Goal: Information Seeking & Learning: Learn about a topic

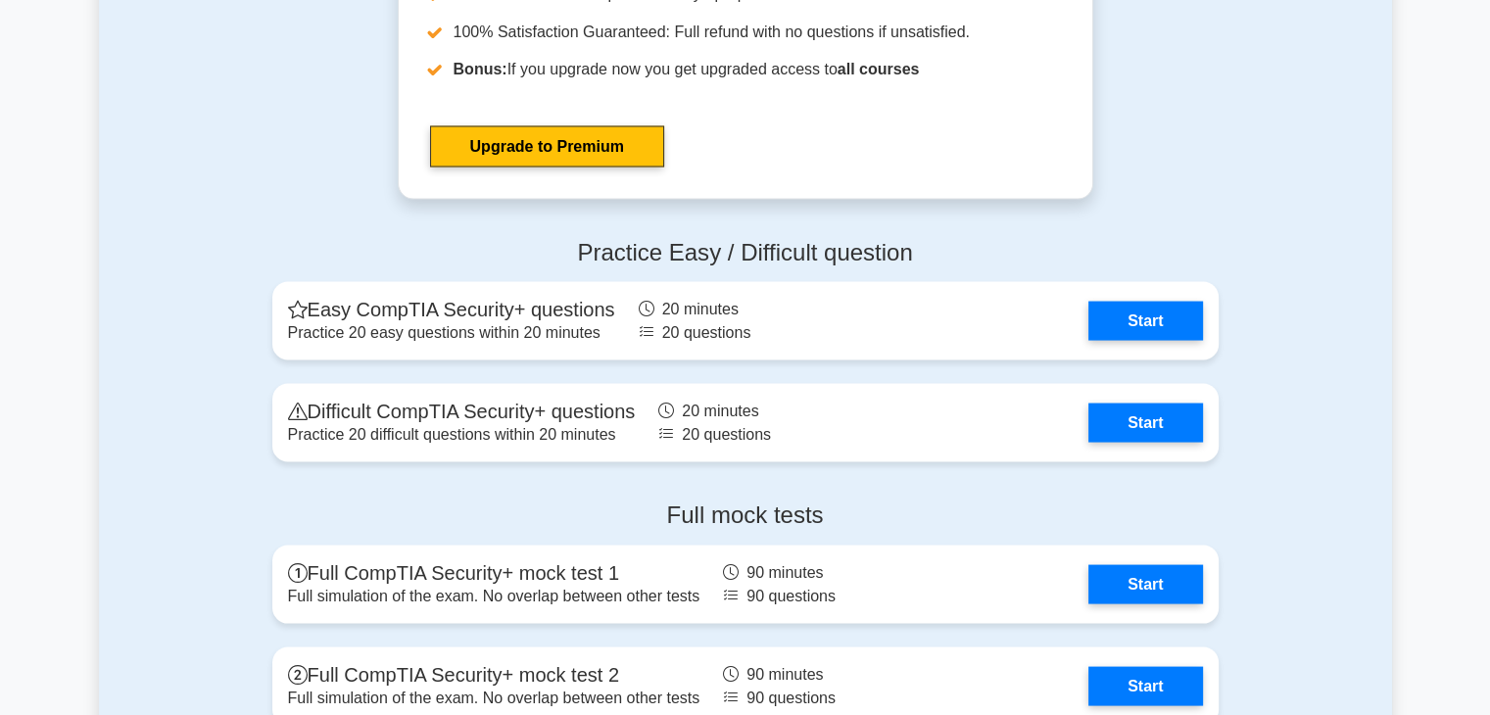
scroll to position [4016, 0]
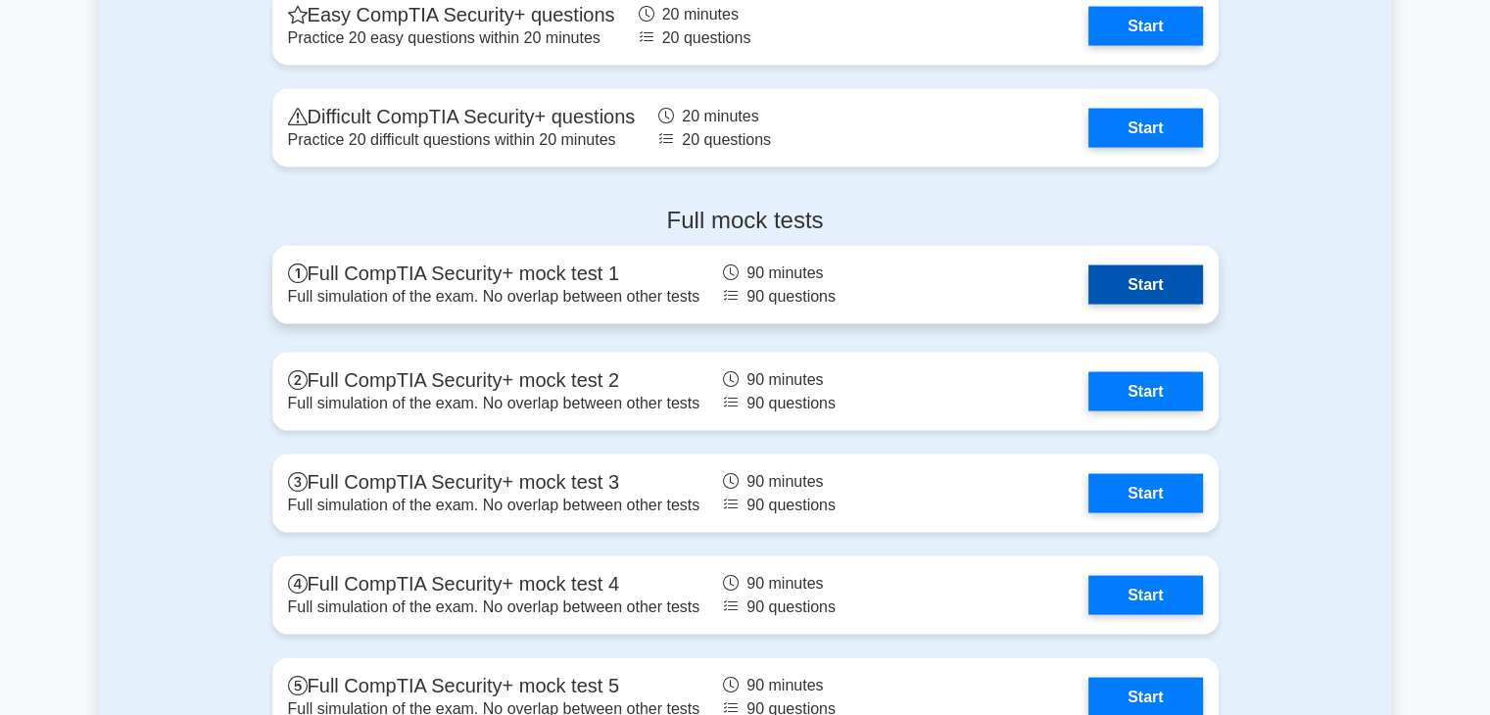
click at [1107, 281] on link "Start" at bounding box center [1145, 284] width 114 height 39
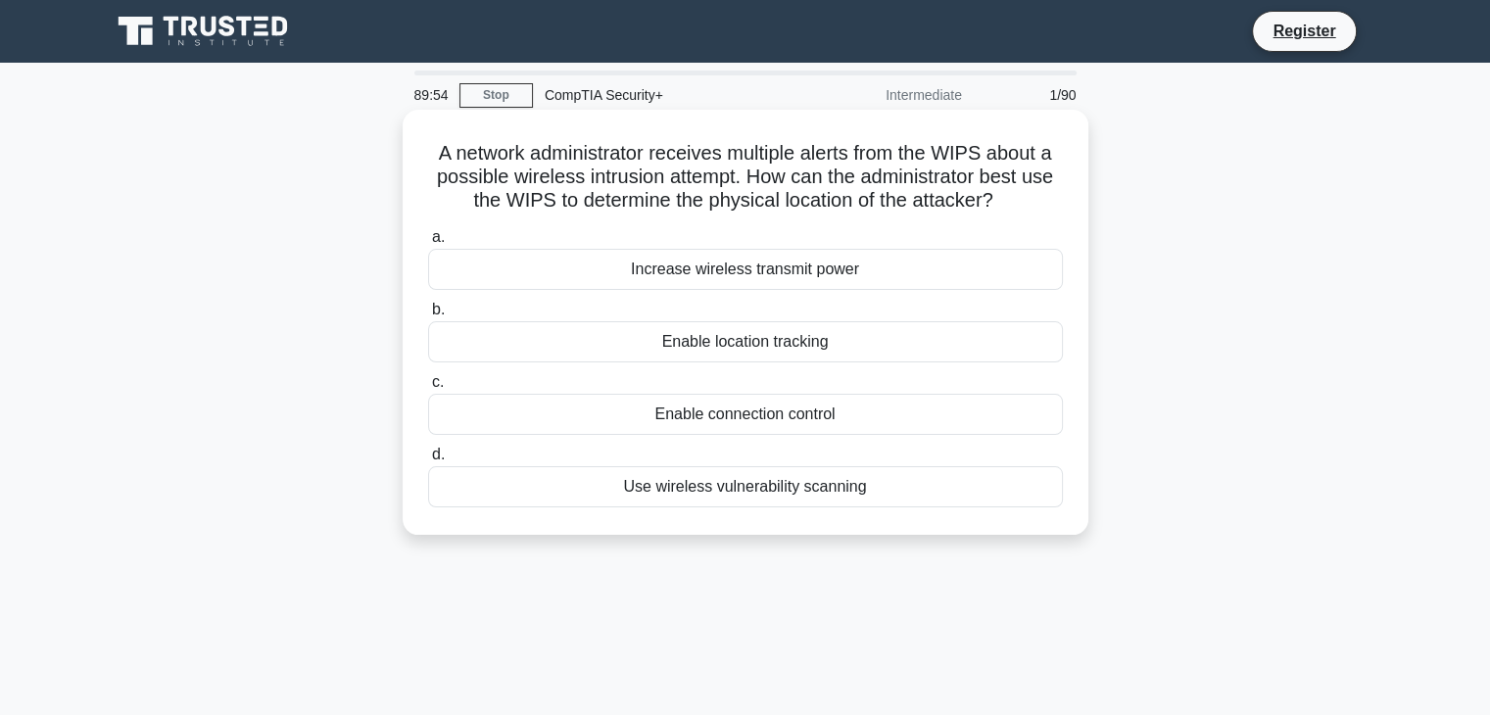
click at [823, 354] on div "Enable location tracking" at bounding box center [745, 341] width 635 height 41
click at [428, 316] on input "b. Enable location tracking" at bounding box center [428, 310] width 0 height 13
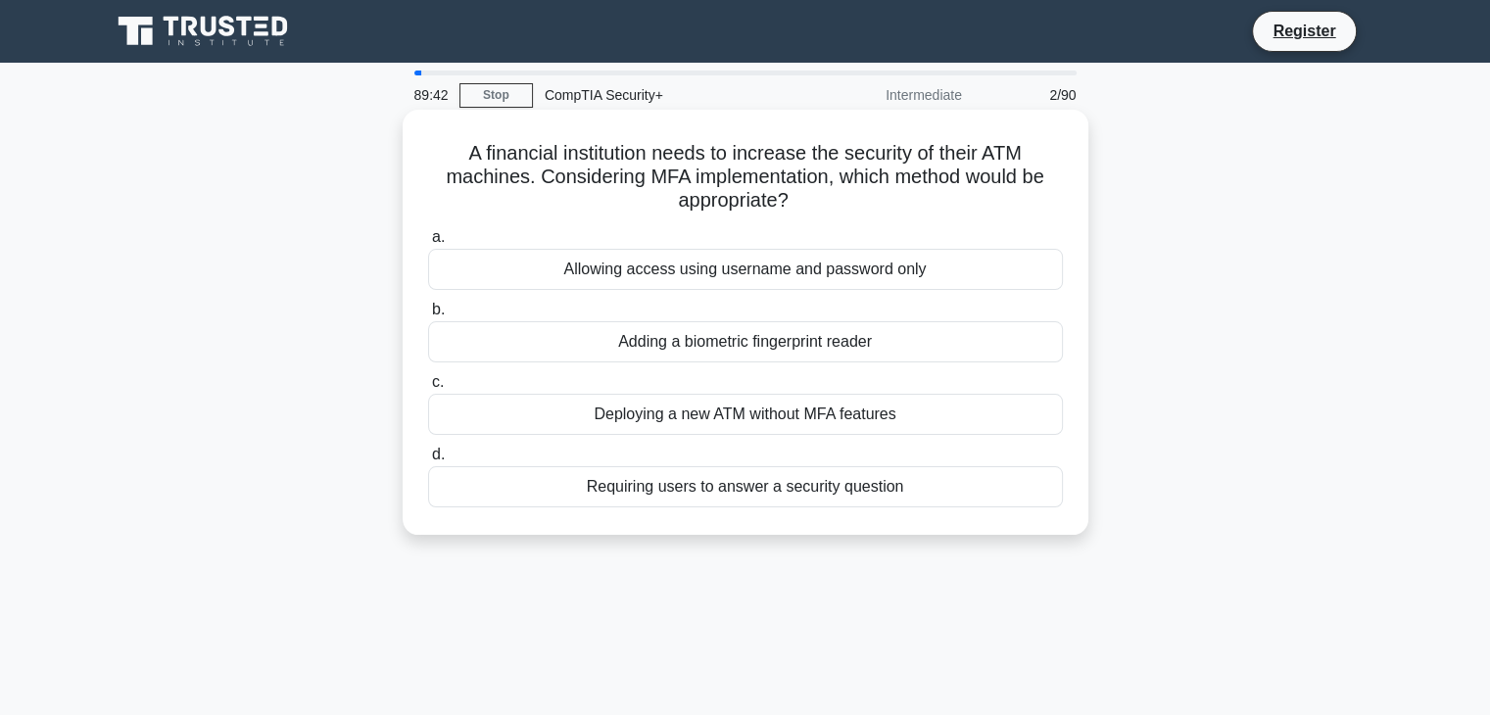
click at [882, 357] on div "Adding a biometric fingerprint reader" at bounding box center [745, 341] width 635 height 41
click at [428, 316] on input "b. Adding a biometric fingerprint reader" at bounding box center [428, 310] width 0 height 13
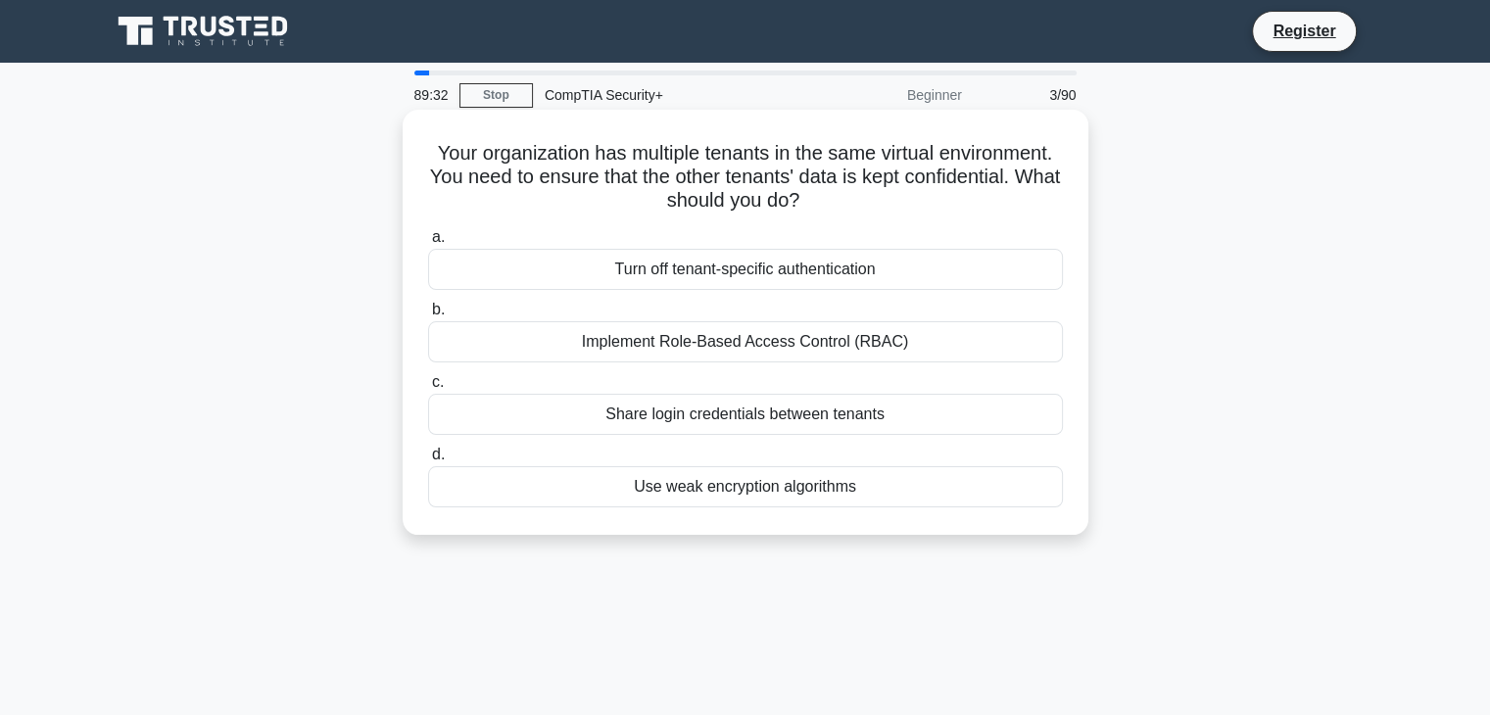
click at [869, 346] on div "Implement Role-Based Access Control (RBAC)" at bounding box center [745, 341] width 635 height 41
click at [428, 316] on input "b. Implement Role-Based Access Control (RBAC)" at bounding box center [428, 310] width 0 height 13
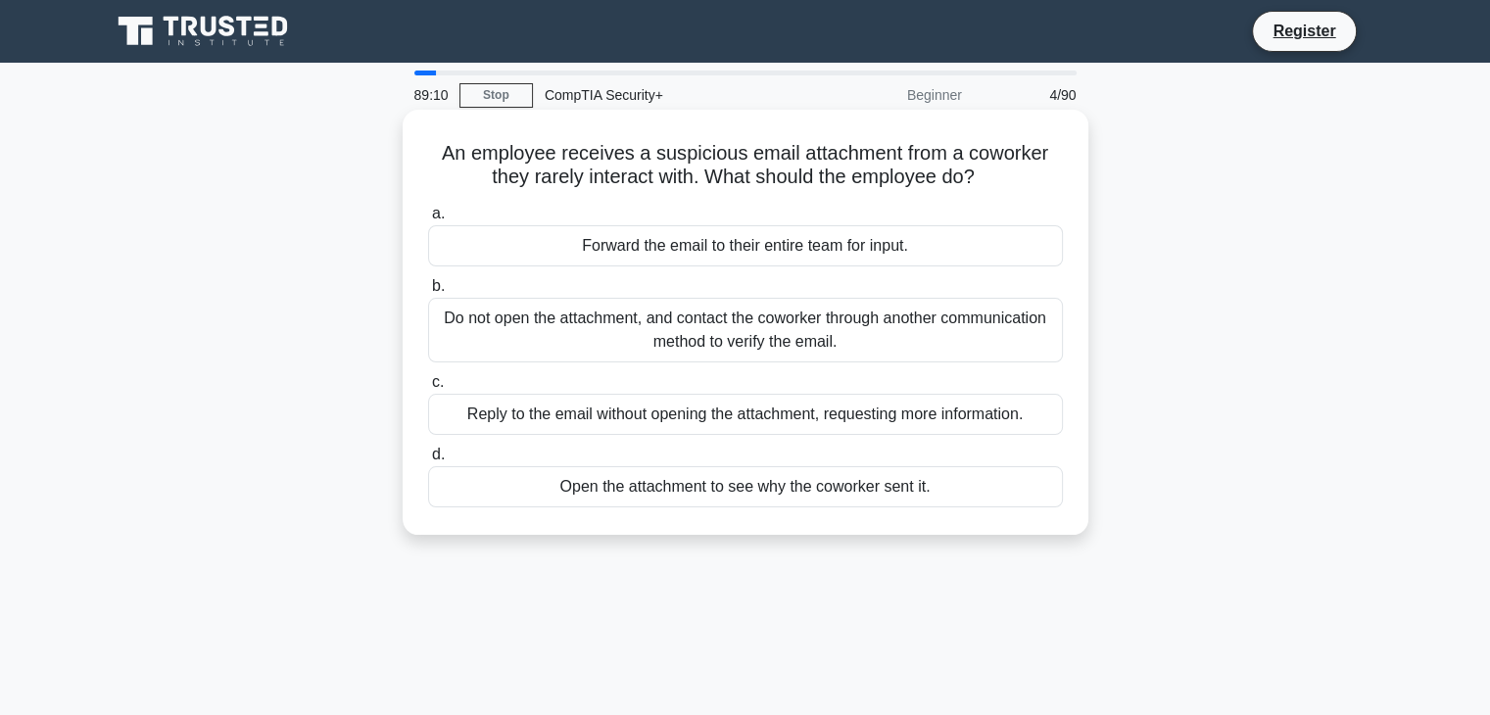
click at [922, 346] on div "Do not open the attachment, and contact the coworker through another communicat…" at bounding box center [745, 330] width 635 height 65
click at [428, 293] on input "b. Do not open the attachment, and contact the coworker through another communi…" at bounding box center [428, 286] width 0 height 13
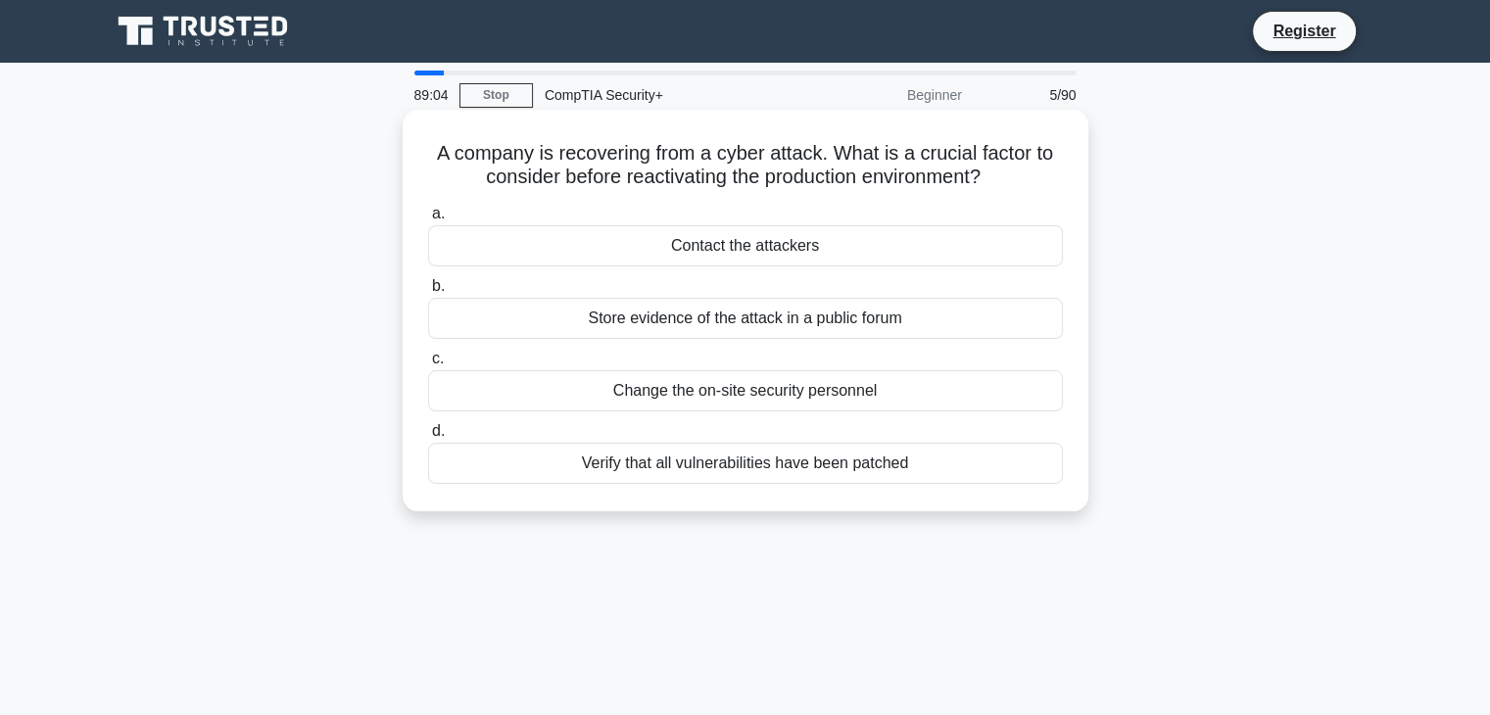
click at [562, 484] on div "Verify that all vulnerabilities have been patched" at bounding box center [745, 463] width 635 height 41
click at [428, 438] on input "d. Verify that all vulnerabilities have been patched" at bounding box center [428, 431] width 0 height 13
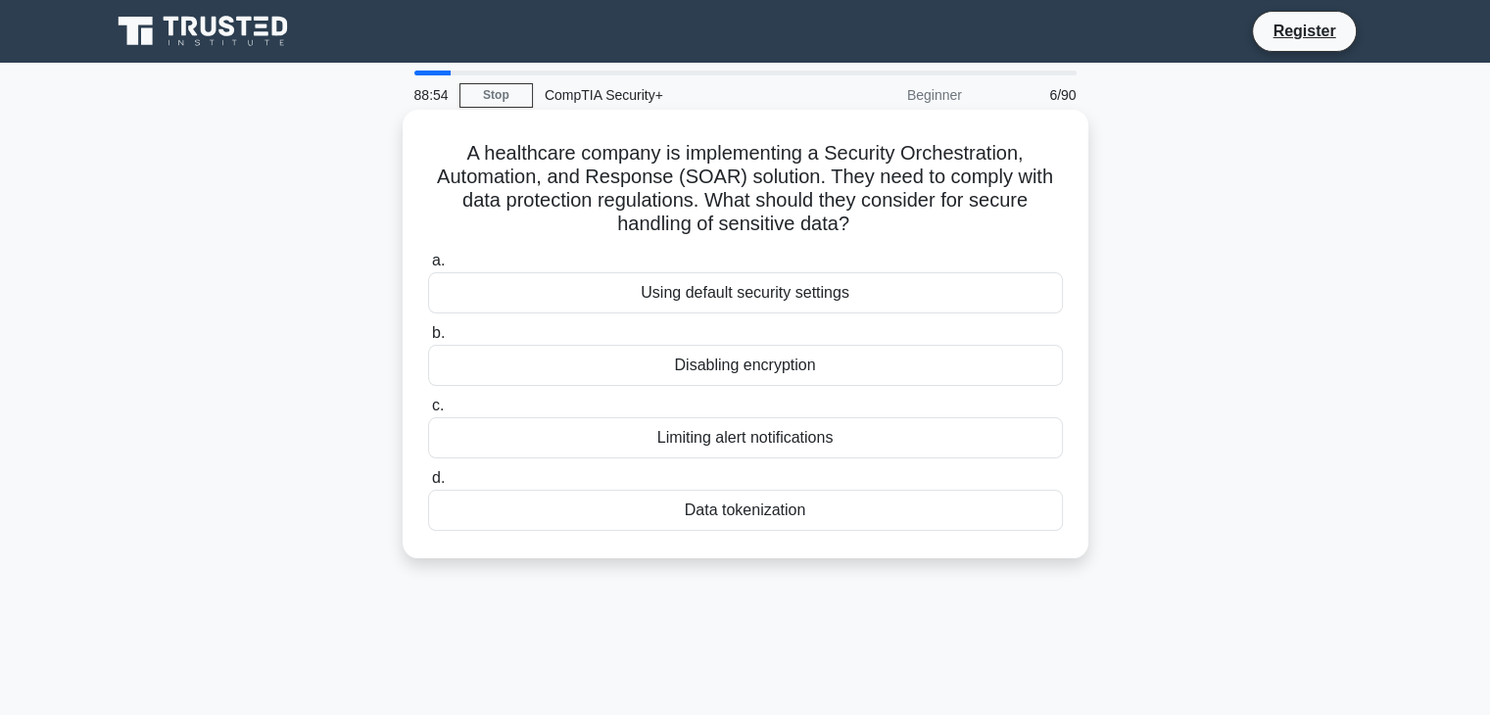
click at [610, 527] on div "Data tokenization" at bounding box center [745, 510] width 635 height 41
click at [428, 485] on input "d. Data tokenization" at bounding box center [428, 478] width 0 height 13
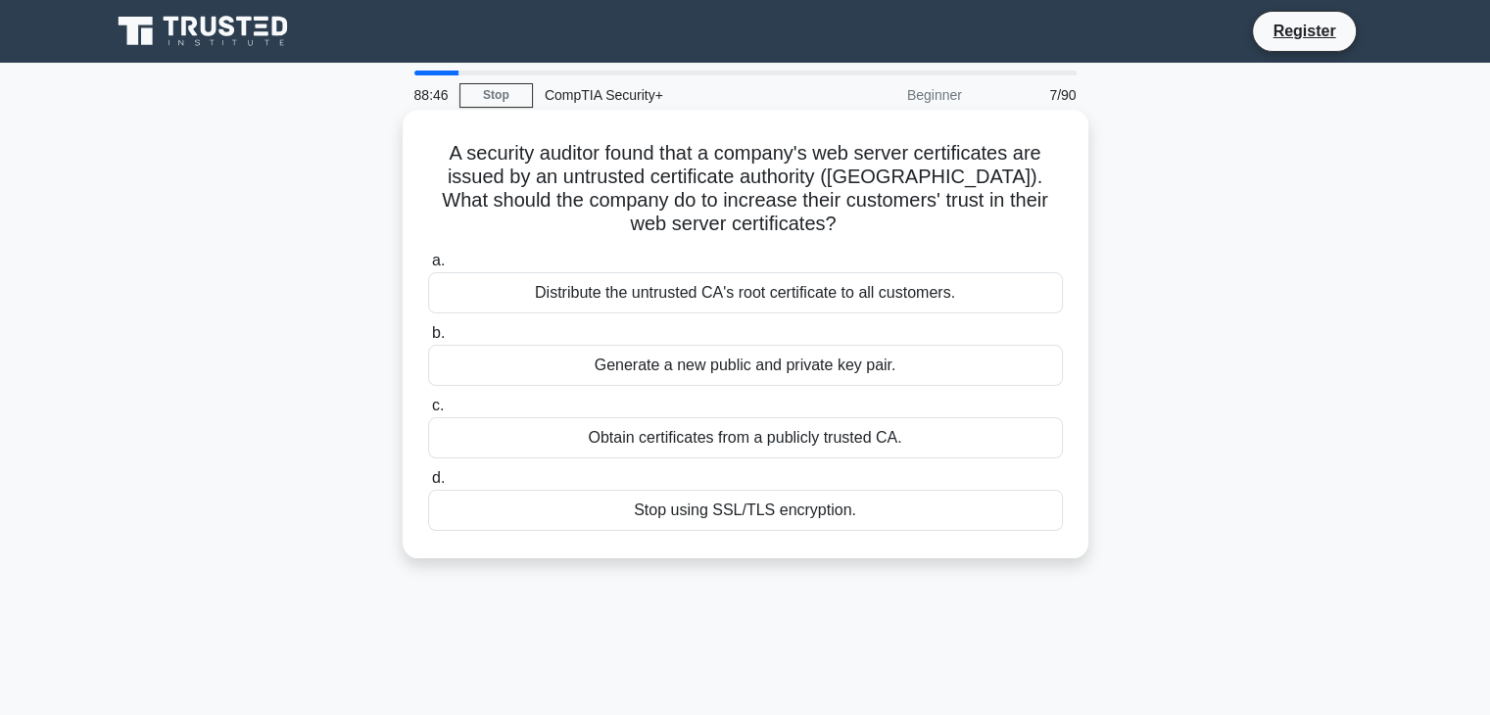
click at [568, 458] on div "Obtain certificates from a publicly trusted CA." at bounding box center [745, 437] width 635 height 41
click at [428, 412] on input "c. Obtain certificates from a publicly trusted CA." at bounding box center [428, 406] width 0 height 13
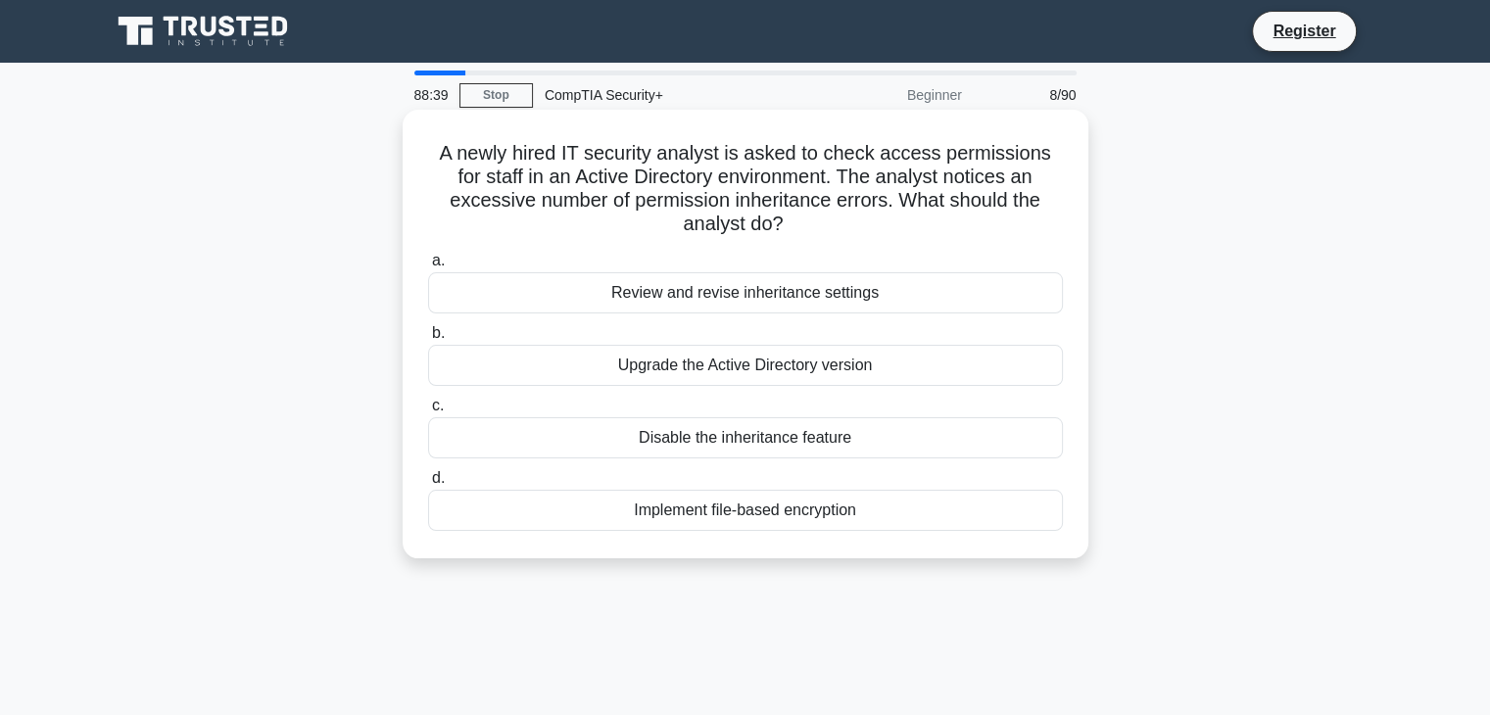
click at [484, 313] on div "Review and revise inheritance settings" at bounding box center [745, 292] width 635 height 41
click at [428, 267] on input "a. Review and revise inheritance settings" at bounding box center [428, 261] width 0 height 13
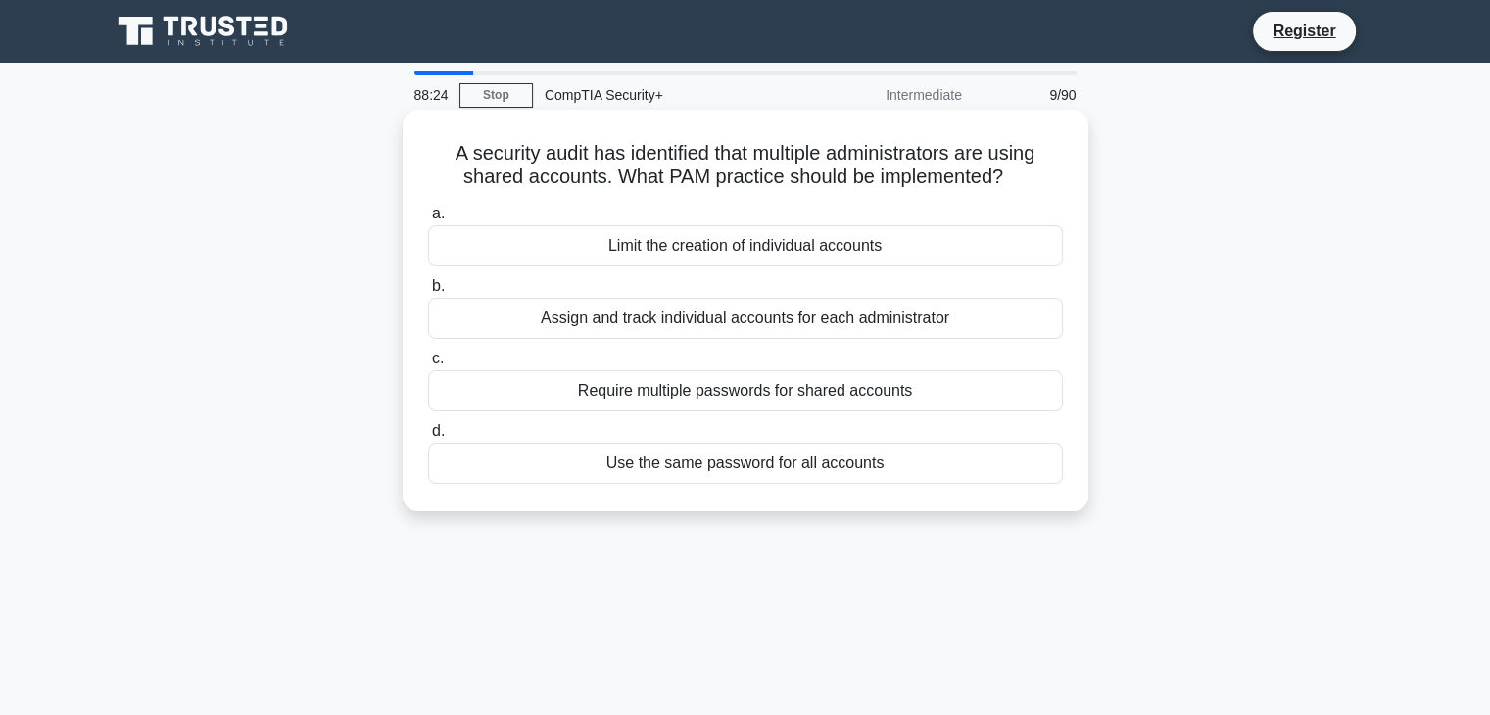
click at [505, 329] on div "Assign and track individual accounts for each administrator" at bounding box center [745, 318] width 635 height 41
click at [428, 293] on input "b. Assign and track individual accounts for each administrator" at bounding box center [428, 286] width 0 height 13
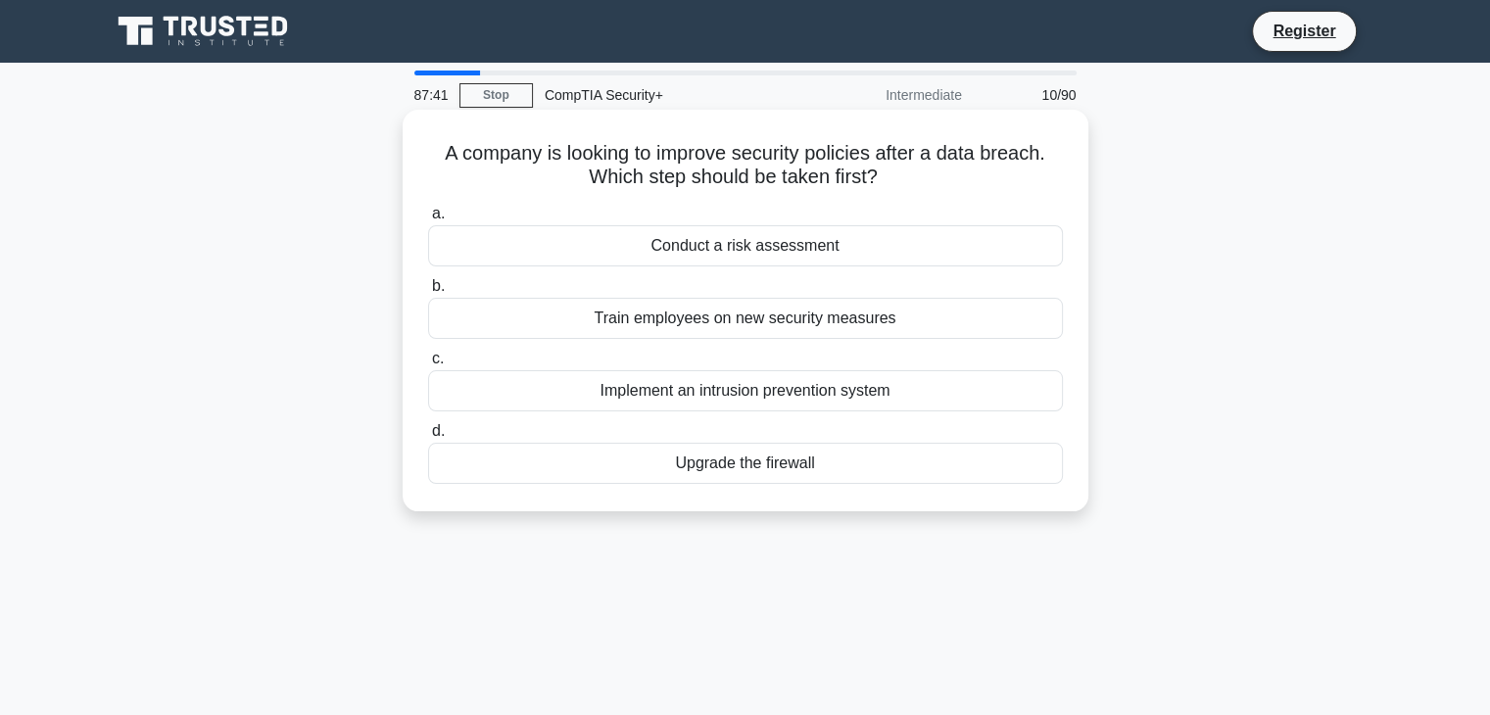
click at [977, 241] on div "Conduct a risk assessment" at bounding box center [745, 245] width 635 height 41
click at [428, 220] on input "a. Conduct a risk assessment" at bounding box center [428, 214] width 0 height 13
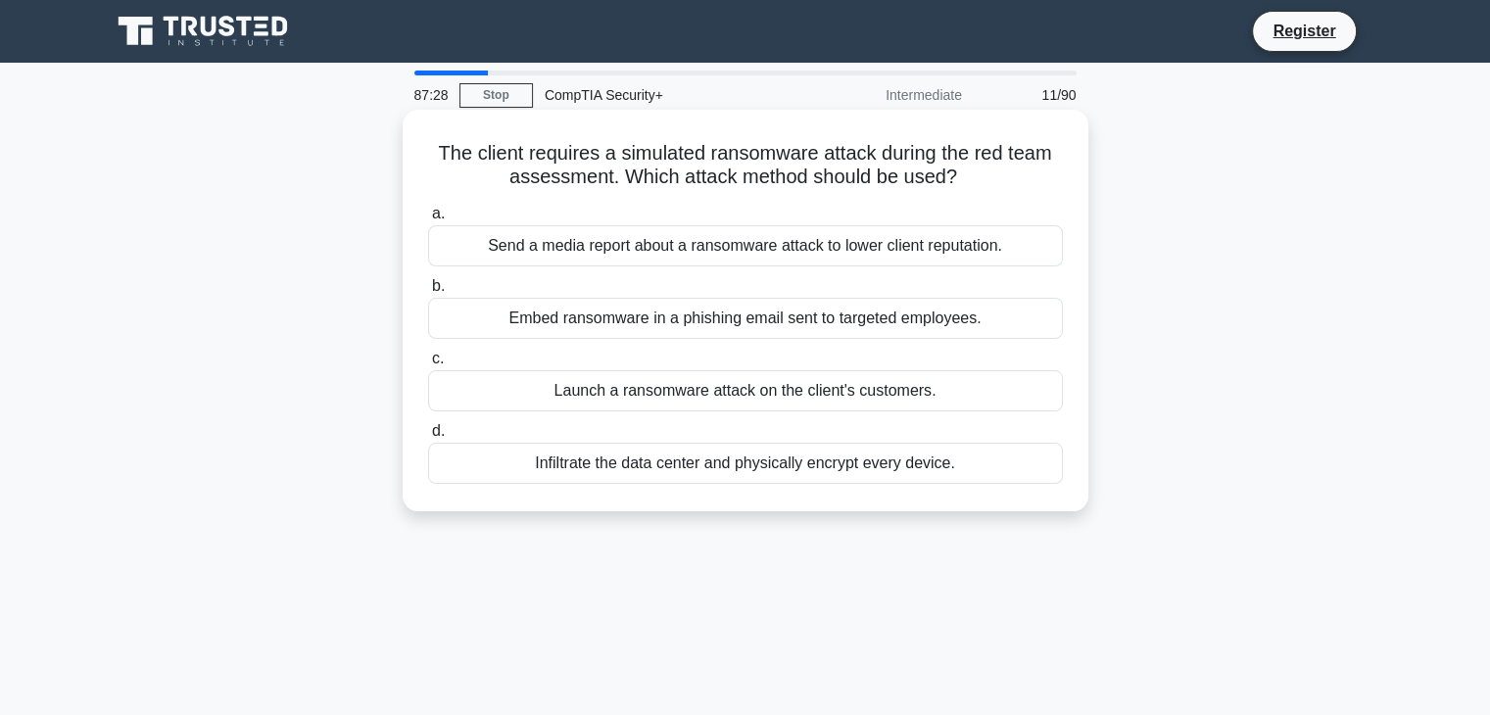
click at [874, 325] on div "Embed ransomware in a phishing email sent to targeted employees." at bounding box center [745, 318] width 635 height 41
click at [428, 293] on input "b. Embed ransomware in a phishing email sent to targeted employees." at bounding box center [428, 286] width 0 height 13
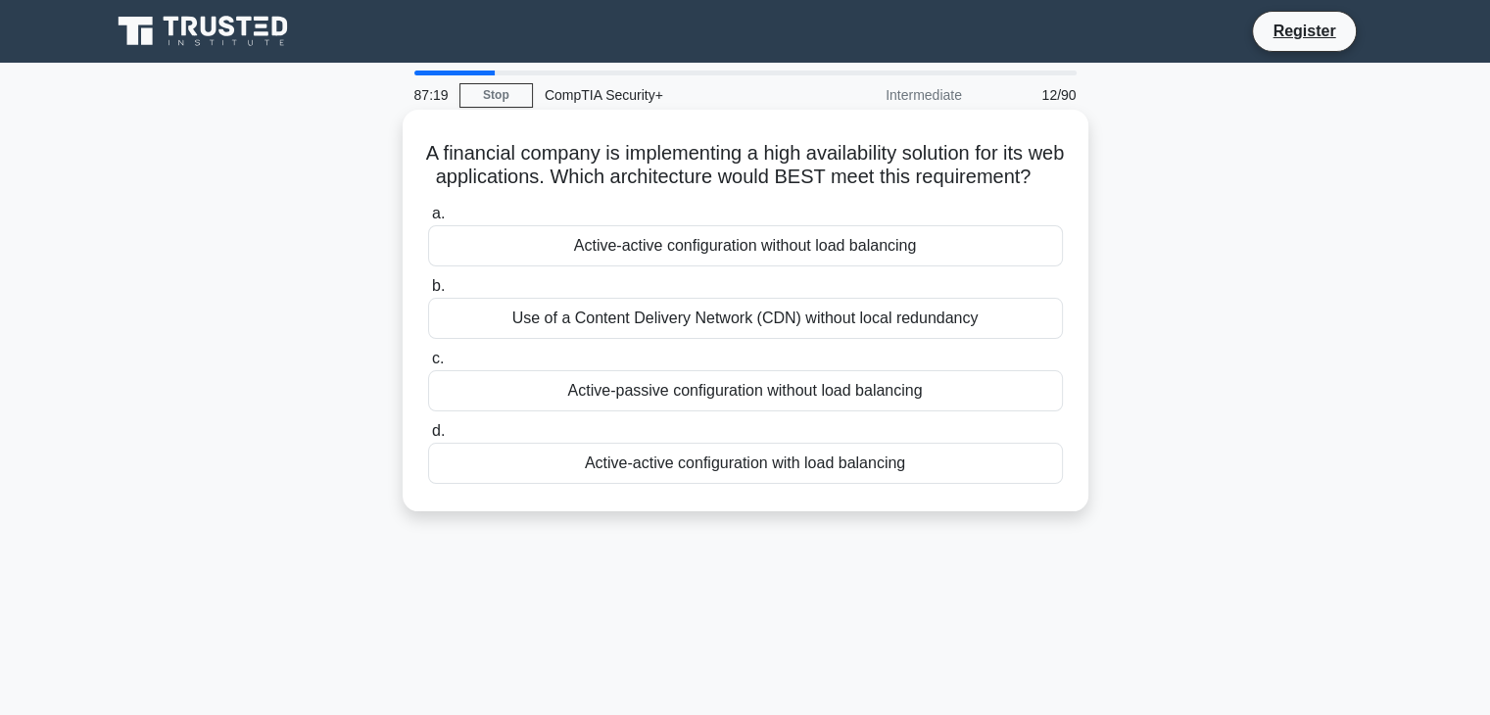
click at [745, 484] on div "Active-active configuration with load balancing" at bounding box center [745, 463] width 635 height 41
click at [428, 438] on input "d. Active-active configuration with load balancing" at bounding box center [428, 431] width 0 height 13
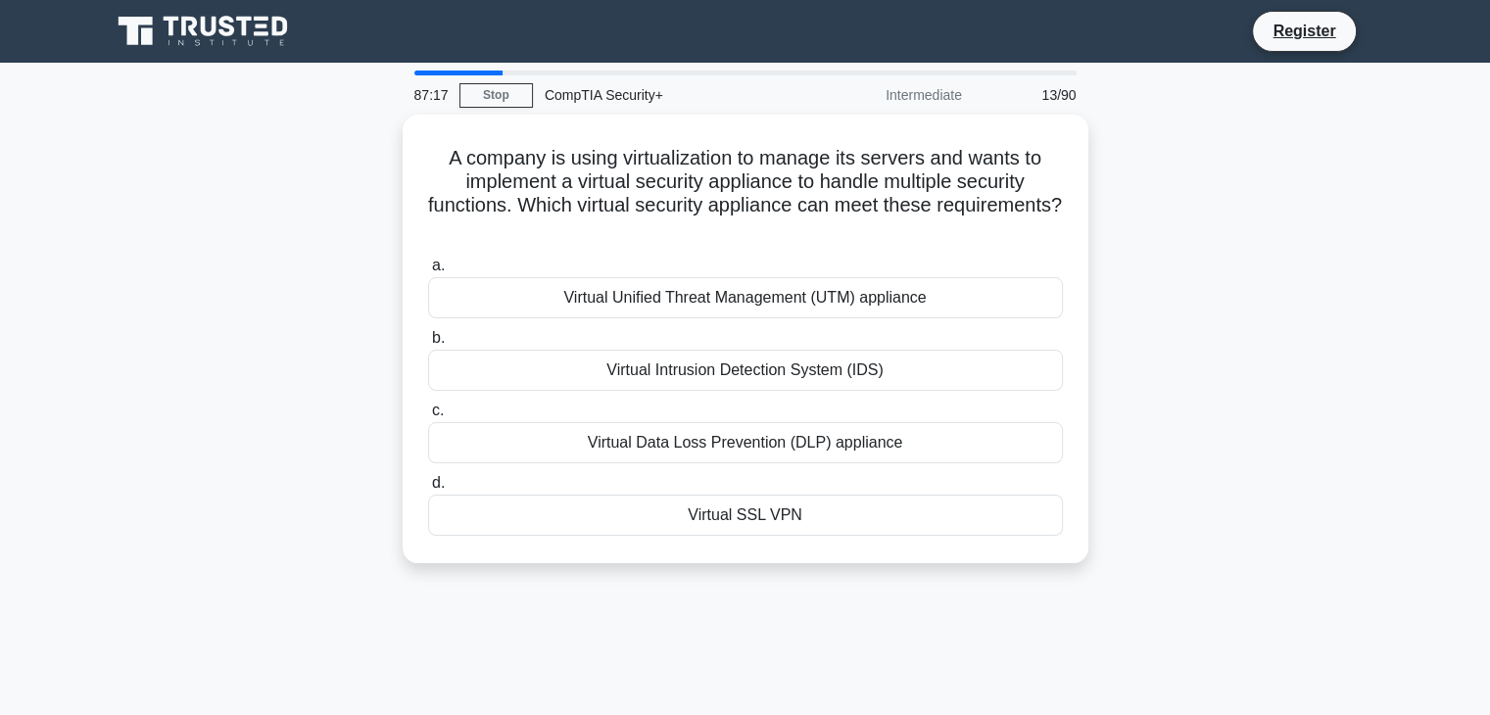
click at [901, 300] on div "Virtual Unified Threat Management (UTM) appliance" at bounding box center [745, 297] width 635 height 41
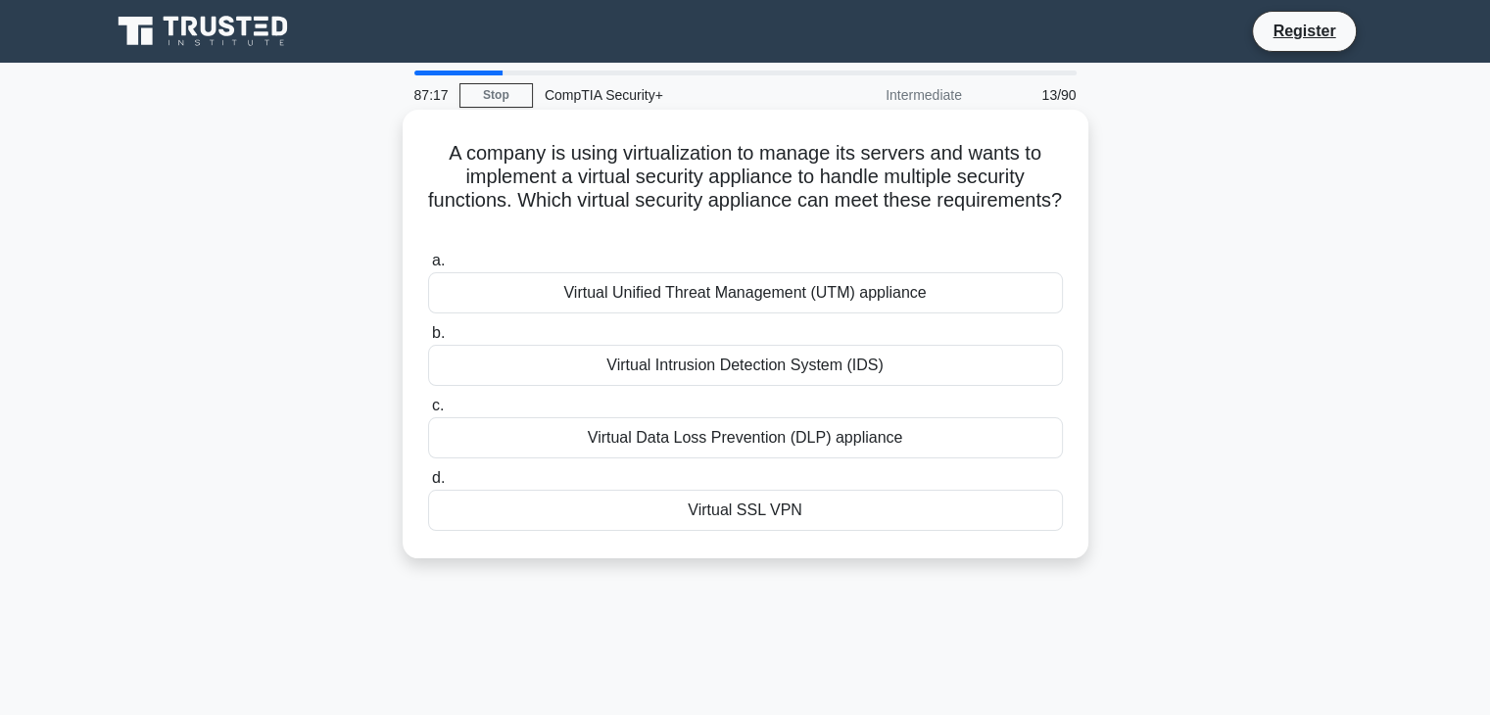
click at [428, 267] on input "a. Virtual Unified Threat Management (UTM) appliance" at bounding box center [428, 261] width 0 height 13
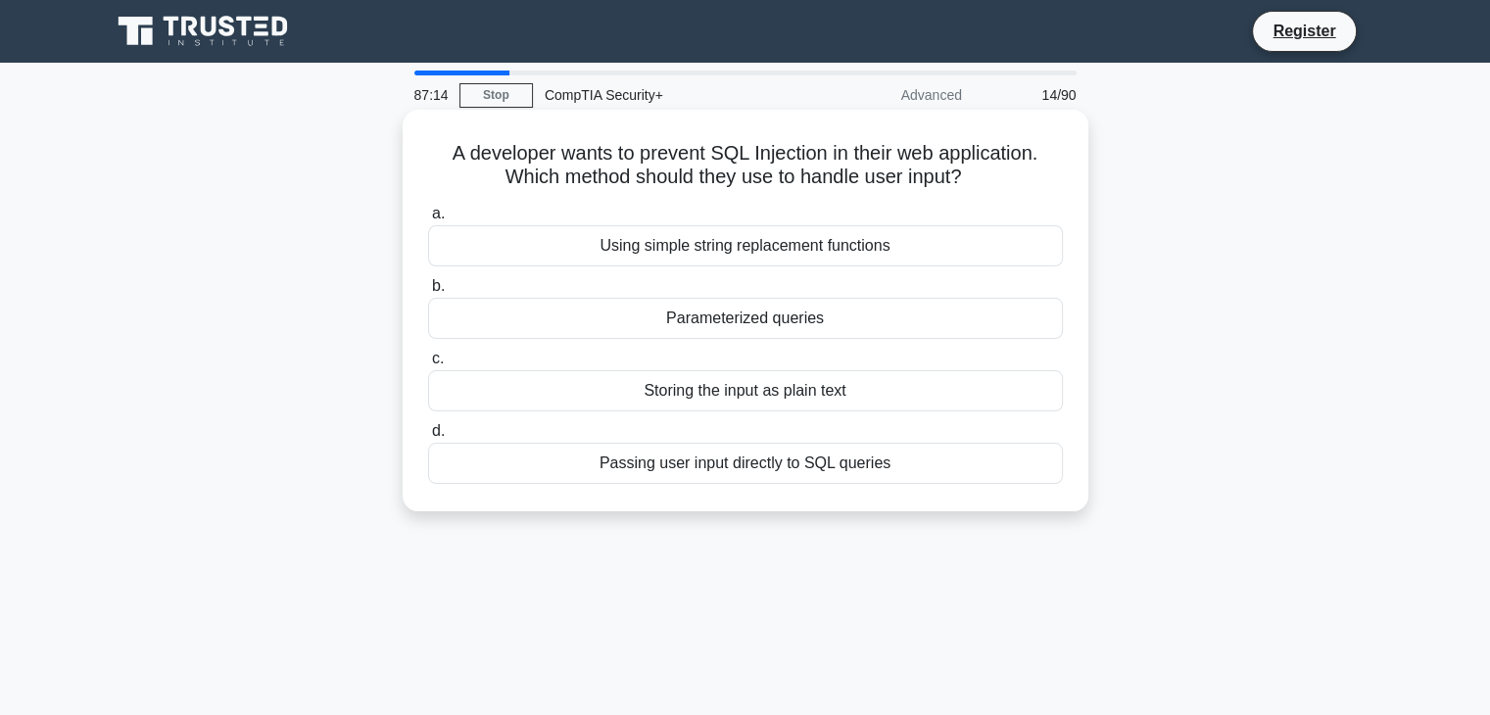
click at [862, 327] on div "Parameterized queries" at bounding box center [745, 318] width 635 height 41
click at [428, 293] on input "b. Parameterized queries" at bounding box center [428, 286] width 0 height 13
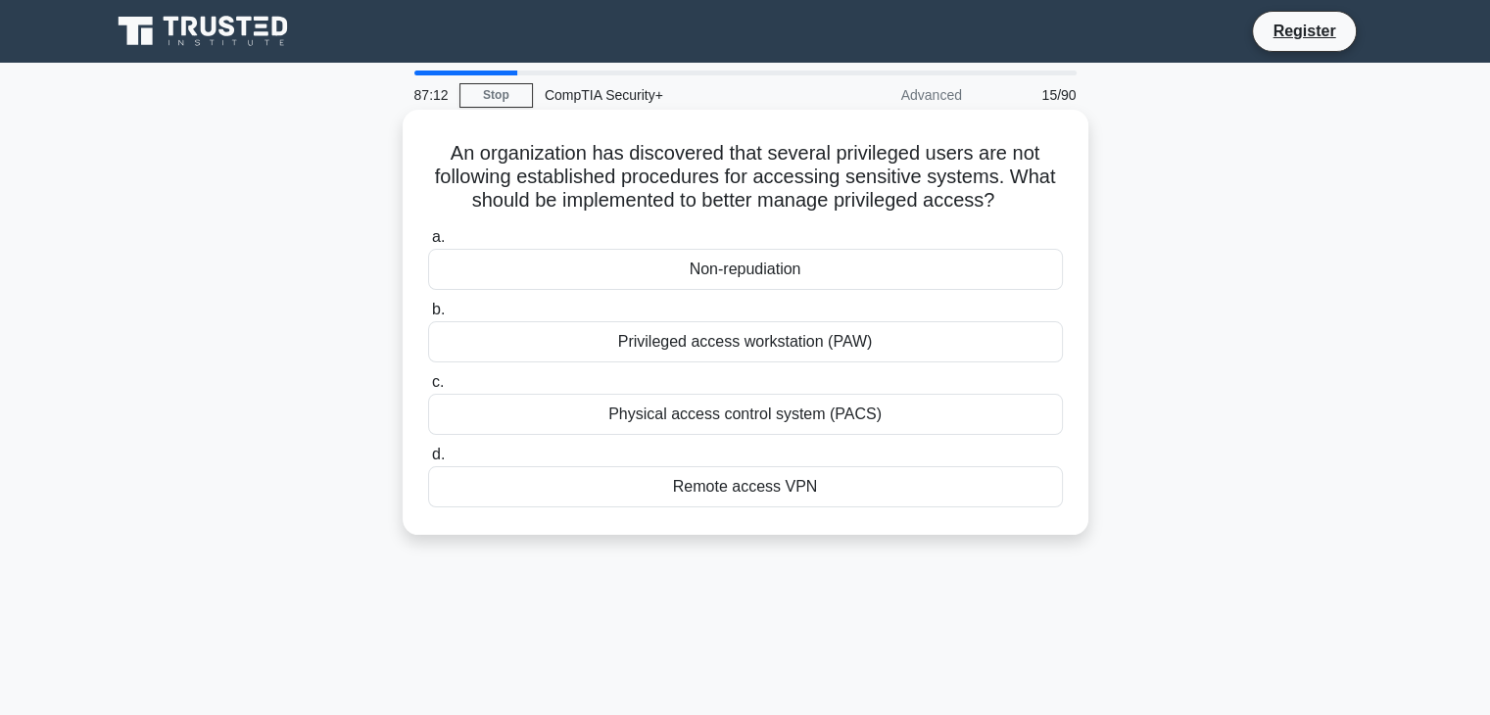
click at [853, 349] on div "Privileged access workstation (PAW)" at bounding box center [745, 341] width 635 height 41
click at [428, 316] on input "b. Privileged access workstation (PAW)" at bounding box center [428, 310] width 0 height 13
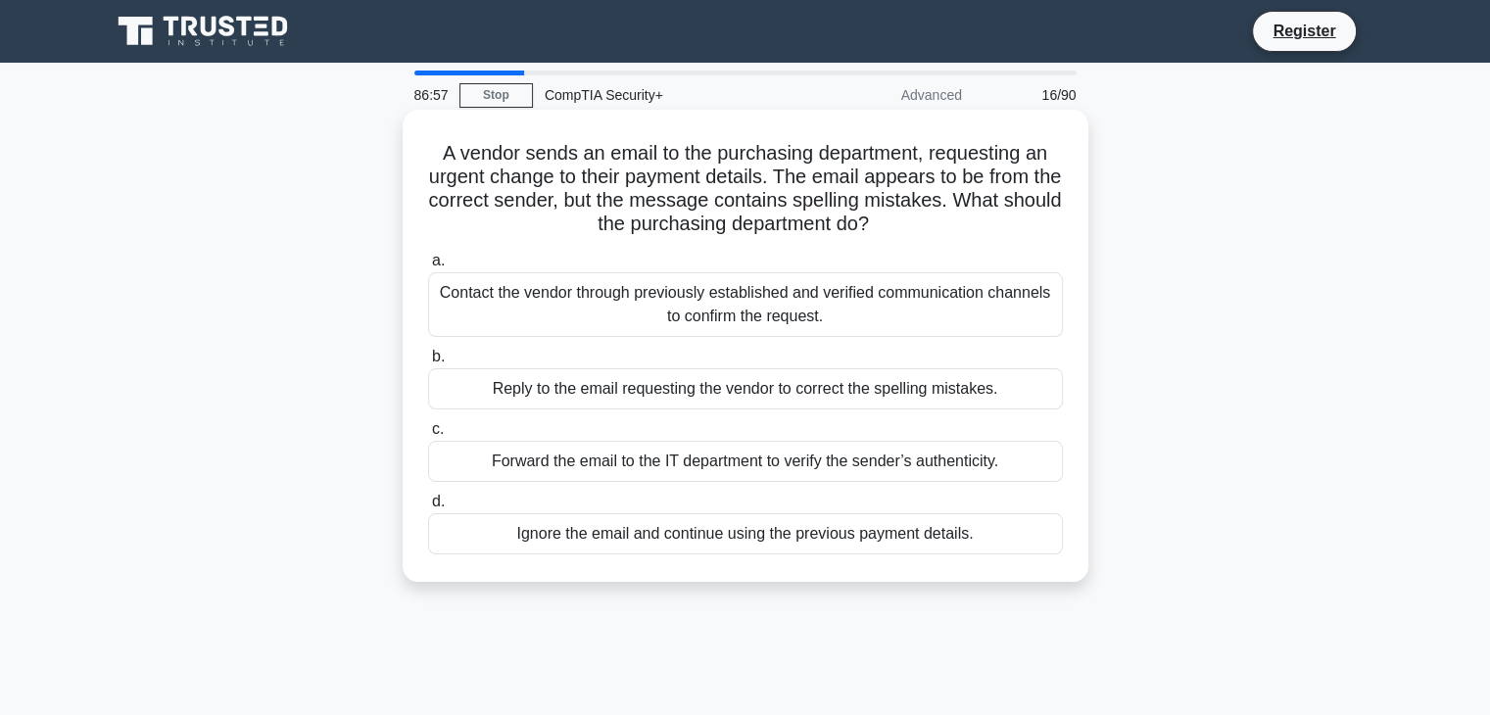
click at [865, 319] on div "Contact the vendor through previously established and verified communication ch…" at bounding box center [745, 304] width 635 height 65
click at [428, 267] on input "a. Contact the vendor through previously established and verified communication…" at bounding box center [428, 261] width 0 height 13
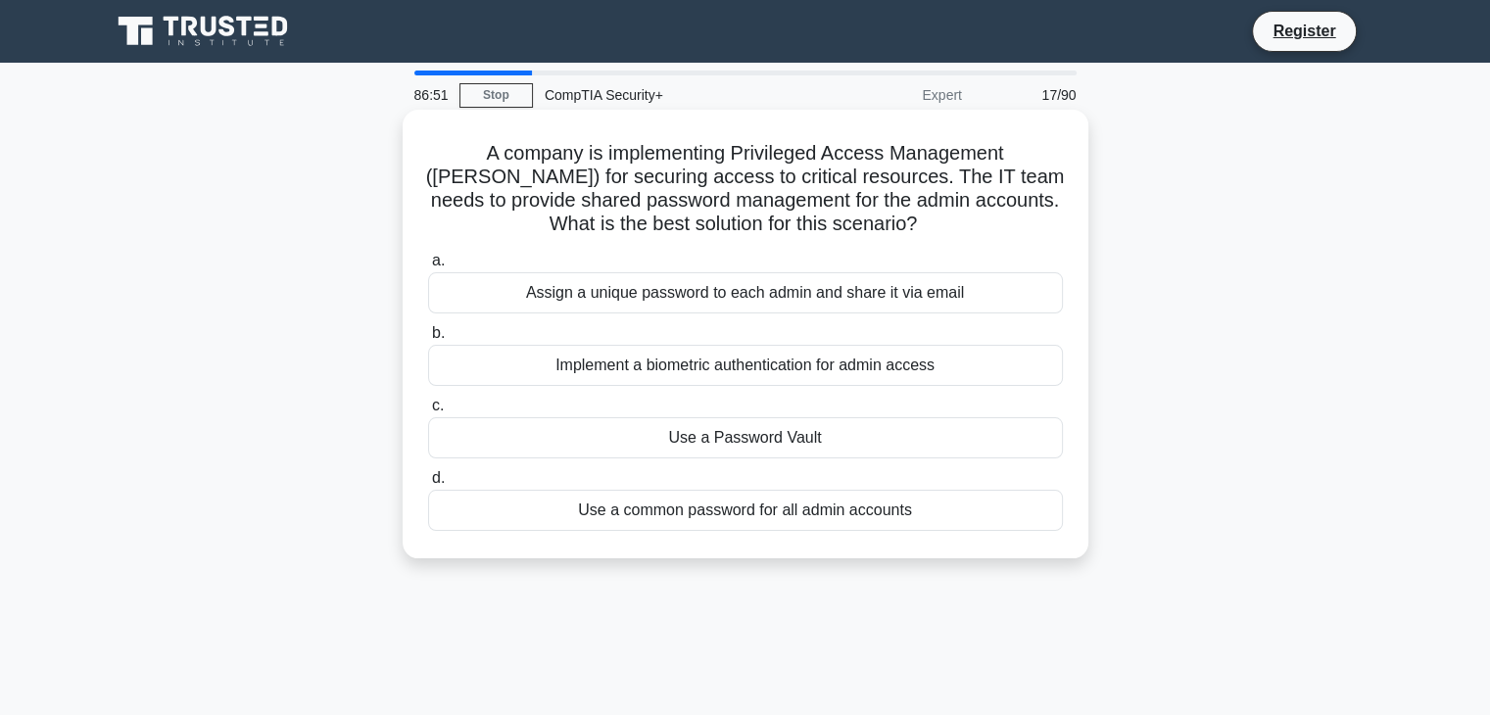
click at [792, 451] on div "Use a Password Vault" at bounding box center [745, 437] width 635 height 41
click at [428, 412] on input "c. Use a Password Vault" at bounding box center [428, 406] width 0 height 13
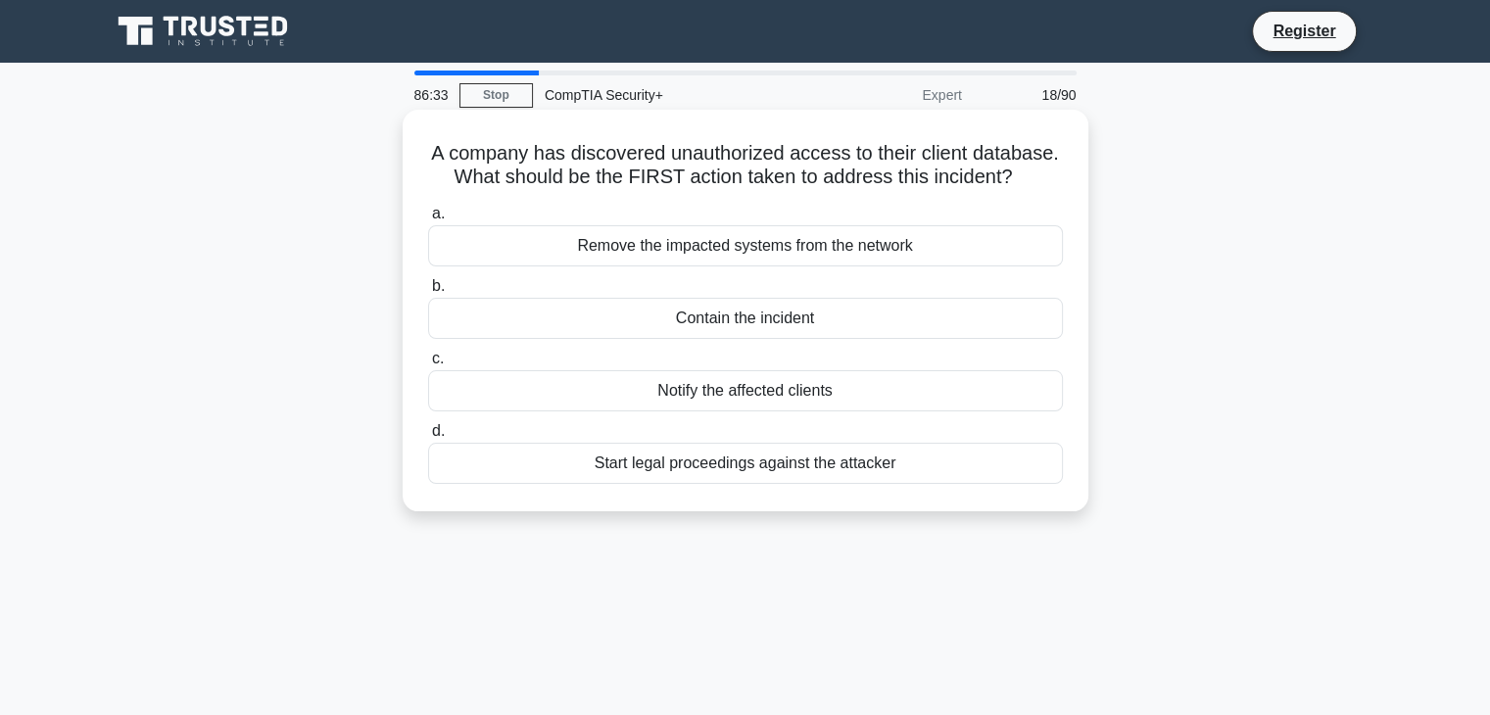
click at [886, 333] on div "Contain the incident" at bounding box center [745, 318] width 635 height 41
click at [428, 293] on input "b. Contain the incident" at bounding box center [428, 286] width 0 height 13
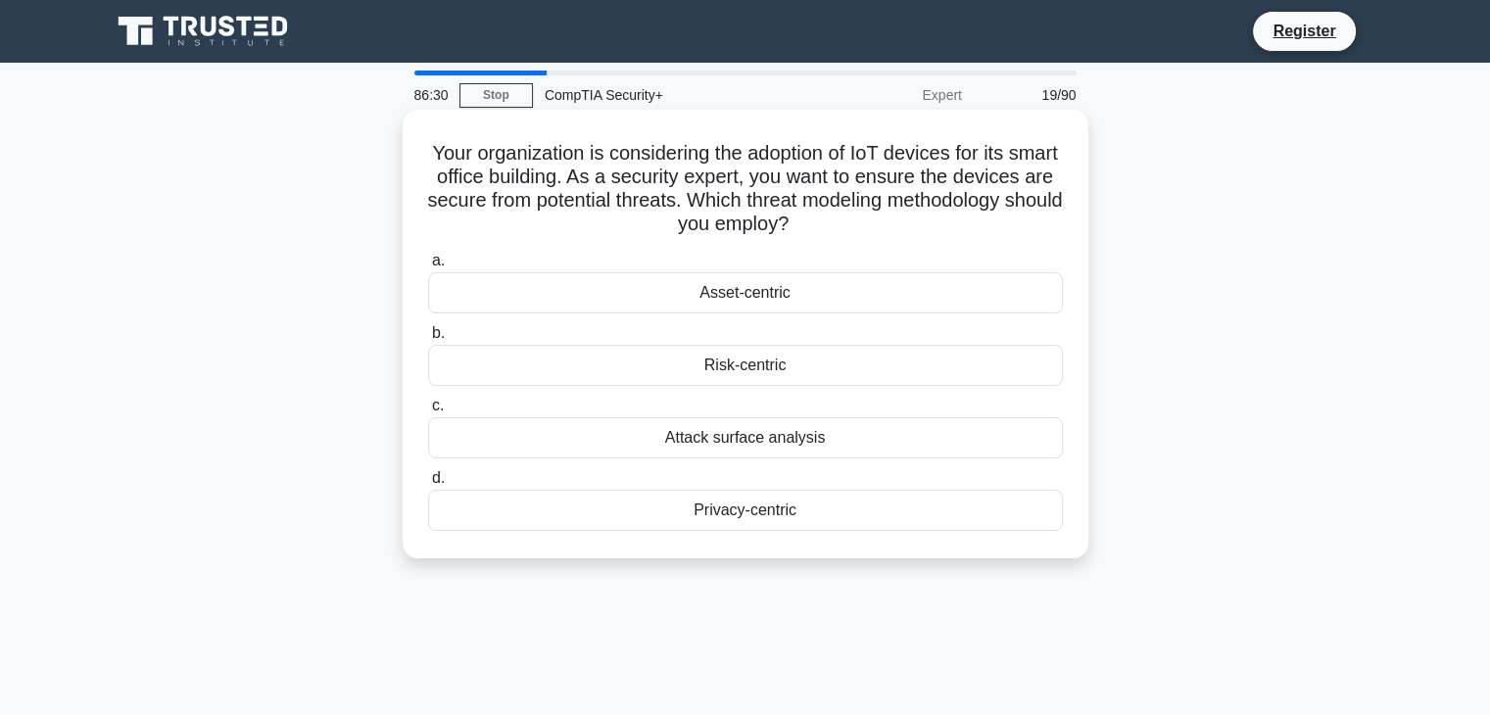
click at [776, 448] on div "Attack surface analysis" at bounding box center [745, 437] width 635 height 41
click at [428, 412] on input "c. Attack surface analysis" at bounding box center [428, 406] width 0 height 13
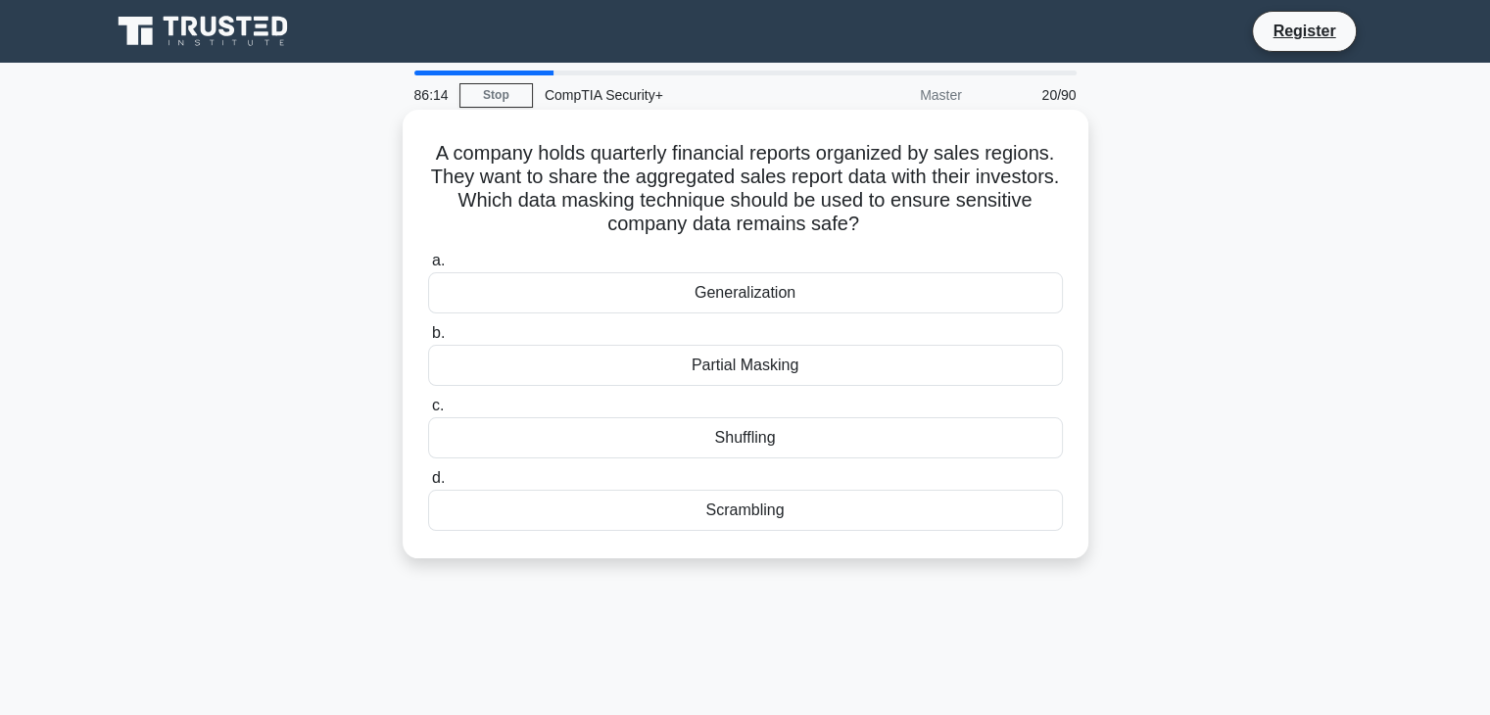
click at [808, 299] on div "Generalization" at bounding box center [745, 292] width 635 height 41
click at [428, 267] on input "a. Generalization" at bounding box center [428, 261] width 0 height 13
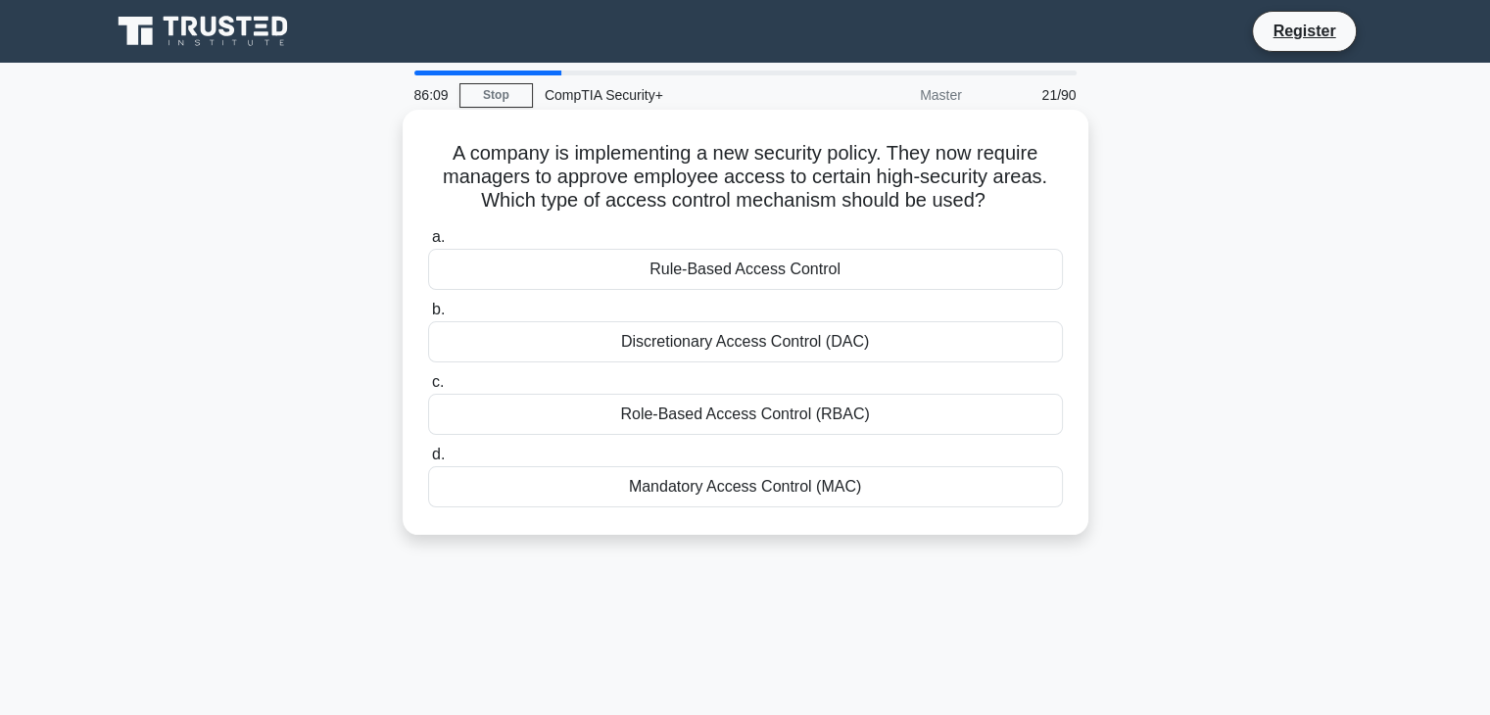
click at [838, 278] on div "Rule-Based Access Control" at bounding box center [745, 269] width 635 height 41
click at [428, 244] on input "a. Rule-Based Access Control" at bounding box center [428, 237] width 0 height 13
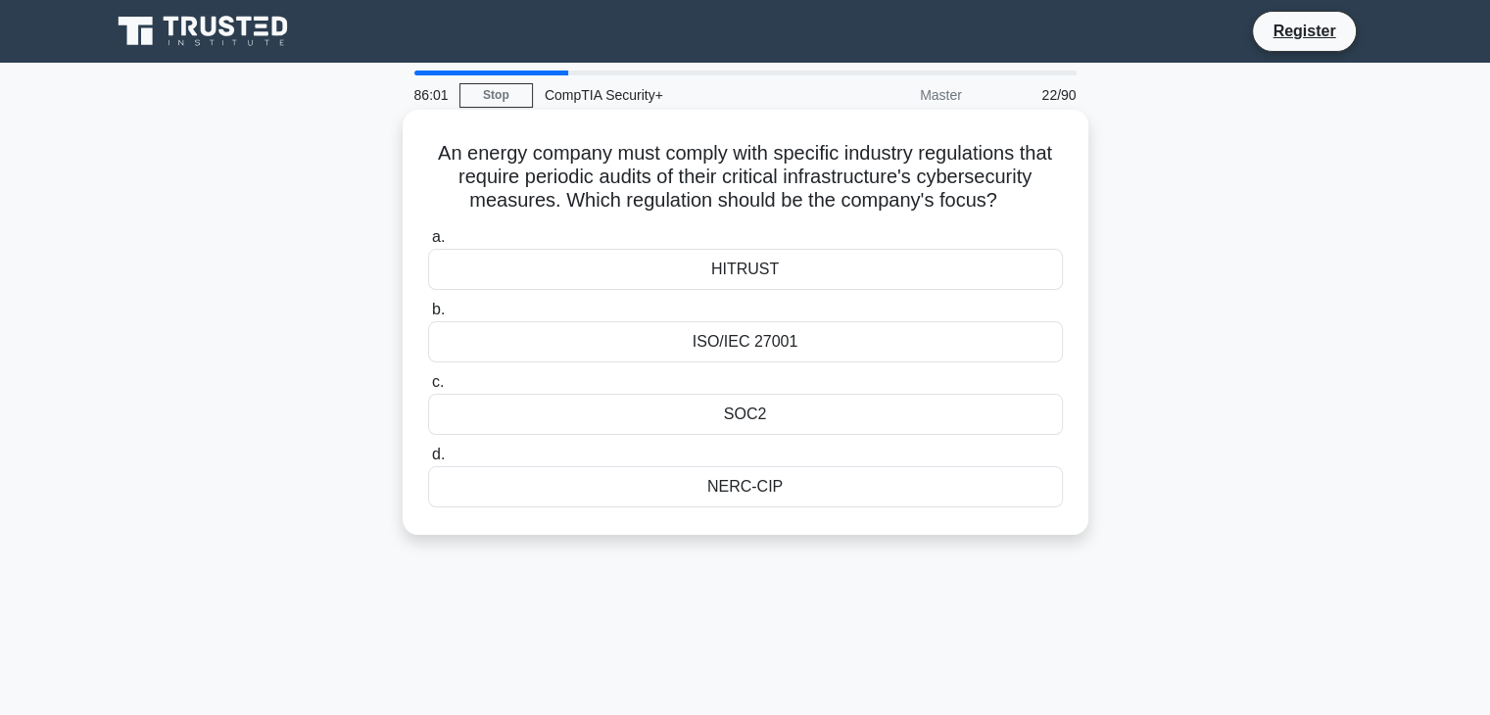
click at [734, 503] on div "NERC-CIP" at bounding box center [745, 486] width 635 height 41
click at [428, 461] on input "d. NERC-CIP" at bounding box center [428, 455] width 0 height 13
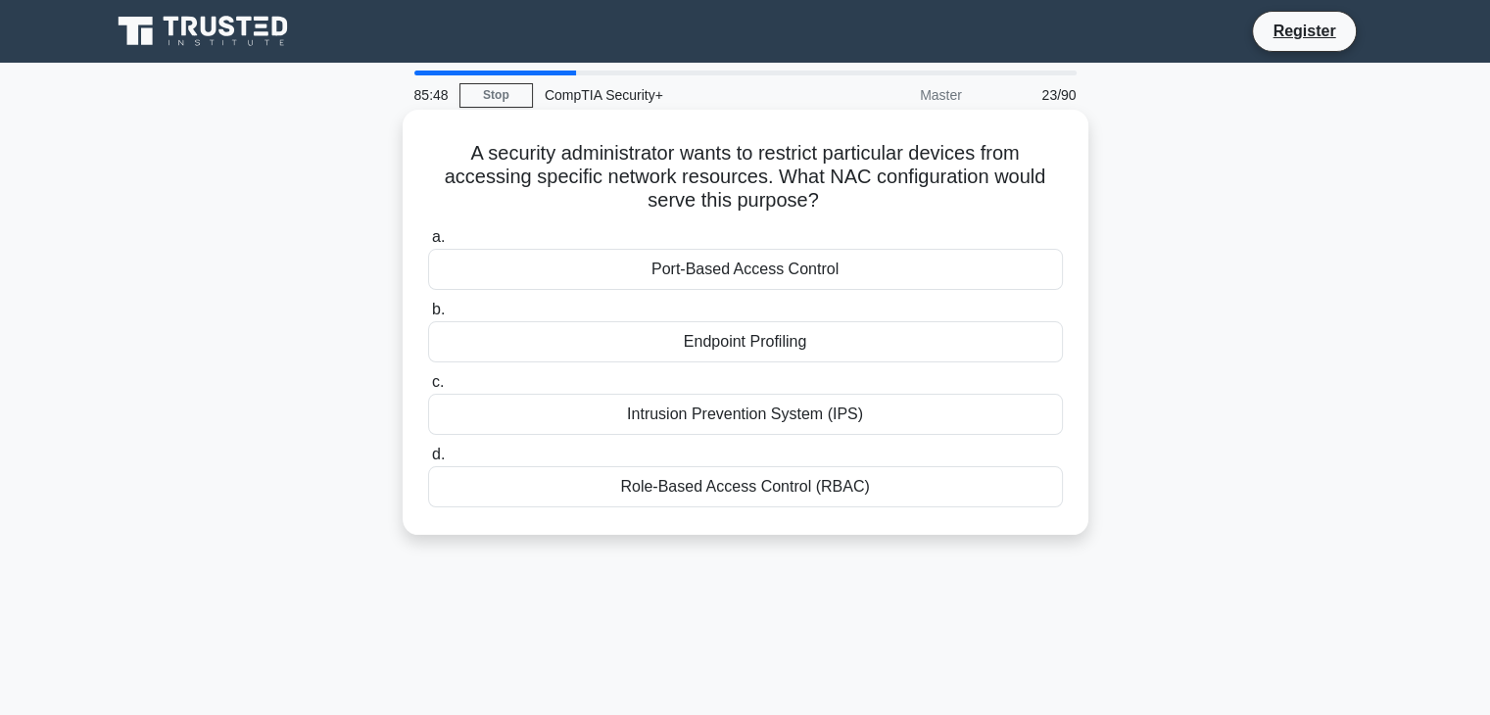
click at [714, 502] on div "Role-Based Access Control (RBAC)" at bounding box center [745, 486] width 635 height 41
click at [428, 461] on input "d. Role-Based Access Control (RBAC)" at bounding box center [428, 455] width 0 height 13
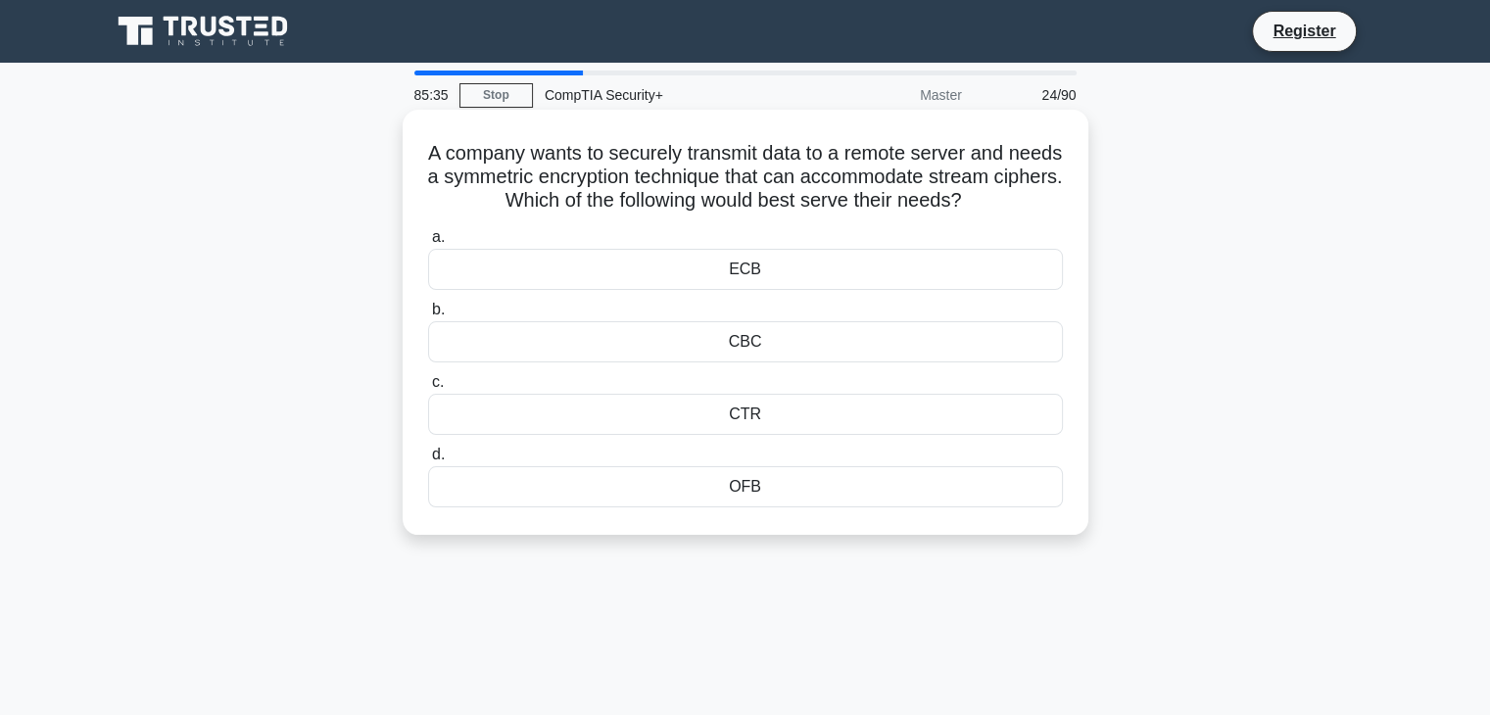
click at [790, 428] on div "CTR" at bounding box center [745, 414] width 635 height 41
click at [428, 389] on input "c. CTR" at bounding box center [428, 382] width 0 height 13
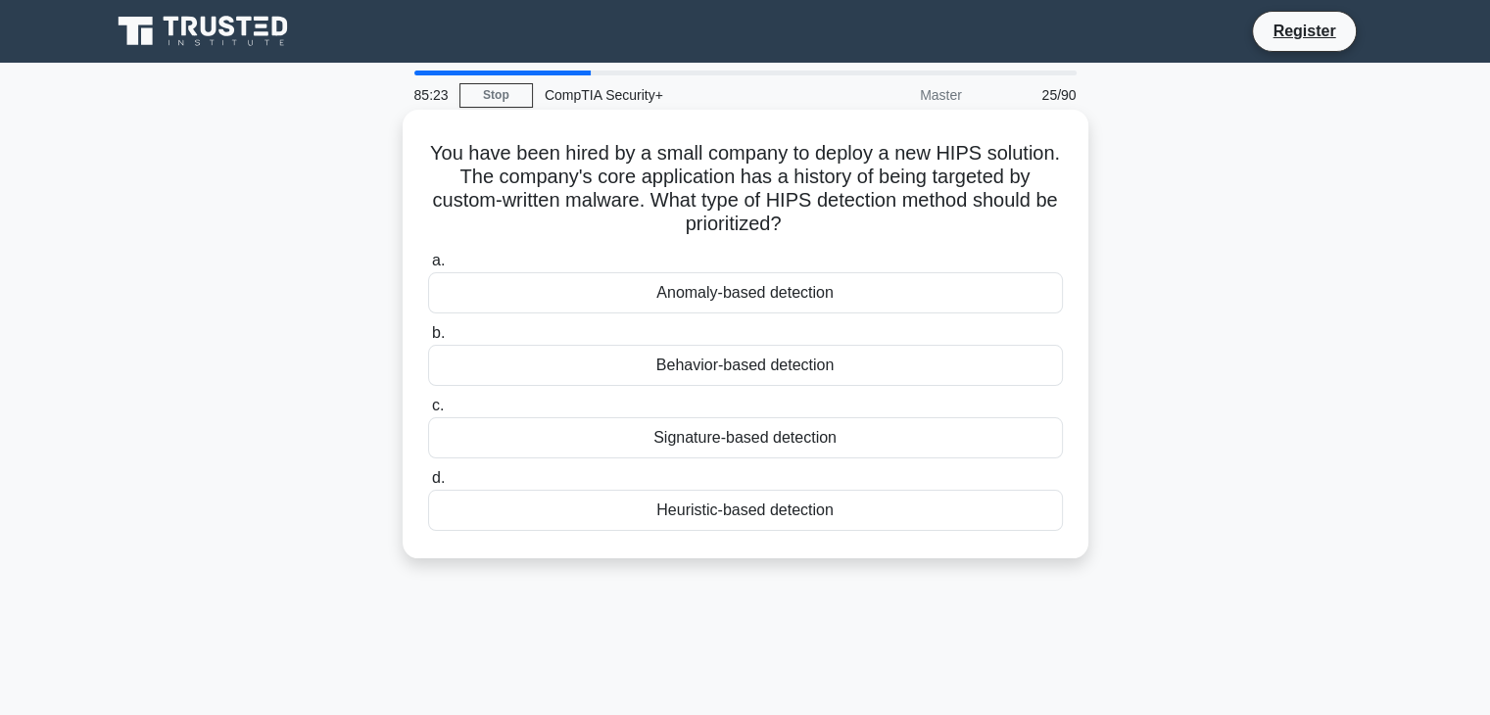
click at [869, 368] on div "Behavior-based detection" at bounding box center [745, 365] width 635 height 41
click at [428, 340] on input "b. Behavior-based detection" at bounding box center [428, 333] width 0 height 13
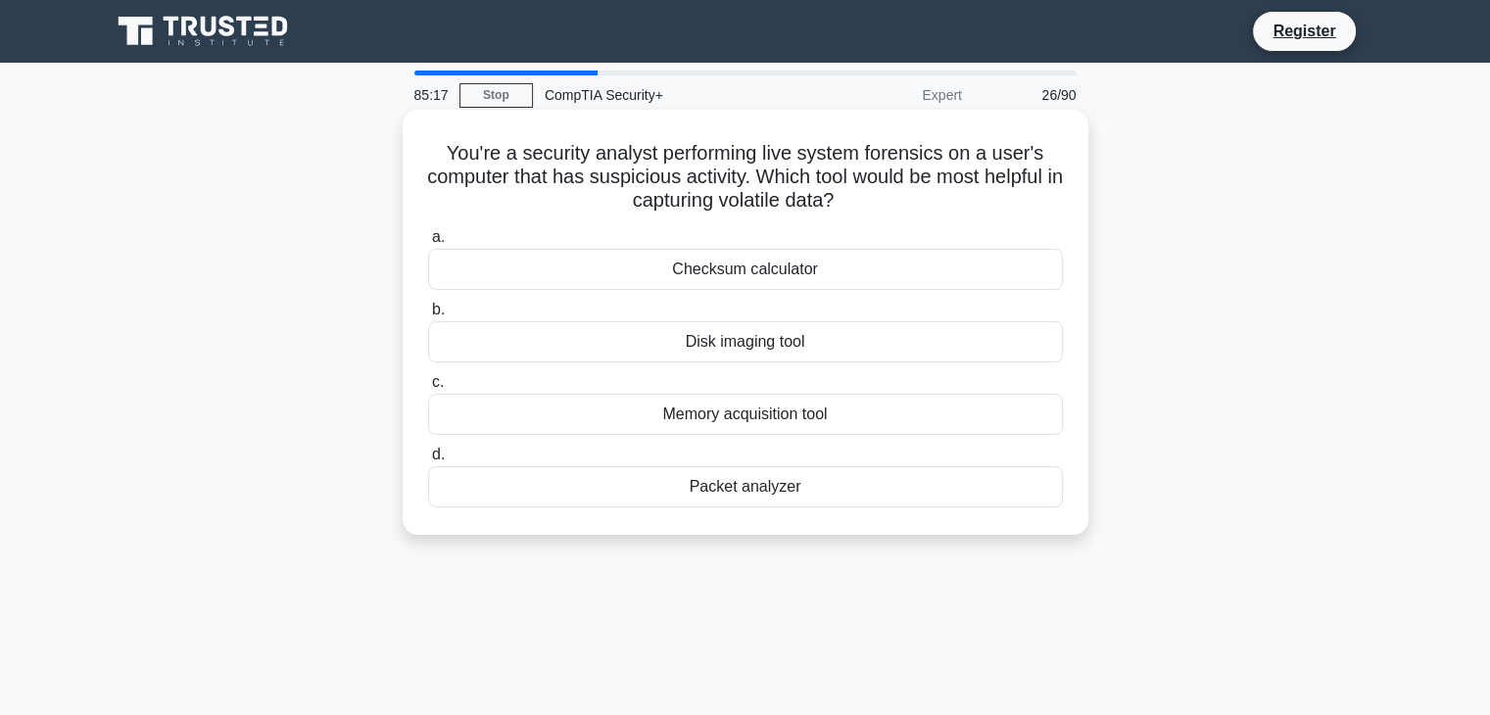
click at [824, 426] on div "Memory acquisition tool" at bounding box center [745, 414] width 635 height 41
click at [428, 389] on input "c. Memory acquisition tool" at bounding box center [428, 382] width 0 height 13
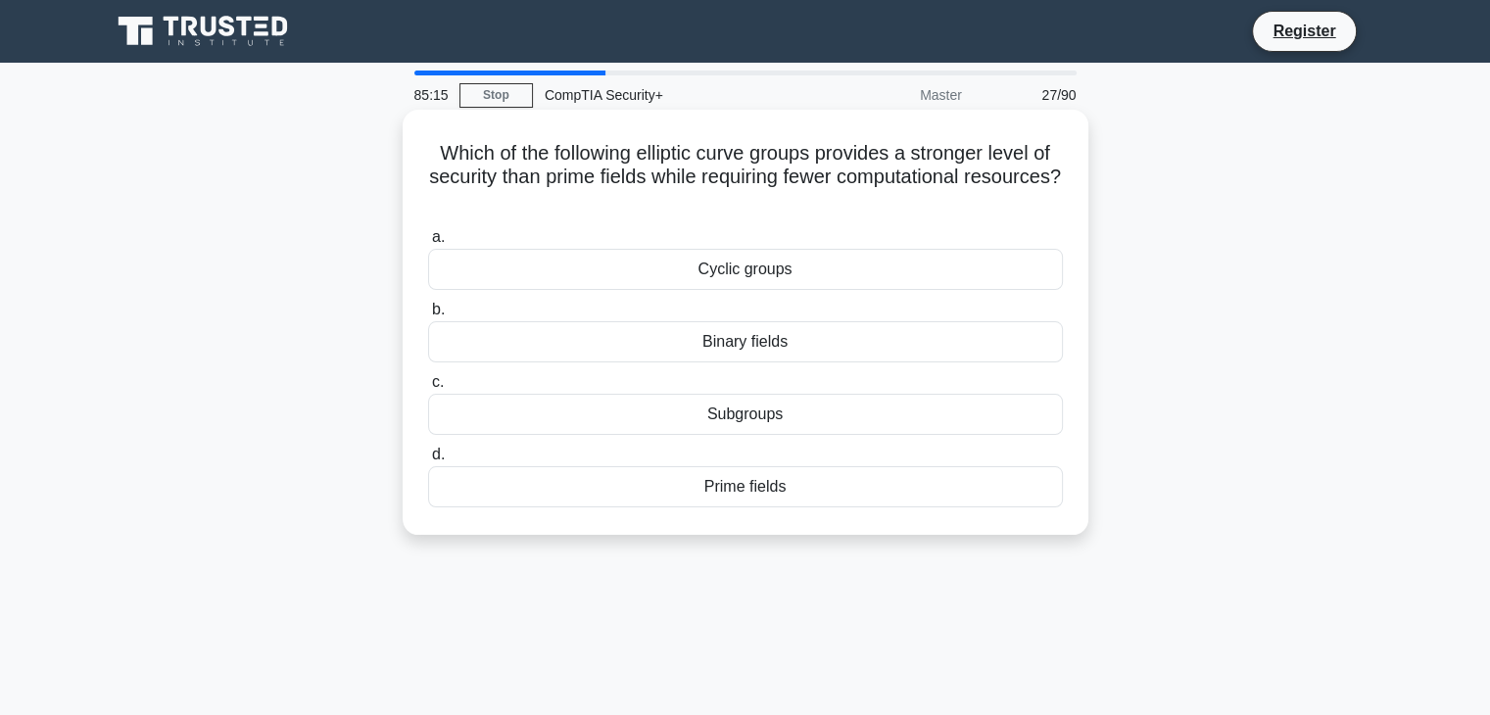
click at [858, 356] on div "Binary fields" at bounding box center [745, 341] width 635 height 41
click at [428, 316] on input "b. Binary fields" at bounding box center [428, 310] width 0 height 13
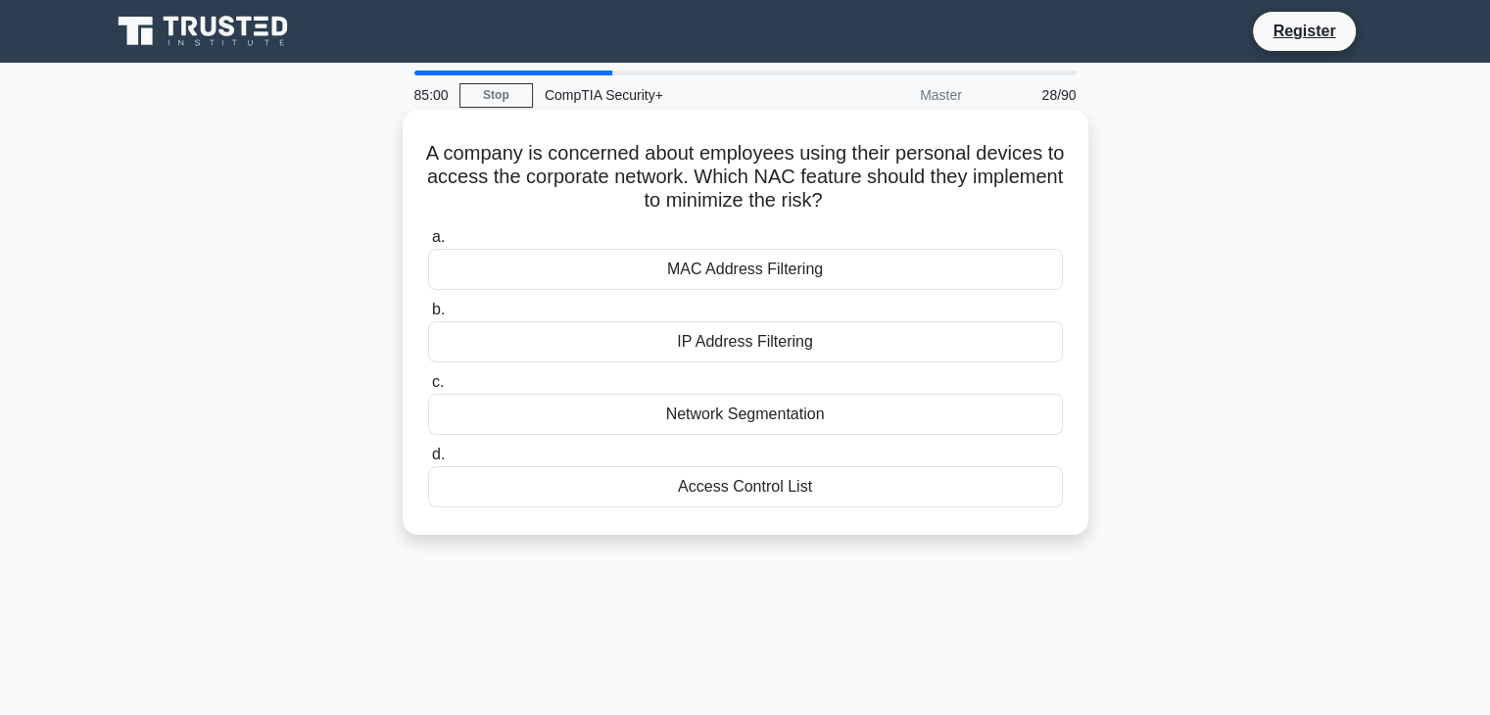
click at [812, 427] on div "Network Segmentation" at bounding box center [745, 414] width 635 height 41
click at [428, 389] on input "c. Network Segmentation" at bounding box center [428, 382] width 0 height 13
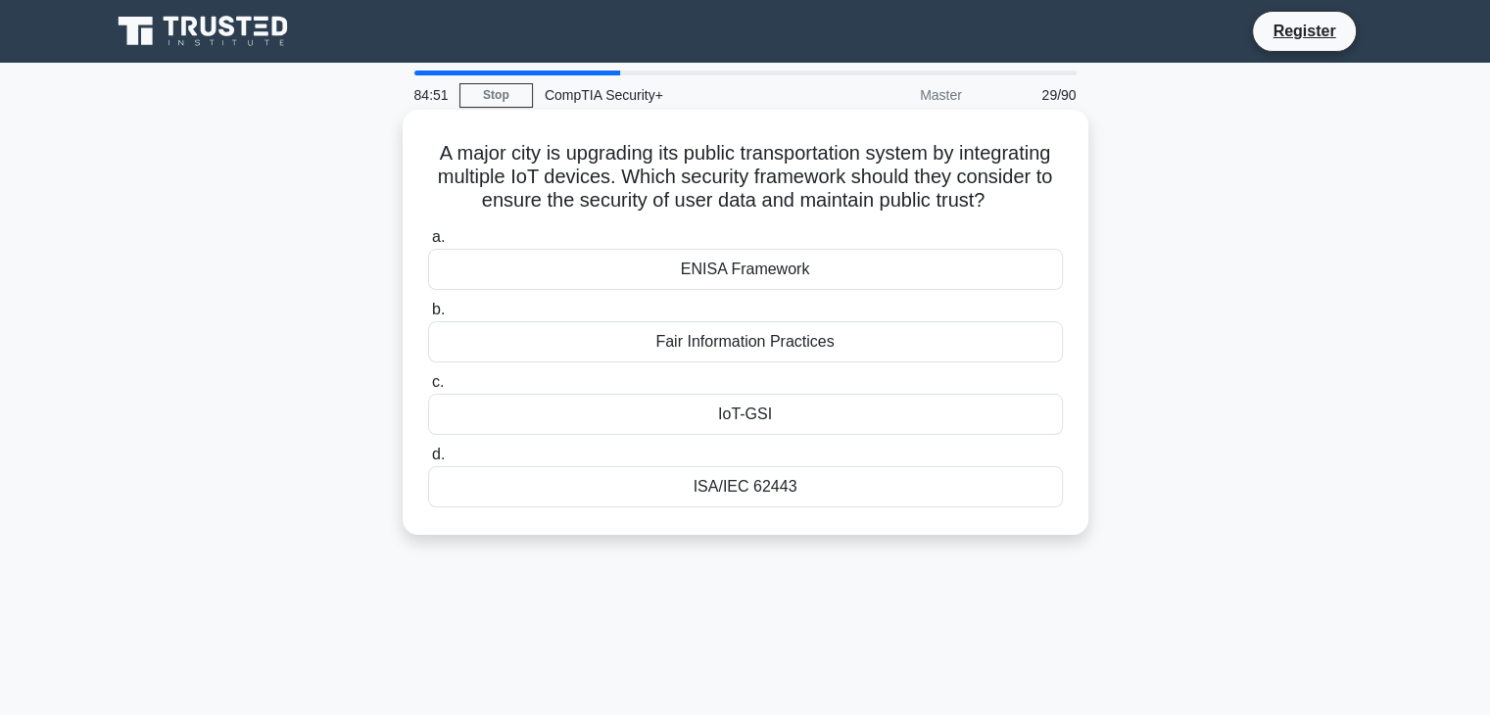
click at [762, 507] on div "ISA/IEC 62443" at bounding box center [745, 486] width 635 height 41
click at [428, 461] on input "d. ISA/IEC 62443" at bounding box center [428, 455] width 0 height 13
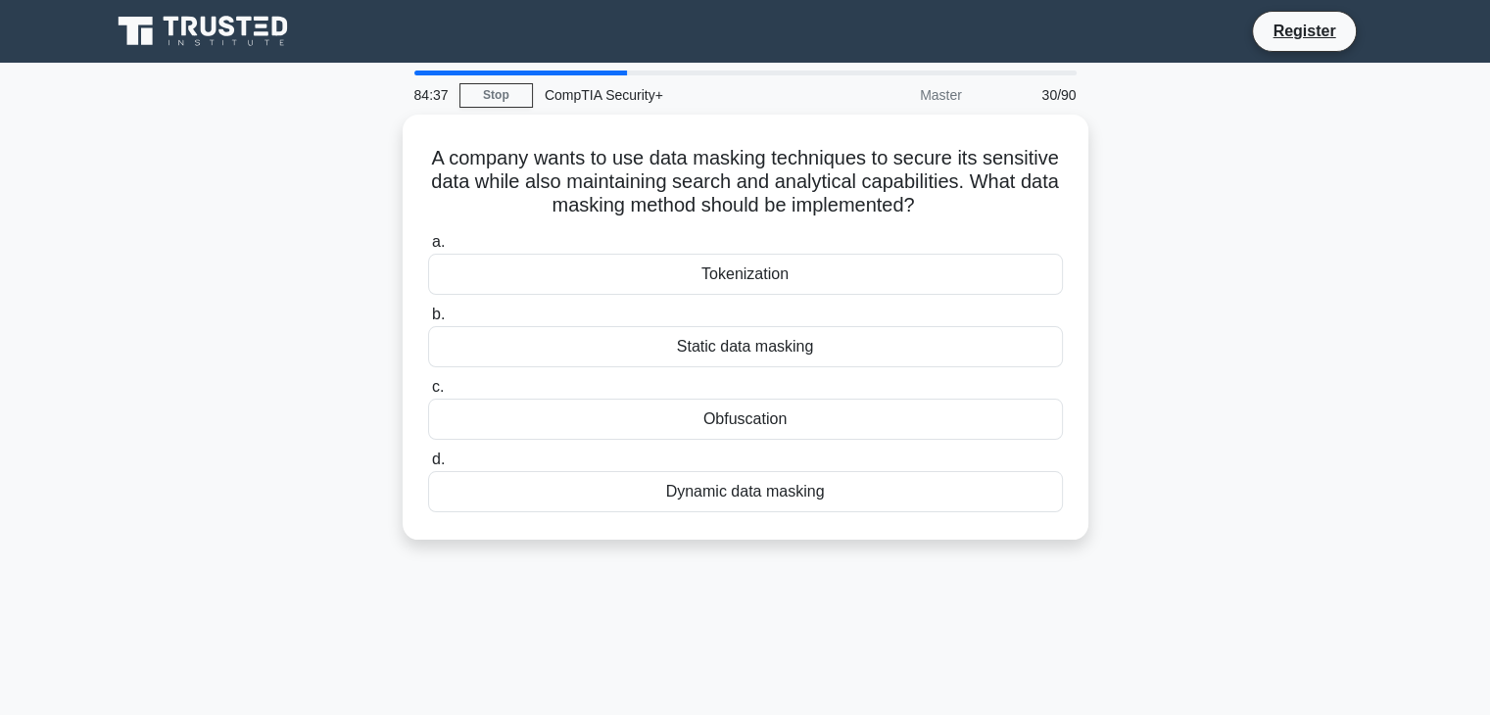
click at [819, 429] on div "Obfuscation" at bounding box center [745, 419] width 635 height 41
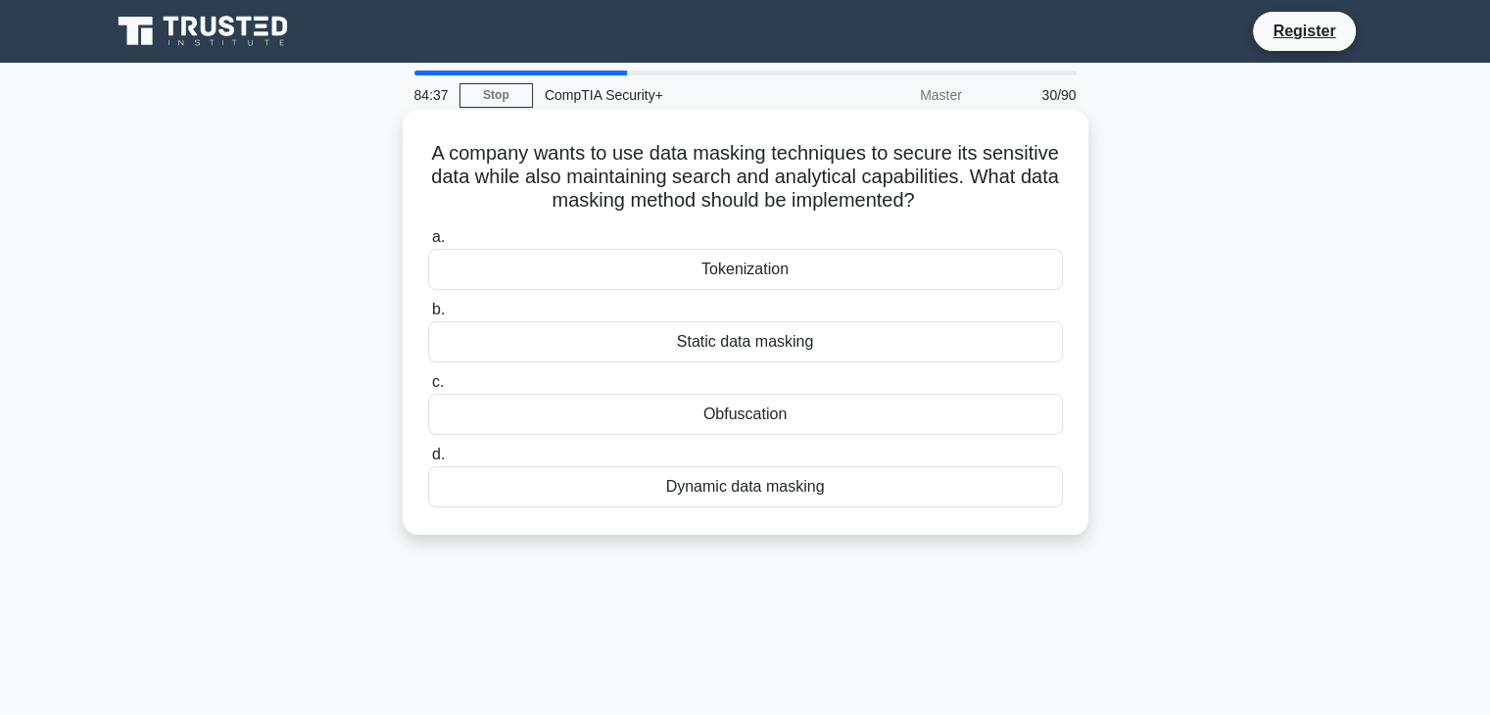
click at [428, 389] on input "c. Obfuscation" at bounding box center [428, 382] width 0 height 13
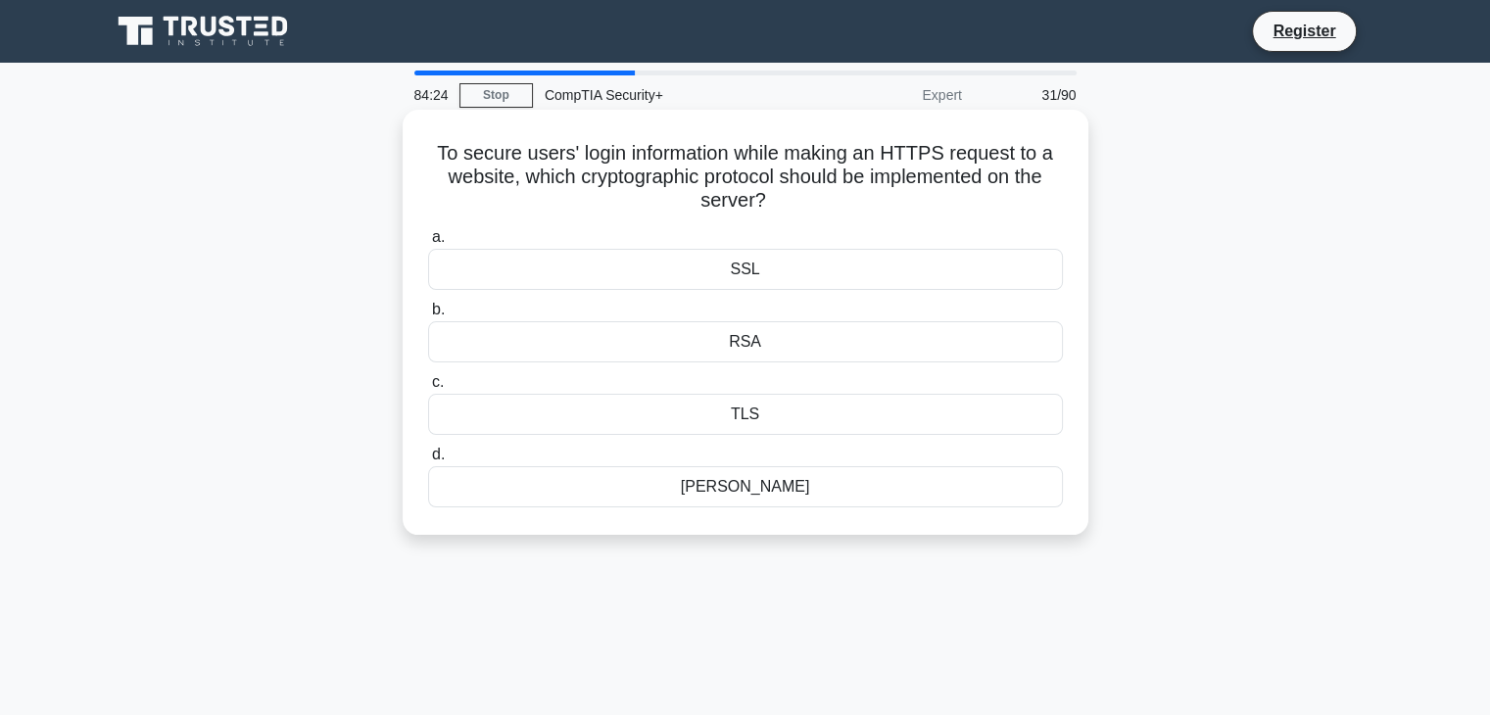
click at [836, 425] on div "TLS" at bounding box center [745, 414] width 635 height 41
click at [428, 389] on input "c. TLS" at bounding box center [428, 382] width 0 height 13
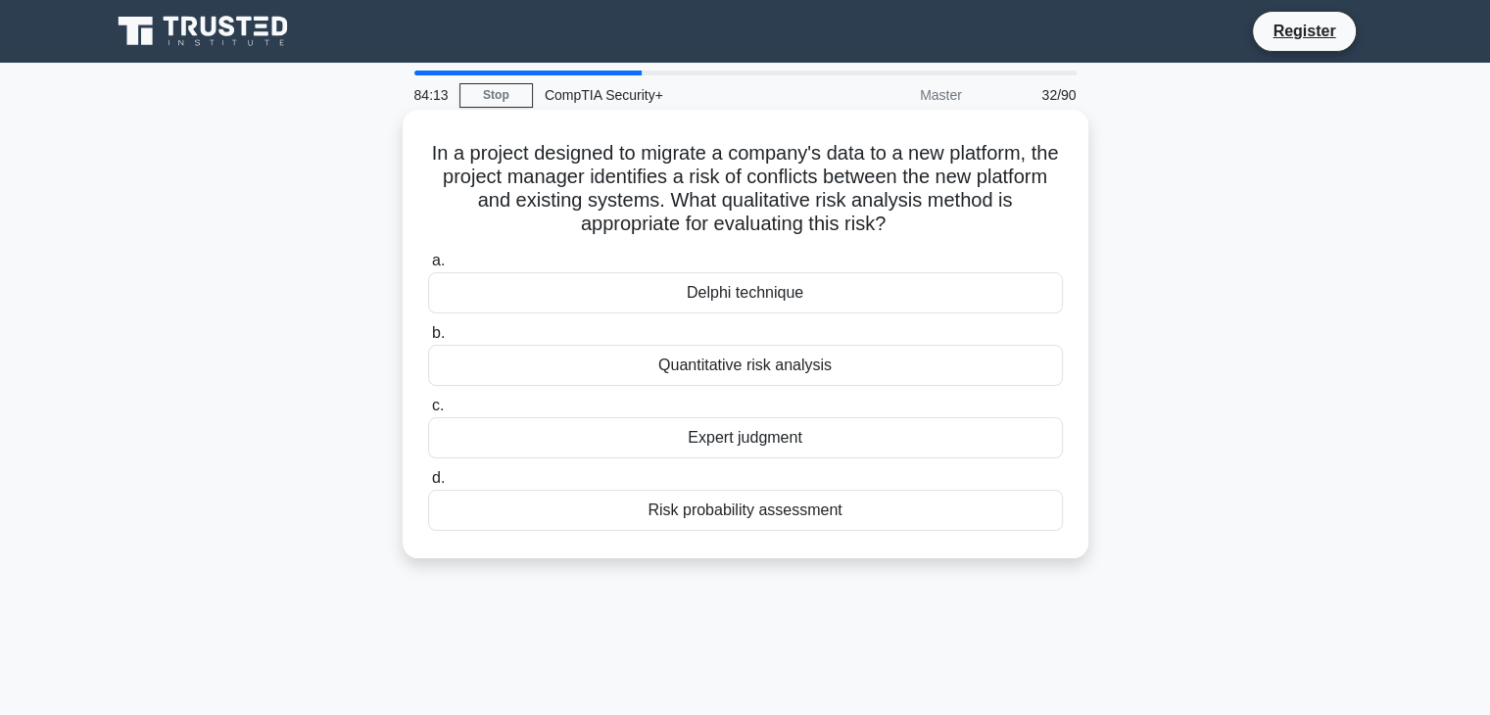
click at [819, 451] on div "Expert judgment" at bounding box center [745, 437] width 635 height 41
click at [428, 412] on input "c. Expert judgment" at bounding box center [428, 406] width 0 height 13
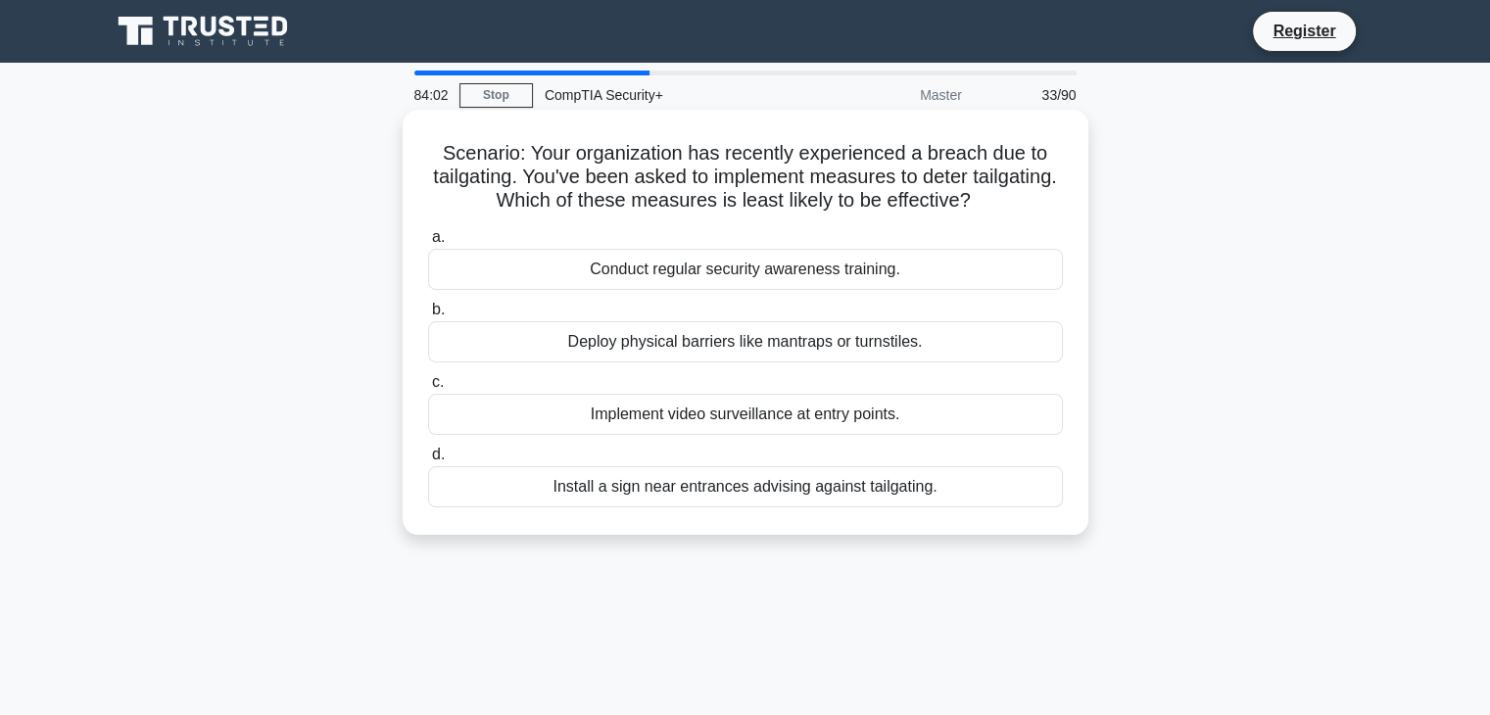
click at [796, 501] on div "Install a sign near entrances advising against tailgating." at bounding box center [745, 486] width 635 height 41
click at [428, 461] on input "d. Install a sign near entrances advising against tailgating." at bounding box center [428, 455] width 0 height 13
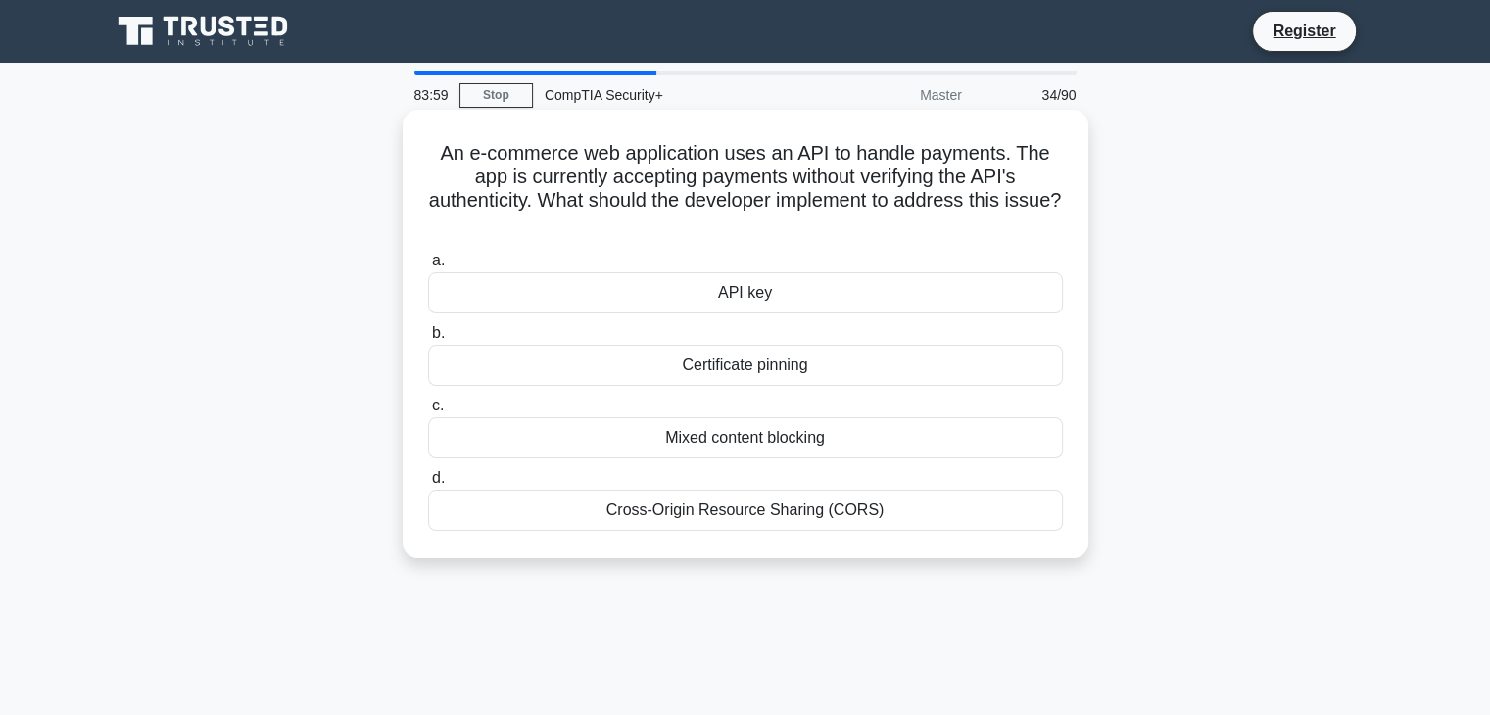
click at [878, 372] on div "Certificate pinning" at bounding box center [745, 365] width 635 height 41
click at [428, 340] on input "b. Certificate pinning" at bounding box center [428, 333] width 0 height 13
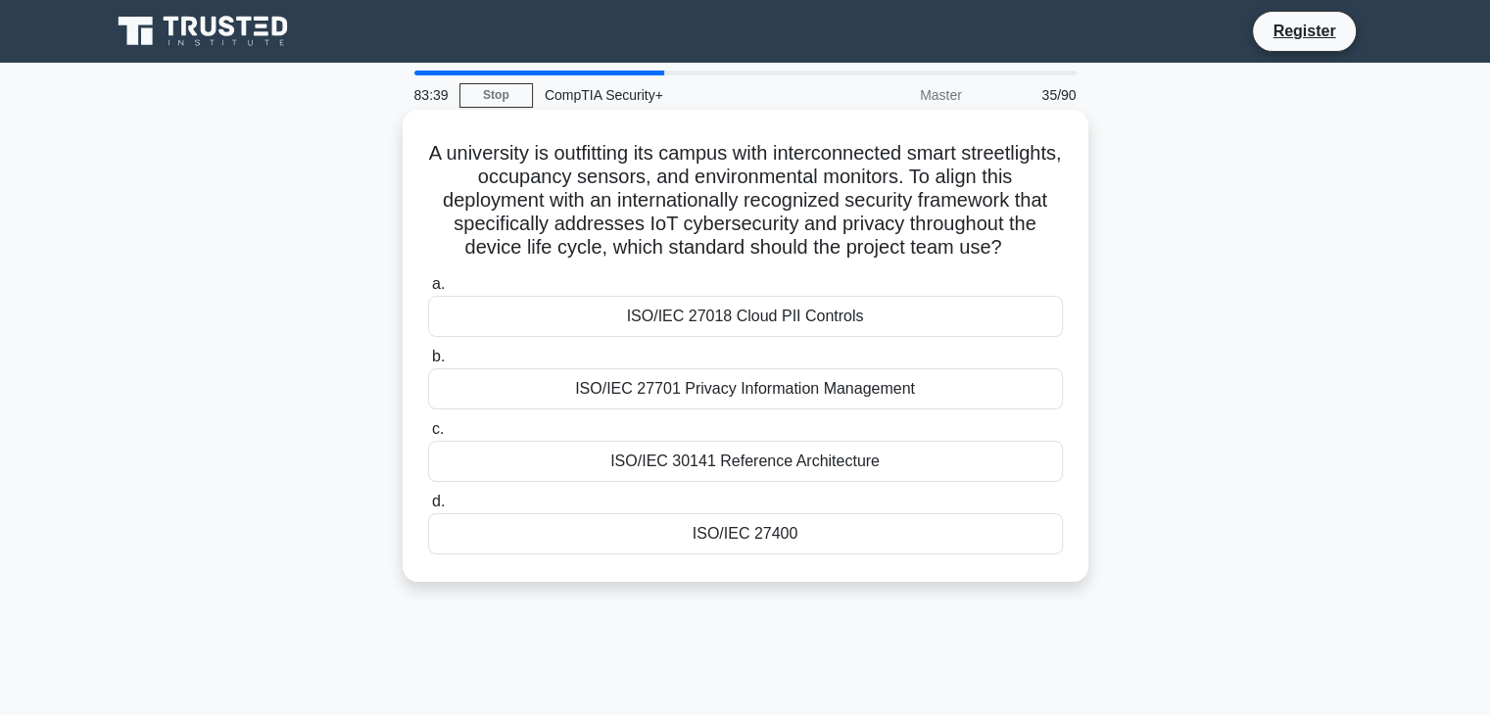
click at [811, 471] on div "ISO/IEC 30141 Reference Architecture" at bounding box center [745, 461] width 635 height 41
click at [428, 436] on input "c. ISO/IEC 30141 Reference Architecture" at bounding box center [428, 429] width 0 height 13
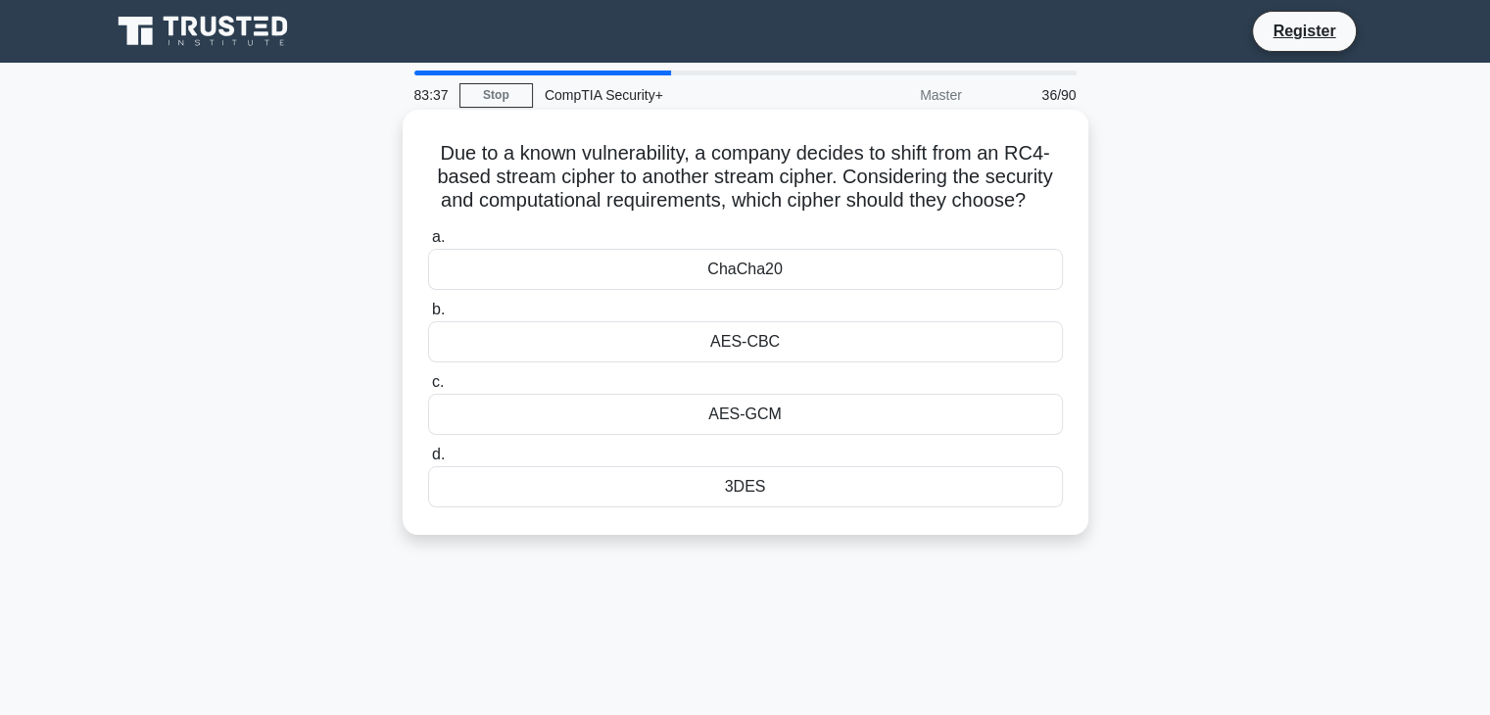
click at [886, 275] on div "ChaCha20" at bounding box center [745, 269] width 635 height 41
click at [428, 244] on input "a. ChaCha20" at bounding box center [428, 237] width 0 height 13
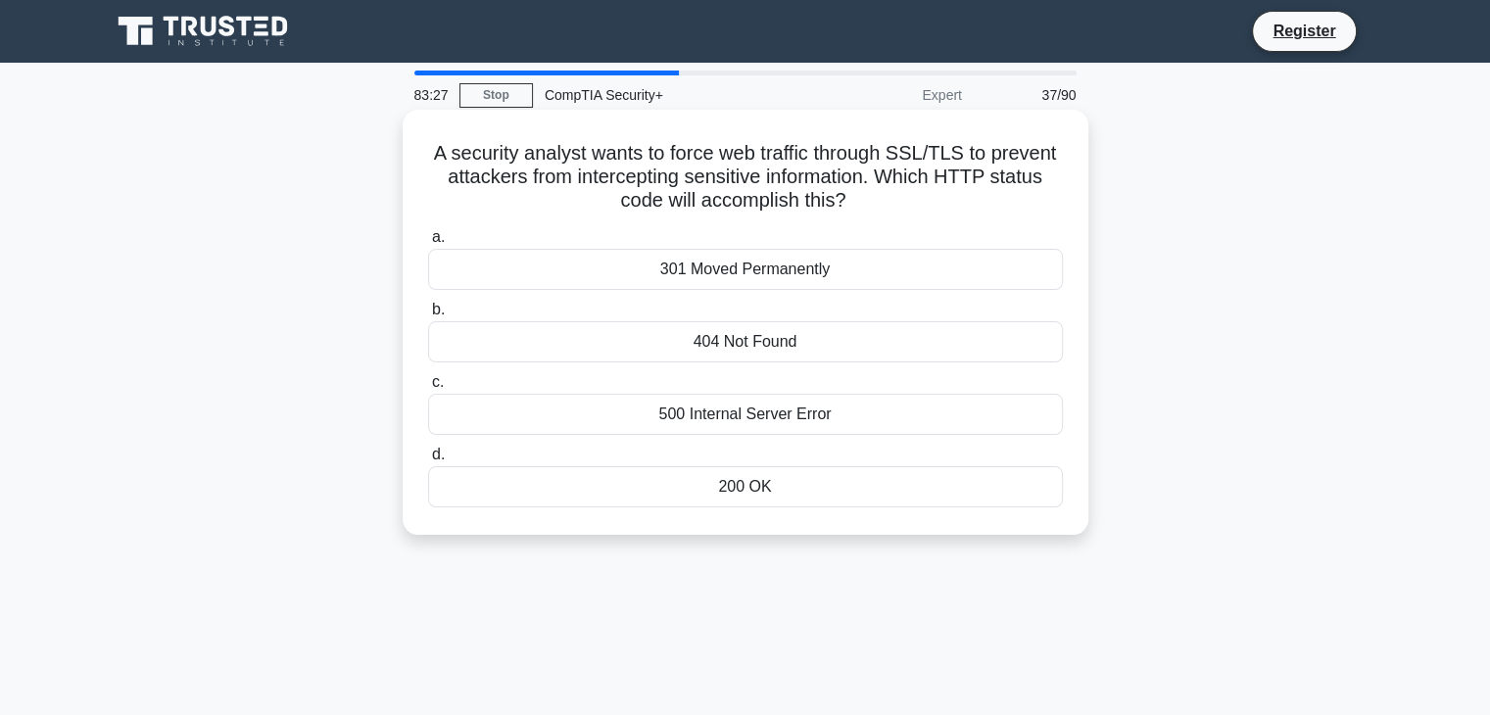
click at [886, 275] on div "301 Moved Permanently" at bounding box center [745, 269] width 635 height 41
click at [428, 244] on input "a. 301 Moved Permanently" at bounding box center [428, 237] width 0 height 13
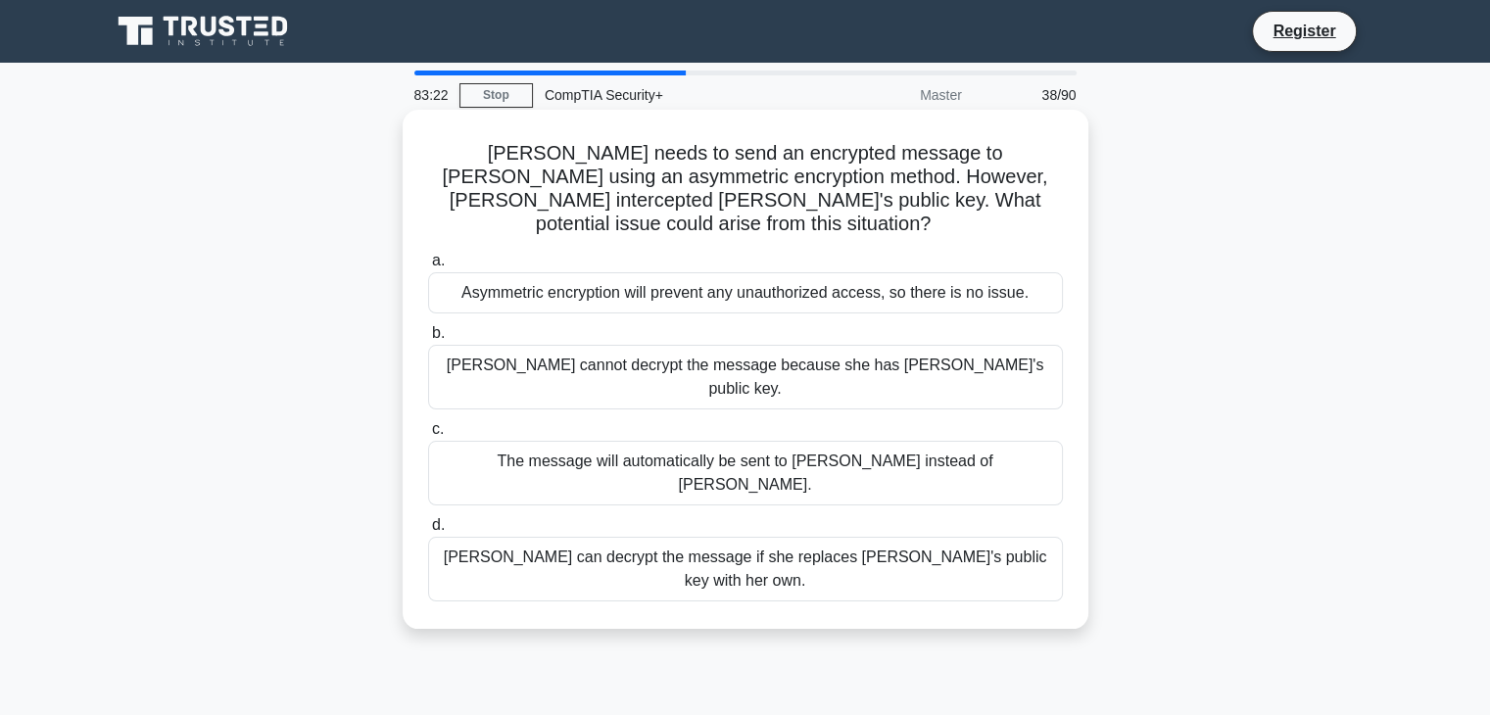
click at [758, 537] on div "Eve can decrypt the message if she replaces Bob's public key with her own." at bounding box center [745, 569] width 635 height 65
click at [428, 519] on input "d. Eve can decrypt the message if she replaces Bob's public key with her own." at bounding box center [428, 525] width 0 height 13
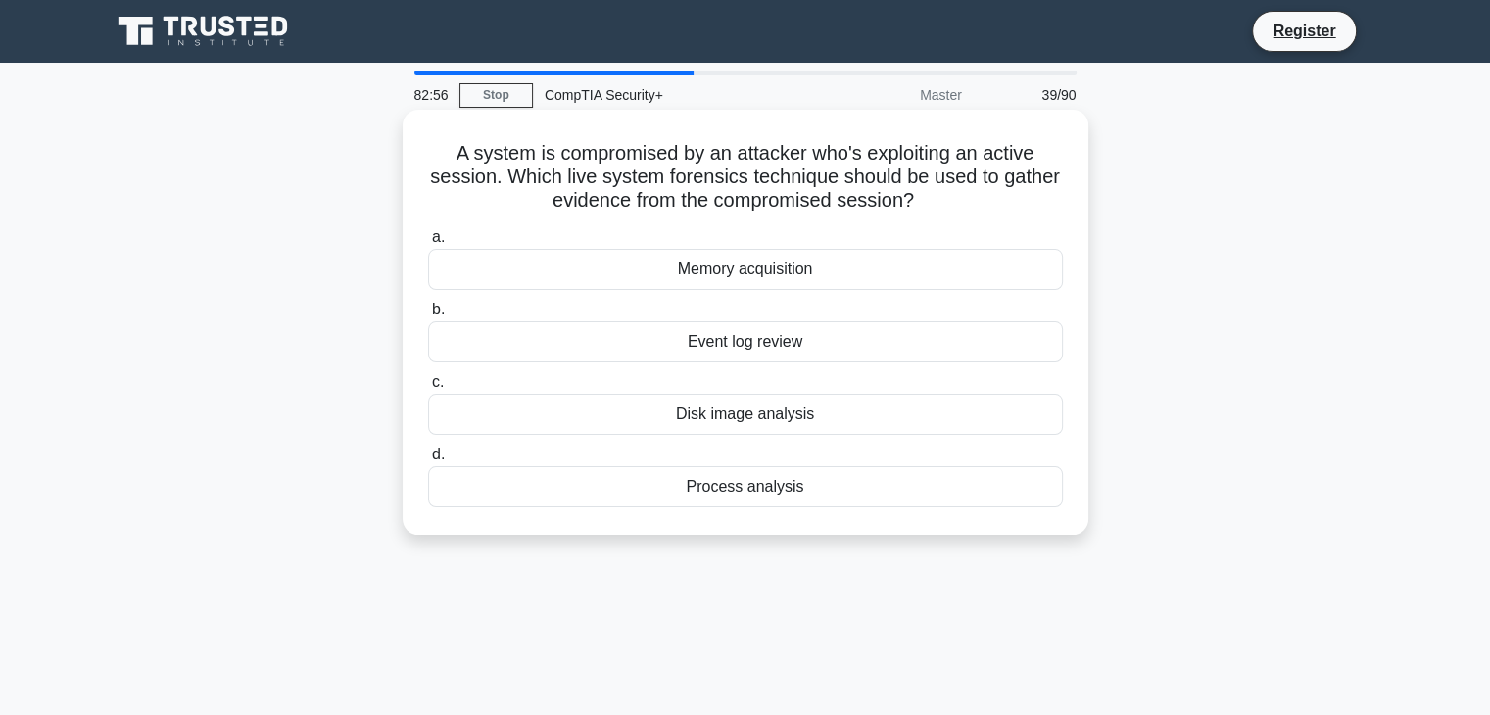
click at [765, 497] on div "Process analysis" at bounding box center [745, 486] width 635 height 41
click at [428, 461] on input "d. Process analysis" at bounding box center [428, 455] width 0 height 13
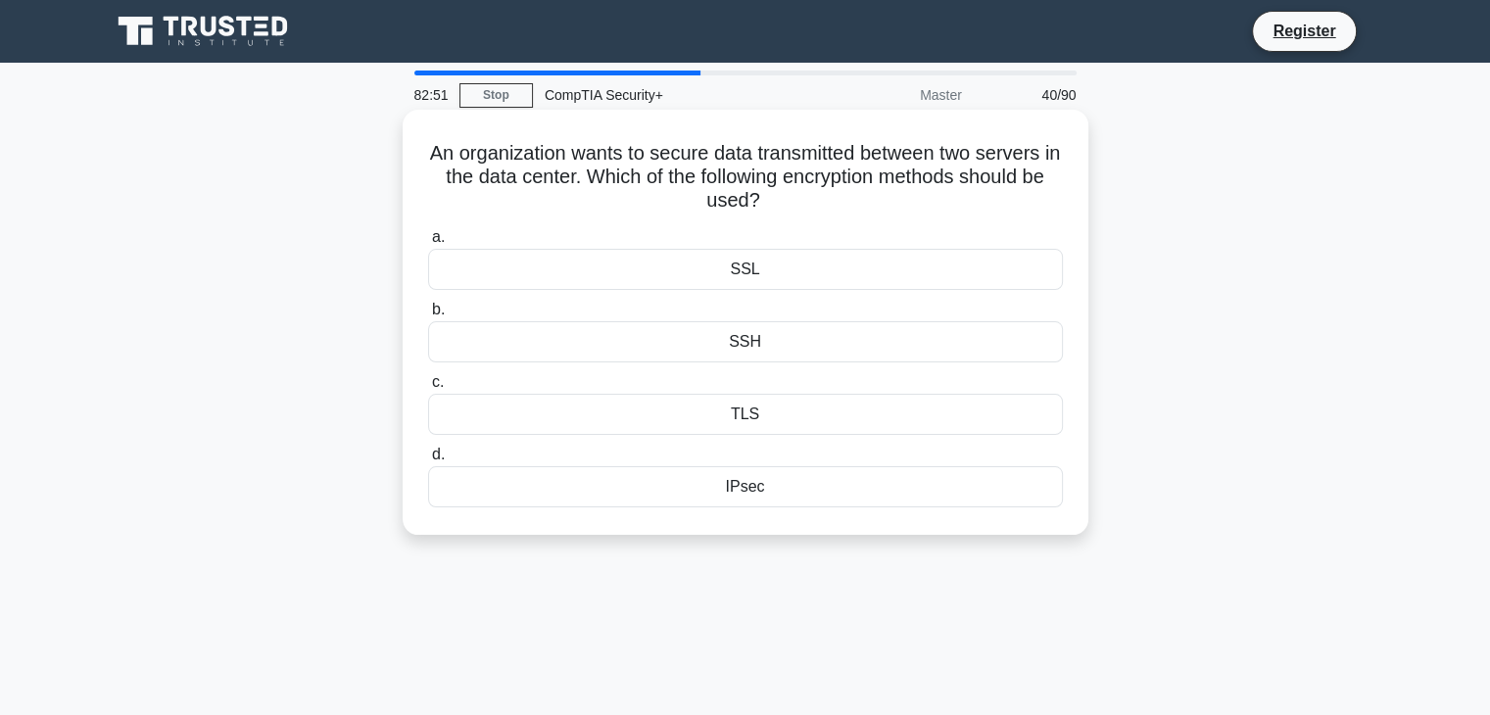
click at [812, 500] on div "IPsec" at bounding box center [745, 486] width 635 height 41
click at [428, 461] on input "d. IPsec" at bounding box center [428, 455] width 0 height 13
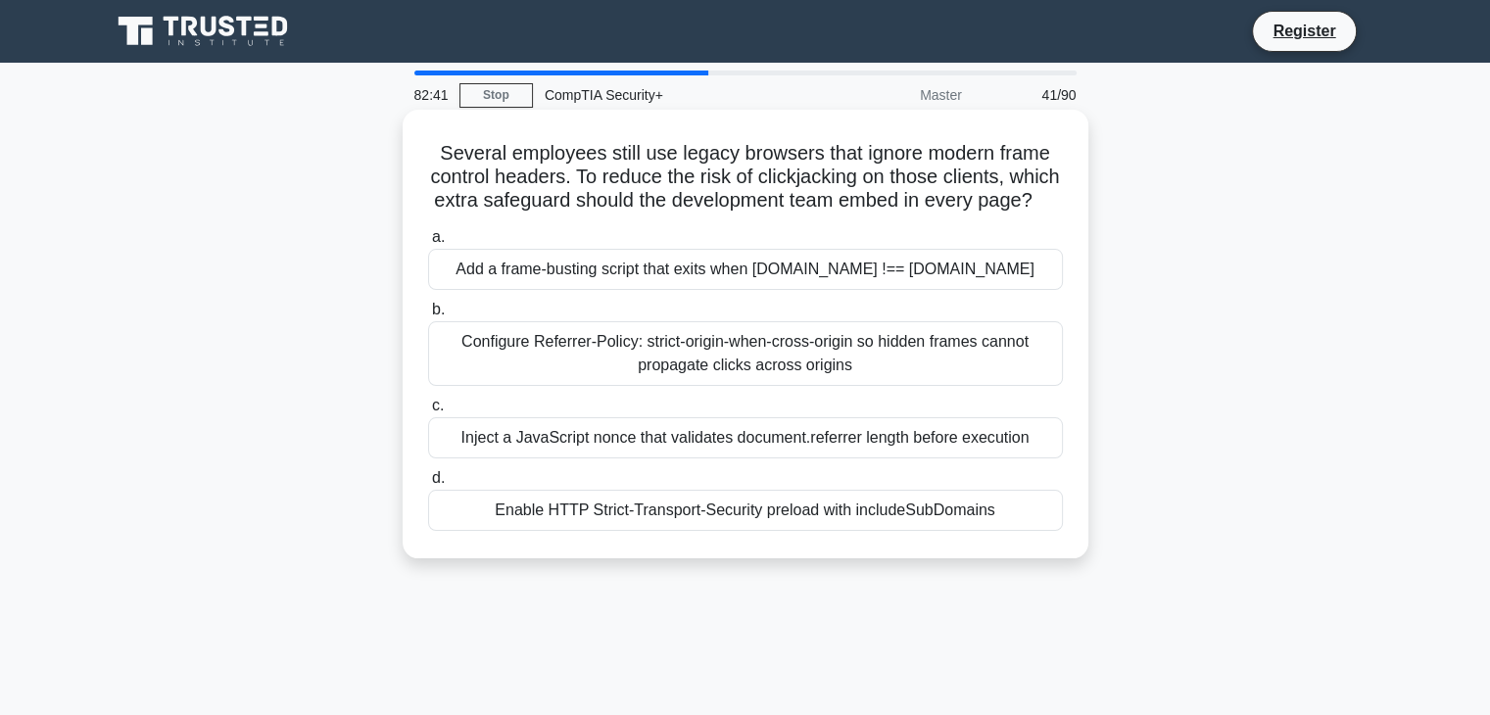
click at [970, 290] on div "Add a frame-busting script that exits when window.top !== window.self" at bounding box center [745, 269] width 635 height 41
click at [428, 244] on input "a. Add a frame-busting script that exits when window.top !== window.self" at bounding box center [428, 237] width 0 height 13
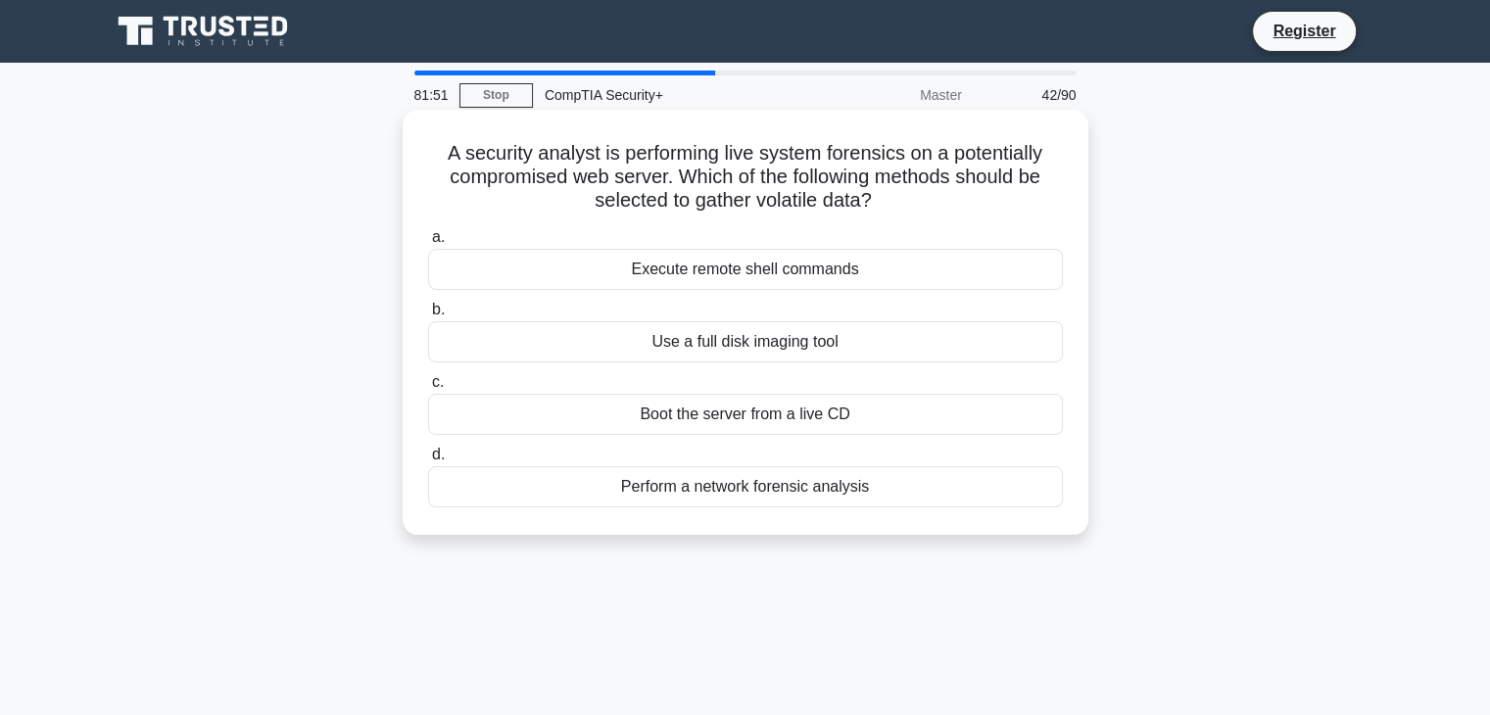
click at [896, 284] on div "Execute remote shell commands" at bounding box center [745, 269] width 635 height 41
click at [428, 244] on input "a. Execute remote shell commands" at bounding box center [428, 237] width 0 height 13
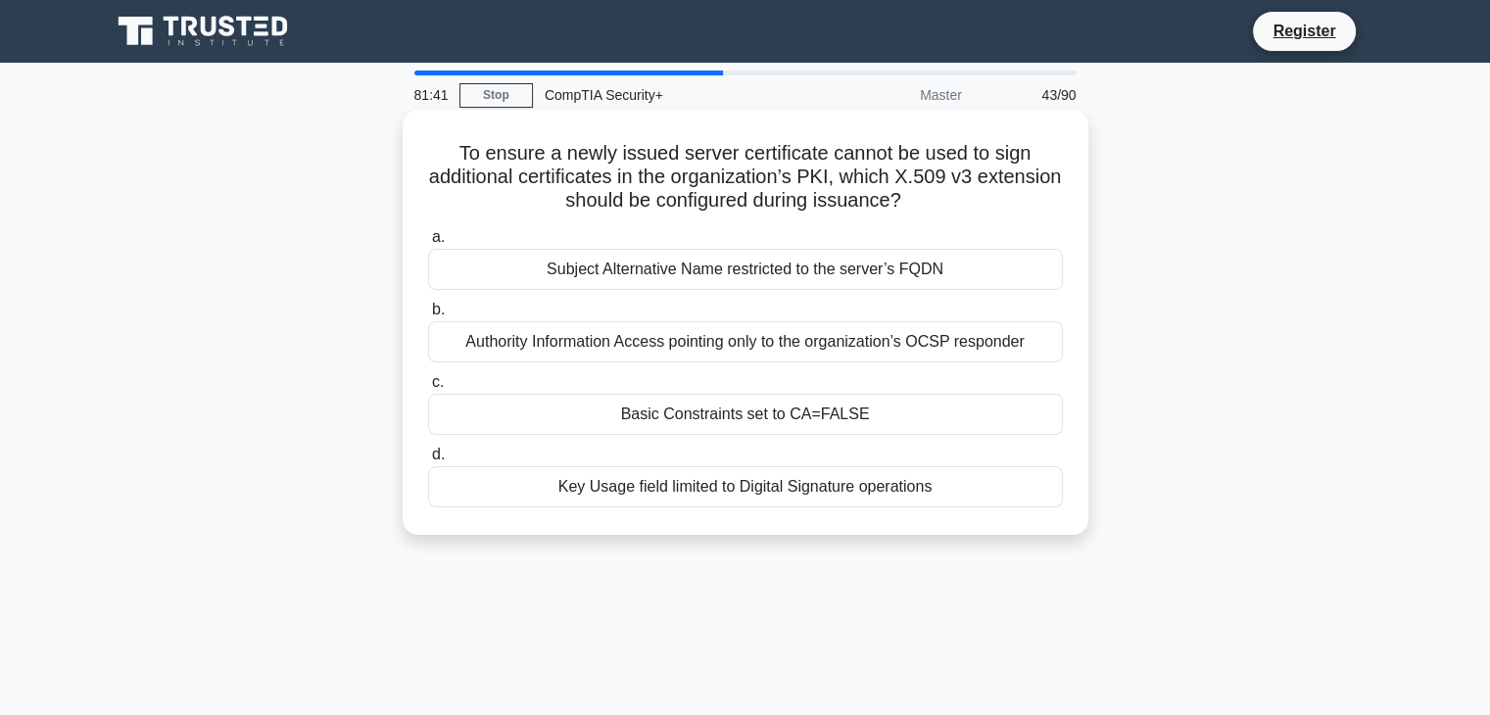
click at [883, 420] on div "Basic Constraints set to CA=FALSE" at bounding box center [745, 414] width 635 height 41
click at [428, 389] on input "c. Basic Constraints set to CA=FALSE" at bounding box center [428, 382] width 0 height 13
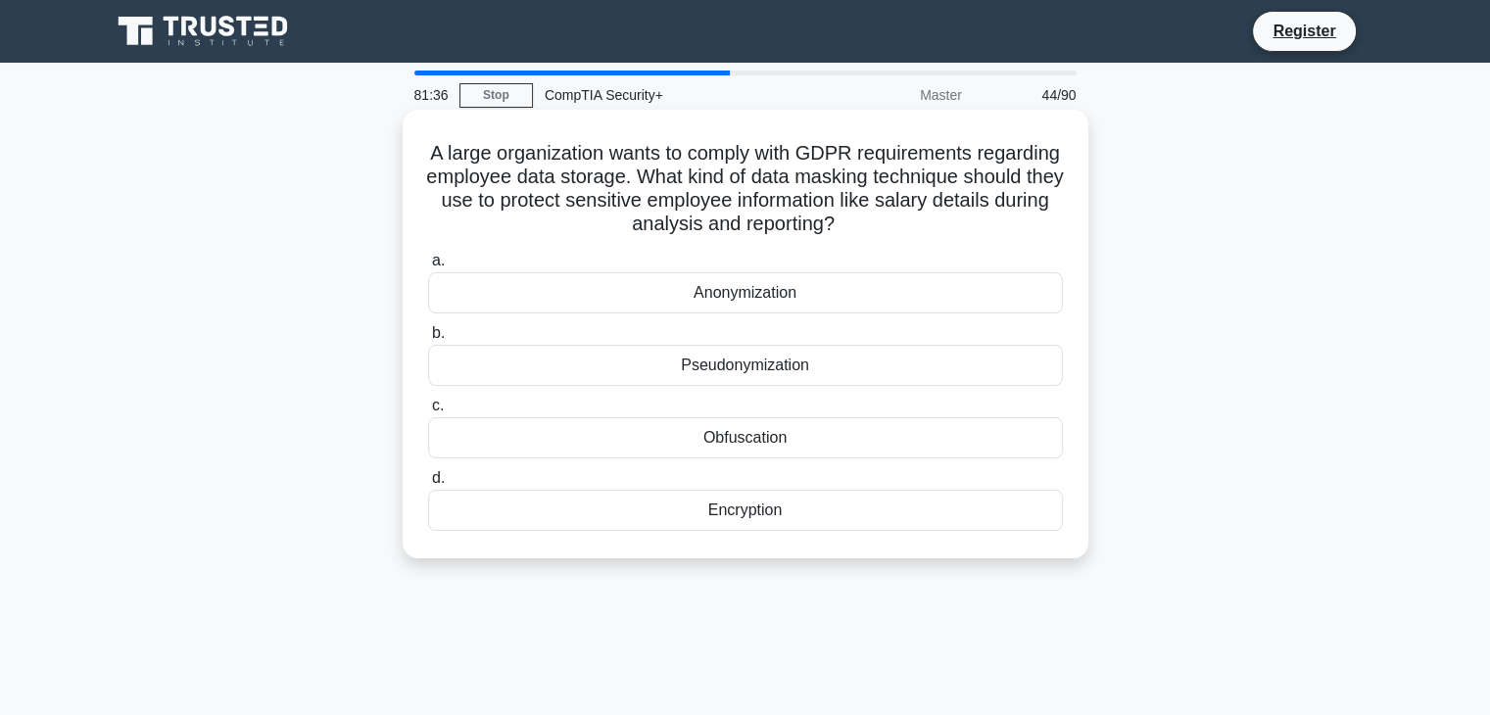
click at [937, 303] on div "Anonymization" at bounding box center [745, 292] width 635 height 41
click at [428, 267] on input "a. Anonymization" at bounding box center [428, 261] width 0 height 13
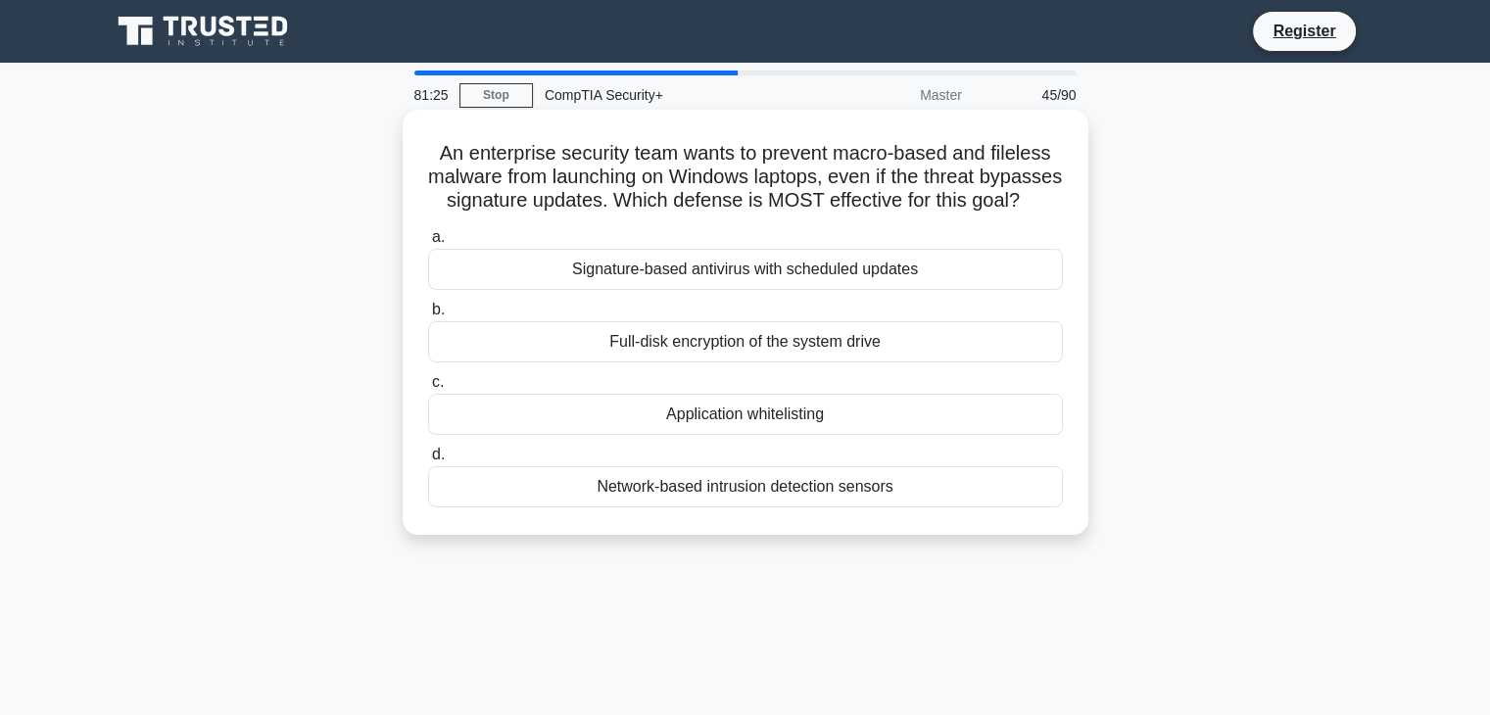
click at [823, 435] on div "Application whitelisting" at bounding box center [745, 414] width 635 height 41
click at [428, 389] on input "c. Application whitelisting" at bounding box center [428, 382] width 0 height 13
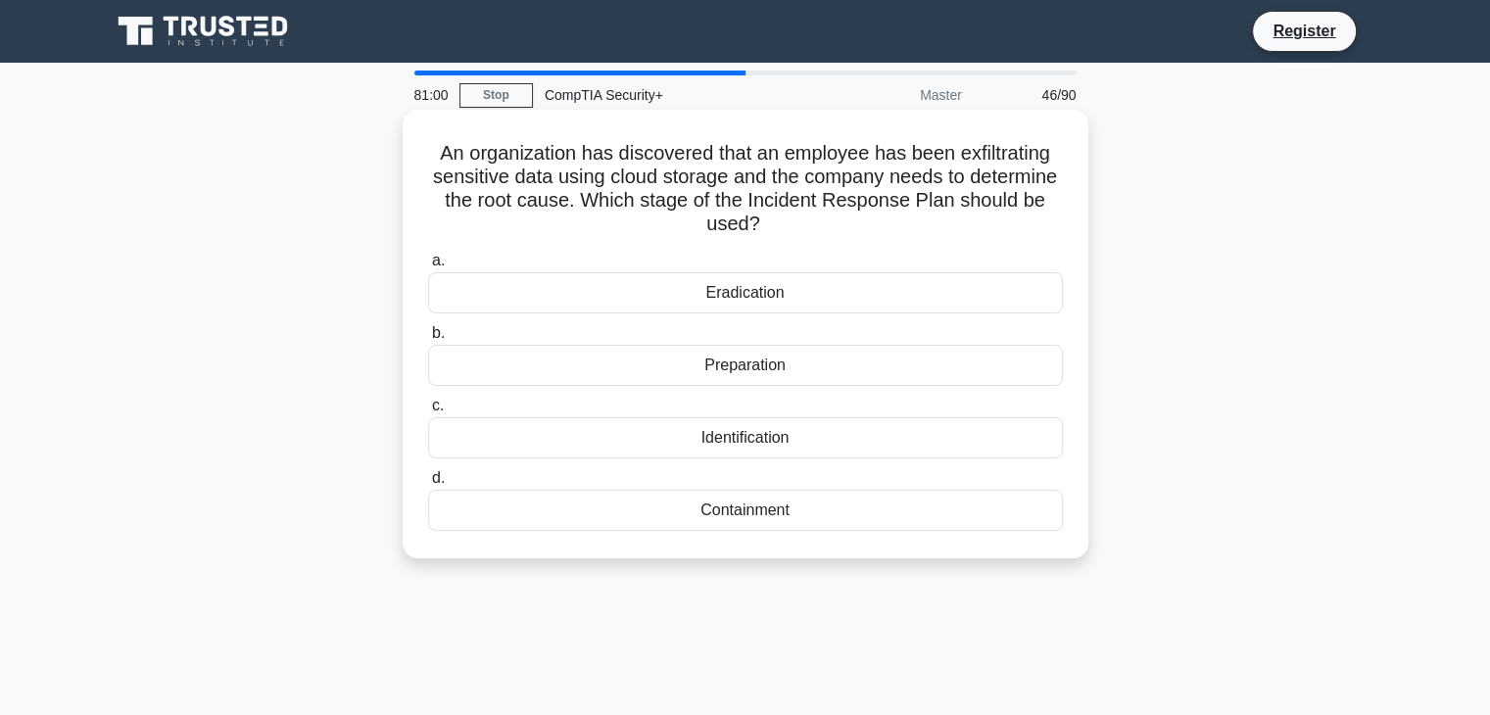
click at [839, 450] on div "Identification" at bounding box center [745, 437] width 635 height 41
click at [428, 412] on input "c. Identification" at bounding box center [428, 406] width 0 height 13
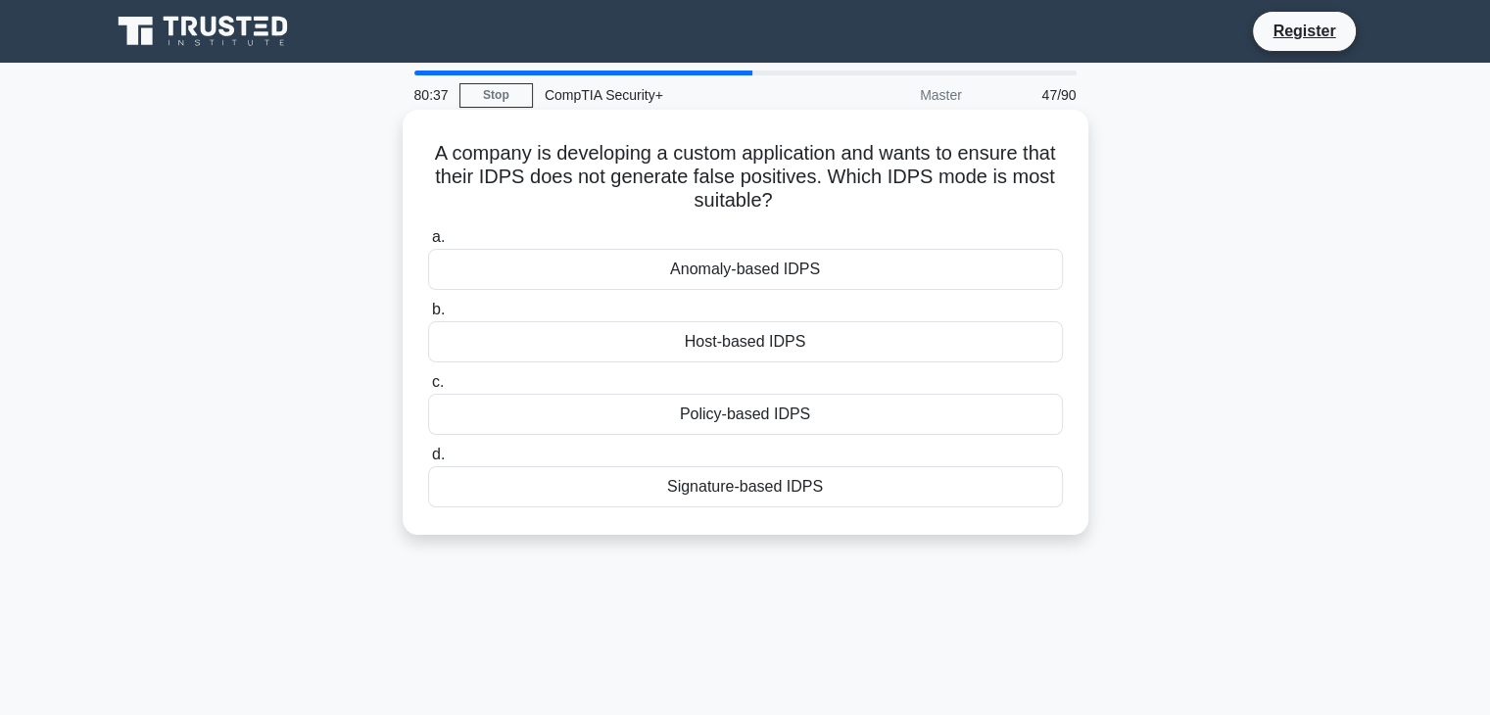
click at [843, 495] on div "Signature-based IDPS" at bounding box center [745, 486] width 635 height 41
click at [428, 461] on input "d. Signature-based IDPS" at bounding box center [428, 455] width 0 height 13
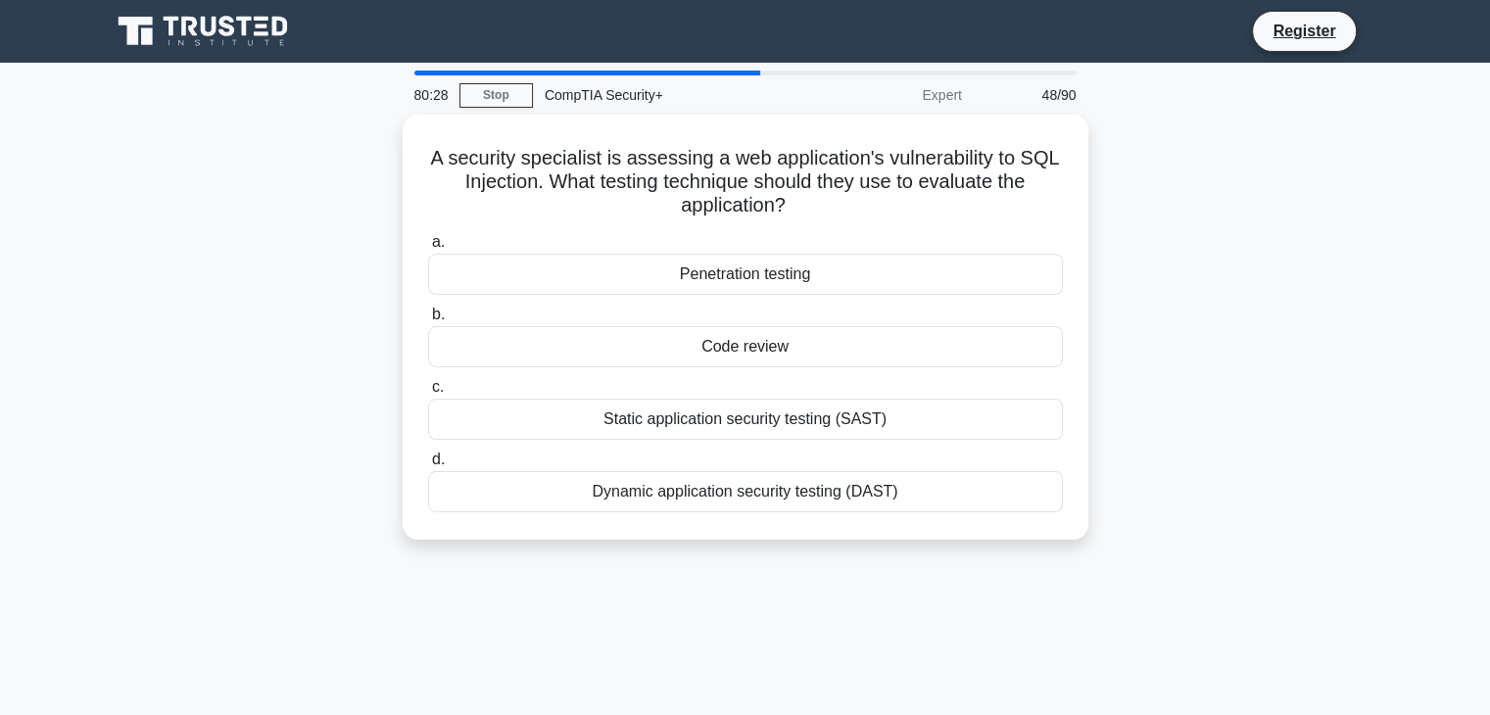
click at [811, 494] on div "Dynamic application security testing (DAST)" at bounding box center [745, 491] width 635 height 41
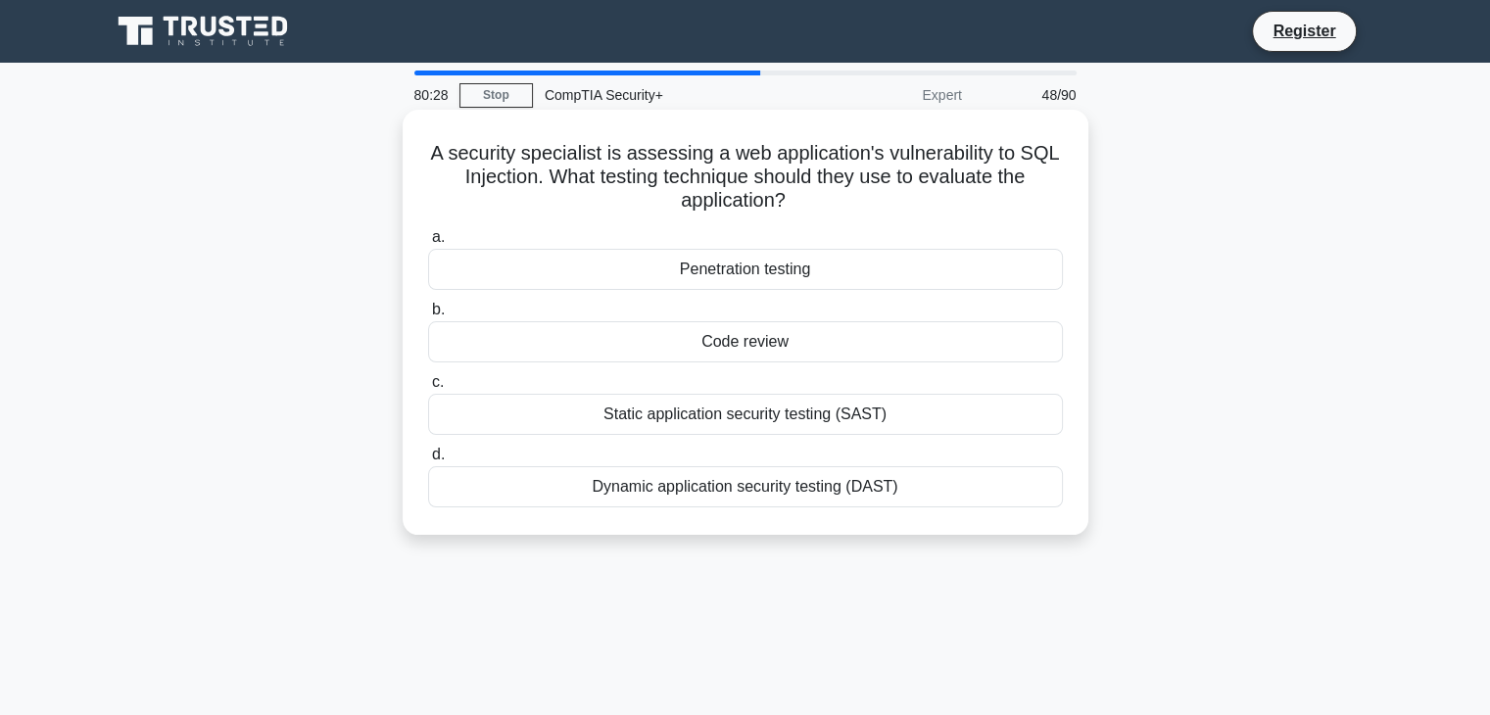
click at [428, 461] on input "d. Dynamic application security testing (DAST)" at bounding box center [428, 455] width 0 height 13
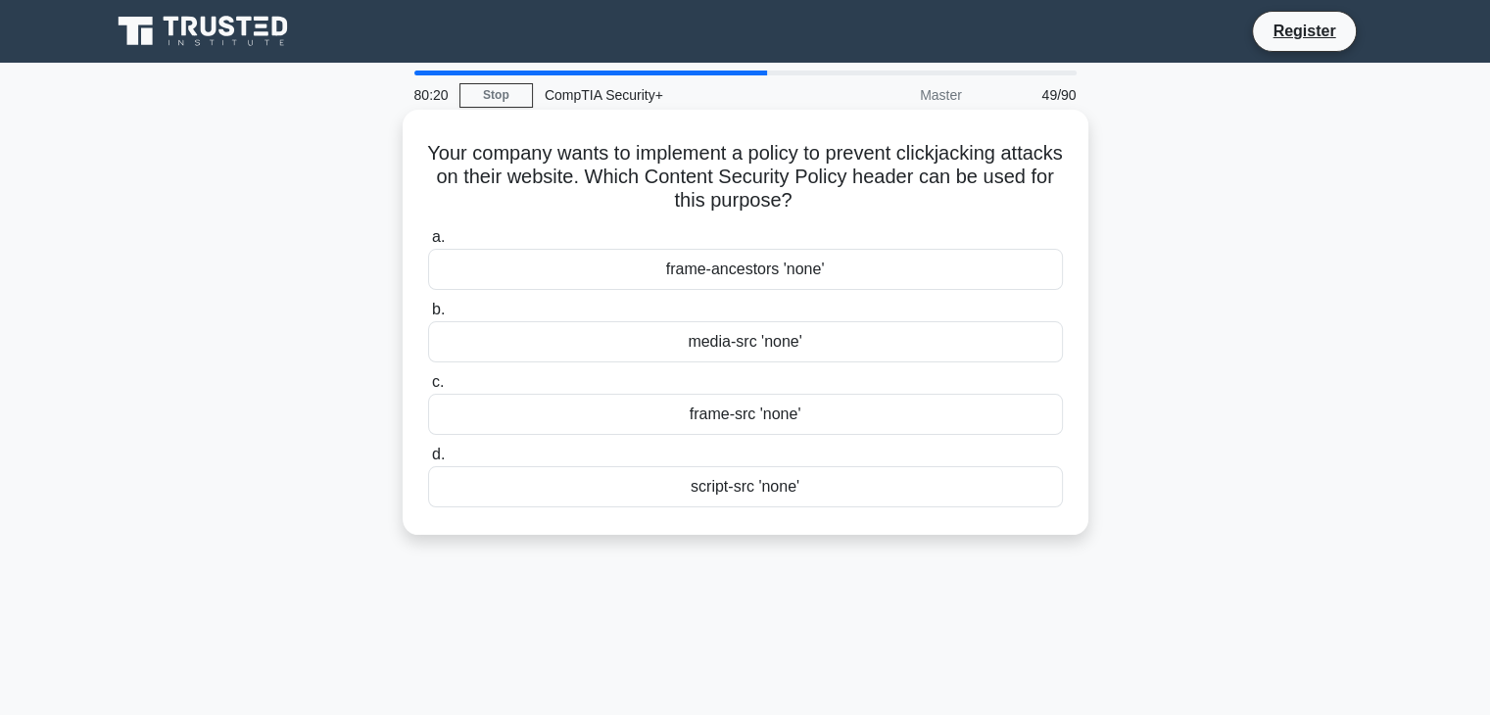
click at [894, 280] on div "frame-ancestors 'none'" at bounding box center [745, 269] width 635 height 41
click at [428, 244] on input "a. frame-ancestors 'none'" at bounding box center [428, 237] width 0 height 13
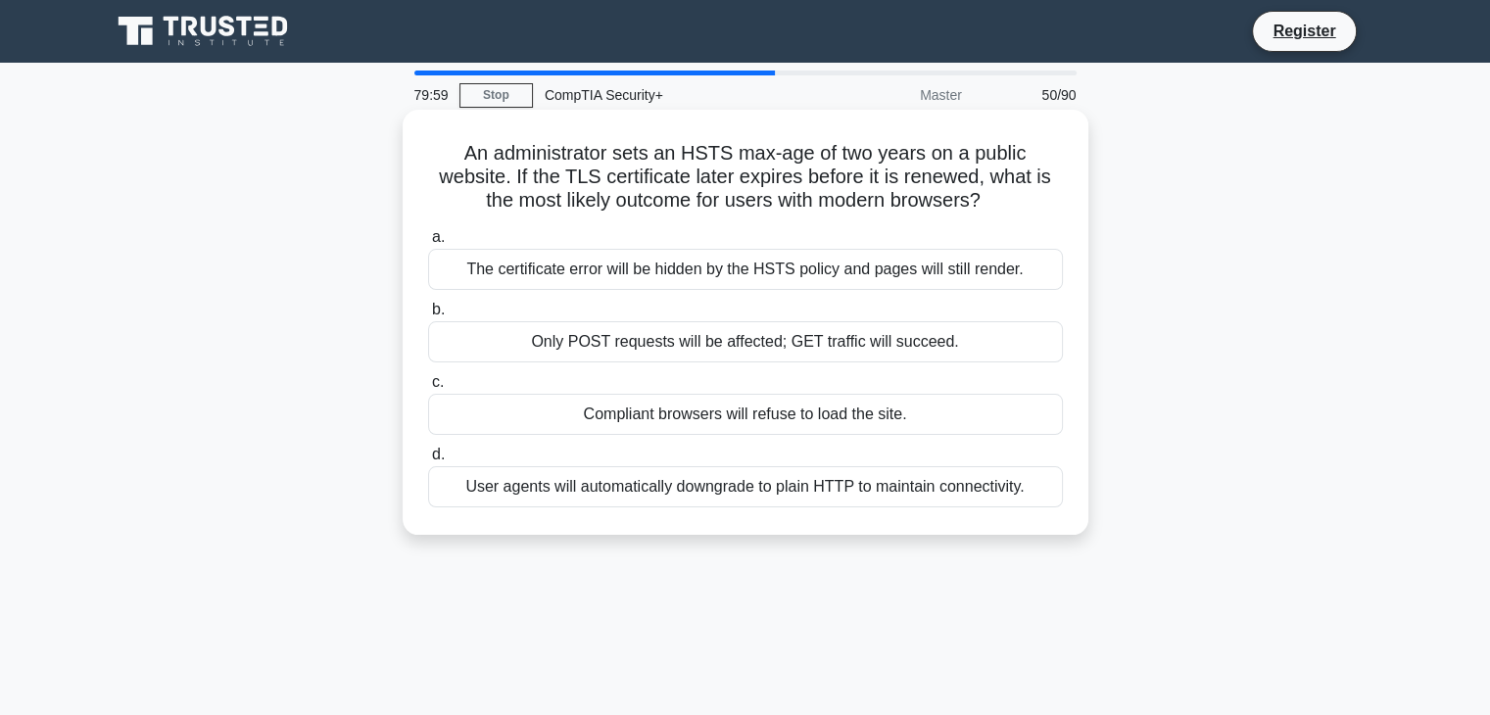
click at [811, 431] on div "Compliant browsers will refuse to load the site." at bounding box center [745, 414] width 635 height 41
click at [428, 389] on input "c. Compliant browsers will refuse to load the site." at bounding box center [428, 382] width 0 height 13
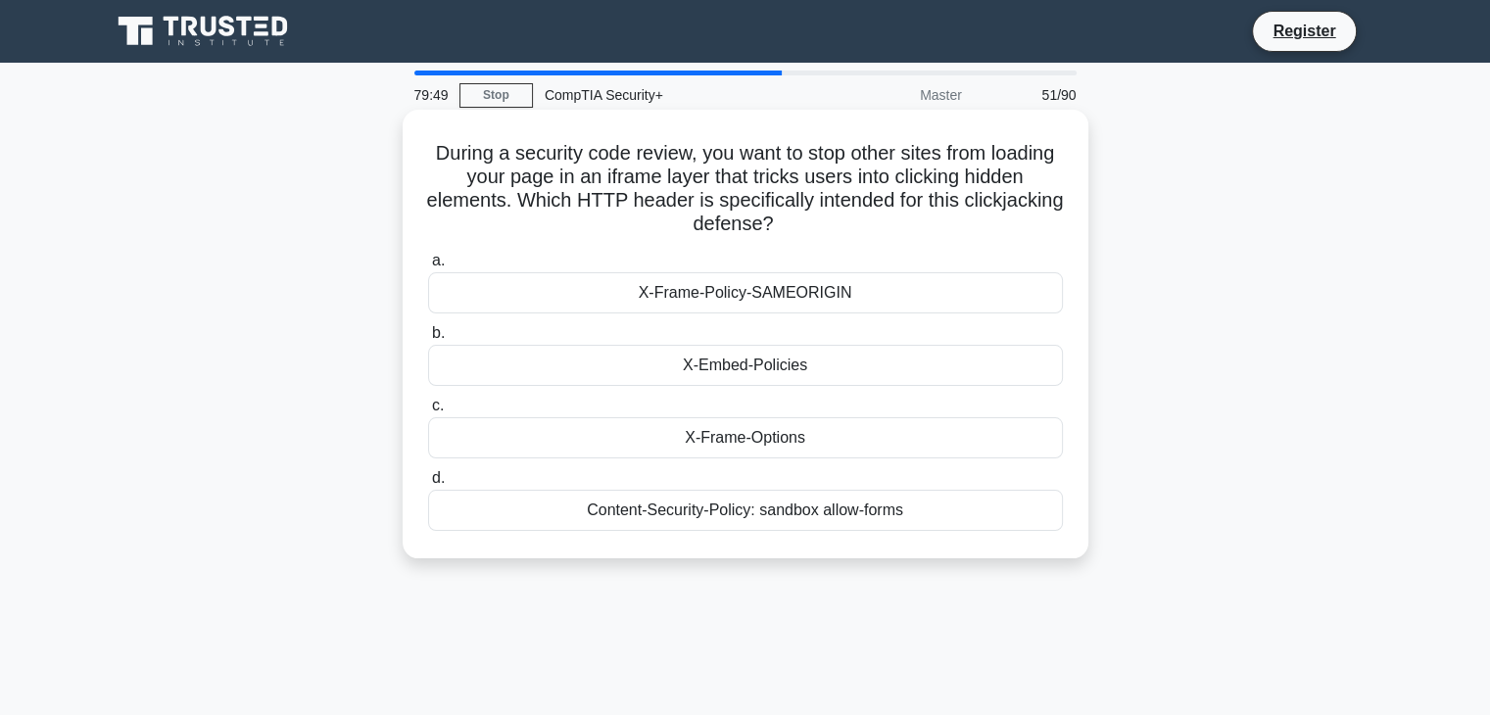
click at [912, 294] on div "X-Frame-Policy-SAMEORIGIN" at bounding box center [745, 292] width 635 height 41
click at [428, 267] on input "a. X-Frame-Policy-SAMEORIGIN" at bounding box center [428, 261] width 0 height 13
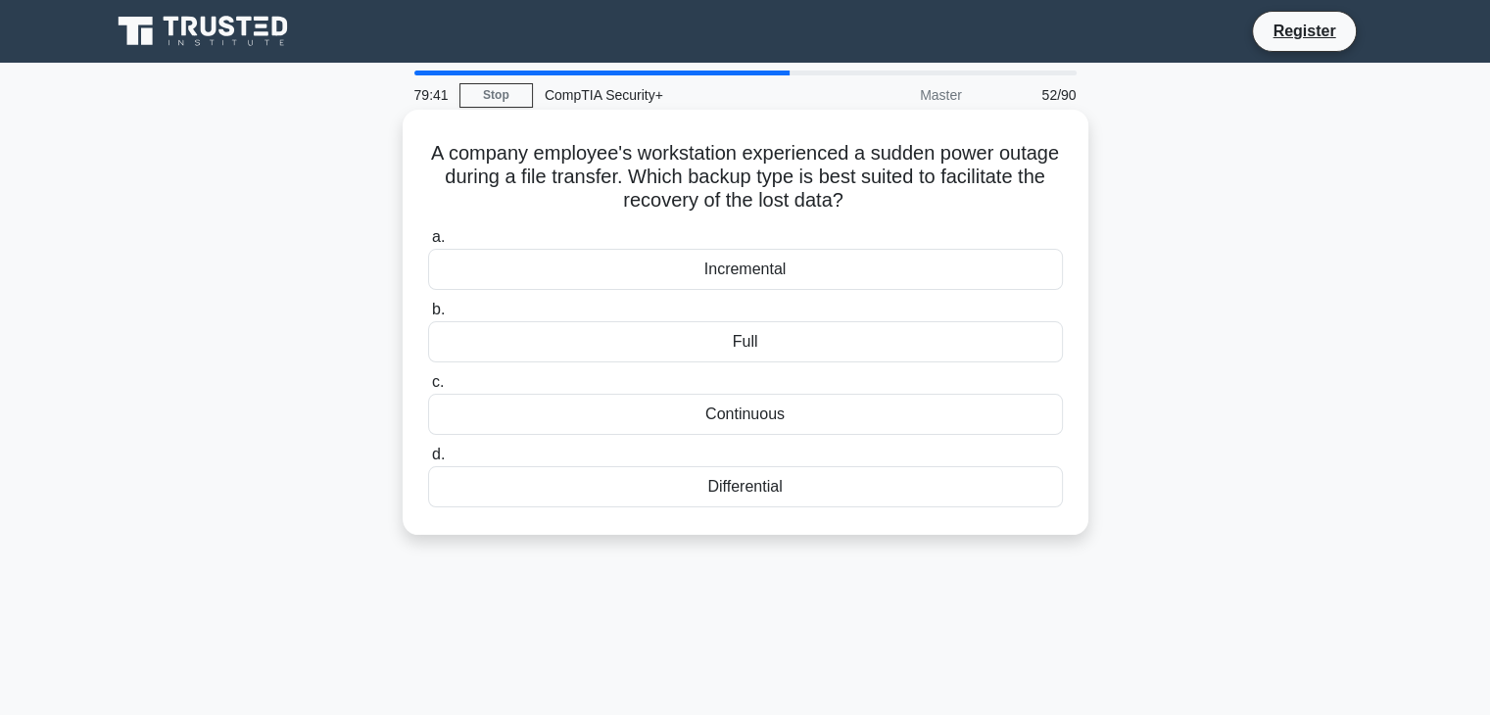
click at [889, 276] on div "Incremental" at bounding box center [745, 269] width 635 height 41
click at [428, 244] on input "a. Incremental" at bounding box center [428, 237] width 0 height 13
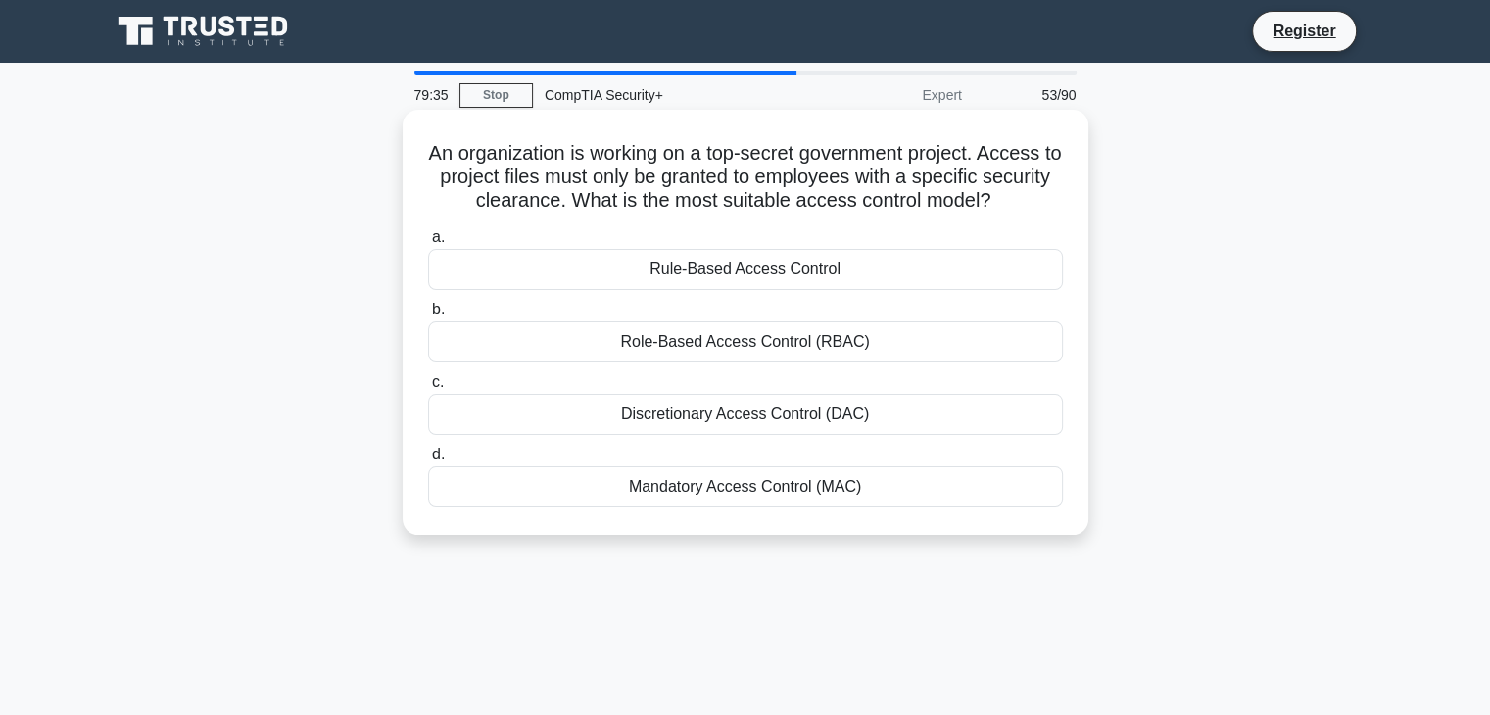
click at [737, 498] on div "Mandatory Access Control (MAC)" at bounding box center [745, 486] width 635 height 41
click at [428, 461] on input "d. Mandatory Access Control (MAC)" at bounding box center [428, 455] width 0 height 13
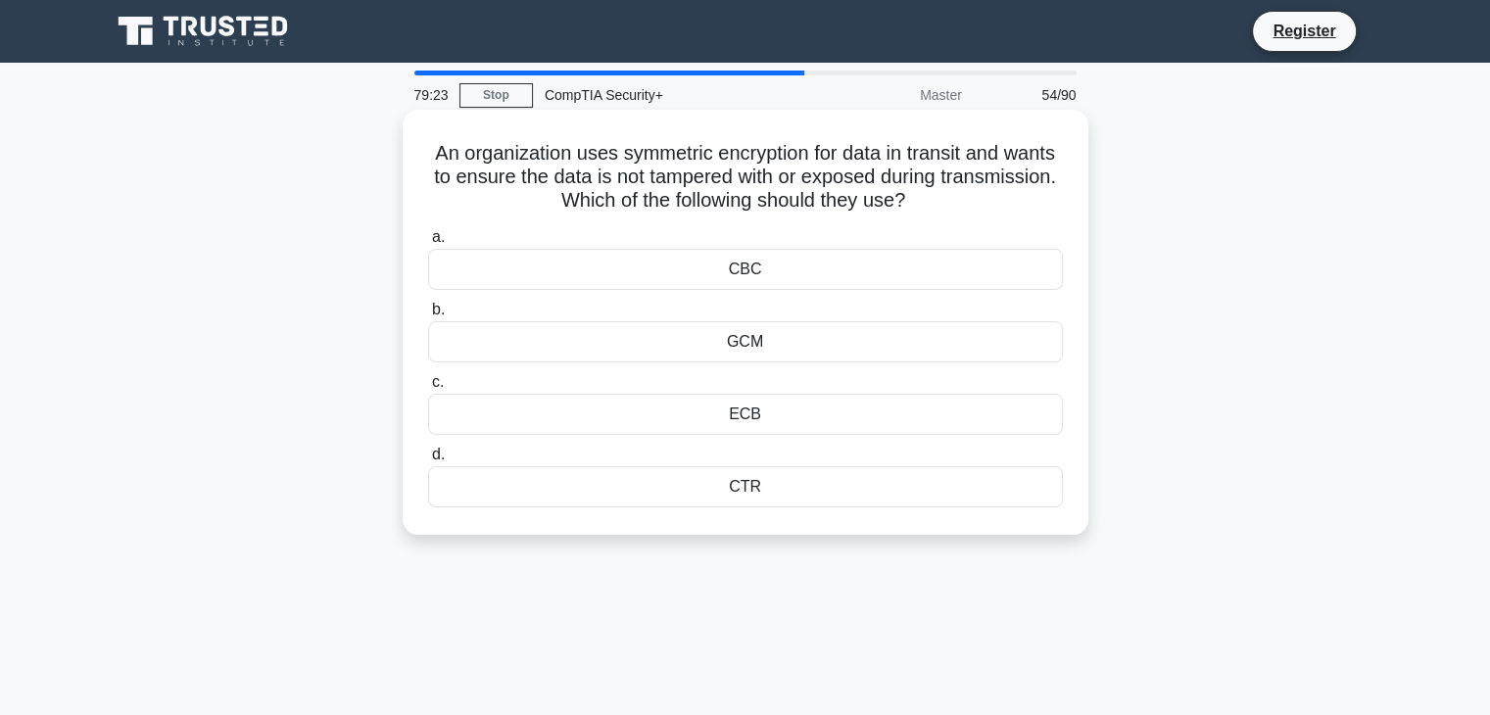
click at [888, 282] on div "CBC" at bounding box center [745, 269] width 635 height 41
click at [428, 244] on input "a. CBC" at bounding box center [428, 237] width 0 height 13
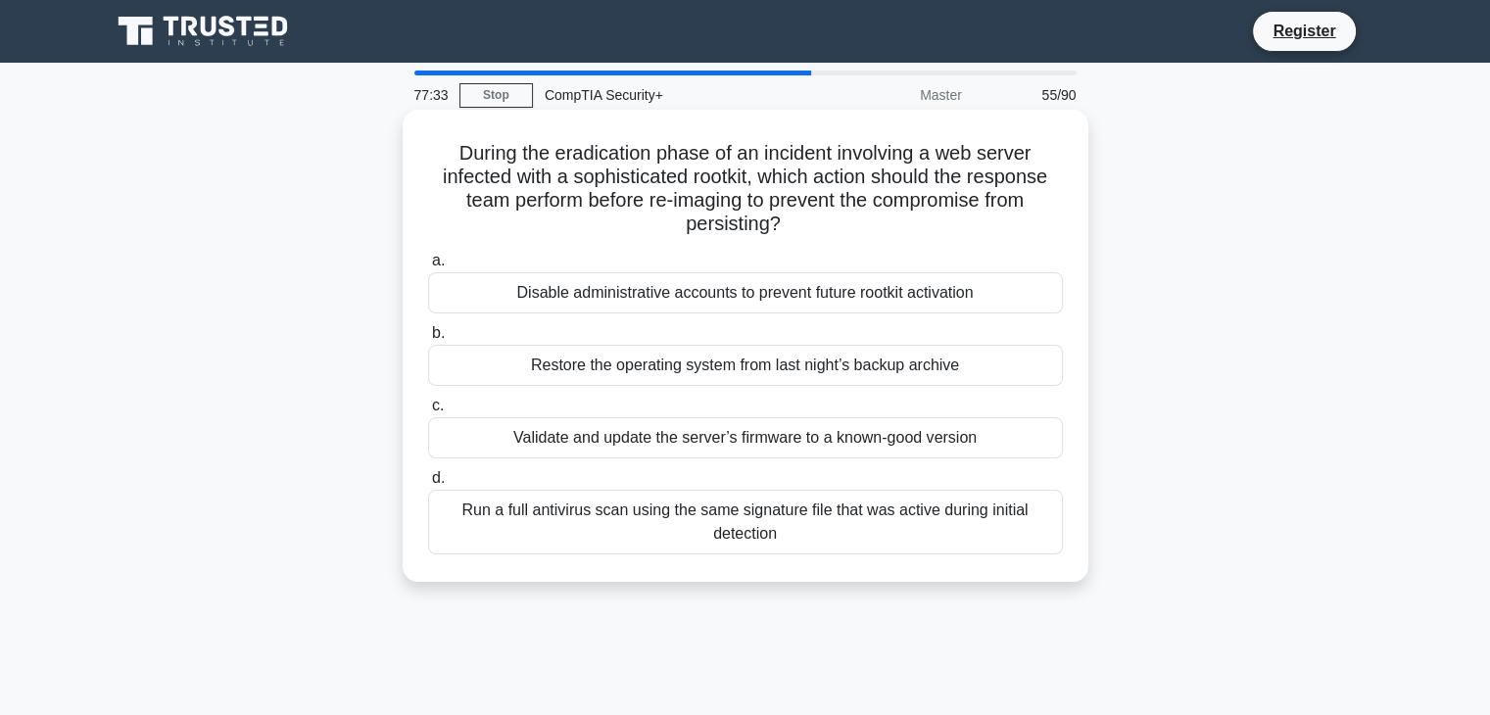
click at [499, 447] on div "Validate and update the server’s firmware to a known-good version" at bounding box center [745, 437] width 635 height 41
click at [428, 412] on input "c. Validate and update the server’s firmware to a known-good version" at bounding box center [428, 406] width 0 height 13
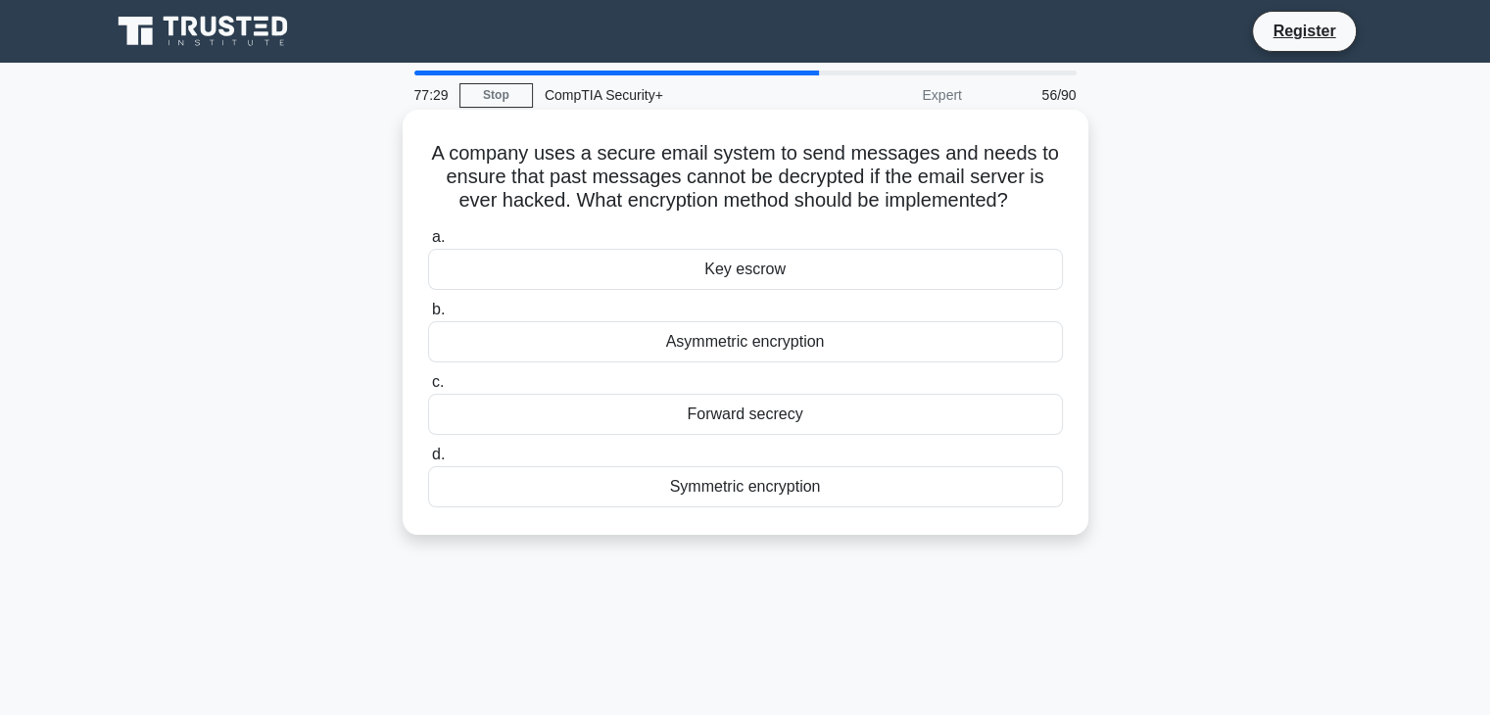
click at [623, 427] on div "Forward secrecy" at bounding box center [745, 414] width 635 height 41
click at [428, 389] on input "c. Forward secrecy" at bounding box center [428, 382] width 0 height 13
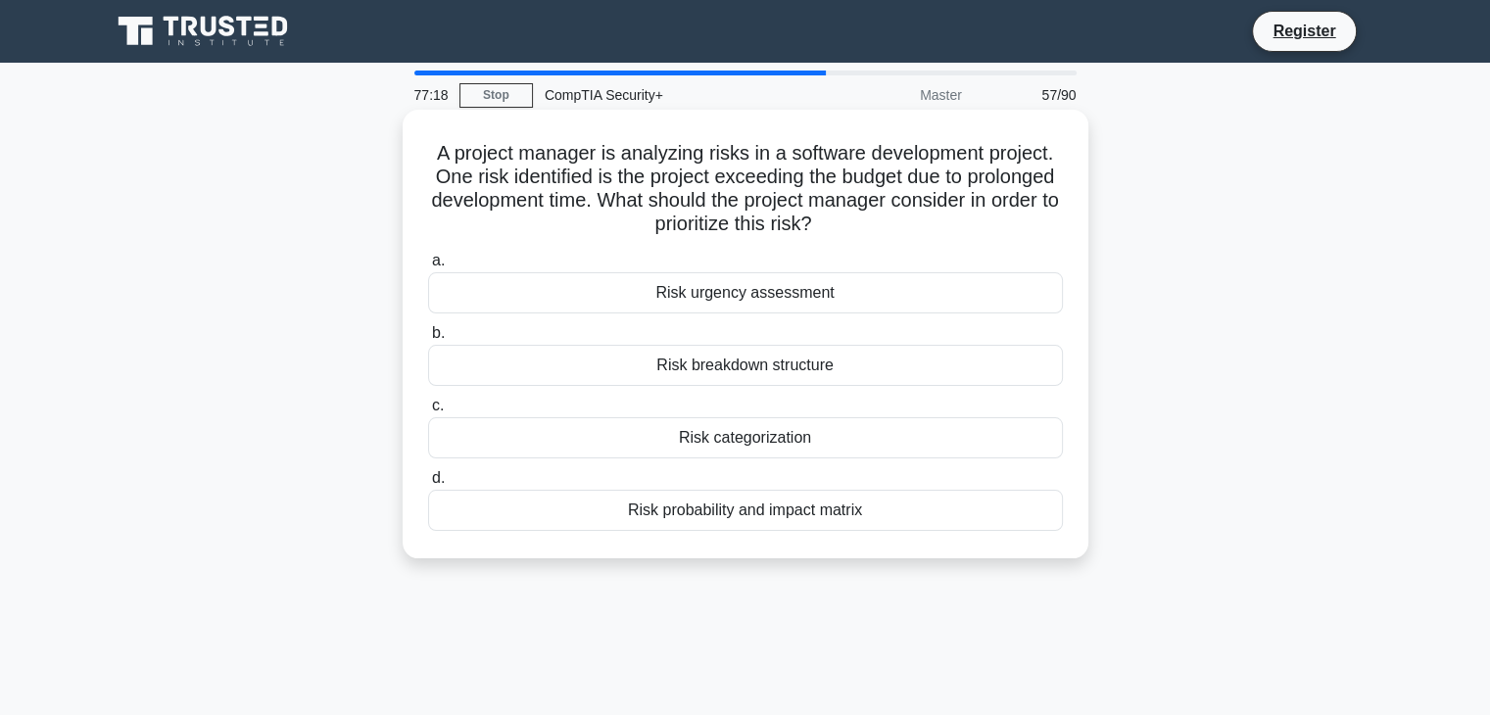
click at [580, 306] on div "Risk urgency assessment" at bounding box center [745, 292] width 635 height 41
click at [428, 267] on input "a. Risk urgency assessment" at bounding box center [428, 261] width 0 height 13
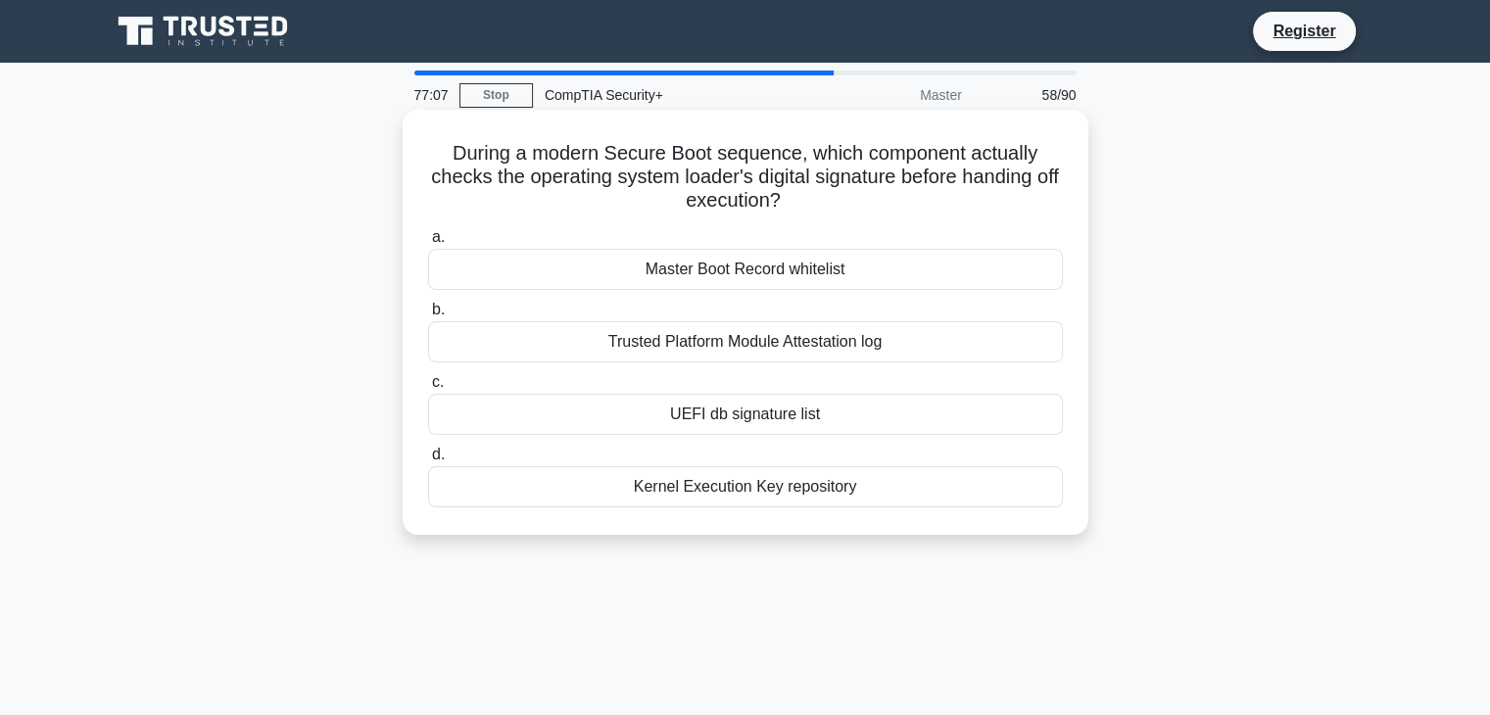
click at [617, 431] on div "UEFI db signature list" at bounding box center [745, 414] width 635 height 41
click at [428, 389] on input "c. UEFI db signature list" at bounding box center [428, 382] width 0 height 13
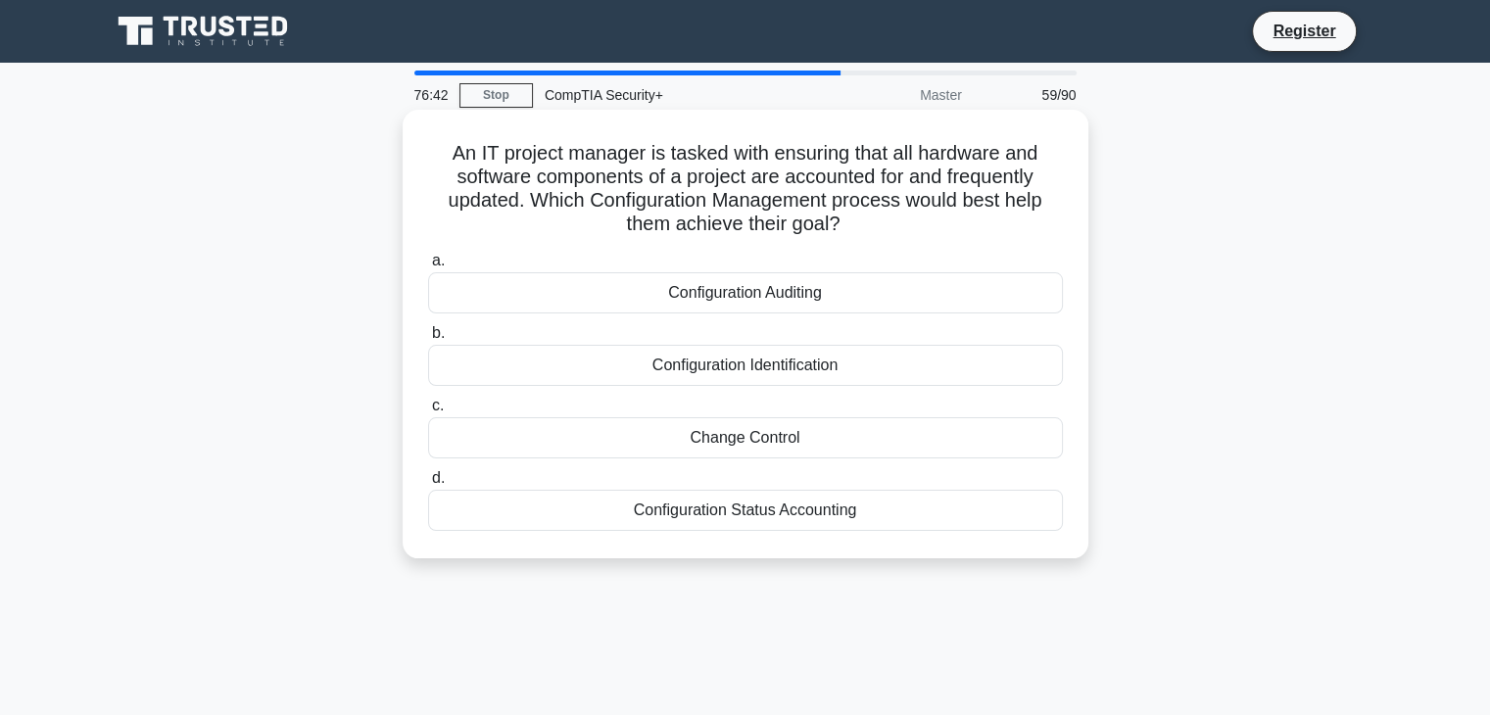
click at [823, 380] on div "Configuration Identification" at bounding box center [745, 365] width 635 height 41
click at [428, 340] on input "b. Configuration Identification" at bounding box center [428, 333] width 0 height 13
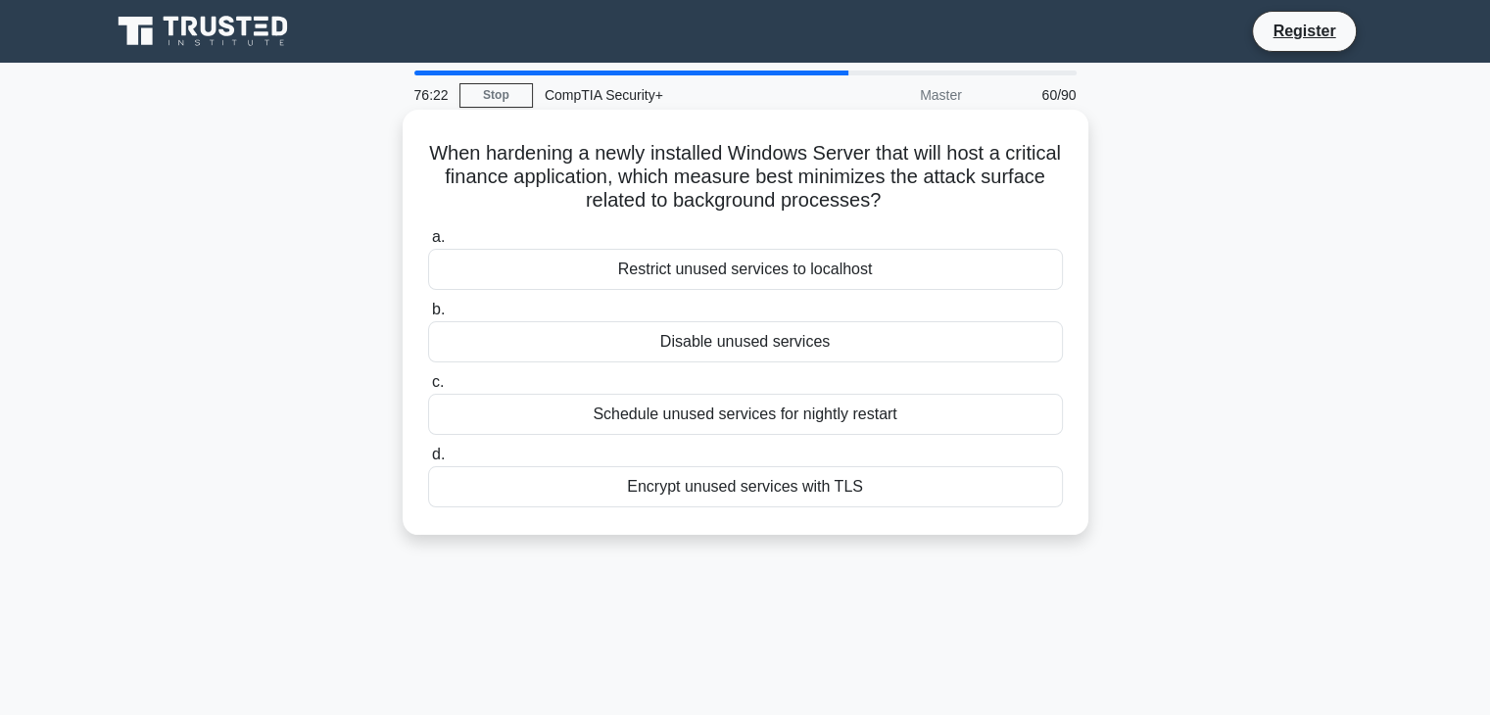
click at [798, 357] on div "Disable unused services" at bounding box center [745, 341] width 635 height 41
click at [428, 316] on input "b. Disable unused services" at bounding box center [428, 310] width 0 height 13
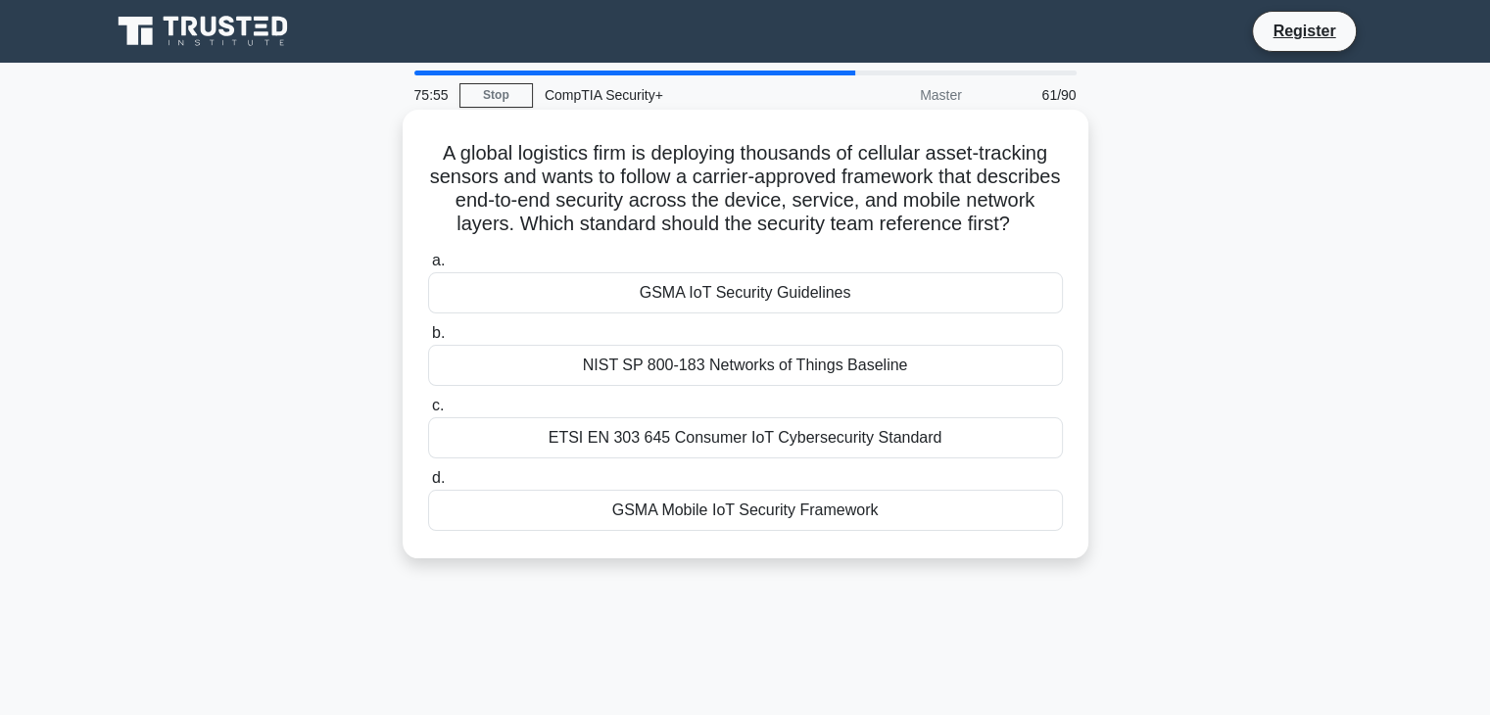
click at [741, 458] on div "ETSI EN 303 645 Consumer IoT Cybersecurity Standard" at bounding box center [745, 437] width 635 height 41
click at [428, 412] on input "c. ETSI EN 303 645 Consumer IoT Cybersecurity Standard" at bounding box center [428, 406] width 0 height 13
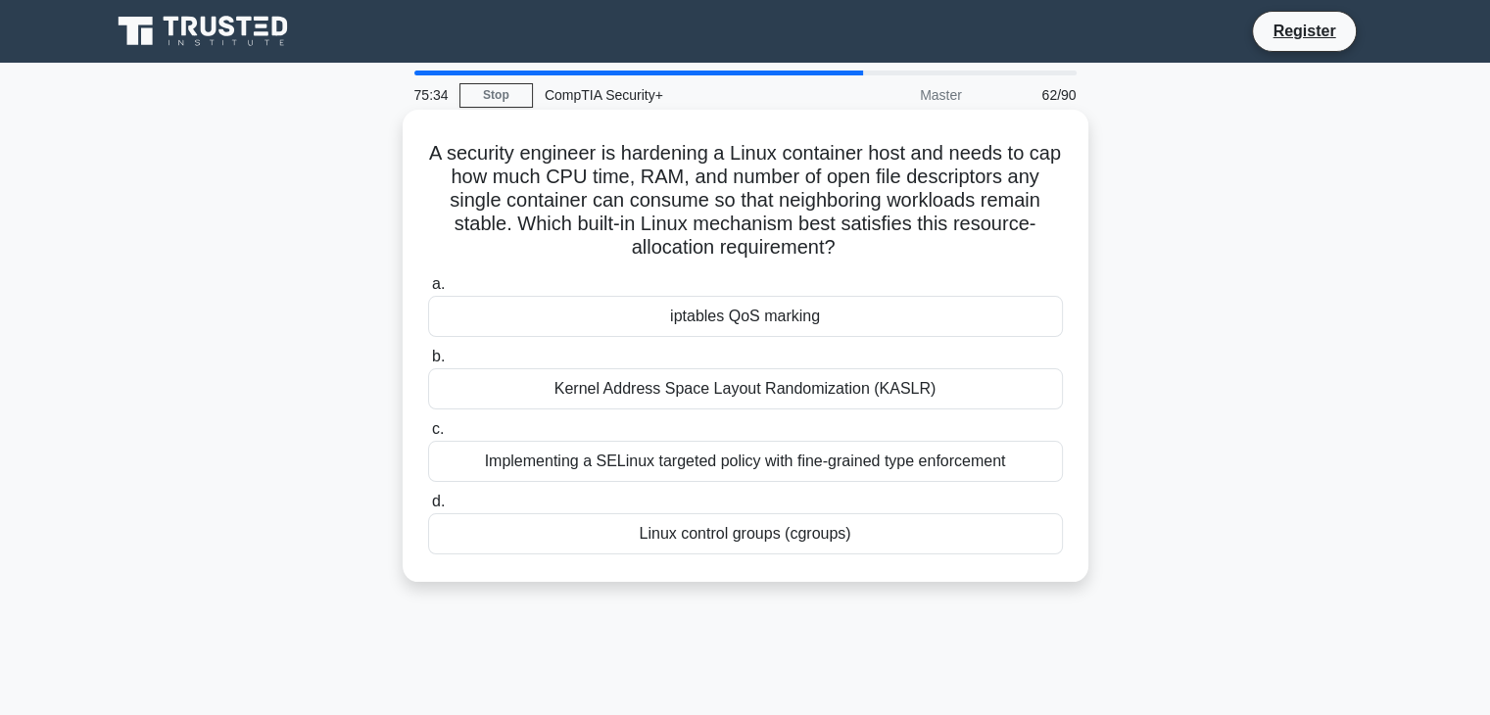
click at [752, 554] on div "Linux control groups (cgroups)" at bounding box center [745, 533] width 635 height 41
click at [428, 508] on input "d. Linux control groups (cgroups)" at bounding box center [428, 502] width 0 height 13
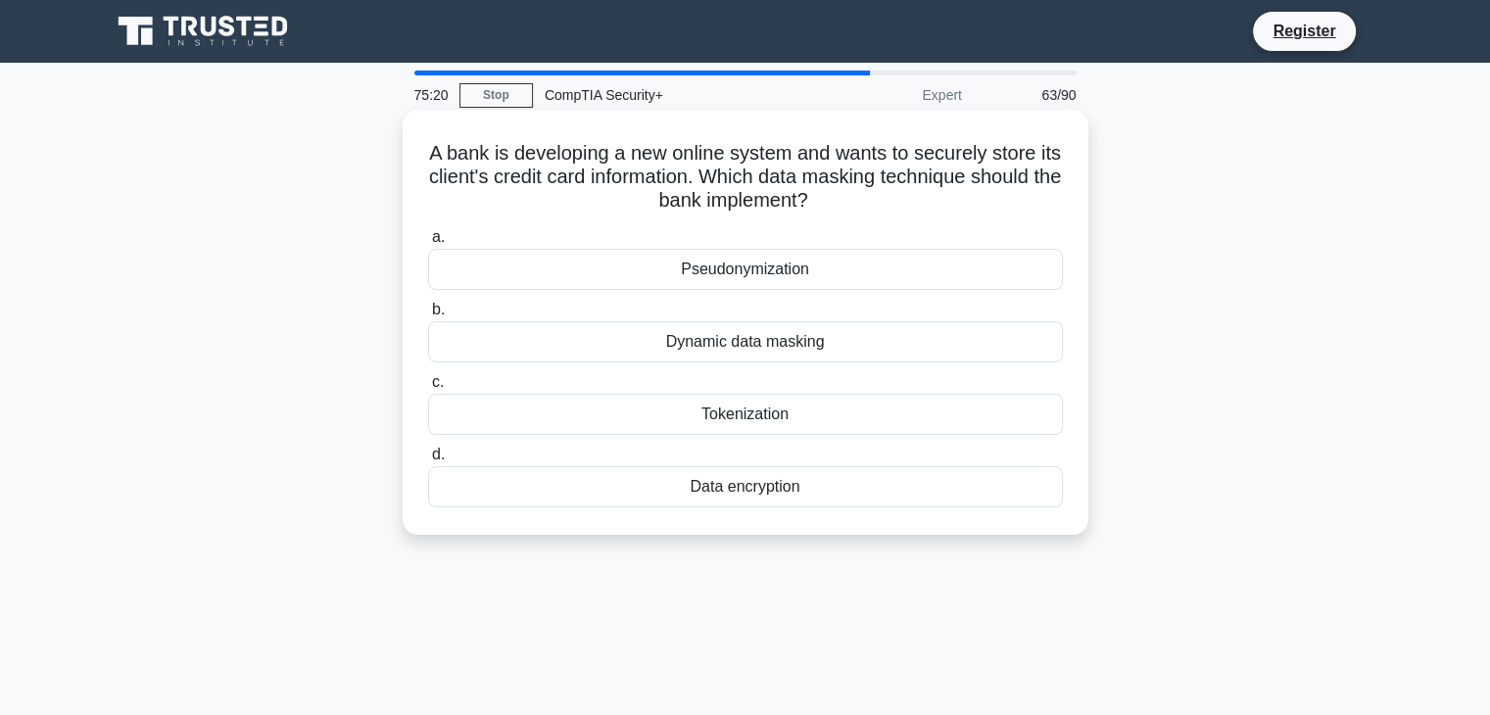
click at [827, 423] on div "Tokenization" at bounding box center [745, 414] width 635 height 41
click at [428, 389] on input "c. Tokenization" at bounding box center [428, 382] width 0 height 13
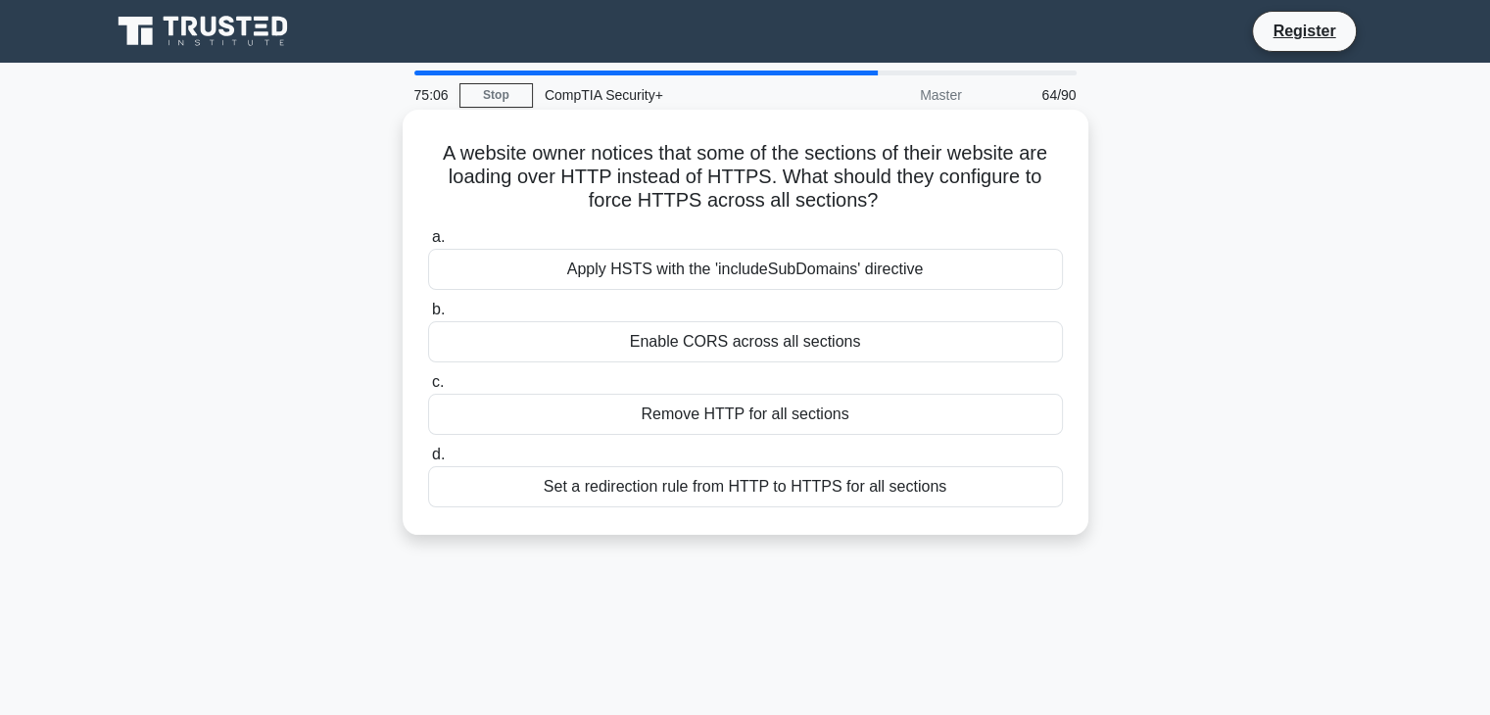
click at [964, 281] on div "Apply HSTS with the 'includeSubDomains' directive" at bounding box center [745, 269] width 635 height 41
click at [428, 244] on input "a. Apply HSTS with the 'includeSubDomains' directive" at bounding box center [428, 237] width 0 height 13
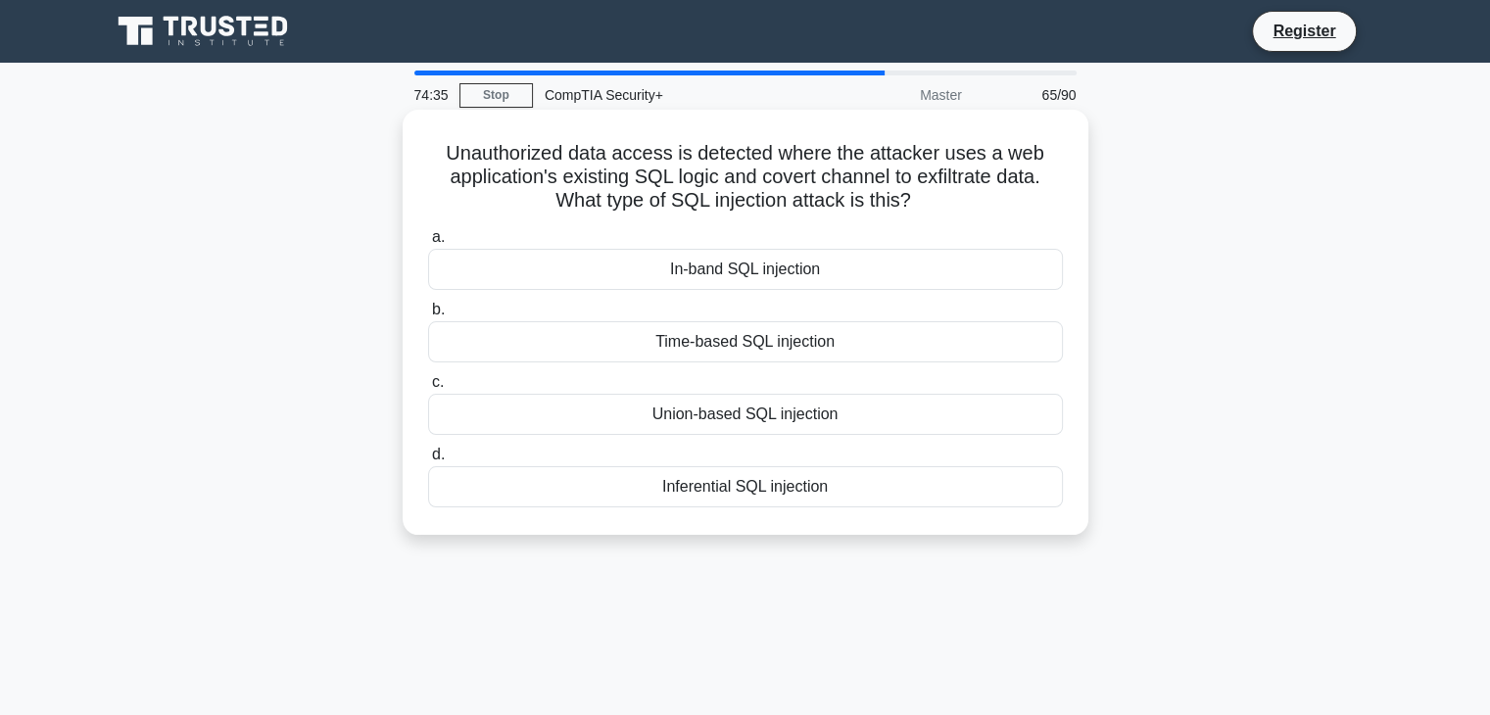
click at [842, 507] on div "Inferential SQL injection" at bounding box center [745, 486] width 635 height 41
click at [428, 461] on input "d. Inferential SQL injection" at bounding box center [428, 455] width 0 height 13
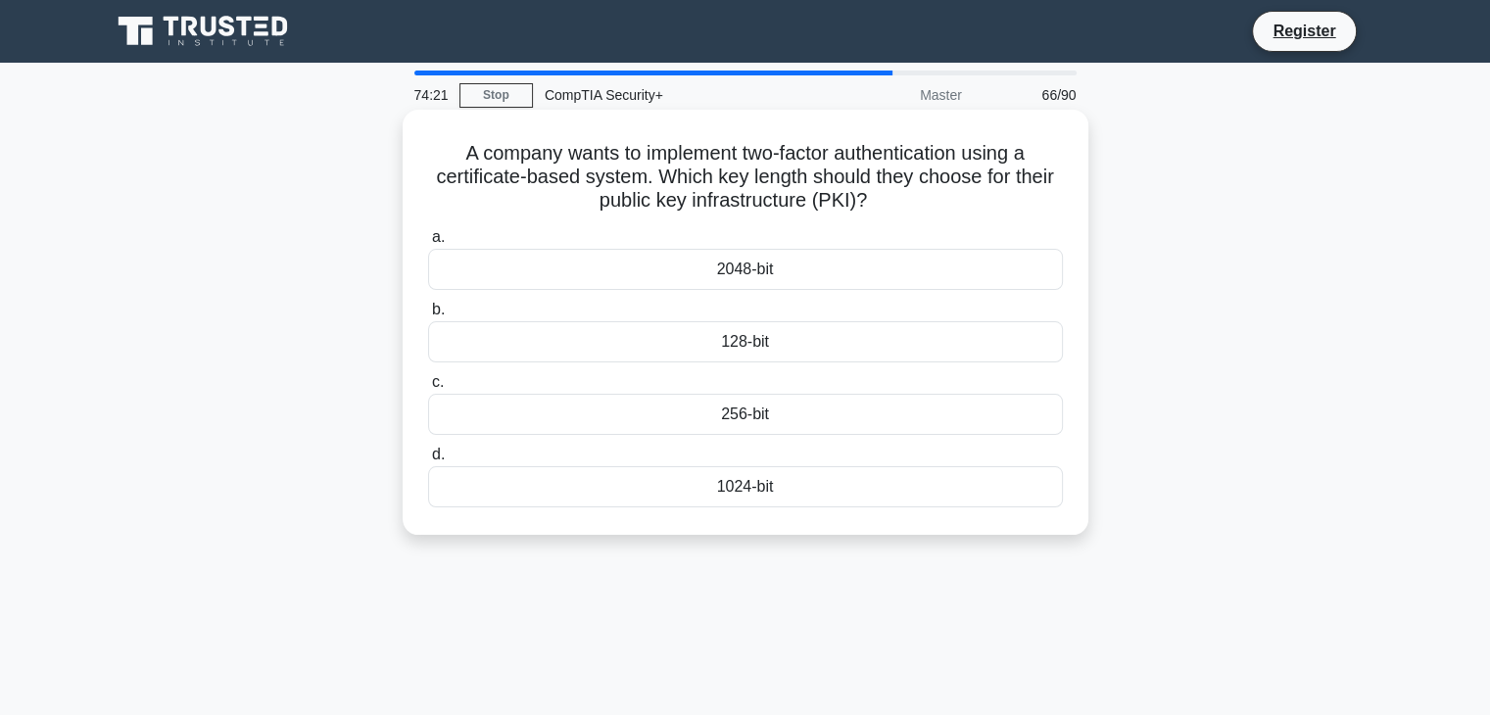
click at [943, 263] on div "2048-bit" at bounding box center [745, 269] width 635 height 41
click at [428, 244] on input "a. 2048-bit" at bounding box center [428, 237] width 0 height 13
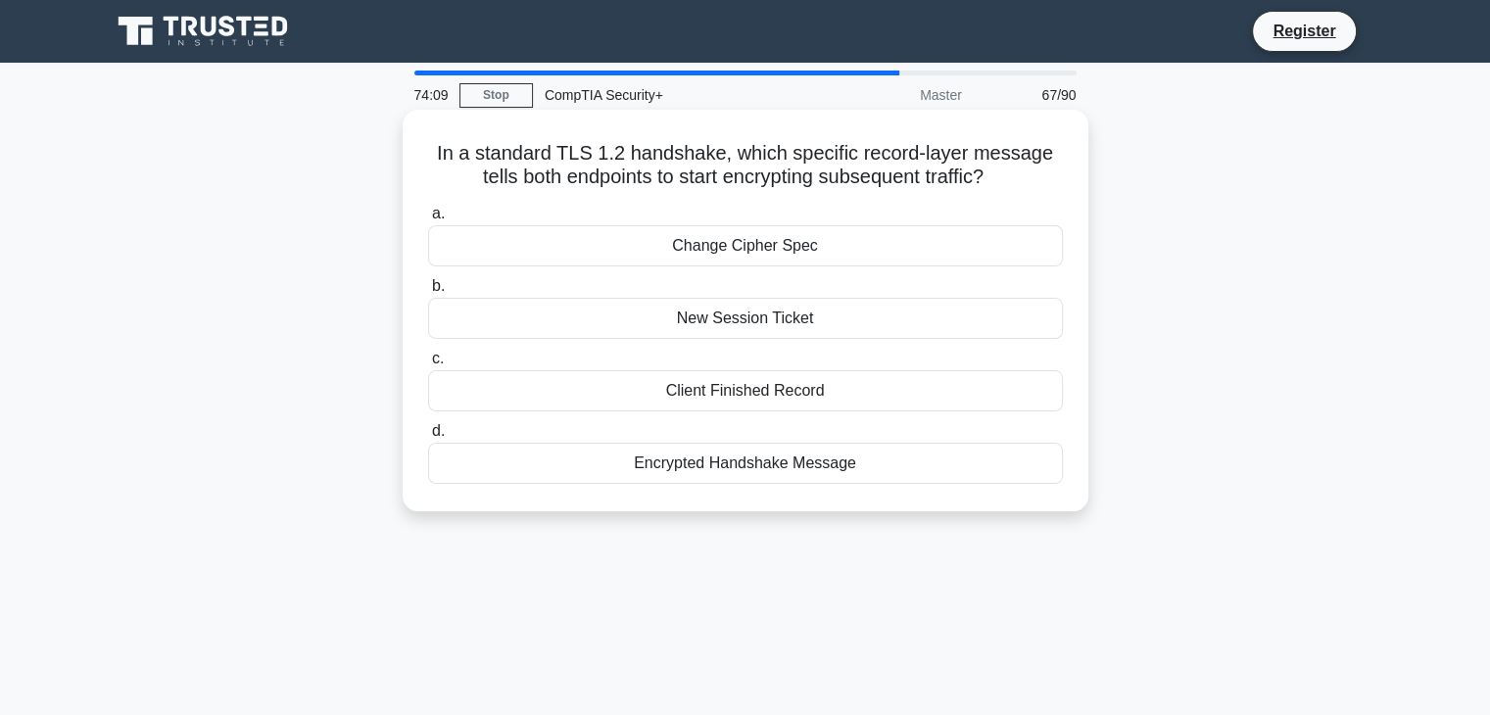
click at [926, 254] on div "Change Cipher Spec" at bounding box center [745, 245] width 635 height 41
click at [428, 220] on input "a. Change Cipher Spec" at bounding box center [428, 214] width 0 height 13
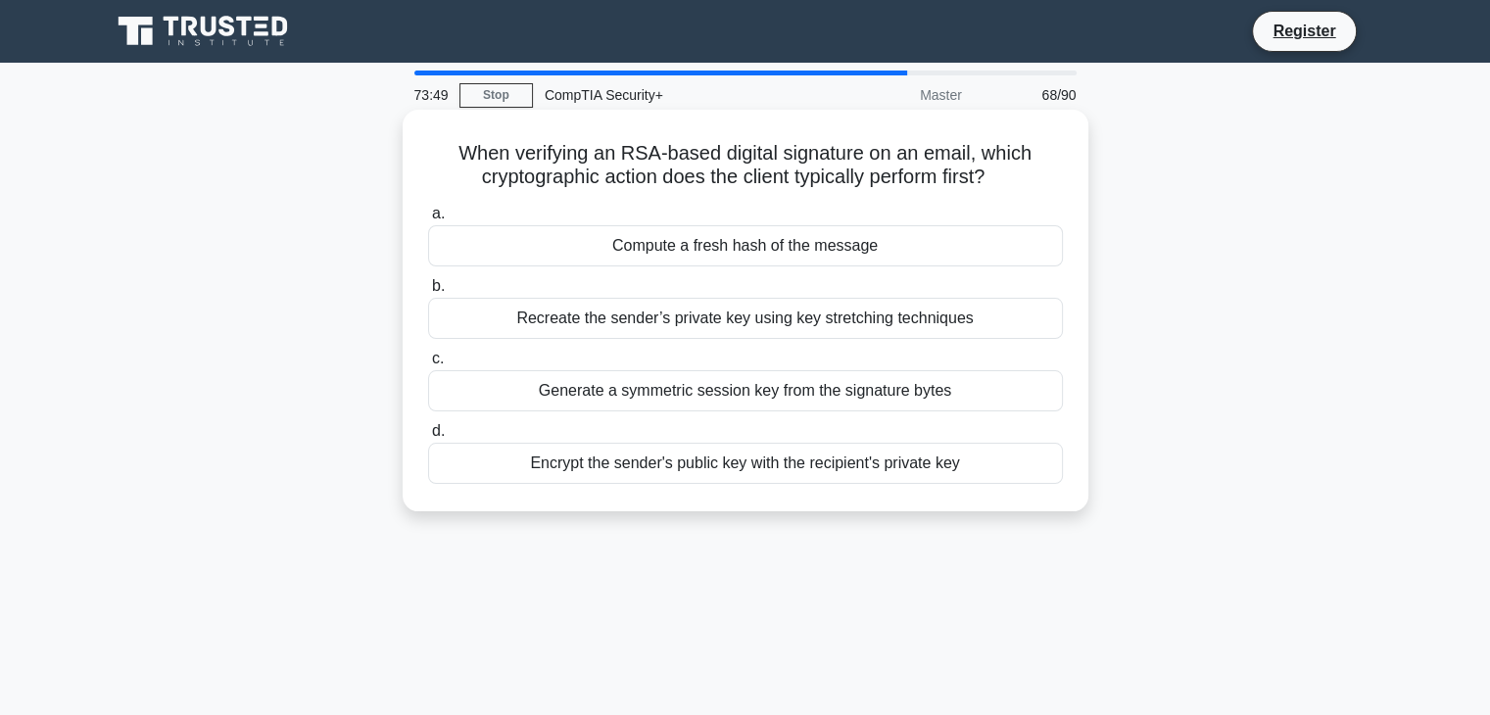
click at [926, 254] on div "Compute a fresh hash of the message" at bounding box center [745, 245] width 635 height 41
click at [428, 220] on input "a. Compute a fresh hash of the message" at bounding box center [428, 214] width 0 height 13
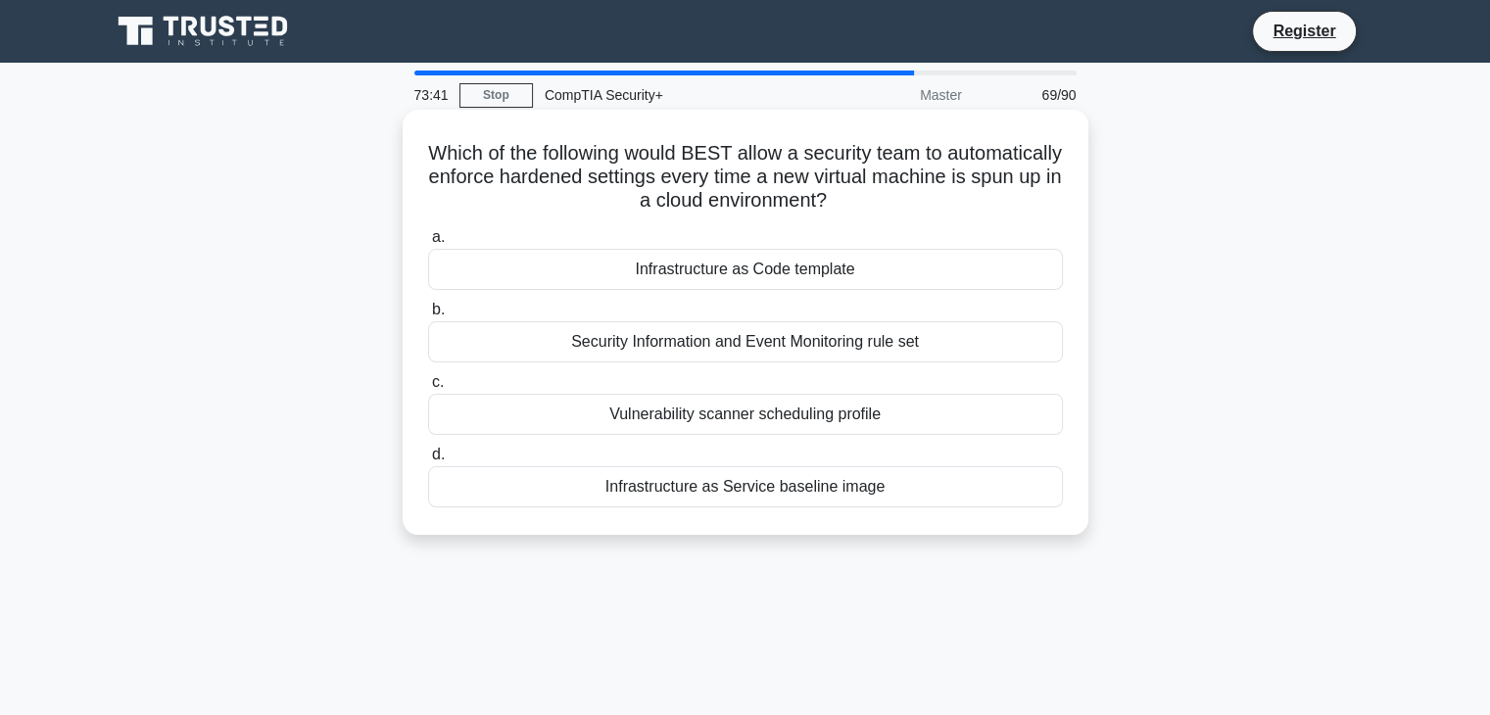
click at [921, 277] on div "Infrastructure as Code template" at bounding box center [745, 269] width 635 height 41
click at [428, 244] on input "a. Infrastructure as Code template" at bounding box center [428, 237] width 0 height 13
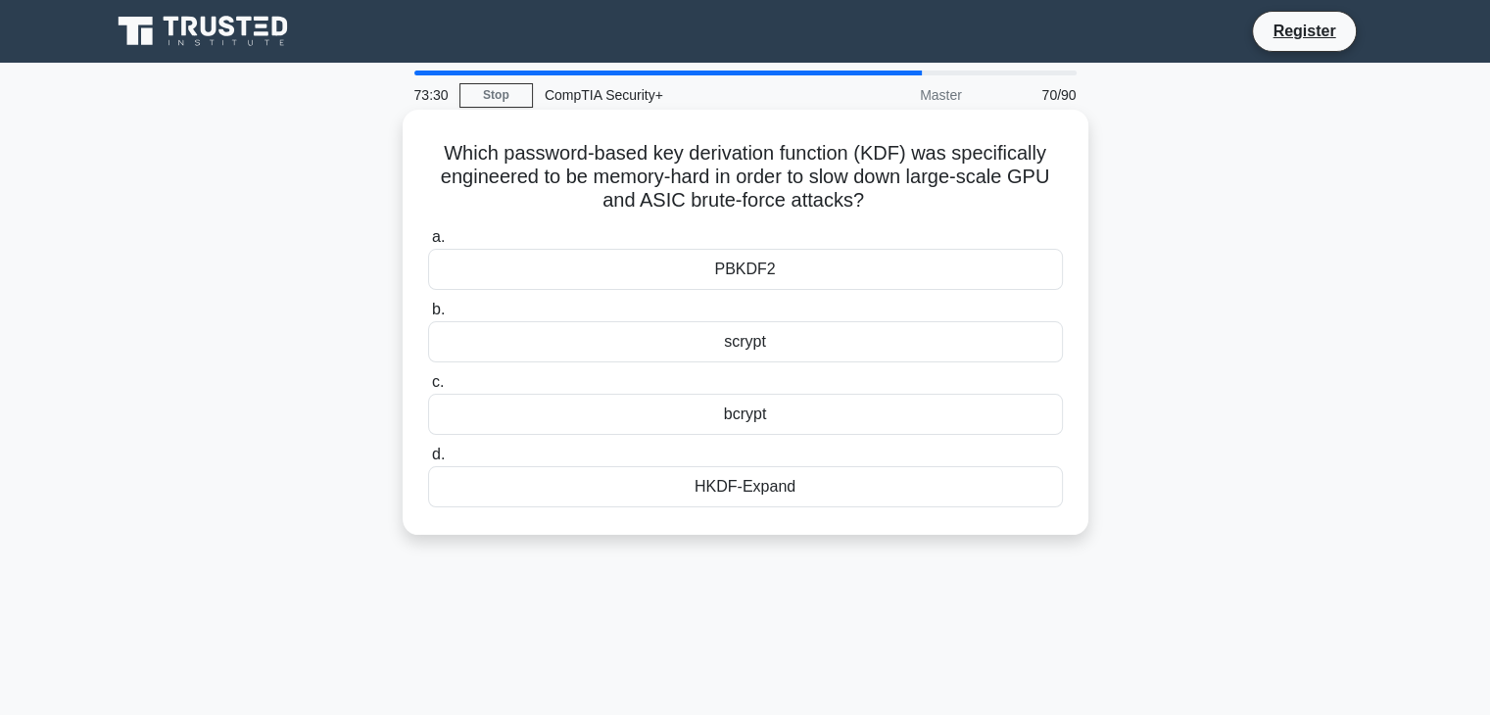
click at [838, 353] on div "scrypt" at bounding box center [745, 341] width 635 height 41
click at [428, 316] on input "b. scrypt" at bounding box center [428, 310] width 0 height 13
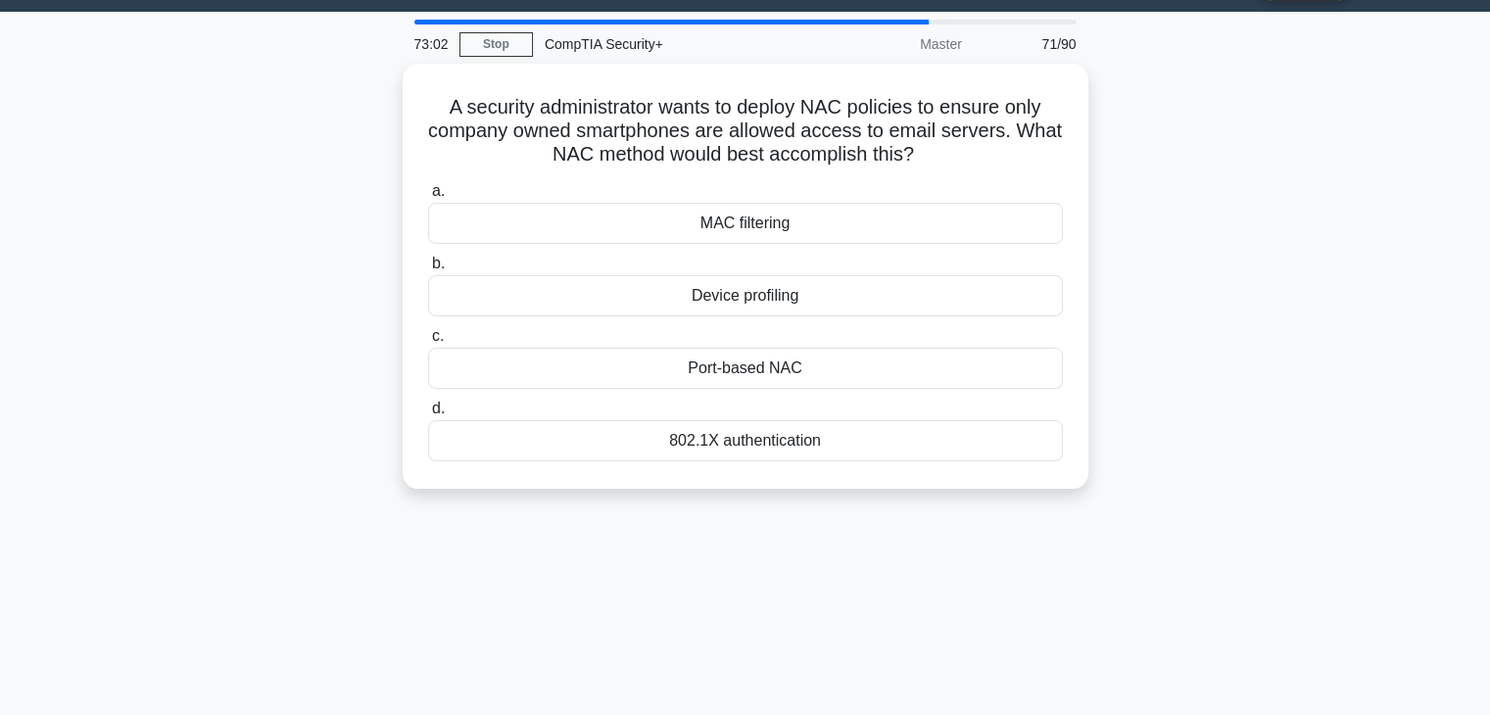
scroll to position [7, 0]
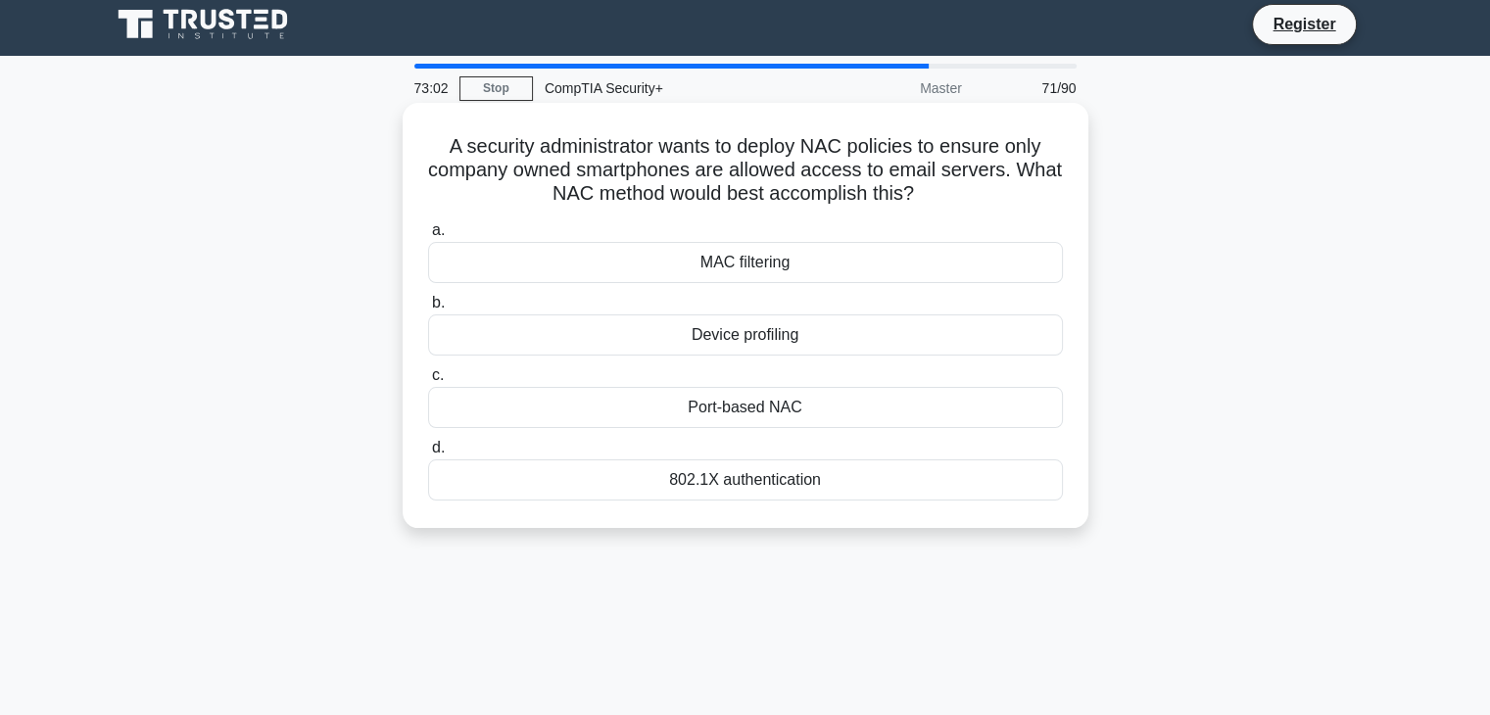
click at [758, 498] on div "802.1X authentication" at bounding box center [745, 479] width 635 height 41
click at [428, 455] on input "d. 802.1X authentication" at bounding box center [428, 448] width 0 height 13
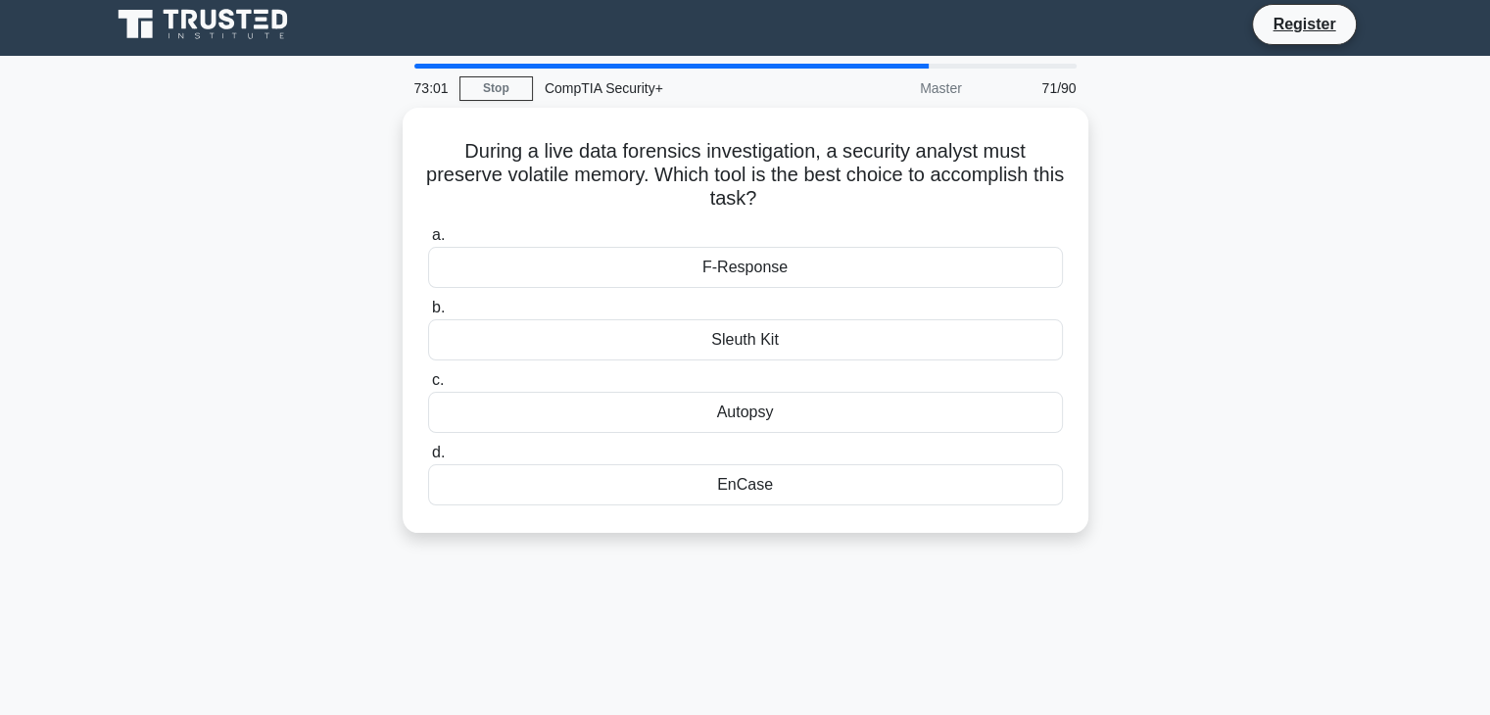
scroll to position [0, 0]
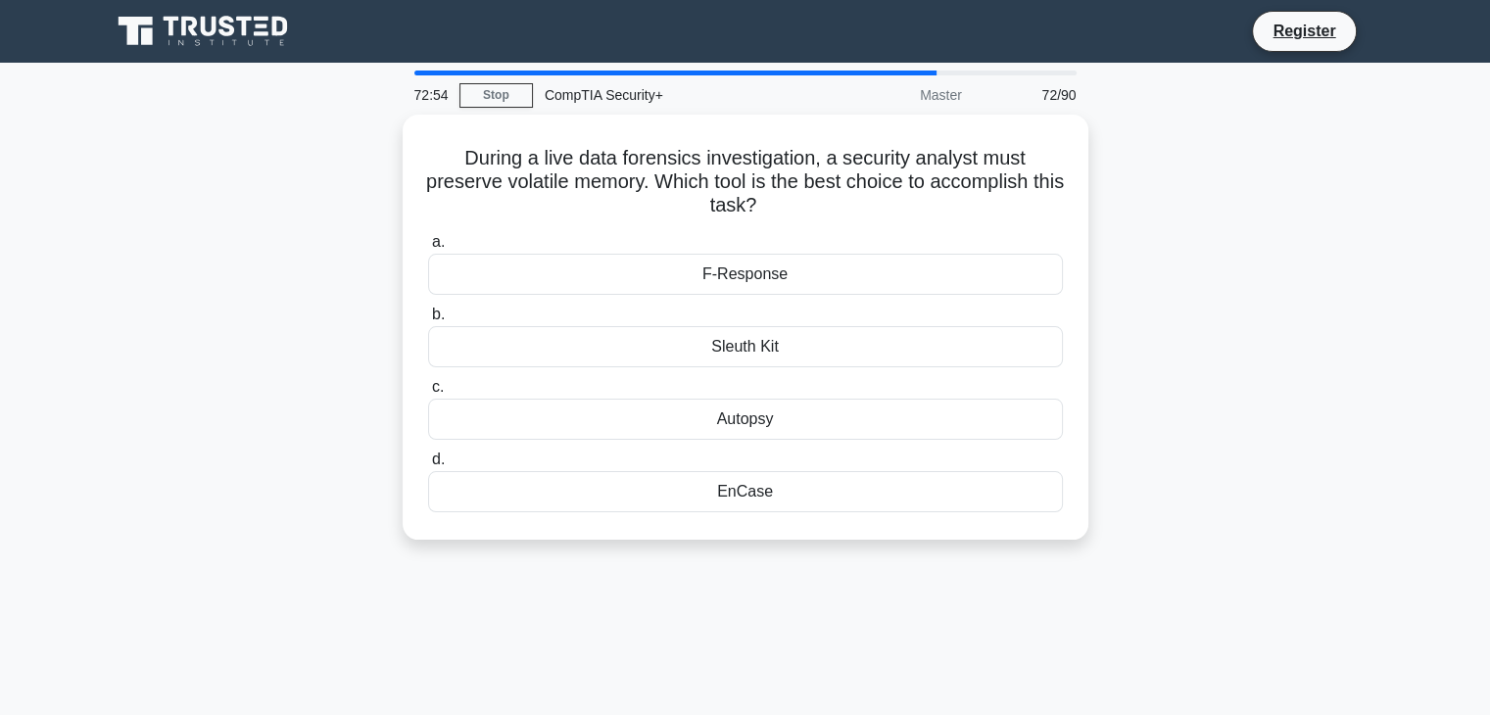
click at [925, 271] on div "F-Response" at bounding box center [745, 274] width 635 height 41
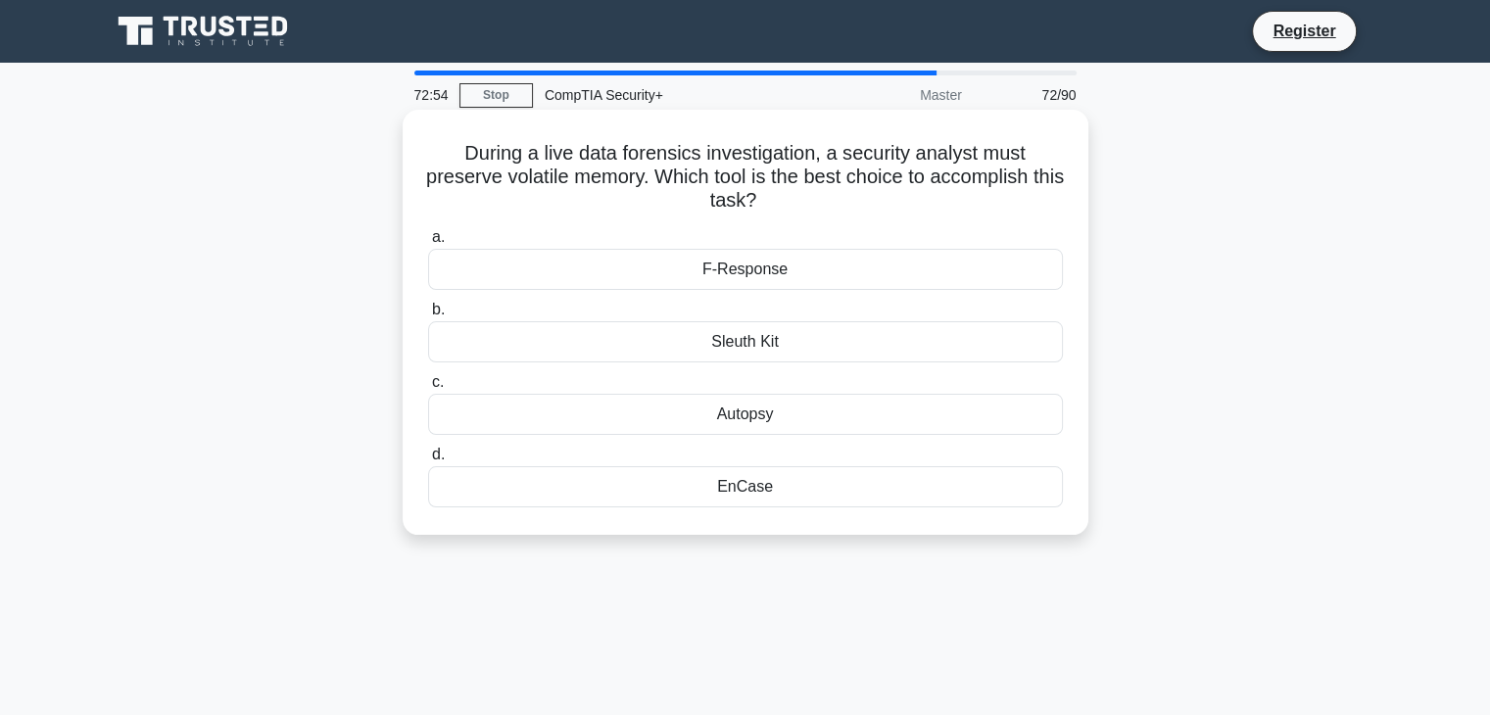
click at [428, 244] on input "a. F-Response" at bounding box center [428, 237] width 0 height 13
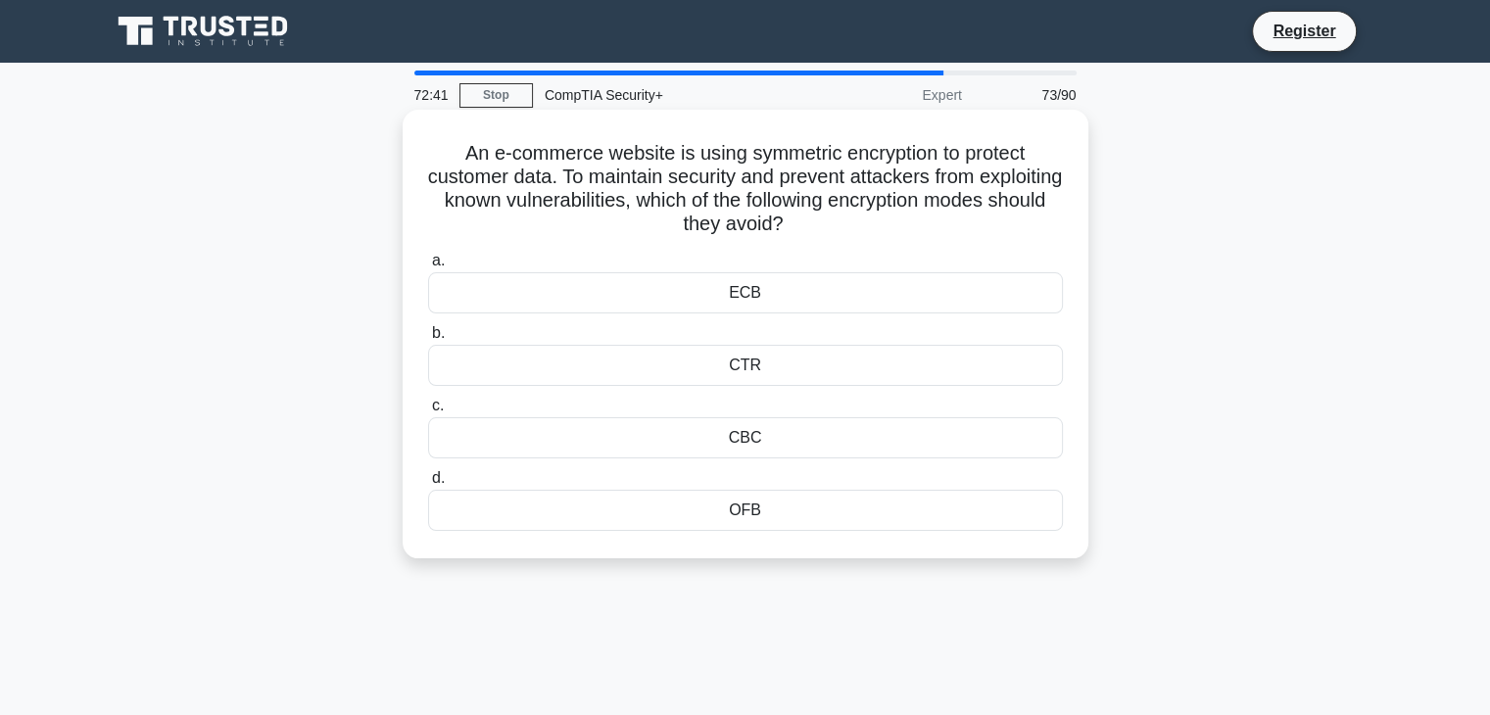
click at [895, 294] on div "ECB" at bounding box center [745, 292] width 635 height 41
click at [428, 267] on input "a. ECB" at bounding box center [428, 261] width 0 height 13
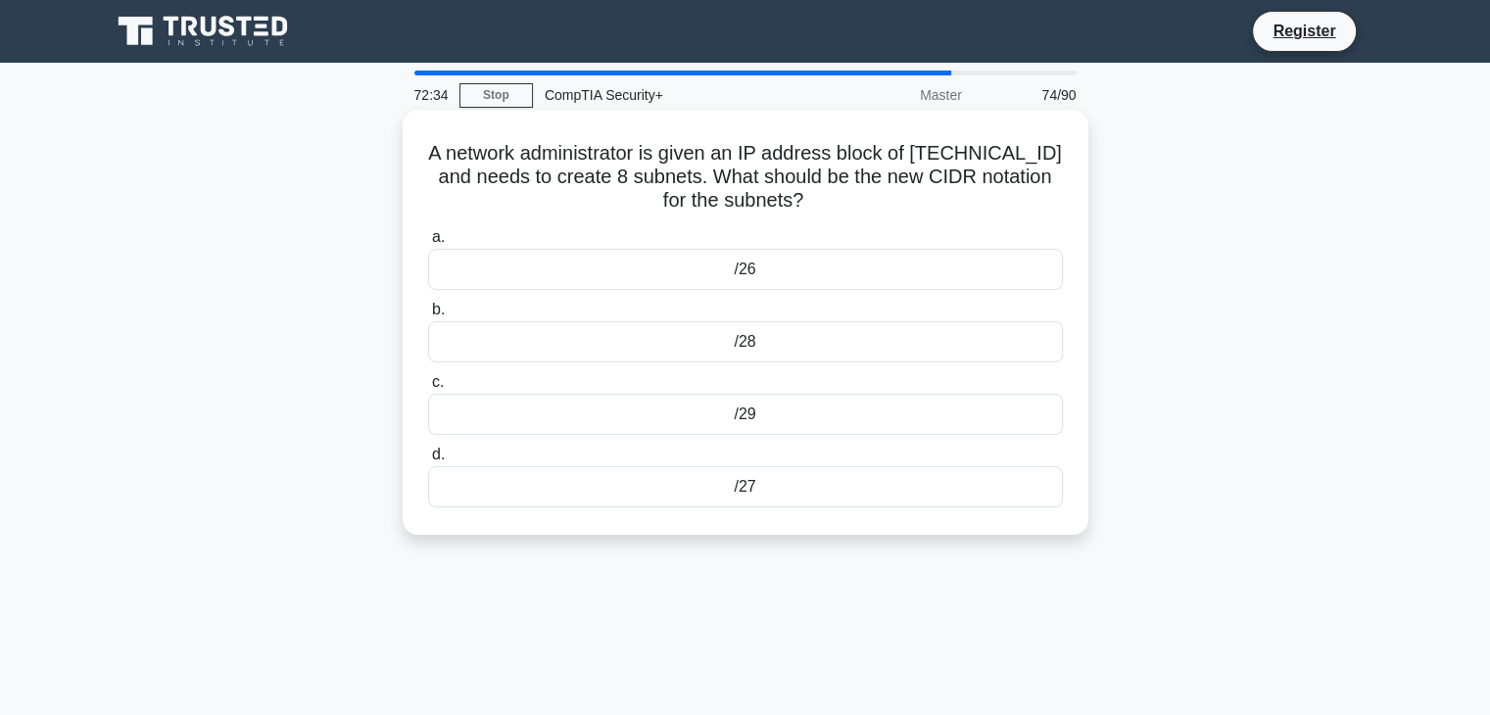
click at [777, 497] on div "/27" at bounding box center [745, 486] width 635 height 41
click at [428, 461] on input "d. /27" at bounding box center [428, 455] width 0 height 13
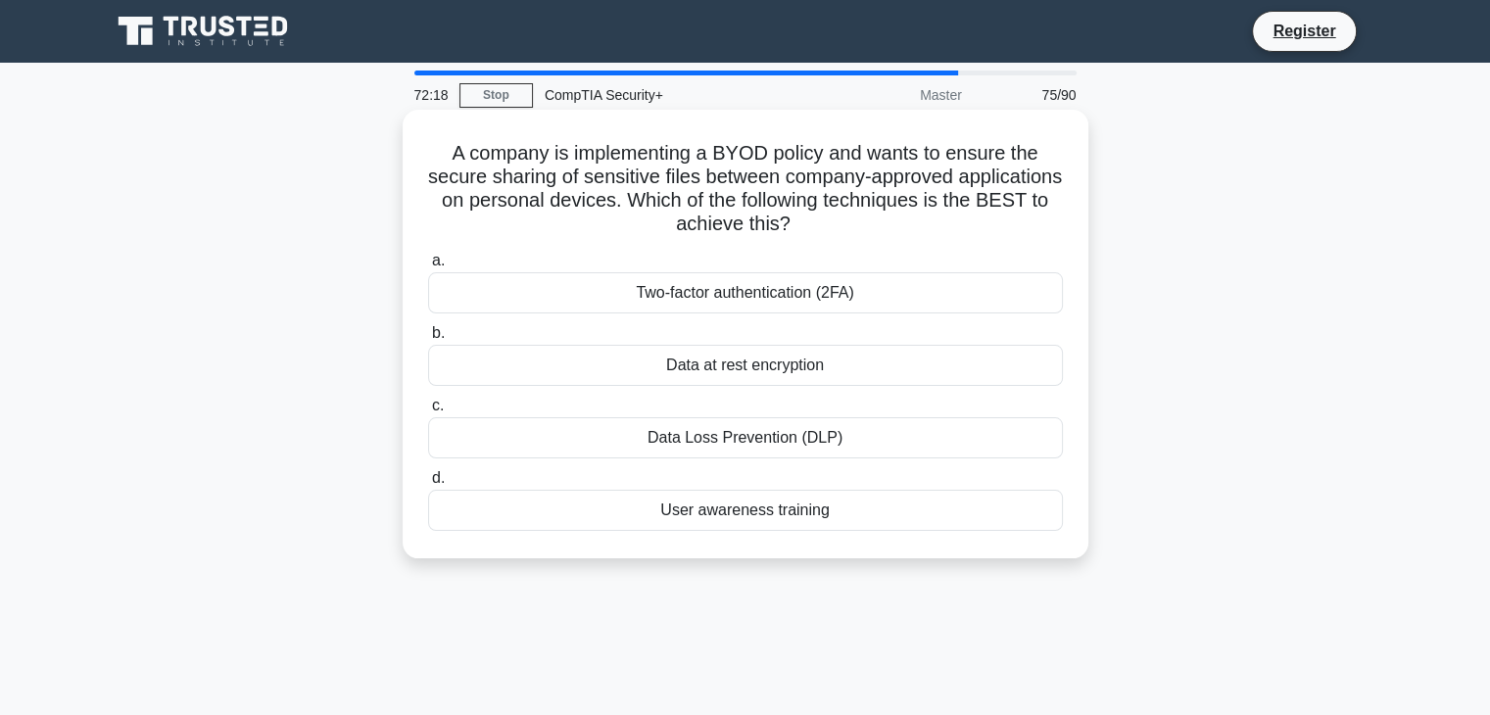
click at [829, 371] on div "Data at rest encryption" at bounding box center [745, 365] width 635 height 41
click at [428, 340] on input "b. Data at rest encryption" at bounding box center [428, 333] width 0 height 13
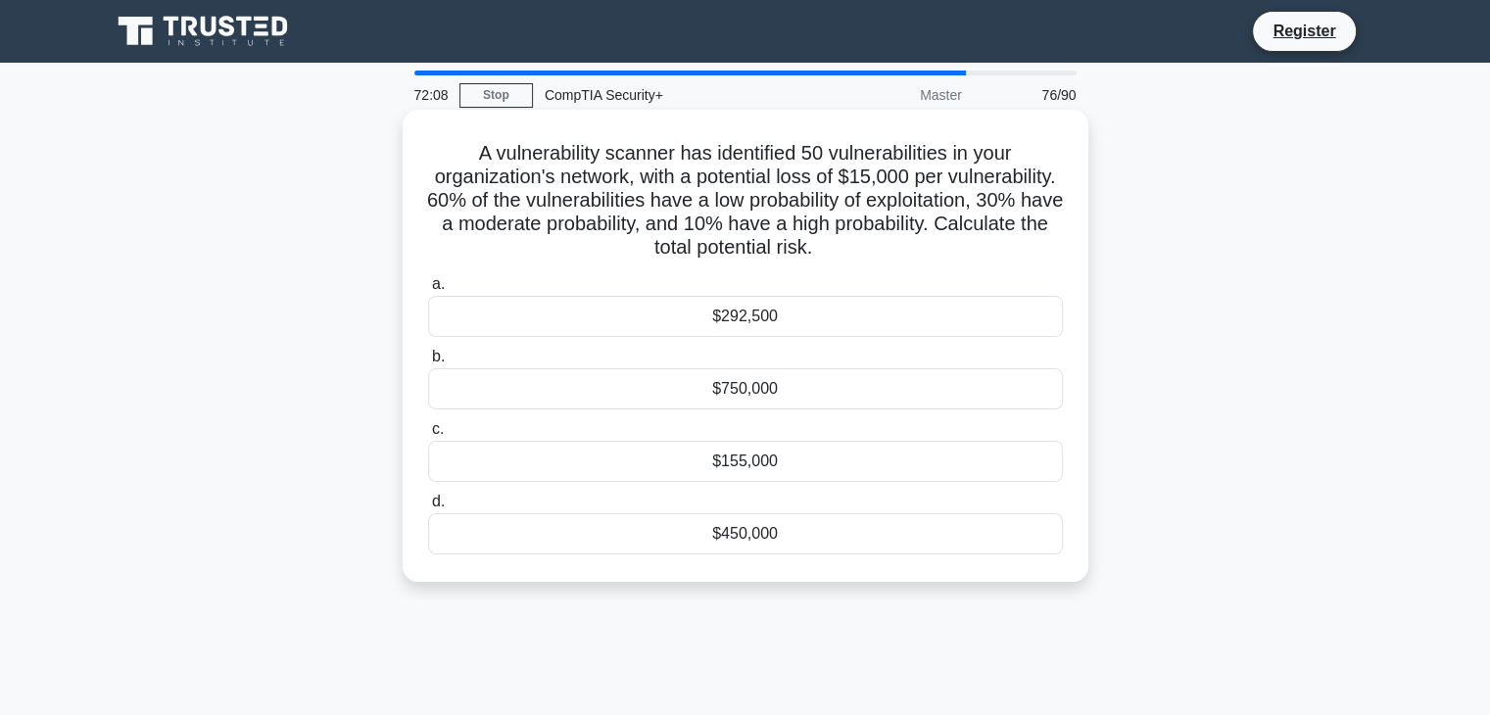
click at [841, 213] on h5 "A vulnerability scanner has identified 50 vulnerabilities in your organization'…" at bounding box center [745, 201] width 639 height 120
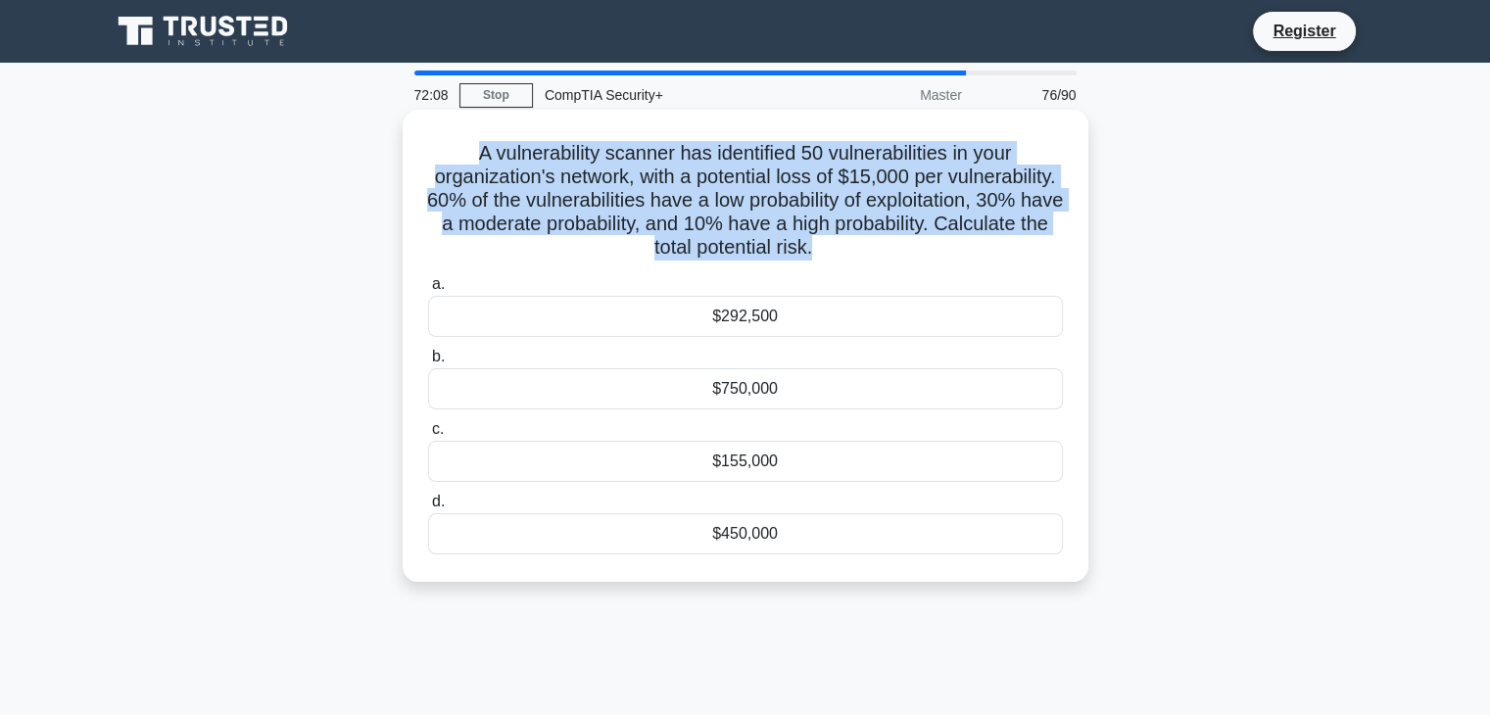
click at [841, 213] on h5 "A vulnerability scanner has identified 50 vulnerabilities in your organization'…" at bounding box center [745, 201] width 639 height 120
copy div "A vulnerability scanner has identified 50 vulnerabilities in your organization'…"
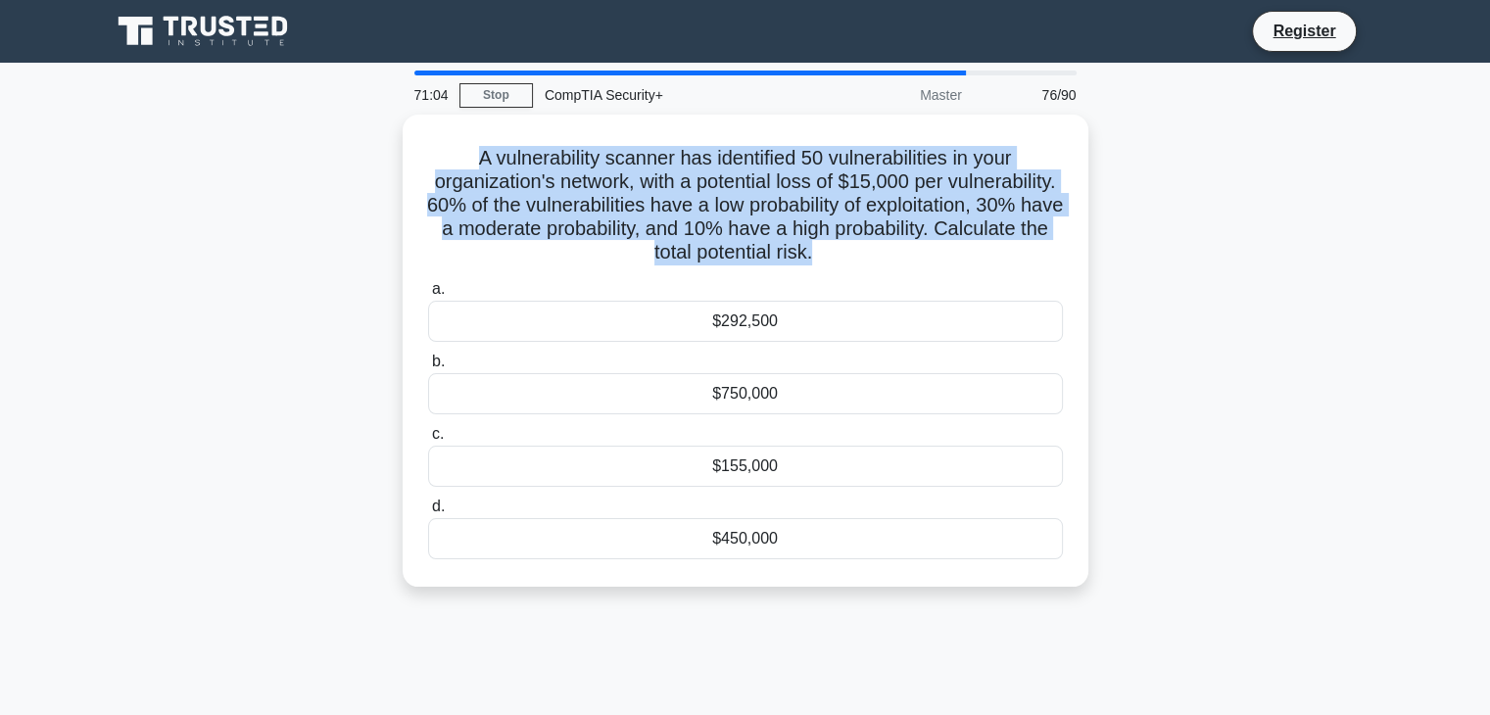
click at [1083, 663] on div "71:04 Stop CompTIA Security+ Master 76/90 A vulnerability scanner has identifie…" at bounding box center [745, 561] width 1293 height 980
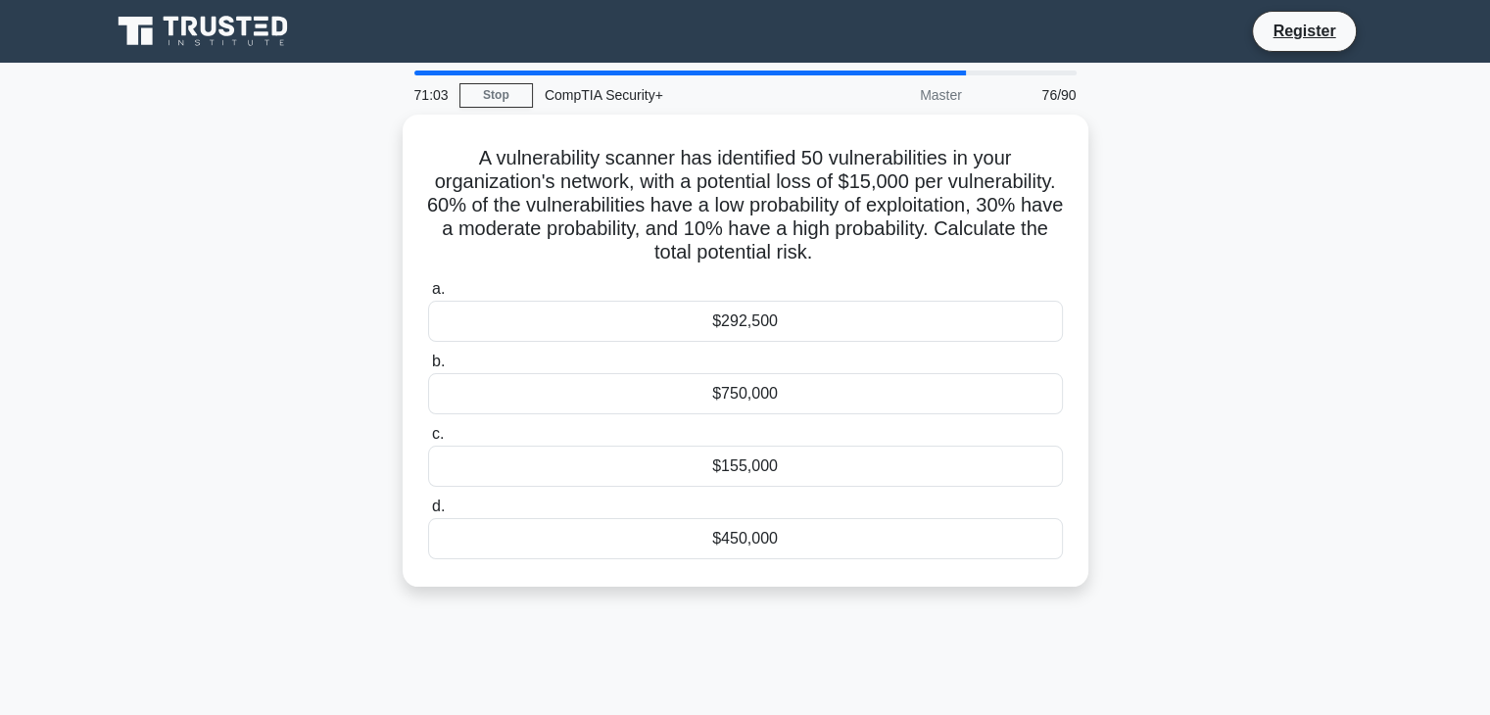
click at [1301, 505] on div "A vulnerability scanner has identified 50 vulnerabilities in your organization'…" at bounding box center [745, 363] width 1293 height 496
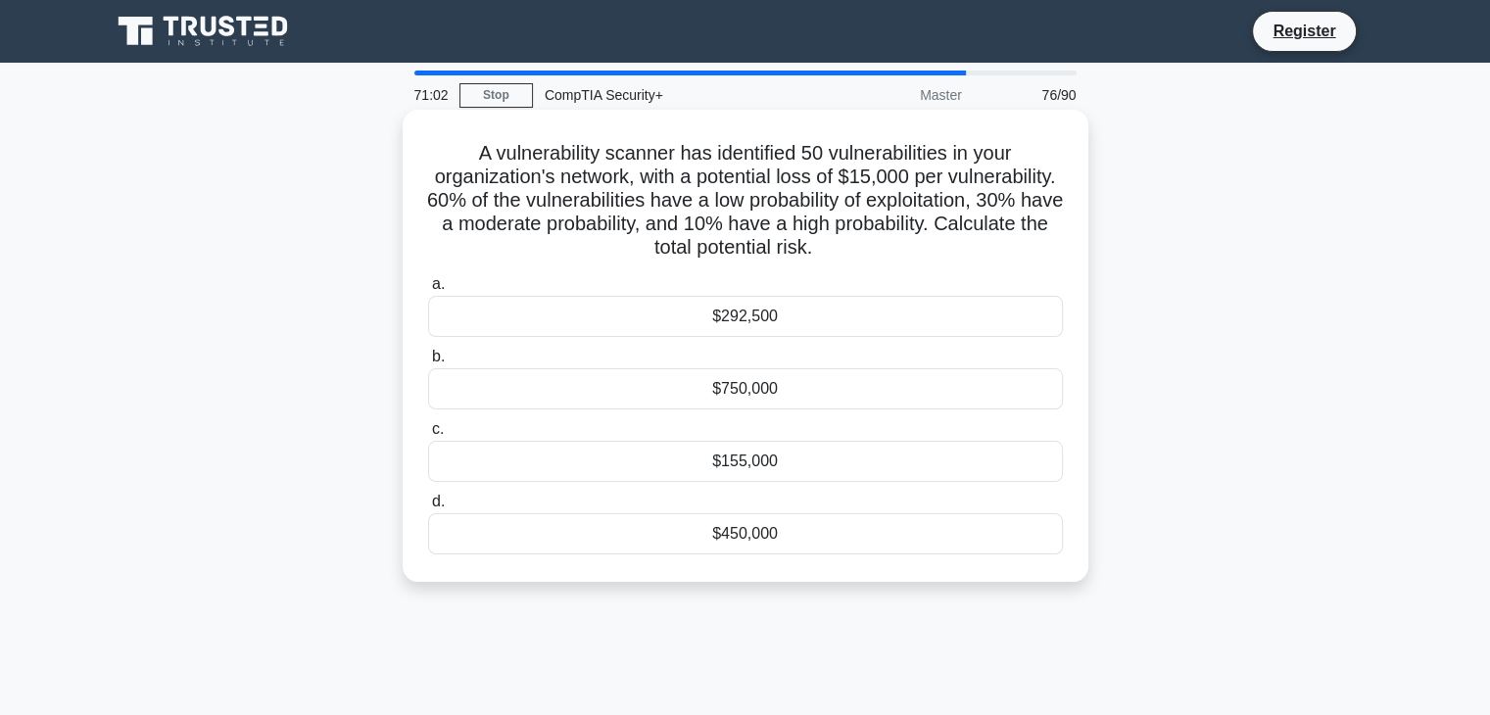
click at [815, 323] on div "$292,500" at bounding box center [745, 316] width 635 height 41
click at [428, 291] on input "a. $292,500" at bounding box center [428, 284] width 0 height 13
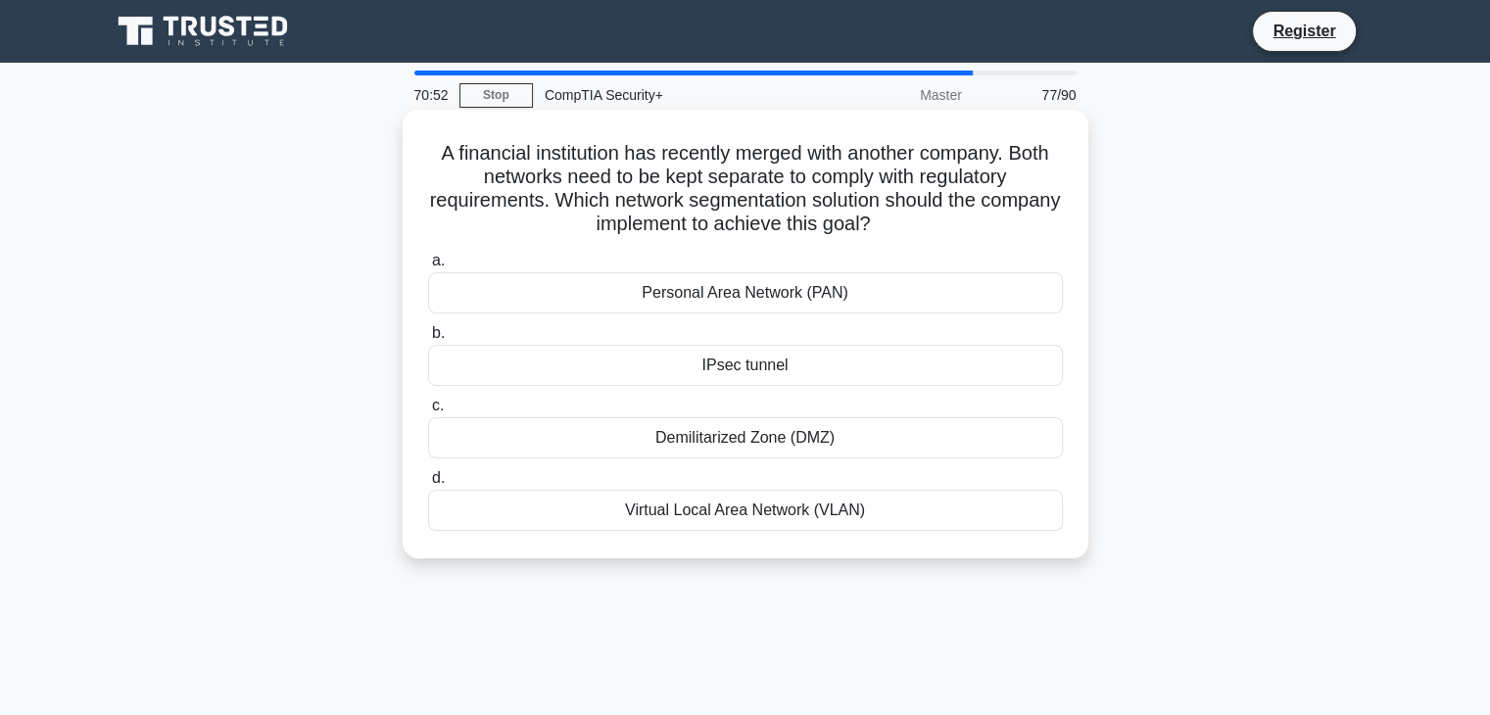
click at [759, 527] on div "Virtual Local Area Network (VLAN)" at bounding box center [745, 510] width 635 height 41
click at [428, 485] on input "d. Virtual Local Area Network (VLAN)" at bounding box center [428, 478] width 0 height 13
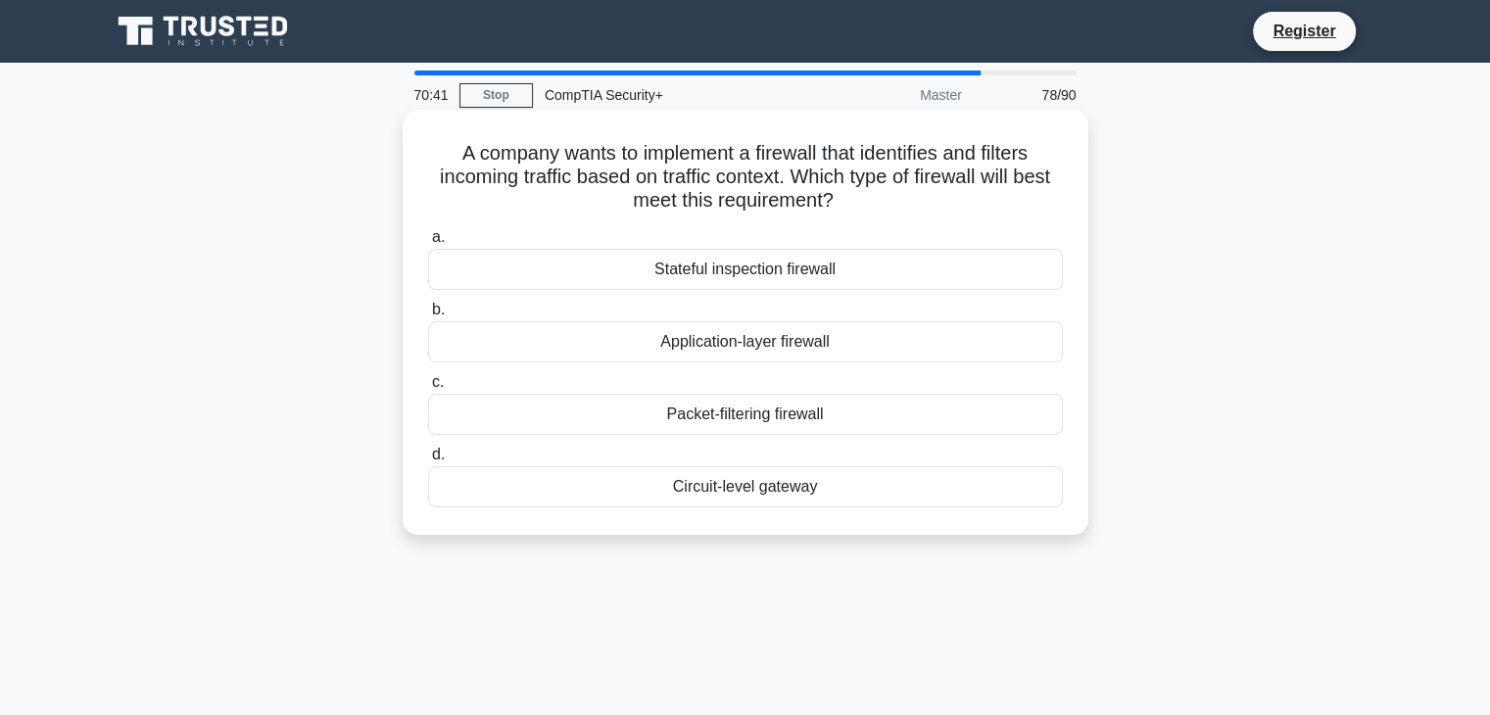
click at [819, 351] on div "Application-layer firewall" at bounding box center [745, 341] width 635 height 41
click at [428, 316] on input "b. Application-layer firewall" at bounding box center [428, 310] width 0 height 13
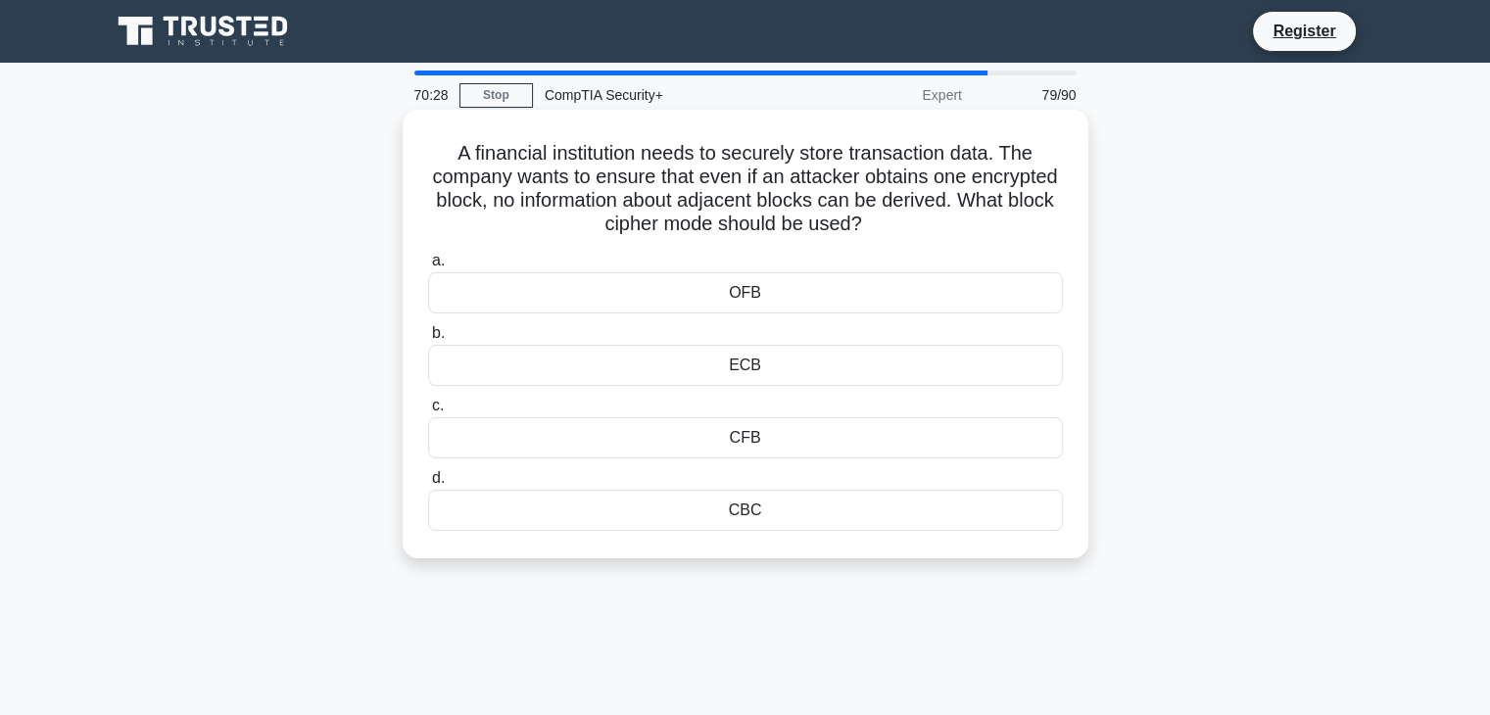
click at [780, 527] on div "CBC" at bounding box center [745, 510] width 635 height 41
click at [428, 485] on input "d. CBC" at bounding box center [428, 478] width 0 height 13
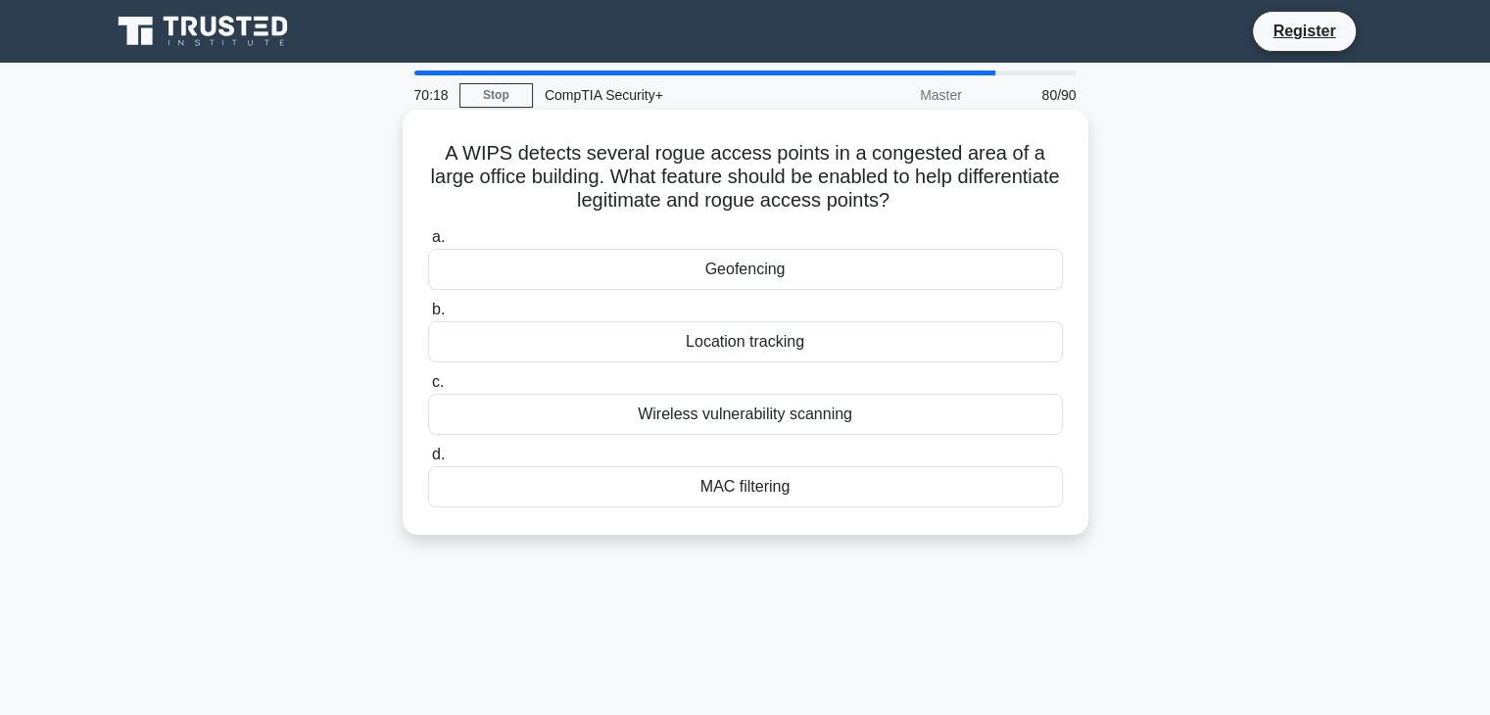
click at [832, 432] on div "Wireless vulnerability scanning" at bounding box center [745, 414] width 635 height 41
click at [428, 389] on input "c. Wireless vulnerability scanning" at bounding box center [428, 382] width 0 height 13
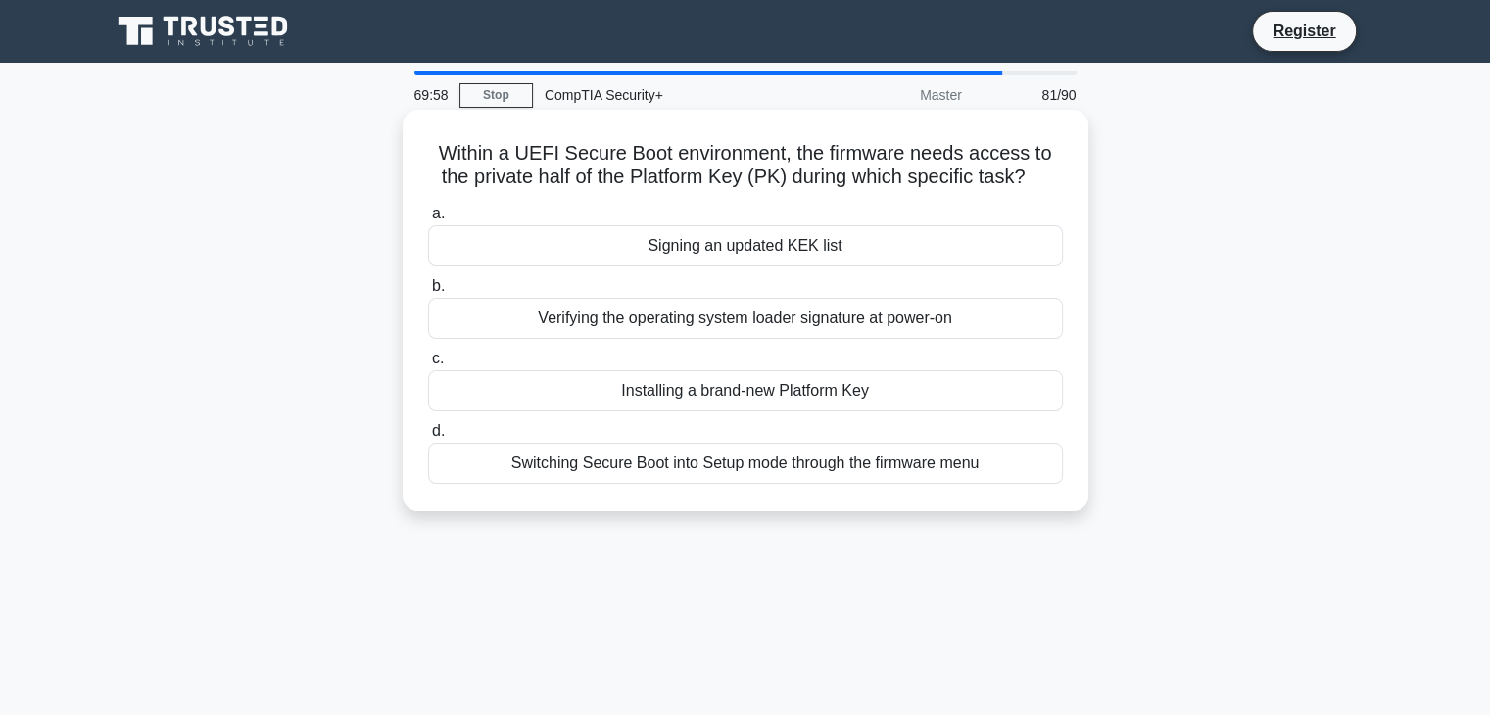
click at [889, 263] on div "Signing an updated KEK list" at bounding box center [745, 245] width 635 height 41
click at [428, 220] on input "a. Signing an updated KEK list" at bounding box center [428, 214] width 0 height 13
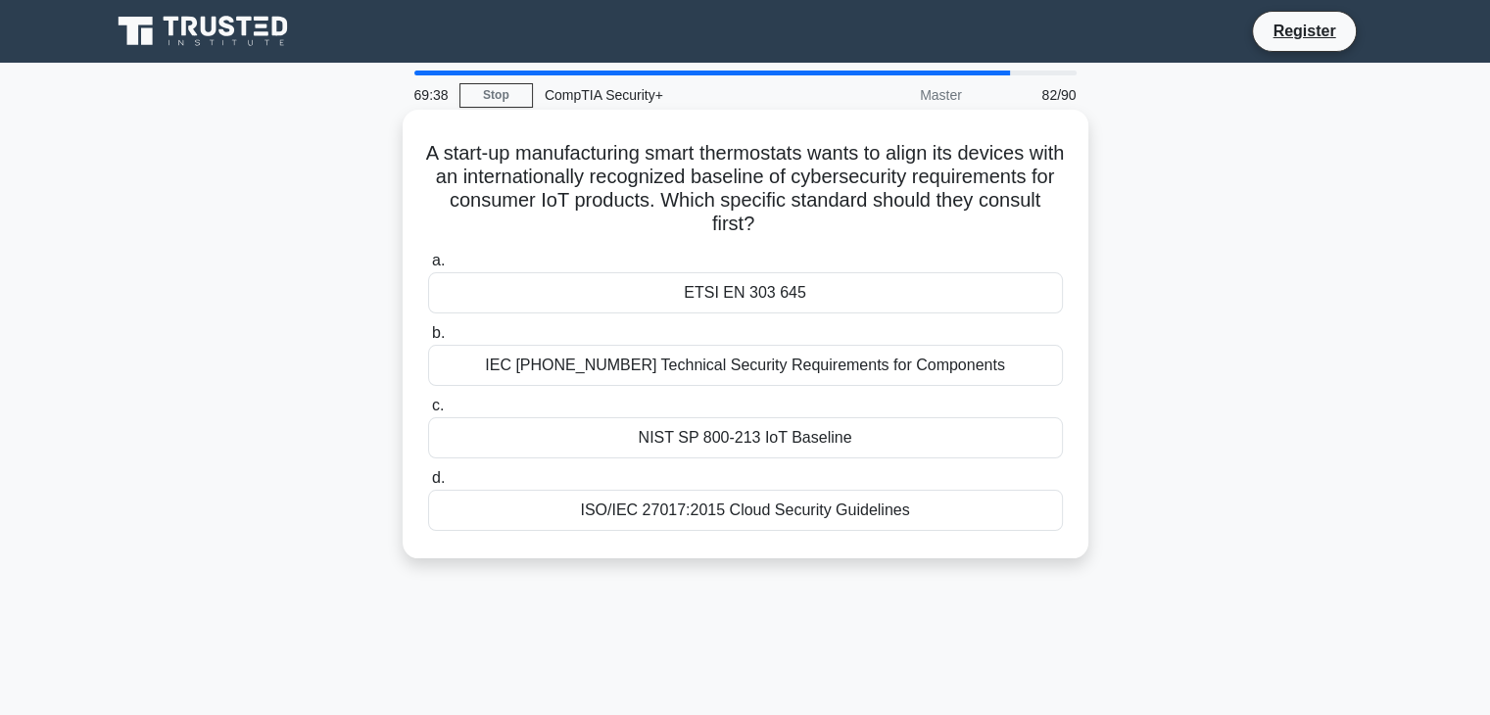
click at [811, 457] on div "NIST SP 800-213 IoT Baseline" at bounding box center [745, 437] width 635 height 41
click at [428, 412] on input "c. NIST SP 800-213 IoT Baseline" at bounding box center [428, 406] width 0 height 13
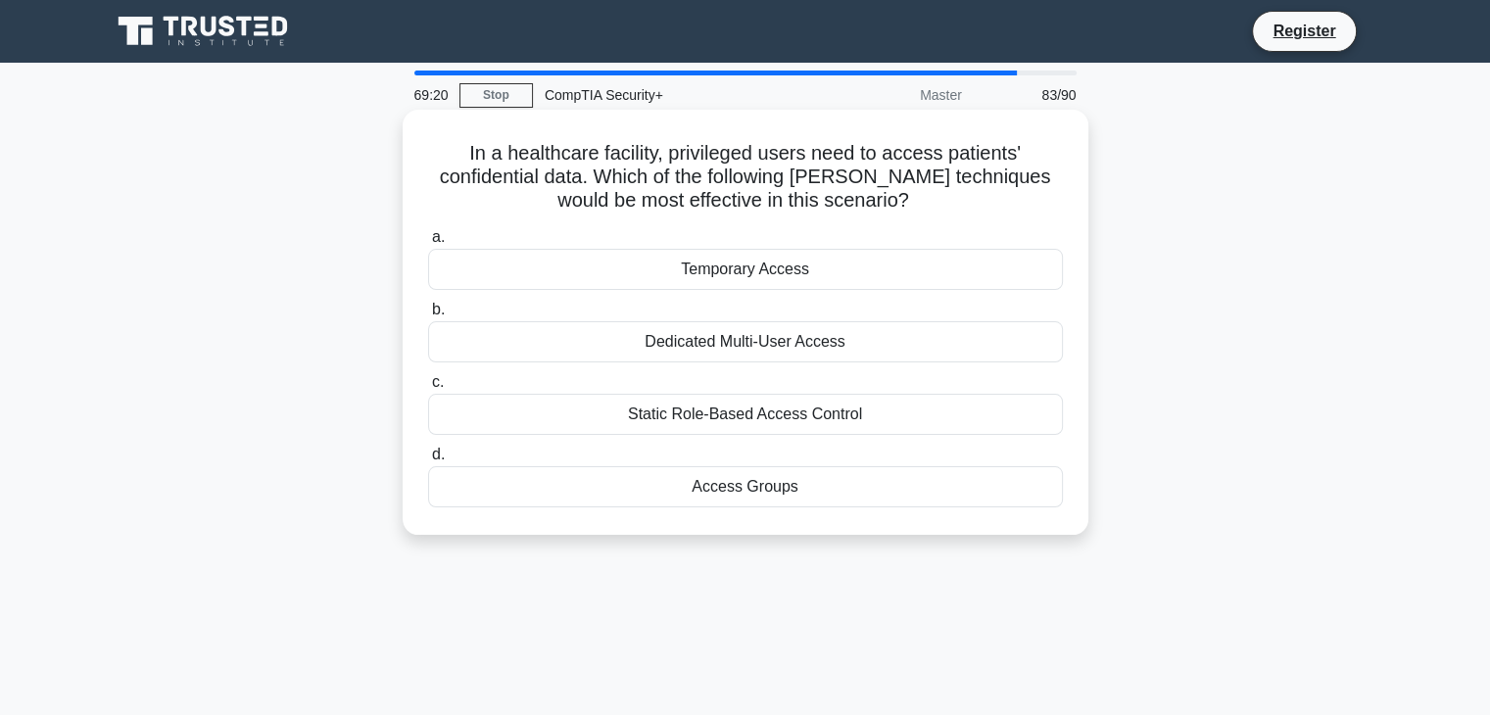
click at [924, 274] on div "Temporary Access" at bounding box center [745, 269] width 635 height 41
click at [428, 244] on input "a. Temporary Access" at bounding box center [428, 237] width 0 height 13
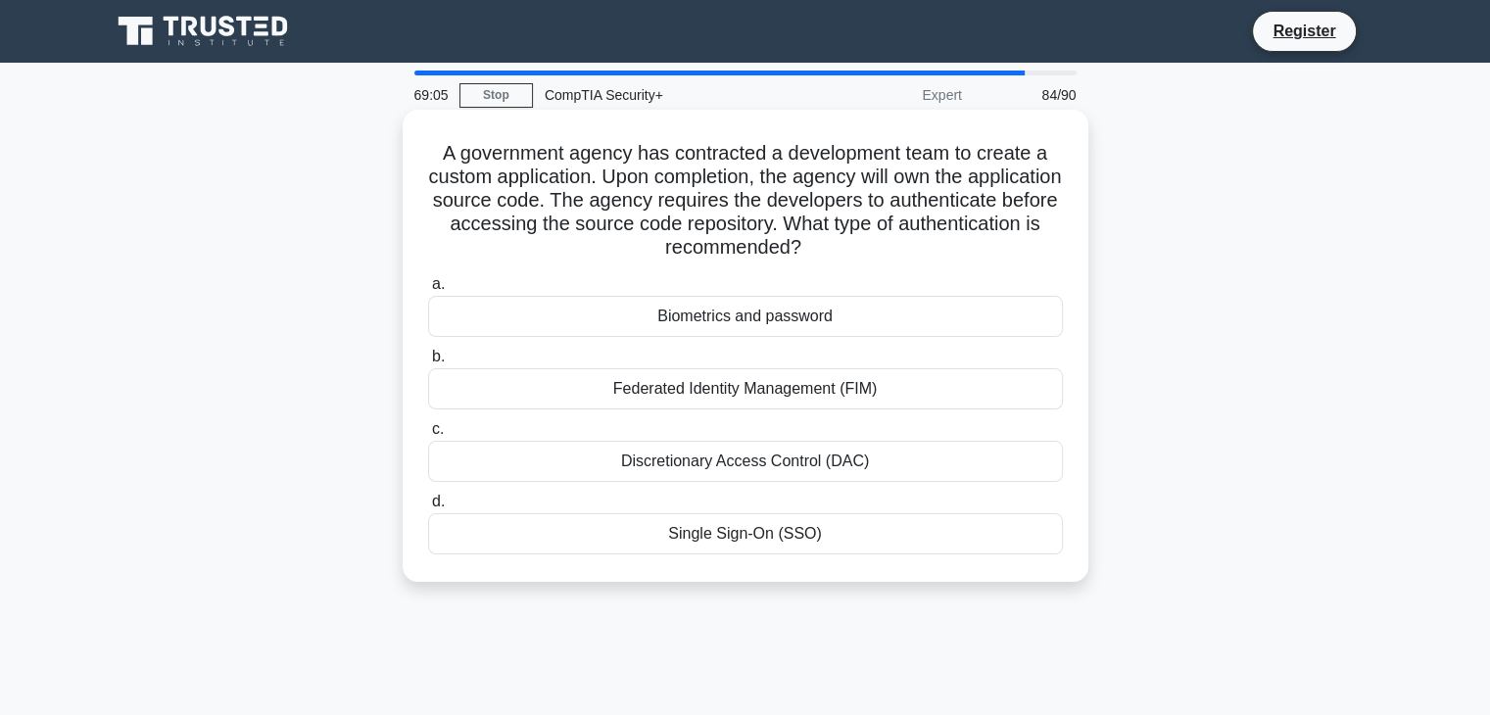
click at [807, 405] on div "Federated Identity Management (FIM)" at bounding box center [745, 388] width 635 height 41
click at [428, 363] on input "b. Federated Identity Management (FIM)" at bounding box center [428, 357] width 0 height 13
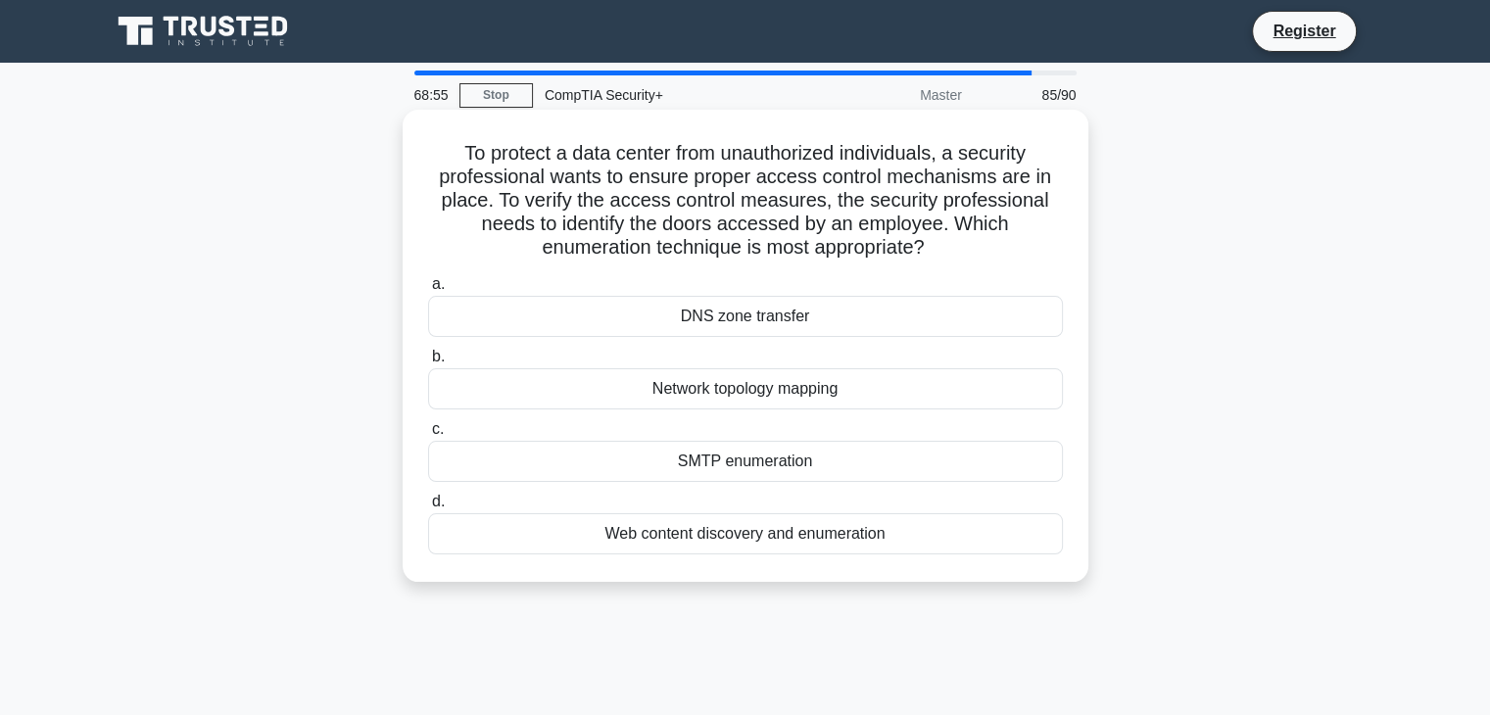
click at [729, 552] on div "Web content discovery and enumeration" at bounding box center [745, 533] width 635 height 41
click at [428, 508] on input "d. Web content discovery and enumeration" at bounding box center [428, 502] width 0 height 13
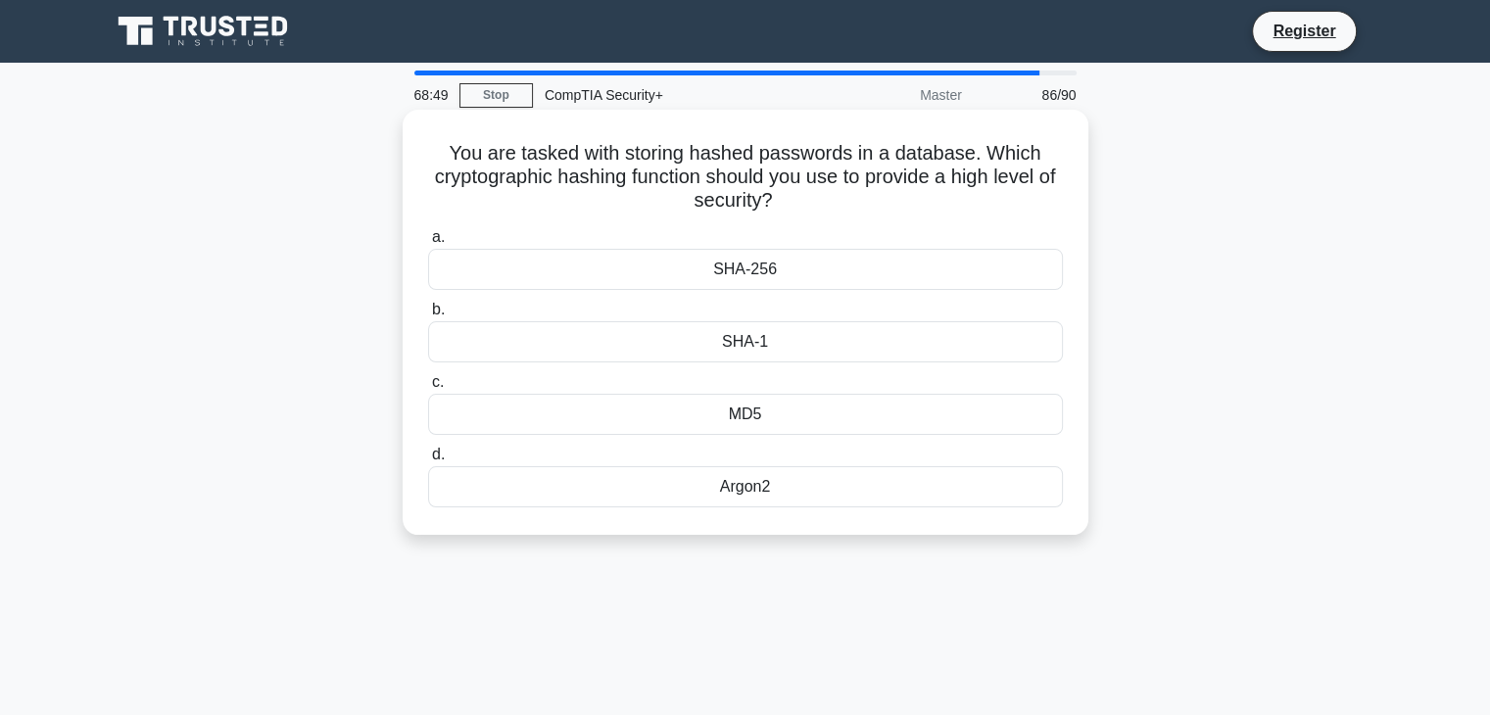
click at [758, 507] on div "Argon2" at bounding box center [745, 486] width 635 height 41
click at [428, 461] on input "d. Argon2" at bounding box center [428, 455] width 0 height 13
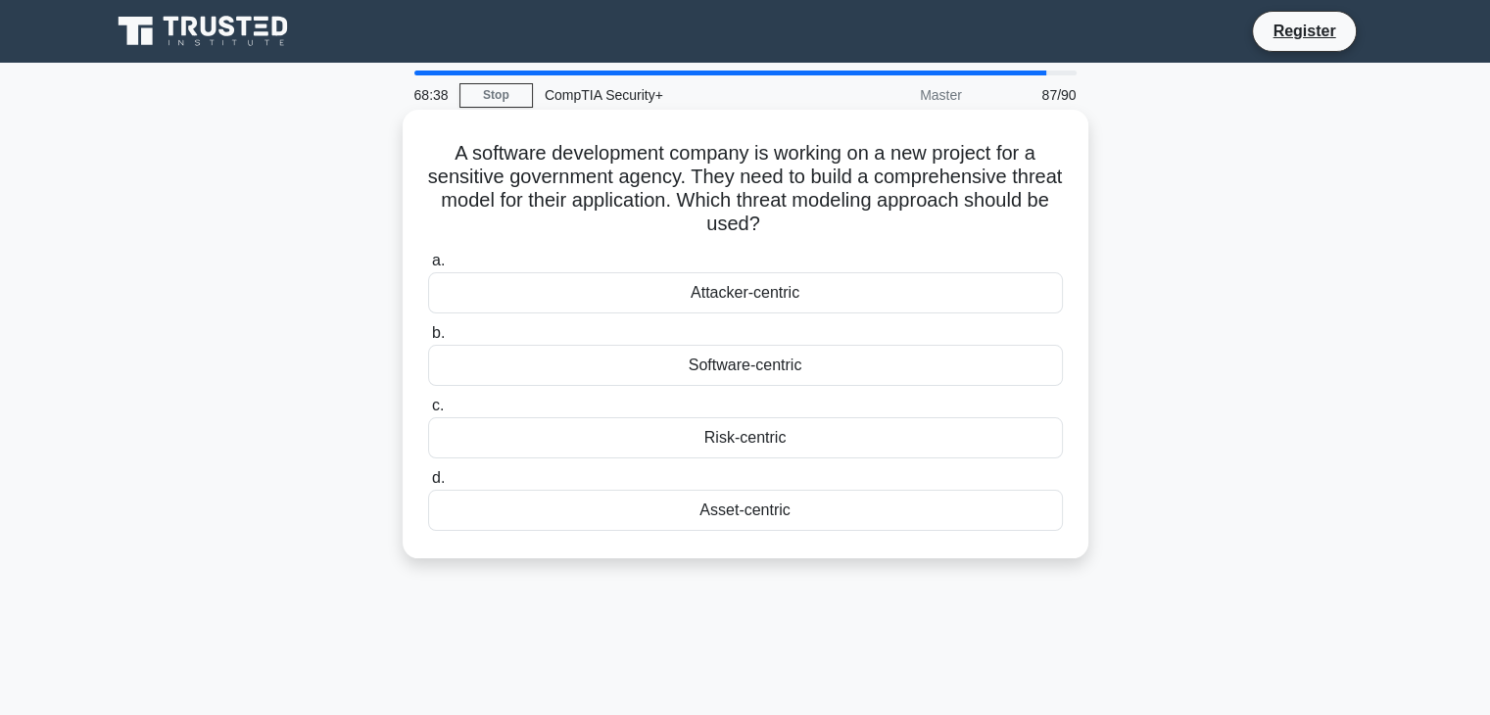
click at [758, 521] on div "Asset-centric" at bounding box center [745, 510] width 635 height 41
click at [428, 485] on input "d. Asset-centric" at bounding box center [428, 478] width 0 height 13
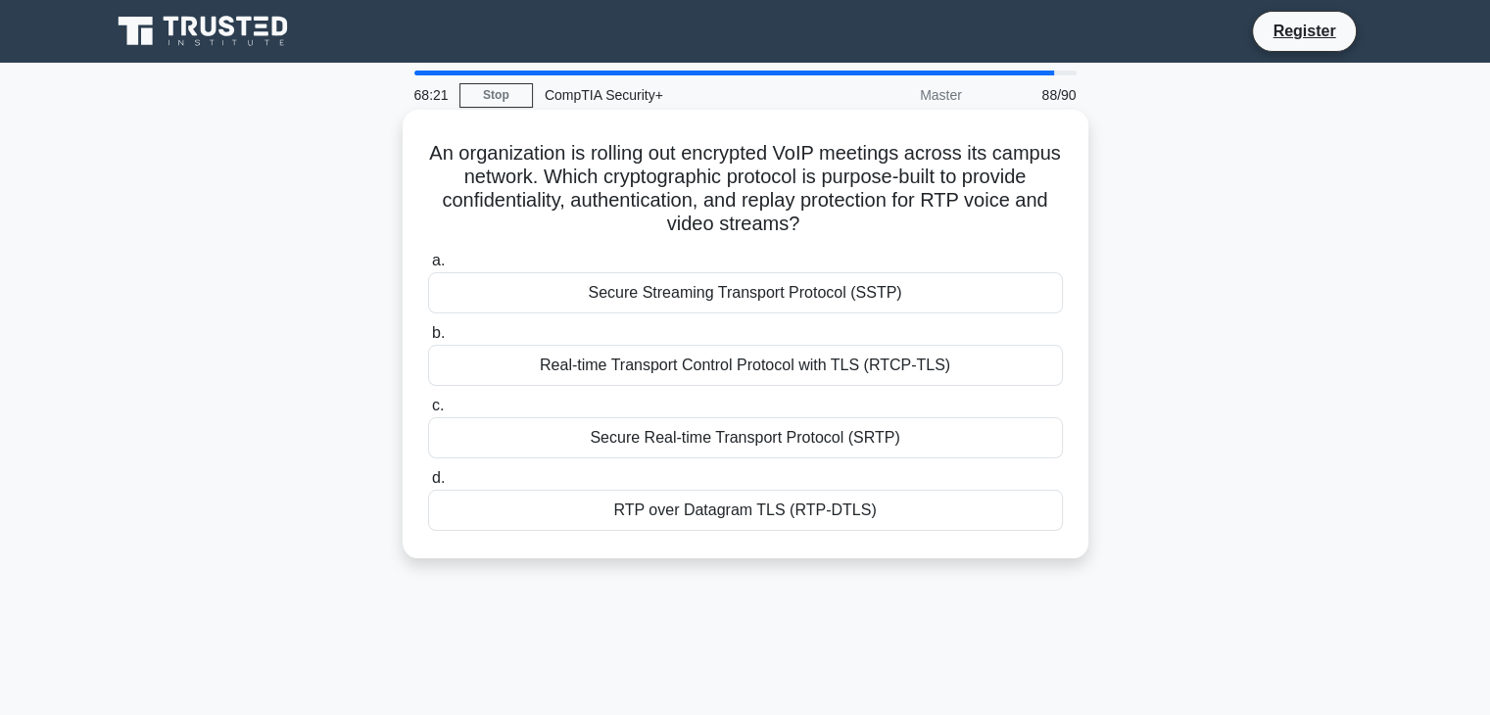
click at [777, 450] on div "Secure Real-time Transport Protocol (SRTP)" at bounding box center [745, 437] width 635 height 41
click at [428, 412] on input "c. Secure Real-time Transport Protocol (SRTP)" at bounding box center [428, 406] width 0 height 13
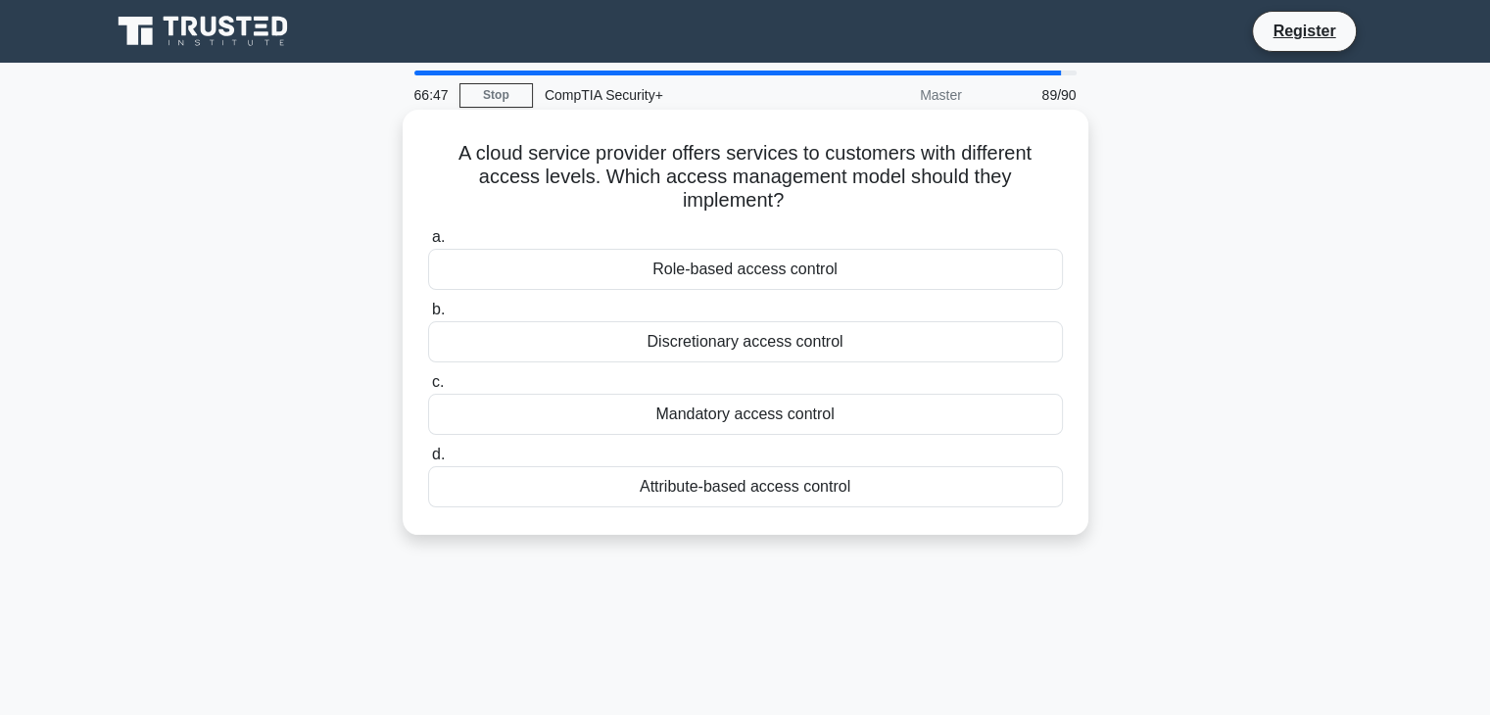
click at [889, 275] on div "Role-based access control" at bounding box center [745, 269] width 635 height 41
click at [428, 244] on input "a. Role-based access control" at bounding box center [428, 237] width 0 height 13
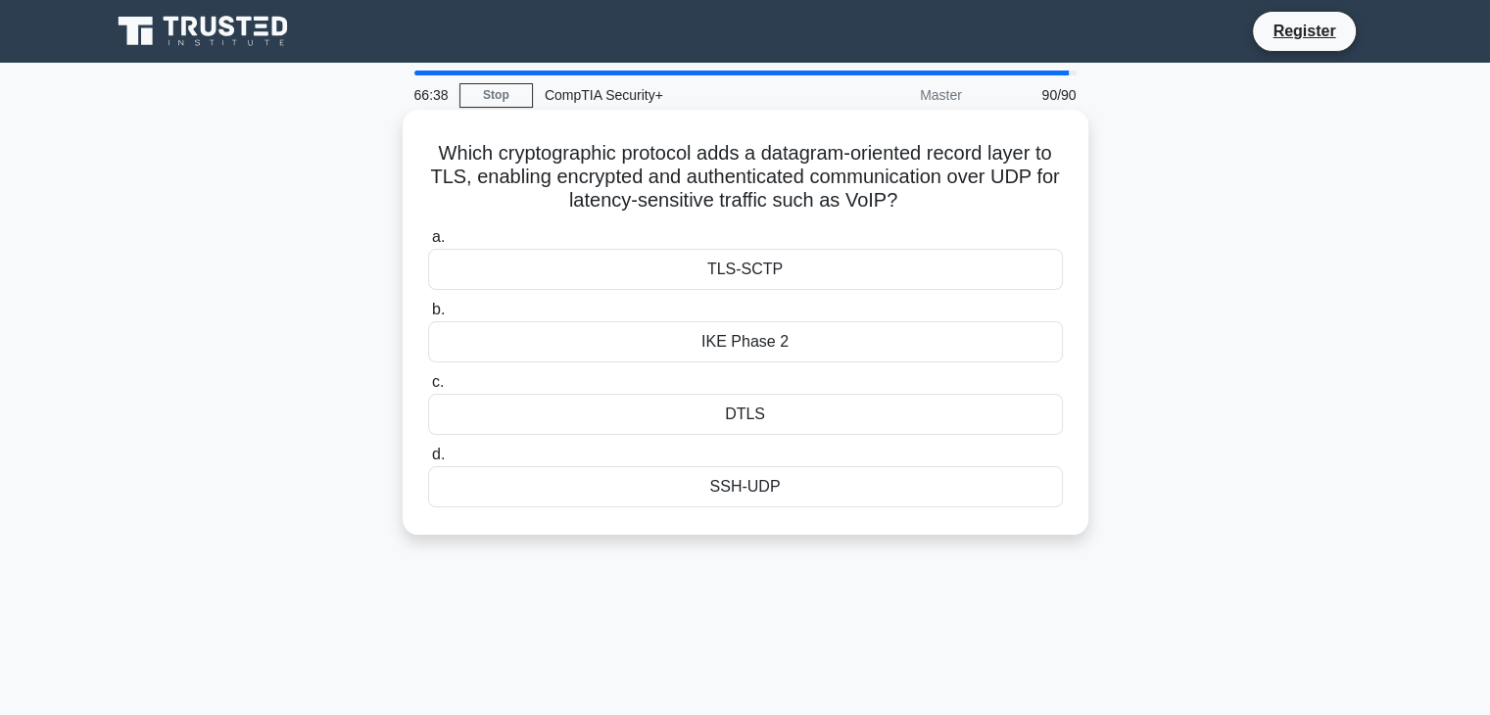
click at [808, 435] on div "DTLS" at bounding box center [745, 414] width 635 height 41
click at [428, 389] on input "c. DTLS" at bounding box center [428, 382] width 0 height 13
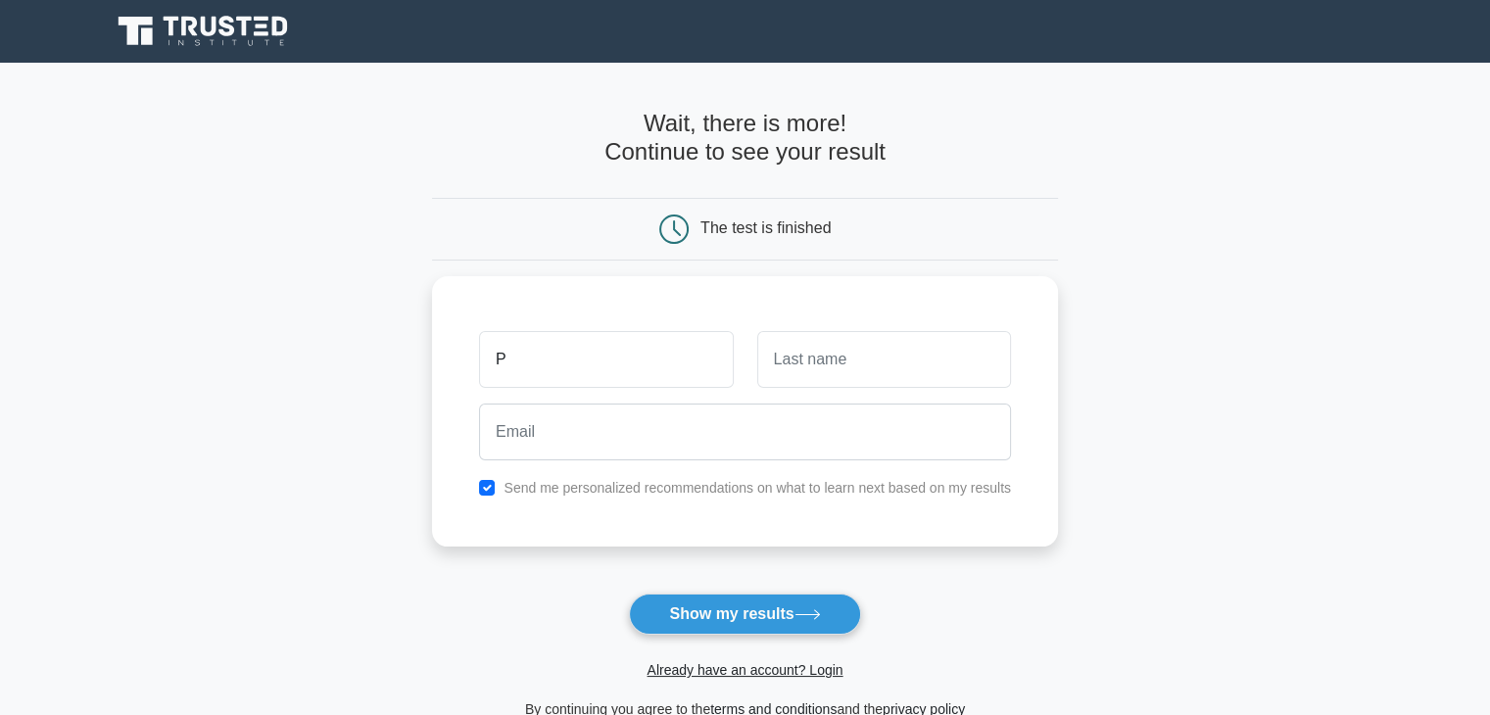
type input "[PERSON_NAME]"
click at [892, 360] on input "text" at bounding box center [884, 354] width 254 height 57
type input "Ramroop"
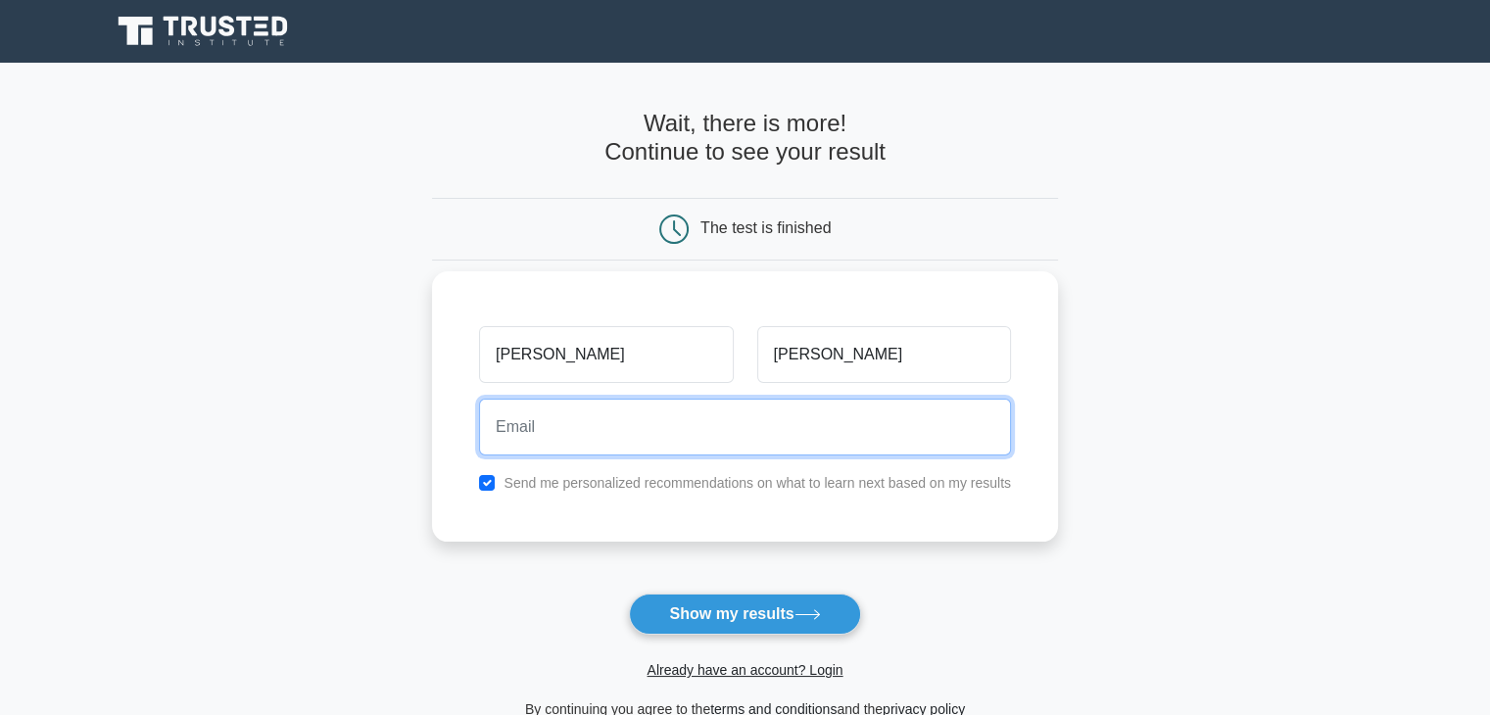
click at [831, 435] on input "email" at bounding box center [745, 427] width 532 height 57
type input "praveesh209@gmail.com"
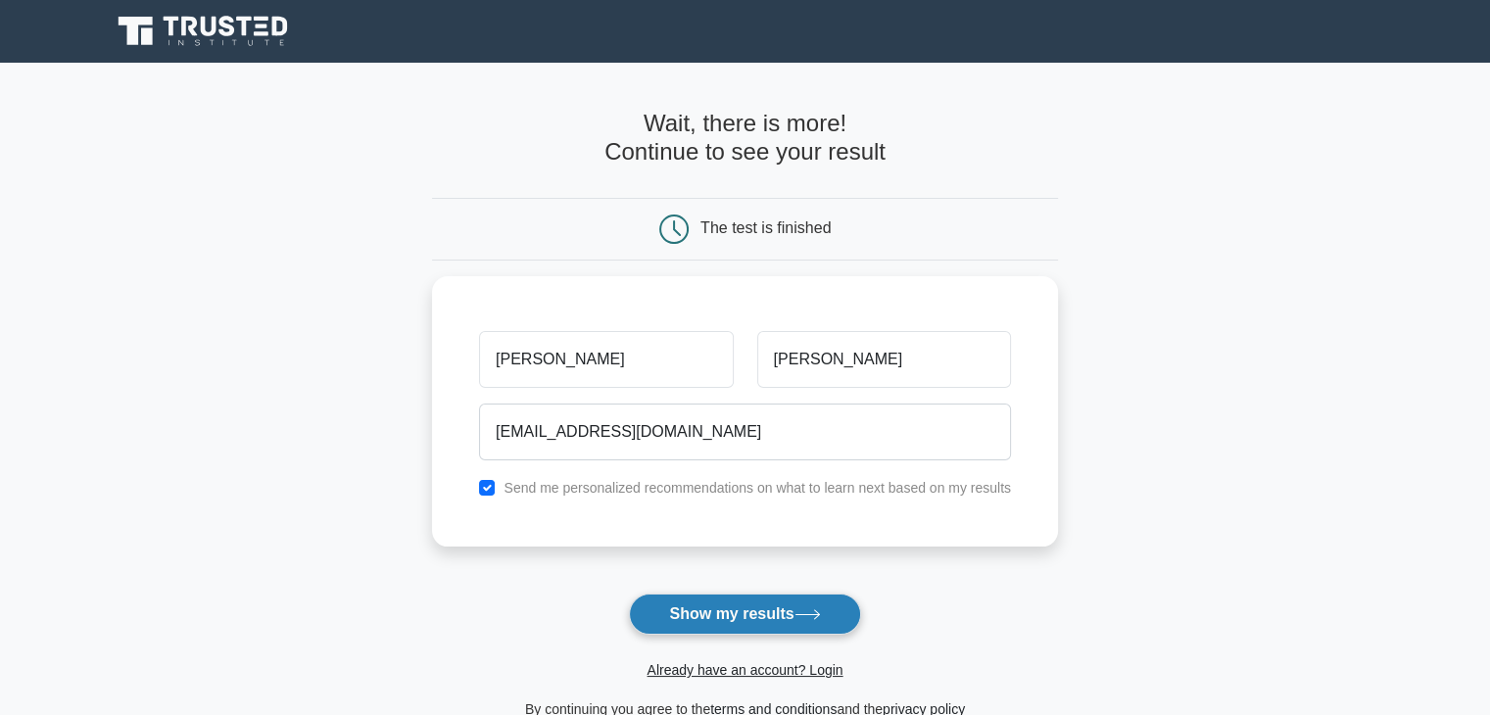
click at [811, 616] on icon at bounding box center [807, 614] width 26 height 11
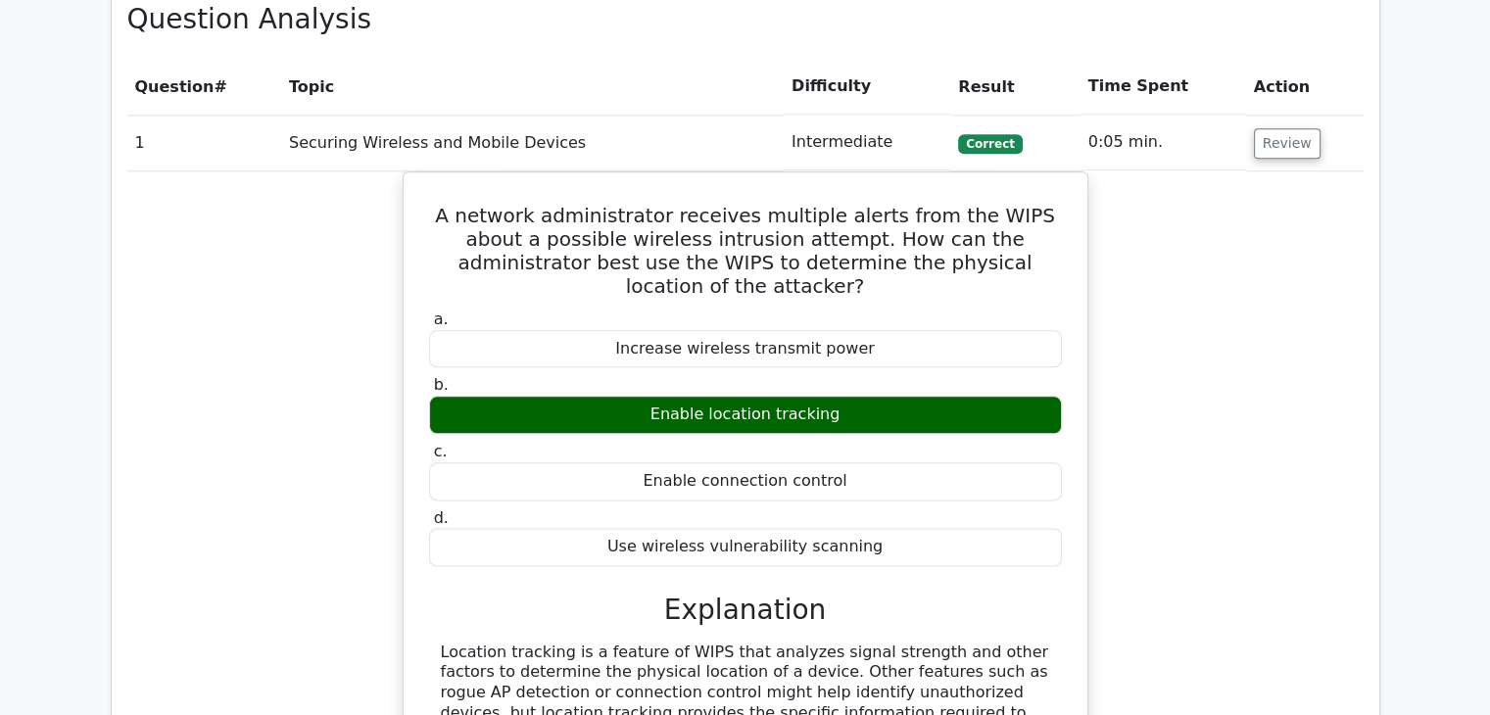
scroll to position [2328, 0]
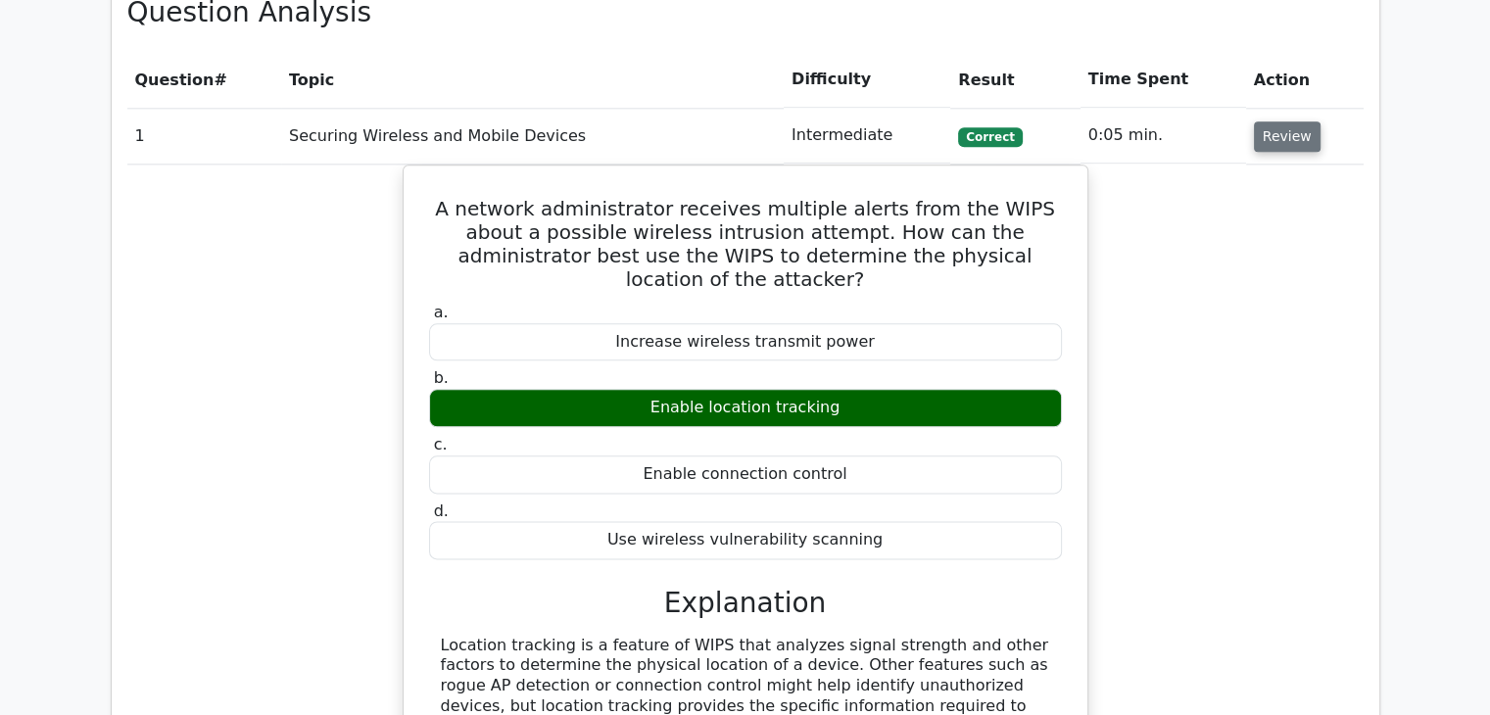
click at [1293, 121] on button "Review" at bounding box center [1287, 136] width 67 height 30
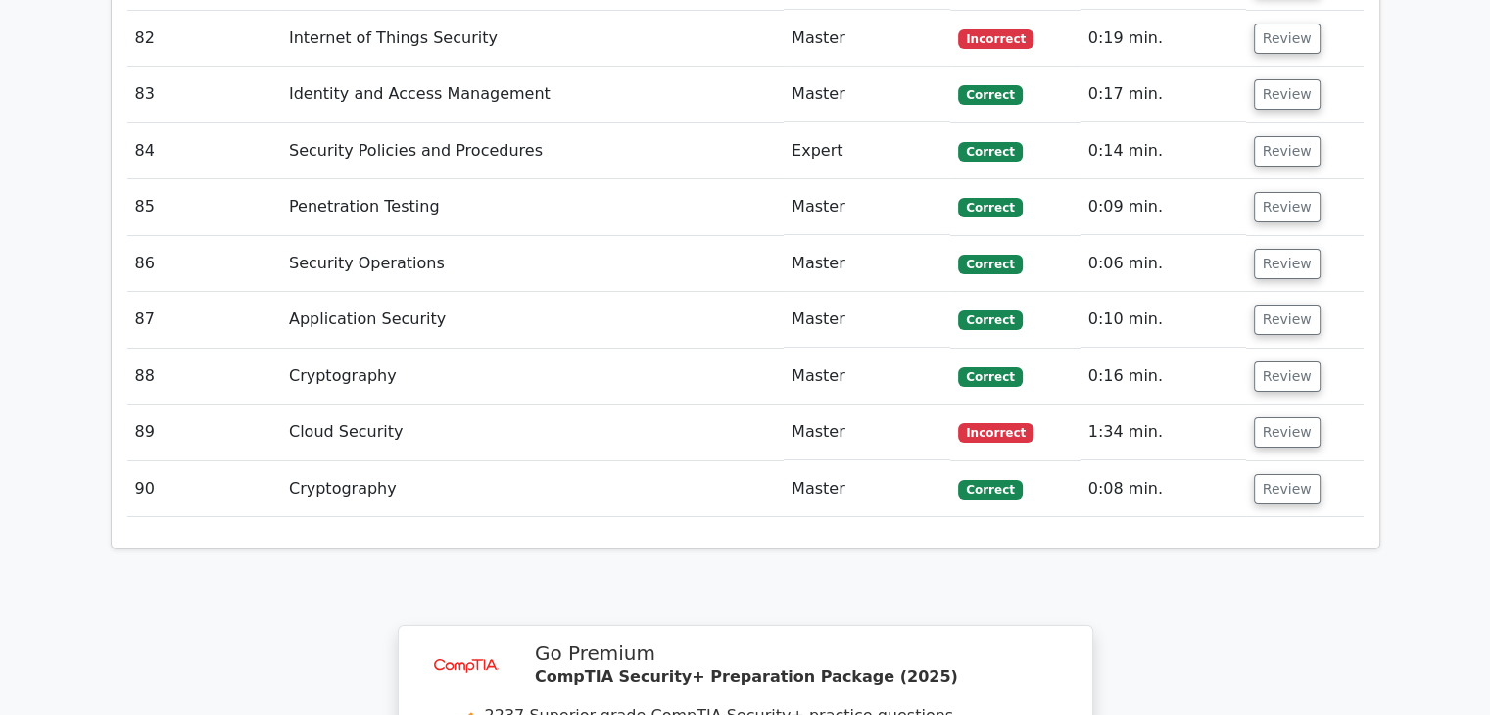
scroll to position [6986, 0]
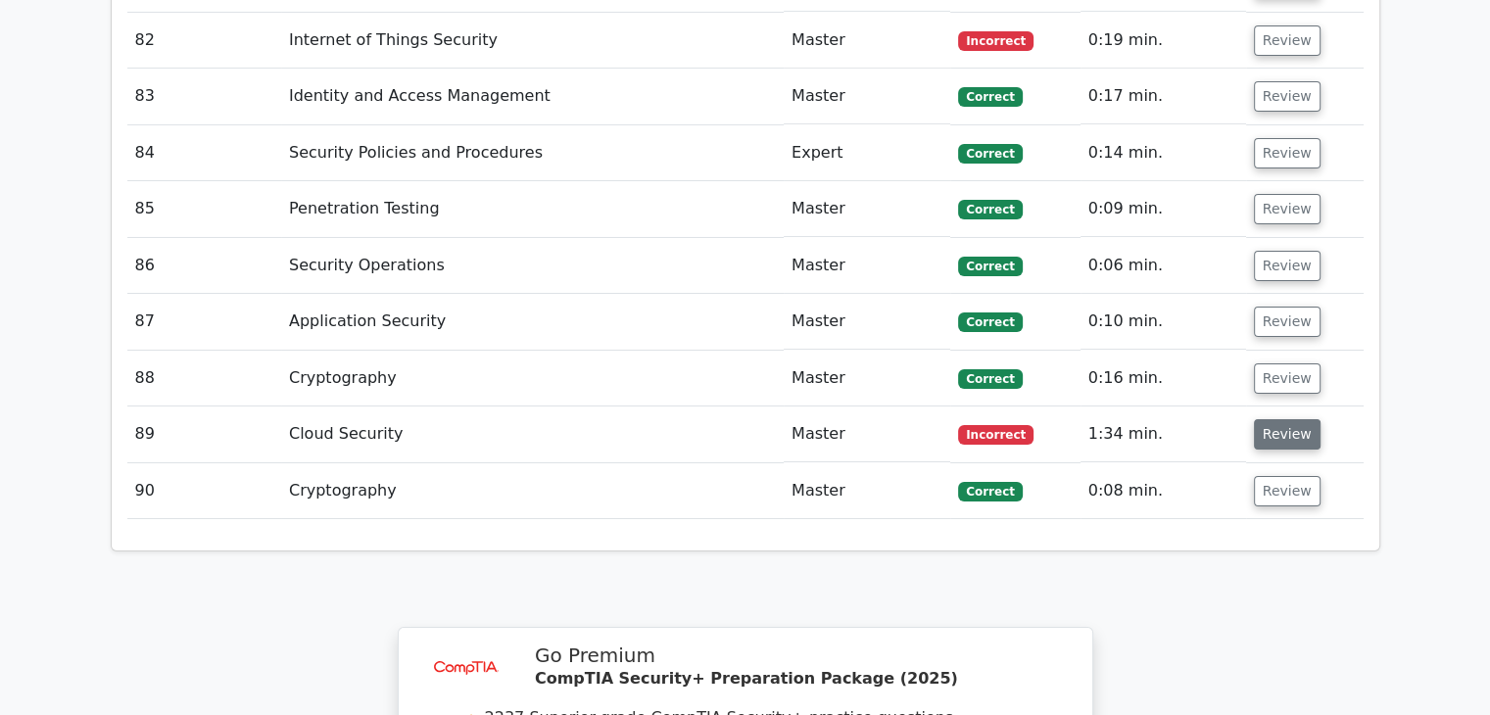
click at [1293, 419] on button "Review" at bounding box center [1287, 434] width 67 height 30
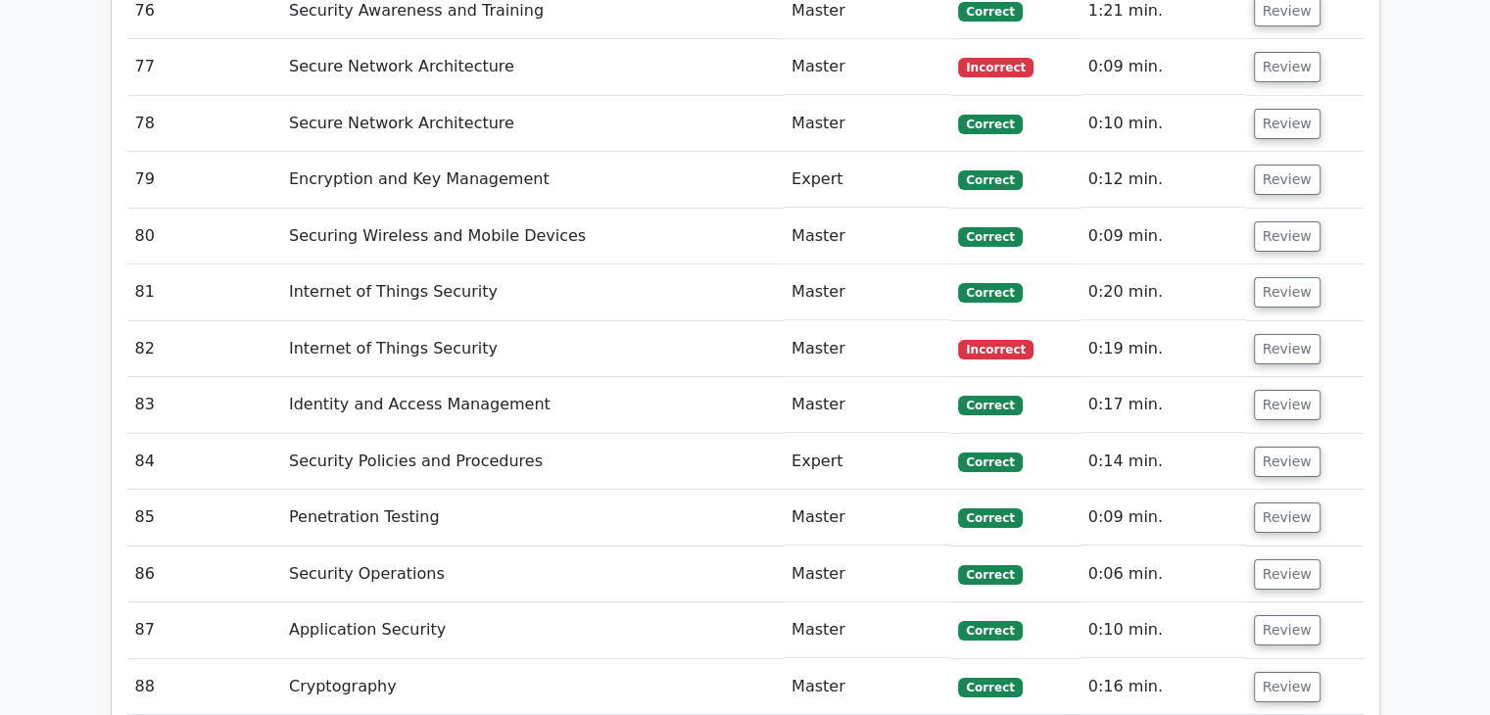
scroll to position [6634, 0]
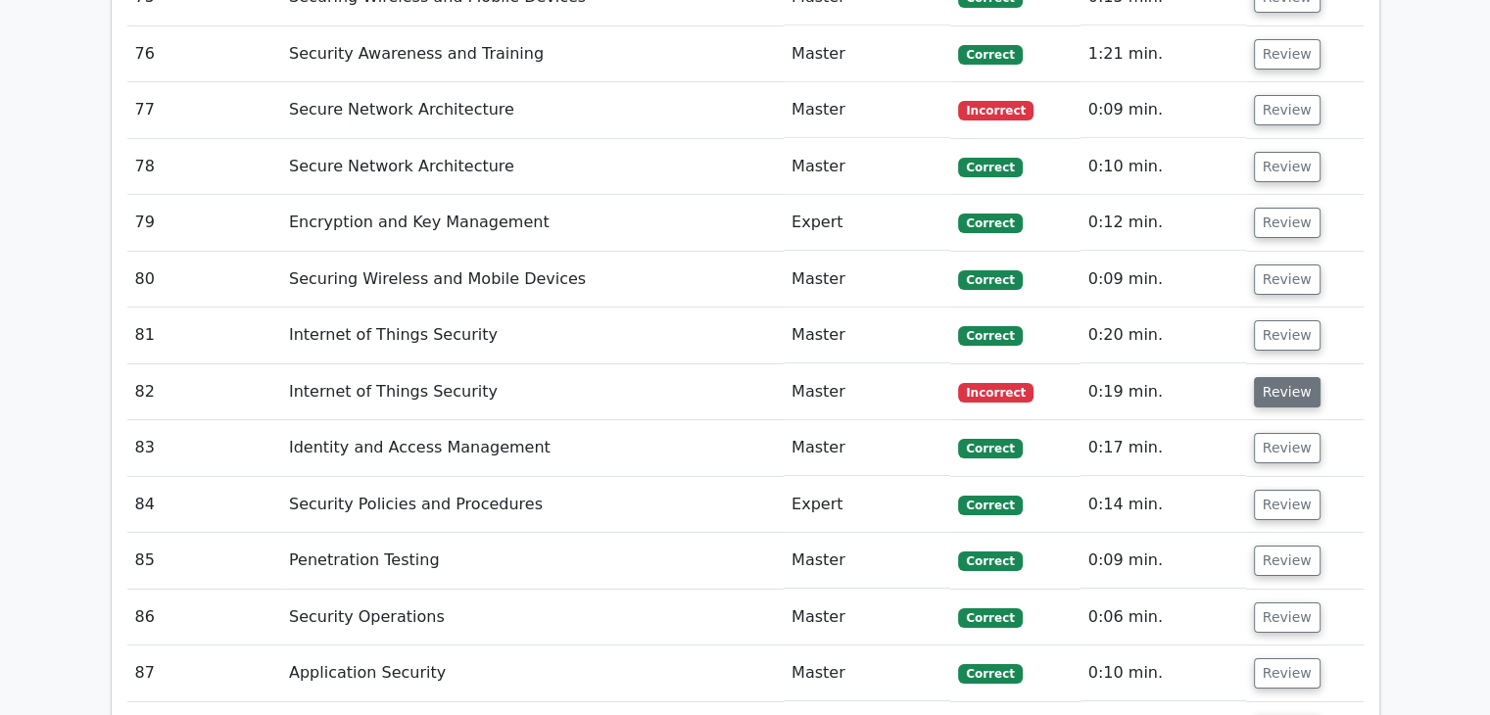
click at [1268, 377] on button "Review" at bounding box center [1287, 392] width 67 height 30
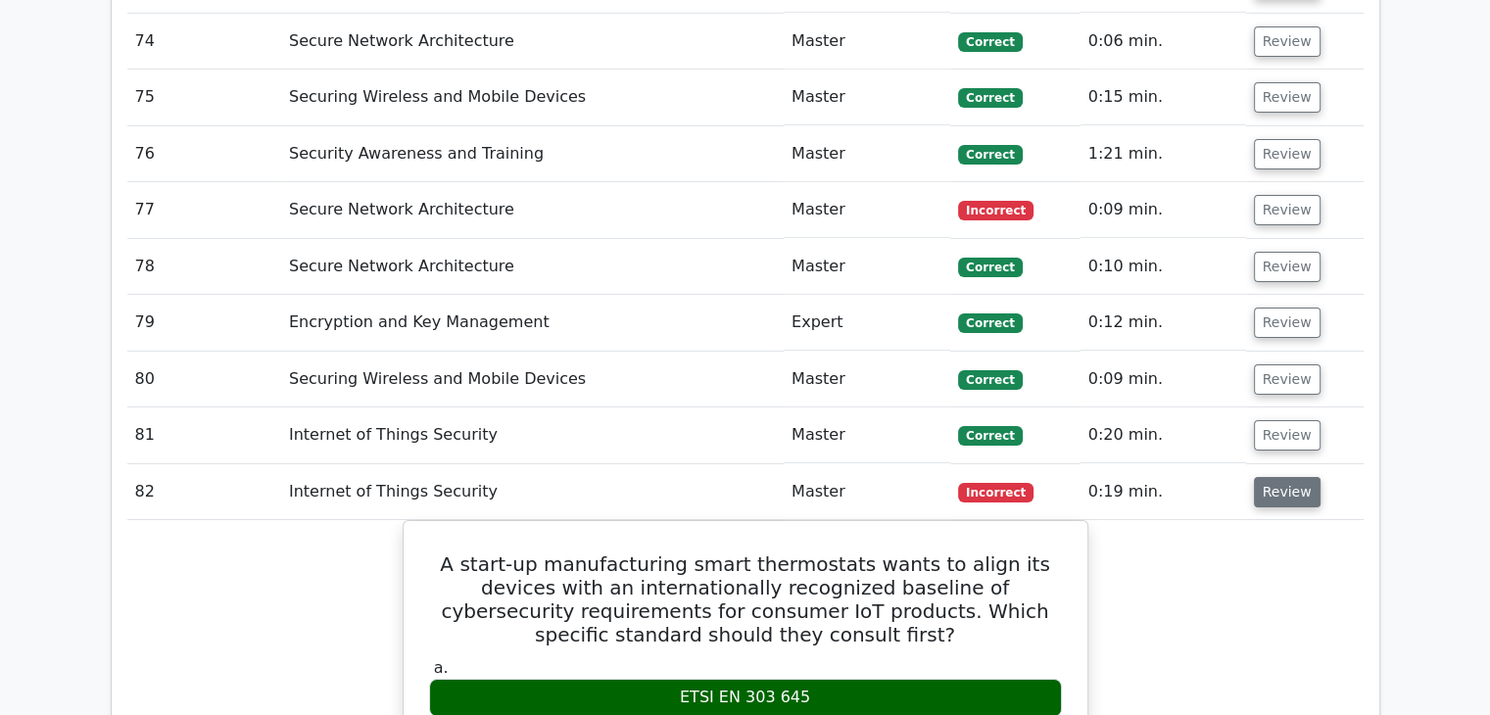
scroll to position [6517, 0]
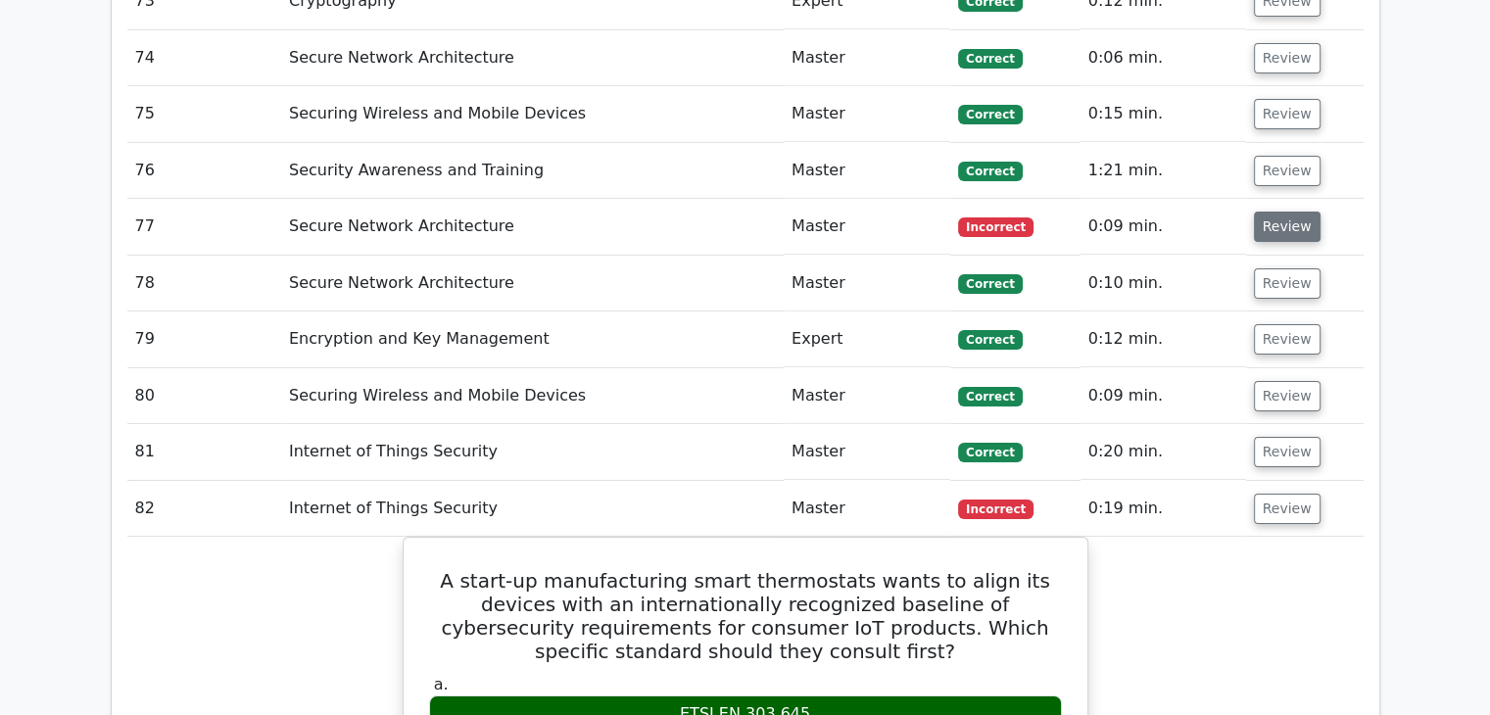
click at [1282, 212] on button "Review" at bounding box center [1287, 227] width 67 height 30
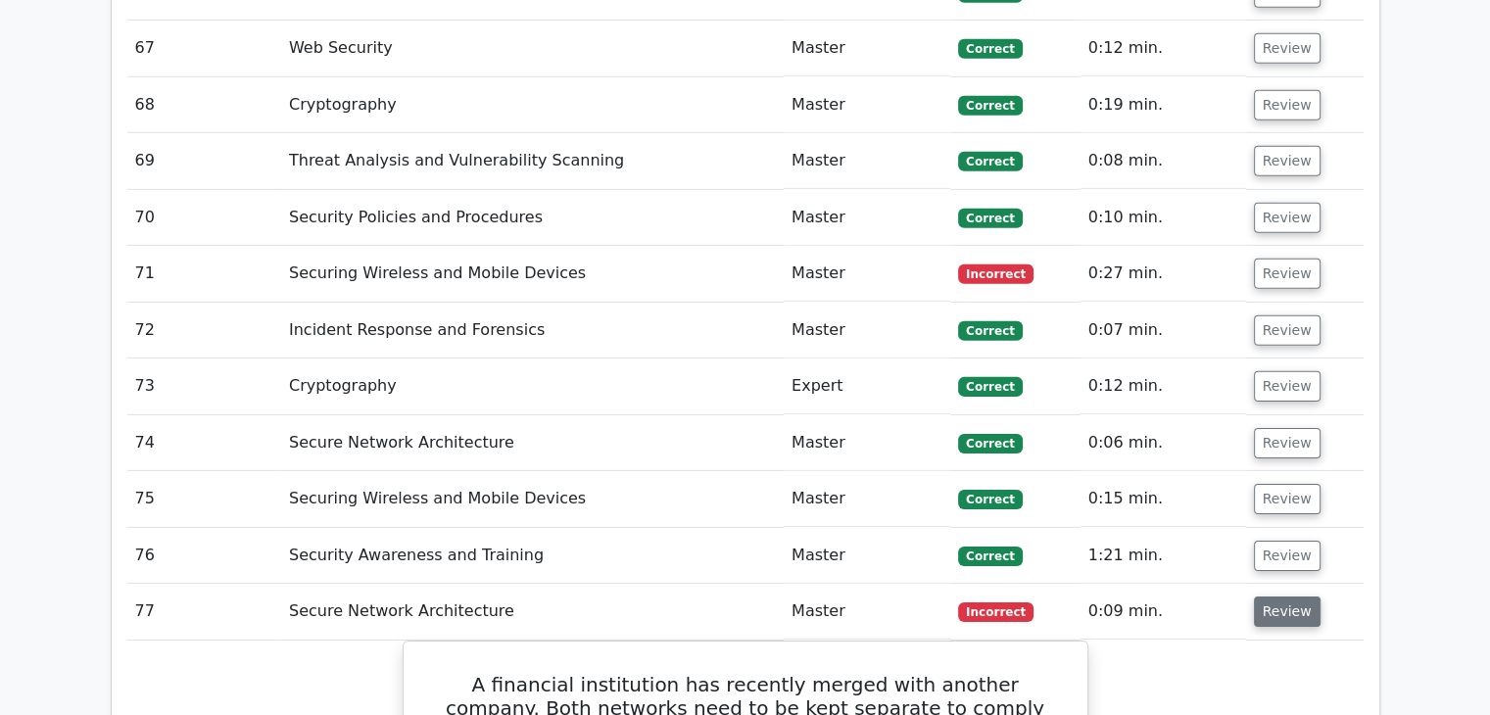
scroll to position [6116, 0]
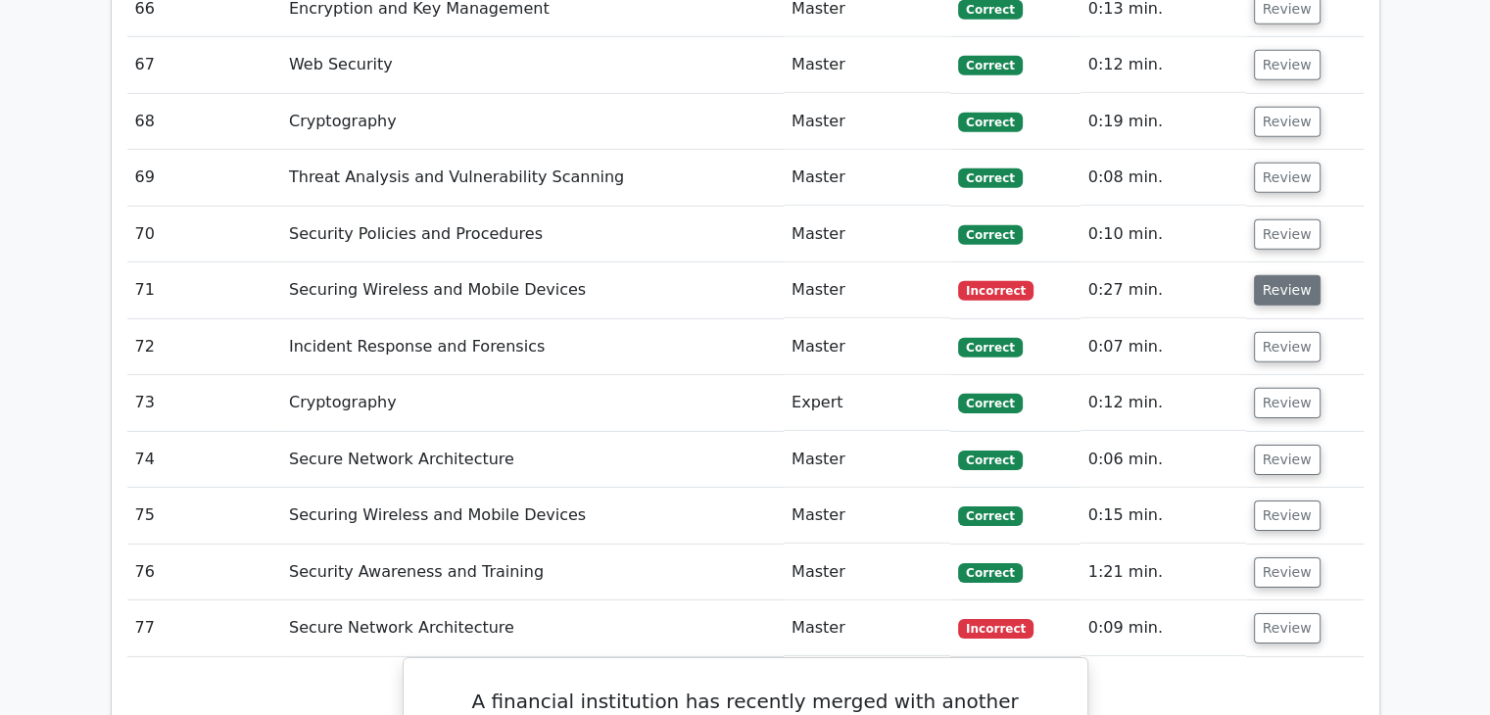
click at [1293, 275] on button "Review" at bounding box center [1287, 290] width 67 height 30
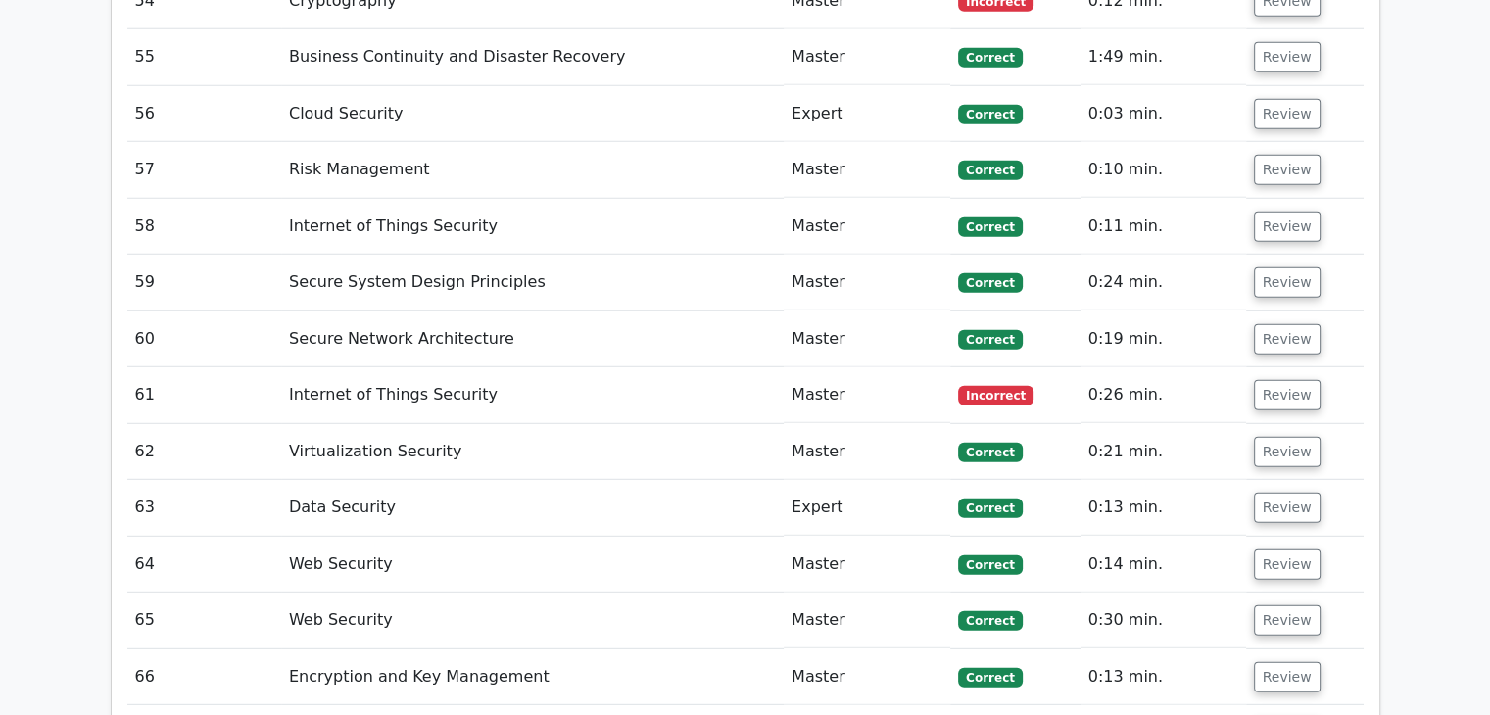
scroll to position [5427, 0]
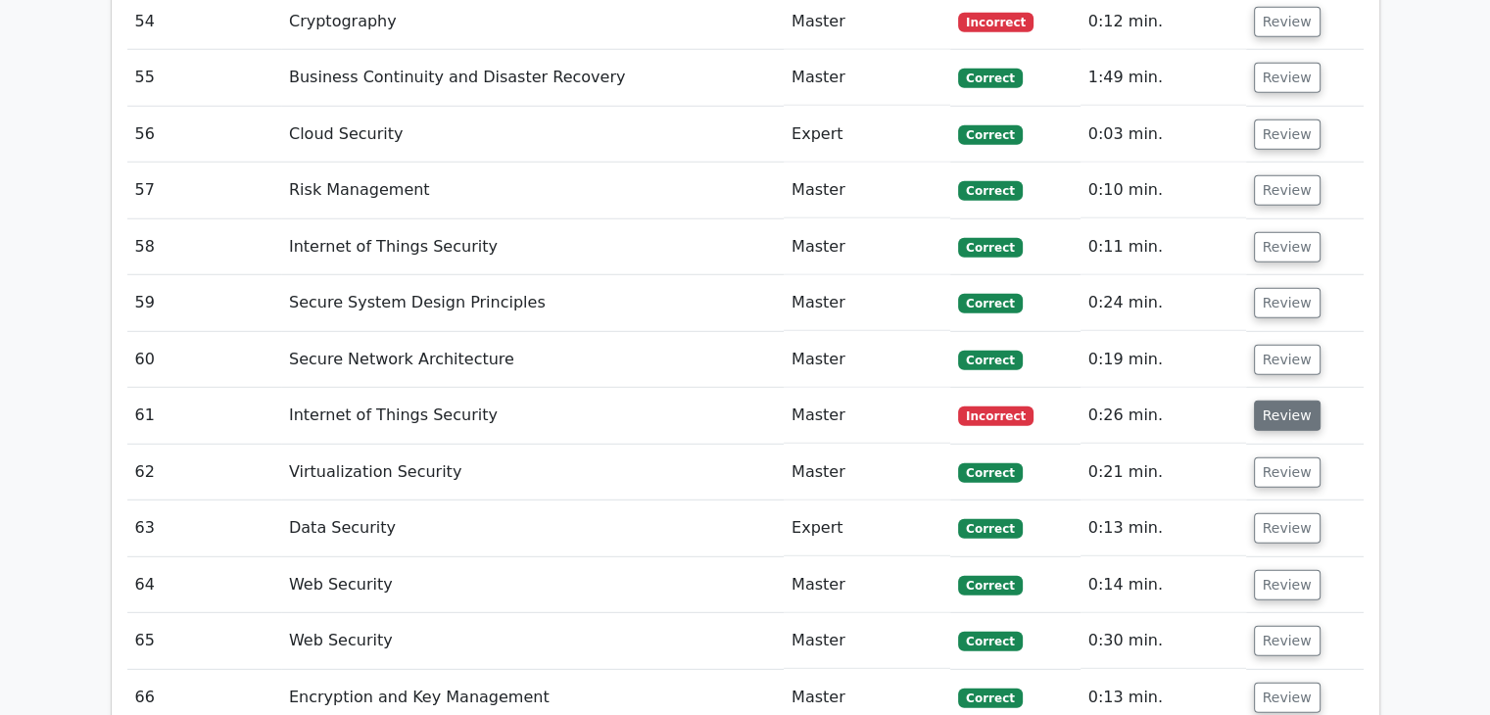
click at [1270, 401] on button "Review" at bounding box center [1287, 416] width 67 height 30
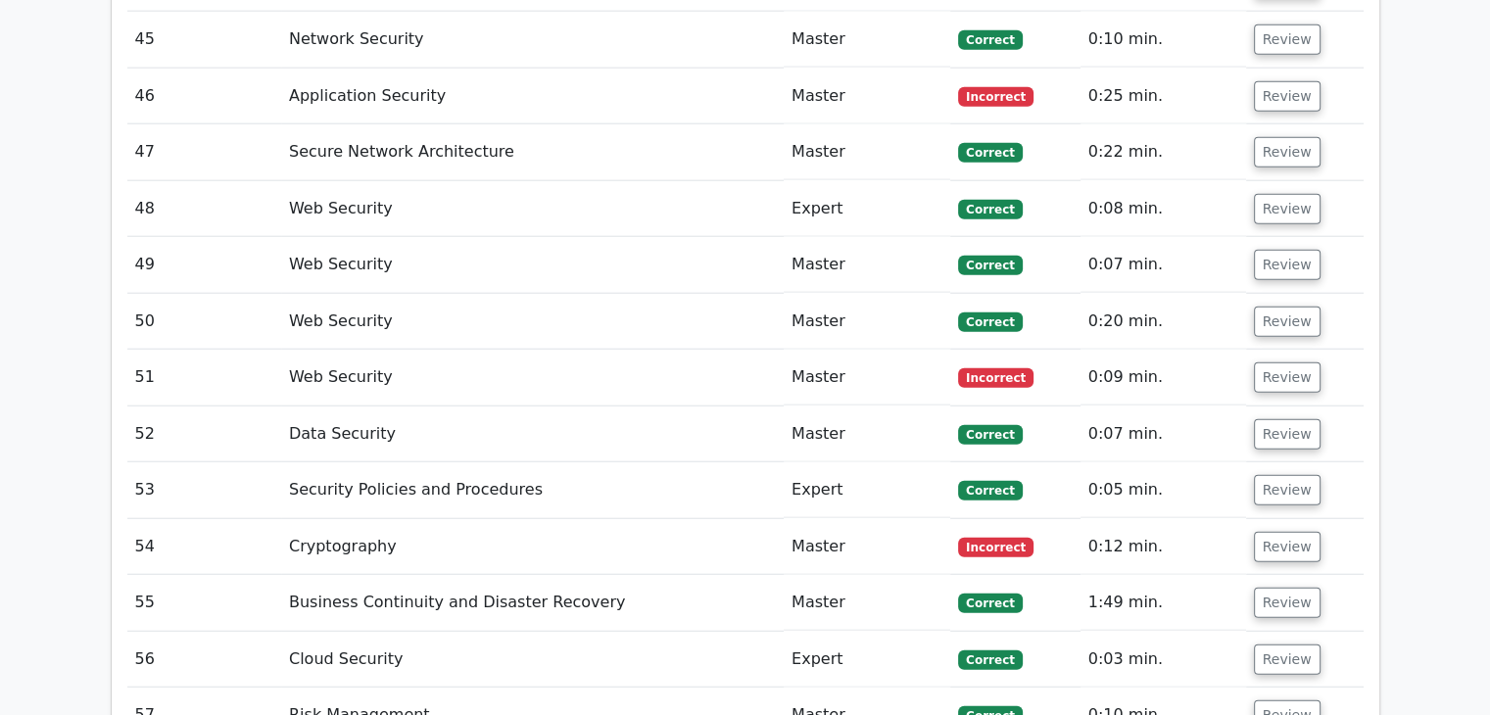
scroll to position [4902, 0]
click at [1280, 532] on button "Review" at bounding box center [1287, 547] width 67 height 30
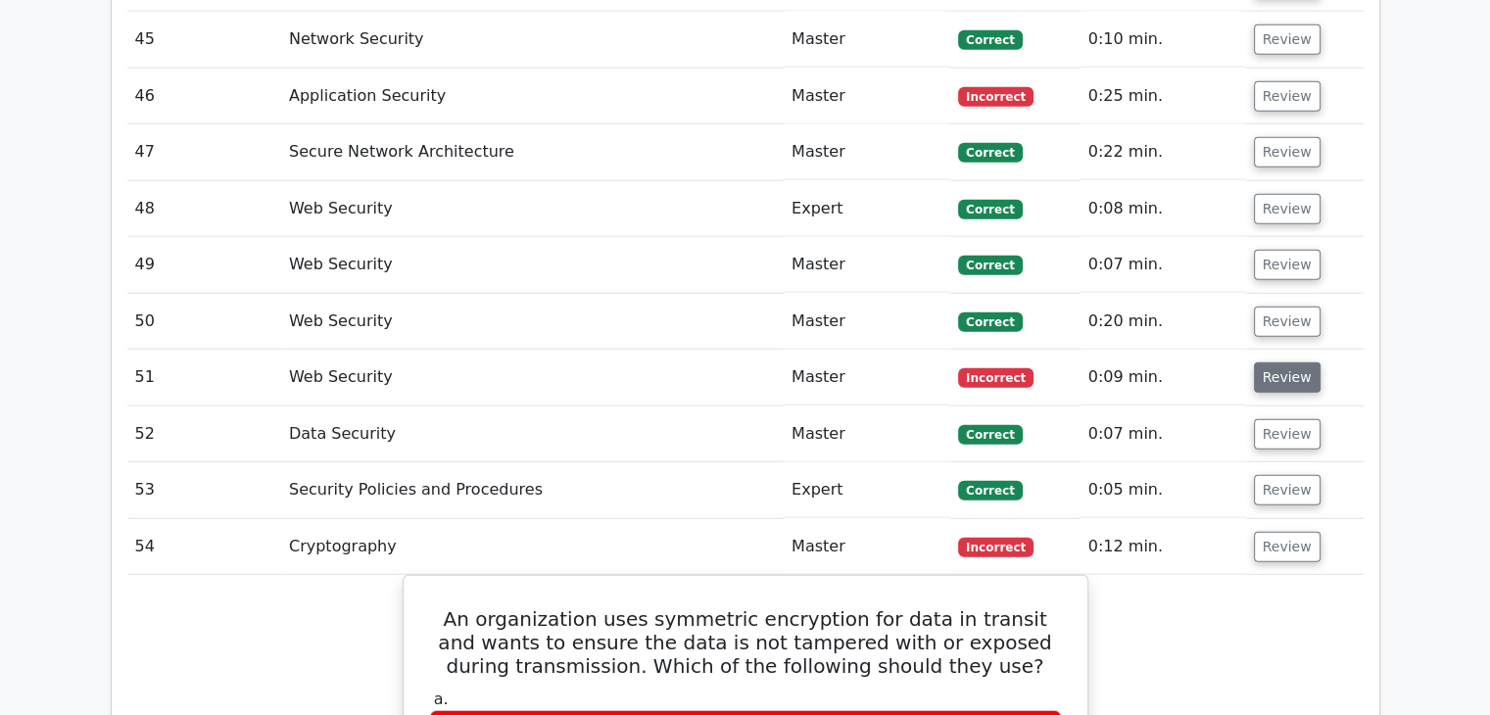
click at [1280, 362] on button "Review" at bounding box center [1287, 377] width 67 height 30
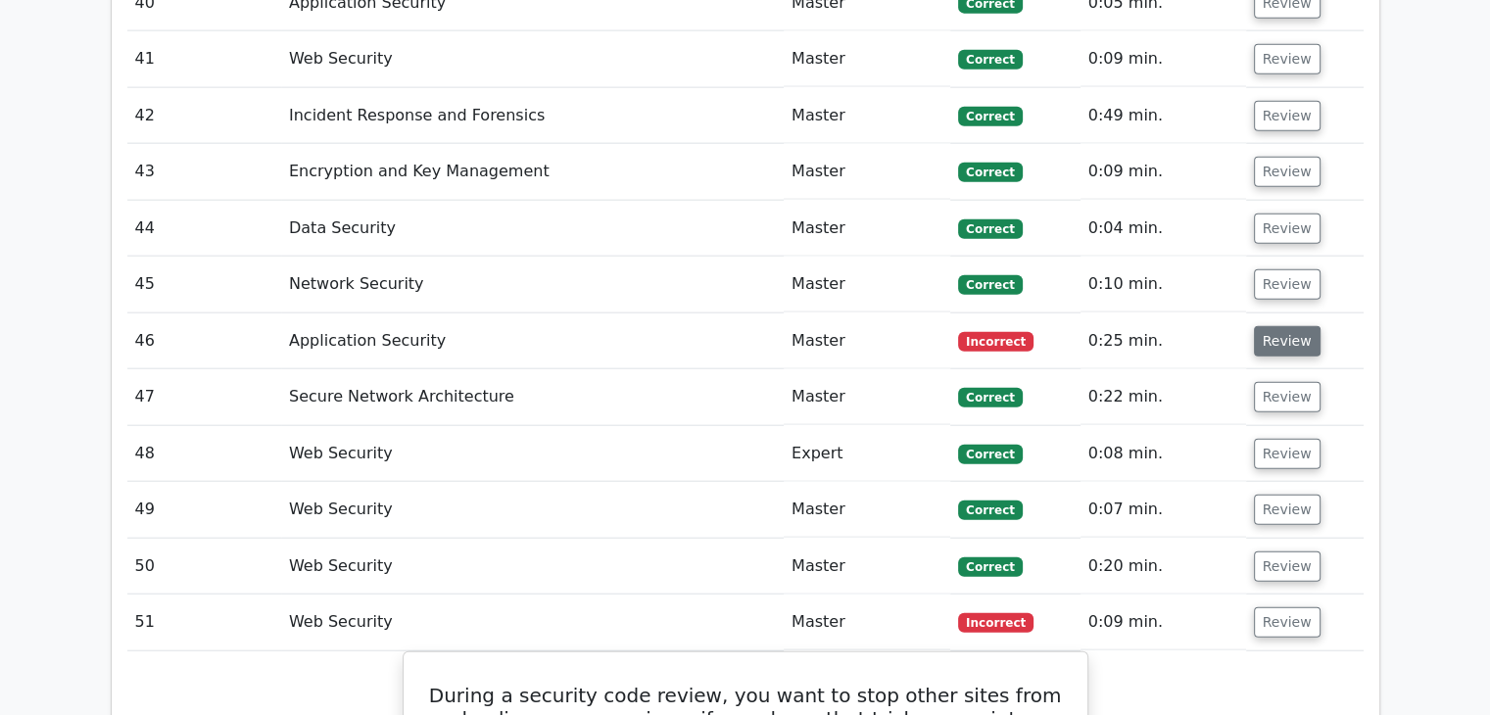
click at [1290, 326] on button "Review" at bounding box center [1287, 341] width 67 height 30
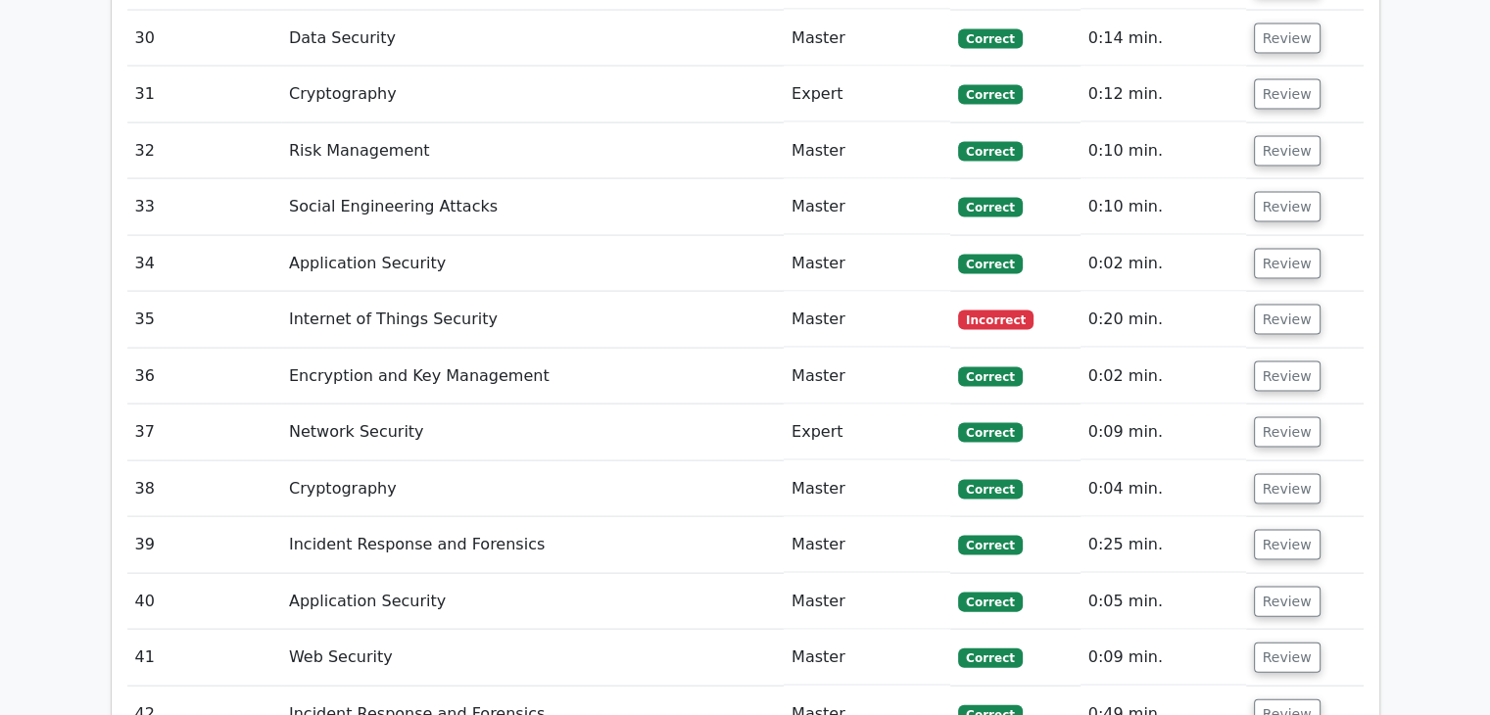
scroll to position [4052, 0]
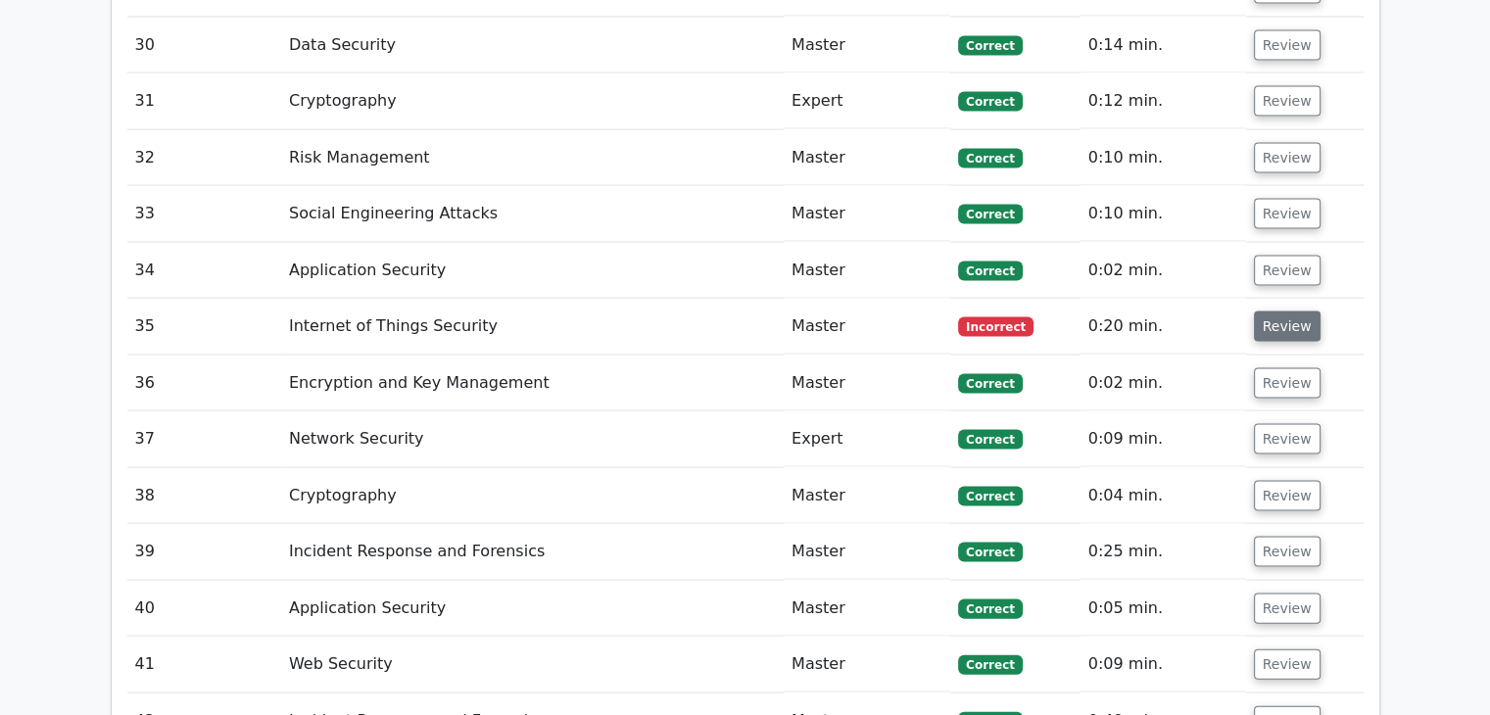
click at [1290, 312] on button "Review" at bounding box center [1287, 327] width 67 height 30
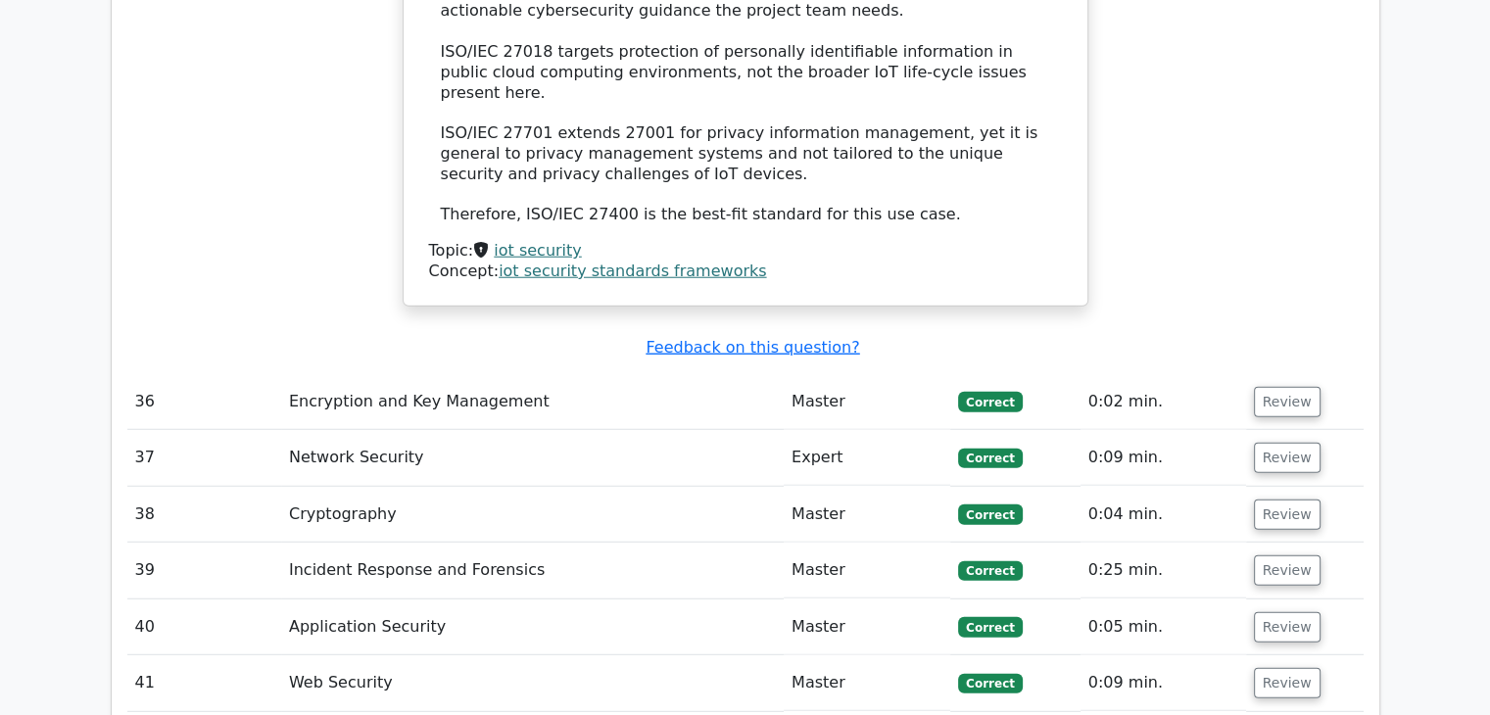
scroll to position [5186, 0]
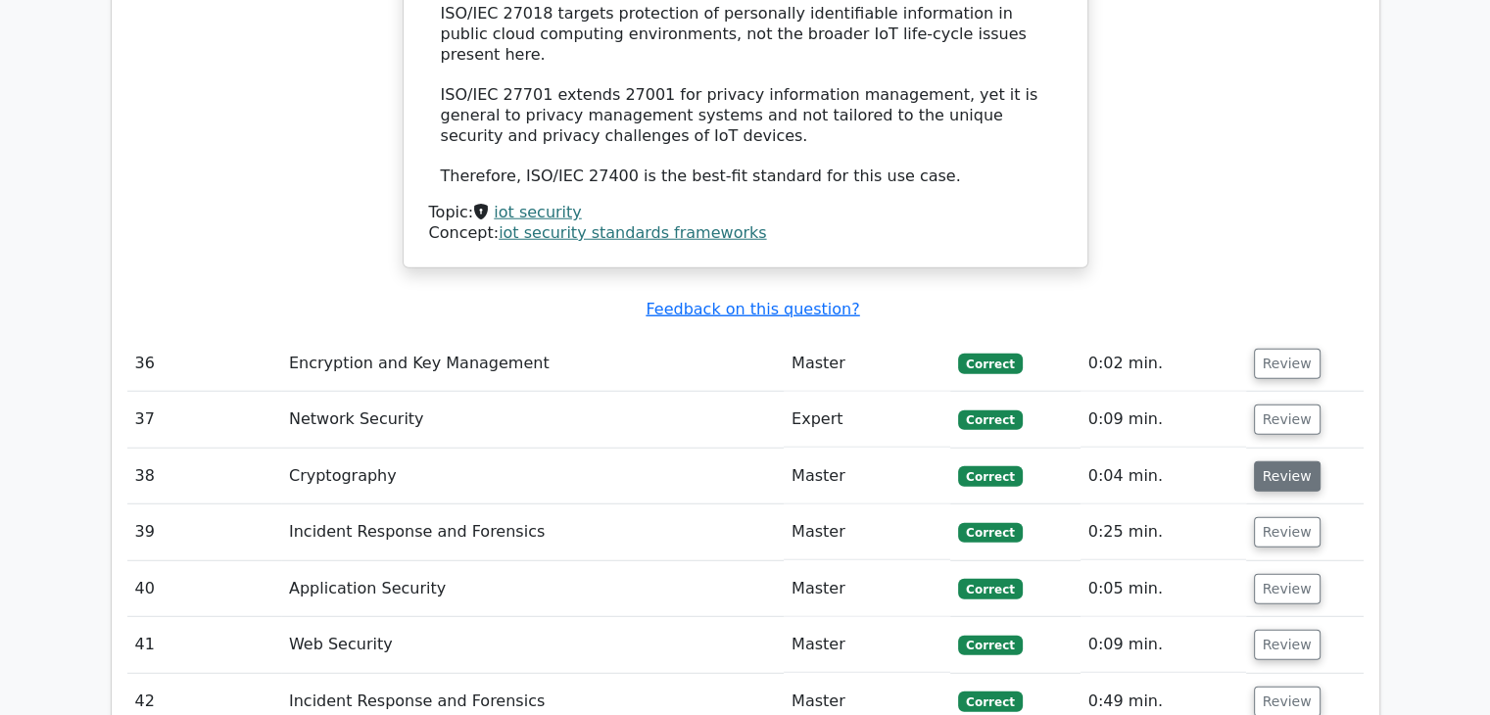
click at [1300, 461] on button "Review" at bounding box center [1287, 476] width 67 height 30
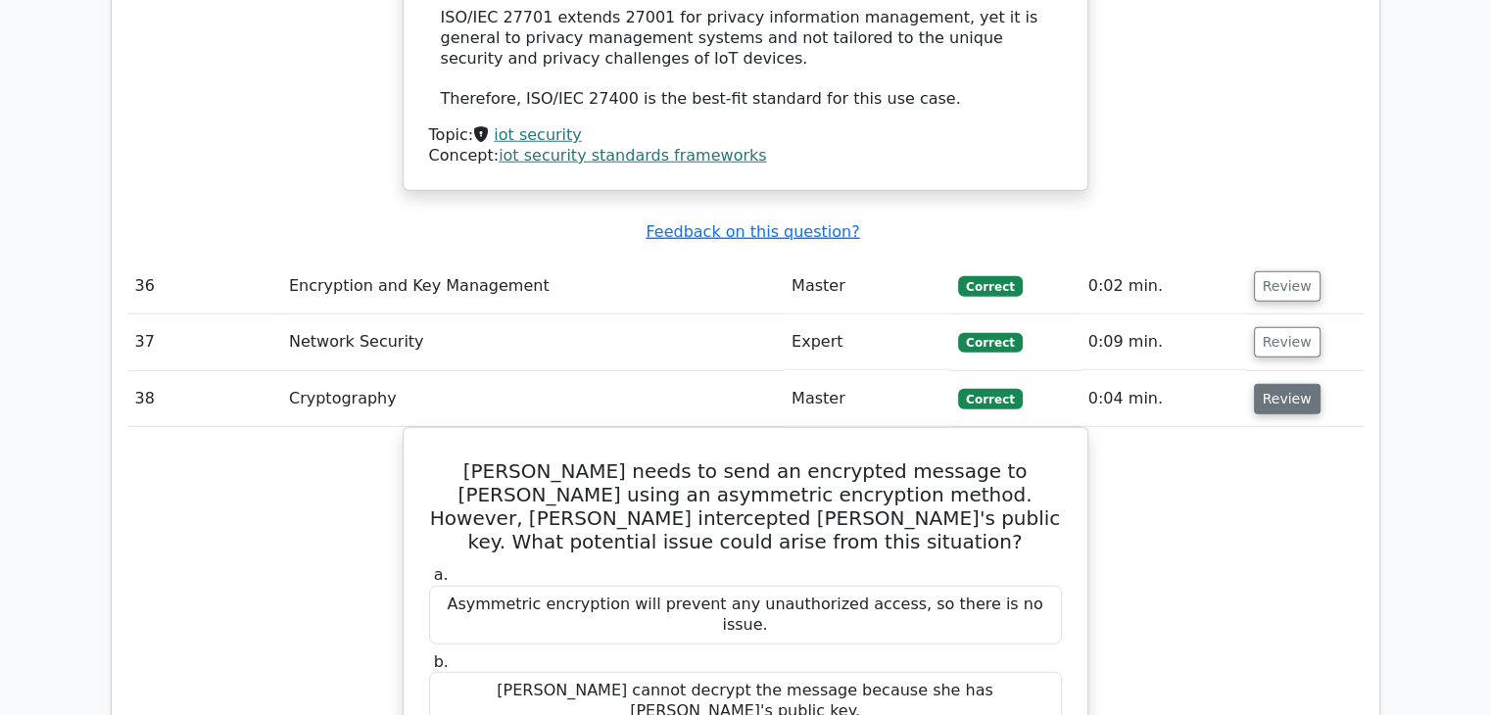
scroll to position [5236, 0]
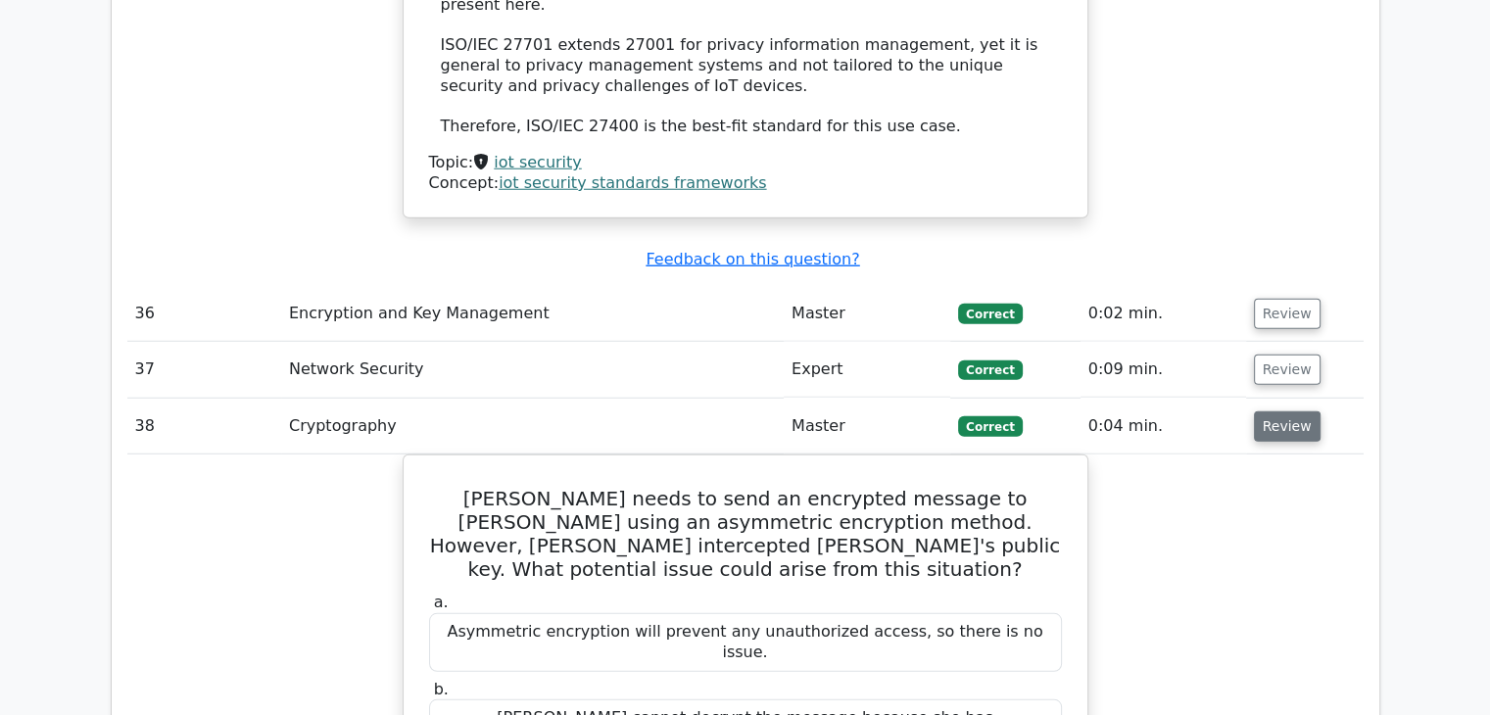
click at [1290, 411] on button "Review" at bounding box center [1287, 426] width 67 height 30
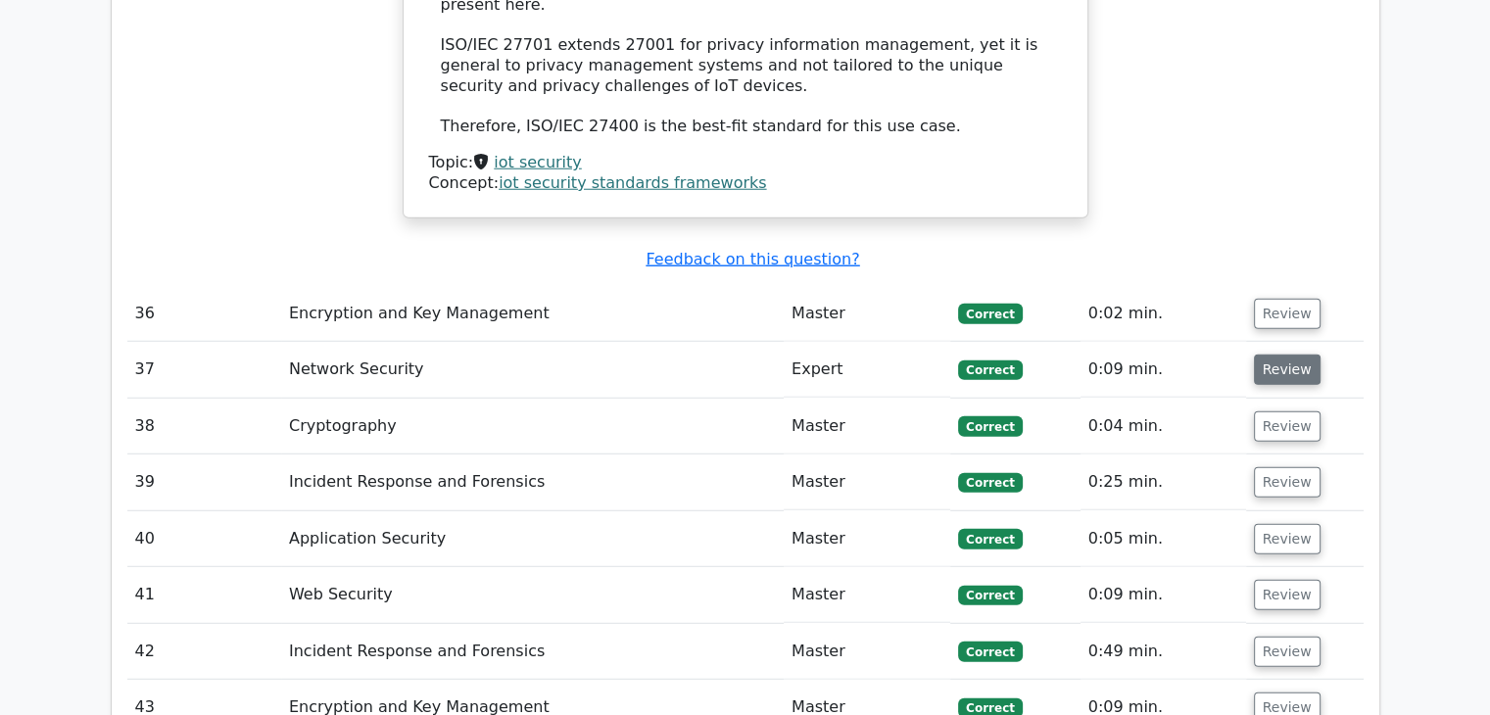
click at [1308, 355] on button "Review" at bounding box center [1287, 370] width 67 height 30
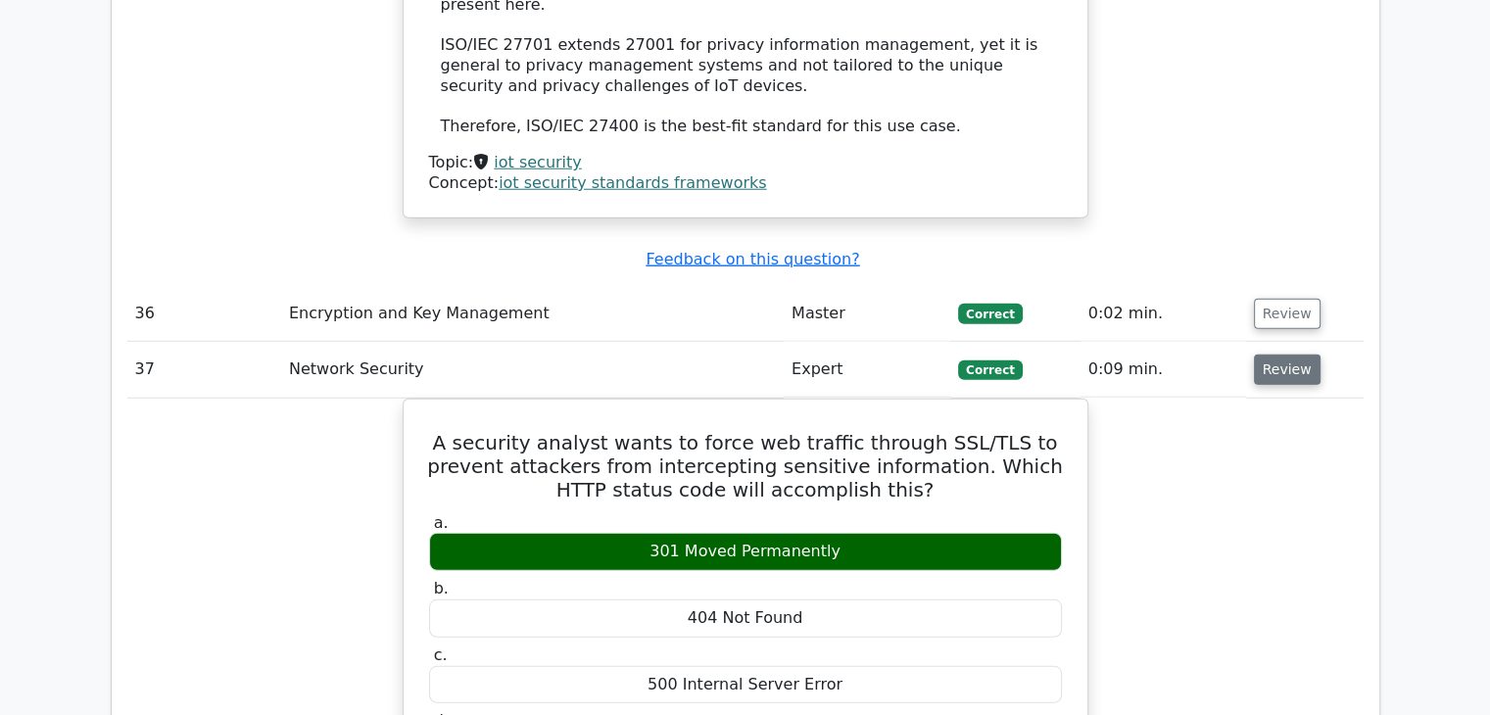
click at [1308, 355] on button "Review" at bounding box center [1287, 370] width 67 height 30
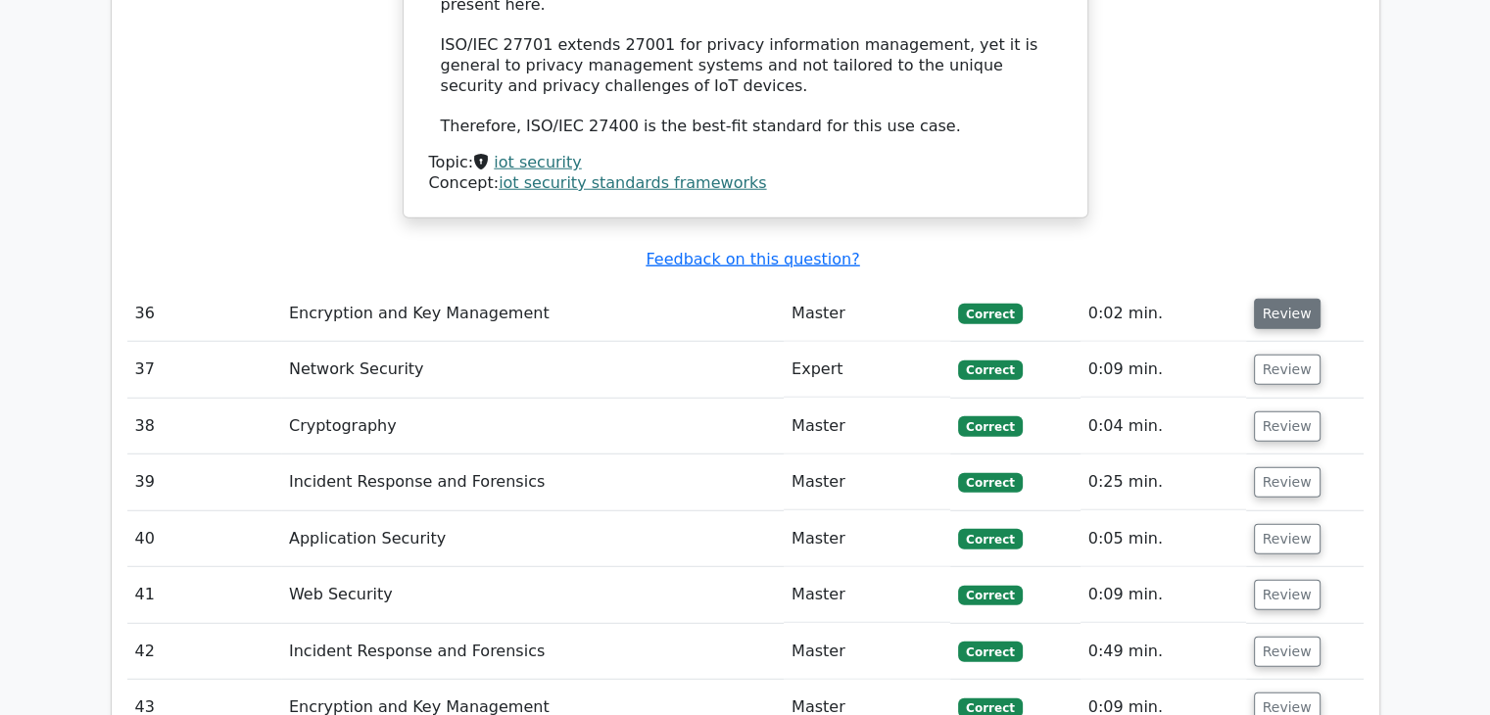
click at [1295, 299] on button "Review" at bounding box center [1287, 314] width 67 height 30
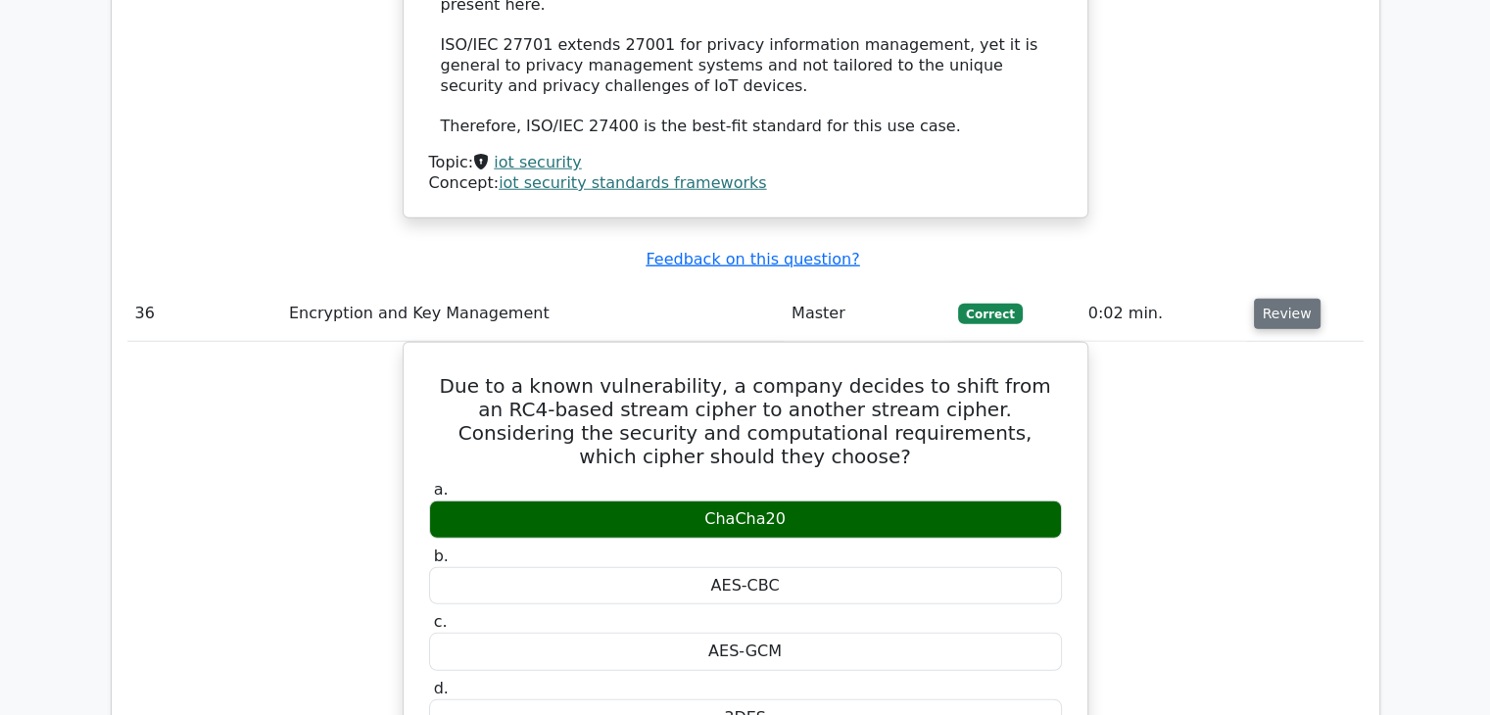
click at [1283, 299] on button "Review" at bounding box center [1287, 314] width 67 height 30
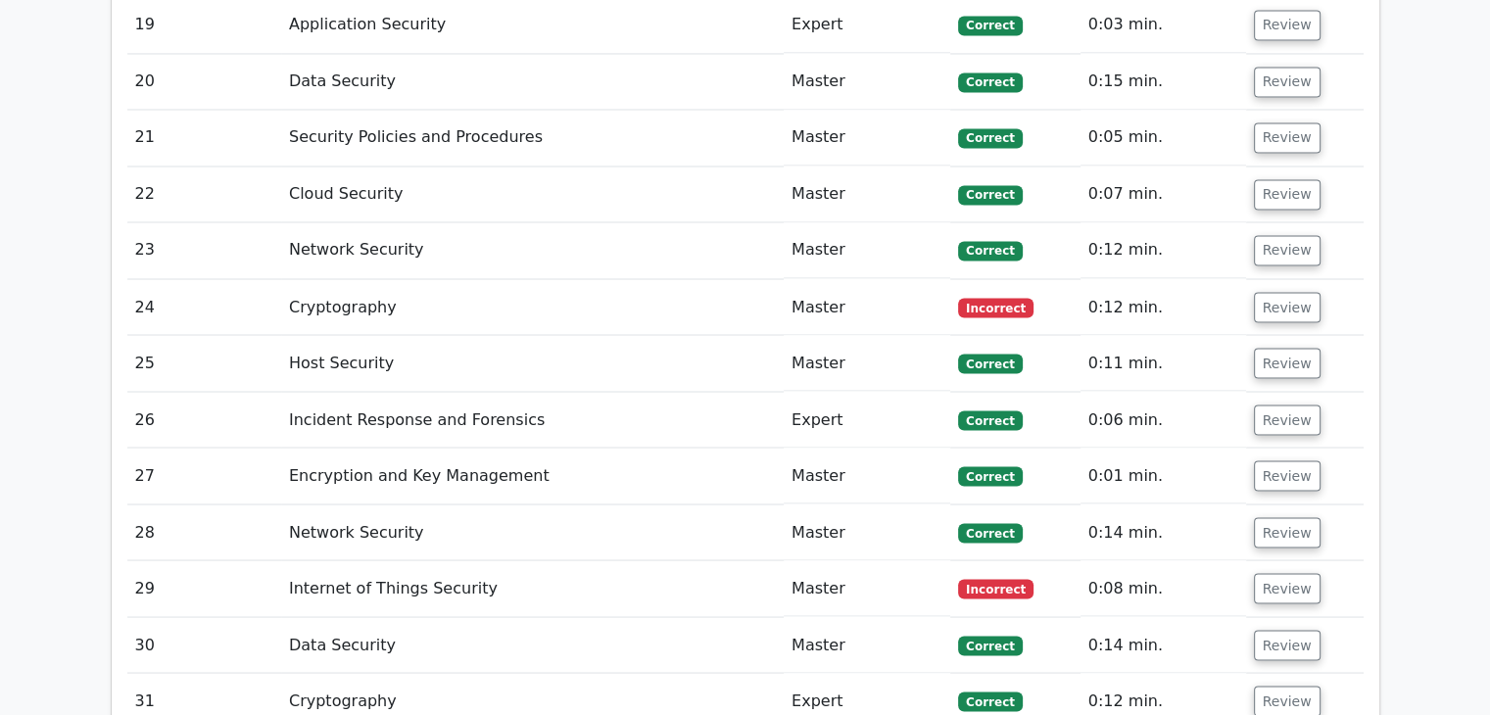
scroll to position [3444, 0]
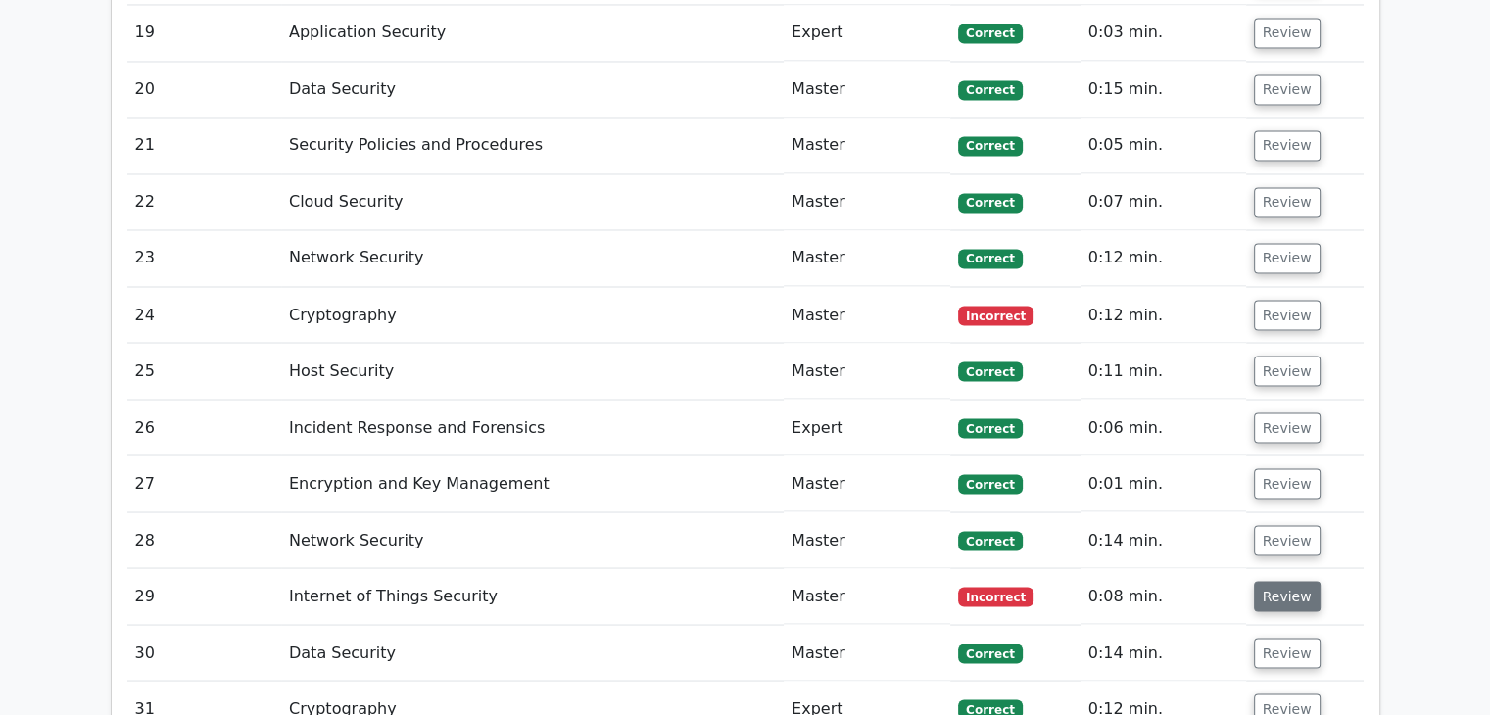
click at [1282, 581] on button "Review" at bounding box center [1287, 596] width 67 height 30
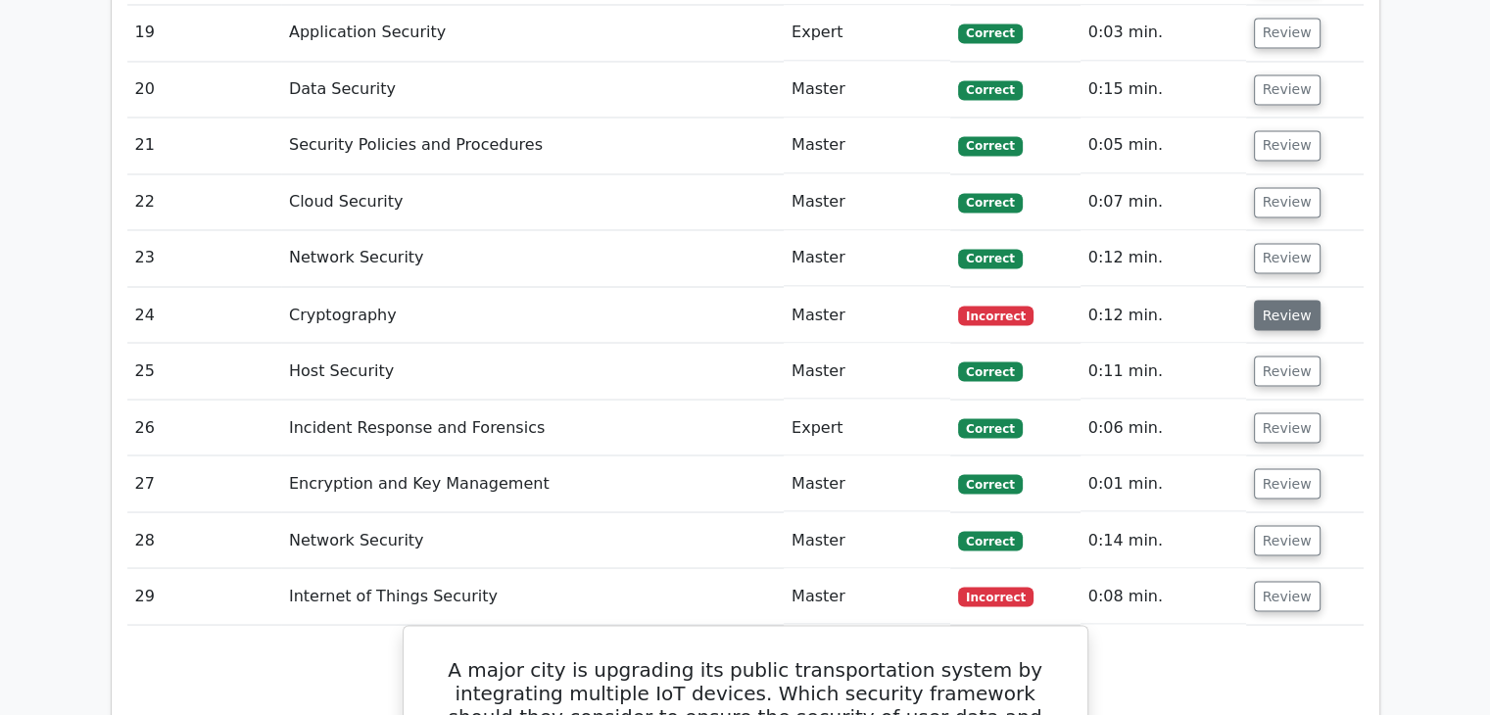
click at [1289, 300] on button "Review" at bounding box center [1287, 315] width 67 height 30
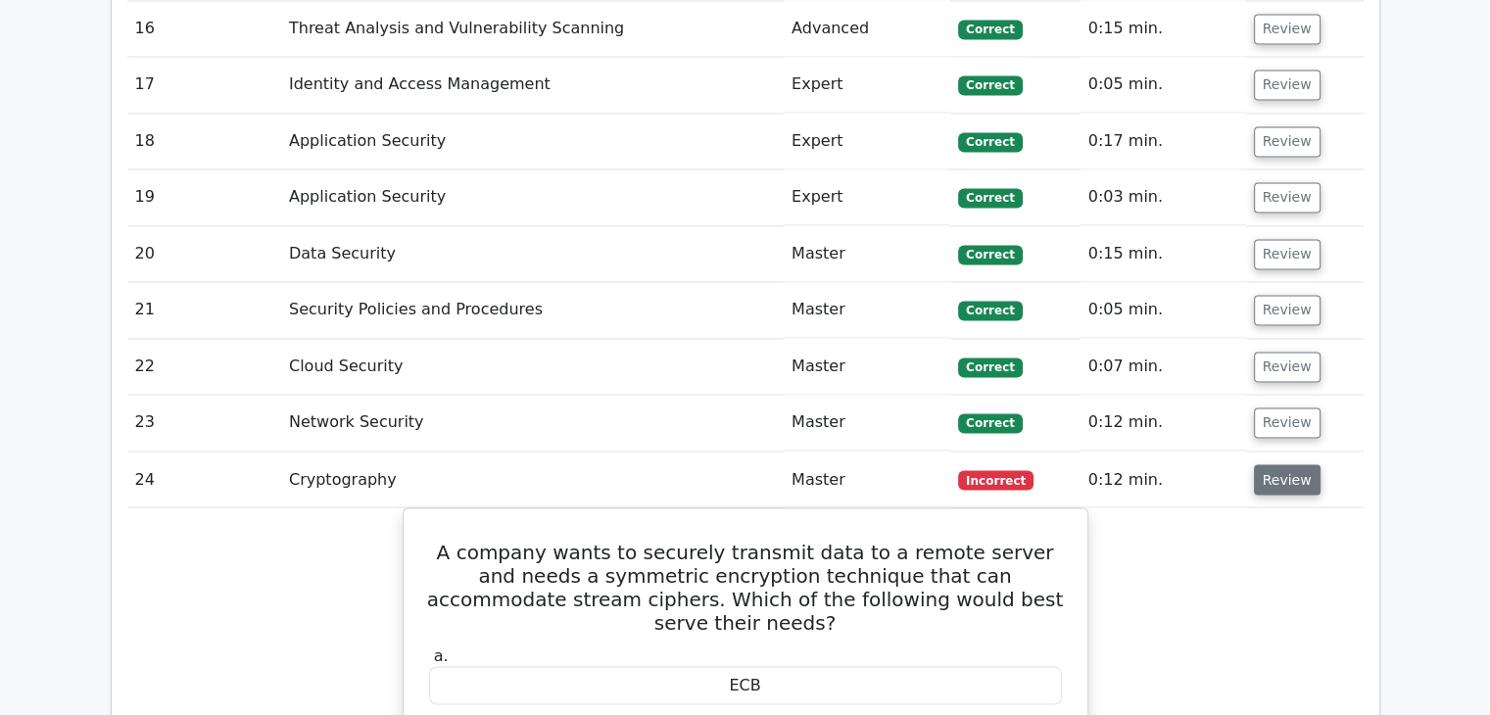
scroll to position [3289, 0]
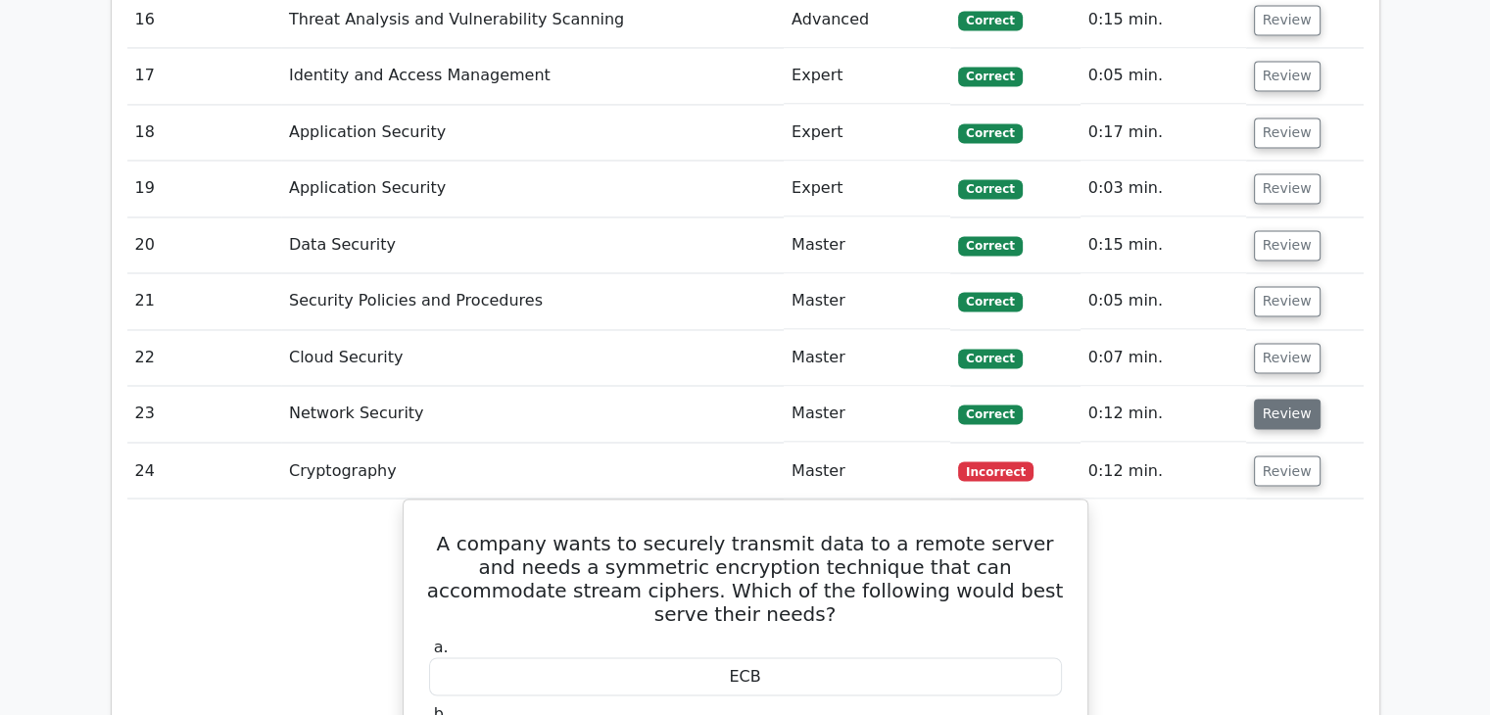
click at [1266, 399] on button "Review" at bounding box center [1287, 414] width 67 height 30
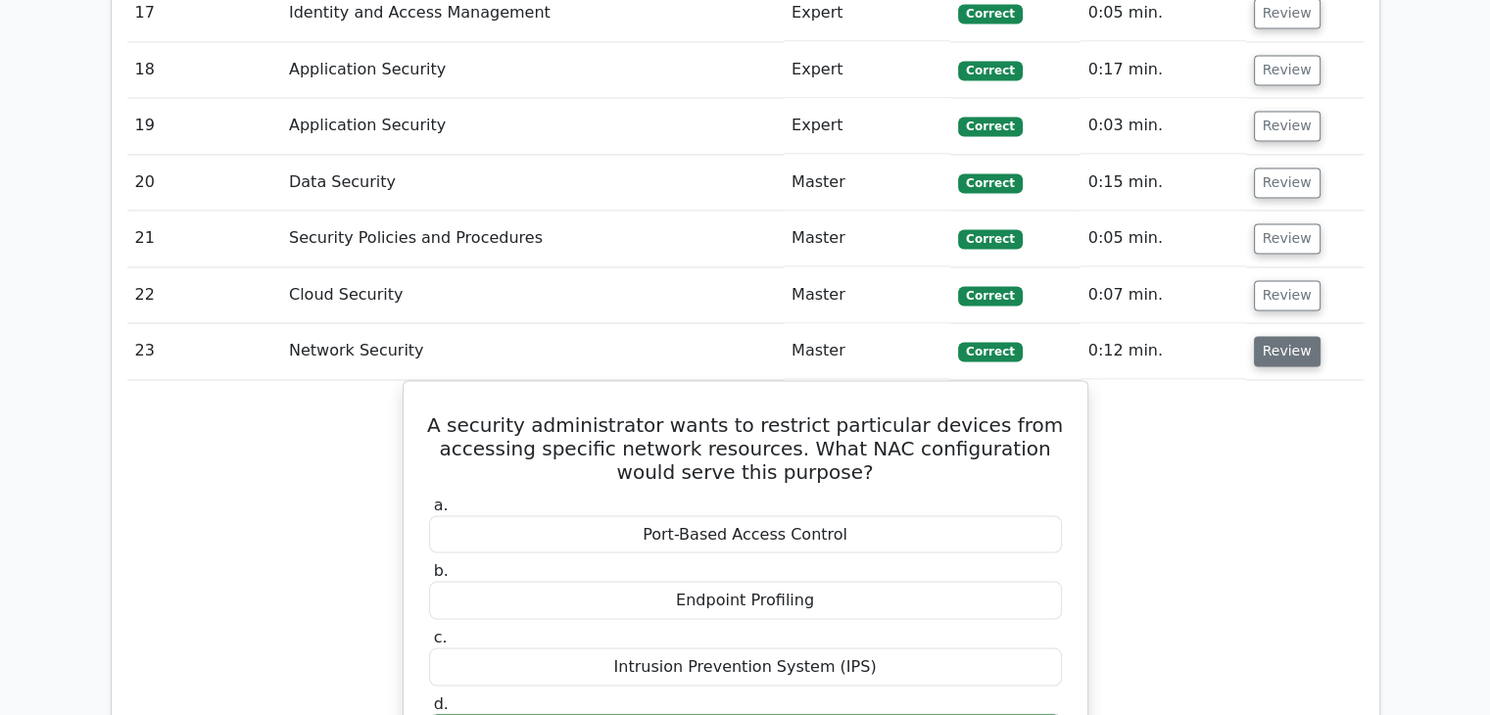
scroll to position [3371, 0]
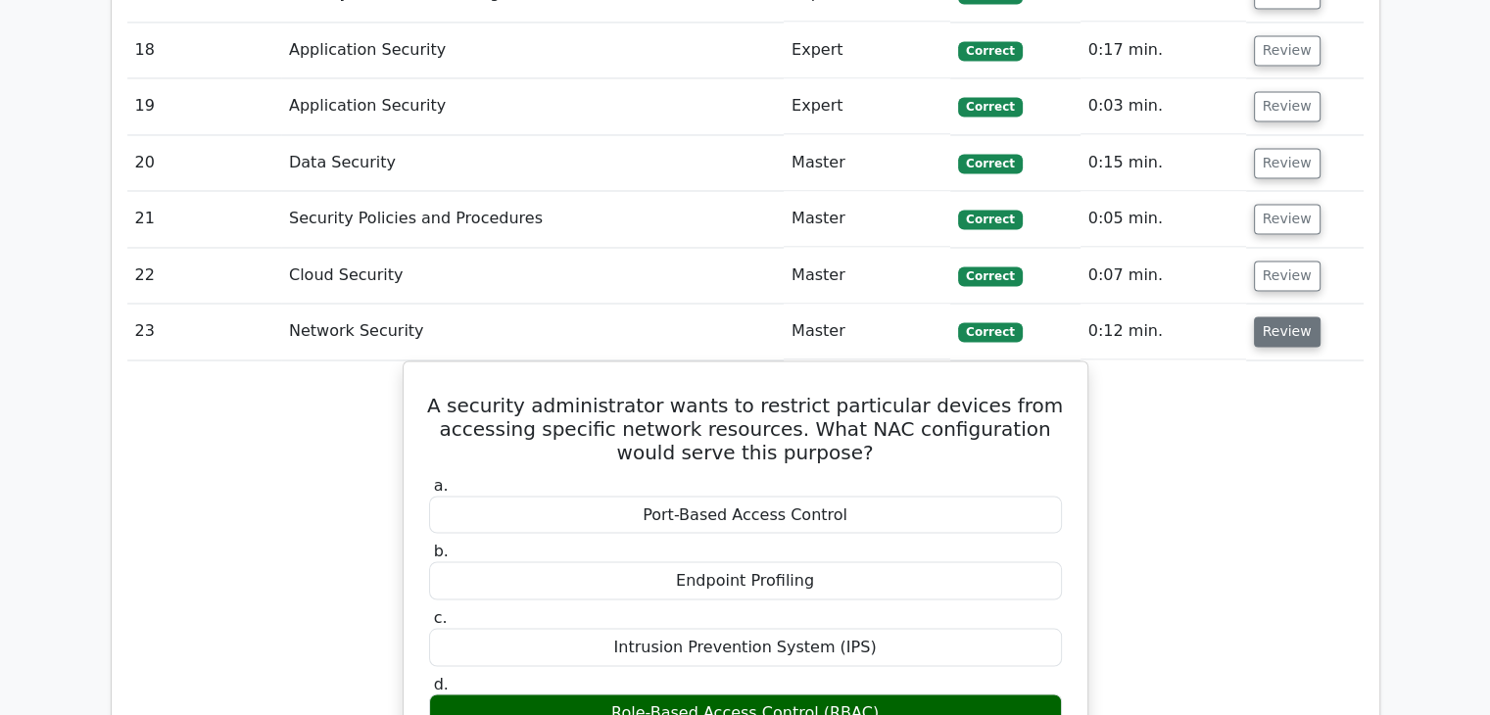
click at [1281, 316] on button "Review" at bounding box center [1287, 331] width 67 height 30
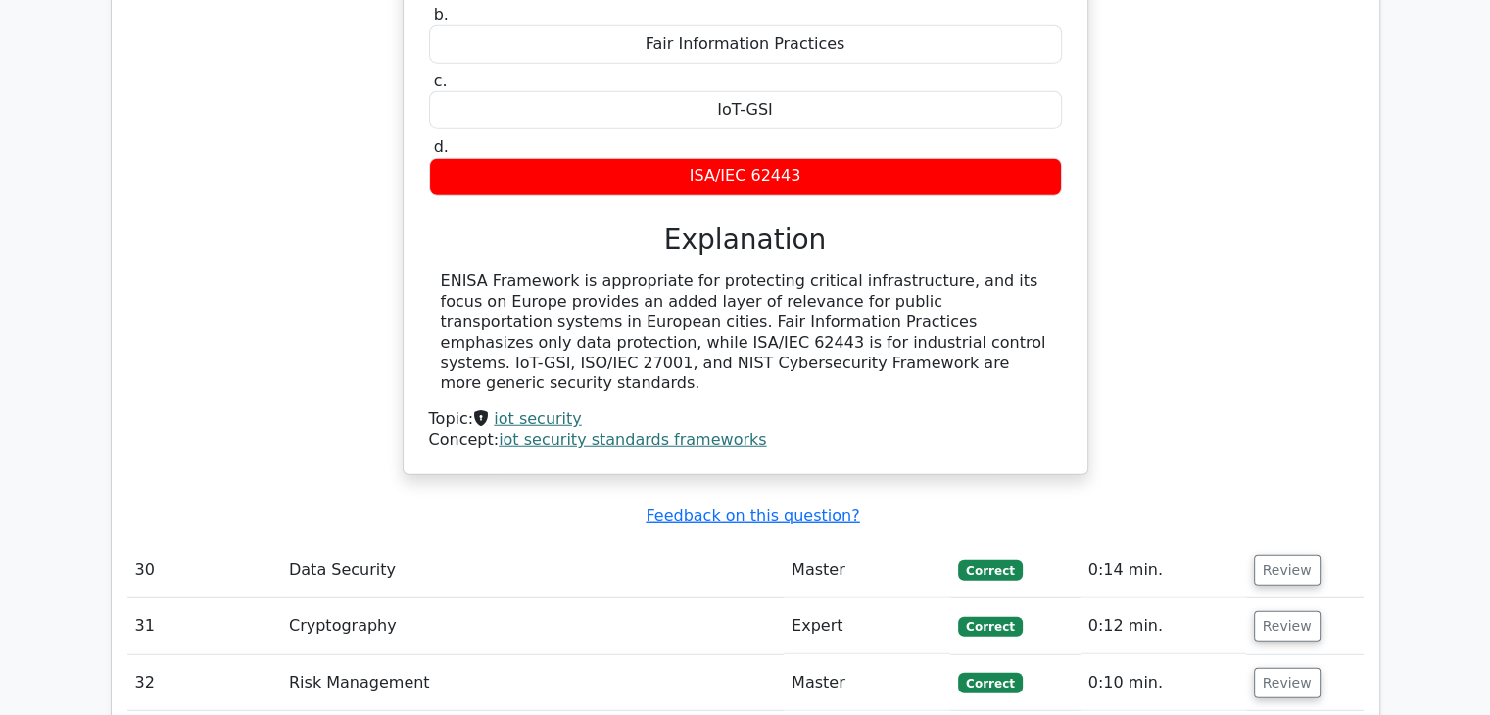
scroll to position [5190, 0]
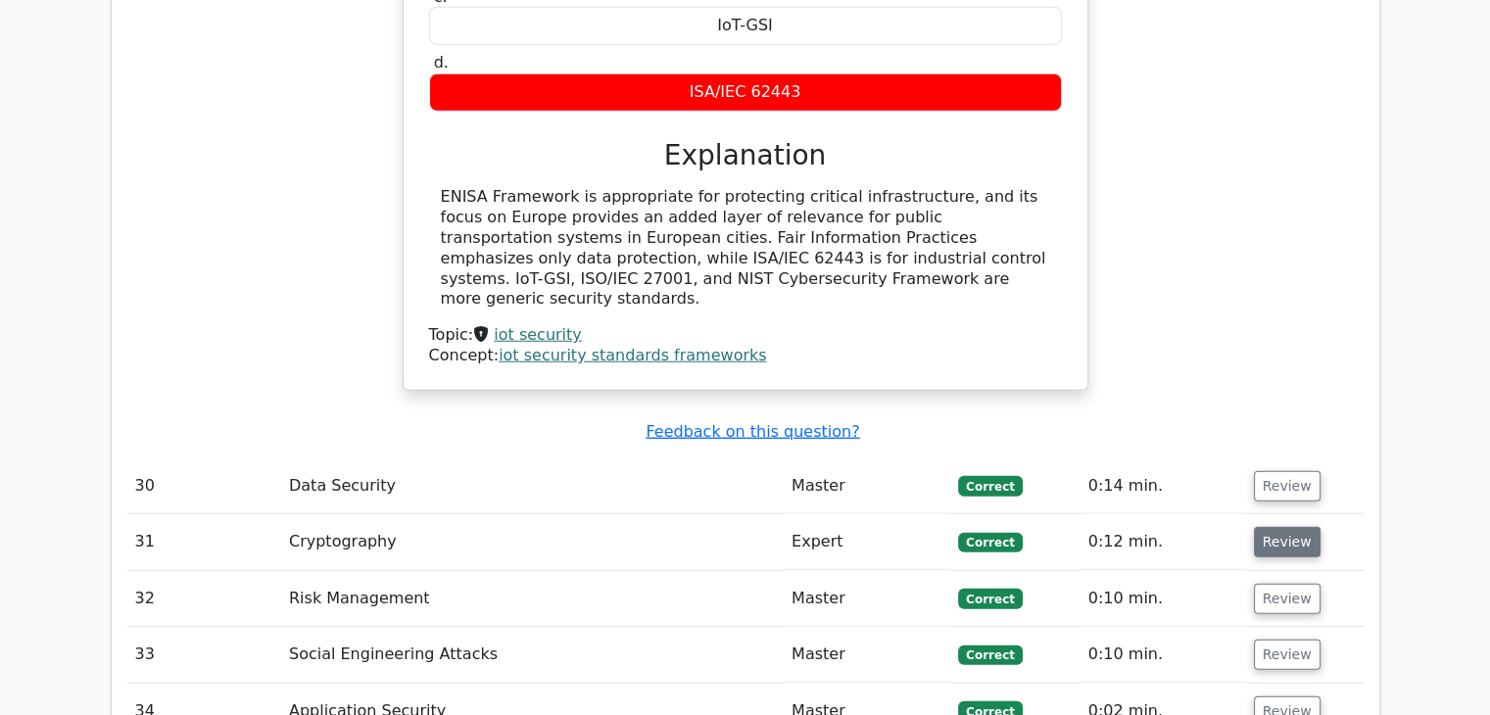
click at [1287, 527] on button "Review" at bounding box center [1287, 542] width 67 height 30
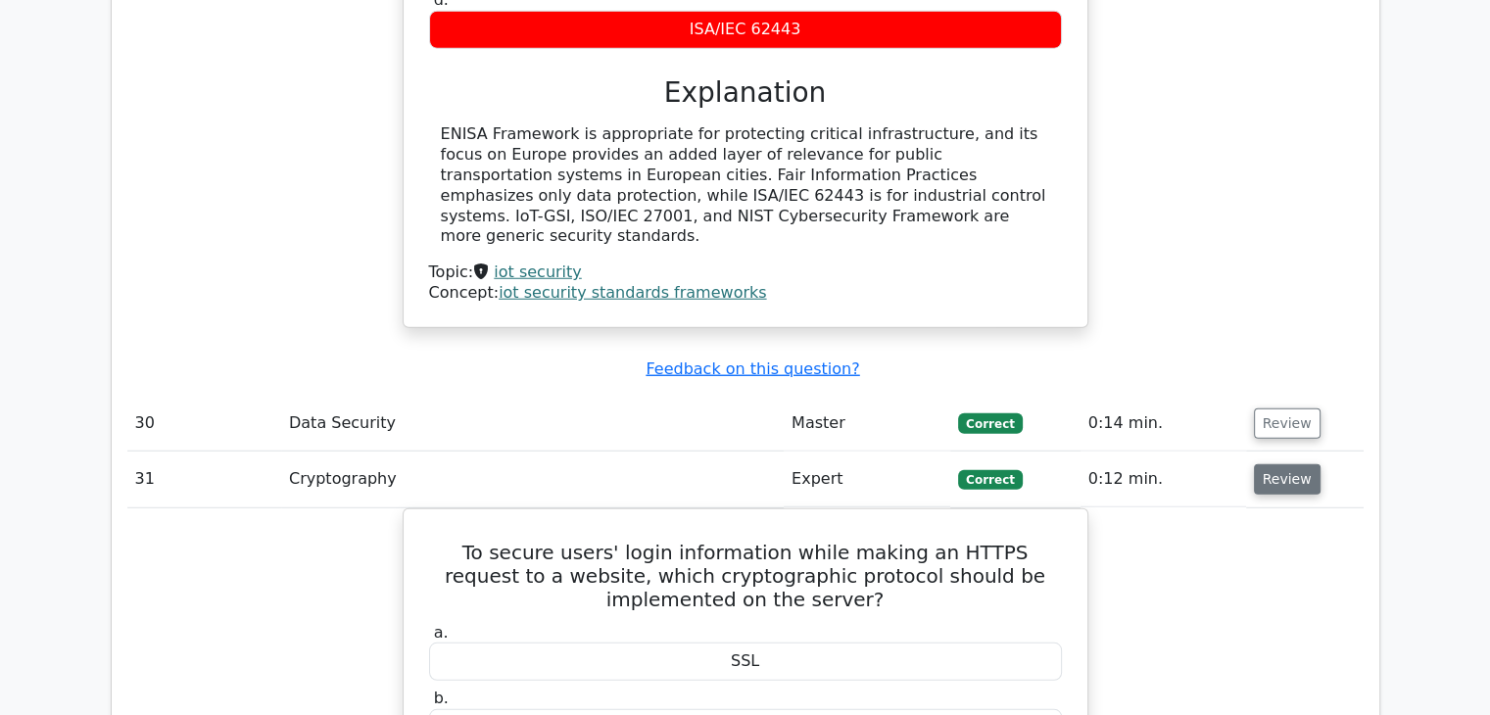
scroll to position [5272, 0]
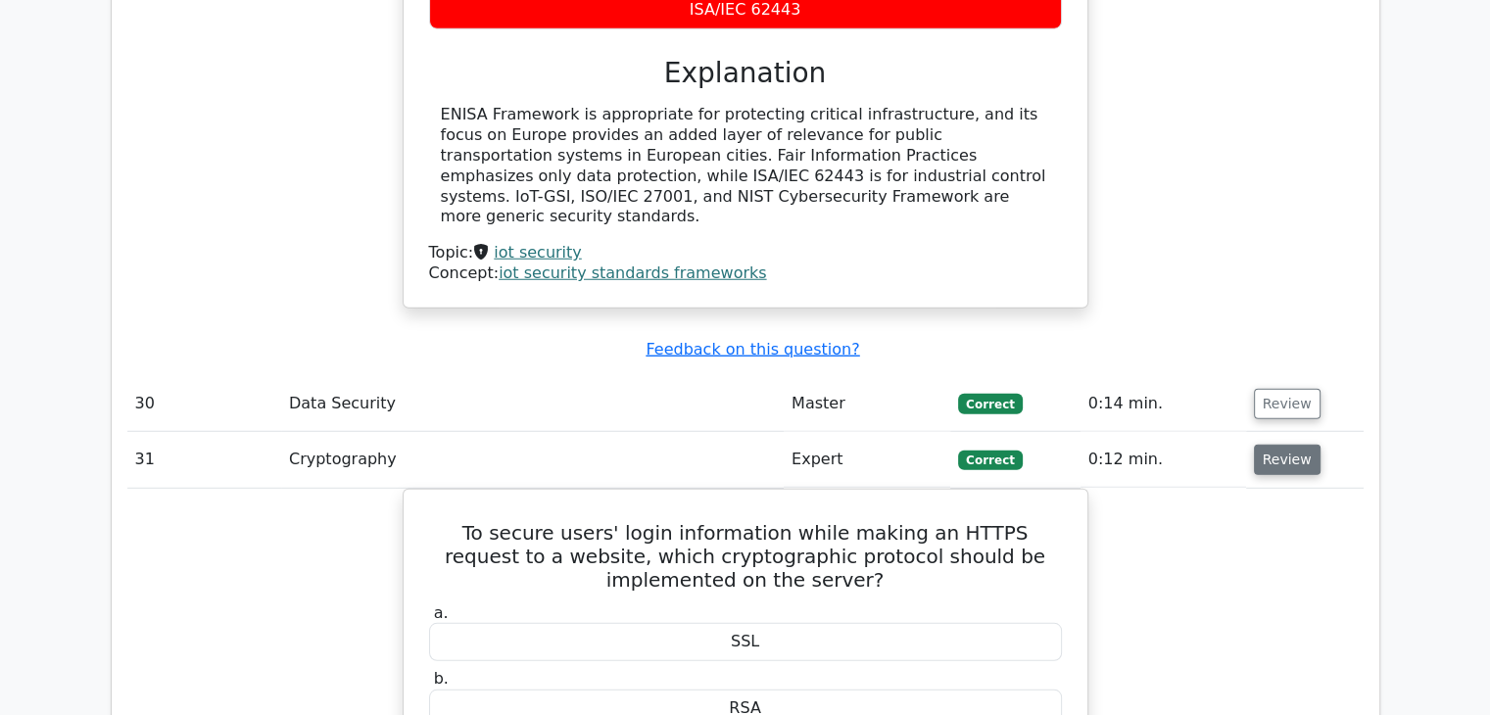
click at [1273, 445] on button "Review" at bounding box center [1287, 460] width 67 height 30
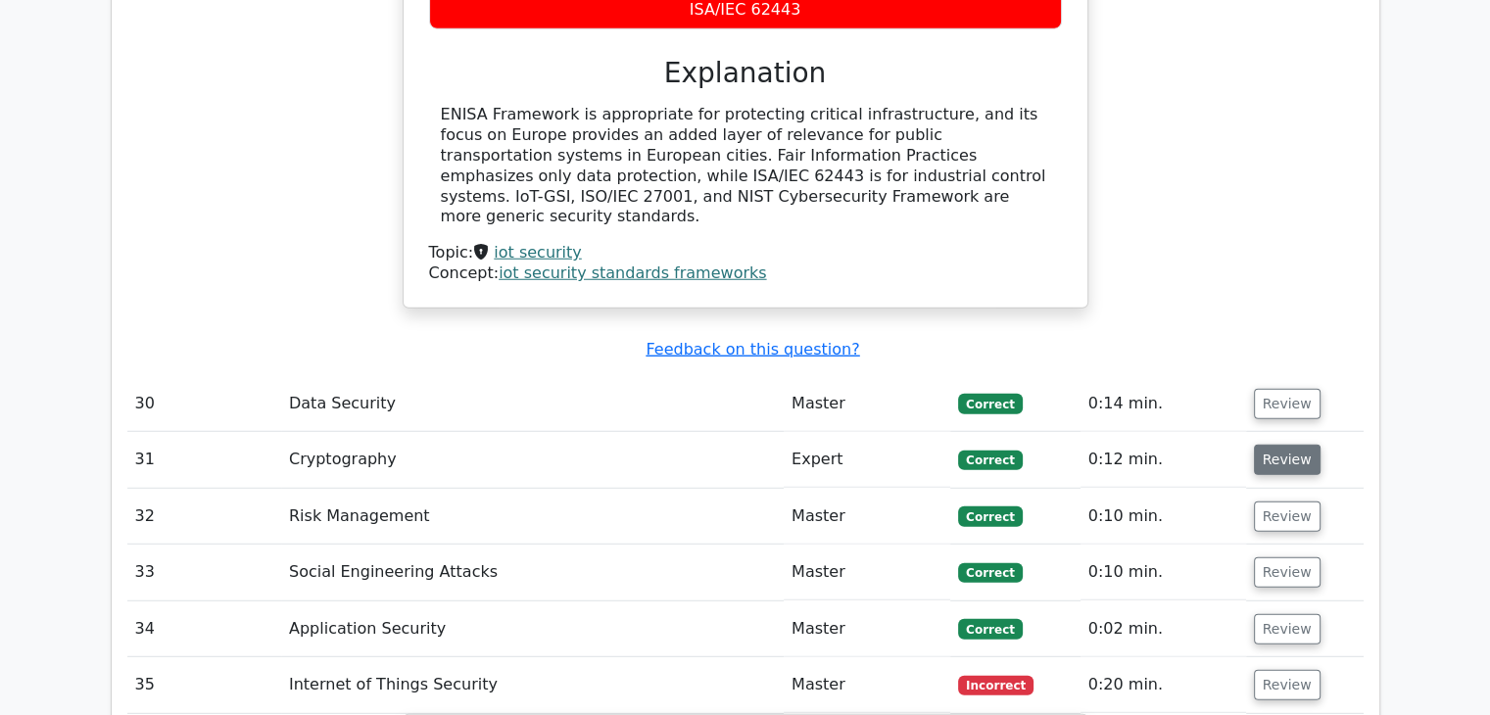
click at [1286, 445] on button "Review" at bounding box center [1287, 460] width 67 height 30
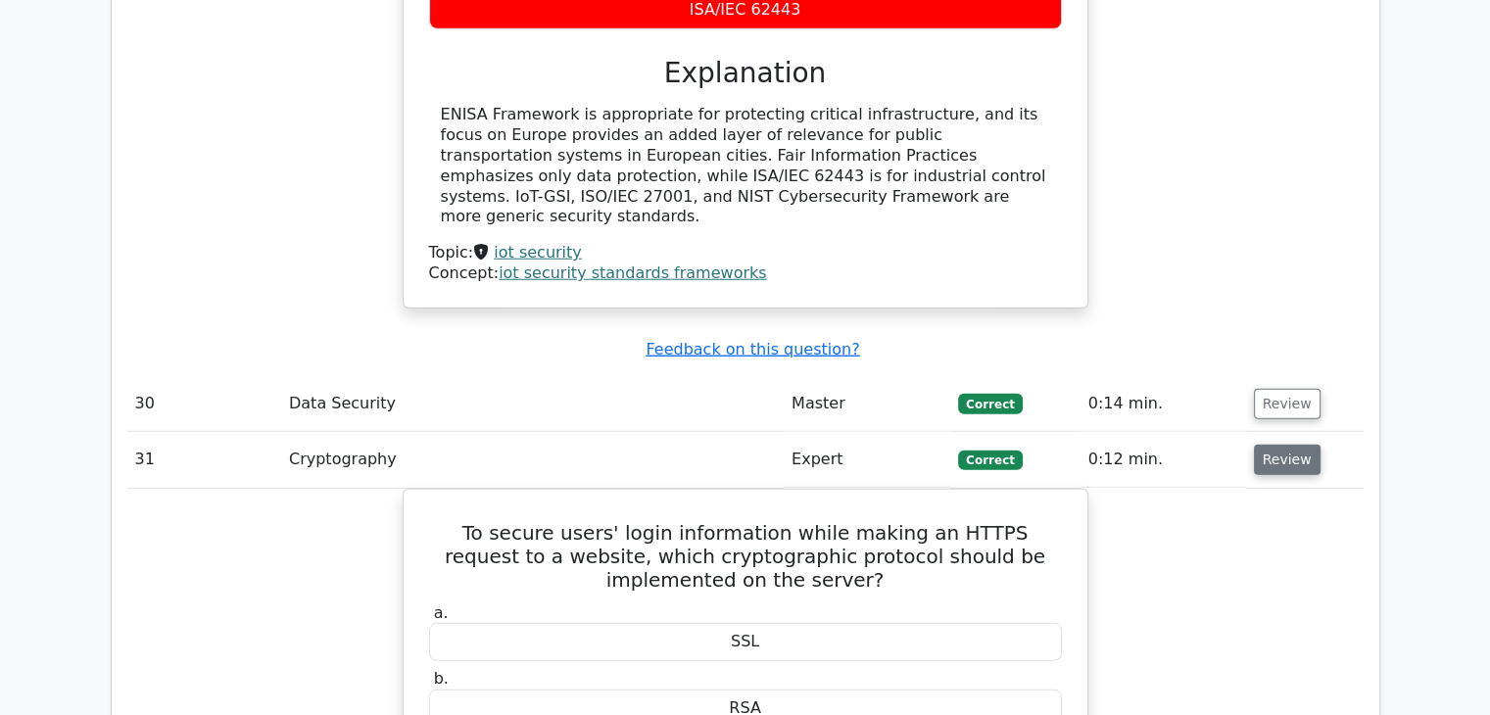
click at [1286, 445] on button "Review" at bounding box center [1287, 460] width 67 height 30
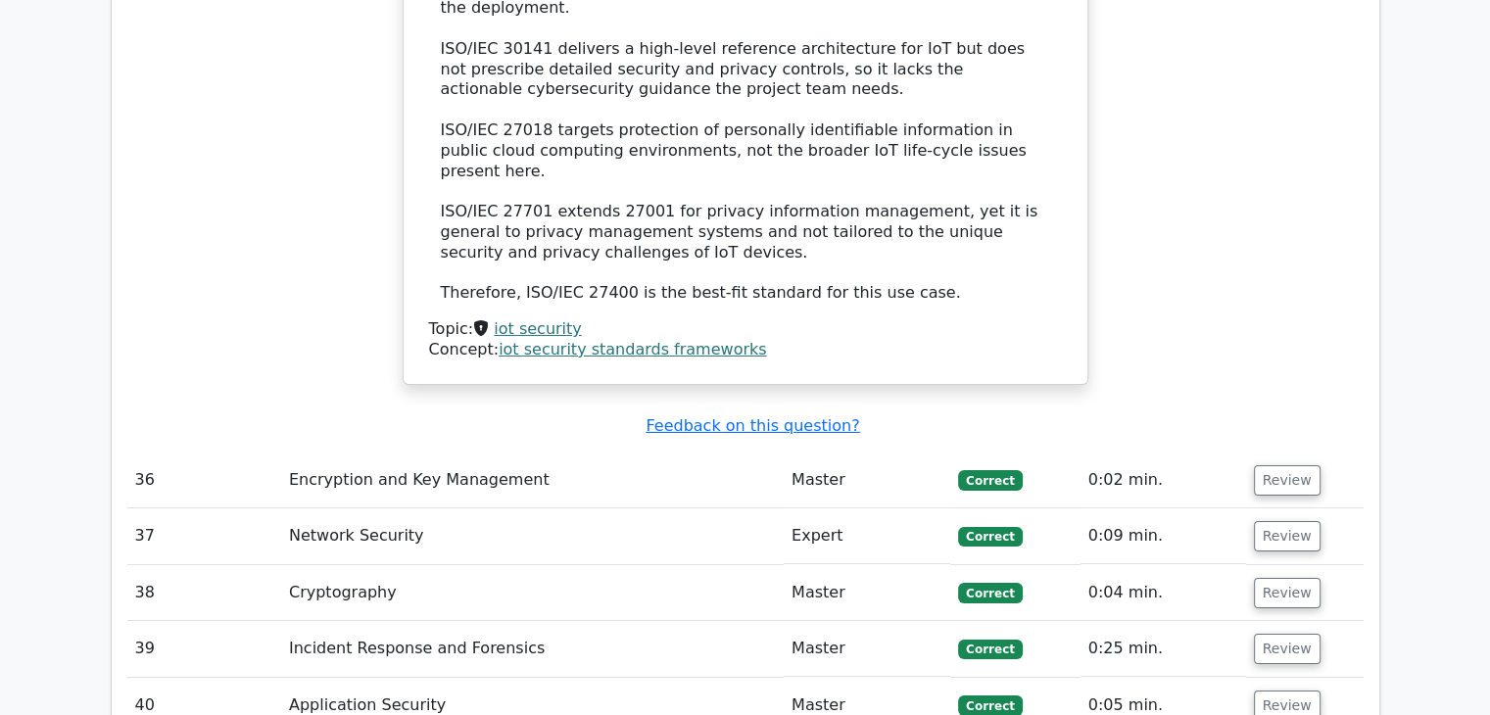
scroll to position [6653, 0]
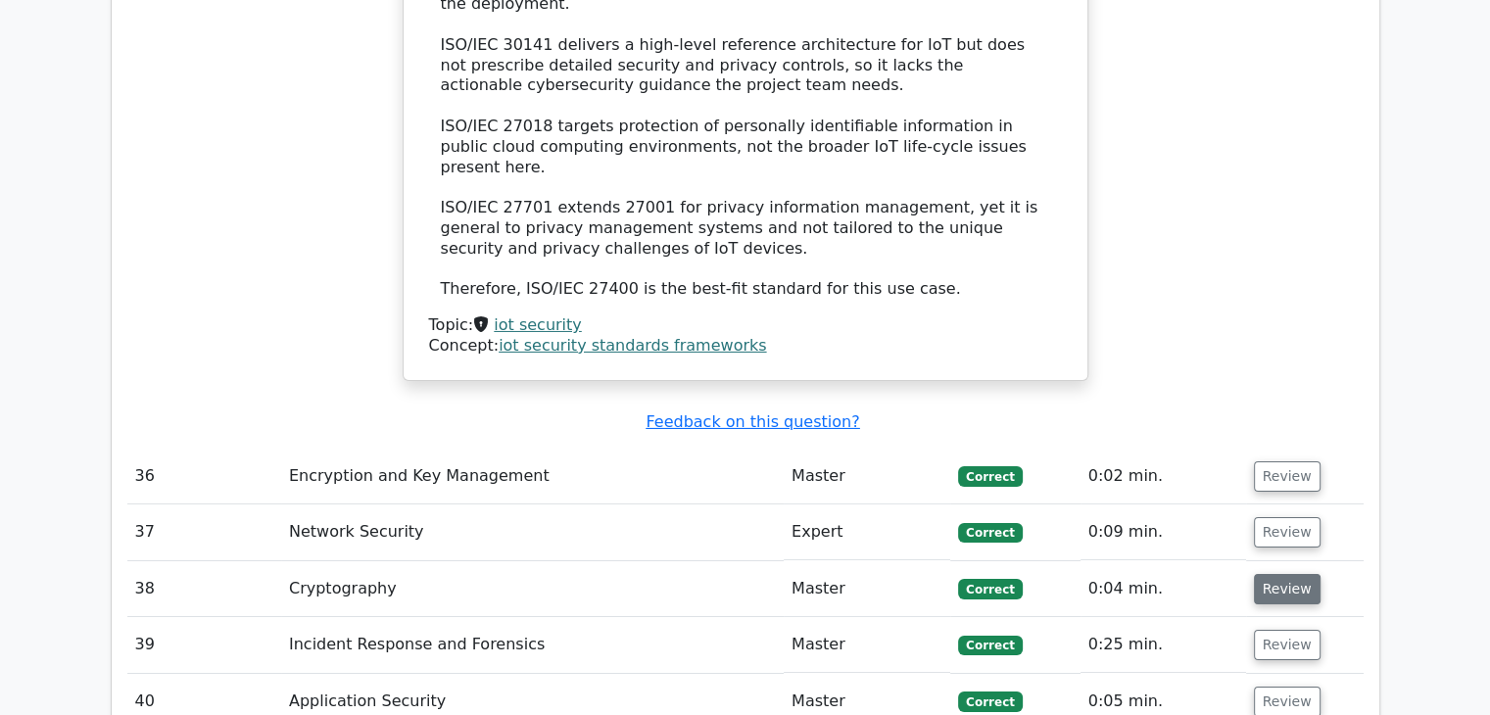
click at [1286, 574] on button "Review" at bounding box center [1287, 589] width 67 height 30
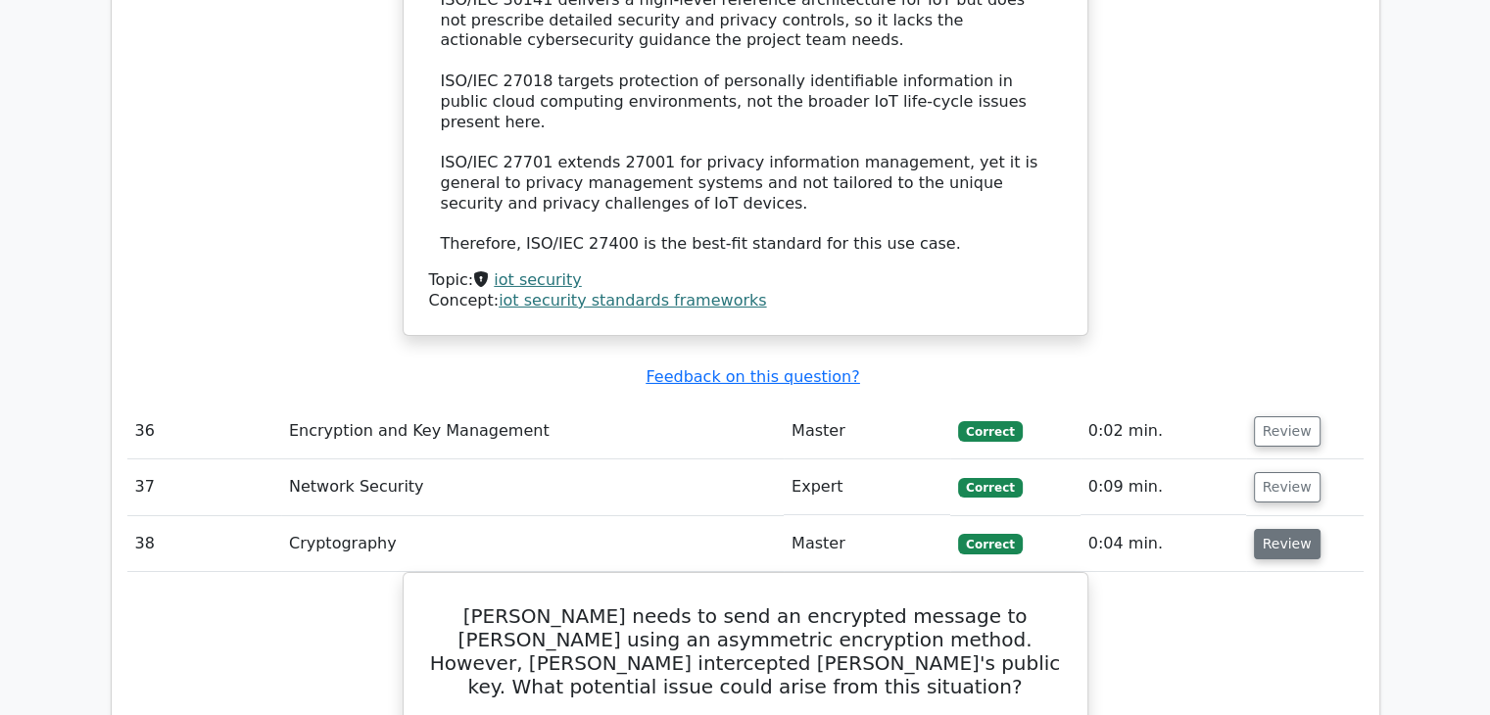
scroll to position [6767, 0]
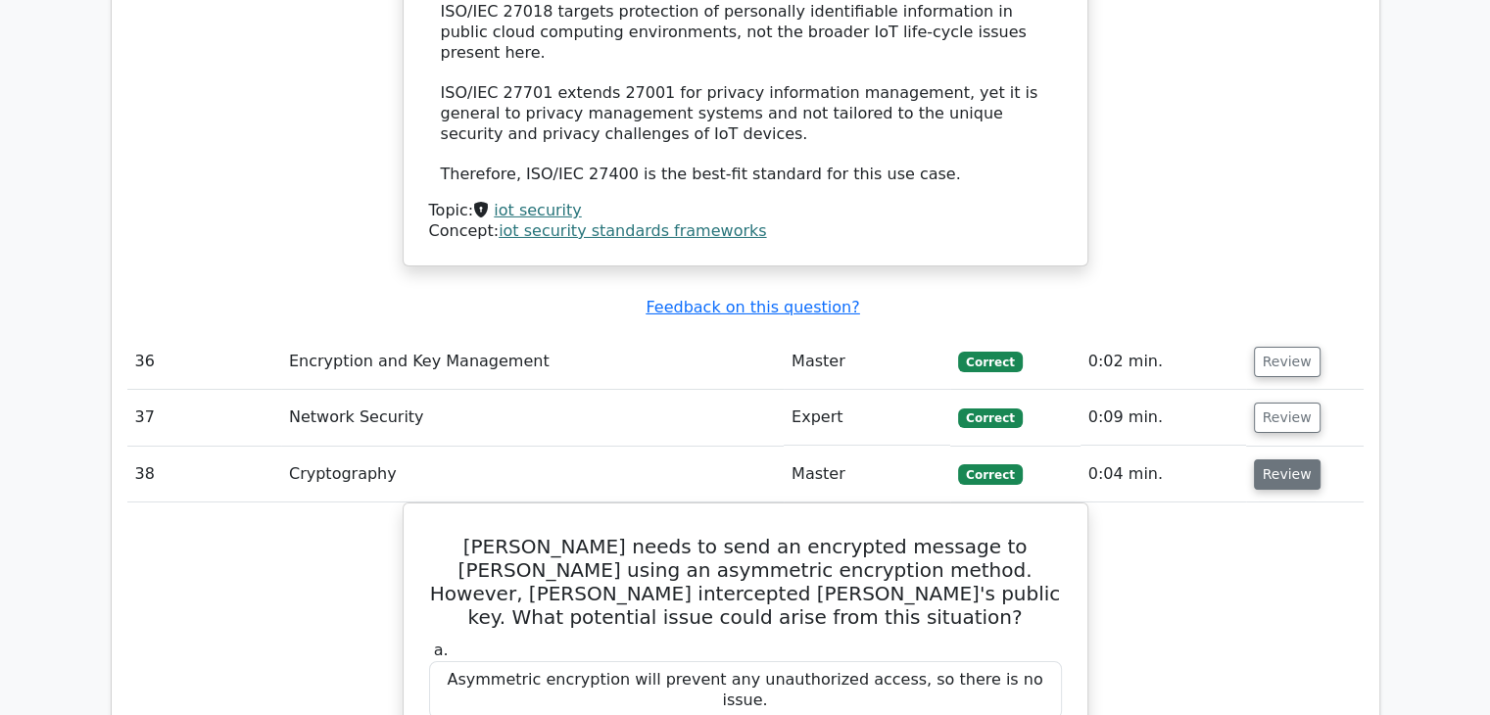
click at [1289, 459] on button "Review" at bounding box center [1287, 474] width 67 height 30
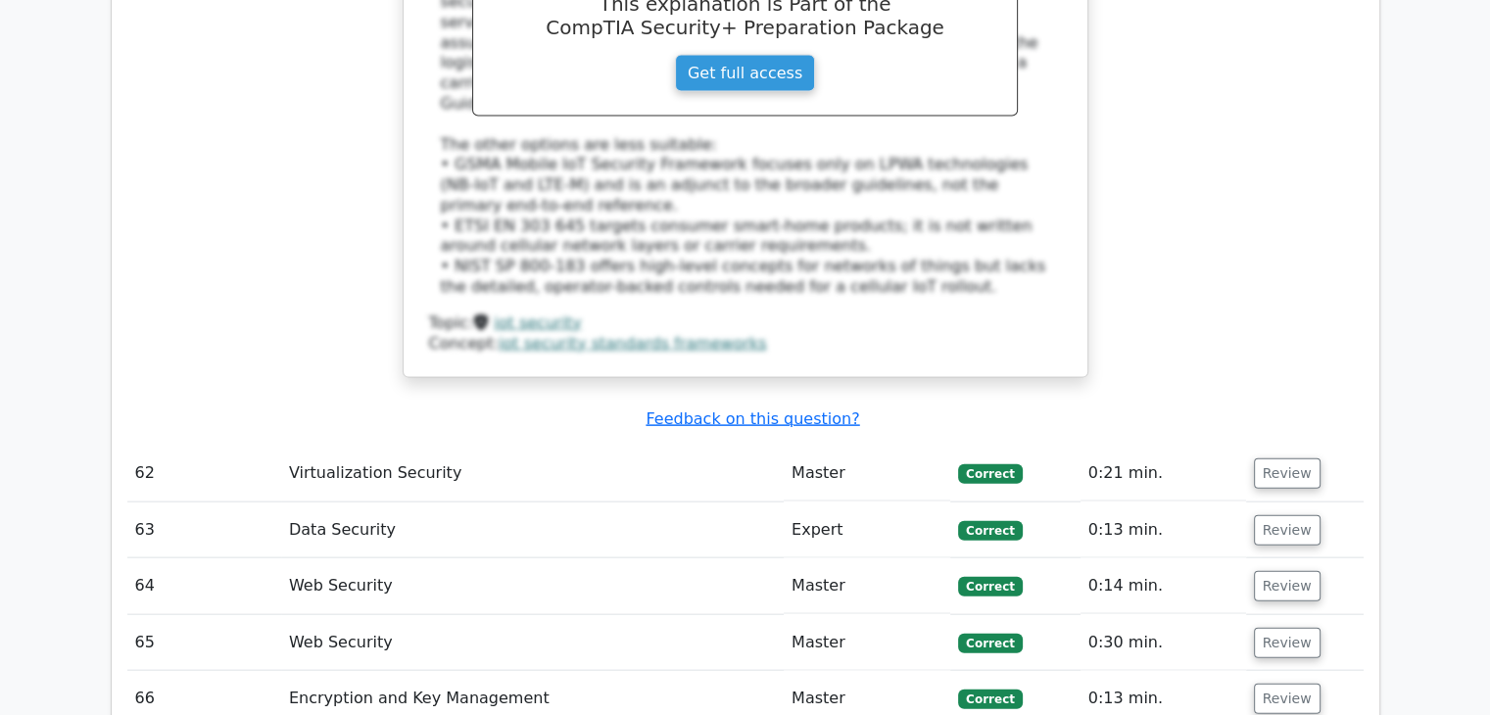
scroll to position [11703, 0]
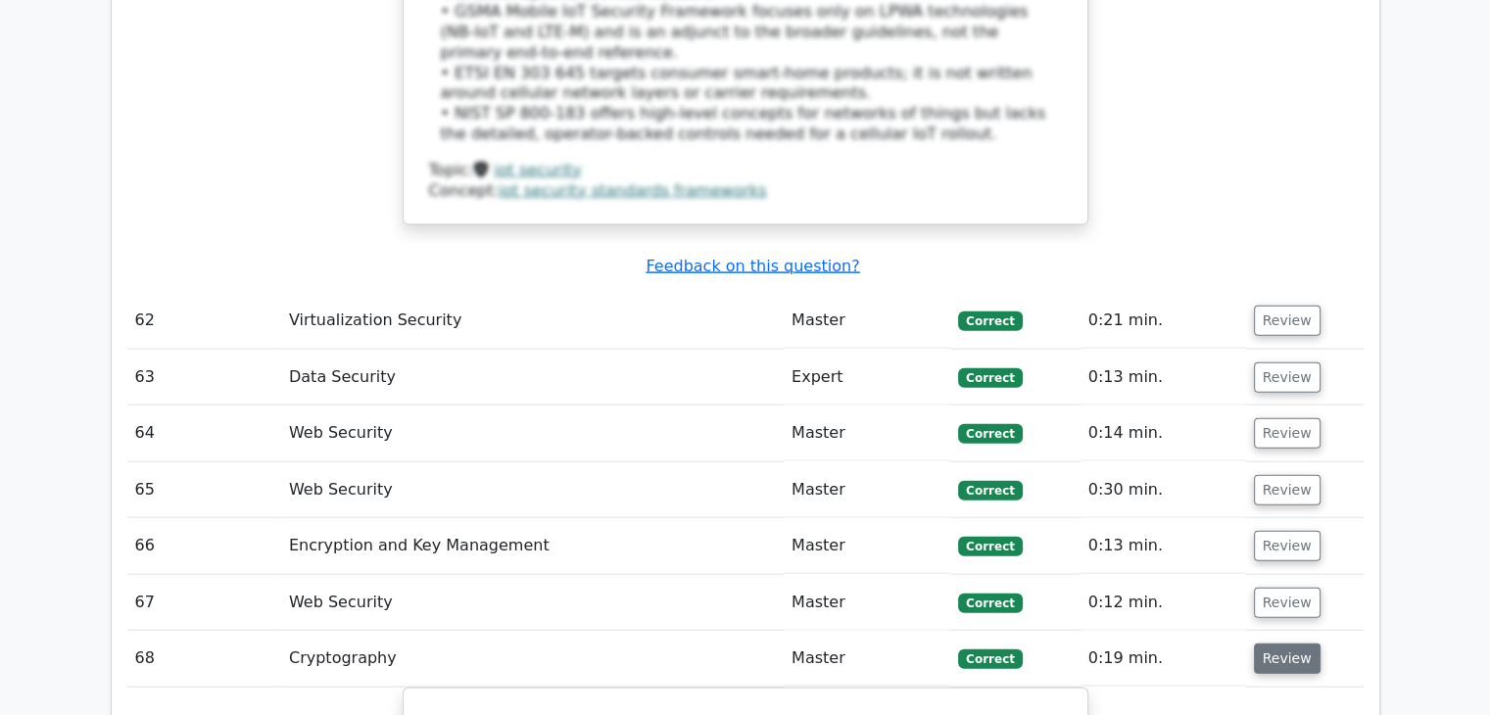
scroll to position [11838, 0]
click at [1298, 644] on button "Review" at bounding box center [1287, 659] width 67 height 30
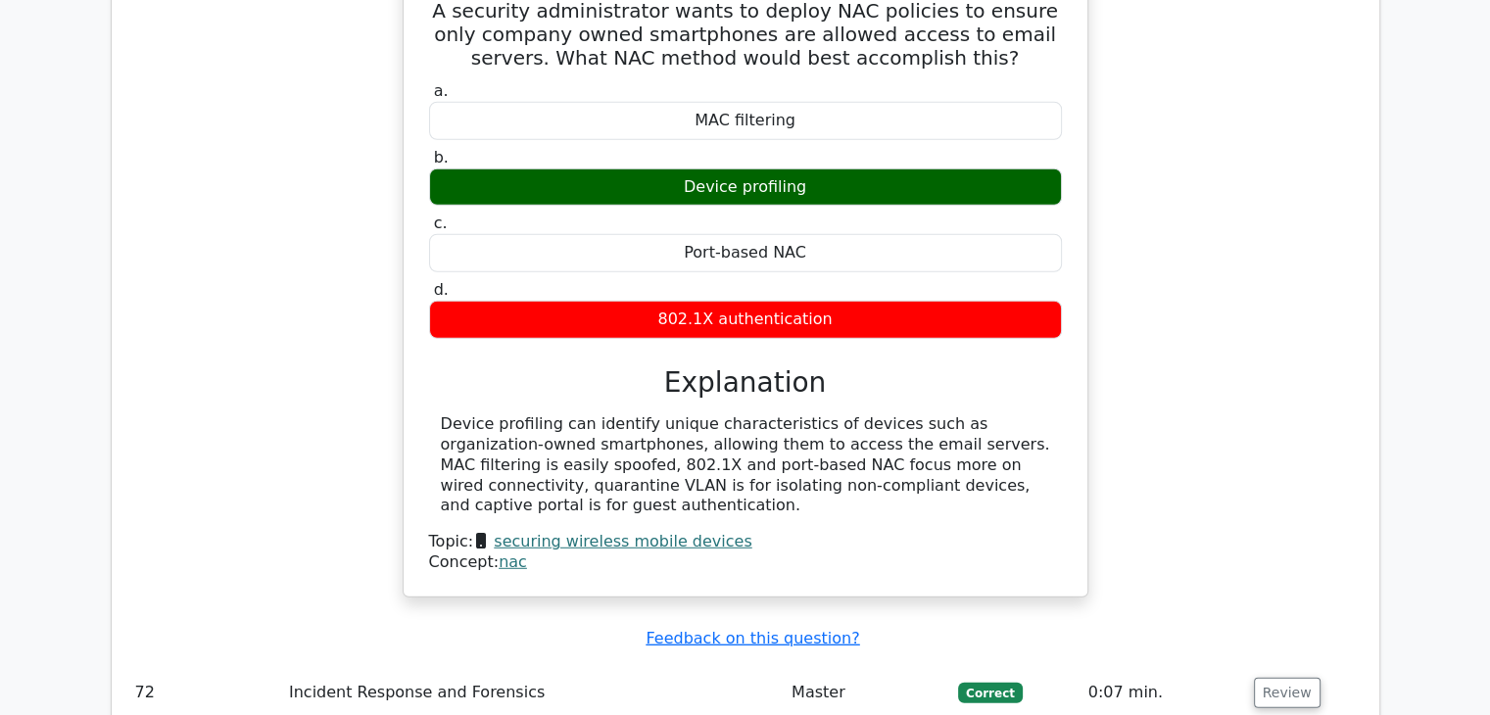
scroll to position [12759, 0]
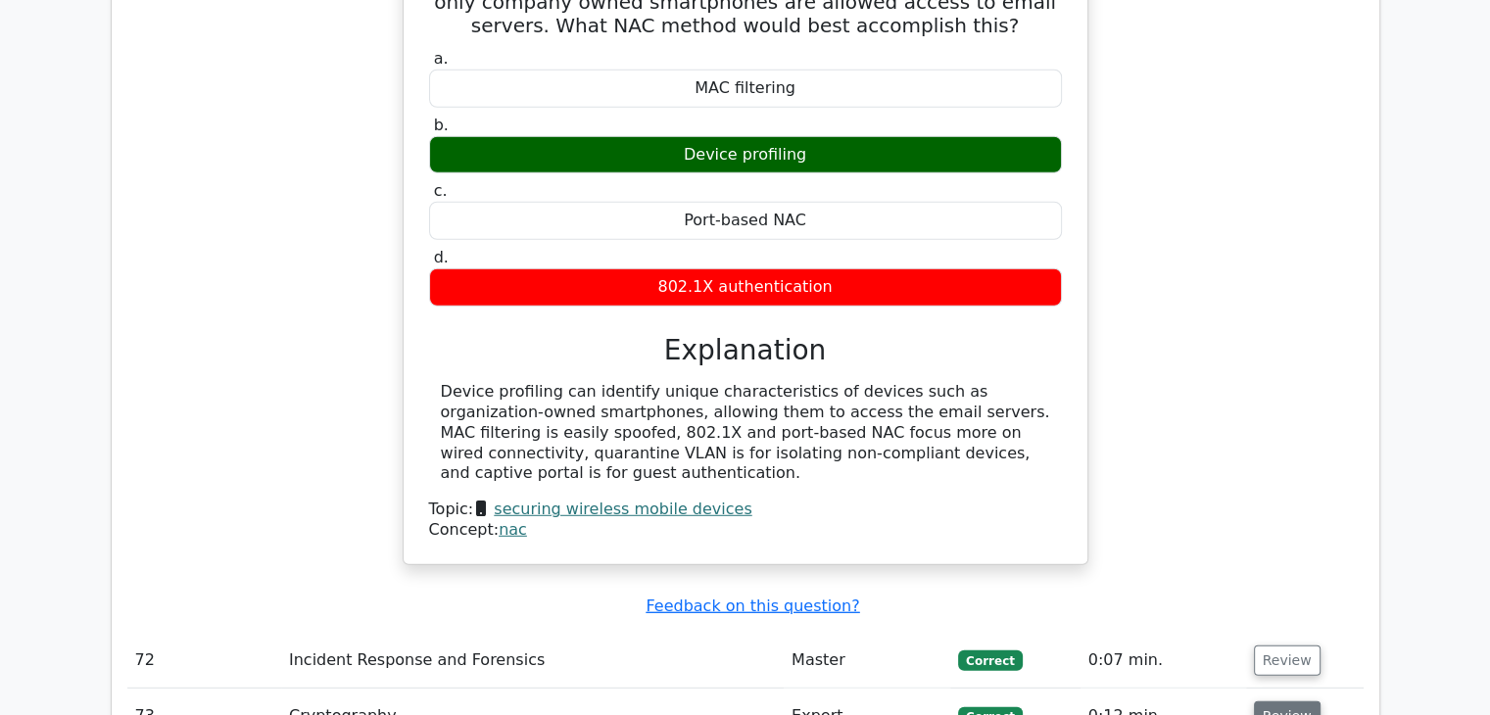
click at [1270, 701] on button "Review" at bounding box center [1287, 716] width 67 height 30
click at [1290, 701] on button "Review" at bounding box center [1287, 716] width 67 height 30
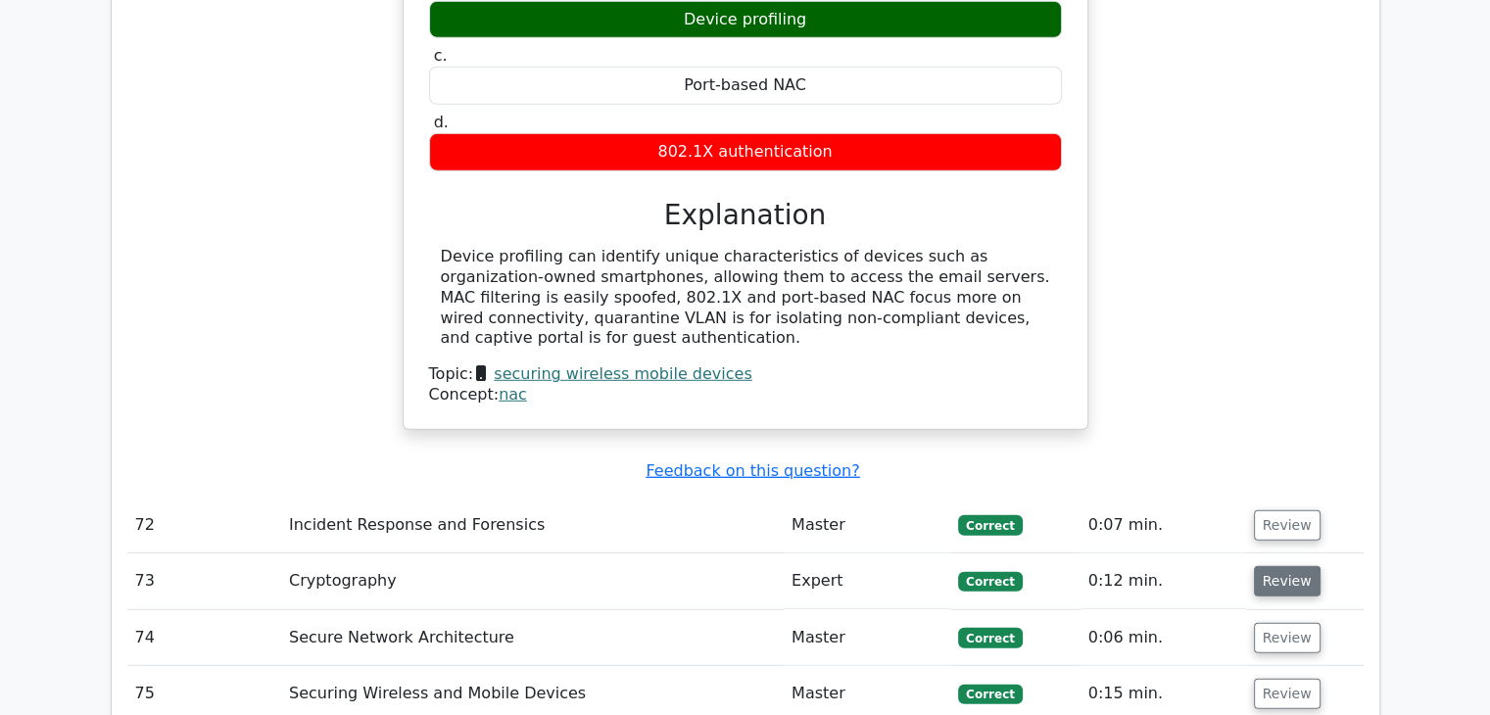
scroll to position [12889, 0]
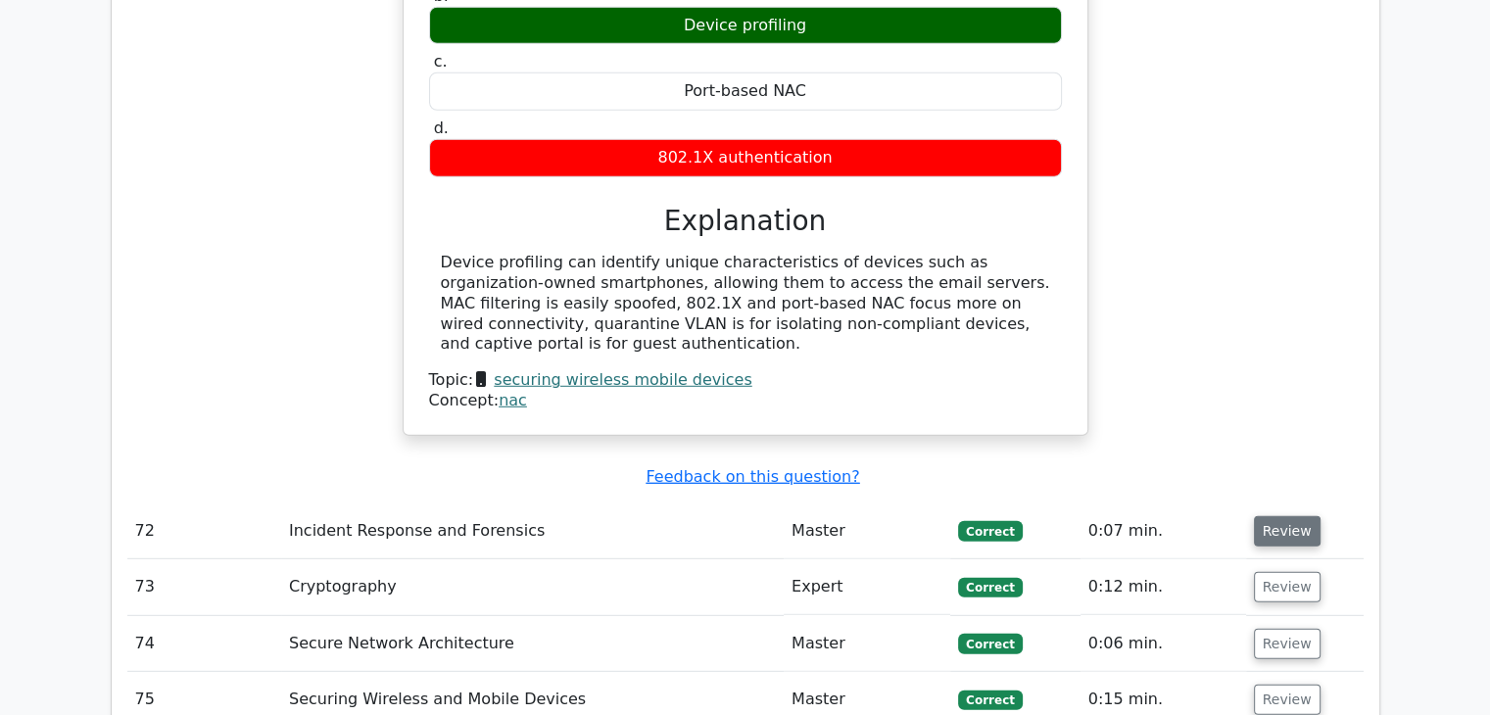
click at [1296, 516] on button "Review" at bounding box center [1287, 531] width 67 height 30
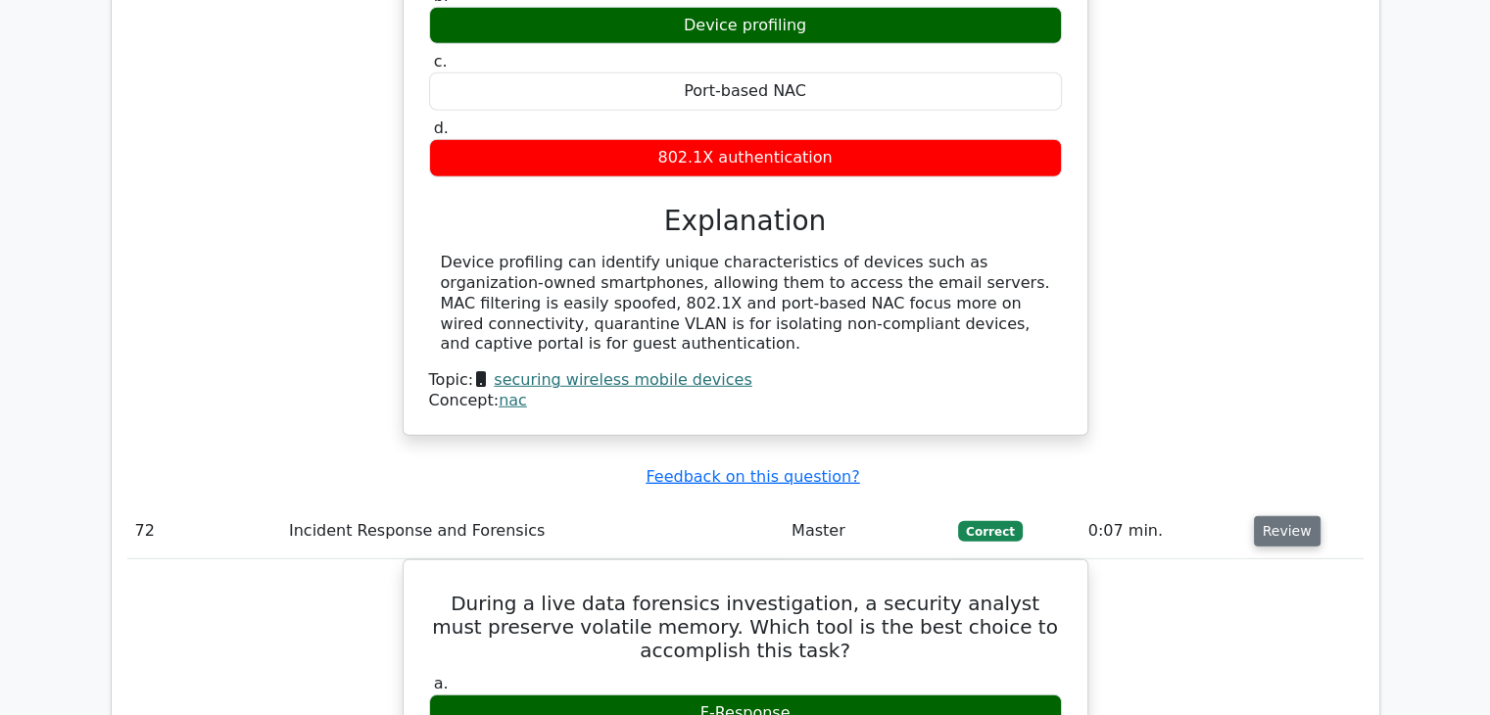
click at [1296, 516] on button "Review" at bounding box center [1287, 531] width 67 height 30
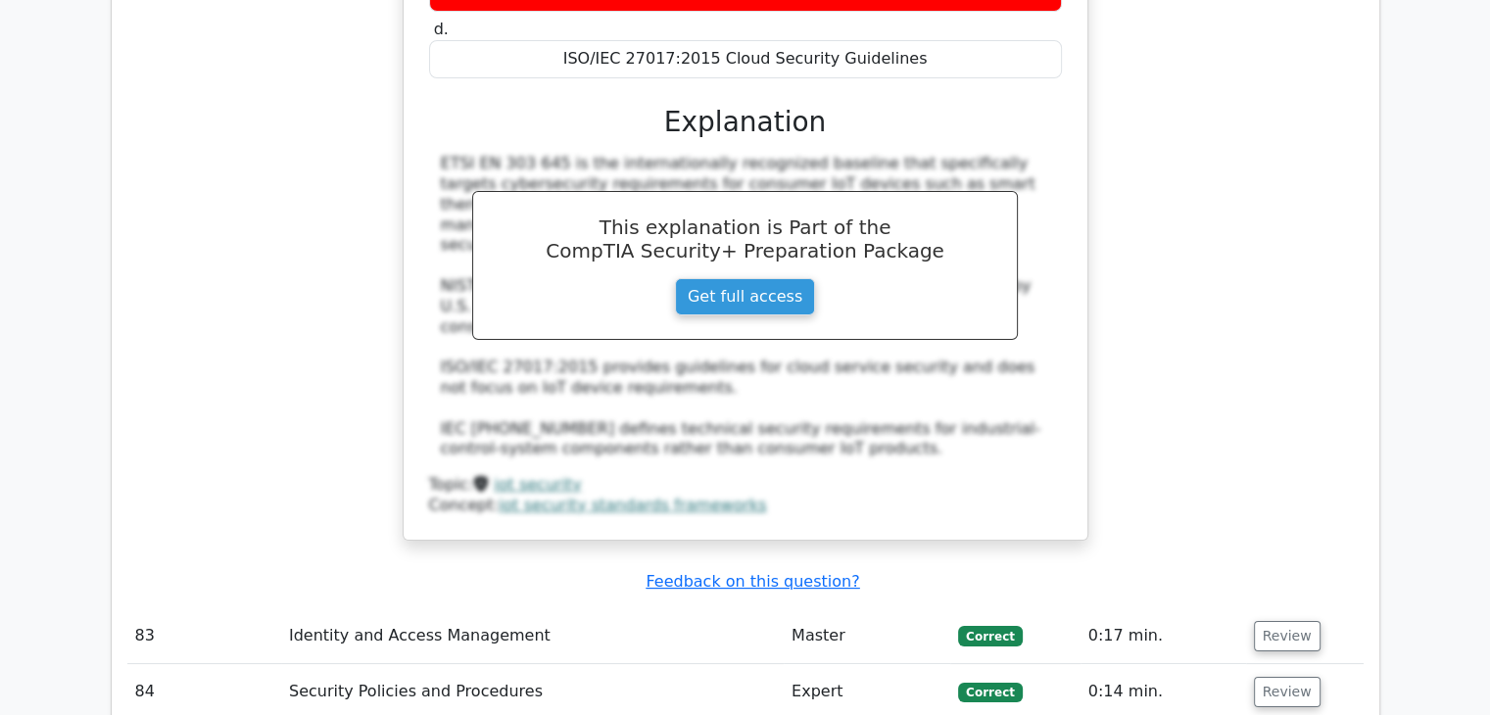
scroll to position [15072, 0]
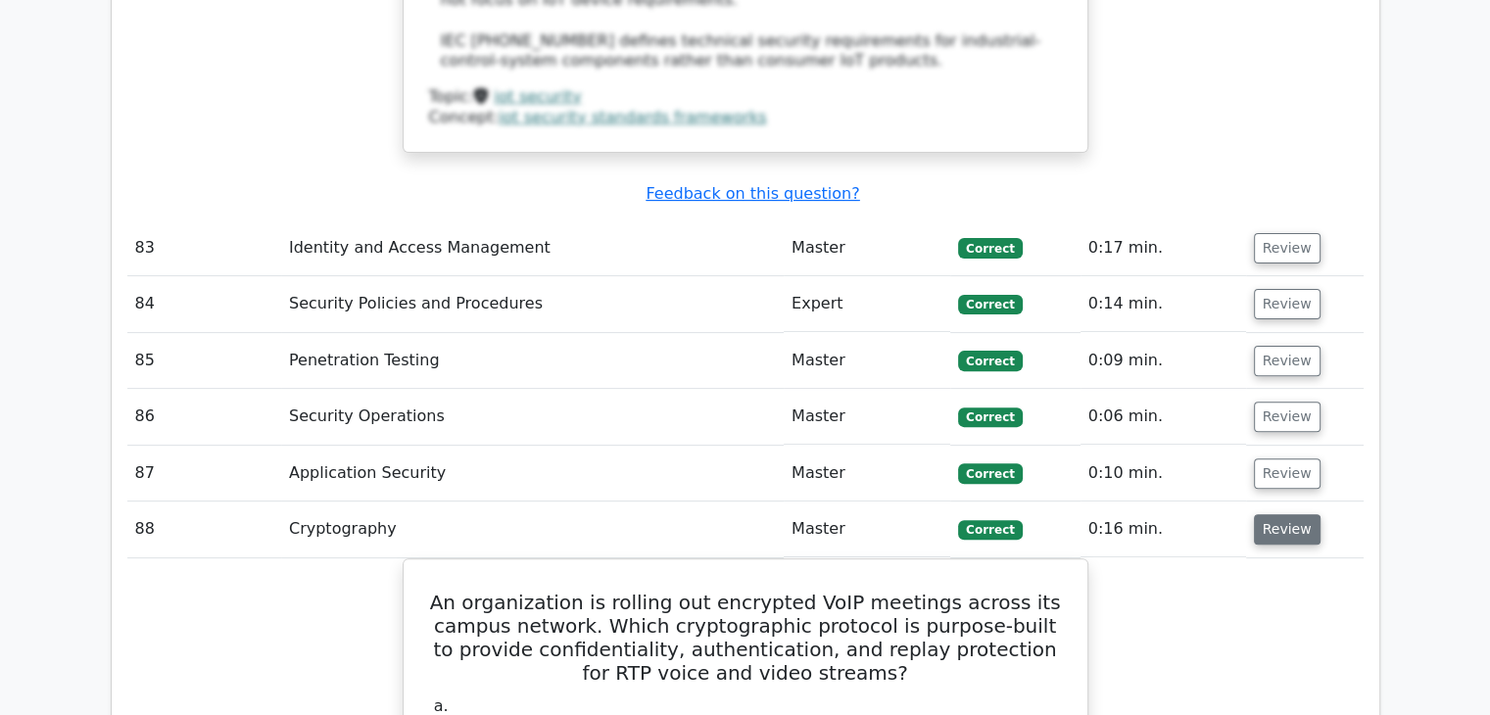
scroll to position [15464, 0]
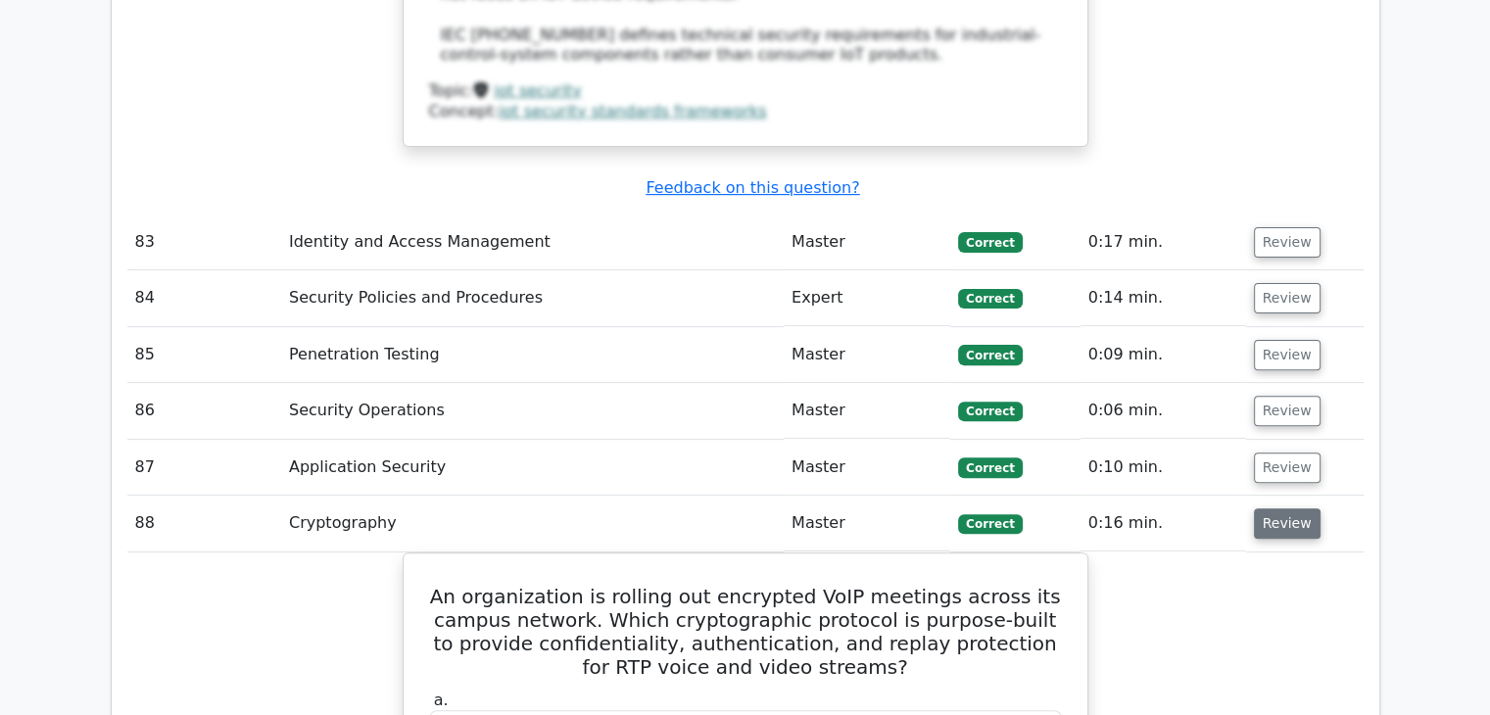
click at [1305, 508] on button "Review" at bounding box center [1287, 523] width 67 height 30
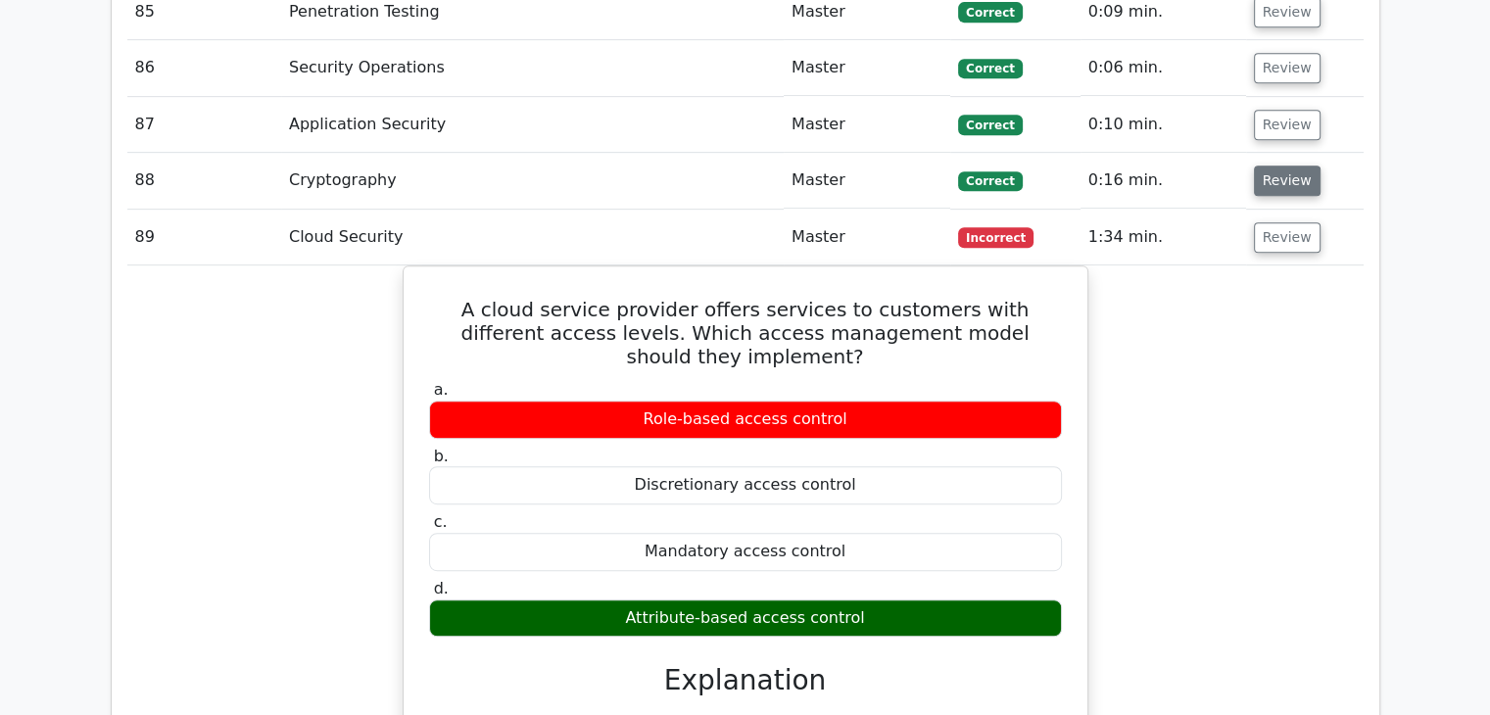
scroll to position [16615, 0]
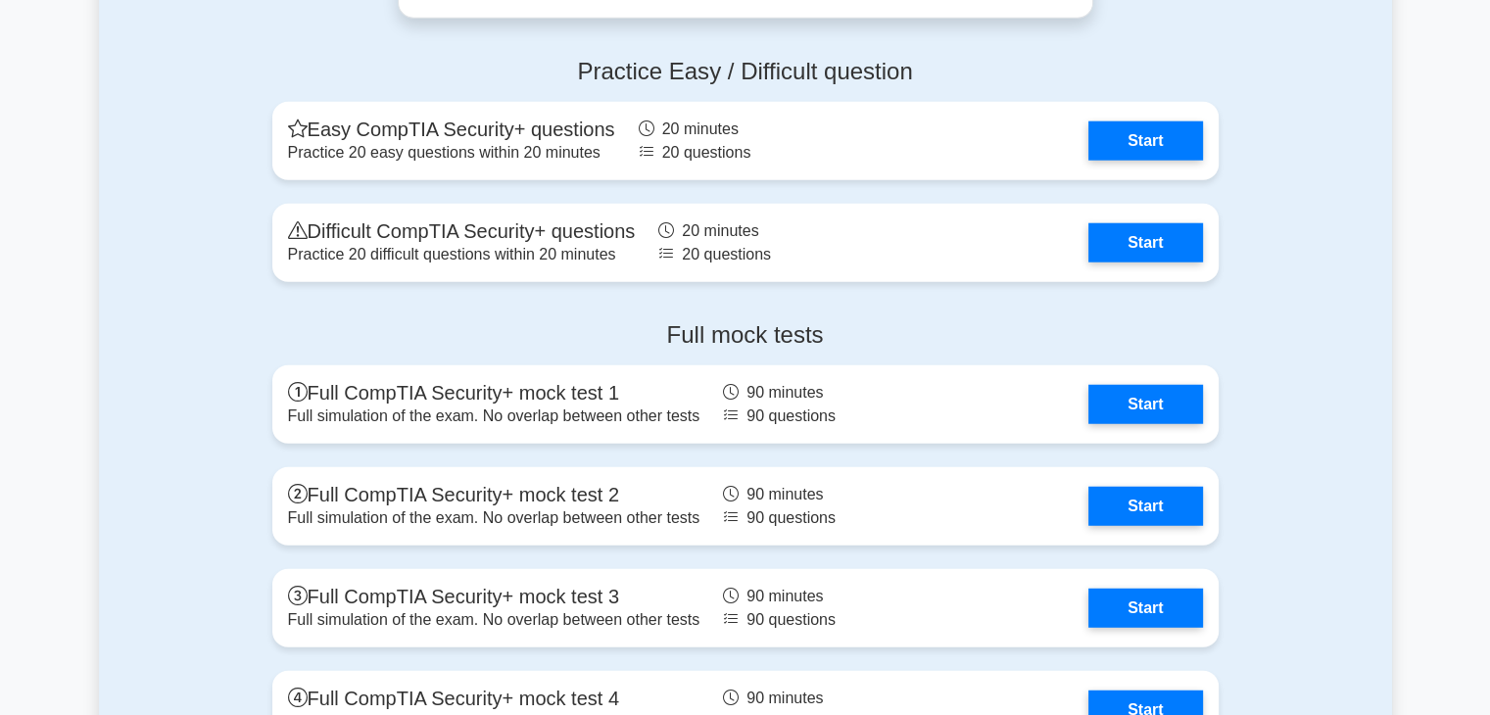
scroll to position [5088, 0]
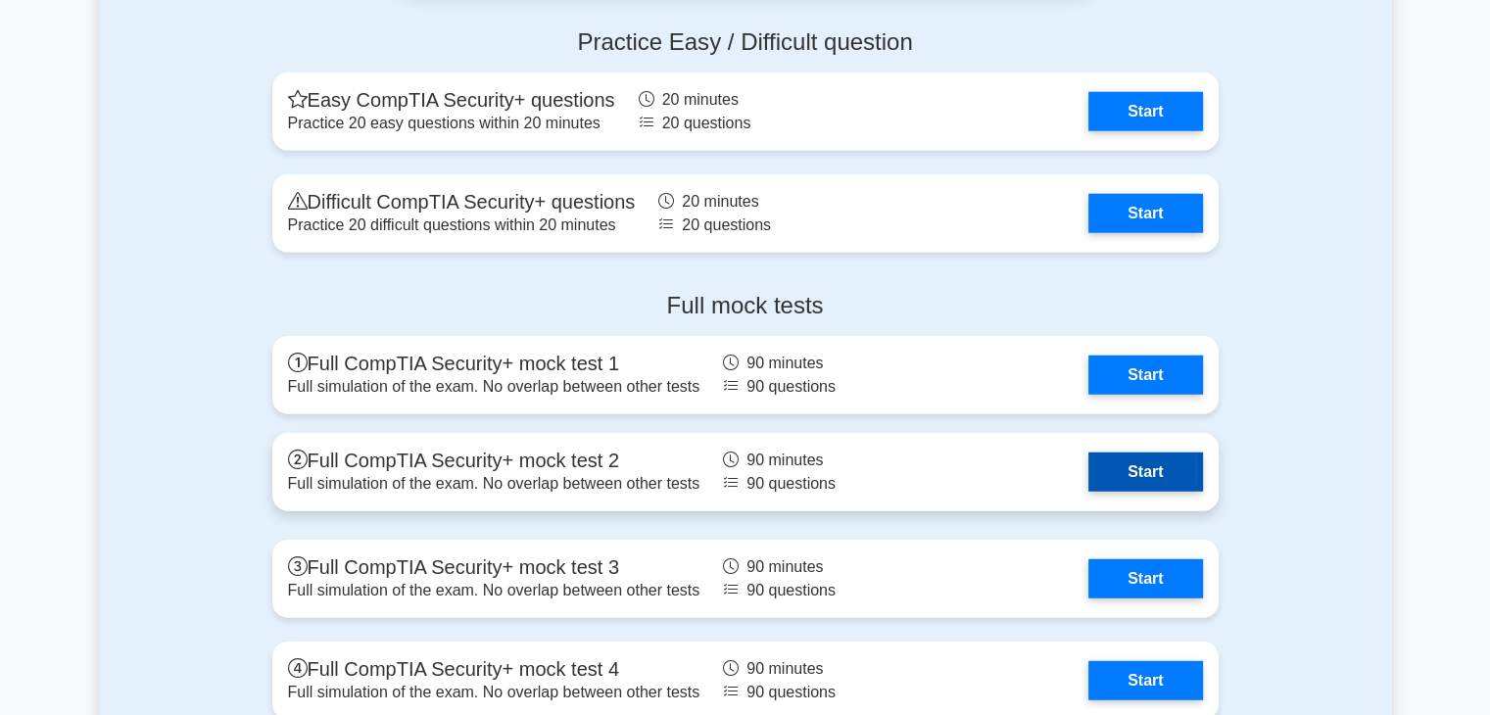
click at [1145, 464] on link "Start" at bounding box center [1145, 472] width 114 height 39
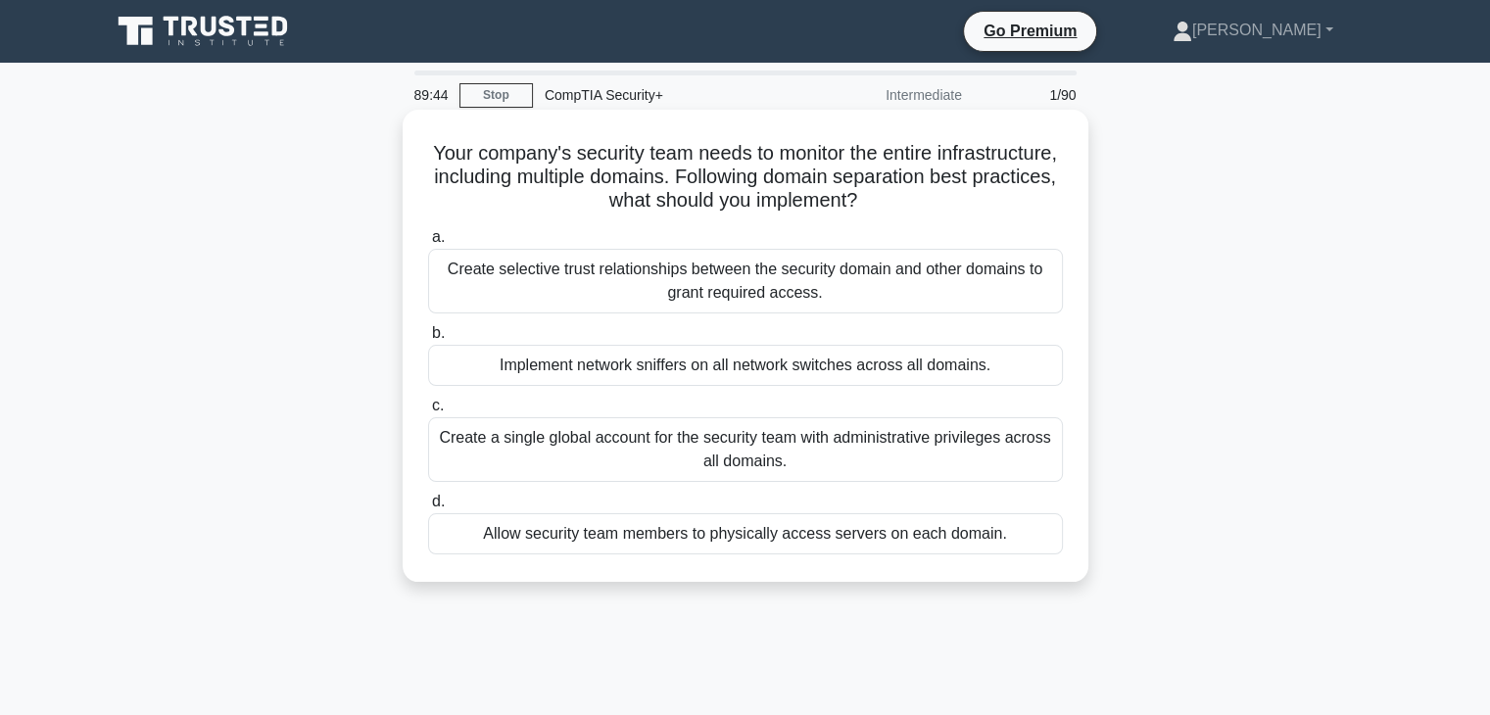
click at [902, 287] on div "Create selective trust relationships between the security domain and other doma…" at bounding box center [745, 281] width 635 height 65
click at [428, 244] on input "a. Create selective trust relationships between the security domain and other d…" at bounding box center [428, 237] width 0 height 13
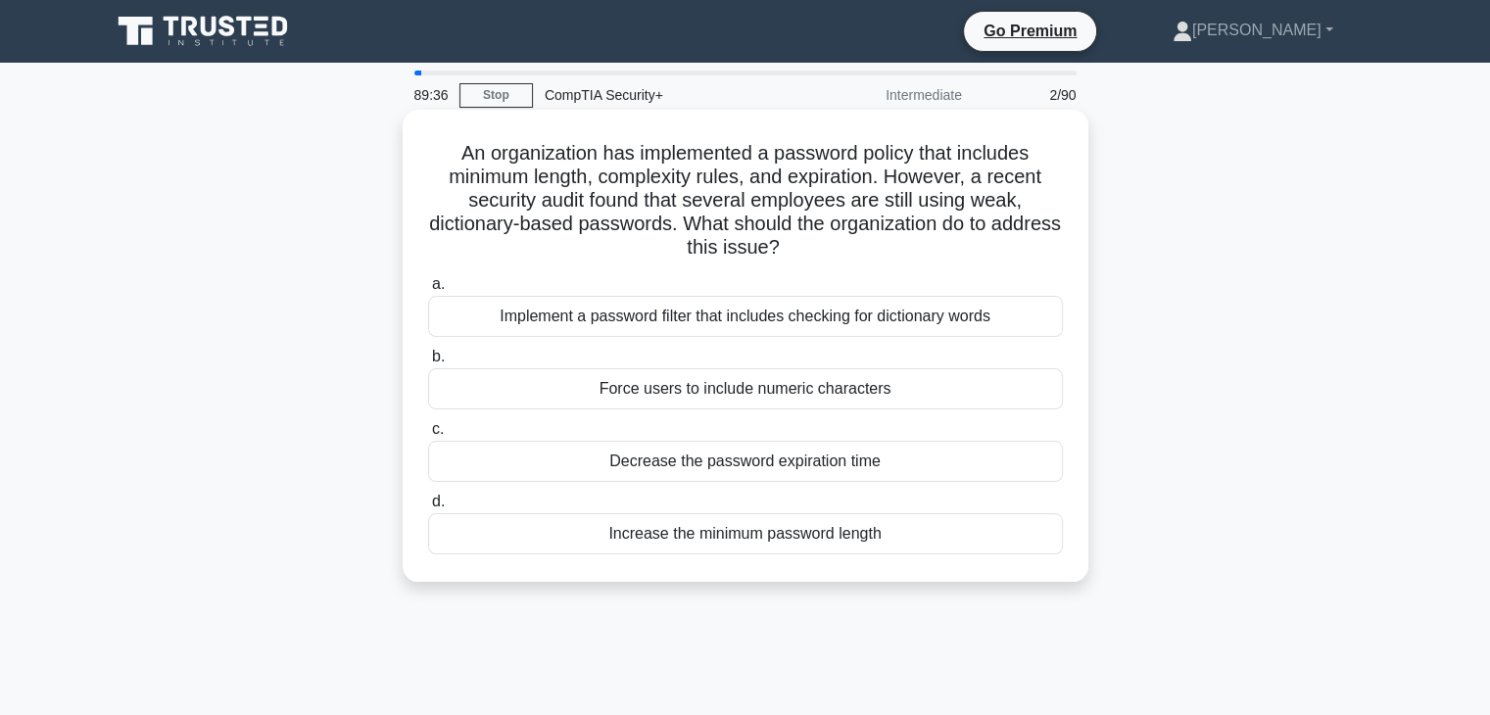
click at [1012, 320] on div "Implement a password filter that includes checking for dictionary words" at bounding box center [745, 316] width 635 height 41
click at [428, 291] on input "a. Implement a password filter that includes checking for dictionary words" at bounding box center [428, 284] width 0 height 13
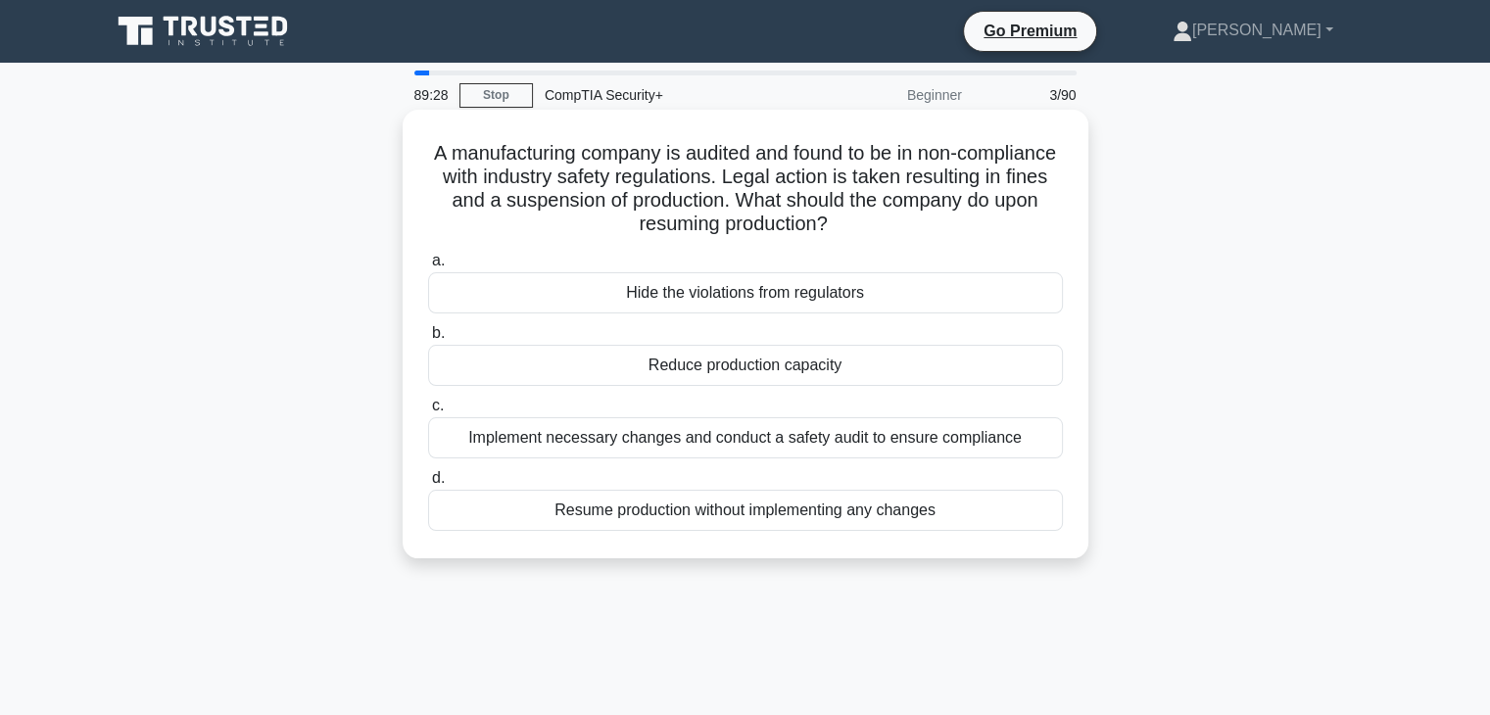
click at [991, 442] on div "Implement necessary changes and conduct a safety audit to ensure compliance" at bounding box center [745, 437] width 635 height 41
click at [428, 412] on input "c. Implement necessary changes and conduct a safety audit to ensure compliance" at bounding box center [428, 406] width 0 height 13
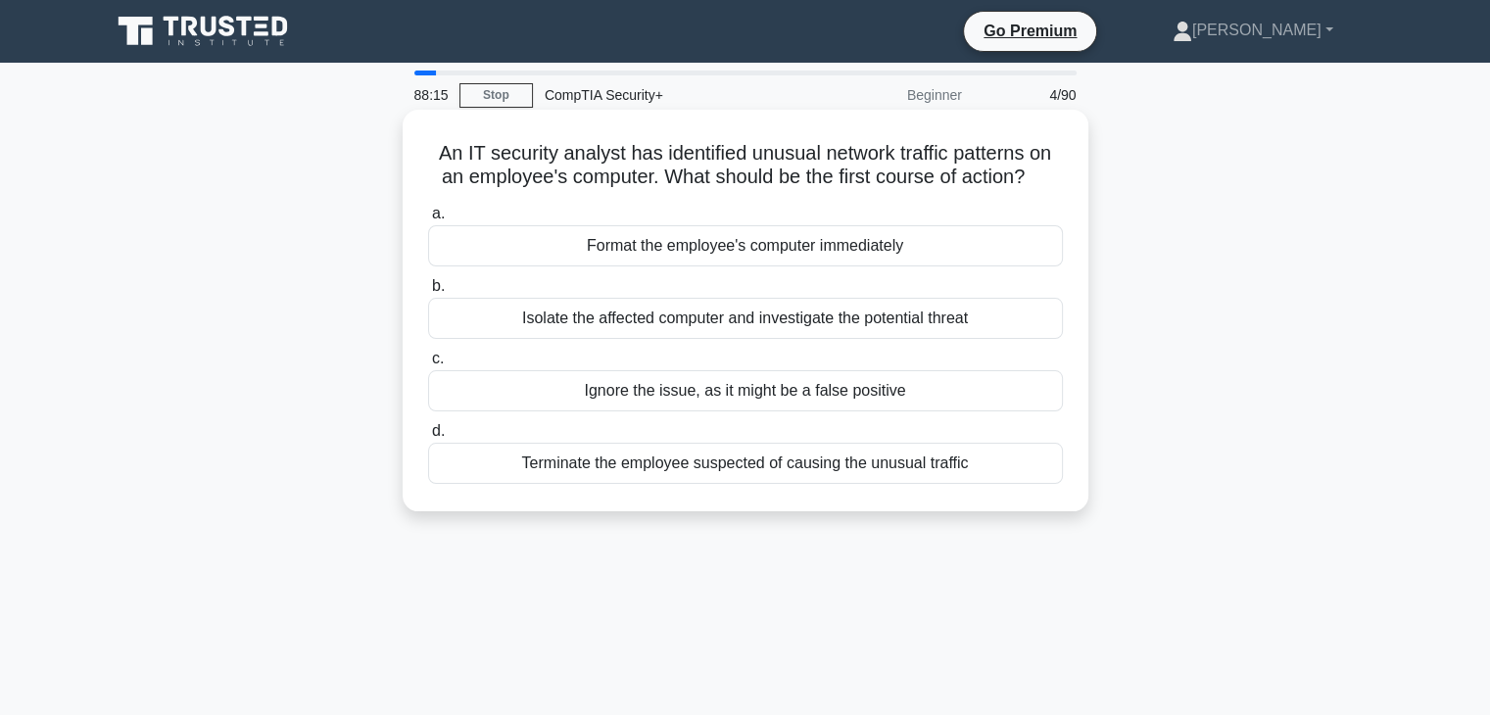
click at [1017, 328] on div "Isolate the affected computer and investigate the potential threat" at bounding box center [745, 318] width 635 height 41
click at [428, 293] on input "b. Isolate the affected computer and investigate the potential threat" at bounding box center [428, 286] width 0 height 13
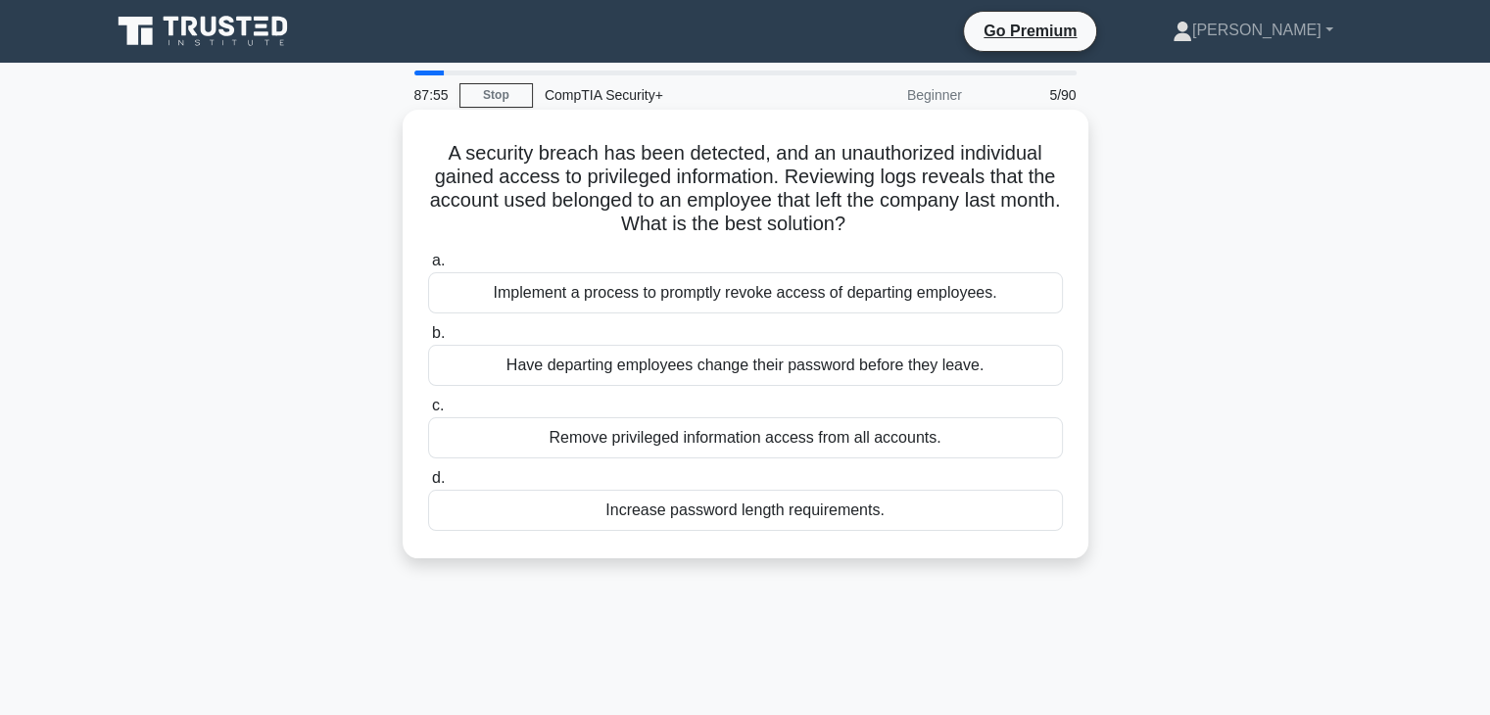
click at [931, 302] on div "Implement a process to promptly revoke access of departing employees." at bounding box center [745, 292] width 635 height 41
click at [428, 267] on input "a. Implement a process to promptly revoke access of departing employees." at bounding box center [428, 261] width 0 height 13
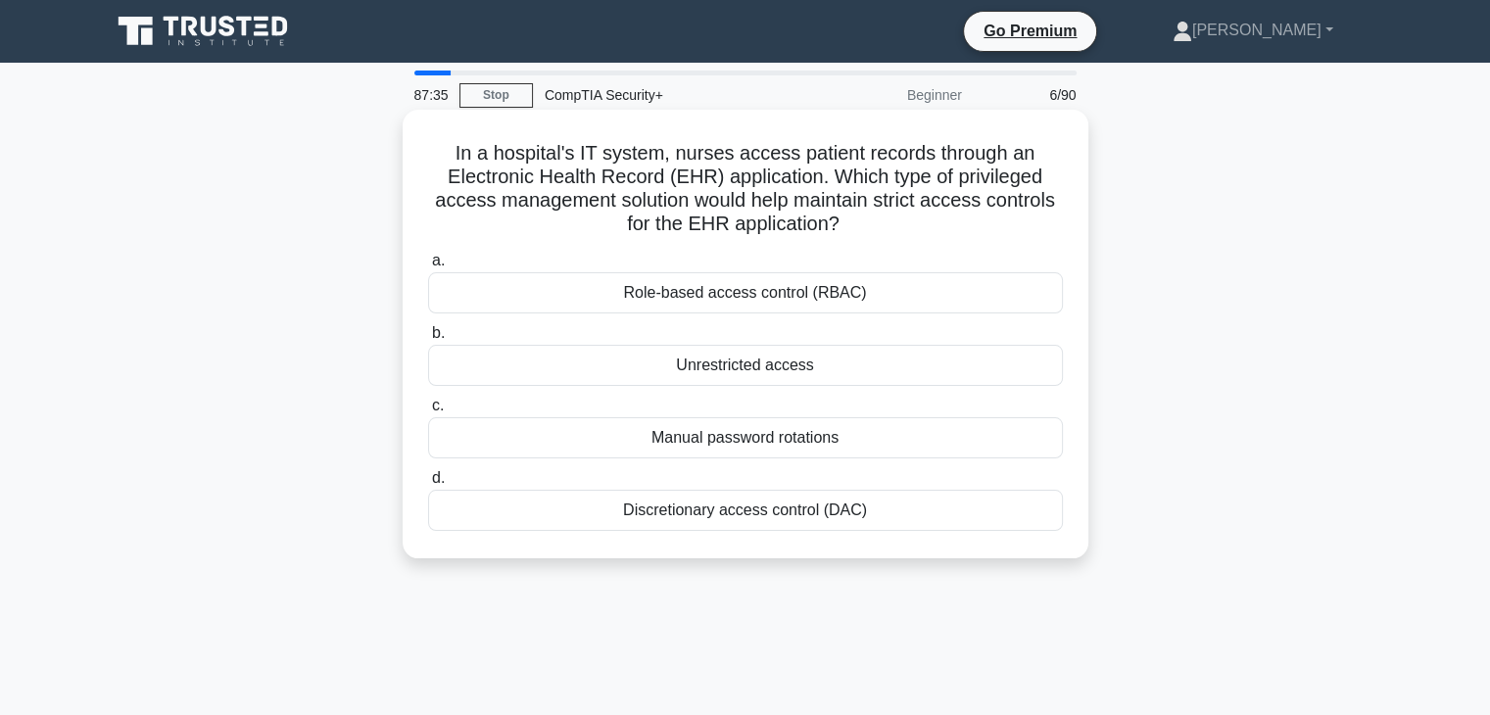
click at [902, 297] on div "Role-based access control (RBAC)" at bounding box center [745, 292] width 635 height 41
click at [428, 267] on input "a. Role-based access control (RBAC)" at bounding box center [428, 261] width 0 height 13
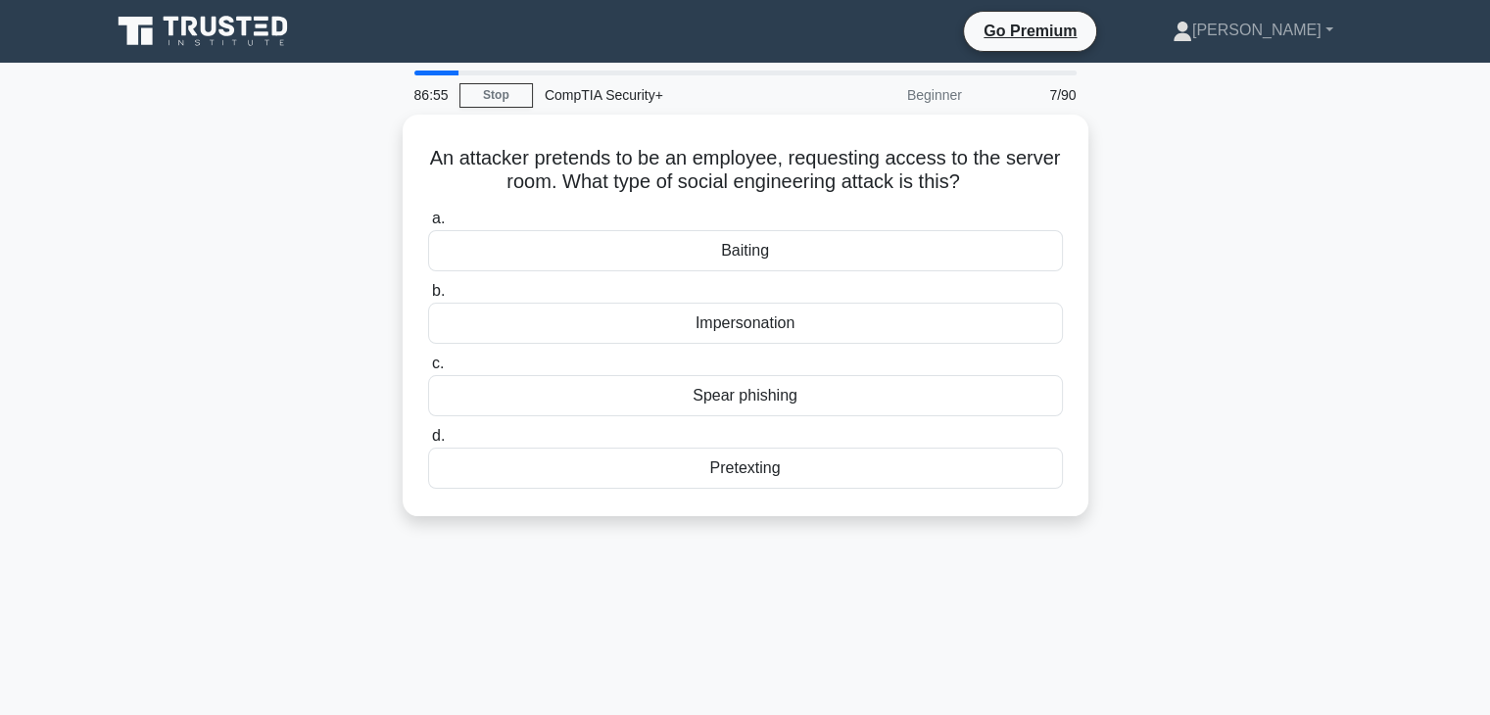
click at [846, 328] on div "Impersonation" at bounding box center [745, 323] width 635 height 41
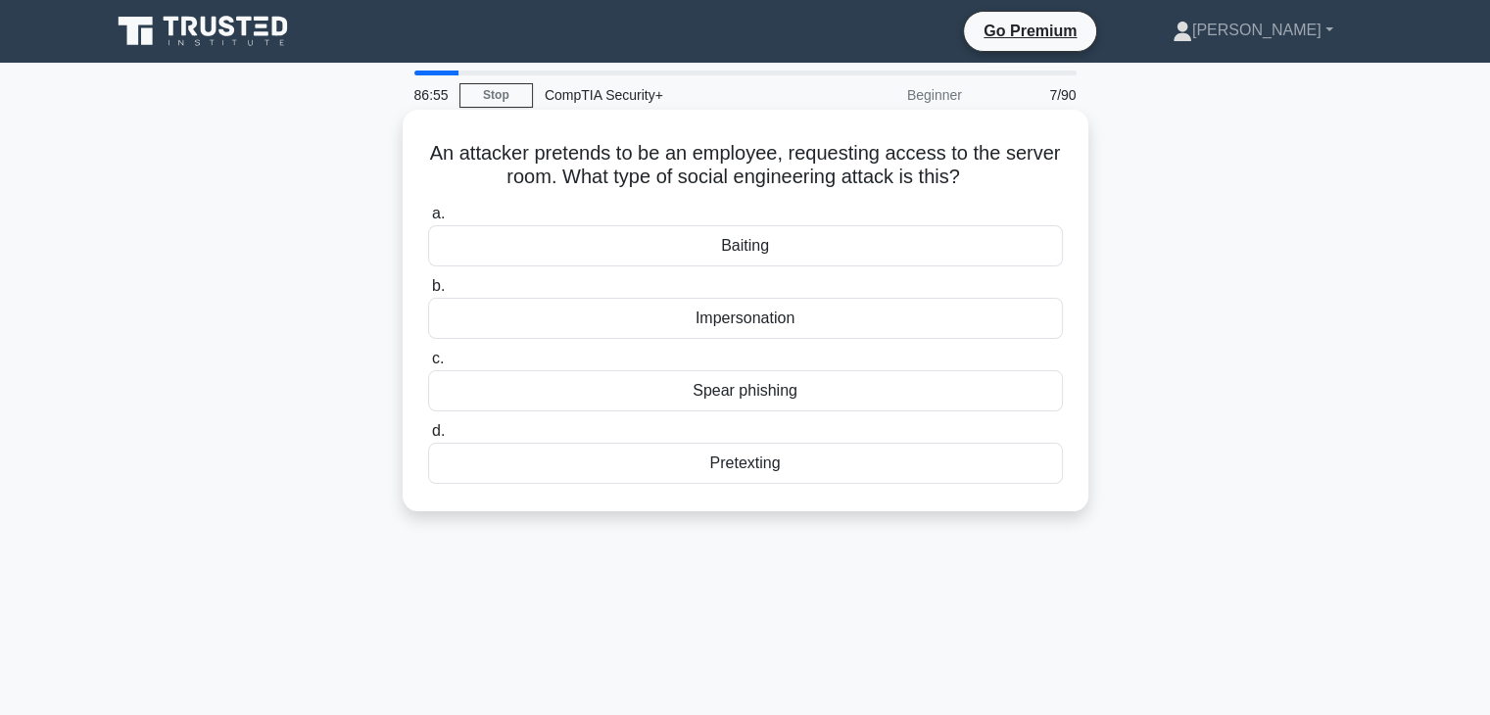
click at [428, 293] on input "b. Impersonation" at bounding box center [428, 286] width 0 height 13
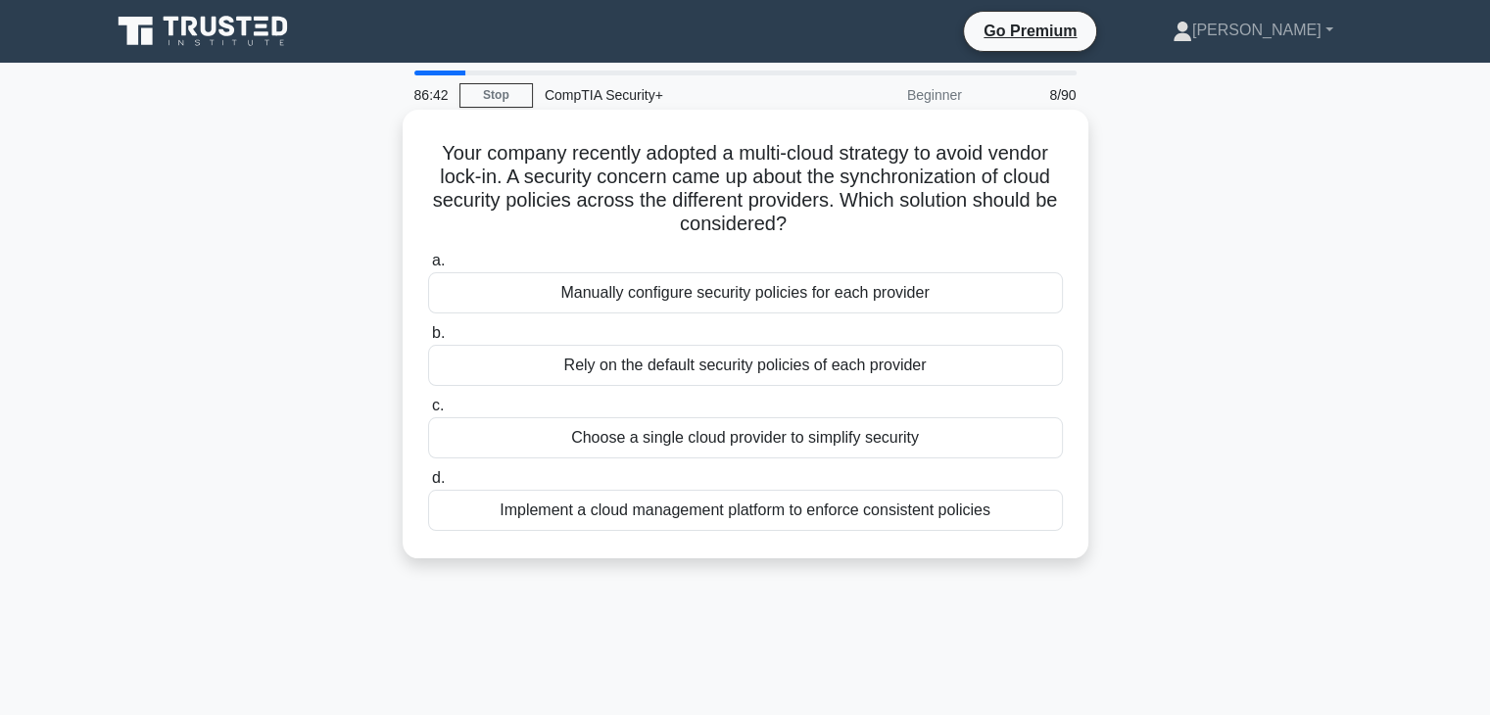
click at [757, 524] on div "Implement a cloud management platform to enforce consistent policies" at bounding box center [745, 510] width 635 height 41
click at [428, 485] on input "d. Implement a cloud management platform to enforce consistent policies" at bounding box center [428, 478] width 0 height 13
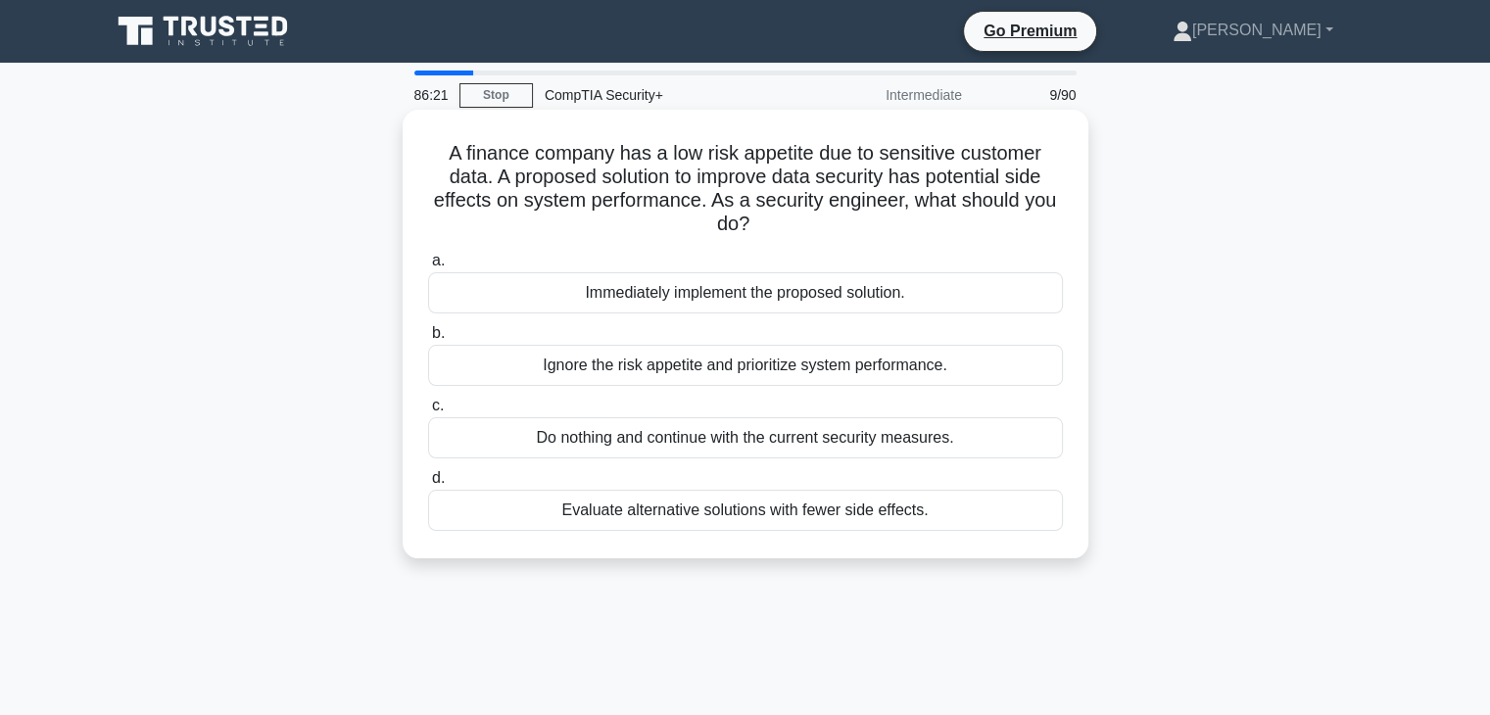
click at [772, 516] on div "Evaluate alternative solutions with fewer side effects." at bounding box center [745, 510] width 635 height 41
click at [428, 485] on input "d. Evaluate alternative solutions with fewer side effects." at bounding box center [428, 478] width 0 height 13
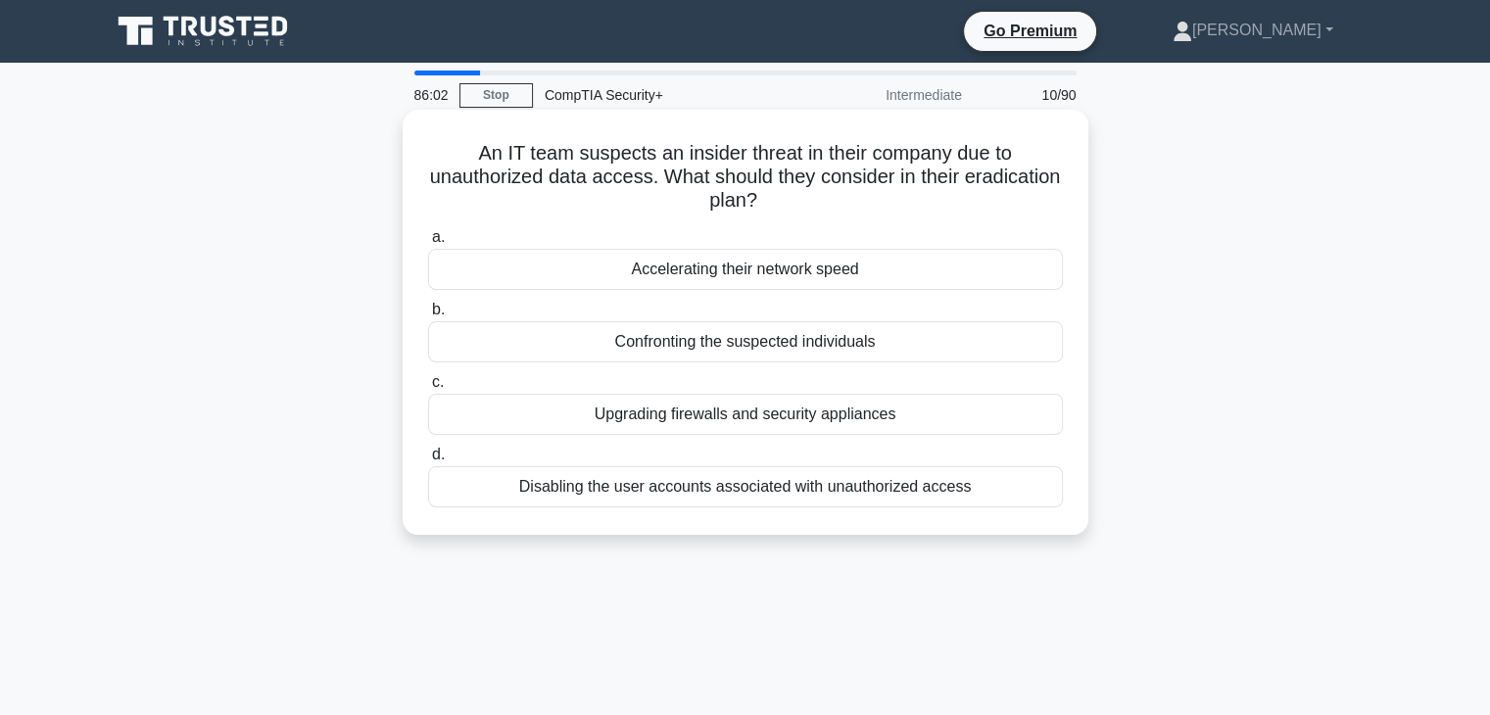
click at [786, 502] on div "Disabling the user accounts associated with unauthorized access" at bounding box center [745, 486] width 635 height 41
click at [428, 461] on input "d. Disabling the user accounts associated with unauthorized access" at bounding box center [428, 455] width 0 height 13
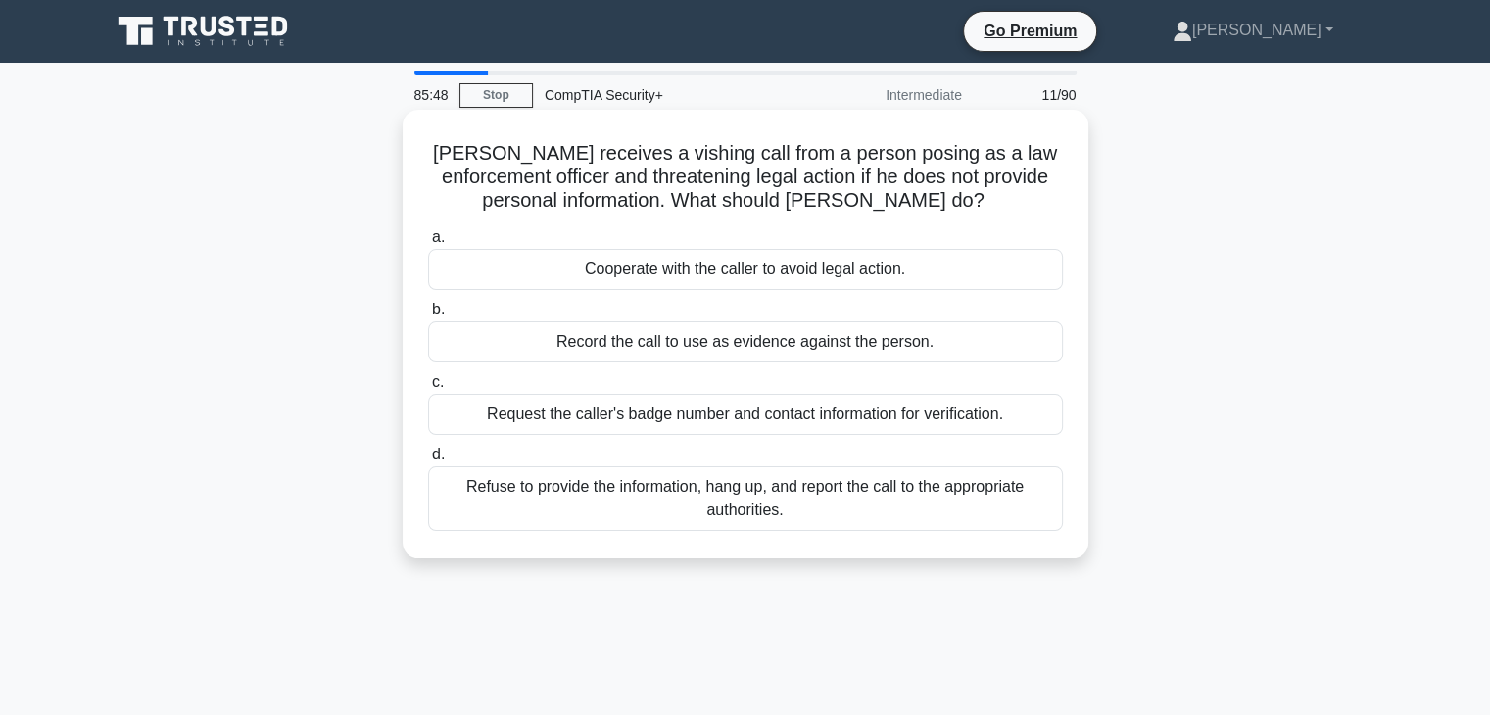
click at [786, 502] on div "Refuse to provide the information, hang up, and report the call to the appropri…" at bounding box center [745, 498] width 635 height 65
click at [428, 461] on input "d. Refuse to provide the information, hang up, and report the call to the appro…" at bounding box center [428, 455] width 0 height 13
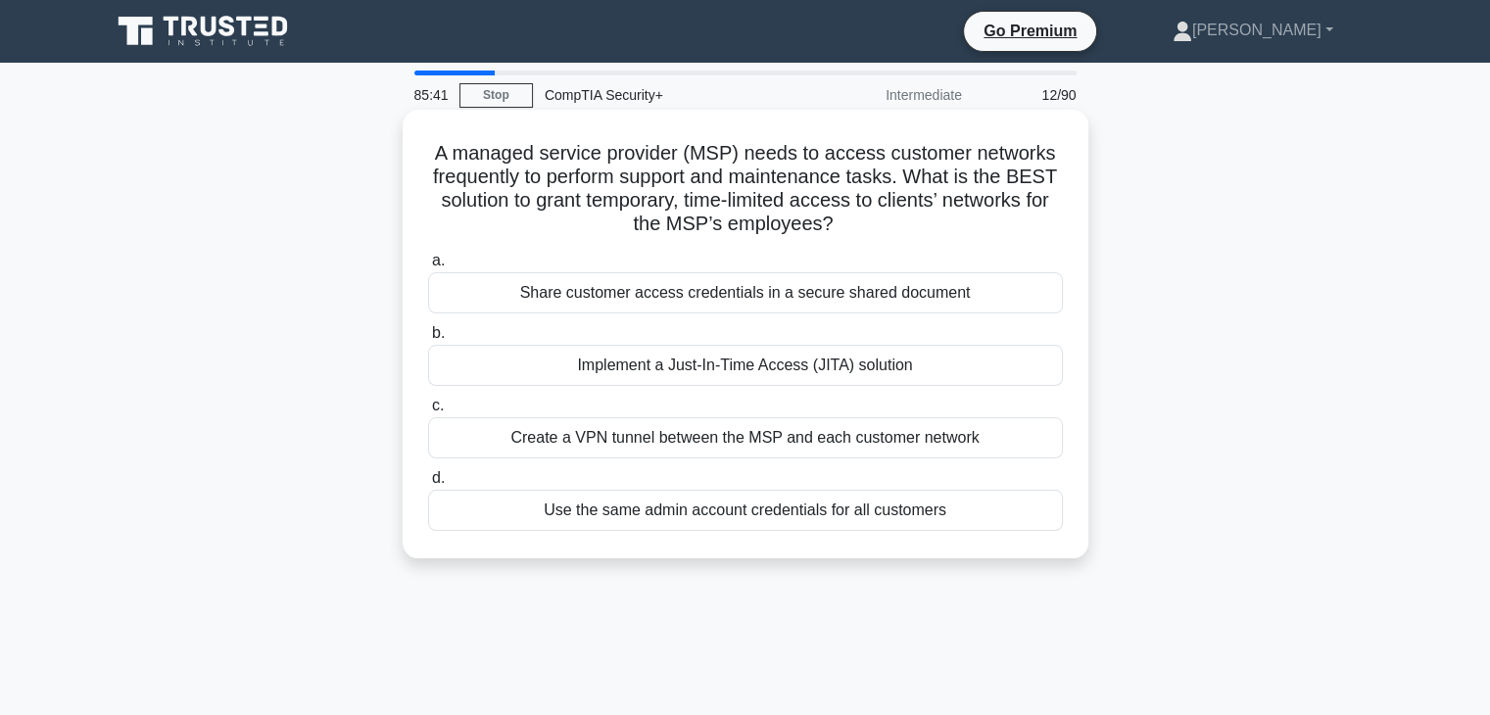
click at [939, 385] on div "Implement a Just-In-Time Access (JITA) solution" at bounding box center [745, 365] width 635 height 41
click at [428, 340] on input "b. Implement a Just-In-Time Access (JITA) solution" at bounding box center [428, 333] width 0 height 13
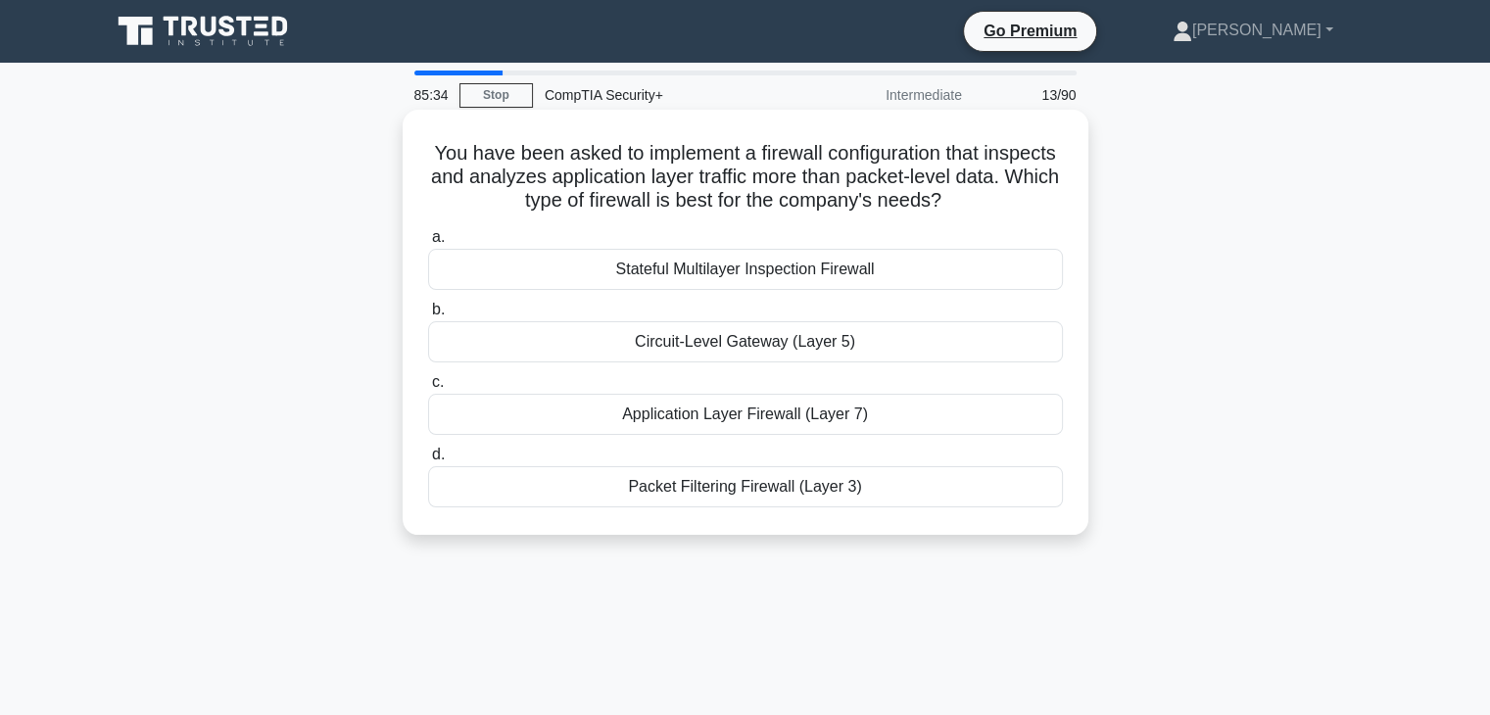
click at [872, 423] on div "Application Layer Firewall (Layer 7)" at bounding box center [745, 414] width 635 height 41
click at [428, 389] on input "c. Application Layer Firewall (Layer 7)" at bounding box center [428, 382] width 0 height 13
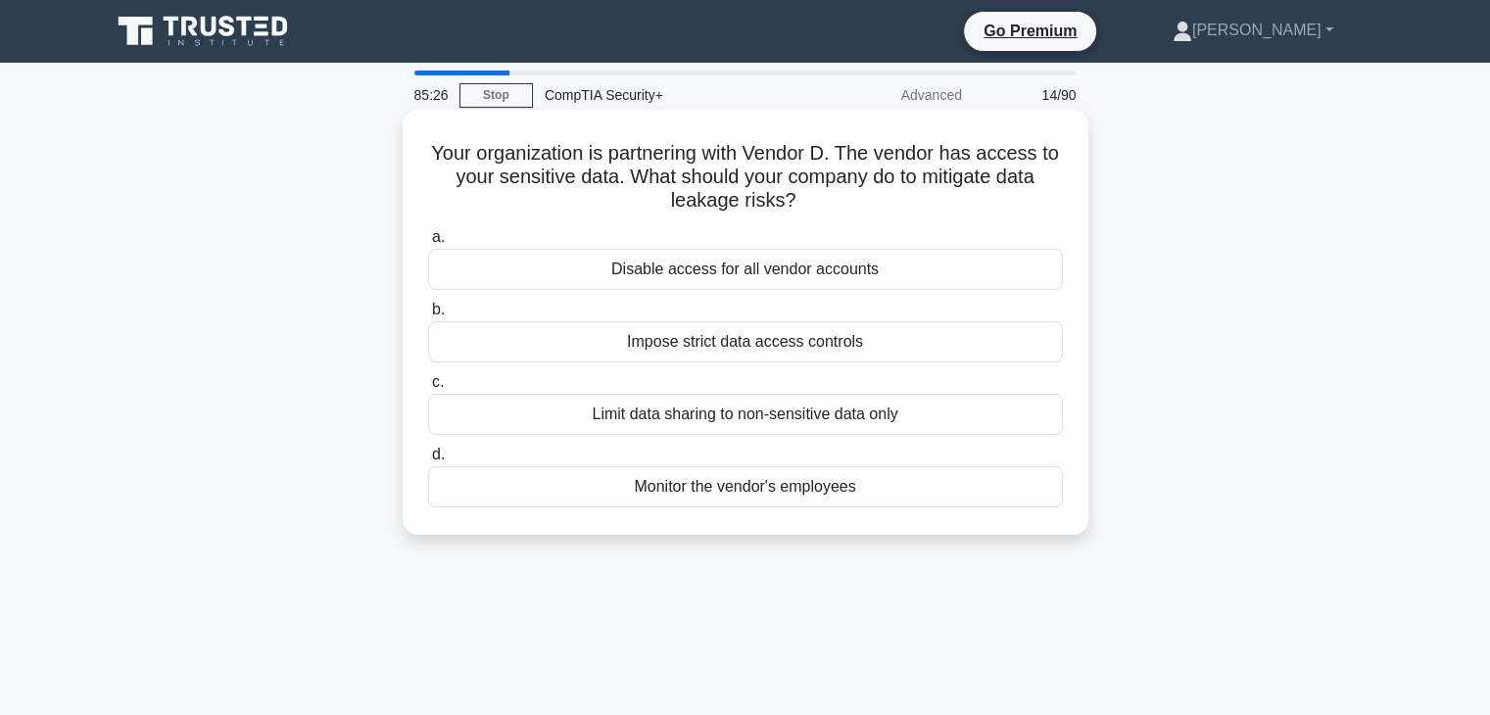
click at [939, 348] on div "Impose strict data access controls" at bounding box center [745, 341] width 635 height 41
click at [428, 316] on input "b. Impose strict data access controls" at bounding box center [428, 310] width 0 height 13
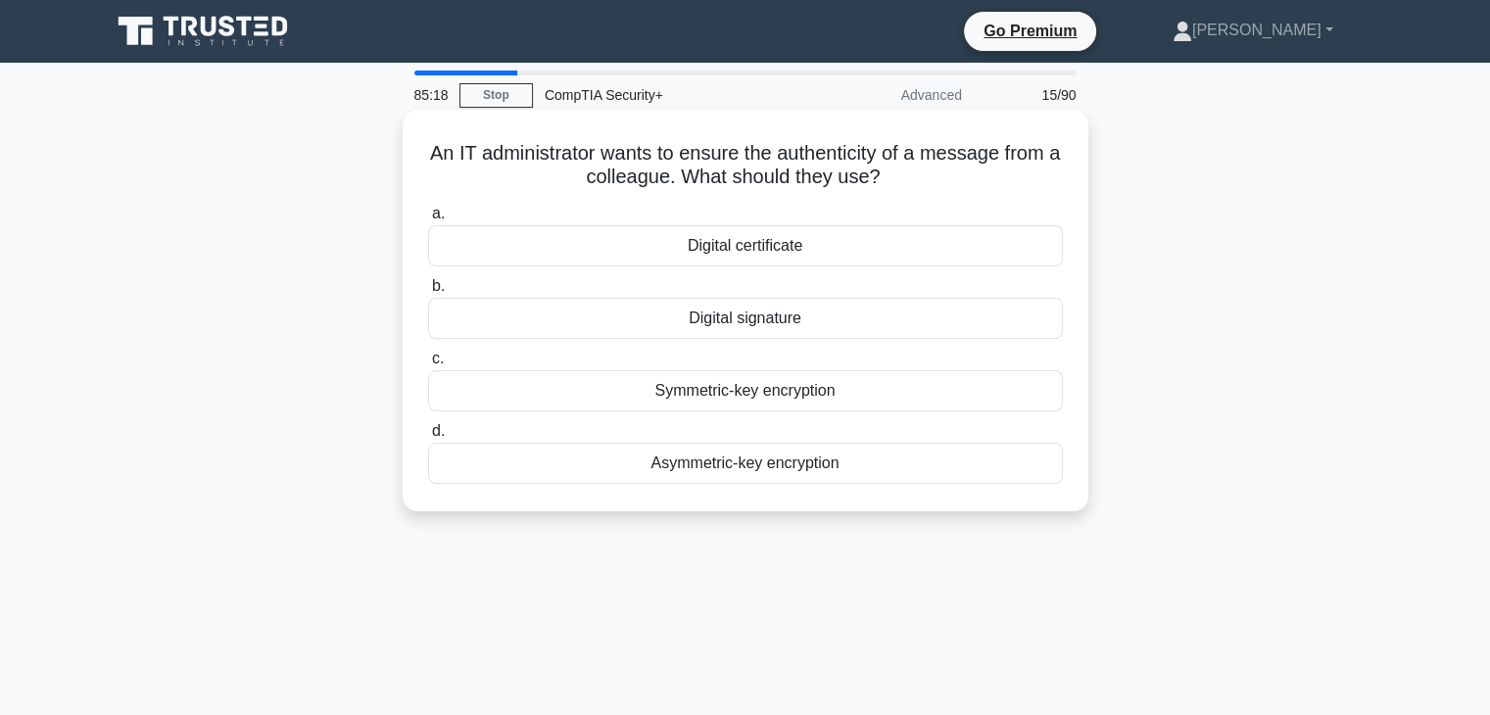
click at [944, 324] on div "Digital signature" at bounding box center [745, 318] width 635 height 41
click at [428, 293] on input "b. Digital signature" at bounding box center [428, 286] width 0 height 13
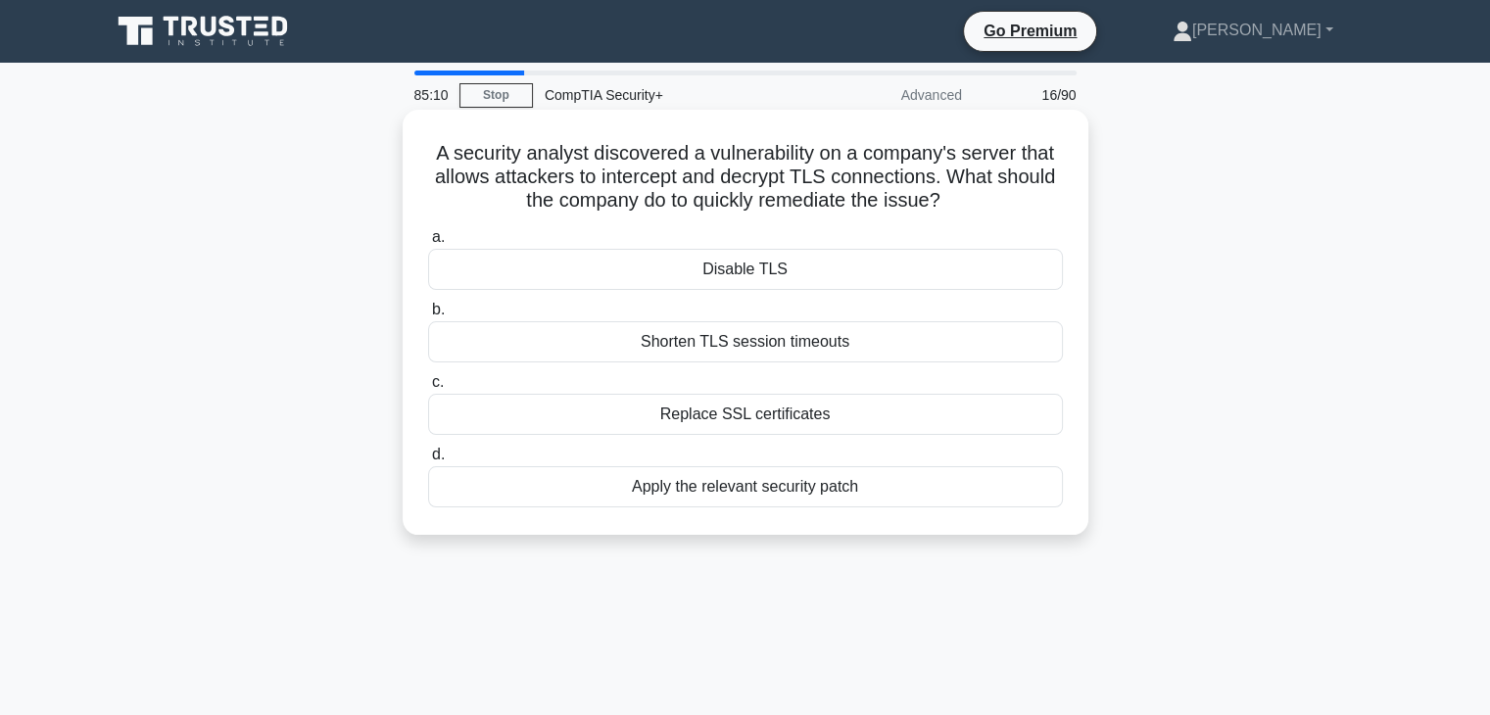
click at [838, 505] on div "Apply the relevant security patch" at bounding box center [745, 486] width 635 height 41
click at [428, 461] on input "d. Apply the relevant security patch" at bounding box center [428, 455] width 0 height 13
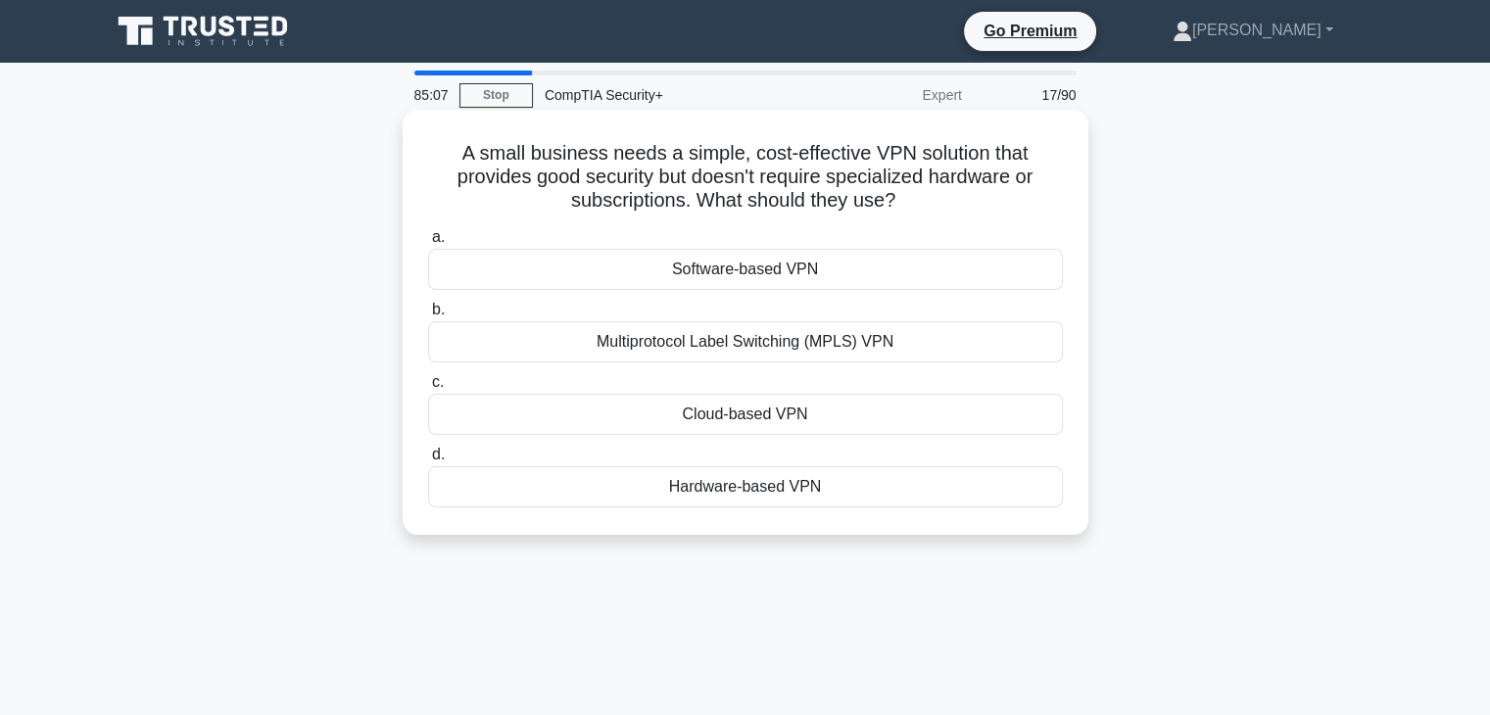
click at [1007, 275] on div "Software-based VPN" at bounding box center [745, 269] width 635 height 41
click at [428, 244] on input "a. Software-based VPN" at bounding box center [428, 237] width 0 height 13
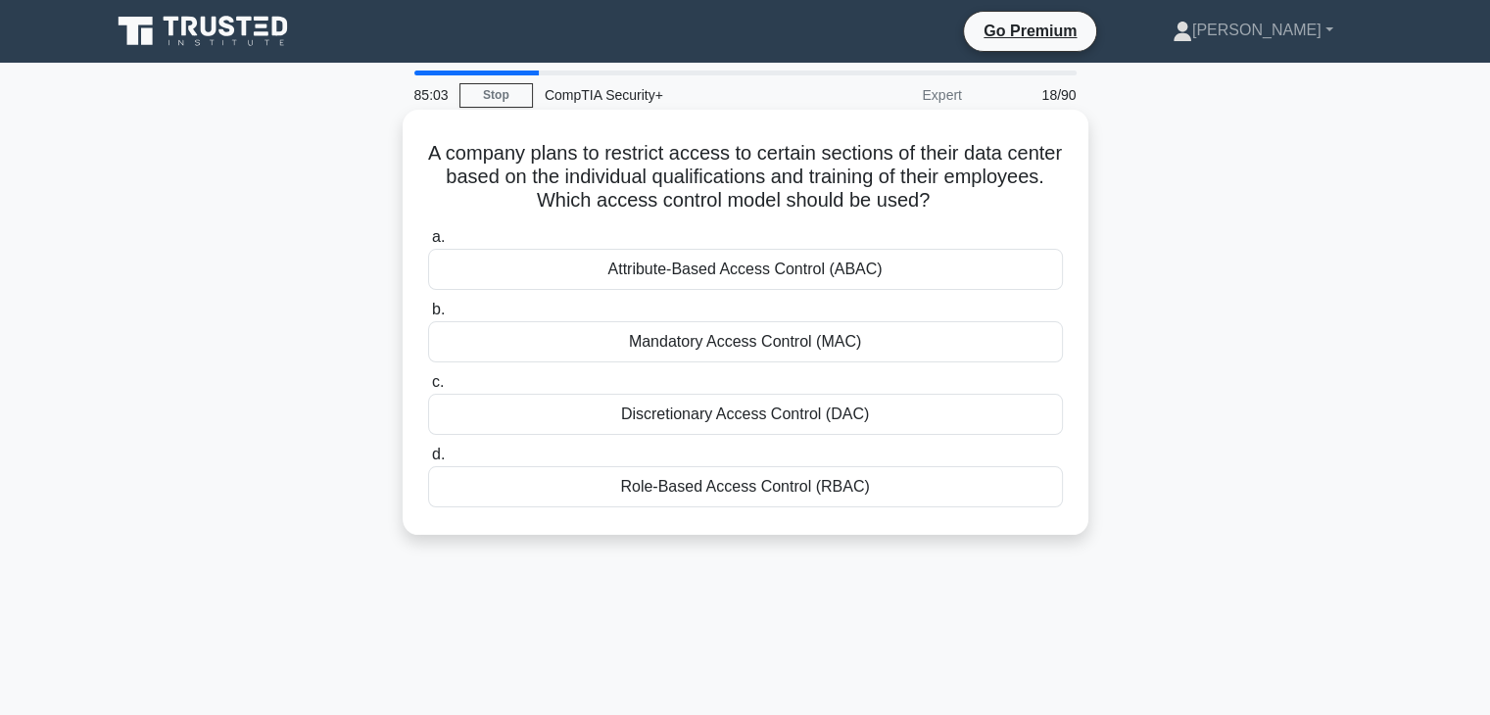
click at [965, 283] on div "Attribute-Based Access Control (ABAC)" at bounding box center [745, 269] width 635 height 41
click at [428, 244] on input "a. Attribute-Based Access Control (ABAC)" at bounding box center [428, 237] width 0 height 13
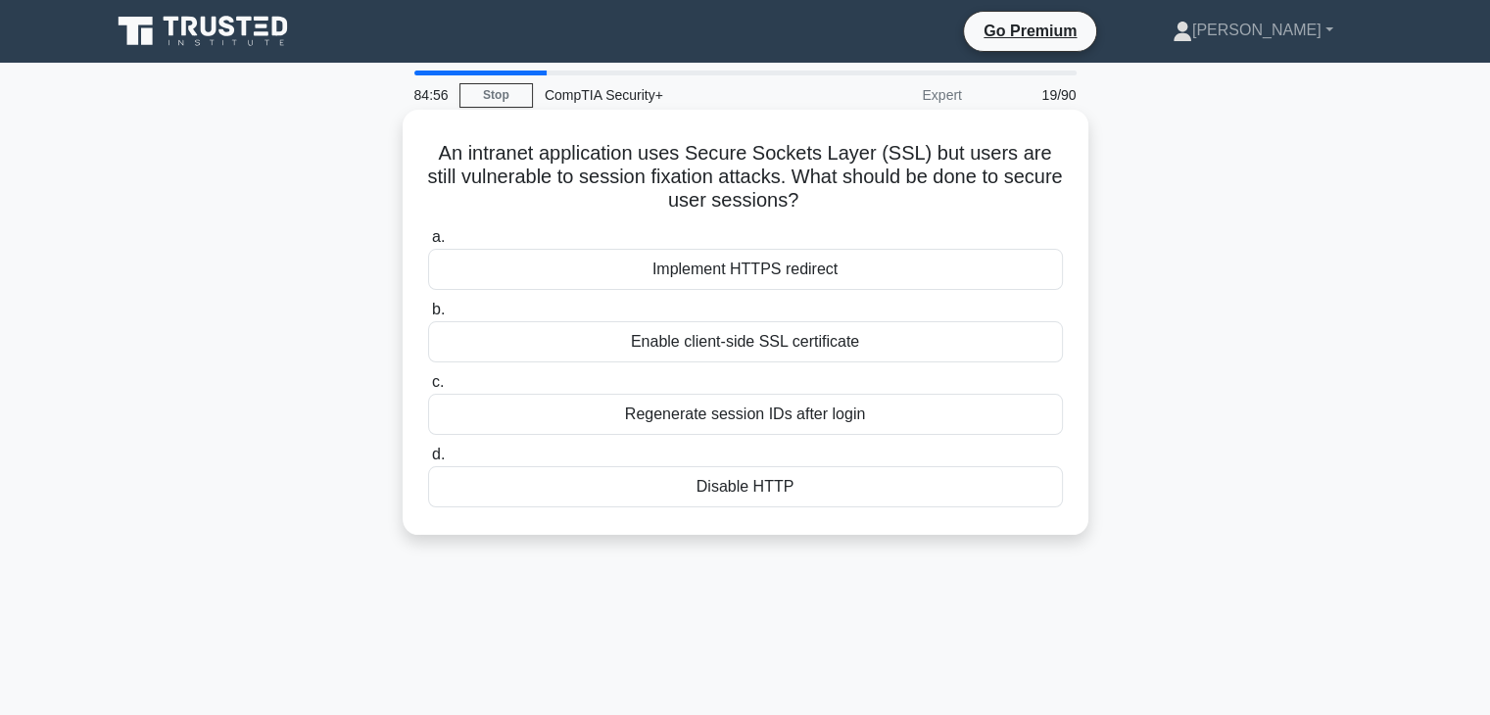
click at [861, 428] on div "Regenerate session IDs after login" at bounding box center [745, 414] width 635 height 41
click at [428, 389] on input "c. Regenerate session IDs after login" at bounding box center [428, 382] width 0 height 13
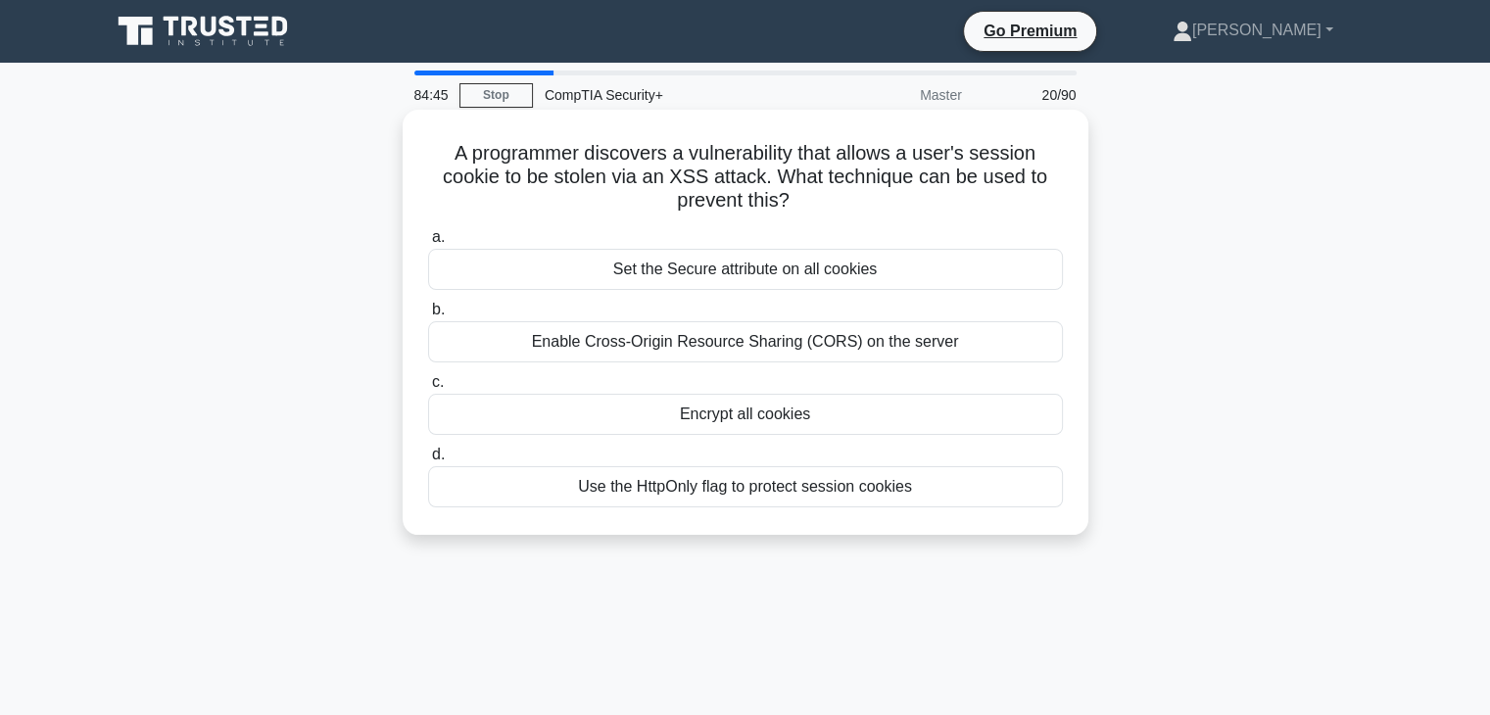
click at [860, 498] on div "Use the HttpOnly flag to protect session cookies" at bounding box center [745, 486] width 635 height 41
click at [428, 461] on input "d. Use the HttpOnly flag to protect session cookies" at bounding box center [428, 455] width 0 height 13
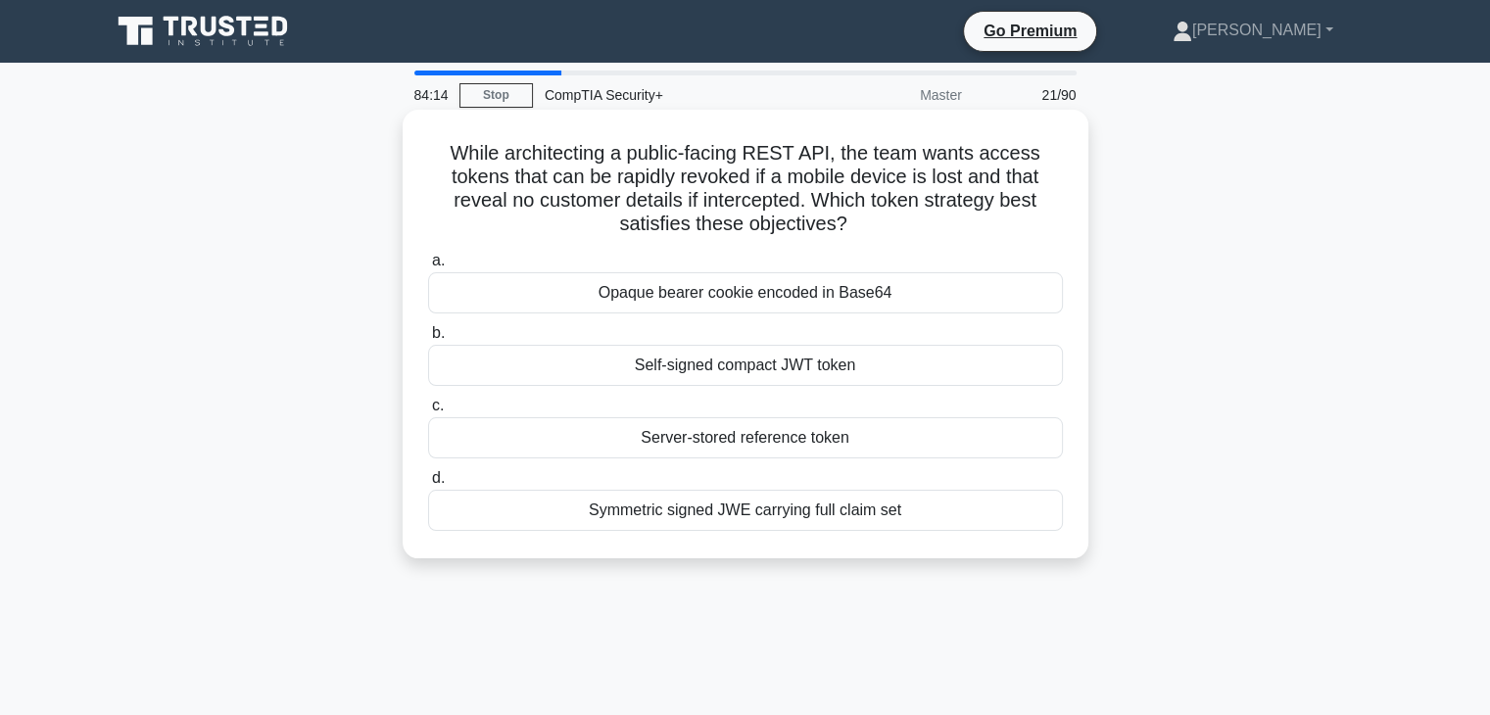
click at [867, 448] on div "Server-stored reference token" at bounding box center [745, 437] width 635 height 41
click at [428, 412] on input "c. Server-stored reference token" at bounding box center [428, 406] width 0 height 13
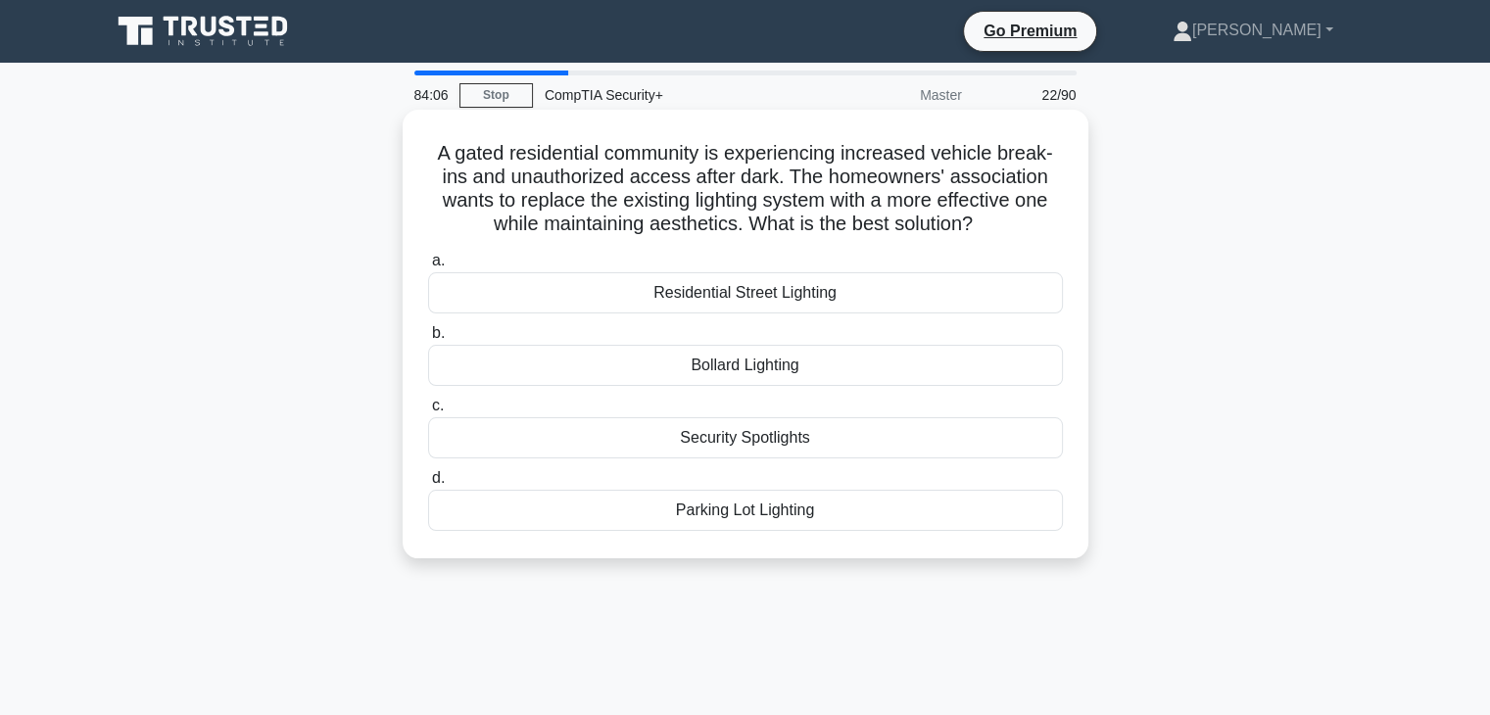
click at [889, 379] on div "Bollard Lighting" at bounding box center [745, 365] width 635 height 41
click at [428, 340] on input "b. Bollard Lighting" at bounding box center [428, 333] width 0 height 13
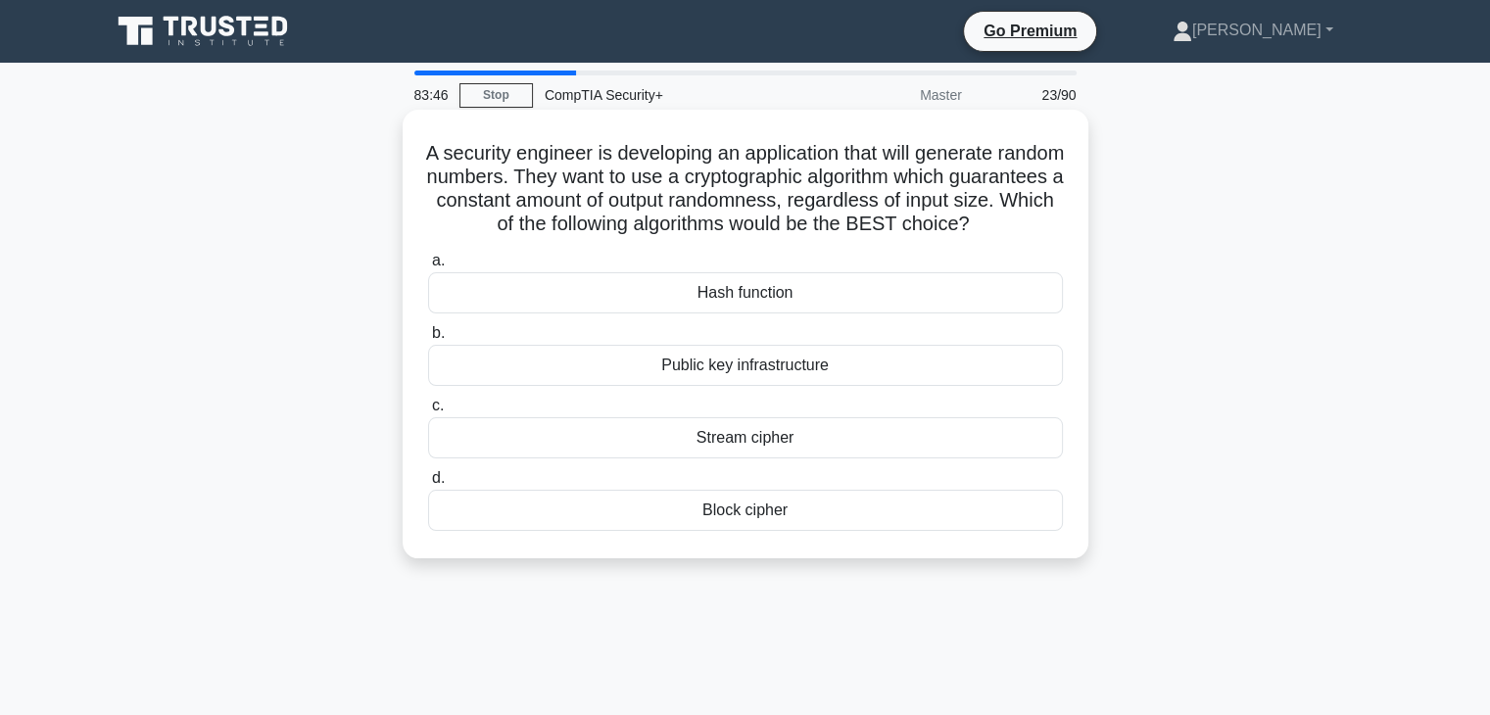
click at [807, 531] on div "Block cipher" at bounding box center [745, 510] width 635 height 41
click at [428, 485] on input "d. Block cipher" at bounding box center [428, 478] width 0 height 13
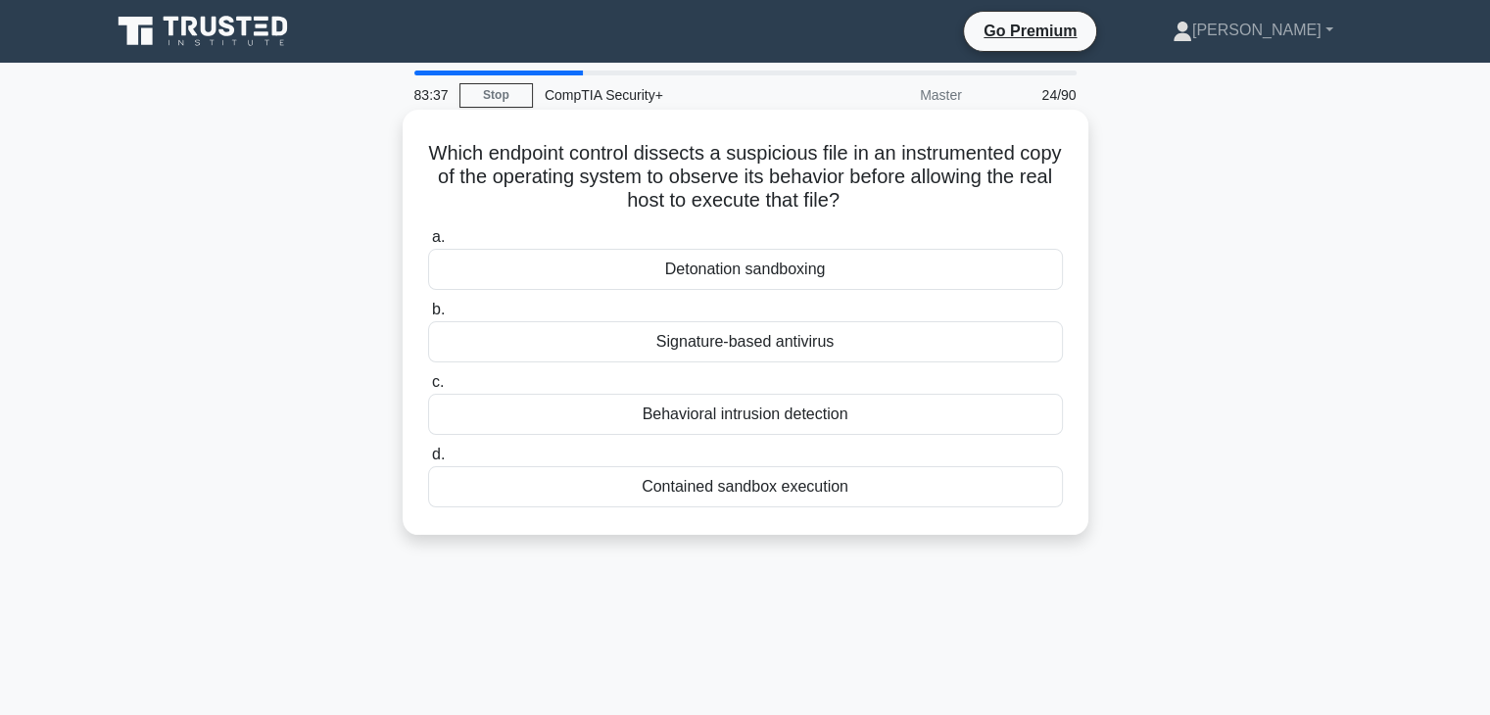
click at [945, 257] on div "Detonation sandboxing" at bounding box center [745, 269] width 635 height 41
click at [428, 244] on input "a. Detonation sandboxing" at bounding box center [428, 237] width 0 height 13
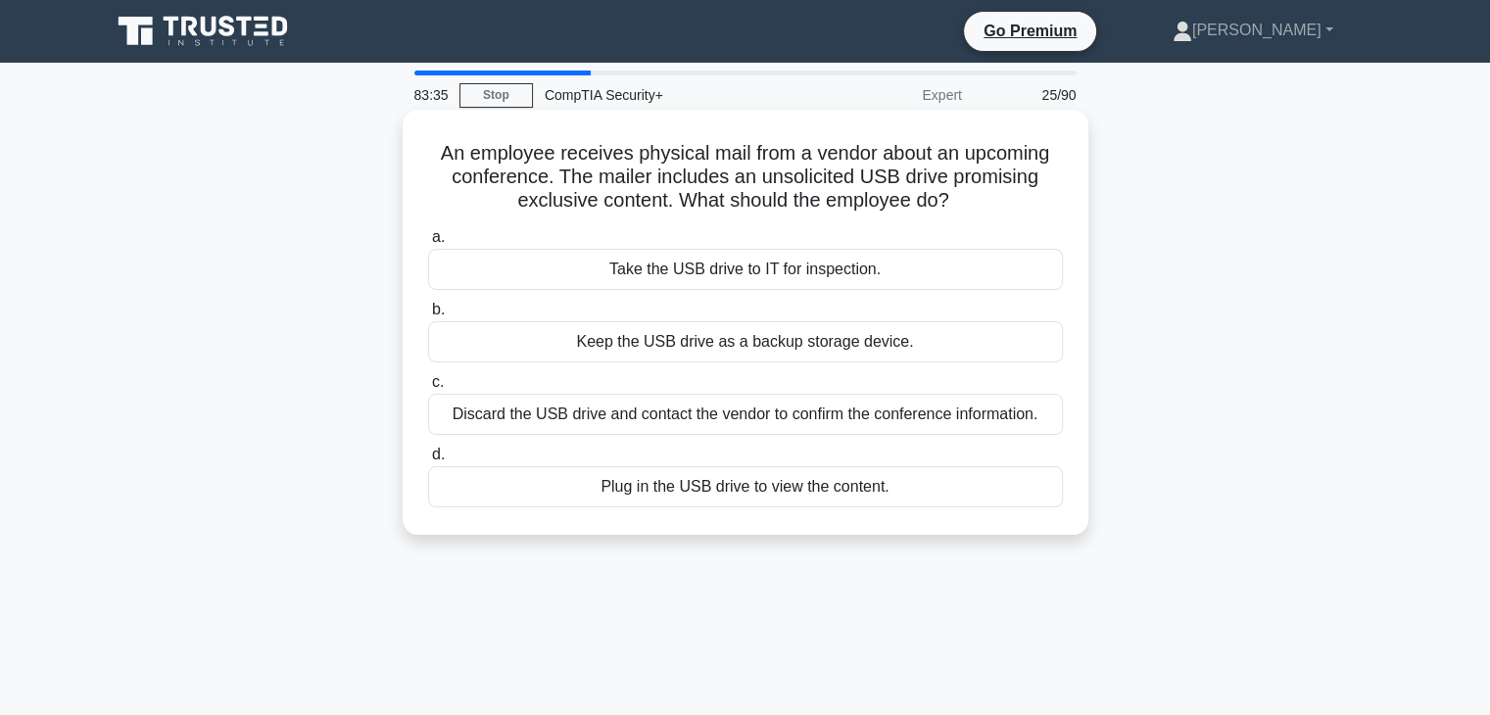
click at [921, 423] on div "Discard the USB drive and contact the vendor to confirm the conference informat…" at bounding box center [745, 414] width 635 height 41
click at [428, 389] on input "c. Discard the USB drive and contact the vendor to confirm the conference infor…" at bounding box center [428, 382] width 0 height 13
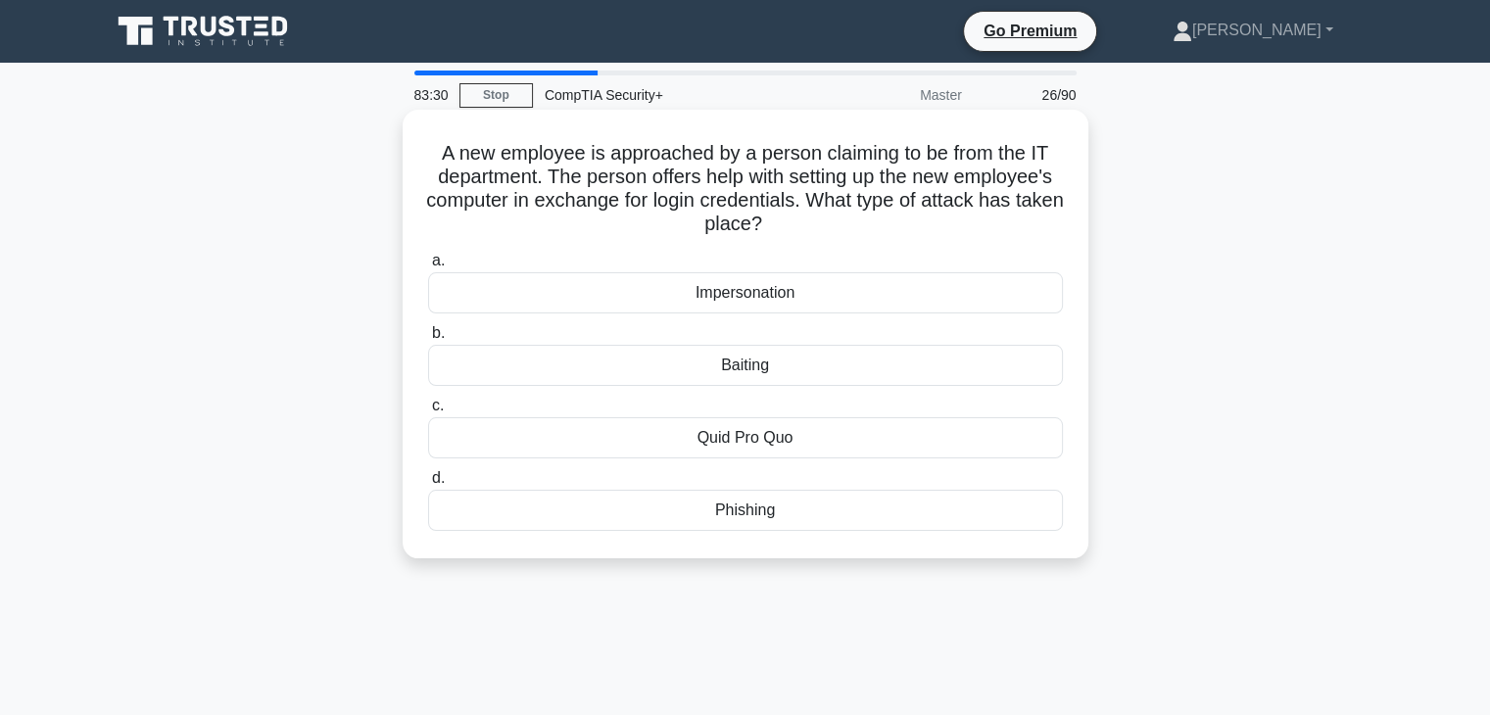
click at [893, 435] on div "Quid Pro Quo" at bounding box center [745, 437] width 635 height 41
click at [428, 412] on input "c. Quid Pro Quo" at bounding box center [428, 406] width 0 height 13
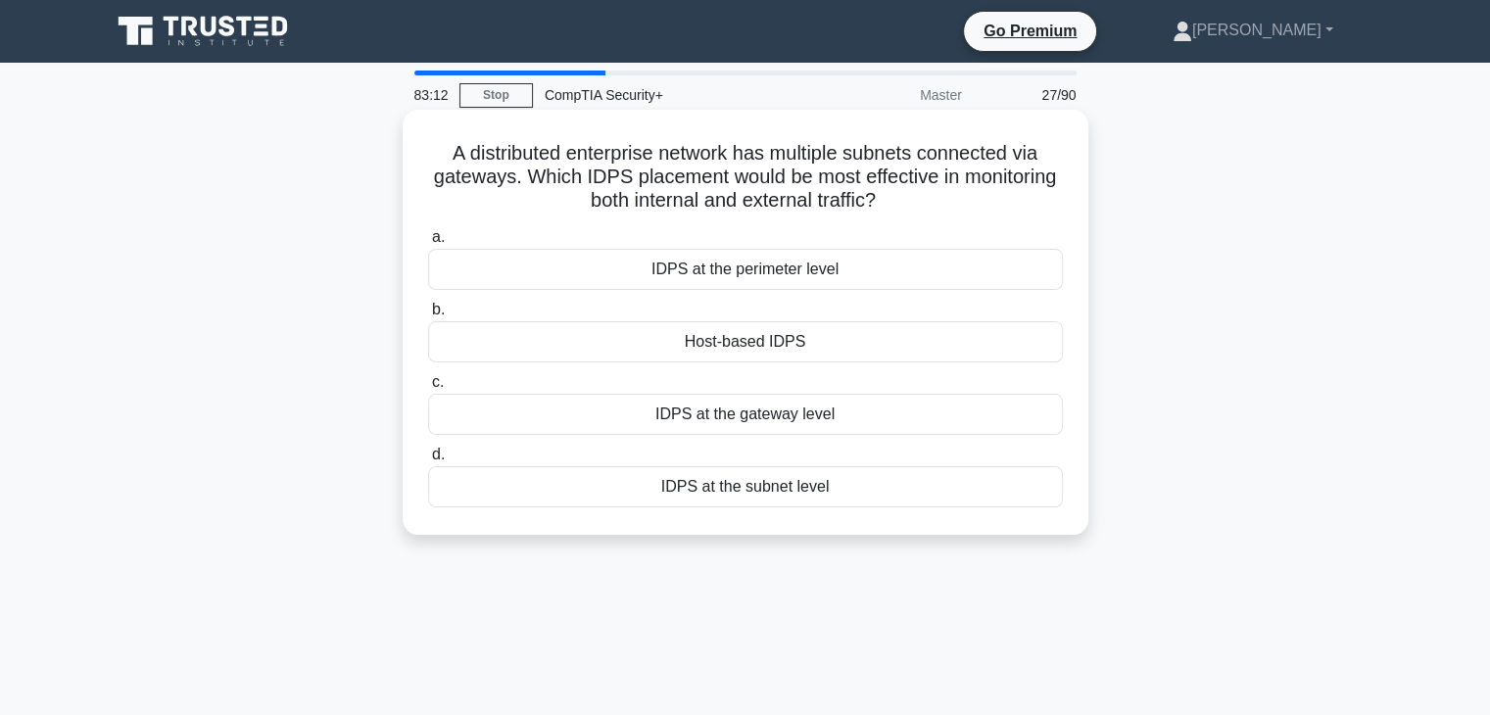
click at [884, 497] on div "IDPS at the subnet level" at bounding box center [745, 486] width 635 height 41
click at [428, 461] on input "d. IDPS at the subnet level" at bounding box center [428, 455] width 0 height 13
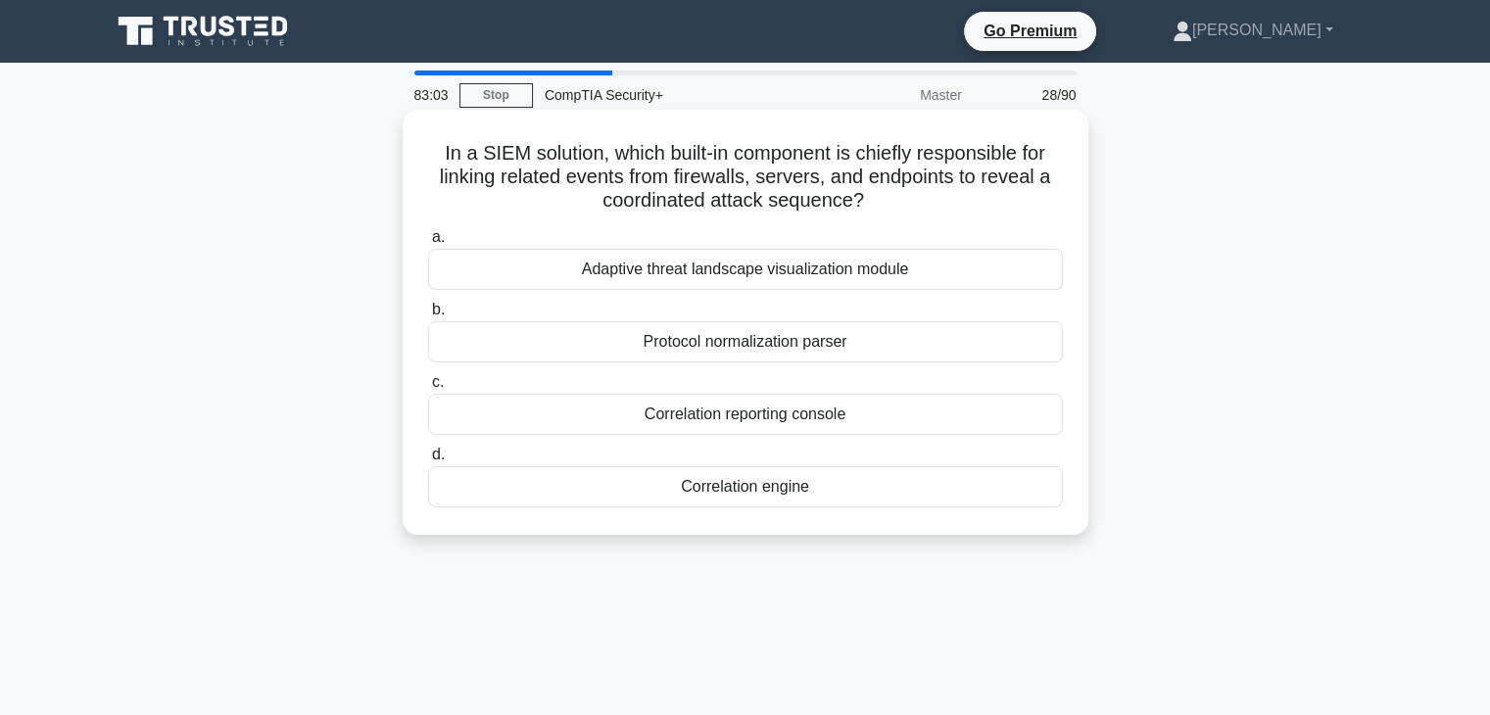
click at [836, 507] on div "Correlation engine" at bounding box center [745, 486] width 635 height 41
click at [428, 461] on input "d. Correlation engine" at bounding box center [428, 455] width 0 height 13
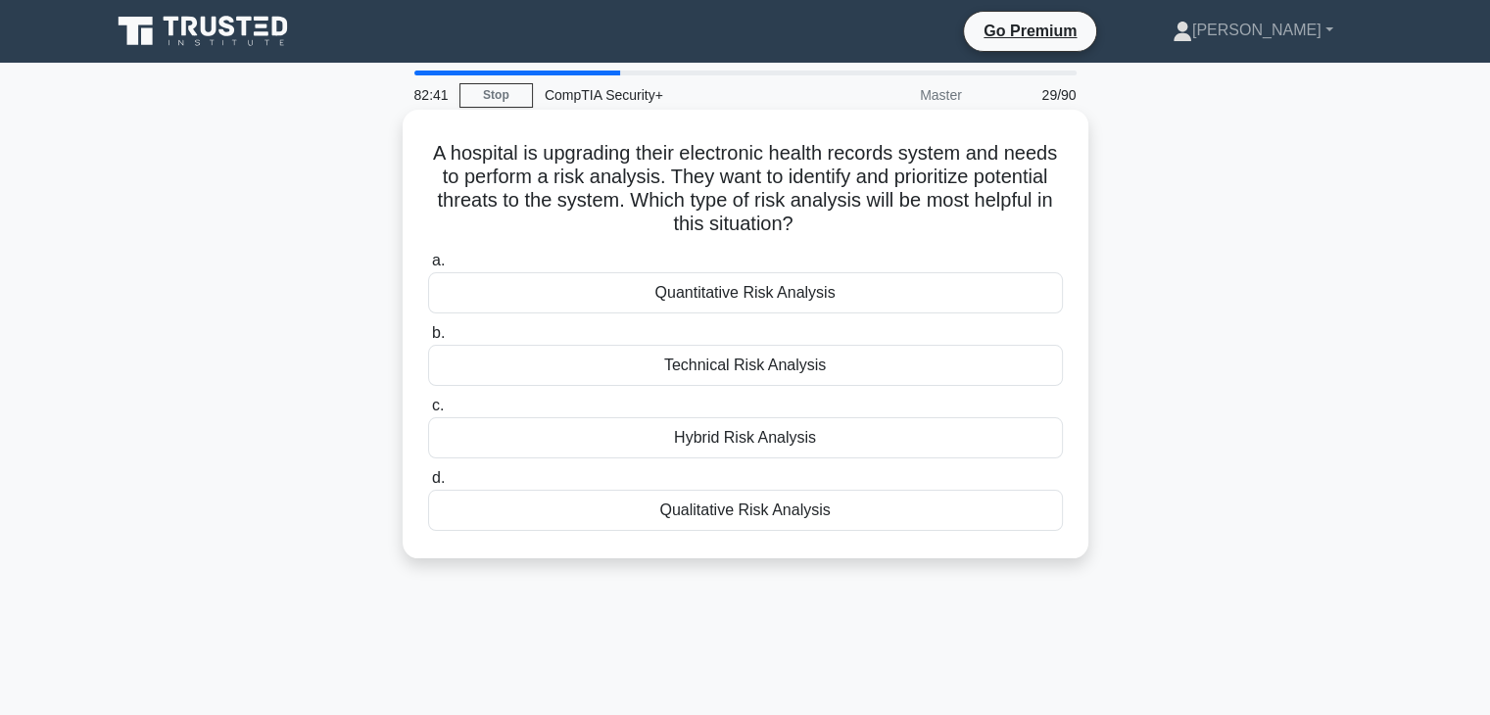
click at [969, 301] on div "Quantitative Risk Analysis" at bounding box center [745, 292] width 635 height 41
click at [428, 267] on input "a. Quantitative Risk Analysis" at bounding box center [428, 261] width 0 height 13
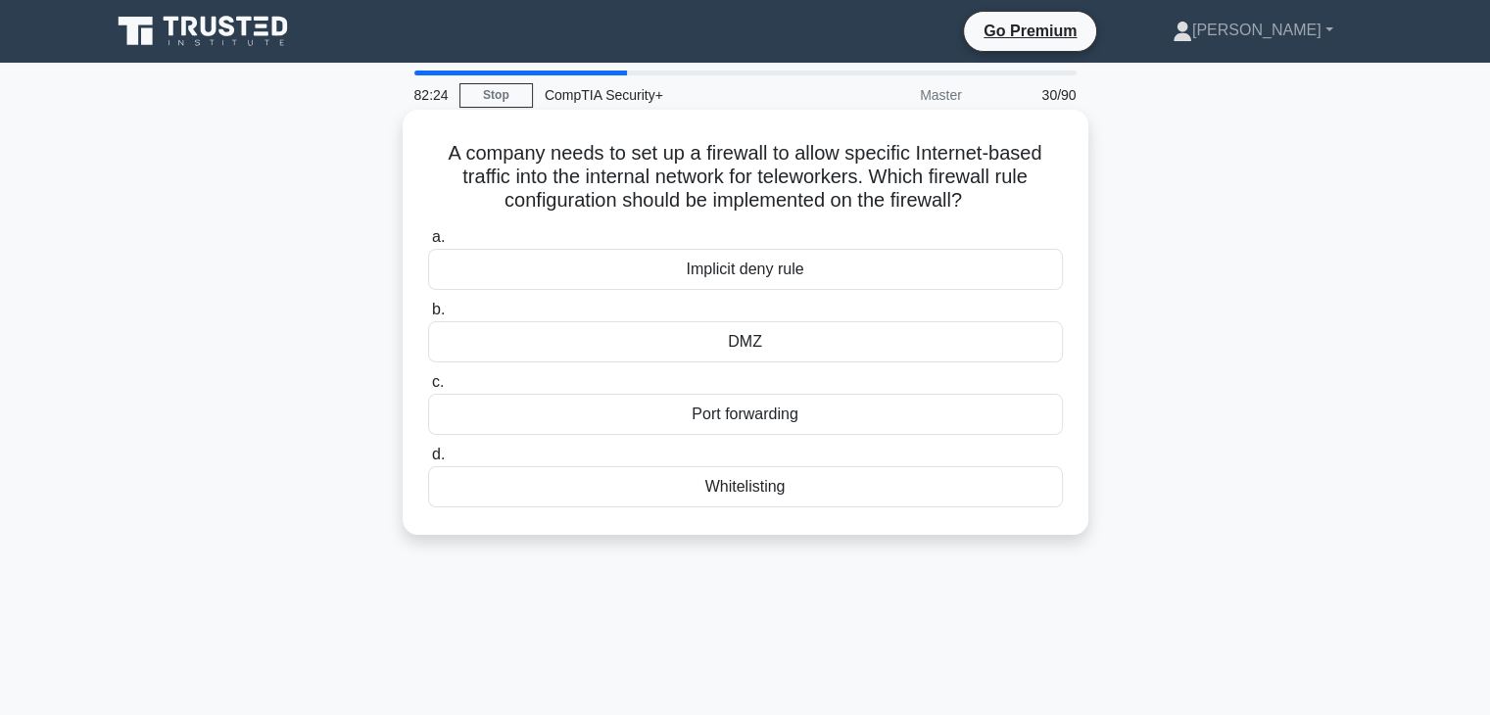
click at [889, 423] on div "Port forwarding" at bounding box center [745, 414] width 635 height 41
click at [428, 389] on input "c. Port forwarding" at bounding box center [428, 382] width 0 height 13
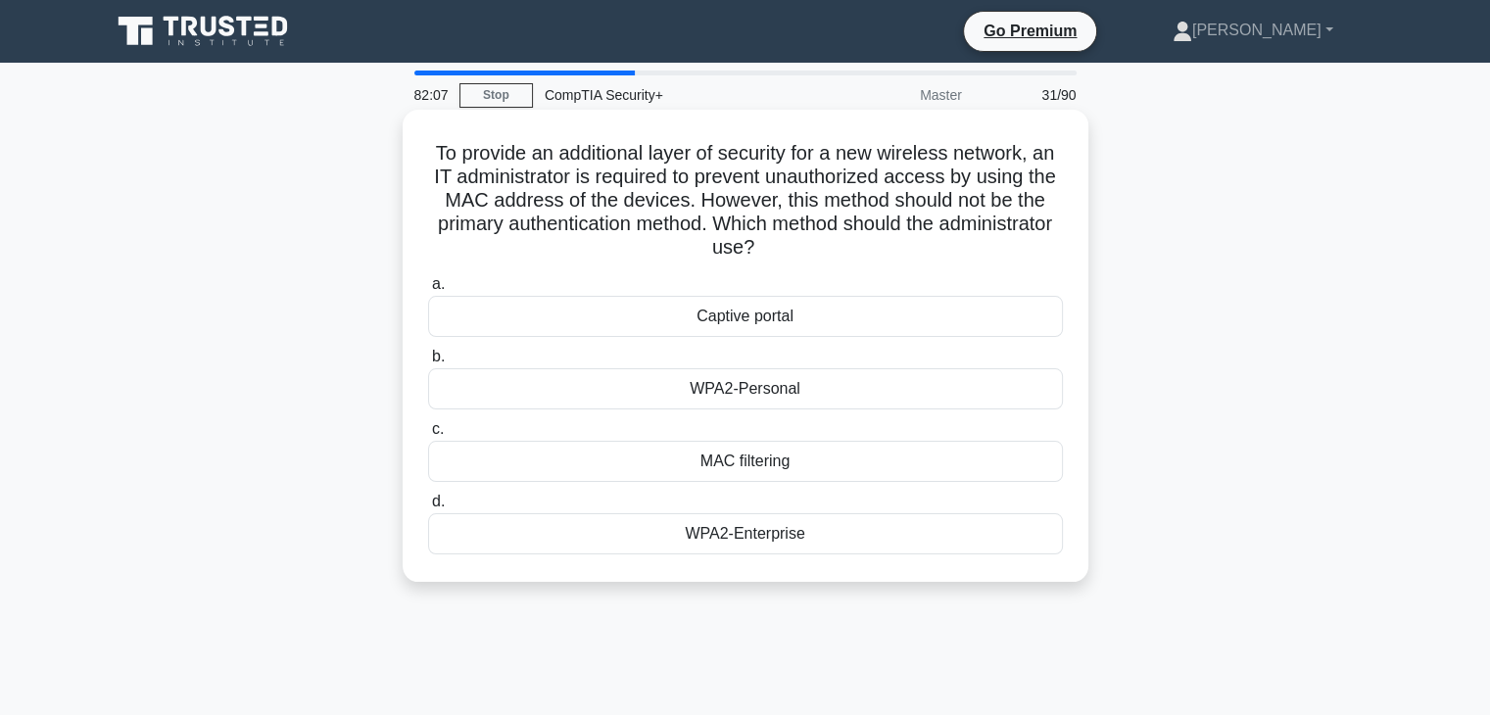
click at [795, 534] on div "WPA2-Enterprise" at bounding box center [745, 533] width 635 height 41
click at [428, 508] on input "d. WPA2-Enterprise" at bounding box center [428, 502] width 0 height 13
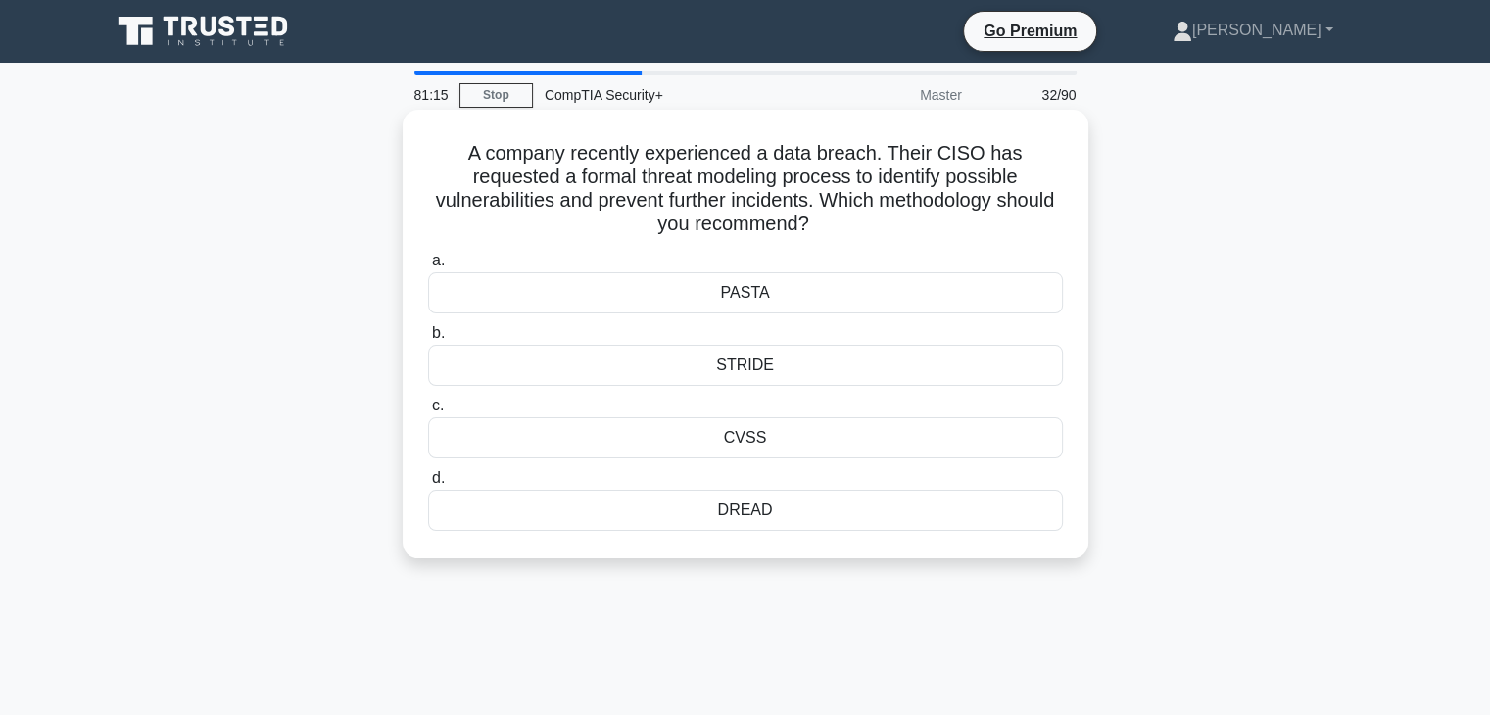
click at [803, 304] on div "PASTA" at bounding box center [745, 292] width 635 height 41
click at [428, 267] on input "a. PASTA" at bounding box center [428, 261] width 0 height 13
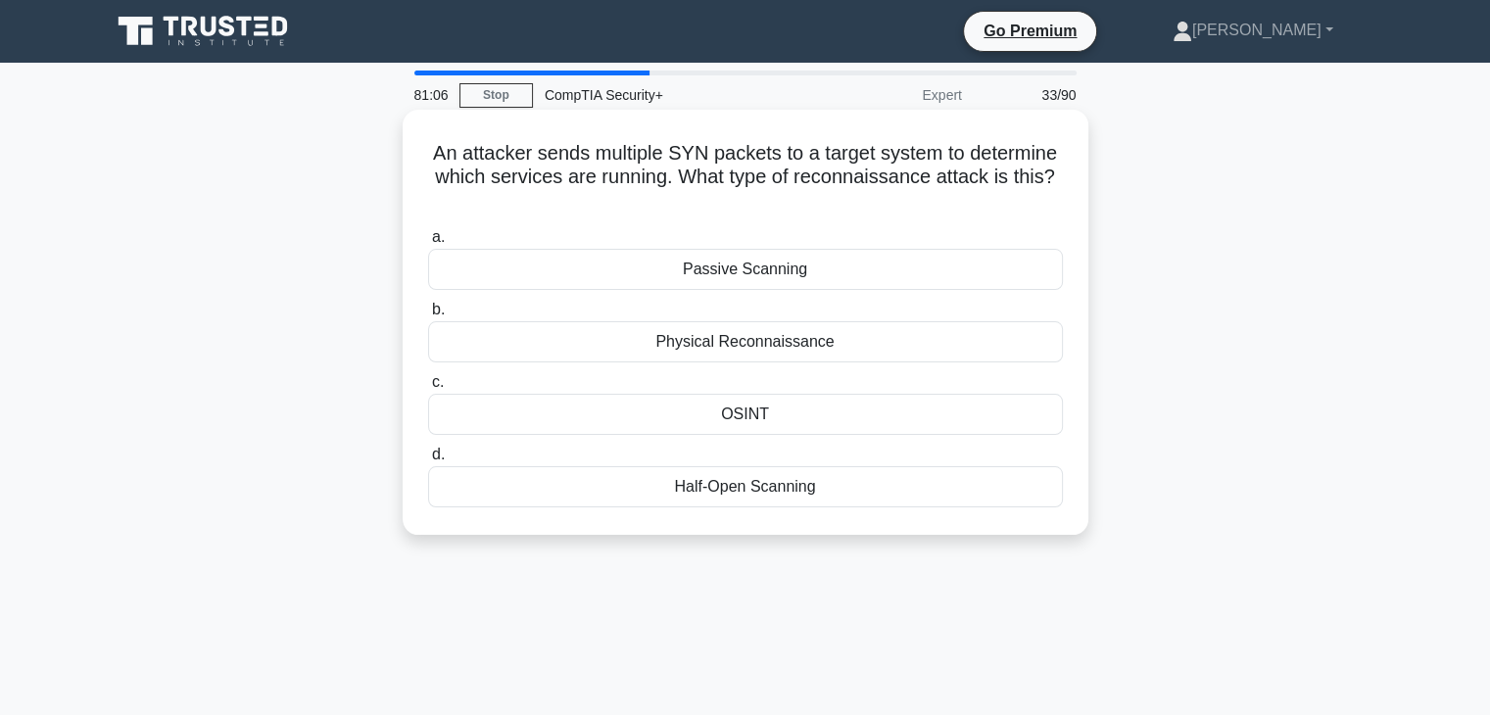
click at [610, 505] on div "Half-Open Scanning" at bounding box center [745, 486] width 635 height 41
click at [428, 461] on input "d. Half-Open Scanning" at bounding box center [428, 455] width 0 height 13
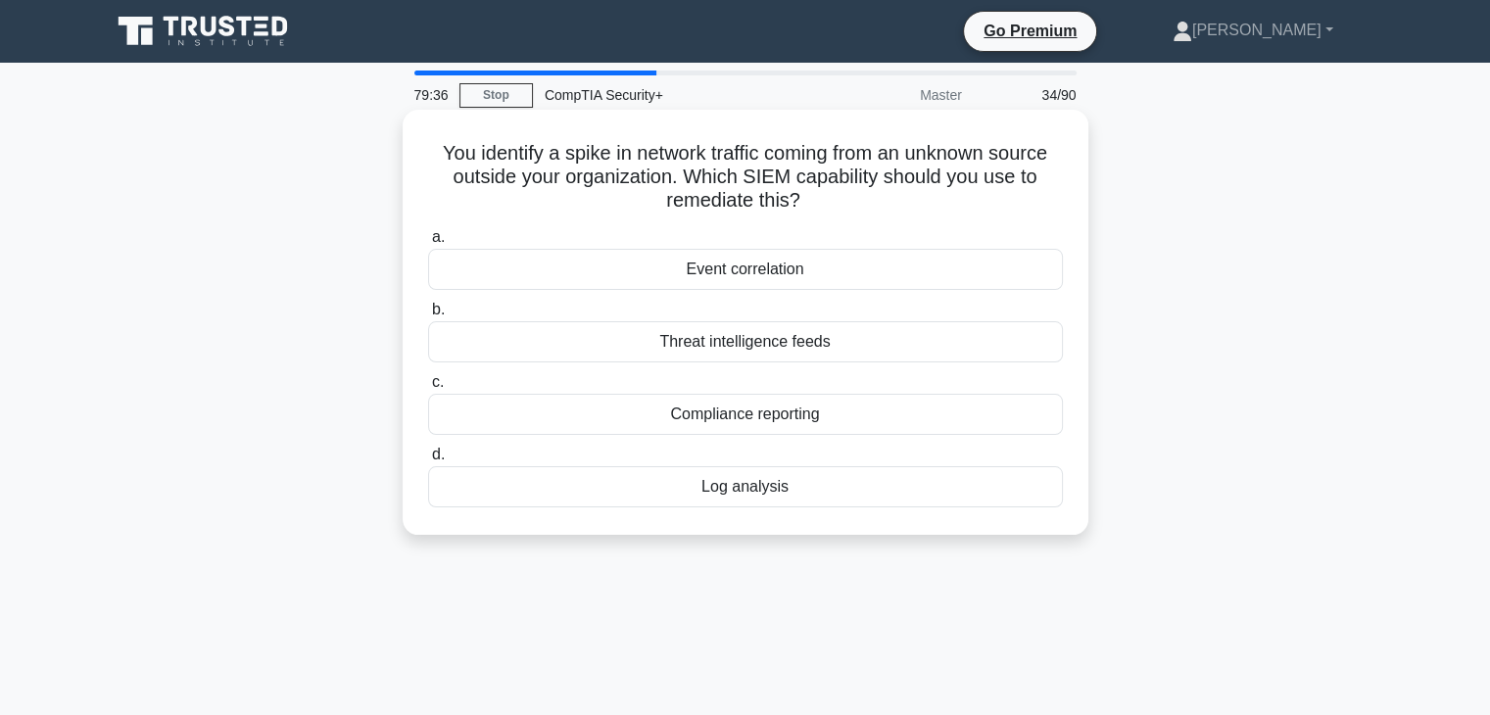
click at [870, 345] on div "Threat intelligence feeds" at bounding box center [745, 341] width 635 height 41
click at [428, 316] on input "b. Threat intelligence feeds" at bounding box center [428, 310] width 0 height 13
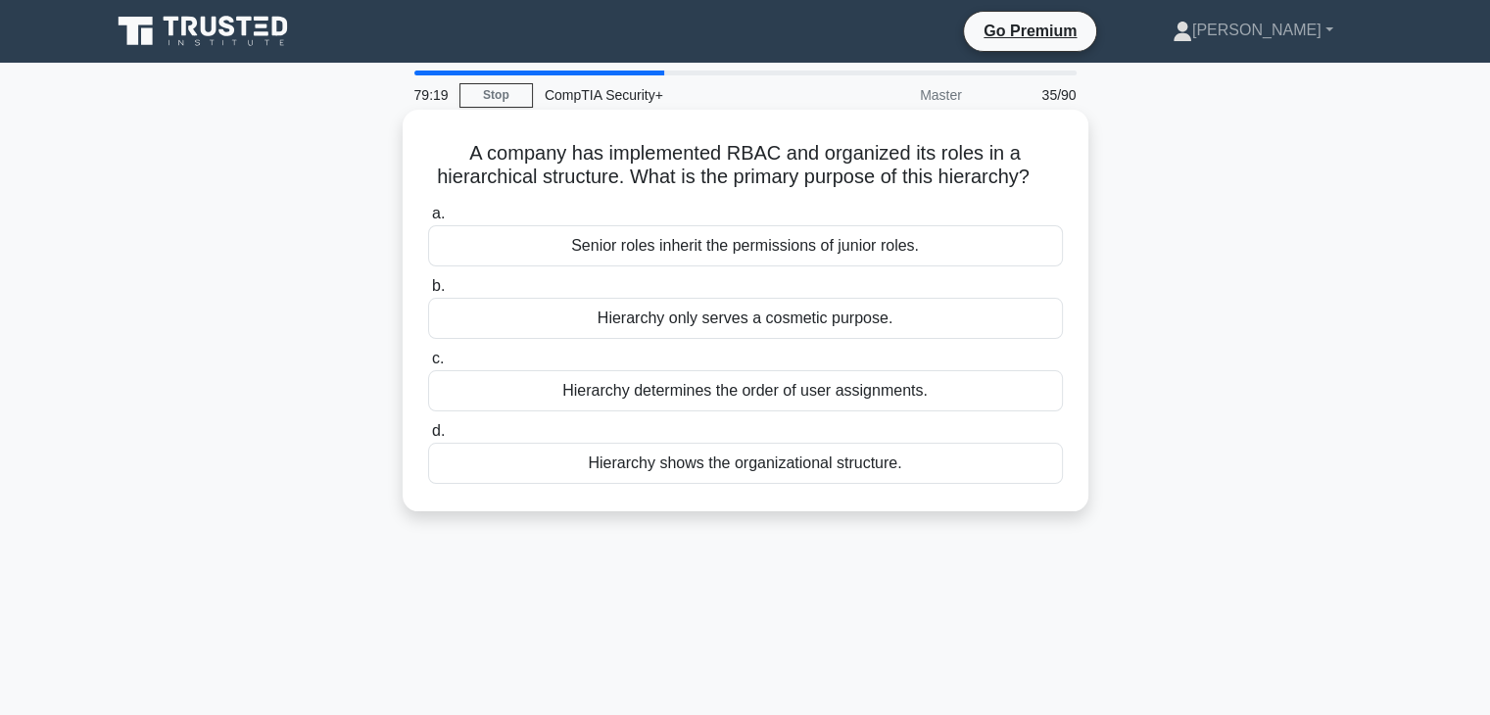
click at [983, 249] on div "Senior roles inherit the permissions of junior roles." at bounding box center [745, 245] width 635 height 41
click at [428, 220] on input "a. Senior roles inherit the permissions of junior roles." at bounding box center [428, 214] width 0 height 13
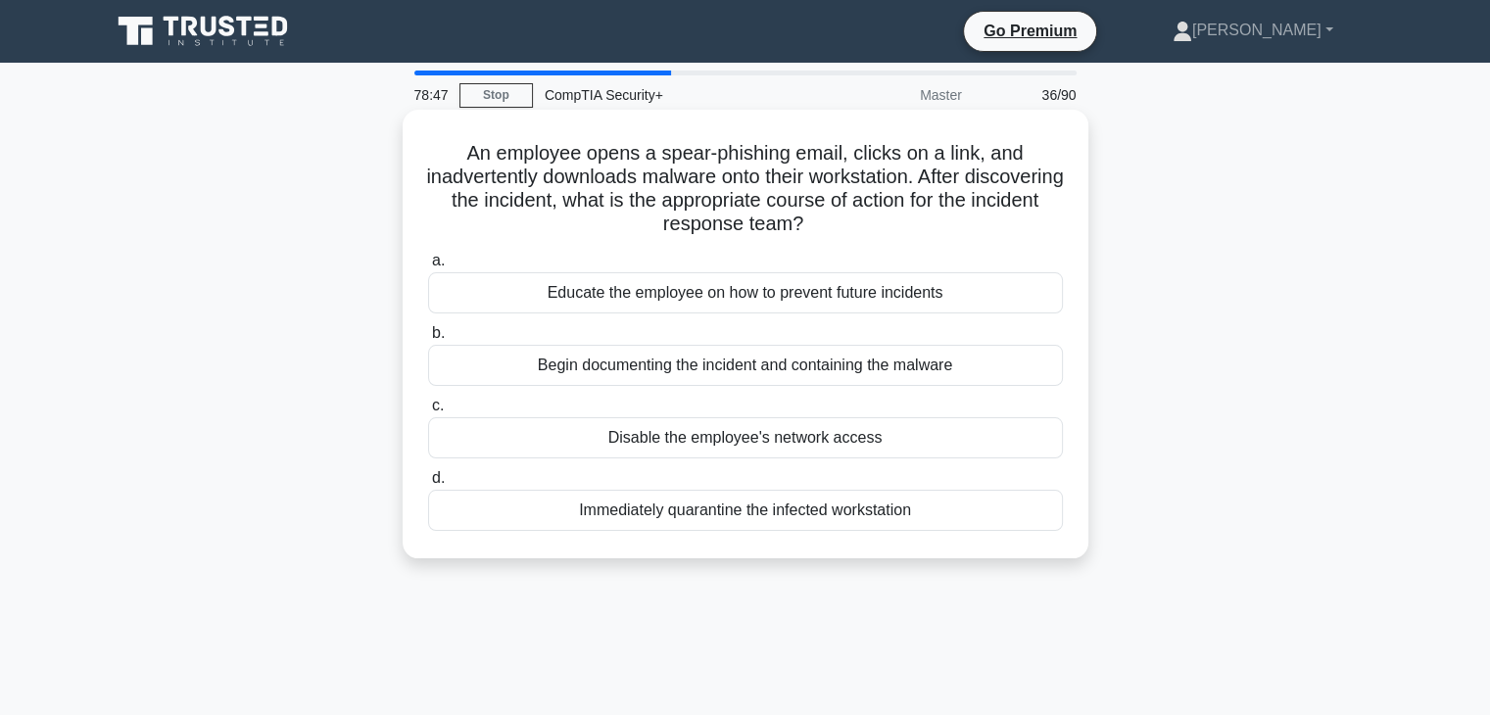
click at [973, 371] on div "Begin documenting the incident and containing the malware" at bounding box center [745, 365] width 635 height 41
click at [428, 340] on input "b. Begin documenting the incident and containing the malware" at bounding box center [428, 333] width 0 height 13
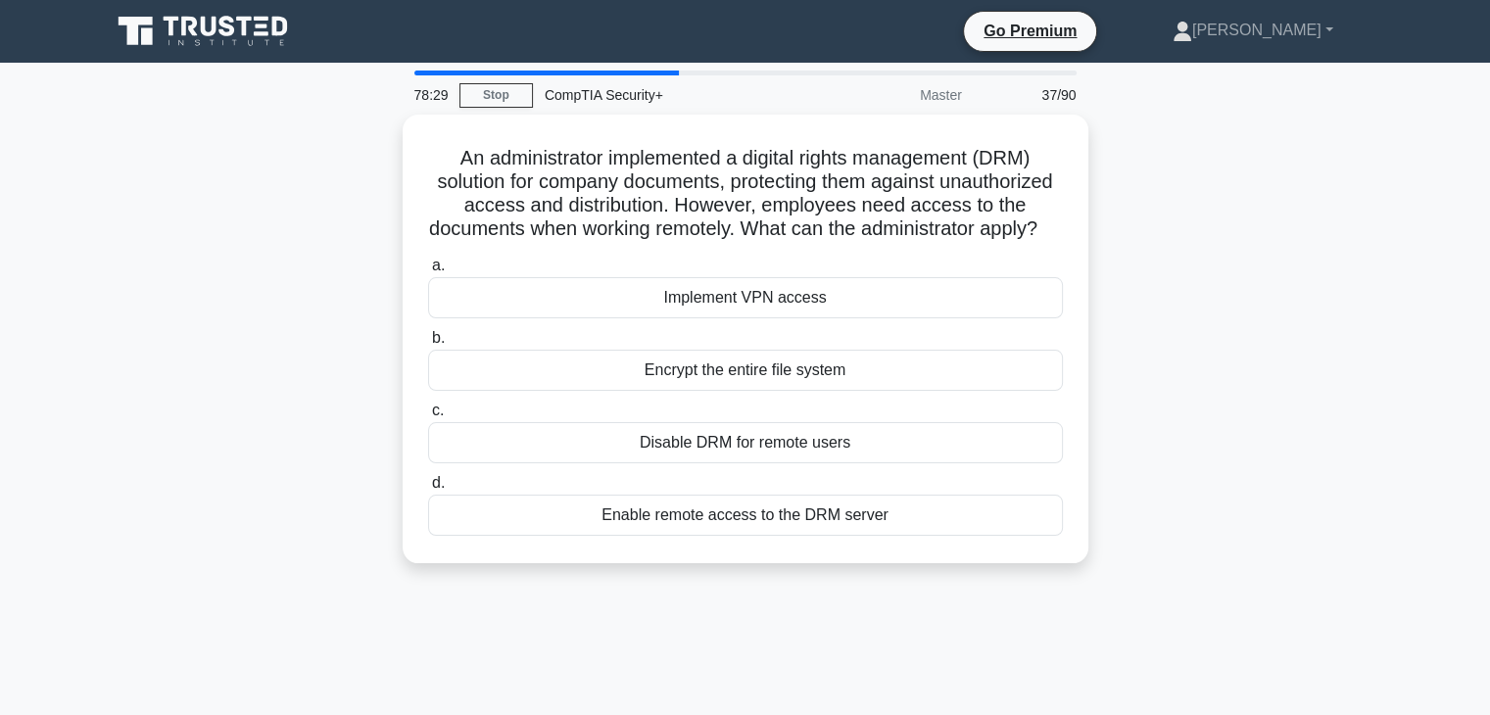
click at [861, 536] on div "Enable remote access to the DRM server" at bounding box center [745, 515] width 635 height 41
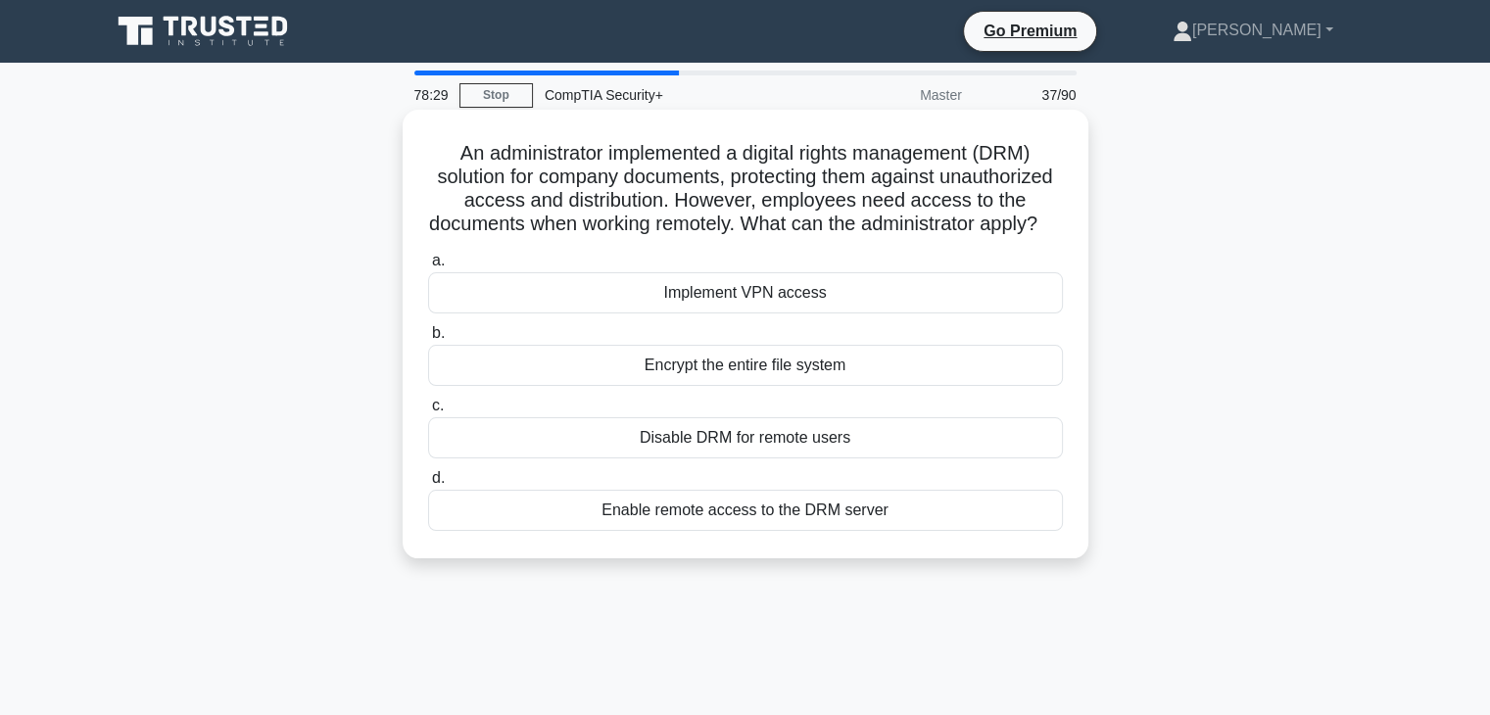
click at [428, 485] on input "d. Enable remote access to the DRM server" at bounding box center [428, 478] width 0 height 13
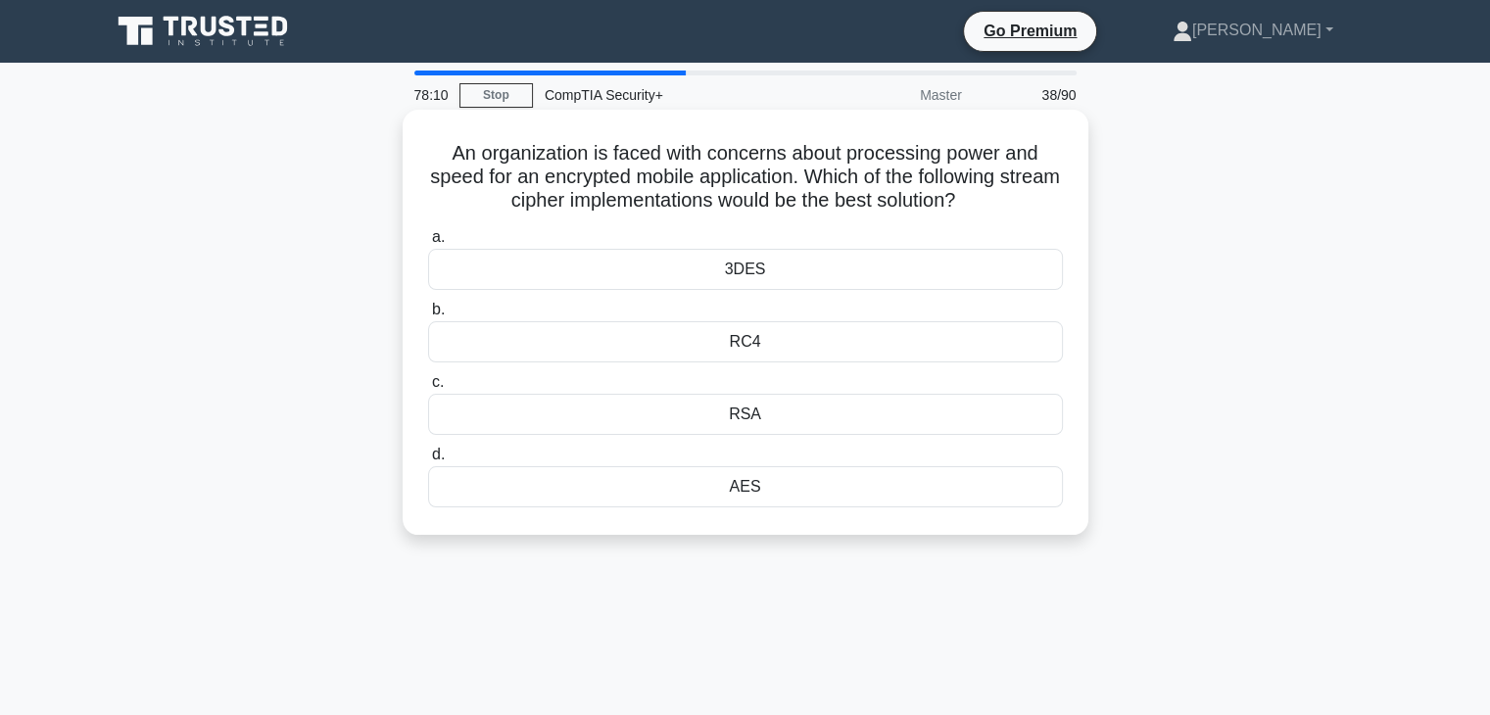
click at [987, 353] on div "RC4" at bounding box center [745, 341] width 635 height 41
click at [428, 316] on input "b. RC4" at bounding box center [428, 310] width 0 height 13
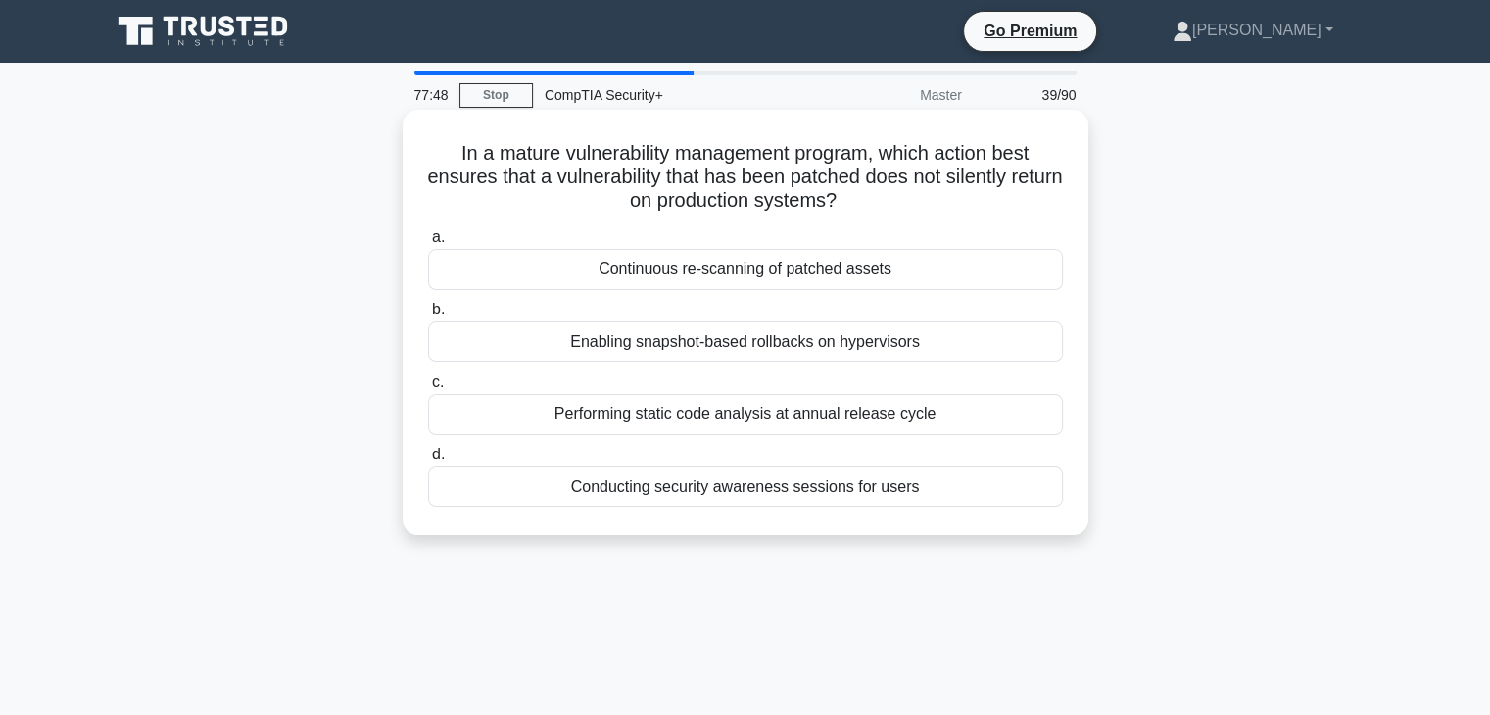
click at [969, 276] on div "Continuous re-scanning of patched assets" at bounding box center [745, 269] width 635 height 41
click at [428, 244] on input "a. Continuous re-scanning of patched assets" at bounding box center [428, 237] width 0 height 13
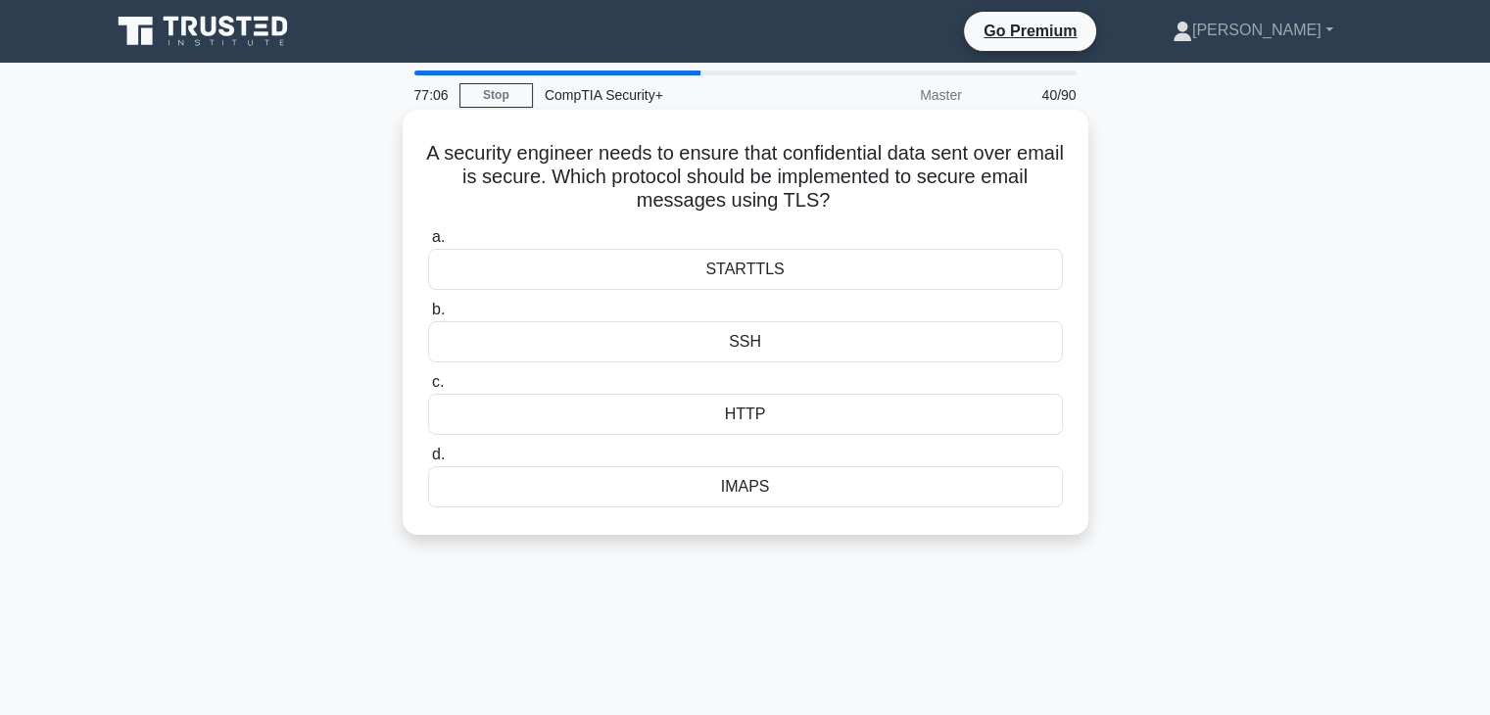
click at [837, 498] on div "IMAPS" at bounding box center [745, 486] width 635 height 41
click at [428, 461] on input "d. IMAPS" at bounding box center [428, 455] width 0 height 13
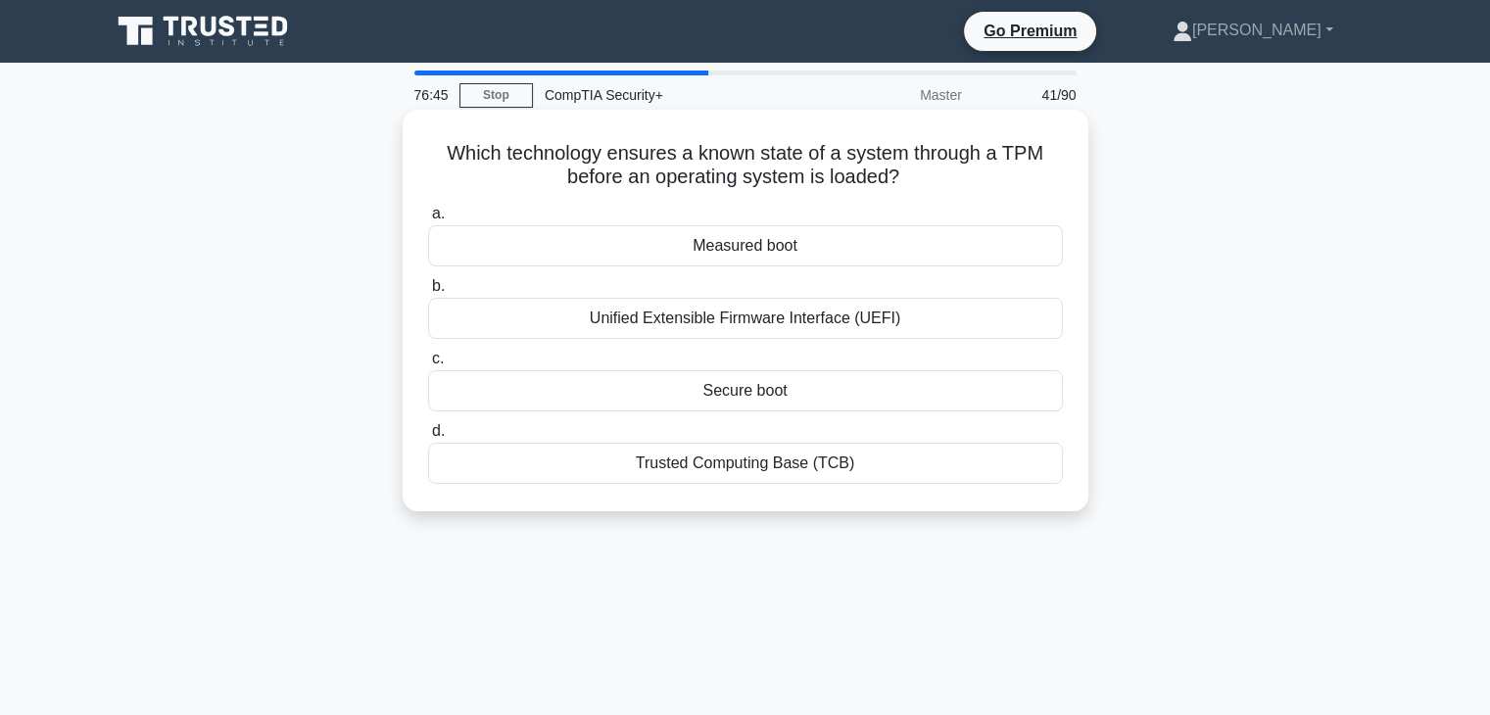
click at [928, 163] on h5 "Which technology ensures a known state of a system through a TPM before an oper…" at bounding box center [745, 165] width 639 height 49
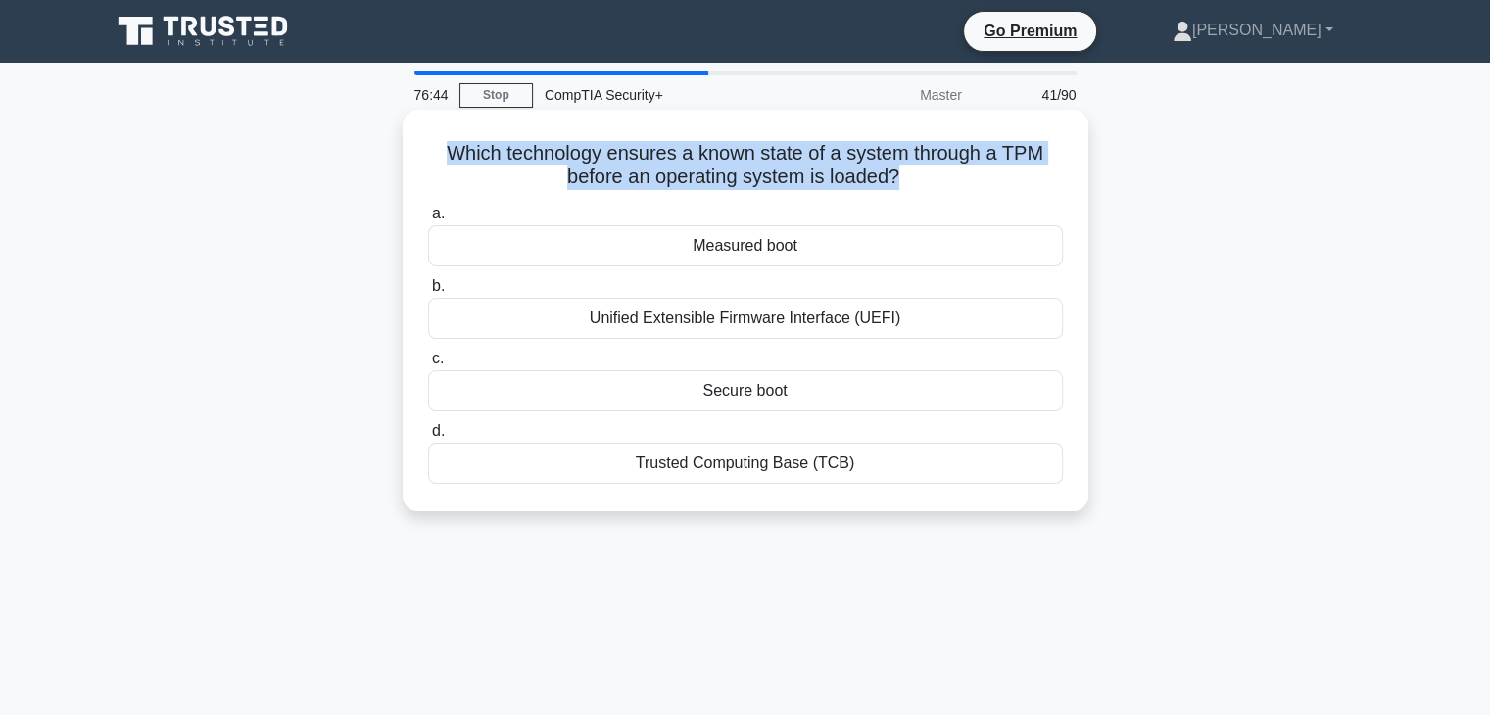
click at [928, 163] on h5 "Which technology ensures a known state of a system through a TPM before an oper…" at bounding box center [745, 165] width 639 height 49
copy div "Which technology ensures a known state of a system through a TPM before an oper…"
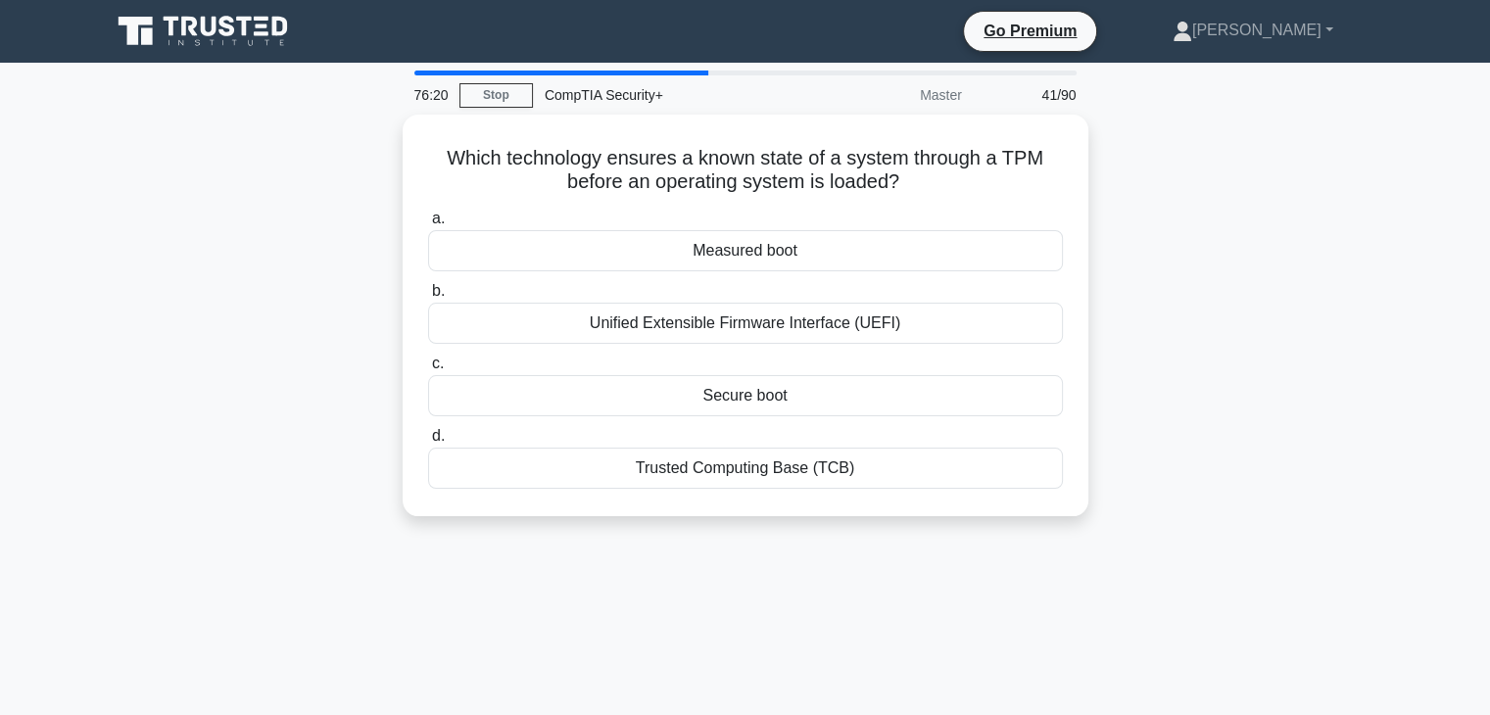
click at [1266, 451] on div "Which technology ensures a known state of a system through a TPM before an oper…" at bounding box center [745, 327] width 1293 height 425
click at [963, 246] on div "Measured boot" at bounding box center [745, 250] width 635 height 41
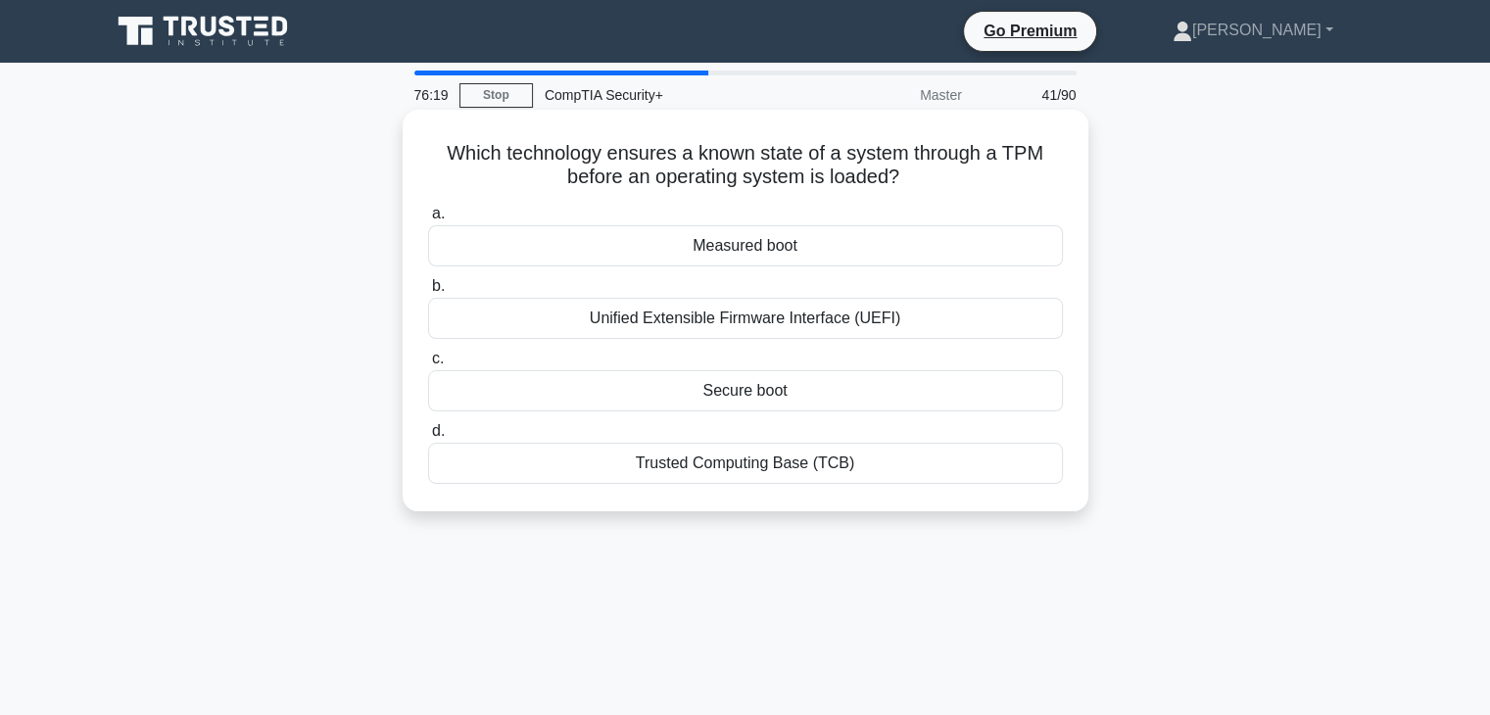
click at [428, 220] on input "a. Measured boot" at bounding box center [428, 214] width 0 height 13
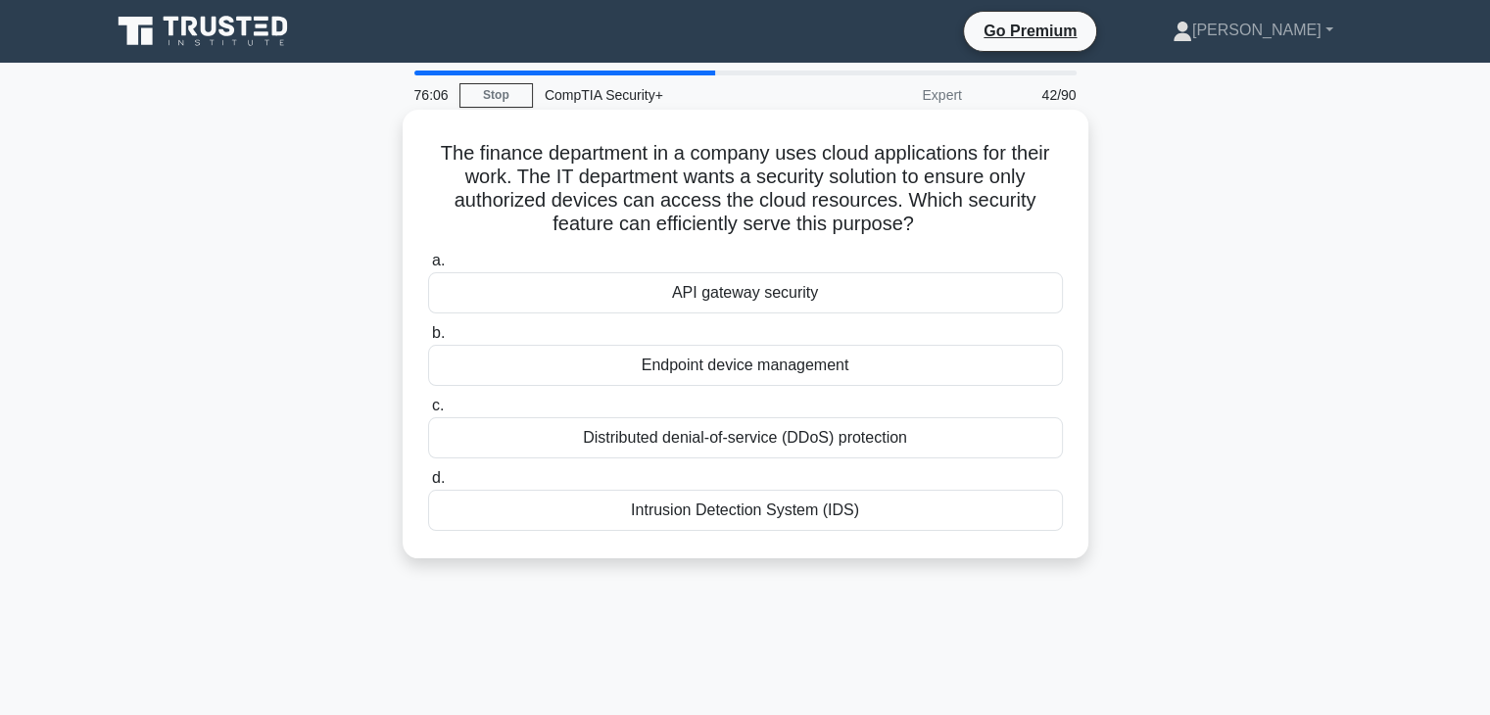
click at [834, 374] on div "Endpoint device management" at bounding box center [745, 365] width 635 height 41
click at [428, 340] on input "b. Endpoint device management" at bounding box center [428, 333] width 0 height 13
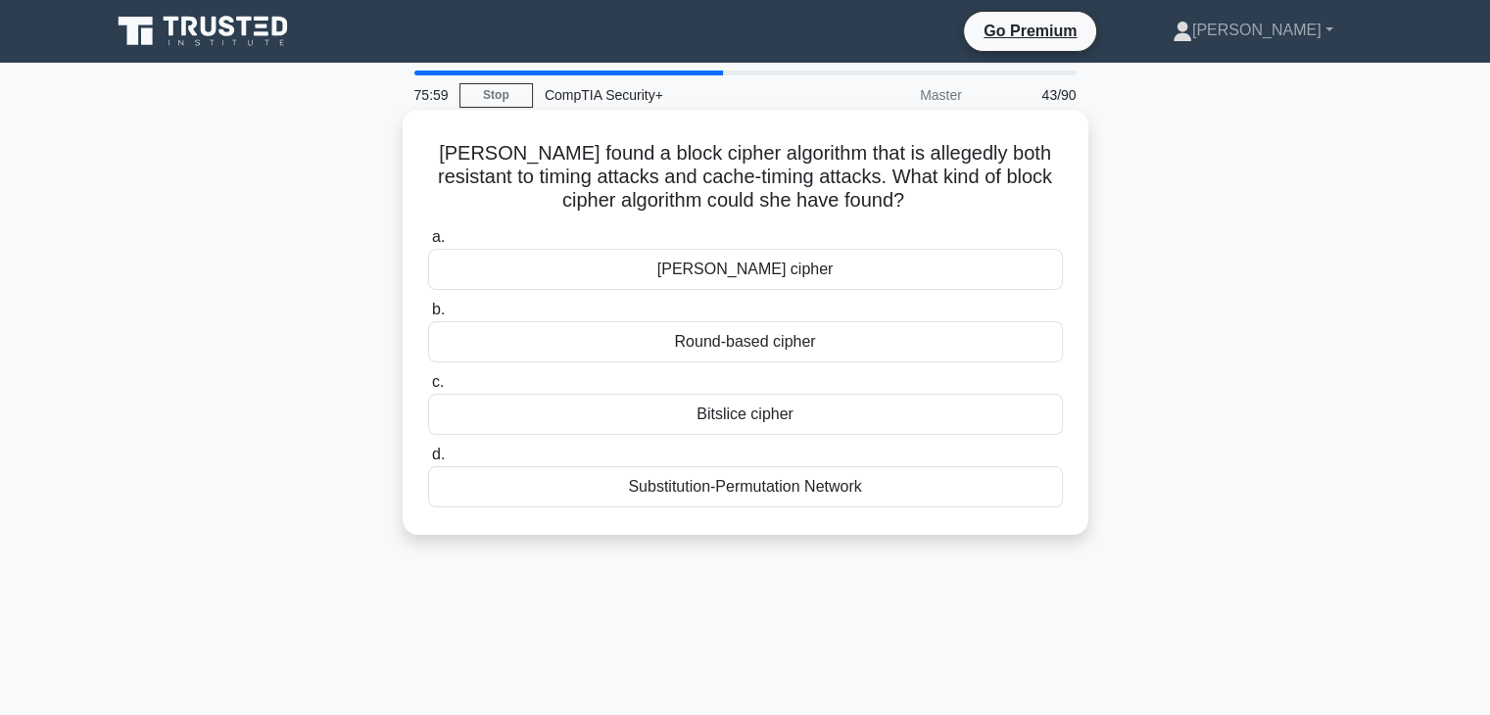
click at [878, 421] on div "Bitslice cipher" at bounding box center [745, 414] width 635 height 41
click at [428, 389] on input "c. Bitslice cipher" at bounding box center [428, 382] width 0 height 13
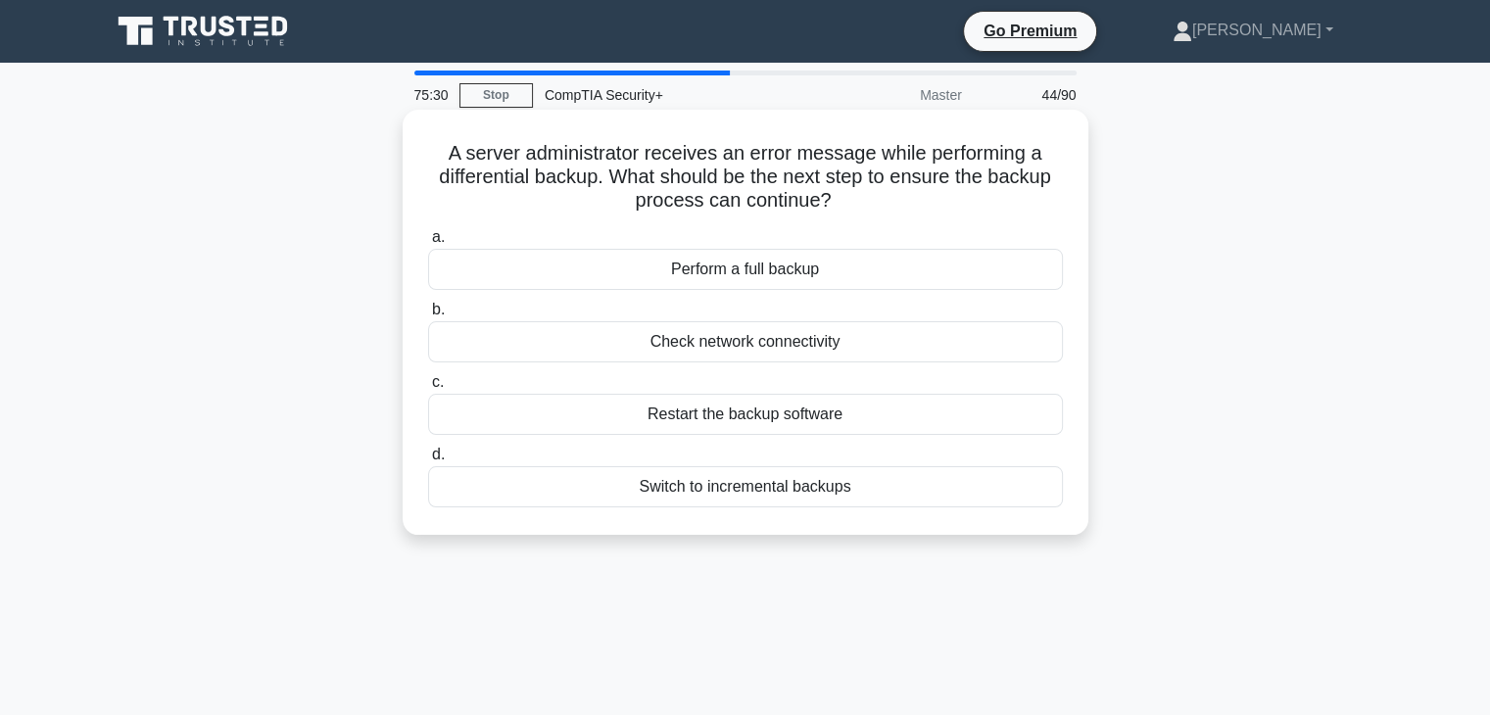
click at [808, 426] on div "Restart the backup software" at bounding box center [745, 414] width 635 height 41
click at [428, 389] on input "c. Restart the backup software" at bounding box center [428, 382] width 0 height 13
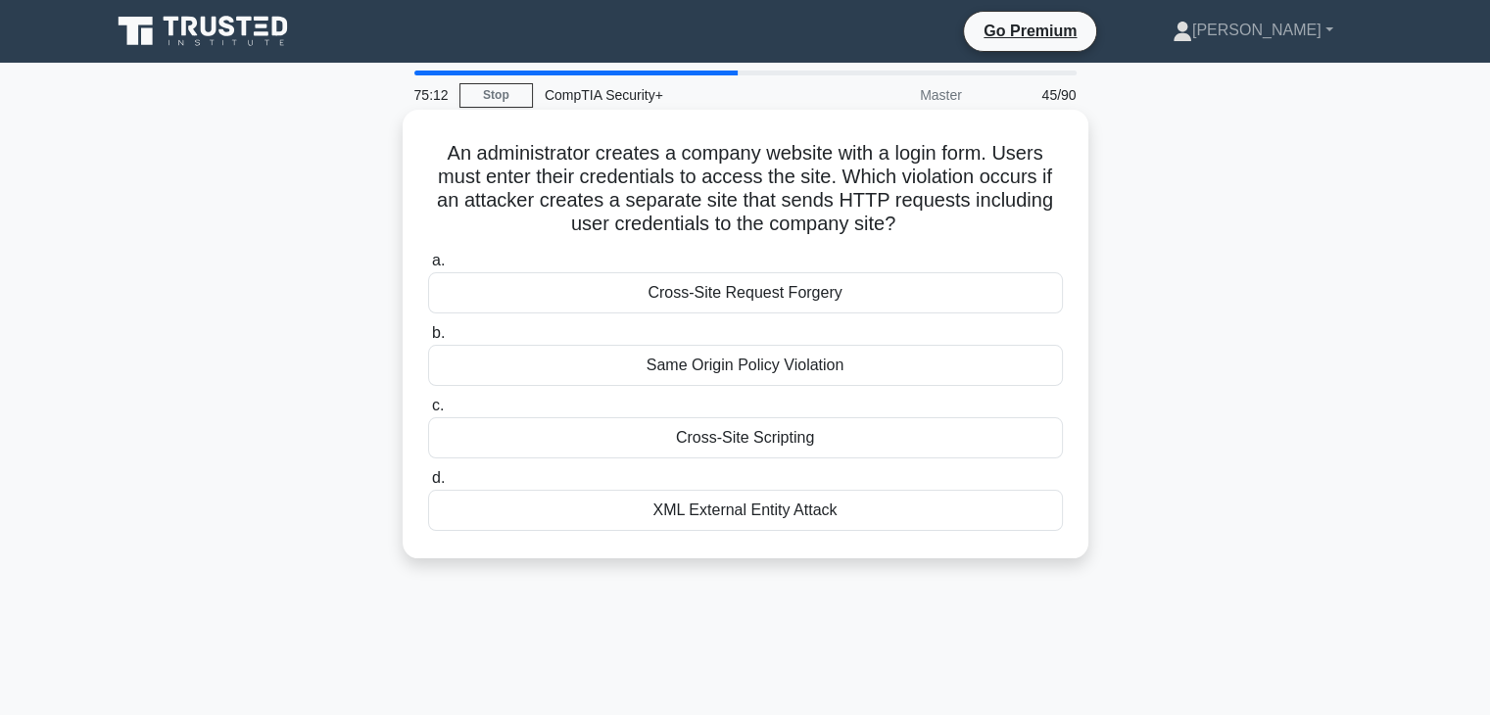
click at [853, 383] on div "Same Origin Policy Violation" at bounding box center [745, 365] width 635 height 41
click at [428, 340] on input "b. Same Origin Policy Violation" at bounding box center [428, 333] width 0 height 13
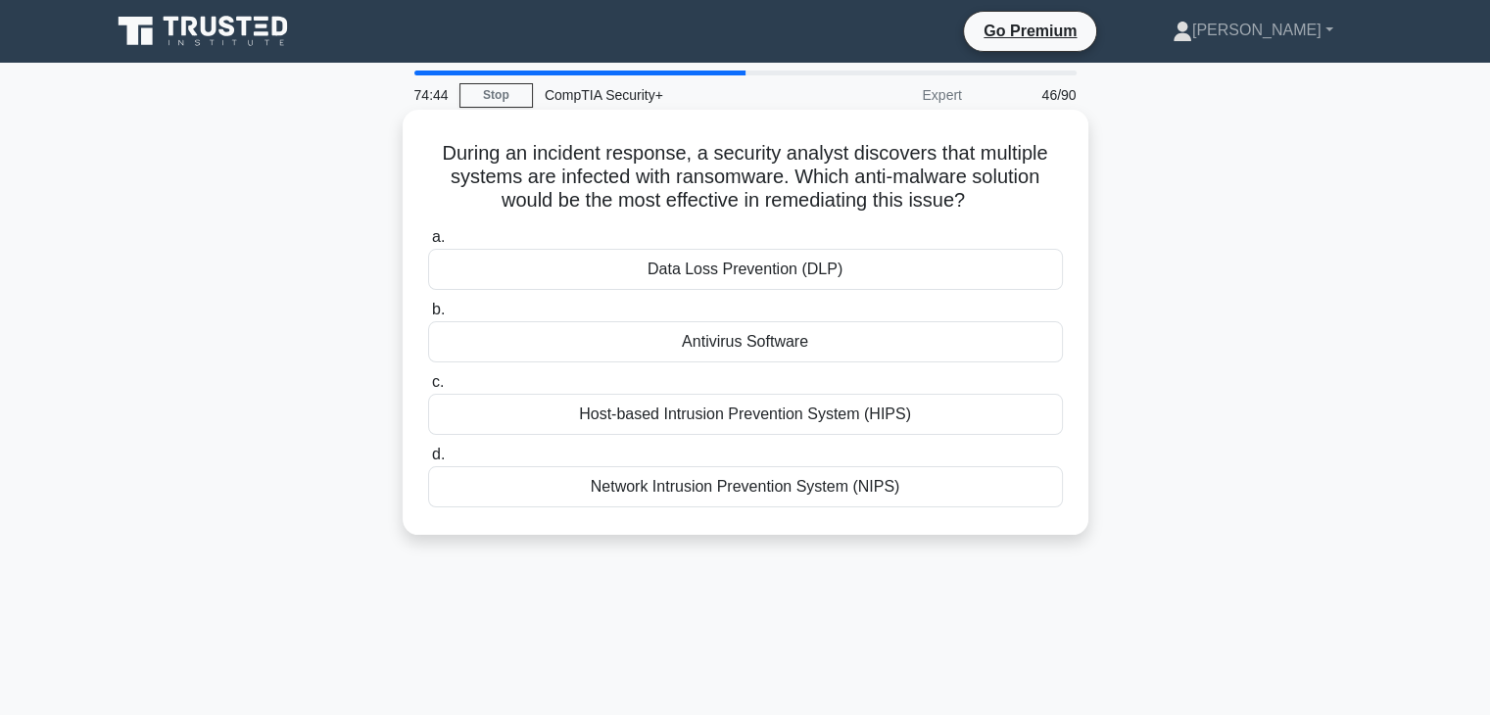
click at [853, 352] on div "Antivirus Software" at bounding box center [745, 341] width 635 height 41
click at [428, 316] on input "b. Antivirus Software" at bounding box center [428, 310] width 0 height 13
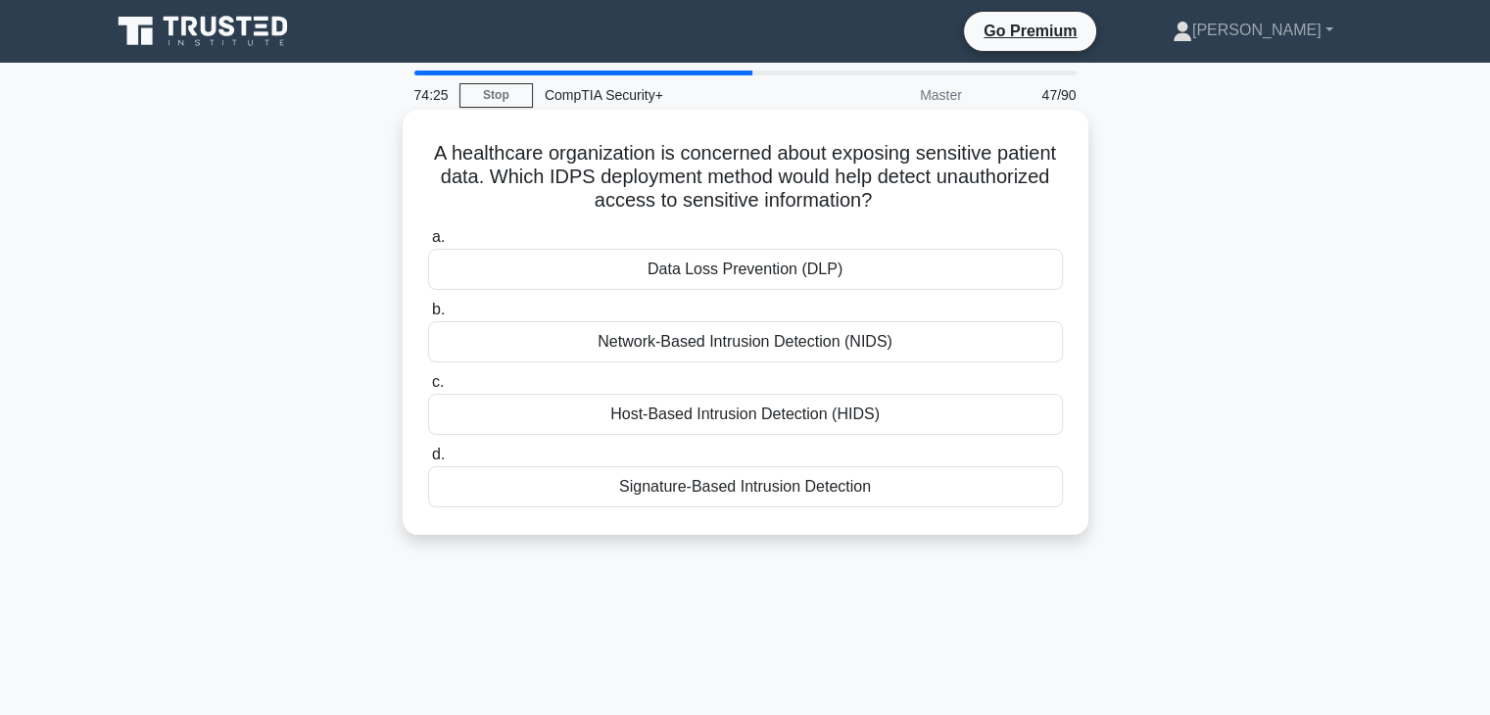
click at [906, 356] on div "Network-Based Intrusion Detection (NIDS)" at bounding box center [745, 341] width 635 height 41
click at [428, 316] on input "b. Network-Based Intrusion Detection (NIDS)" at bounding box center [428, 310] width 0 height 13
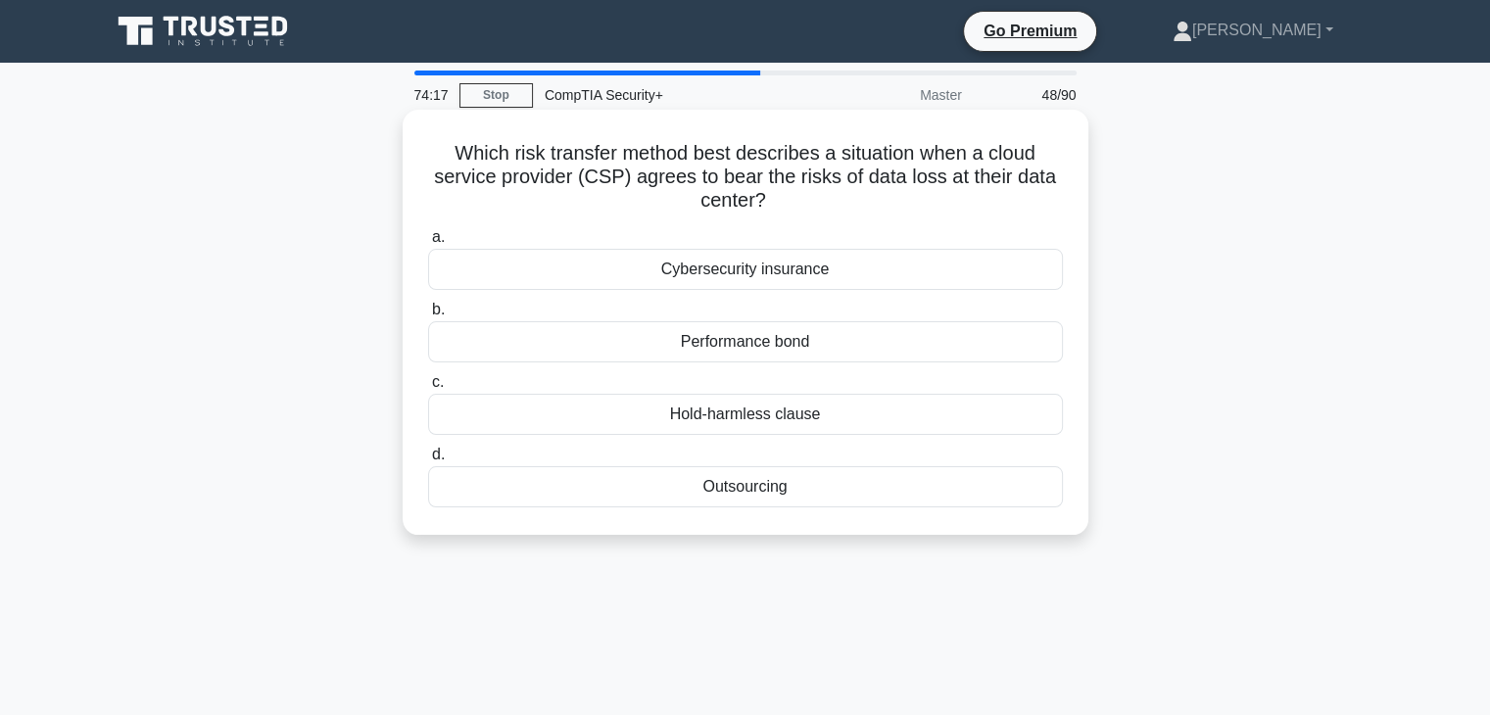
click at [858, 426] on div "Hold-harmless clause" at bounding box center [745, 414] width 635 height 41
click at [428, 389] on input "c. Hold-harmless clause" at bounding box center [428, 382] width 0 height 13
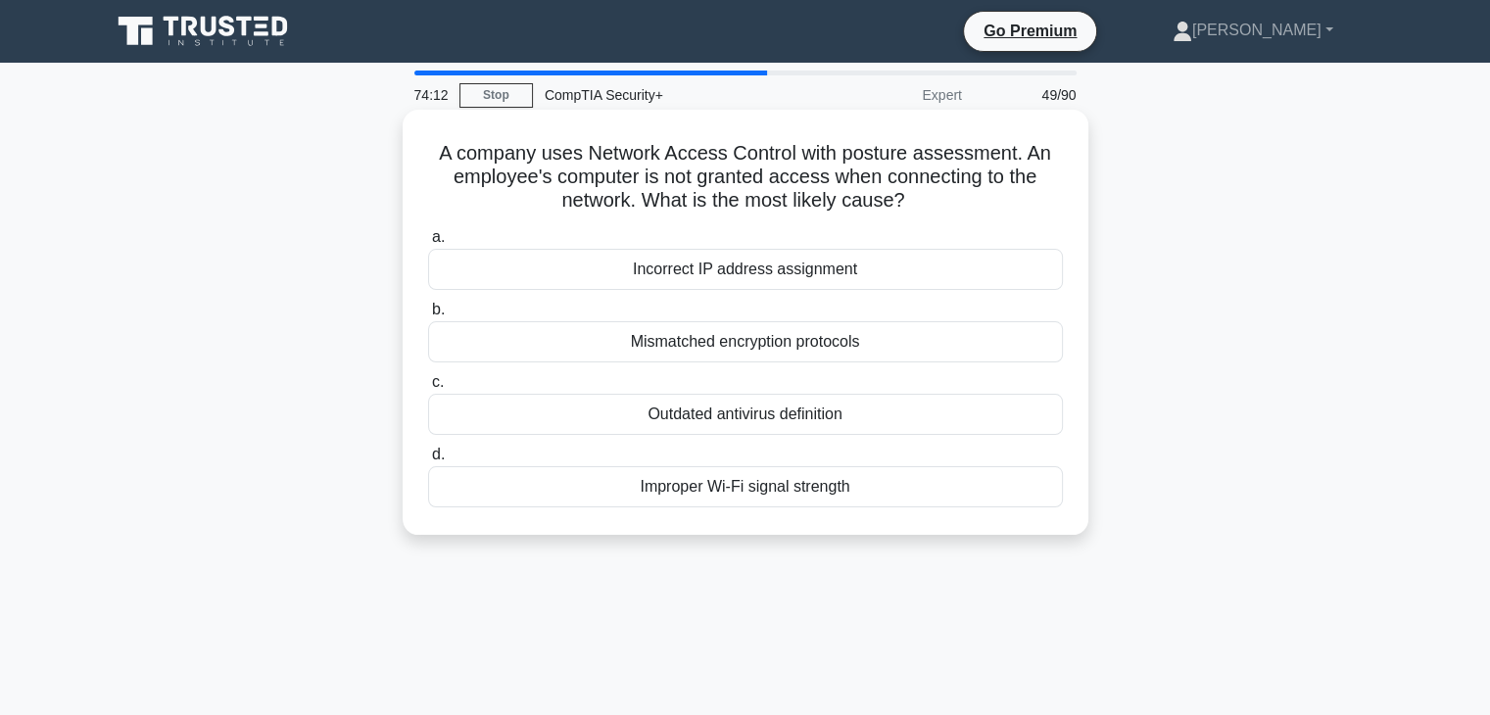
click at [858, 426] on div "Outdated antivirus definition" at bounding box center [745, 414] width 635 height 41
click at [428, 389] on input "c. Outdated antivirus definition" at bounding box center [428, 382] width 0 height 13
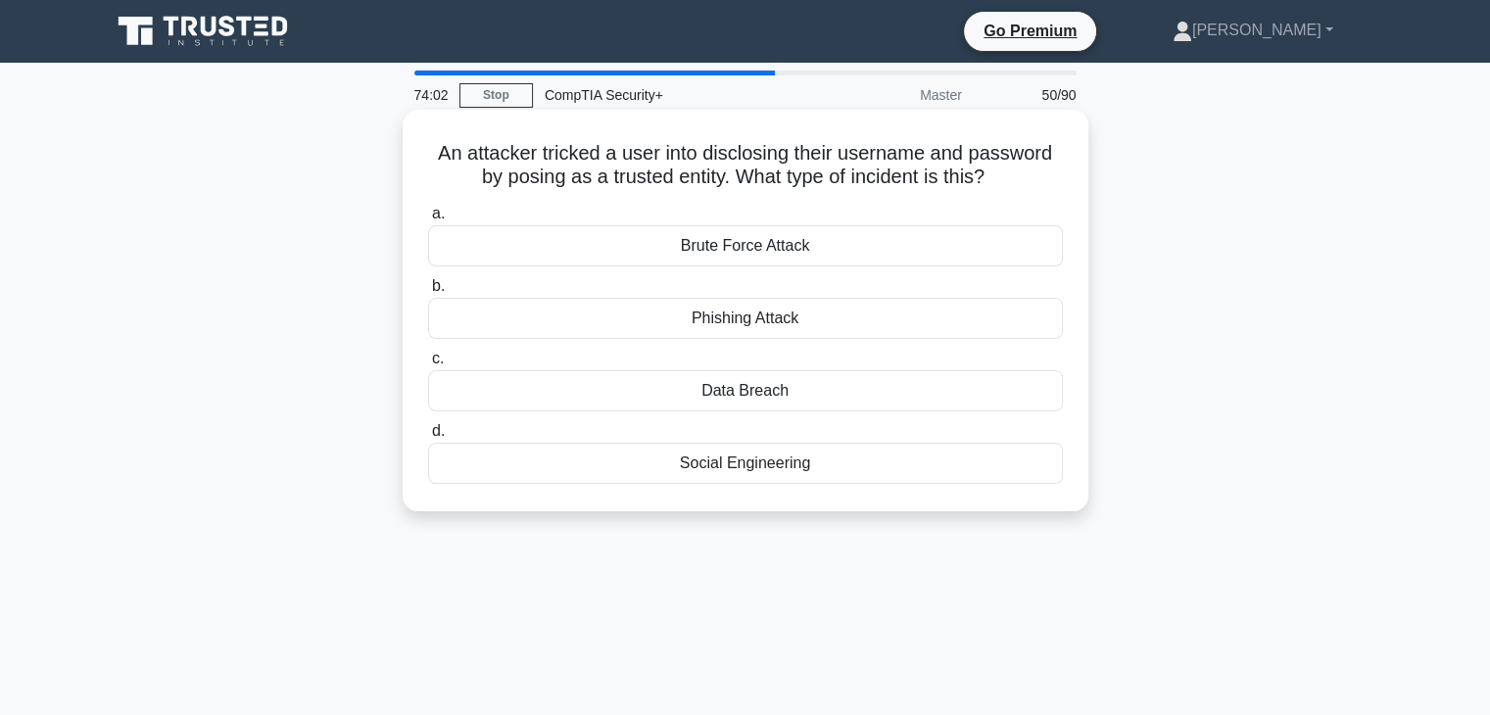
click at [906, 327] on div "Phishing Attack" at bounding box center [745, 318] width 635 height 41
click at [428, 293] on input "b. Phishing Attack" at bounding box center [428, 286] width 0 height 13
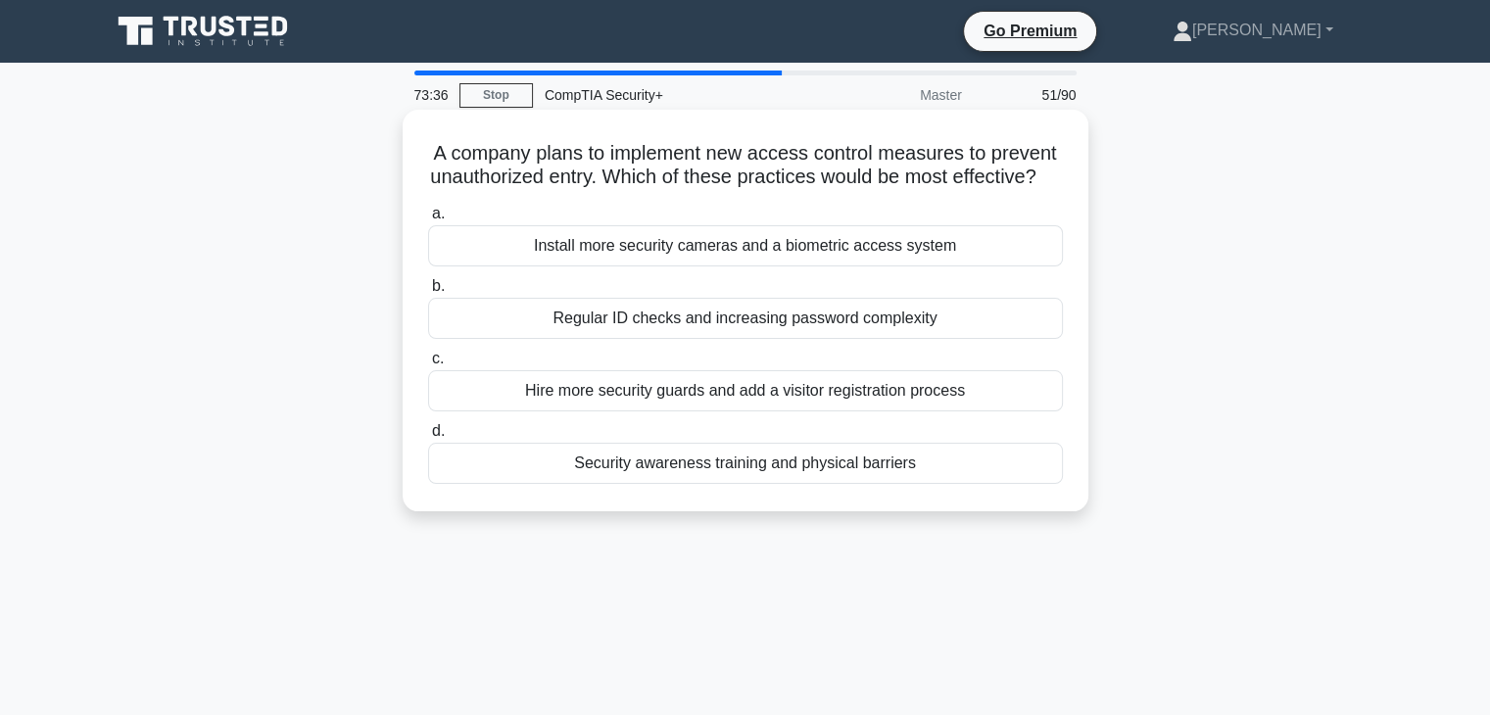
click at [762, 484] on div "Security awareness training and physical barriers" at bounding box center [745, 463] width 635 height 41
click at [428, 438] on input "d. Security awareness training and physical barriers" at bounding box center [428, 431] width 0 height 13
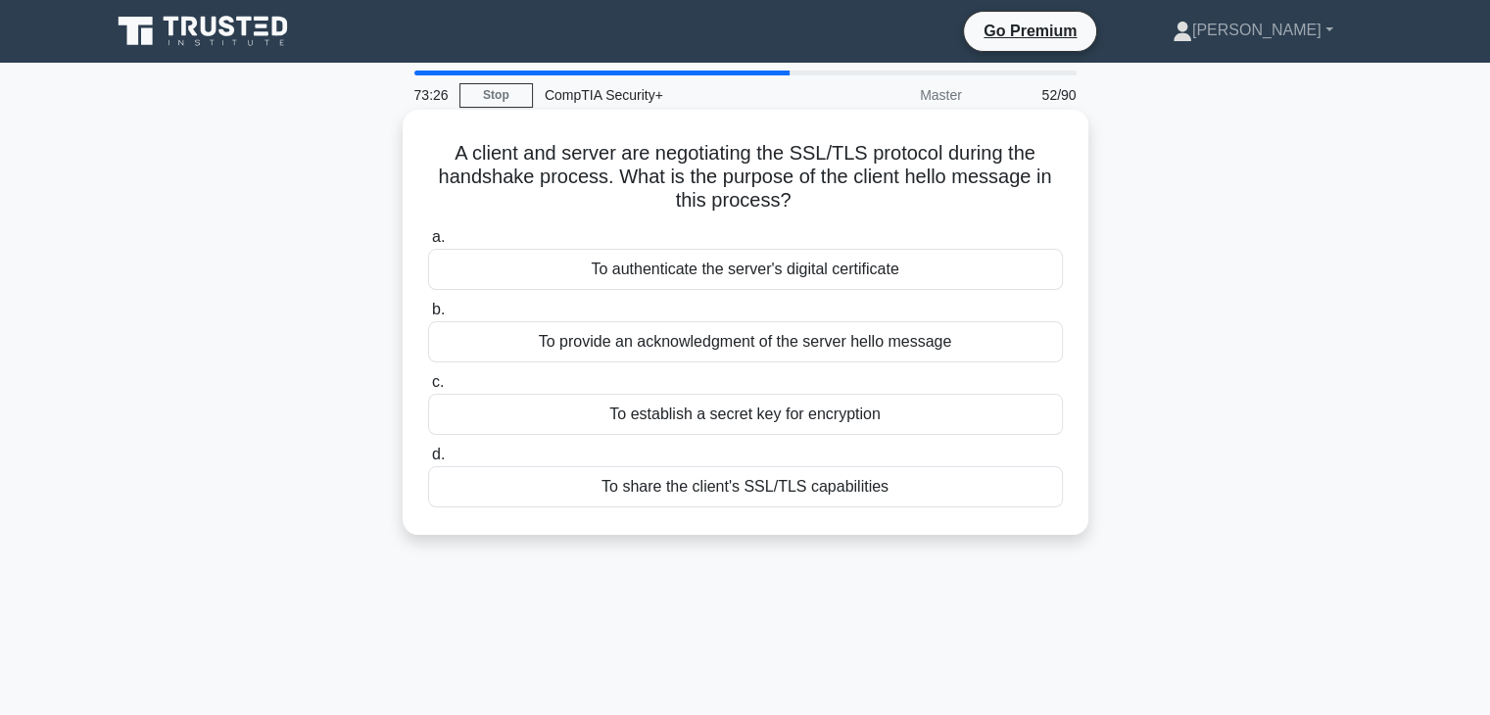
click at [762, 505] on div "To share the client's SSL/TLS capabilities" at bounding box center [745, 486] width 635 height 41
click at [428, 461] on input "d. To share the client's SSL/TLS capabilities" at bounding box center [428, 455] width 0 height 13
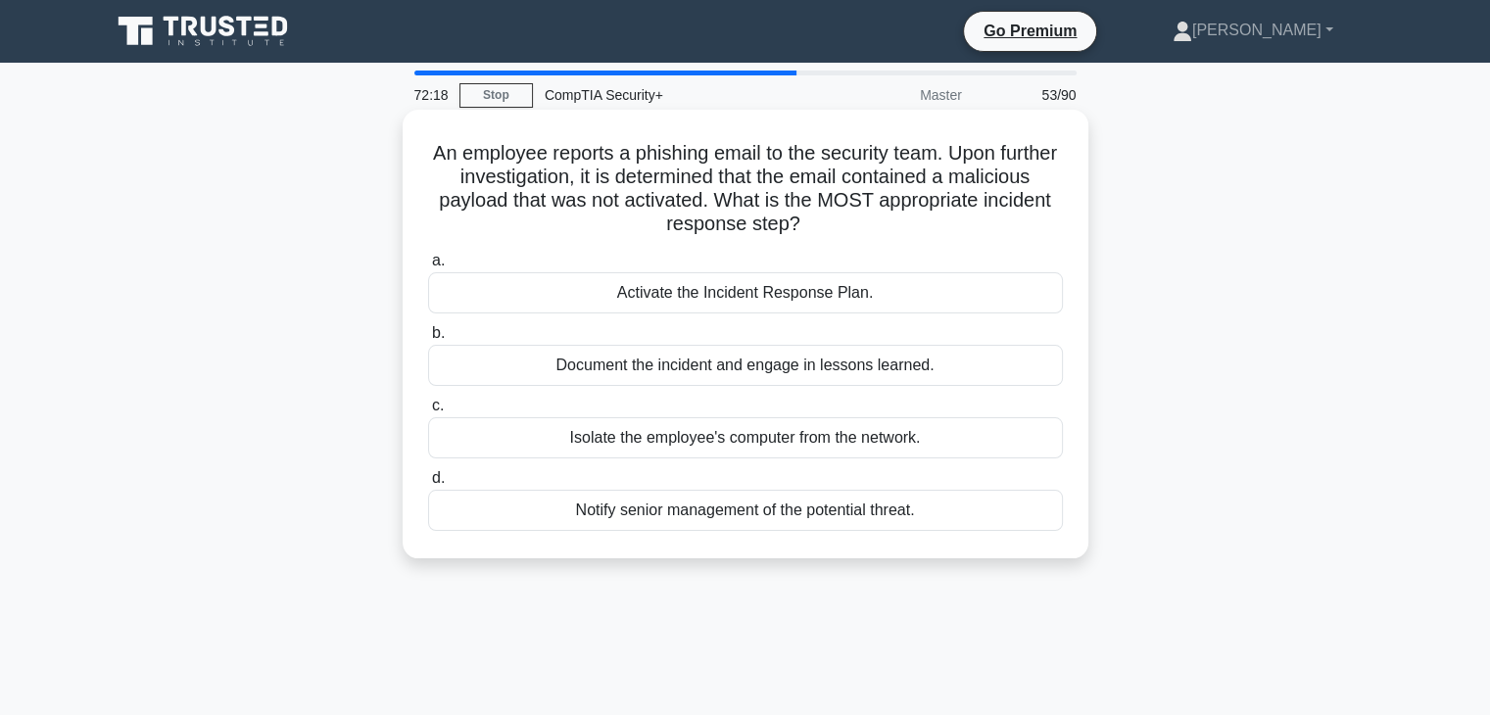
click at [856, 365] on div "Document the incident and engage in lessons learned." at bounding box center [745, 365] width 635 height 41
click at [428, 340] on input "b. Document the incident and engage in lessons learned." at bounding box center [428, 333] width 0 height 13
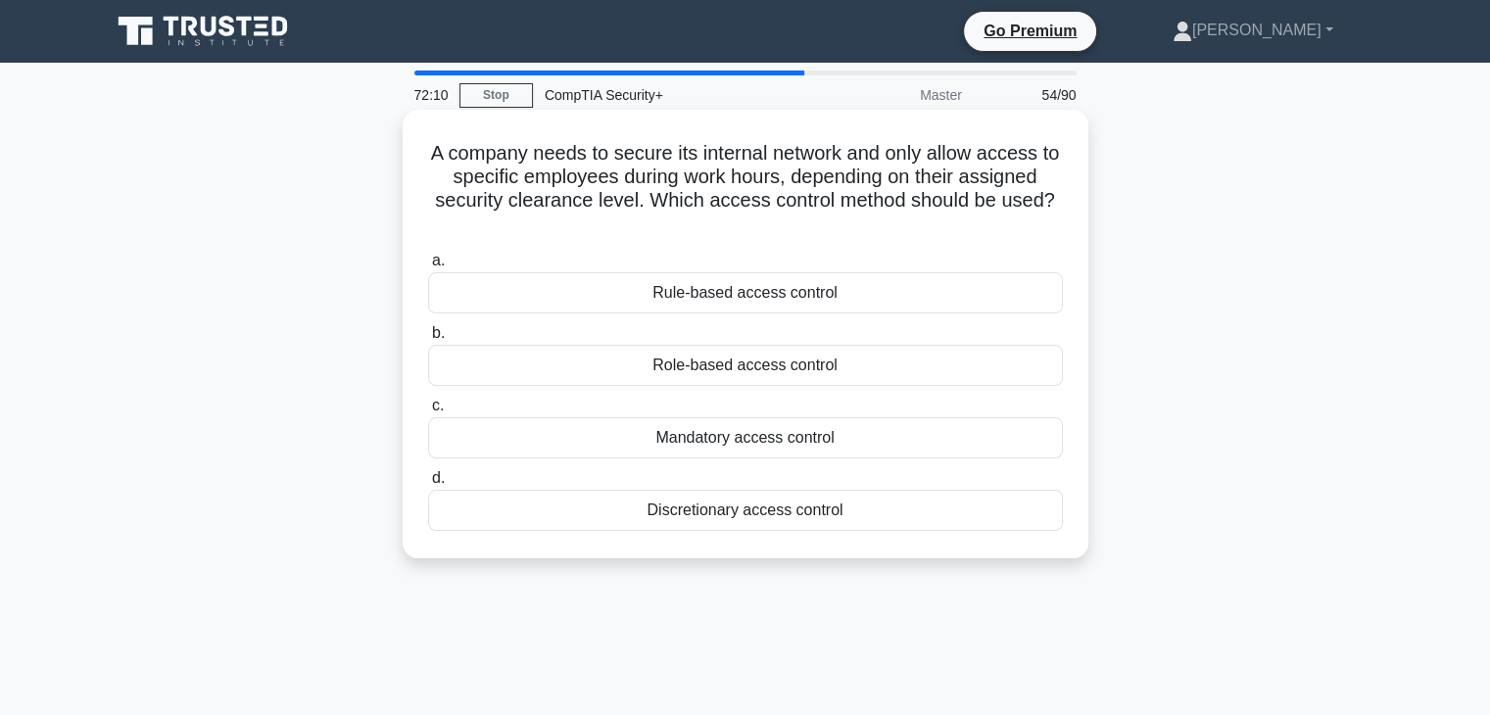
click at [798, 455] on div "Mandatory access control" at bounding box center [745, 437] width 635 height 41
click at [428, 412] on input "c. Mandatory access control" at bounding box center [428, 406] width 0 height 13
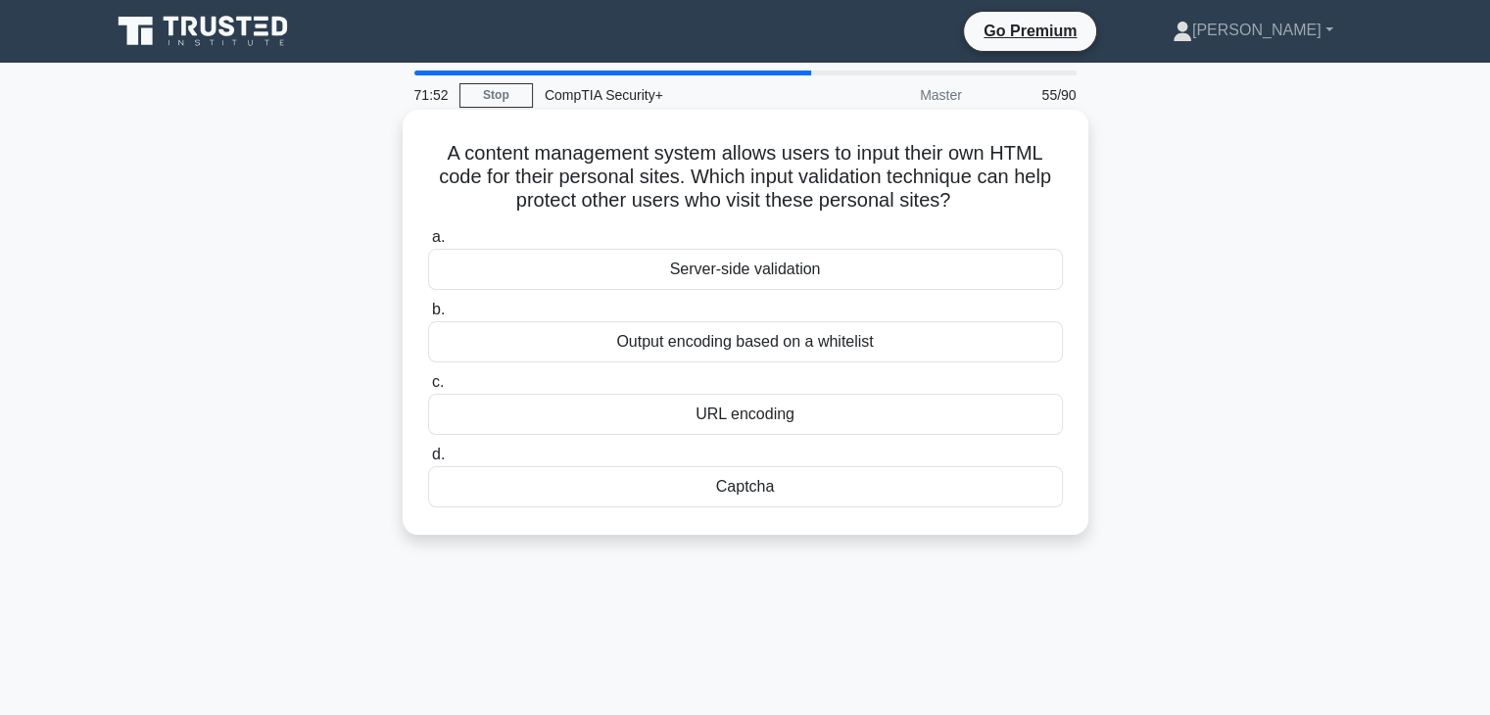
click at [931, 349] on div "Output encoding based on a whitelist" at bounding box center [745, 341] width 635 height 41
click at [428, 316] on input "b. Output encoding based on a whitelist" at bounding box center [428, 310] width 0 height 13
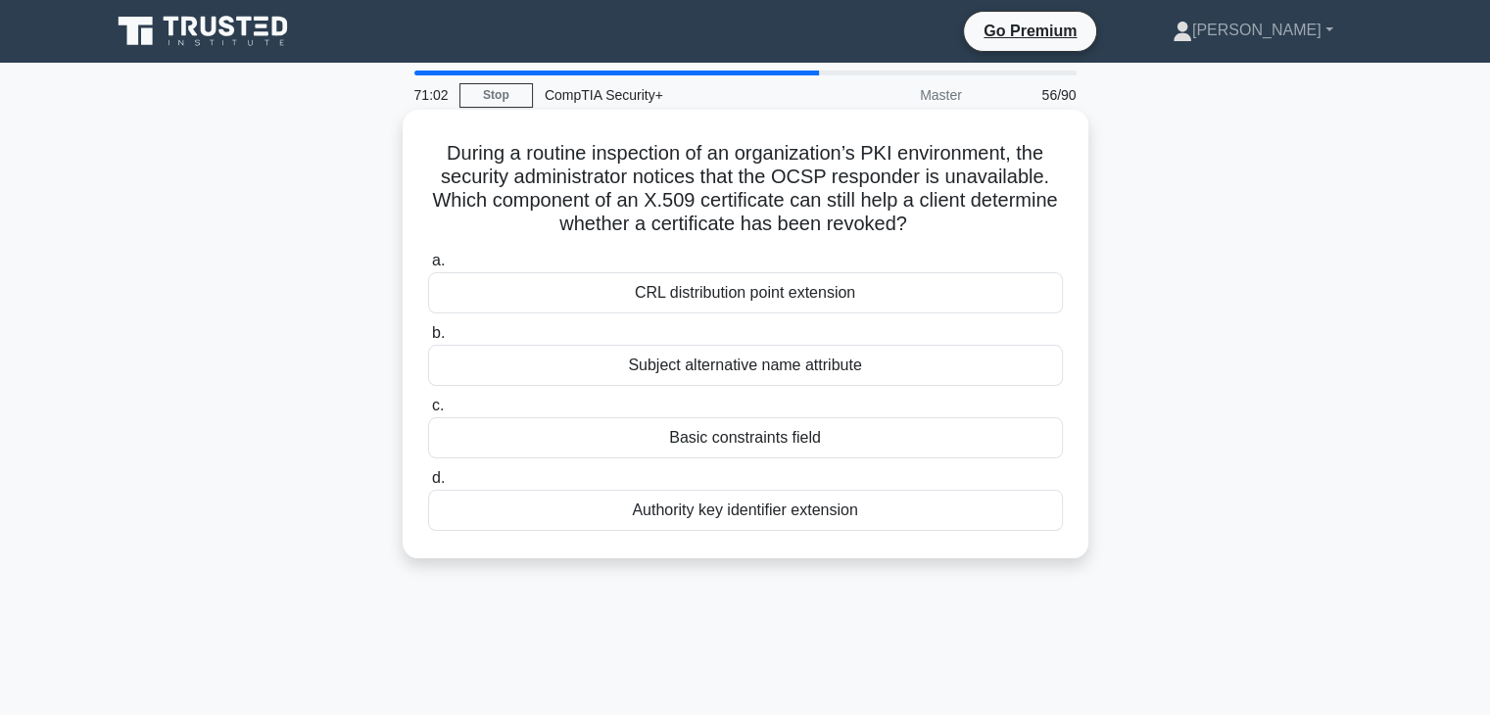
click at [862, 303] on div "CRL distribution point extension" at bounding box center [745, 292] width 635 height 41
click at [428, 267] on input "a. CRL distribution point extension" at bounding box center [428, 261] width 0 height 13
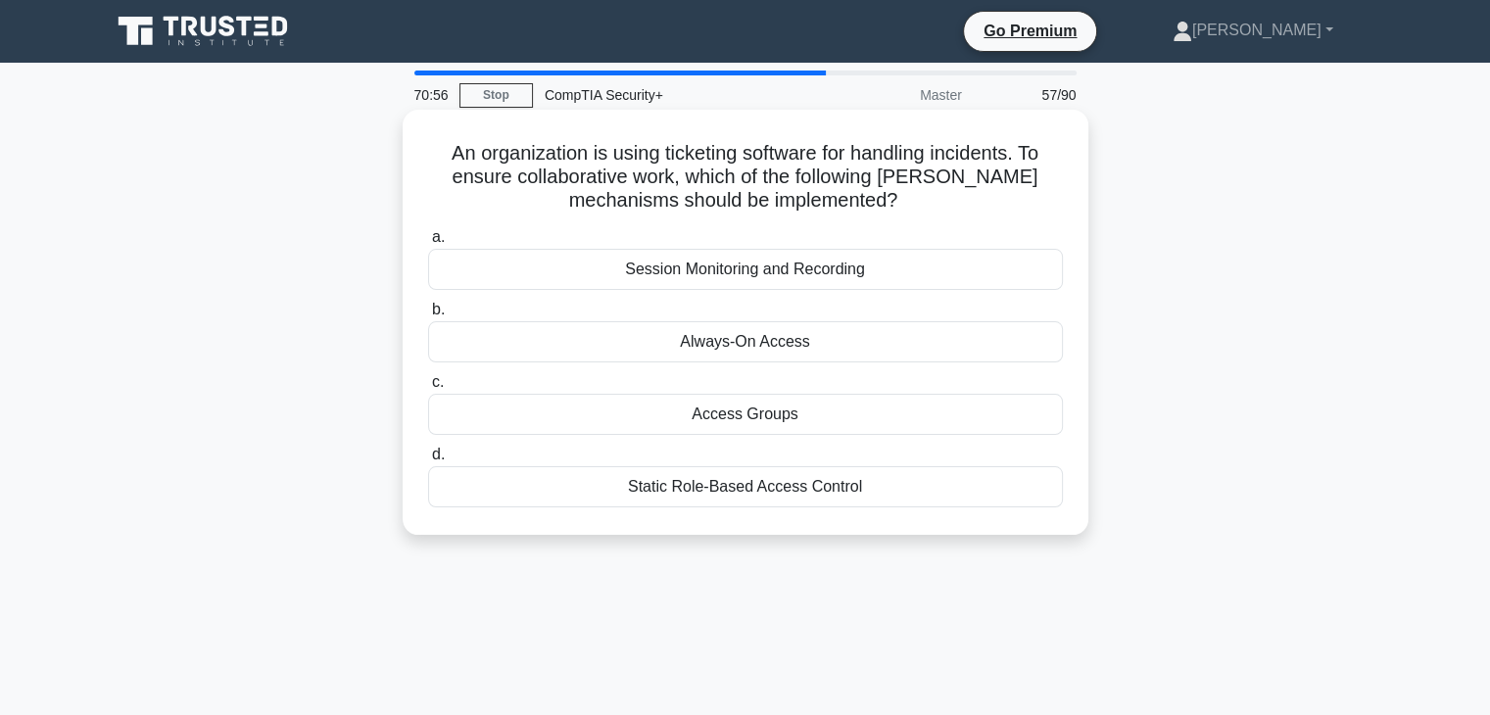
click at [897, 282] on div "Session Monitoring and Recording" at bounding box center [745, 269] width 635 height 41
click at [428, 244] on input "a. Session Monitoring and Recording" at bounding box center [428, 237] width 0 height 13
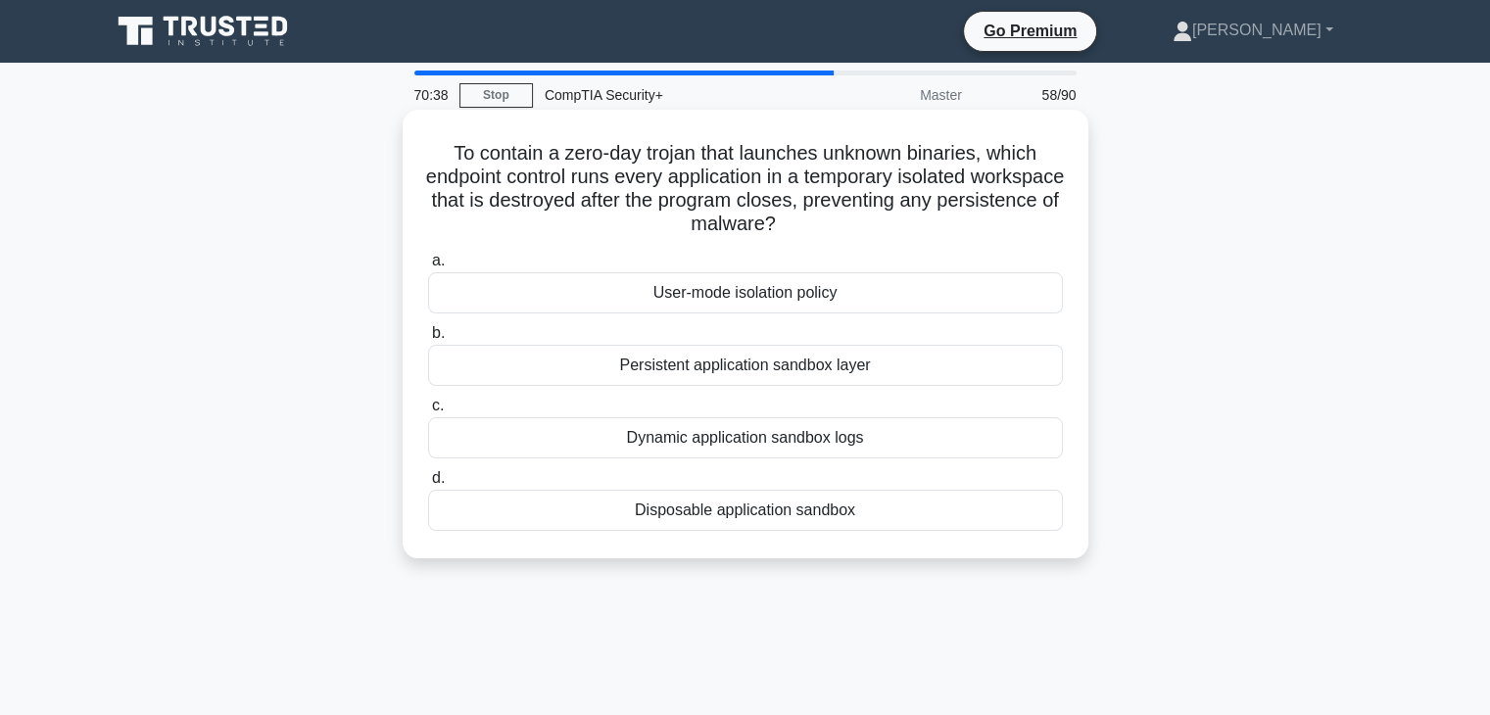
click at [756, 529] on div "Disposable application sandbox" at bounding box center [745, 510] width 635 height 41
click at [428, 485] on input "d. Disposable application sandbox" at bounding box center [428, 478] width 0 height 13
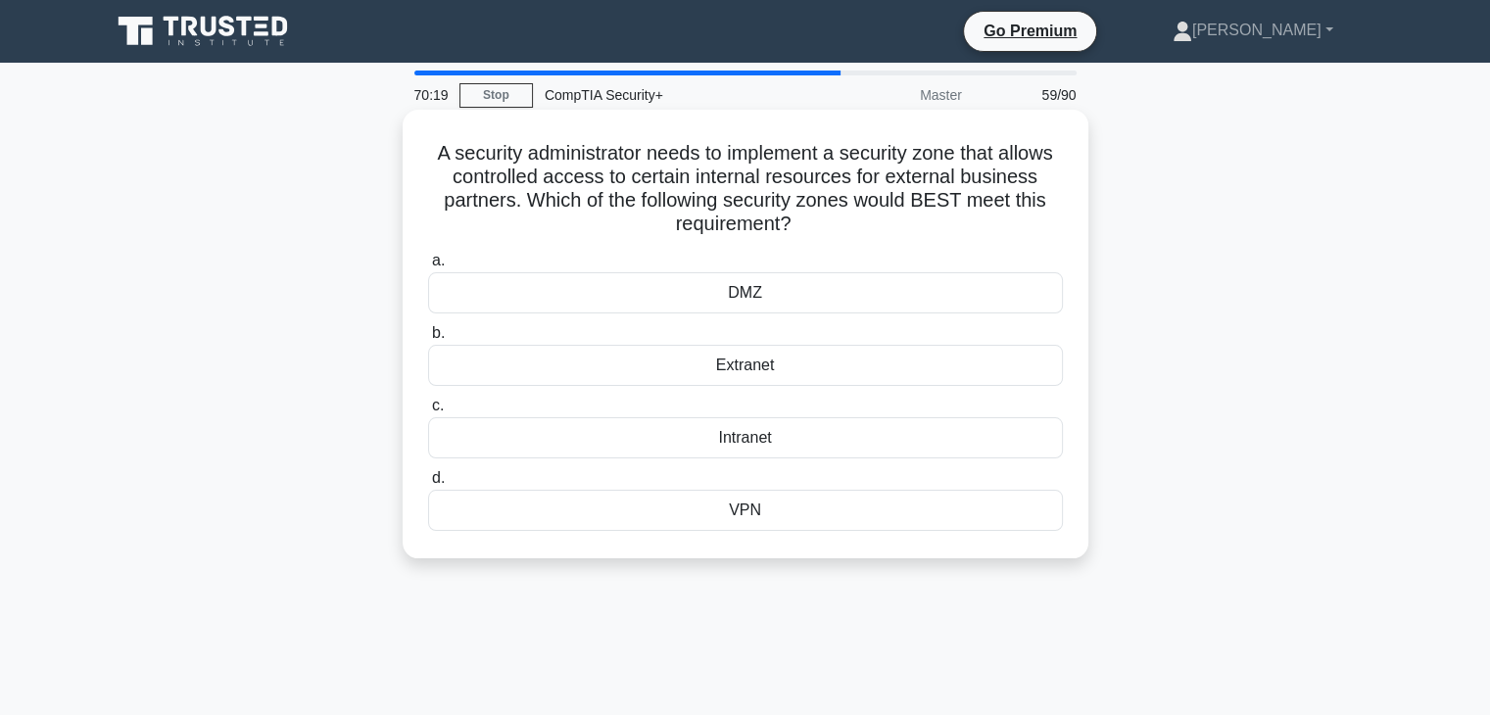
click at [890, 301] on div "DMZ" at bounding box center [745, 292] width 635 height 41
click at [428, 267] on input "a. DMZ" at bounding box center [428, 261] width 0 height 13
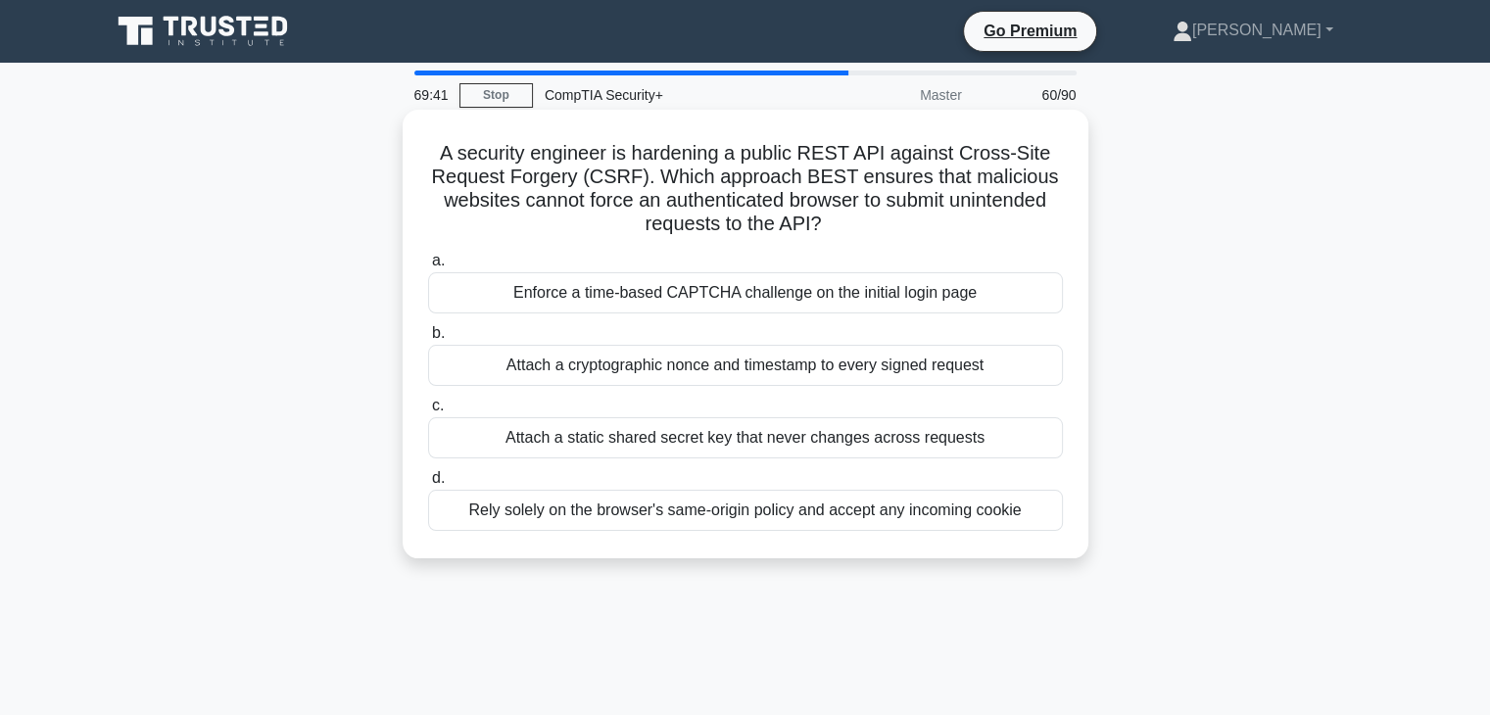
click at [898, 371] on div "Attach a cryptographic nonce and timestamp to every signed request" at bounding box center [745, 365] width 635 height 41
click at [428, 340] on input "b. Attach a cryptographic nonce and timestamp to every signed request" at bounding box center [428, 333] width 0 height 13
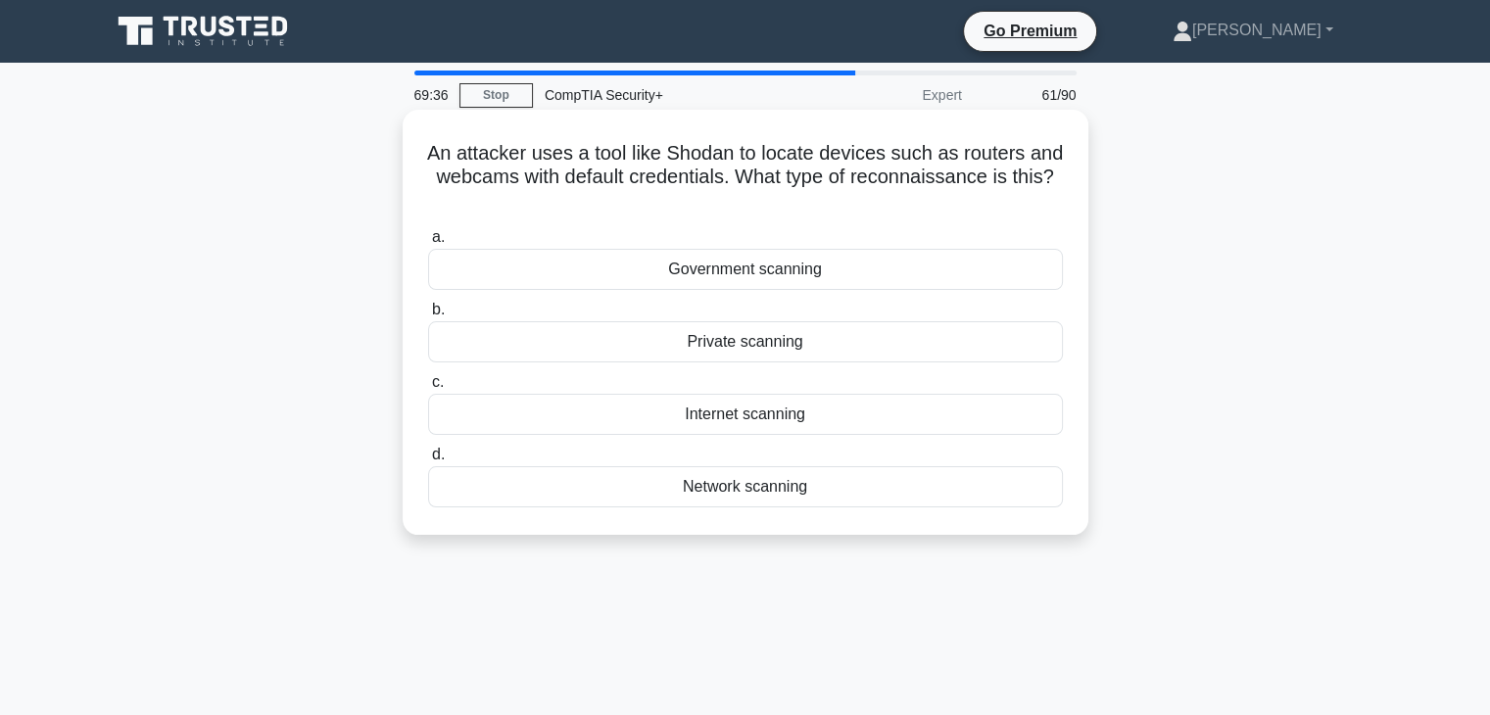
click at [813, 422] on div "Internet scanning" at bounding box center [745, 414] width 635 height 41
click at [428, 389] on input "c. Internet scanning" at bounding box center [428, 382] width 0 height 13
click at [785, 498] on div "Static data masking" at bounding box center [745, 486] width 635 height 41
click at [428, 461] on input "d. Static data masking" at bounding box center [428, 455] width 0 height 13
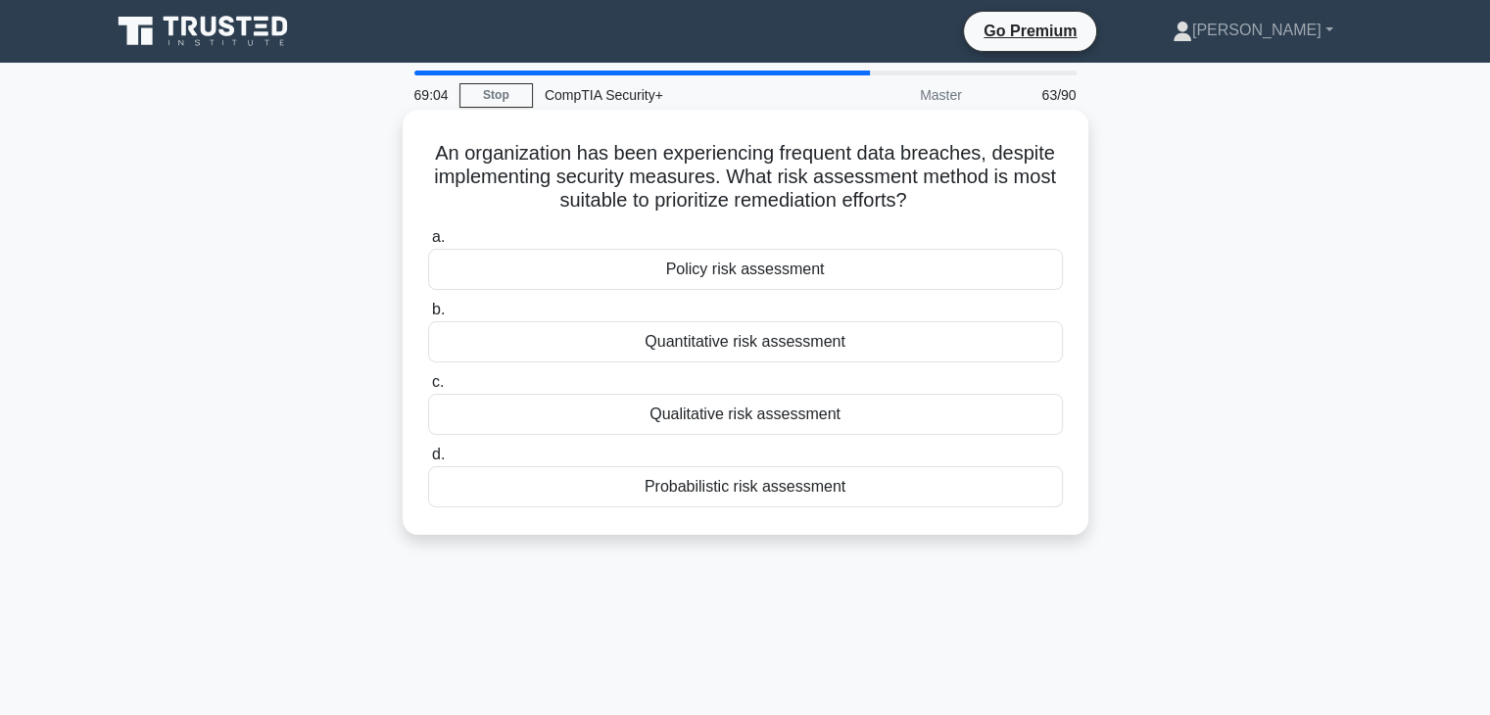
click at [827, 357] on div "Quantitative risk assessment" at bounding box center [745, 341] width 635 height 41
click at [428, 316] on input "b. Quantitative risk assessment" at bounding box center [428, 310] width 0 height 13
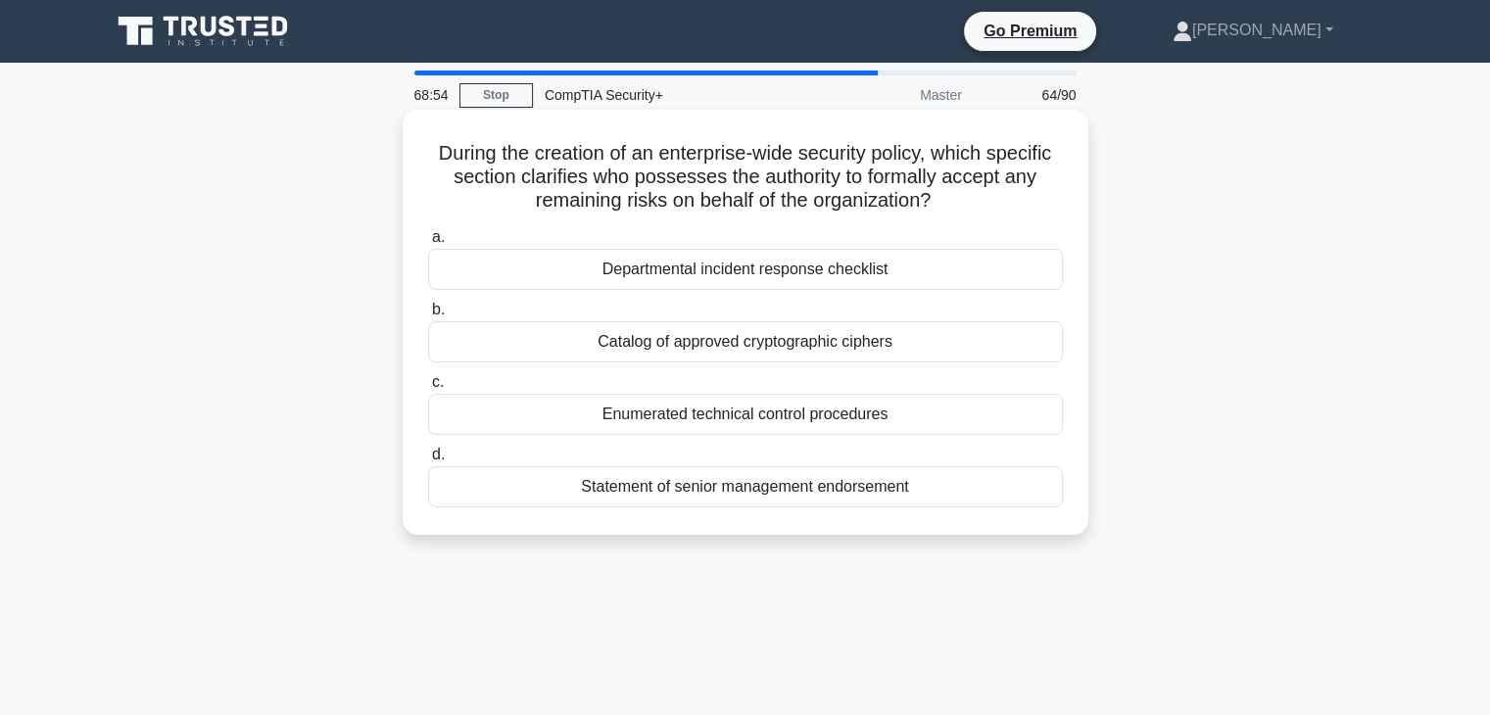
click at [796, 506] on div "Statement of senior management endorsement" at bounding box center [745, 486] width 635 height 41
click at [428, 461] on input "d. Statement of senior management endorsement" at bounding box center [428, 455] width 0 height 13
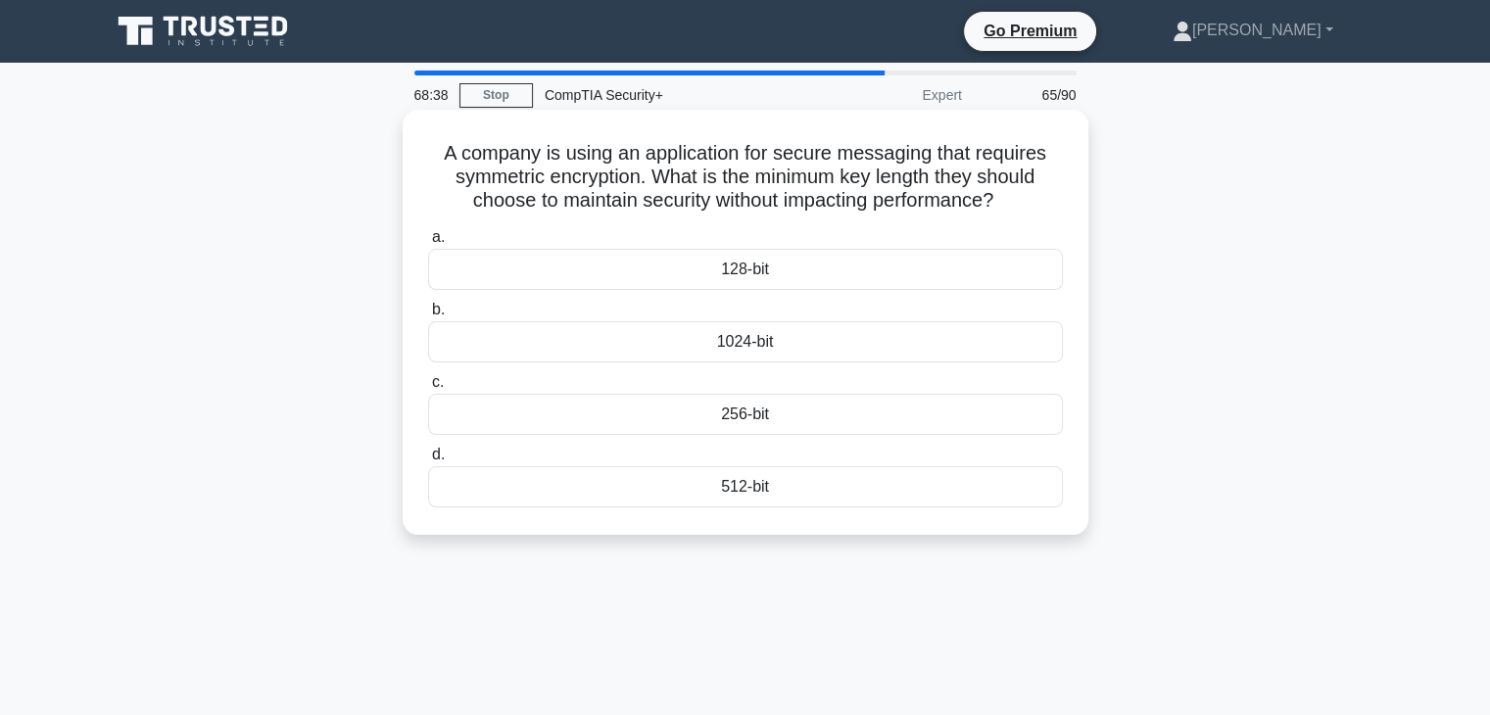
click at [875, 278] on div "128-bit" at bounding box center [745, 269] width 635 height 41
click at [428, 244] on input "a. 128-bit" at bounding box center [428, 237] width 0 height 13
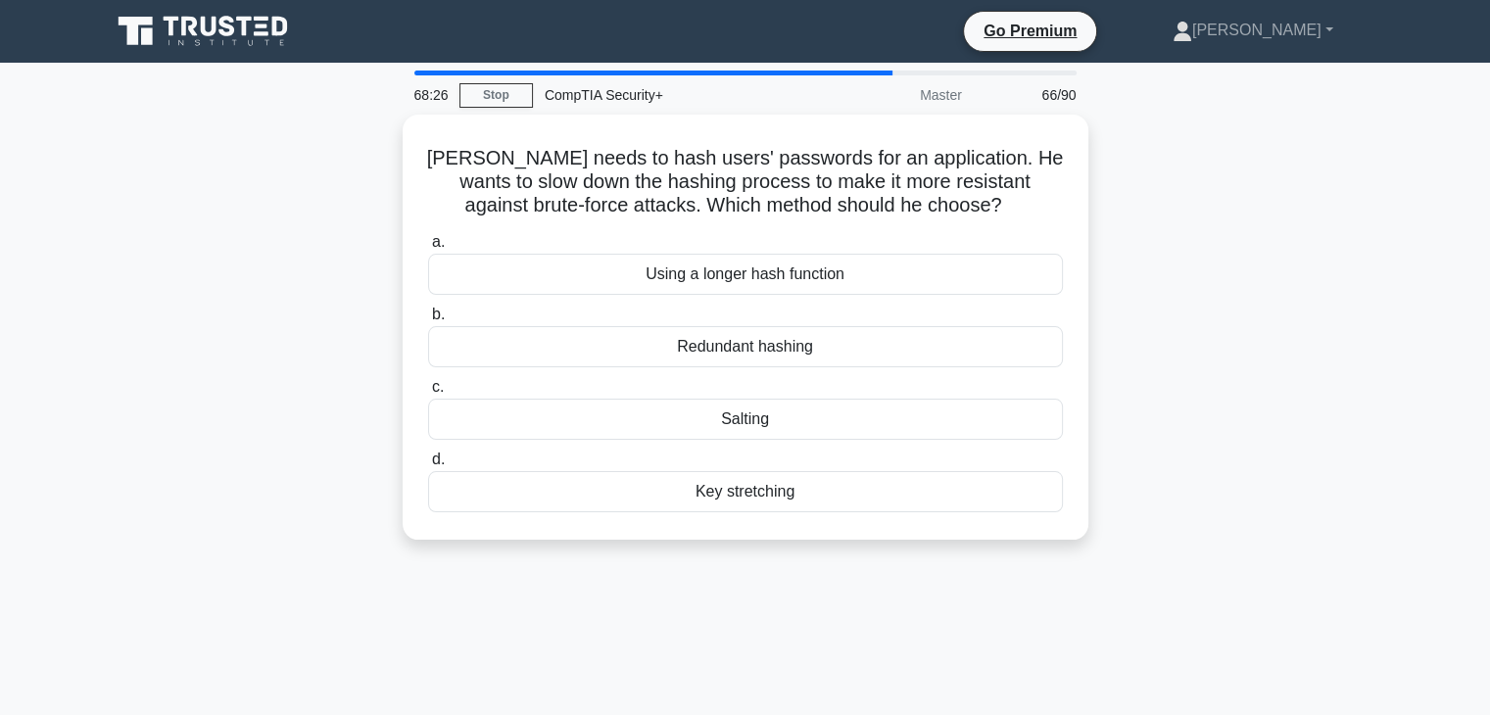
click at [768, 505] on div "Key stretching" at bounding box center [745, 491] width 635 height 41
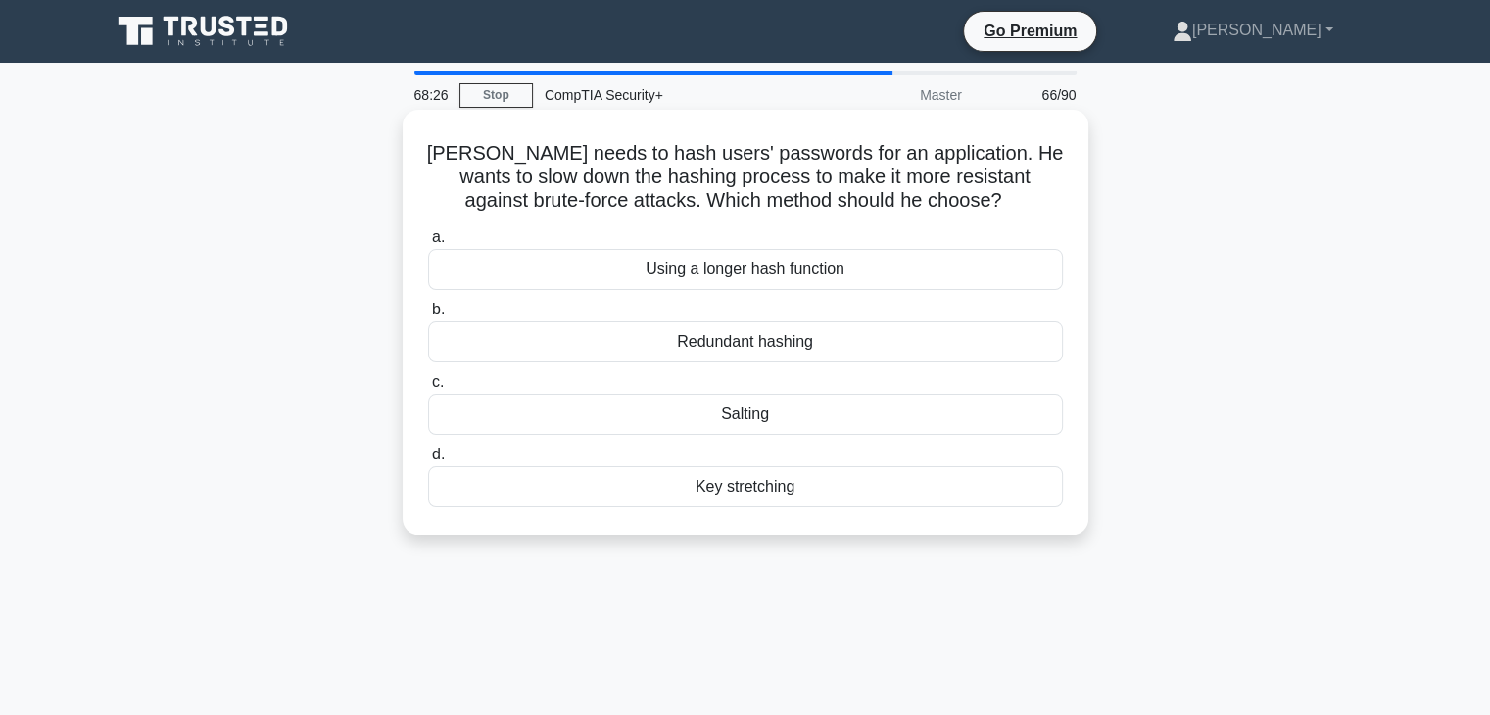
click at [428, 461] on input "d. Key stretching" at bounding box center [428, 455] width 0 height 13
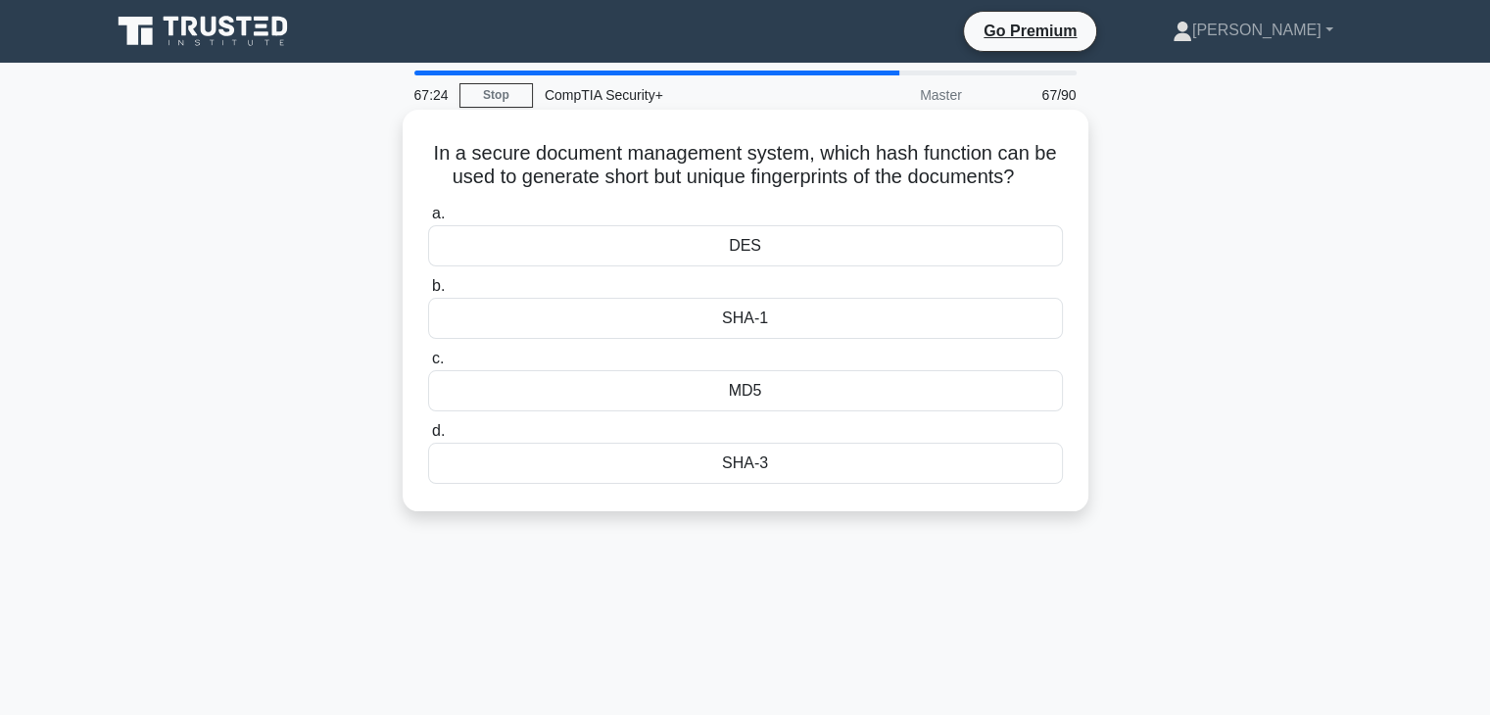
click at [770, 478] on div "SHA-3" at bounding box center [745, 463] width 635 height 41
click at [428, 438] on input "d. SHA-3" at bounding box center [428, 431] width 0 height 13
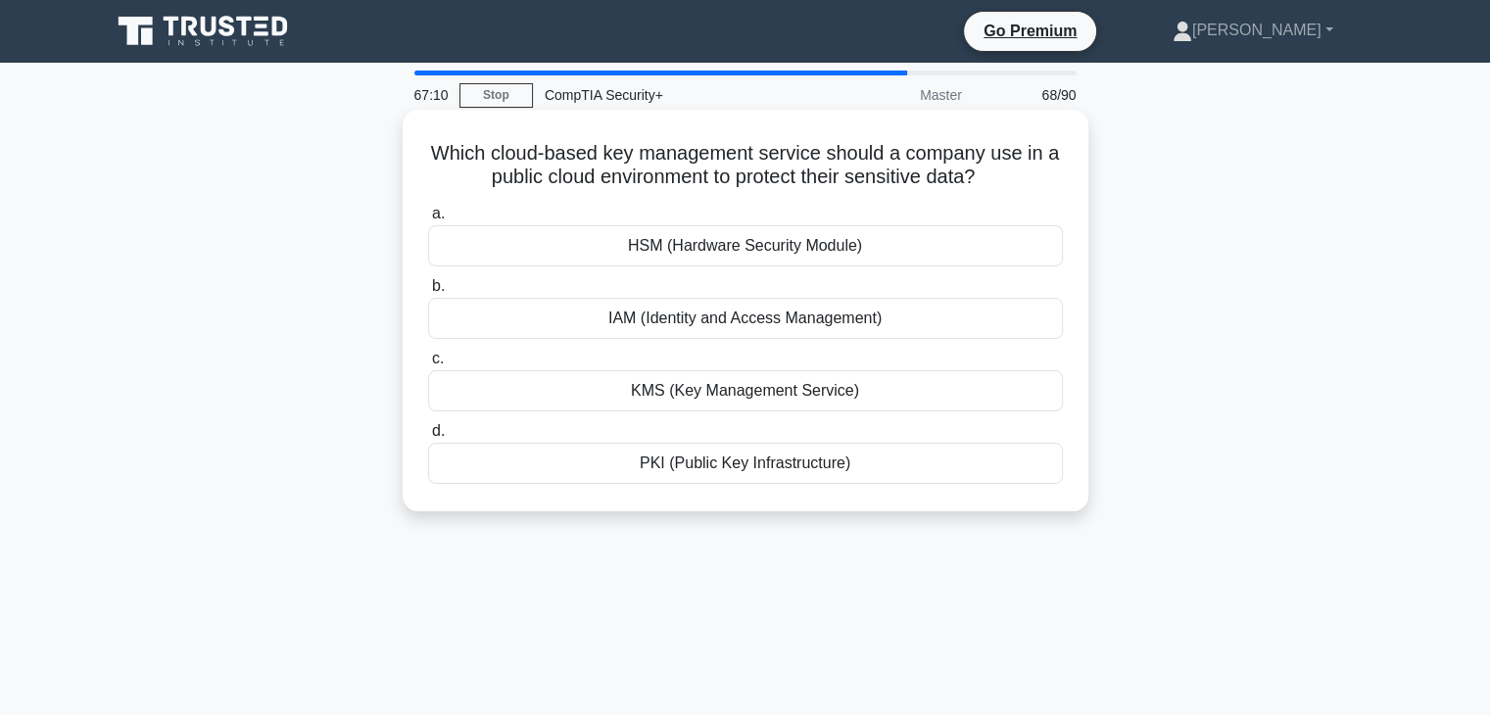
click at [556, 401] on div "KMS (Key Management Service)" at bounding box center [745, 390] width 635 height 41
click at [428, 365] on input "c. KMS (Key Management Service)" at bounding box center [428, 359] width 0 height 13
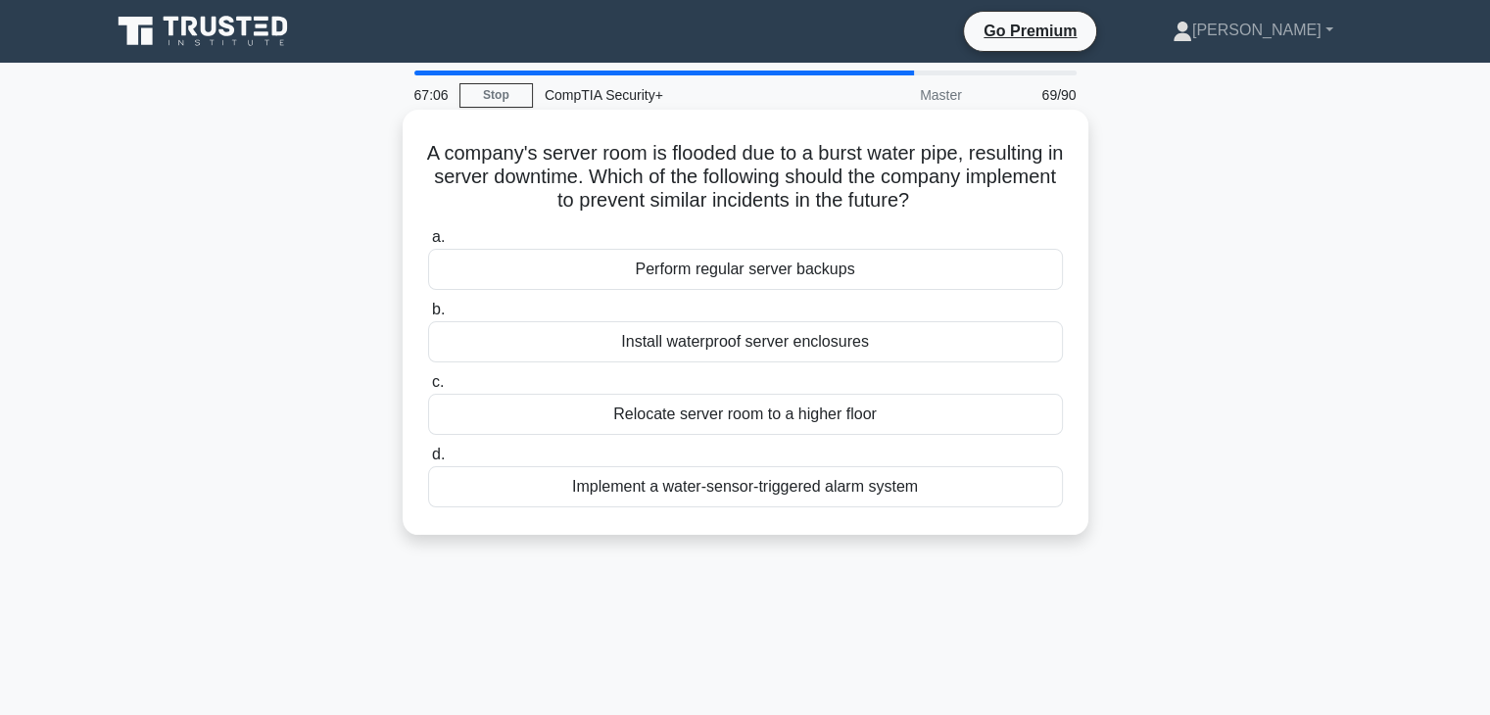
click at [533, 428] on div "Relocate server room to a higher floor" at bounding box center [745, 414] width 635 height 41
click at [428, 389] on input "c. Relocate server room to a higher floor" at bounding box center [428, 382] width 0 height 13
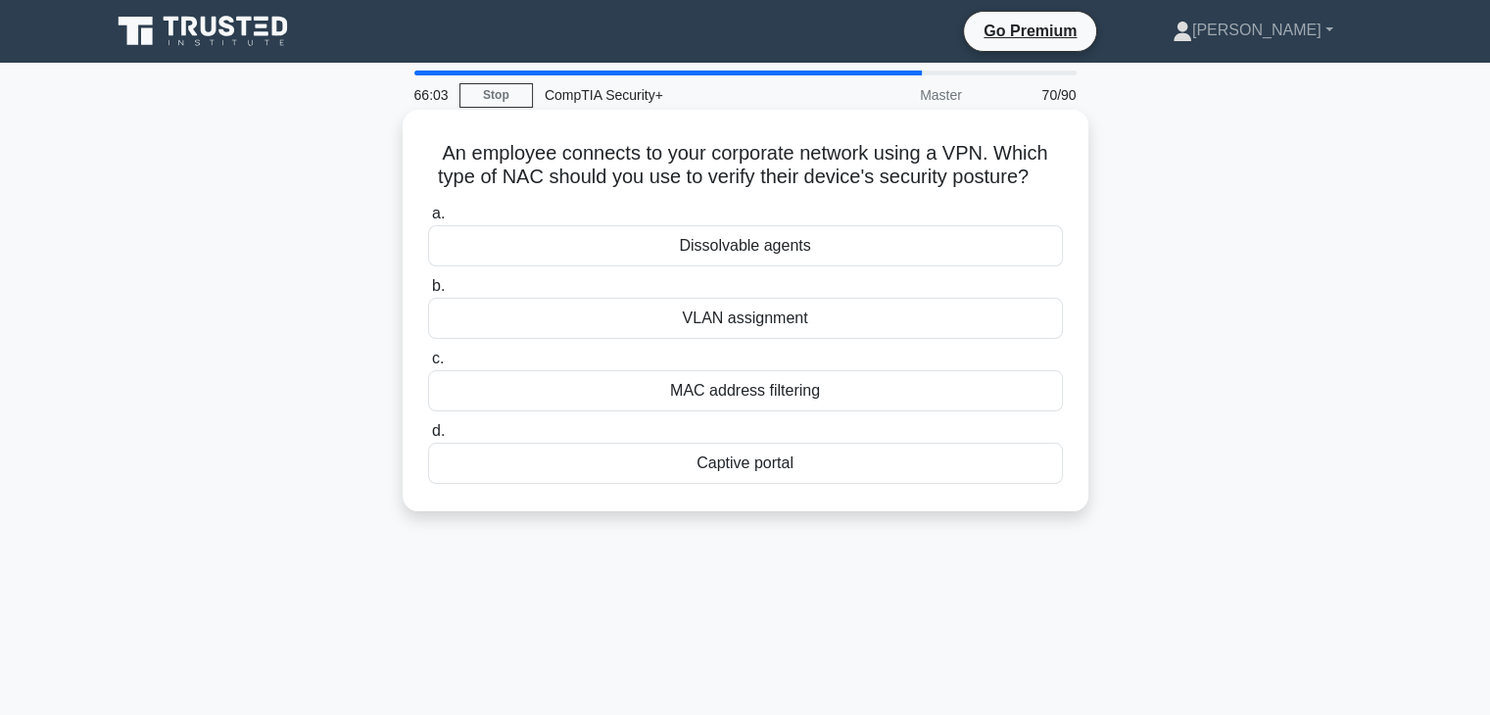
click at [942, 246] on div "Dissolvable agents" at bounding box center [745, 245] width 635 height 41
click at [428, 220] on input "a. Dissolvable agents" at bounding box center [428, 214] width 0 height 13
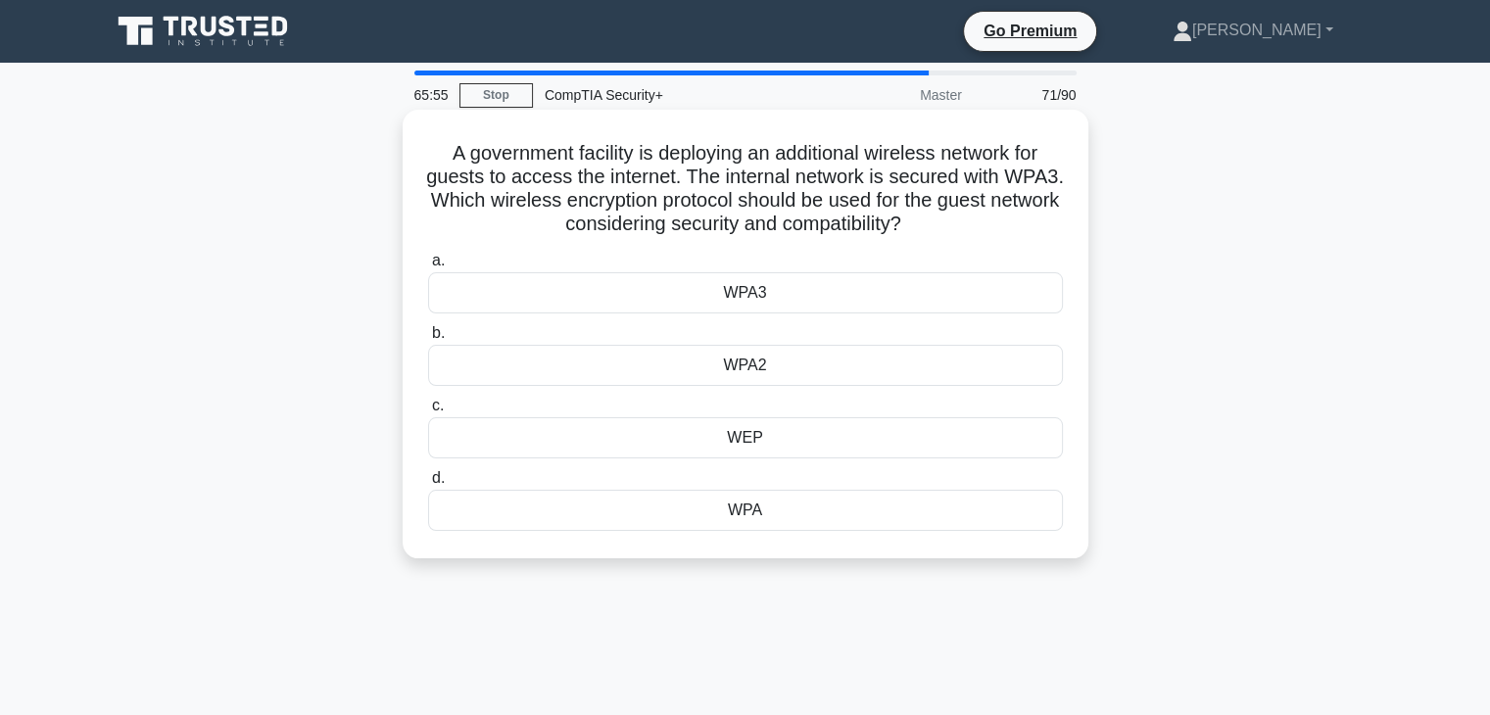
click at [874, 380] on div "WPA2" at bounding box center [745, 365] width 635 height 41
click at [428, 340] on input "b. WPA2" at bounding box center [428, 333] width 0 height 13
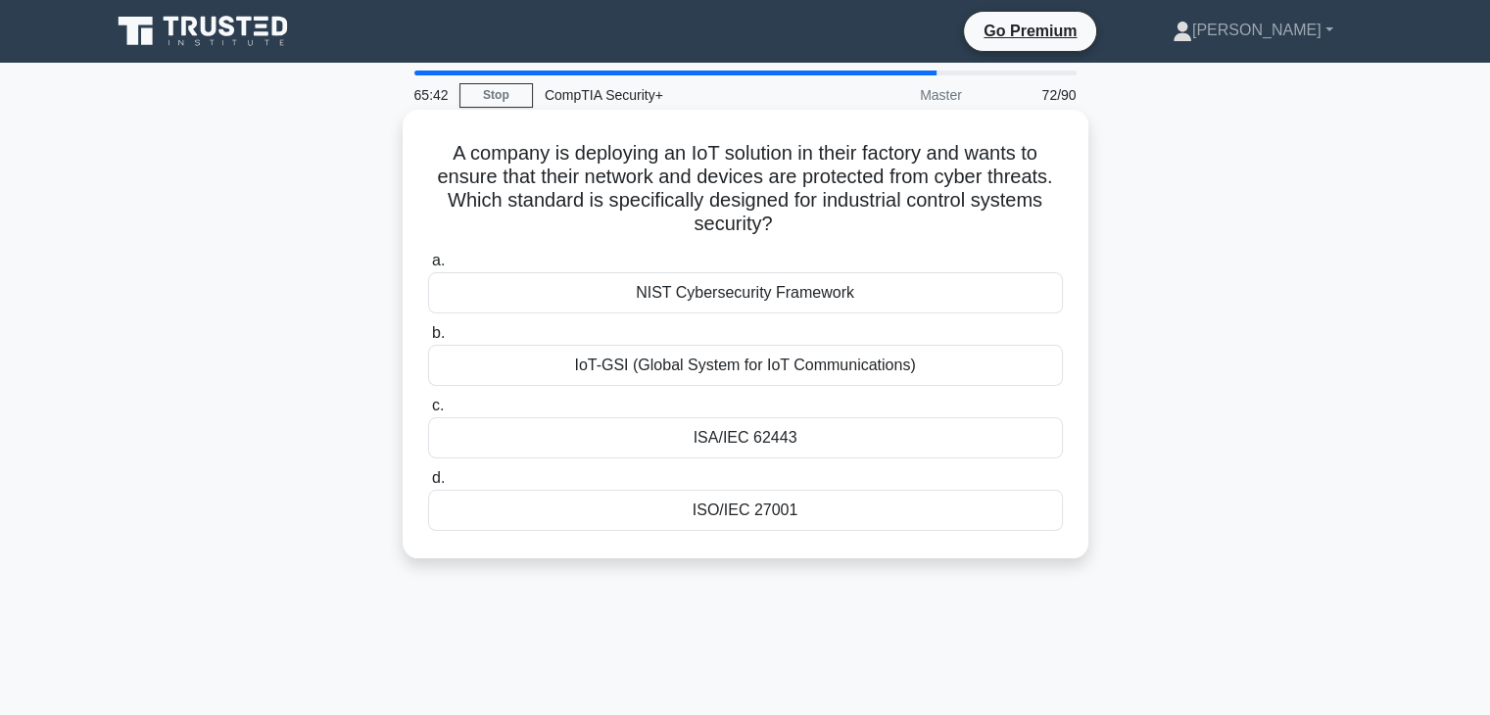
click at [843, 447] on div "ISA/IEC 62443" at bounding box center [745, 437] width 635 height 41
click at [428, 412] on input "c. ISA/IEC 62443" at bounding box center [428, 406] width 0 height 13
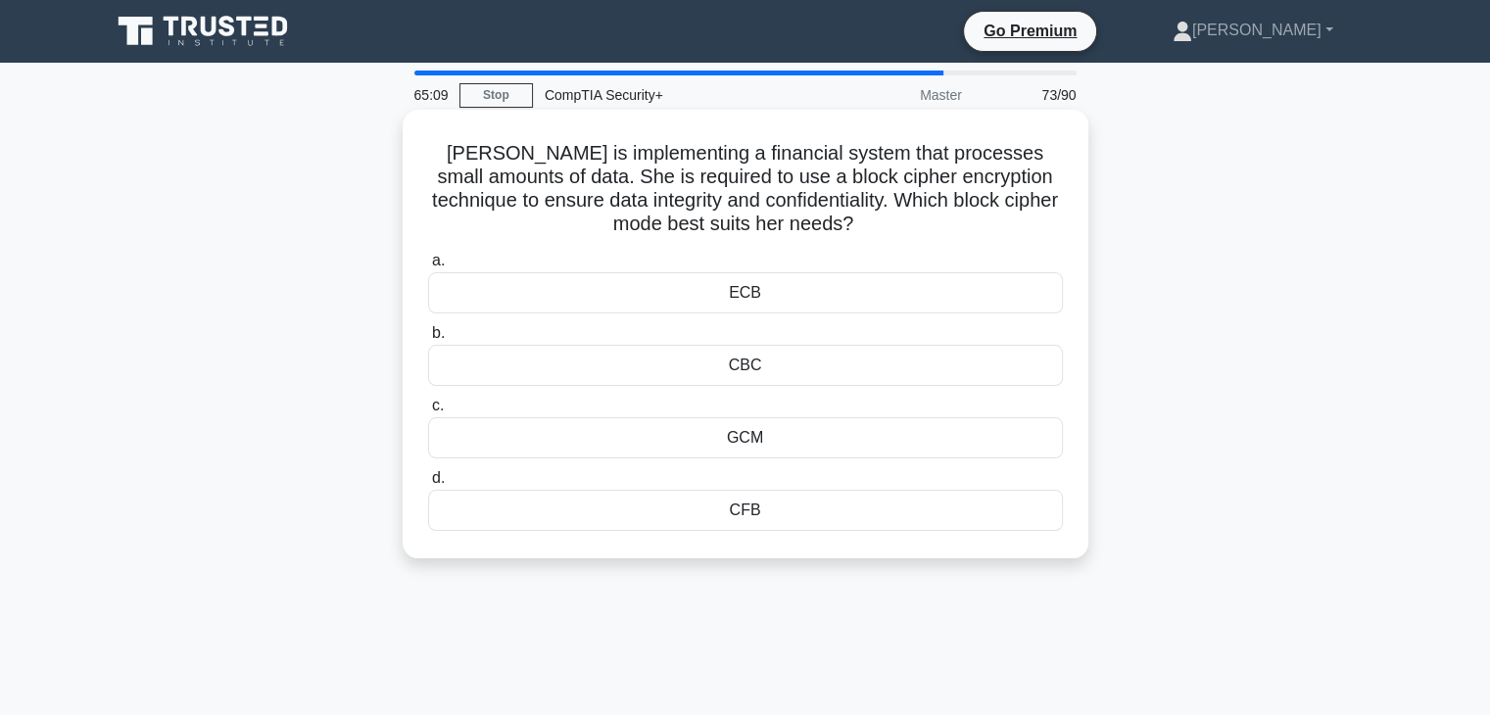
click at [941, 368] on div "CBC" at bounding box center [745, 365] width 635 height 41
click at [428, 340] on input "b. CBC" at bounding box center [428, 333] width 0 height 13
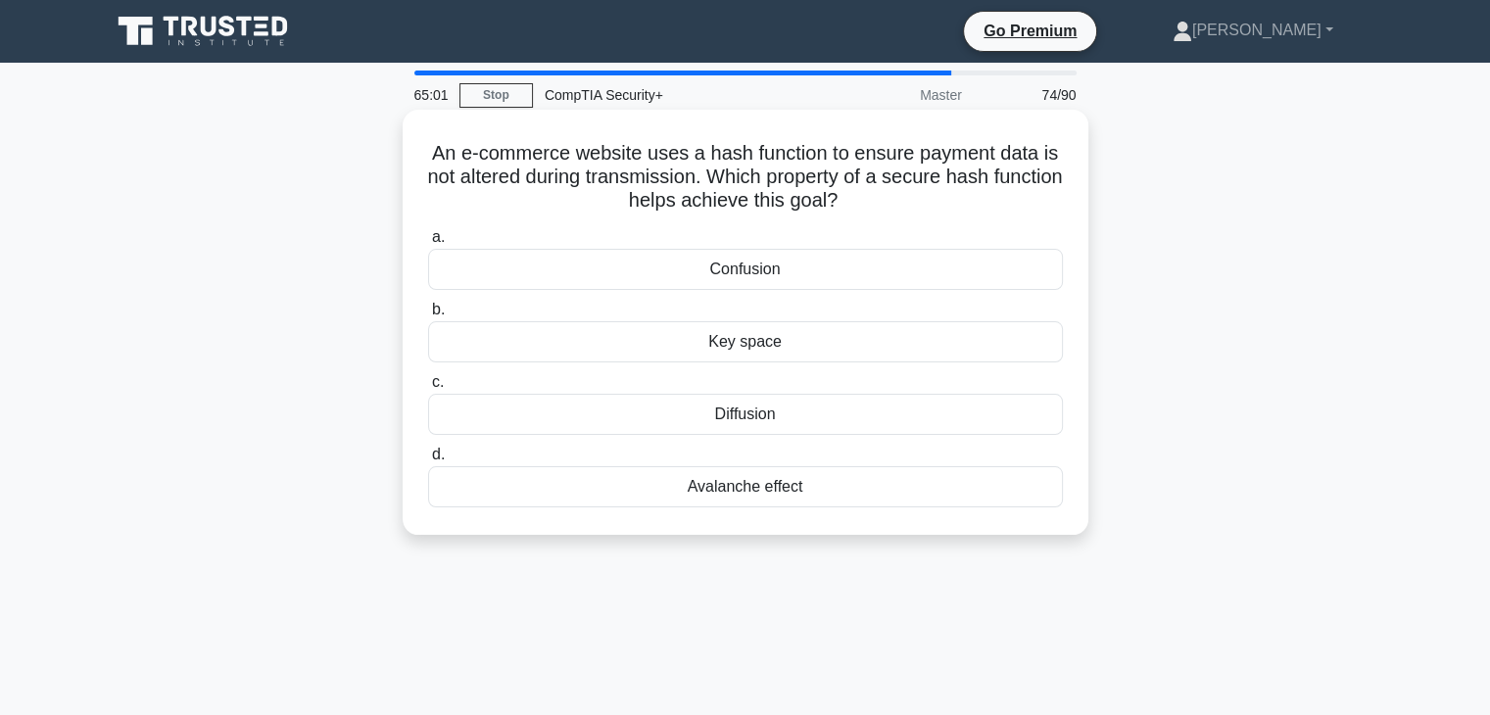
click at [811, 498] on div "Avalanche effect" at bounding box center [745, 486] width 635 height 41
click at [428, 461] on input "d. Avalanche effect" at bounding box center [428, 455] width 0 height 13
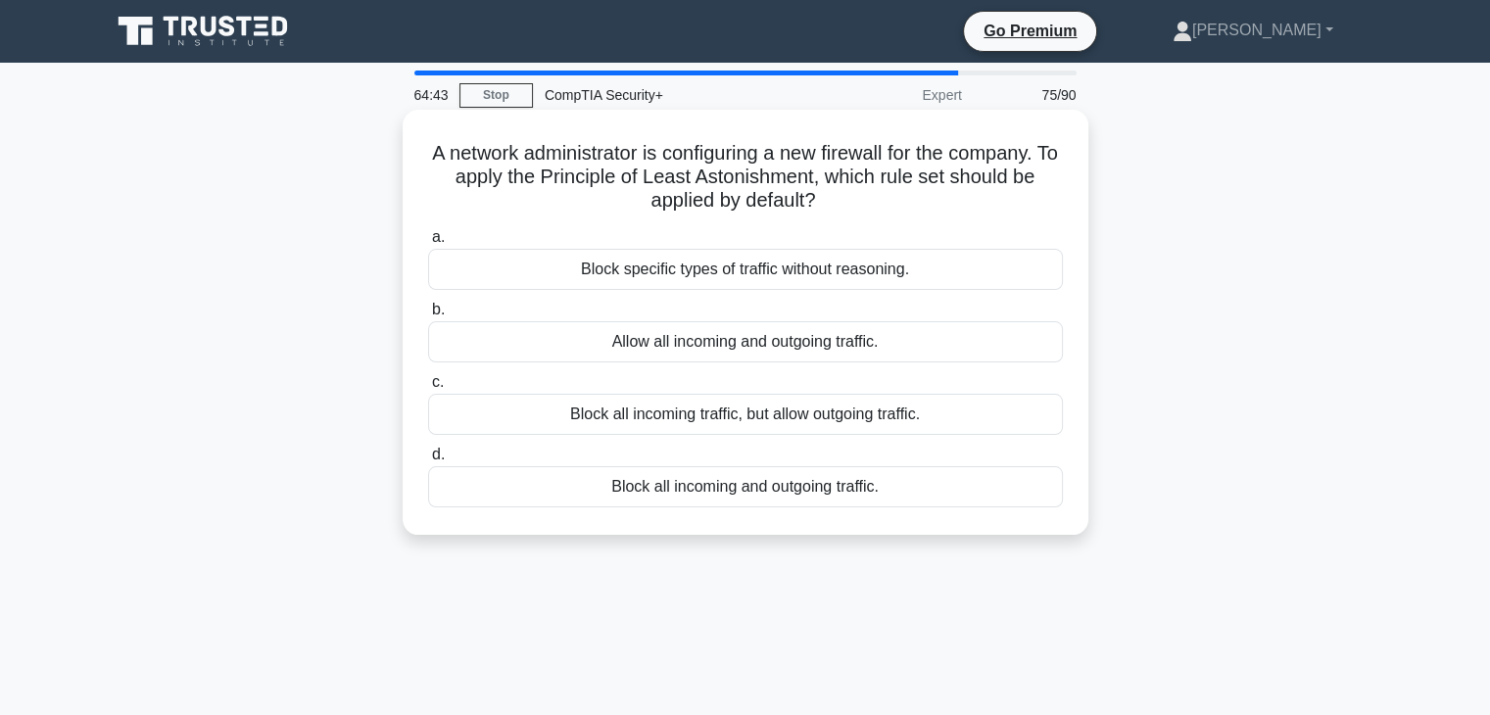
click at [858, 423] on div "Block all incoming traffic, but allow outgoing traffic." at bounding box center [745, 414] width 635 height 41
click at [428, 389] on input "c. Block all incoming traffic, but allow outgoing traffic." at bounding box center [428, 382] width 0 height 13
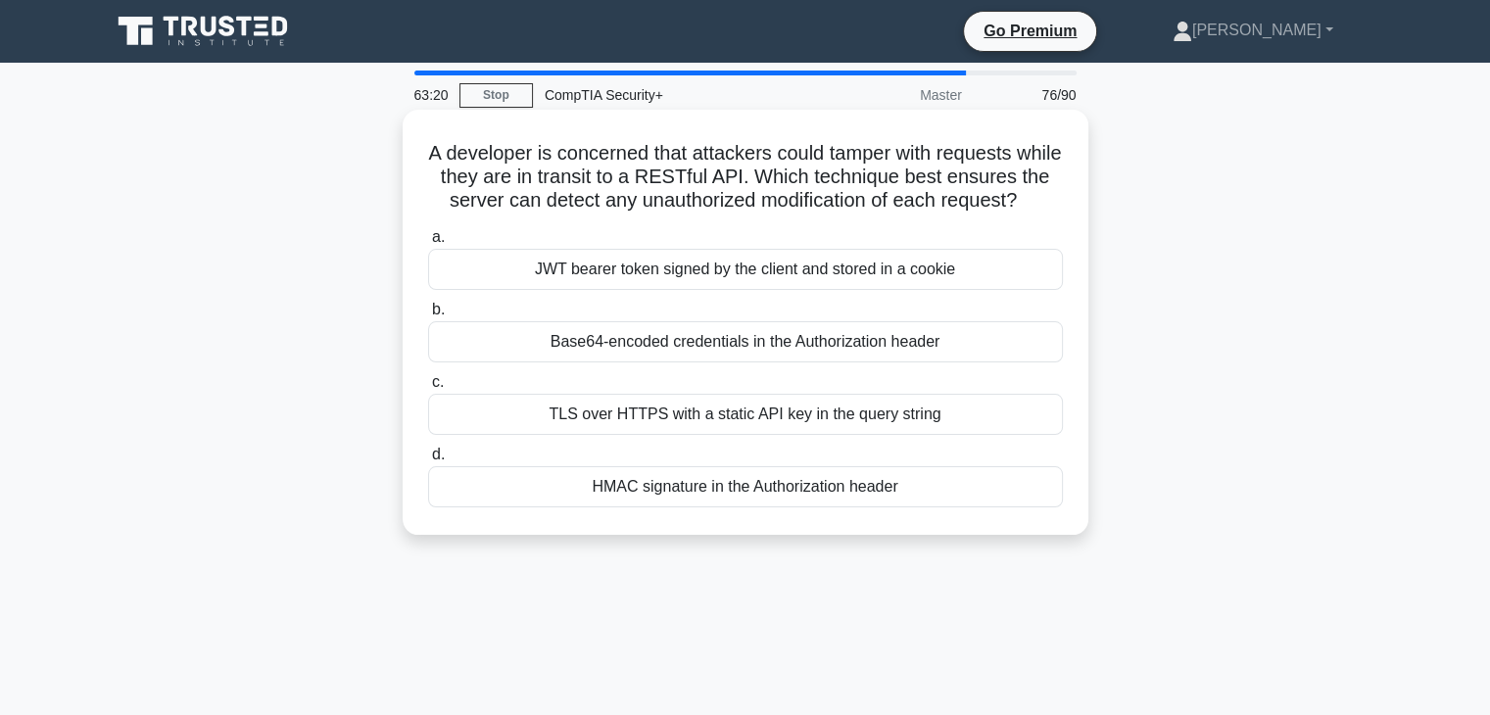
click at [788, 507] on div "HMAC signature in the Authorization header" at bounding box center [745, 486] width 635 height 41
click at [428, 461] on input "d. HMAC signature in the Authorization header" at bounding box center [428, 455] width 0 height 13
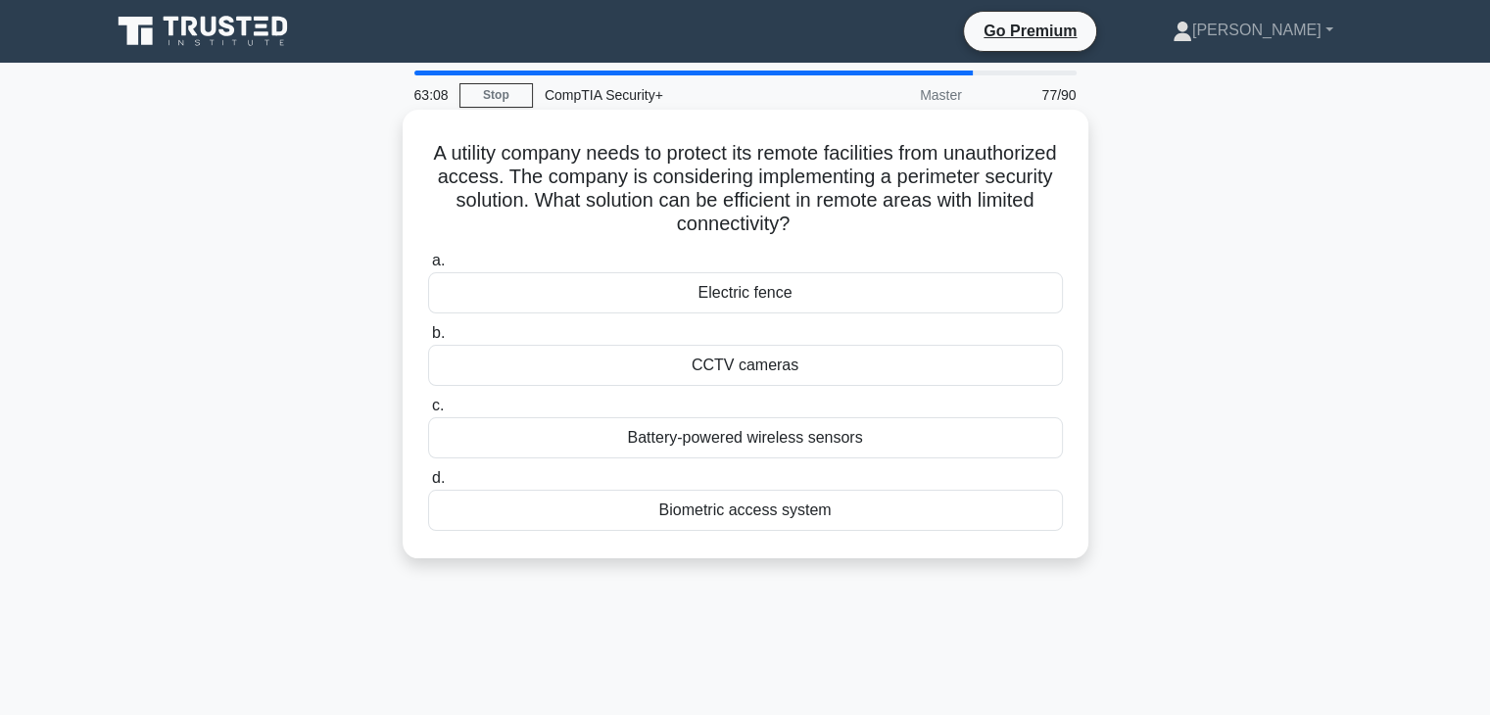
click at [820, 457] on div "Battery-powered wireless sensors" at bounding box center [745, 437] width 635 height 41
click at [428, 412] on input "c. Battery-powered wireless sensors" at bounding box center [428, 406] width 0 height 13
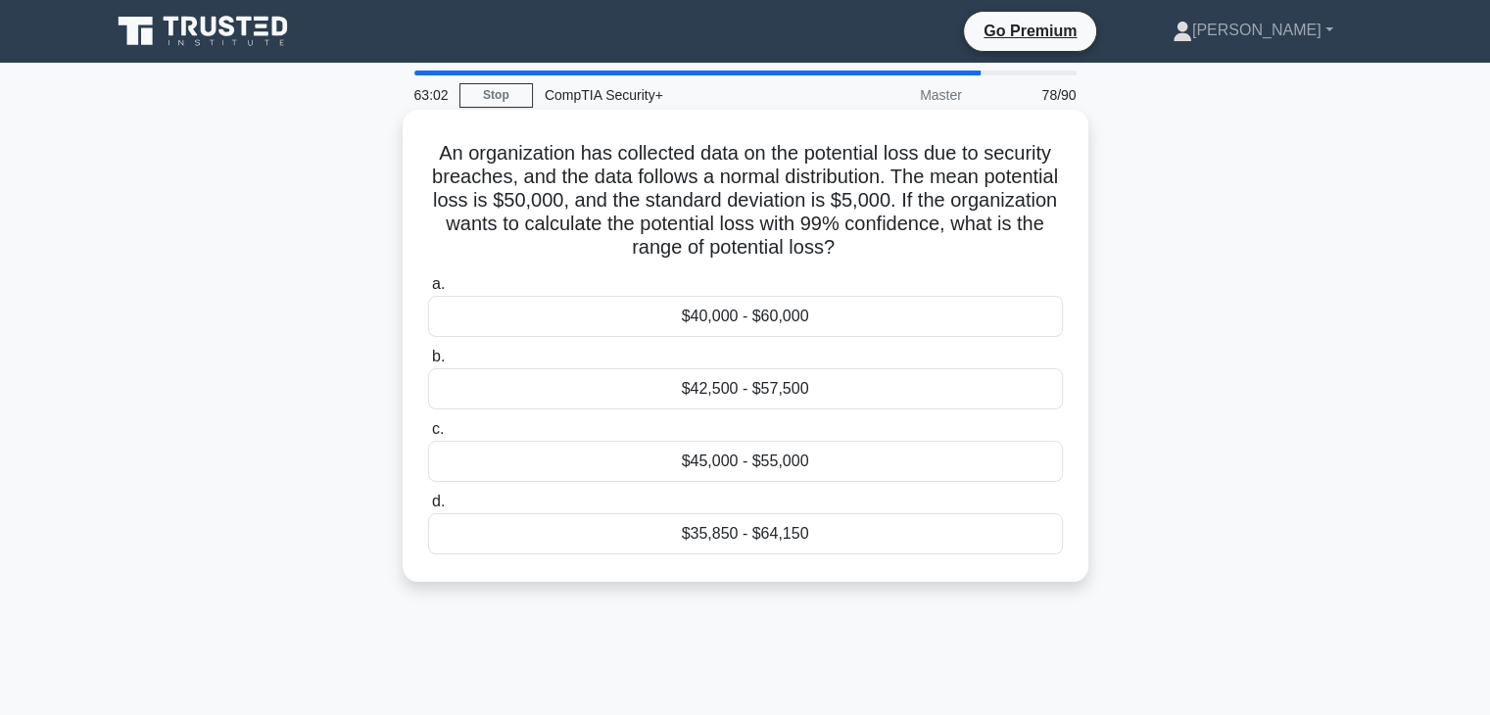
click at [843, 193] on h5 "An organization has collected data on the potential loss due to security breach…" at bounding box center [745, 201] width 639 height 120
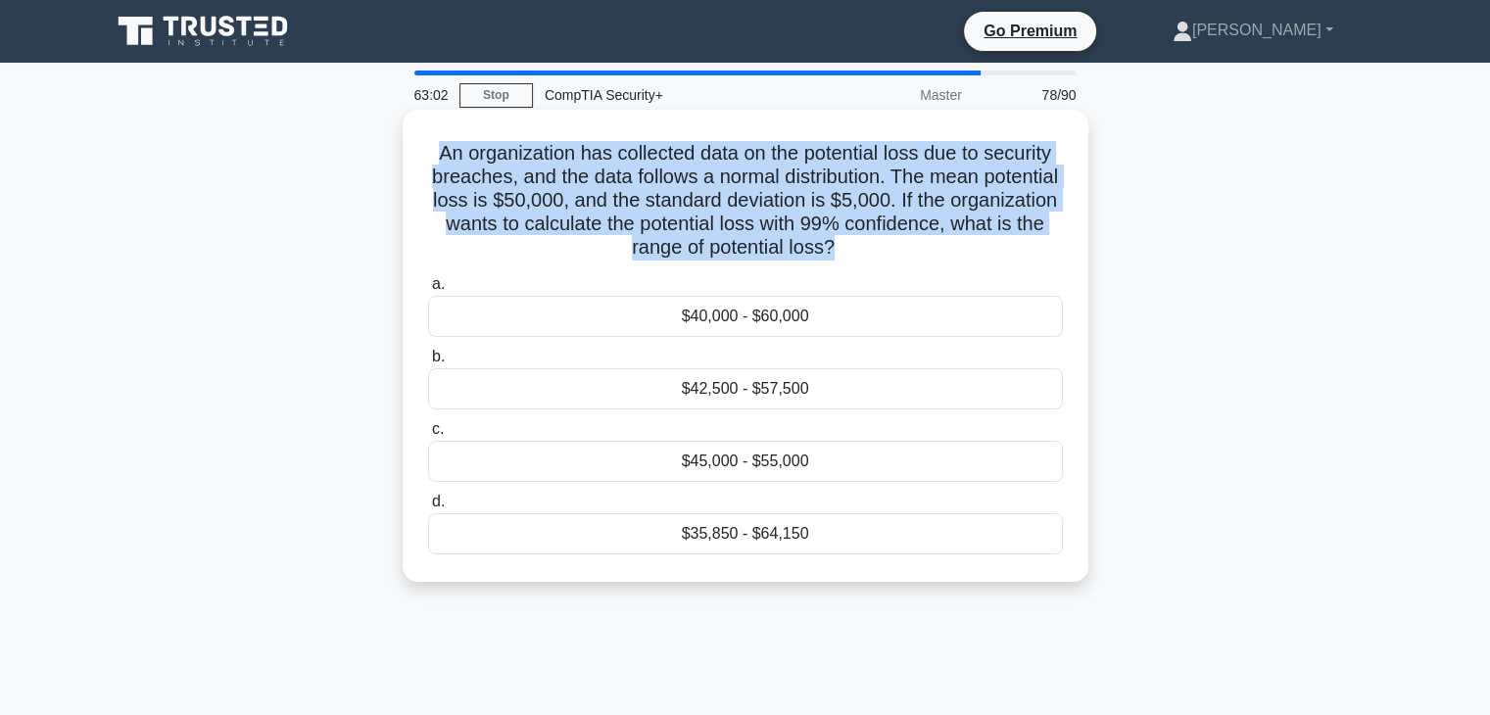
click at [843, 193] on h5 "An organization has collected data on the potential loss due to security breach…" at bounding box center [745, 201] width 639 height 120
copy div "An organization has collected data on the potential loss due to security breach…"
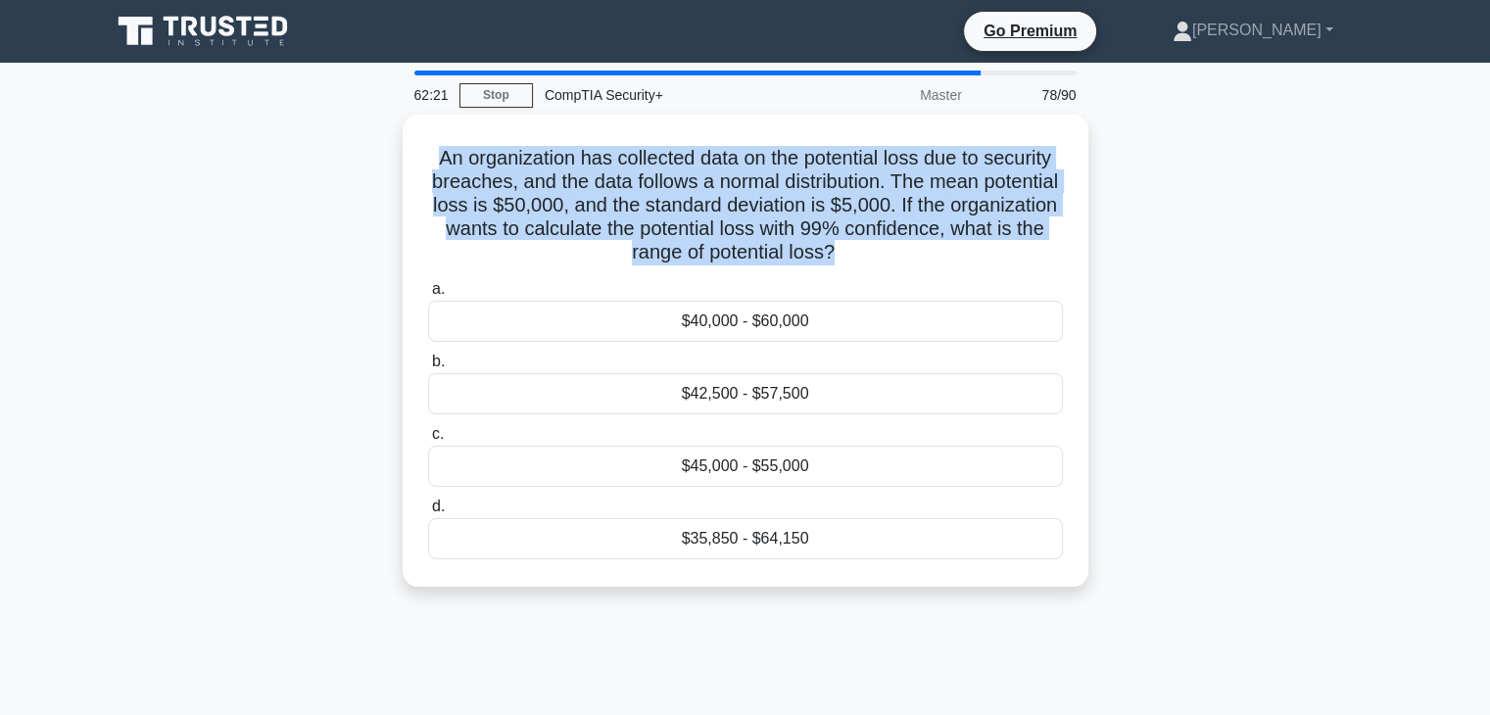
drag, startPoint x: 985, startPoint y: 708, endPoint x: 1097, endPoint y: 631, distance: 136.7
click at [1097, 631] on div "62:21 Stop CompTIA Security+ Master 78/90 An organization has collected data on…" at bounding box center [745, 561] width 1293 height 980
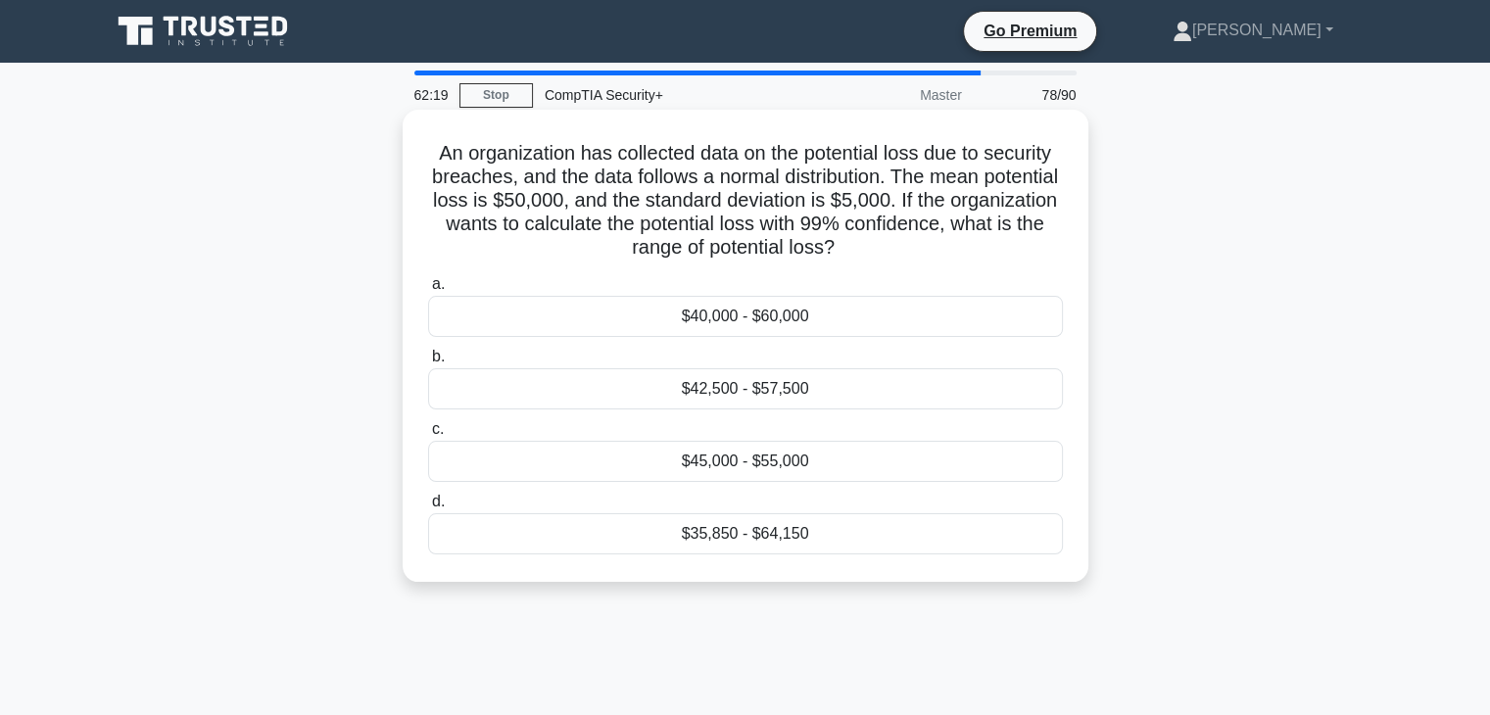
click at [827, 532] on div "$35,850 - $64,150" at bounding box center [745, 533] width 635 height 41
click at [428, 508] on input "d. $35,850 - $64,150" at bounding box center [428, 502] width 0 height 13
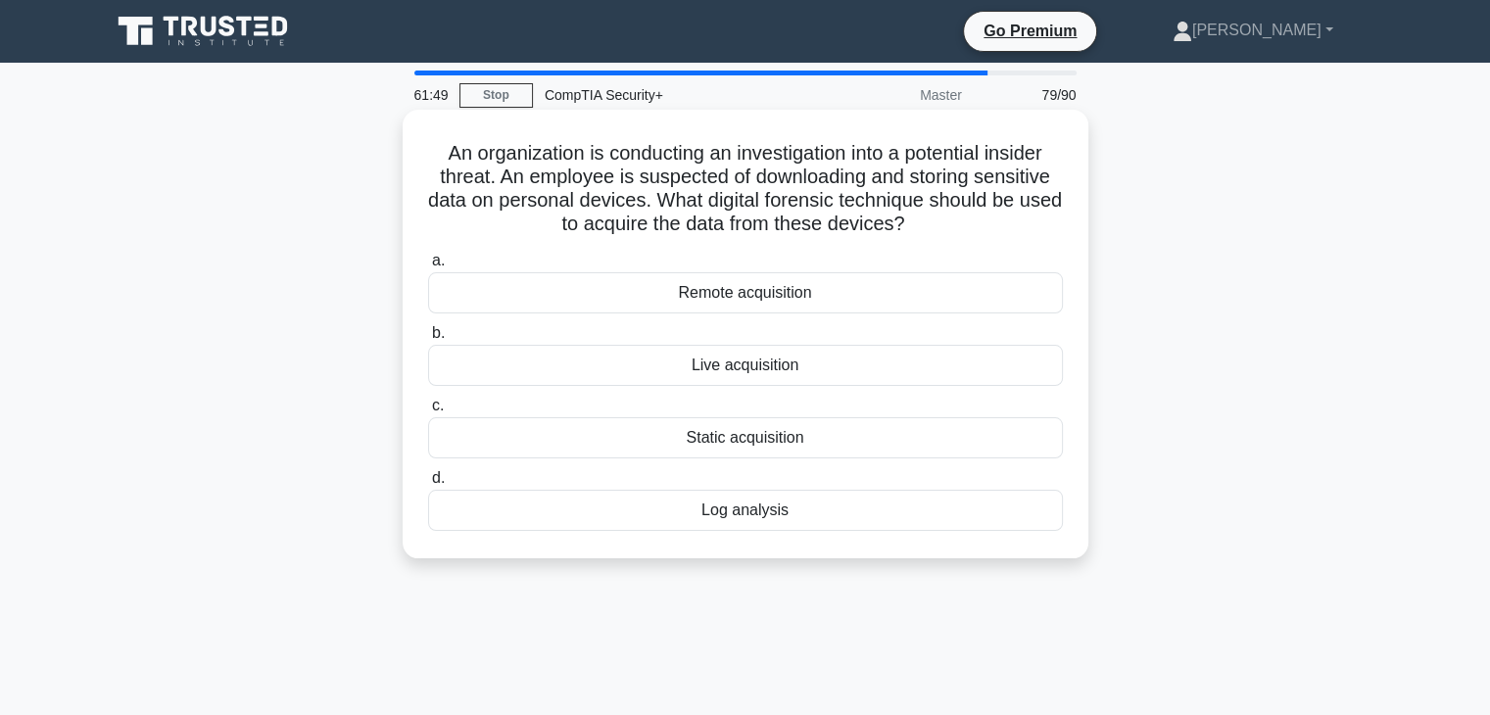
click at [908, 365] on div "Live acquisition" at bounding box center [745, 365] width 635 height 41
click at [428, 340] on input "b. Live acquisition" at bounding box center [428, 333] width 0 height 13
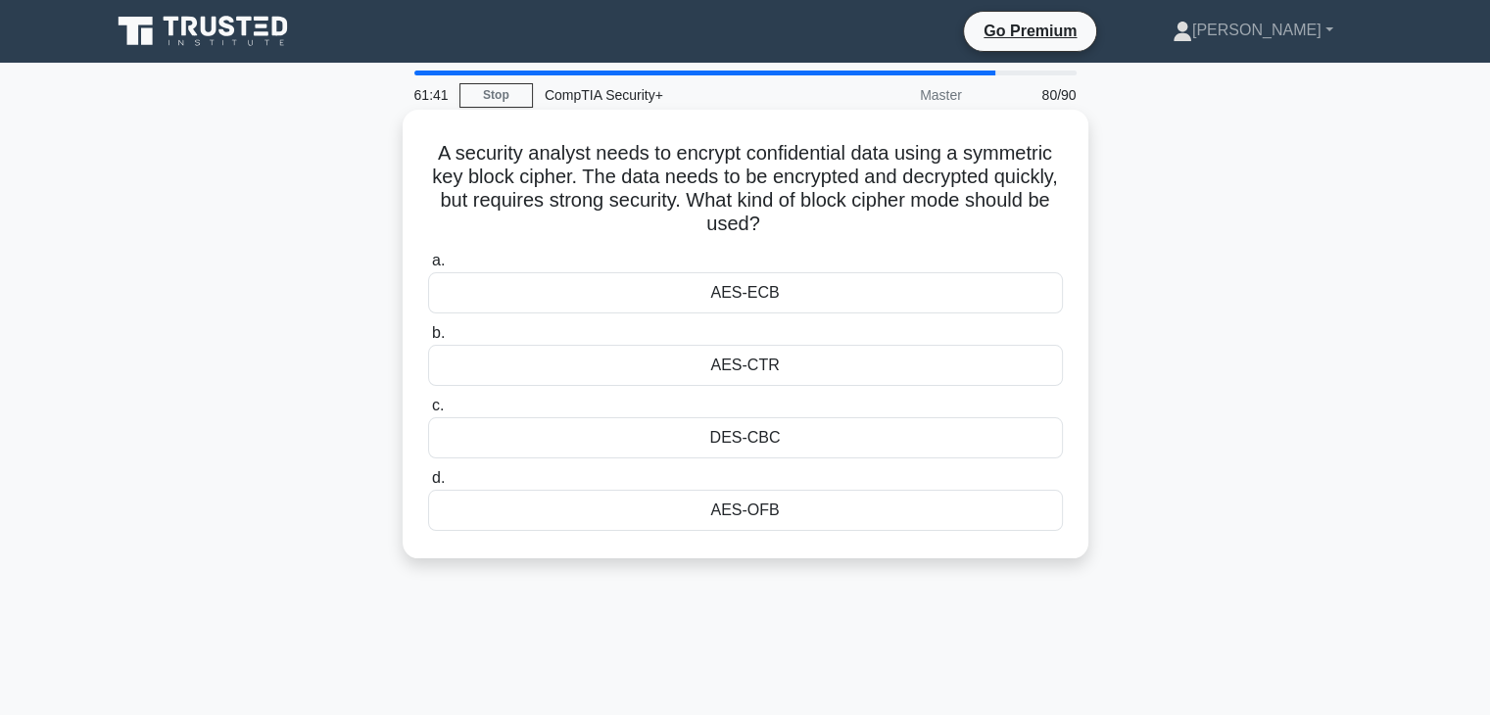
click at [888, 374] on div "AES-CTR" at bounding box center [745, 365] width 635 height 41
click at [428, 340] on input "b. AES-CTR" at bounding box center [428, 333] width 0 height 13
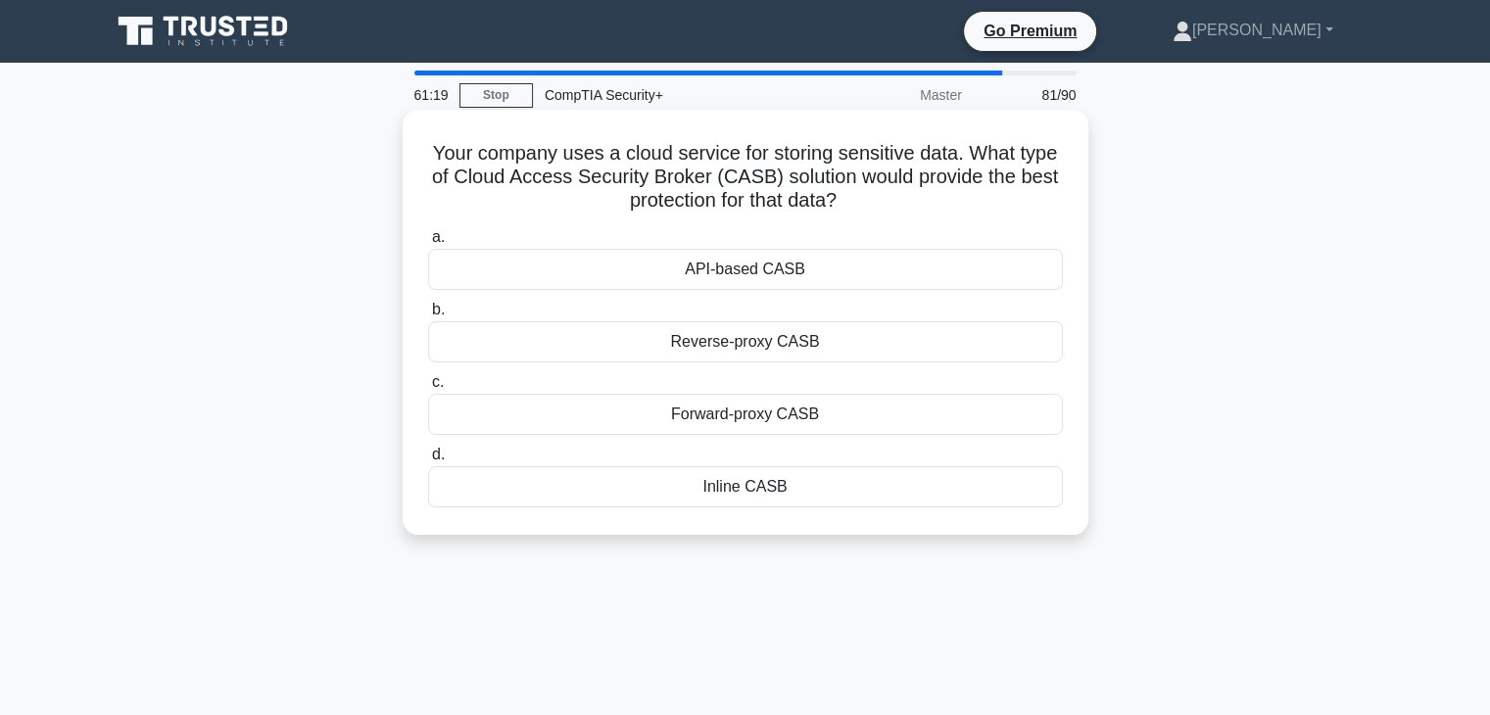
click at [901, 283] on div "API-based CASB" at bounding box center [745, 269] width 635 height 41
click at [428, 244] on input "a. API-based CASB" at bounding box center [428, 237] width 0 height 13
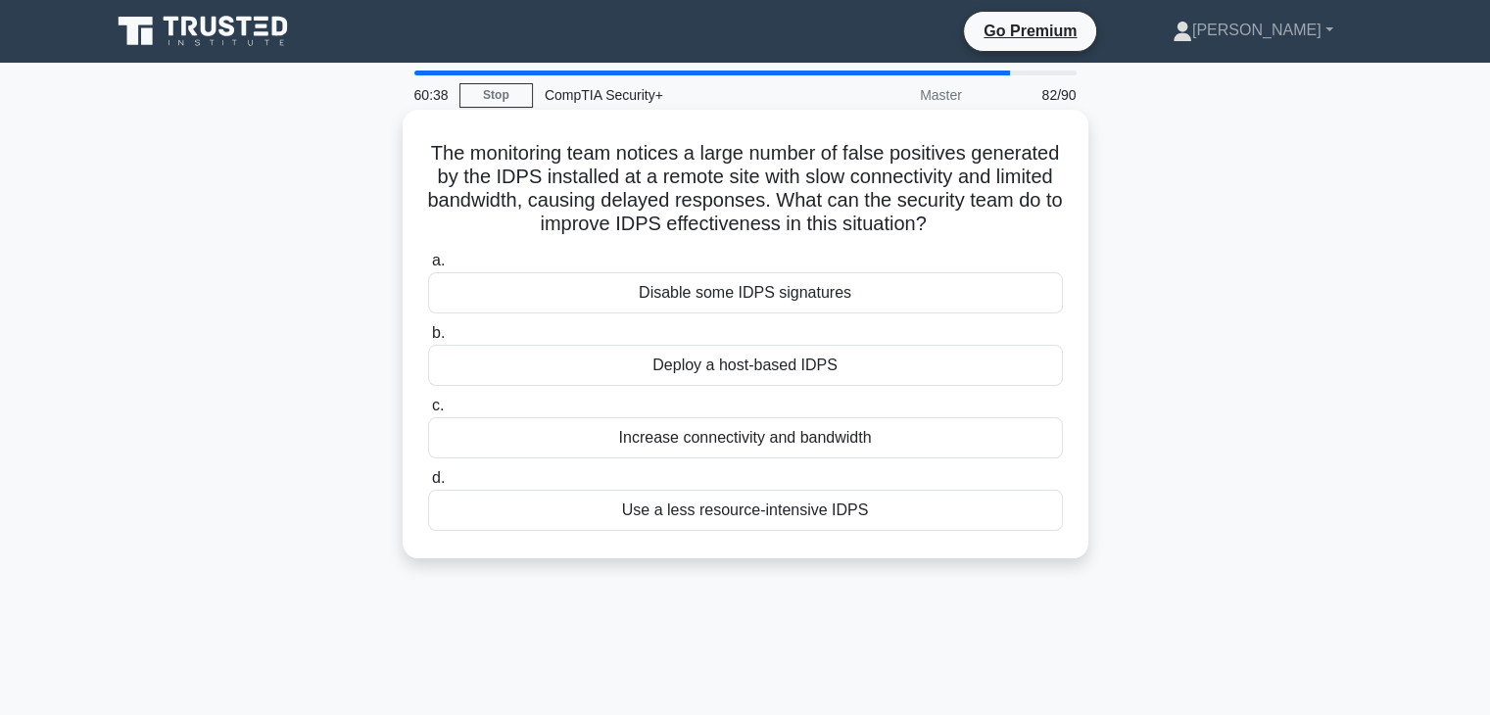
click at [893, 379] on div "Deploy a host-based IDPS" at bounding box center [745, 365] width 635 height 41
click at [428, 340] on input "b. Deploy a host-based IDPS" at bounding box center [428, 333] width 0 height 13
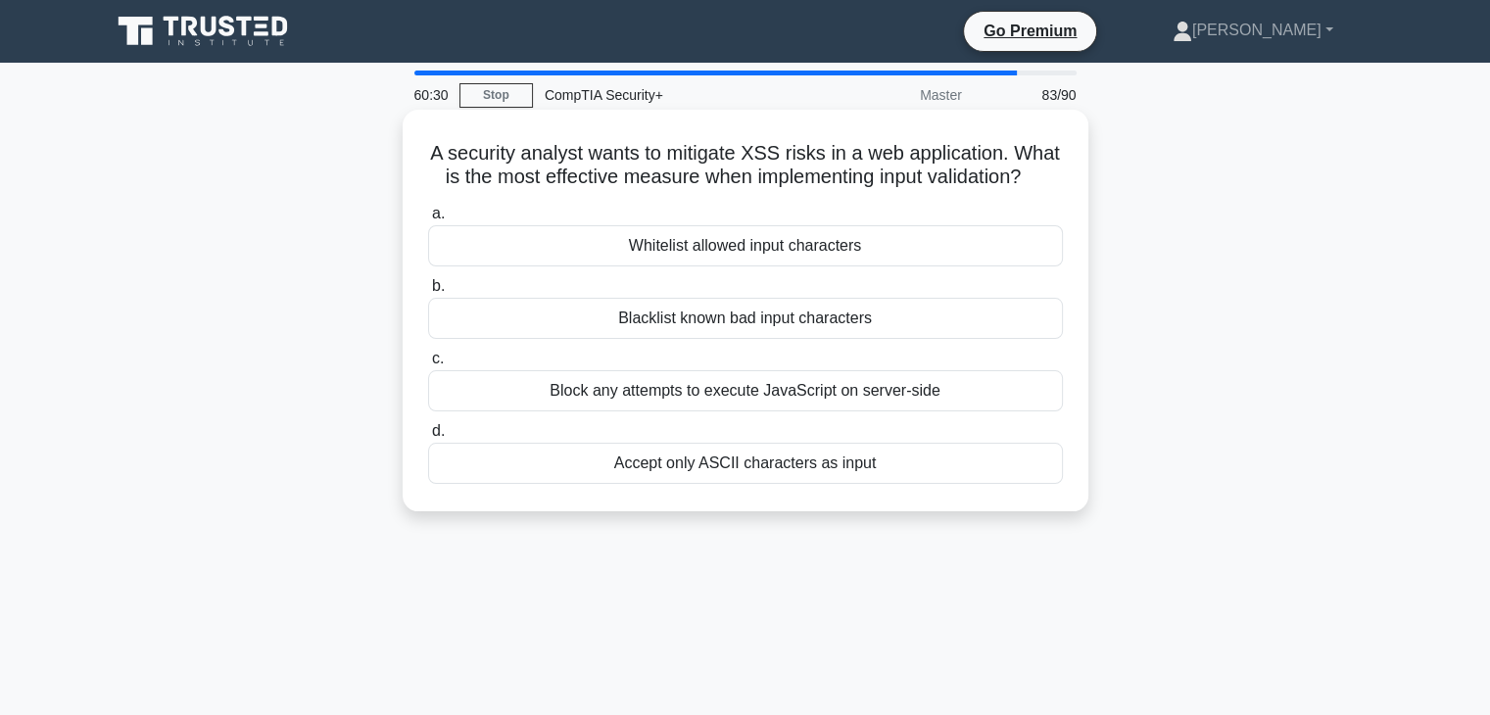
click at [941, 266] on div "Whitelist allowed input characters" at bounding box center [745, 245] width 635 height 41
click at [428, 220] on input "a. Whitelist allowed input characters" at bounding box center [428, 214] width 0 height 13
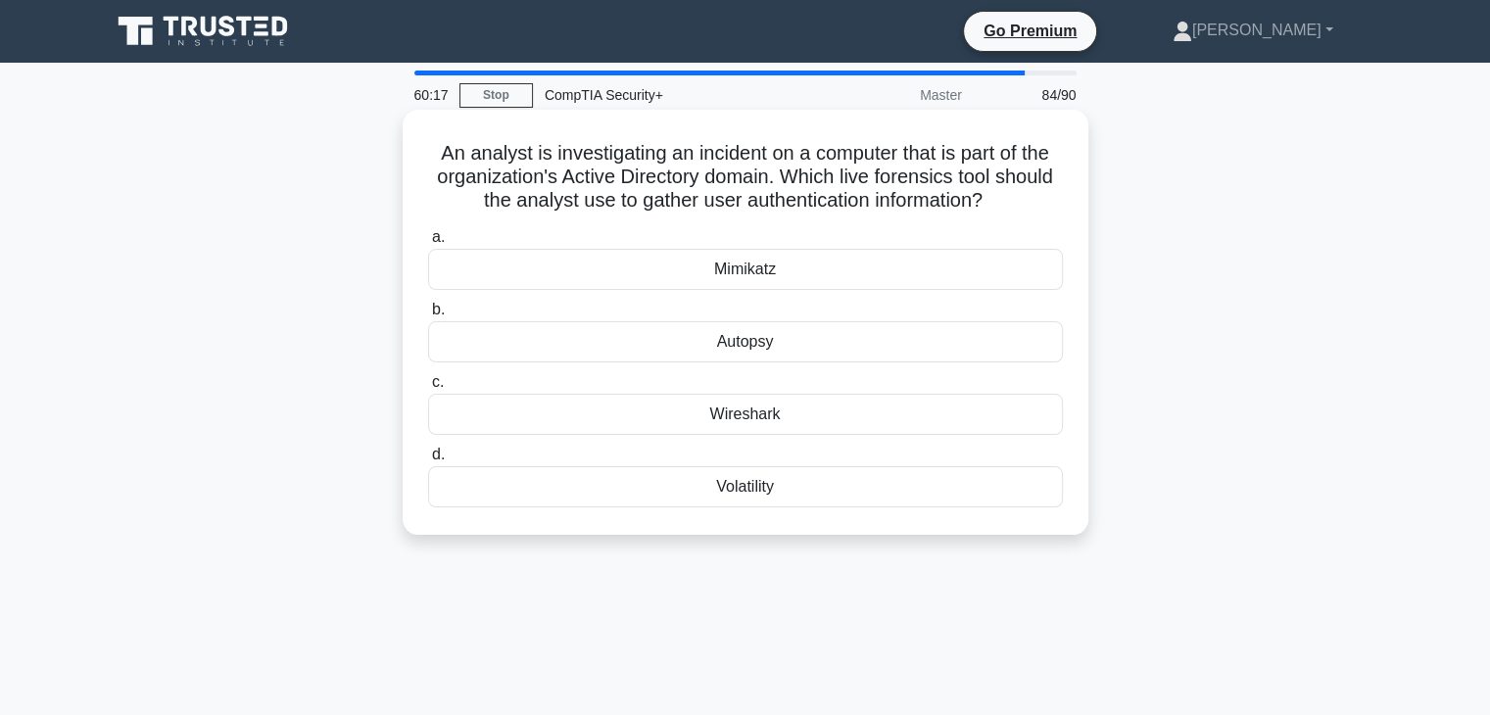
click at [933, 270] on div "Mimikatz" at bounding box center [745, 269] width 635 height 41
click at [428, 244] on input "a. Mimikatz" at bounding box center [428, 237] width 0 height 13
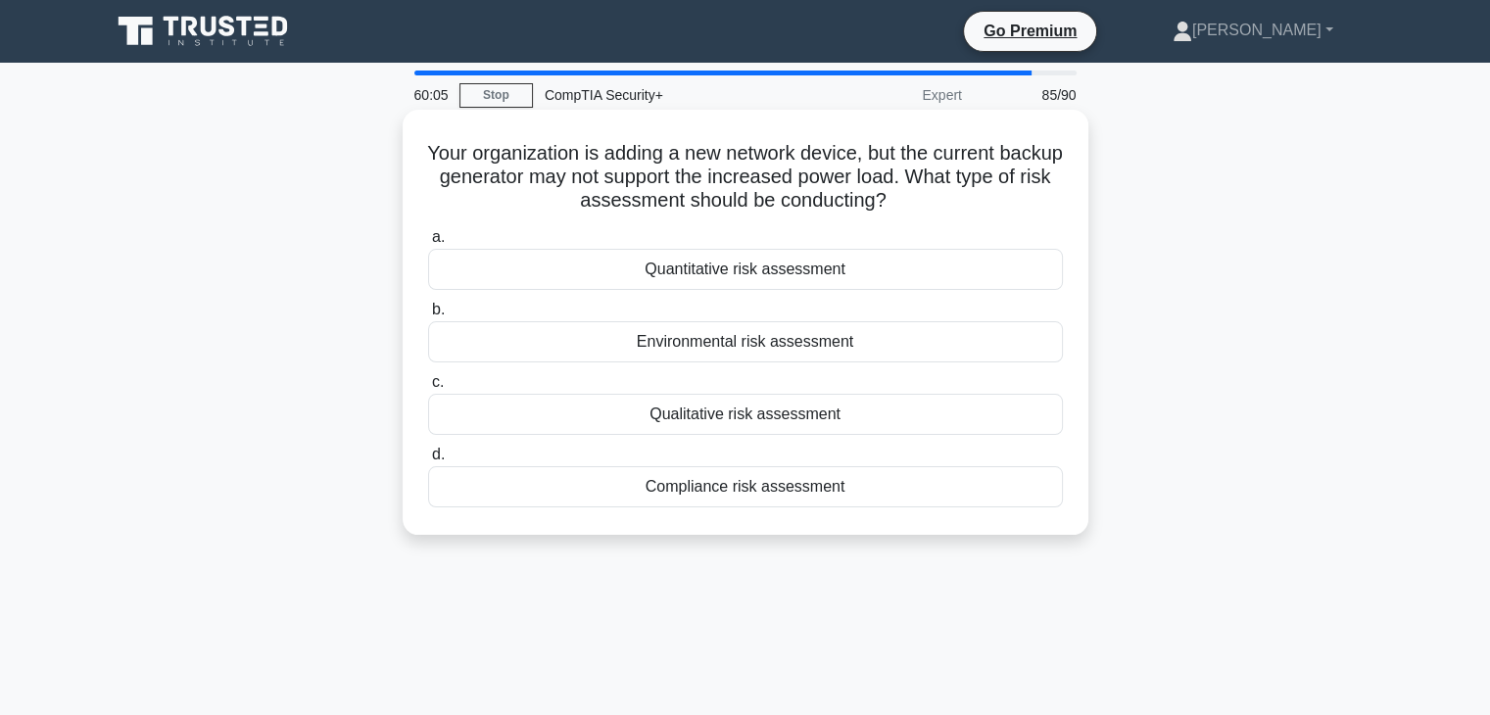
click at [936, 282] on div "Quantitative risk assessment" at bounding box center [745, 269] width 635 height 41
click at [428, 244] on input "a. Quantitative risk assessment" at bounding box center [428, 237] width 0 height 13
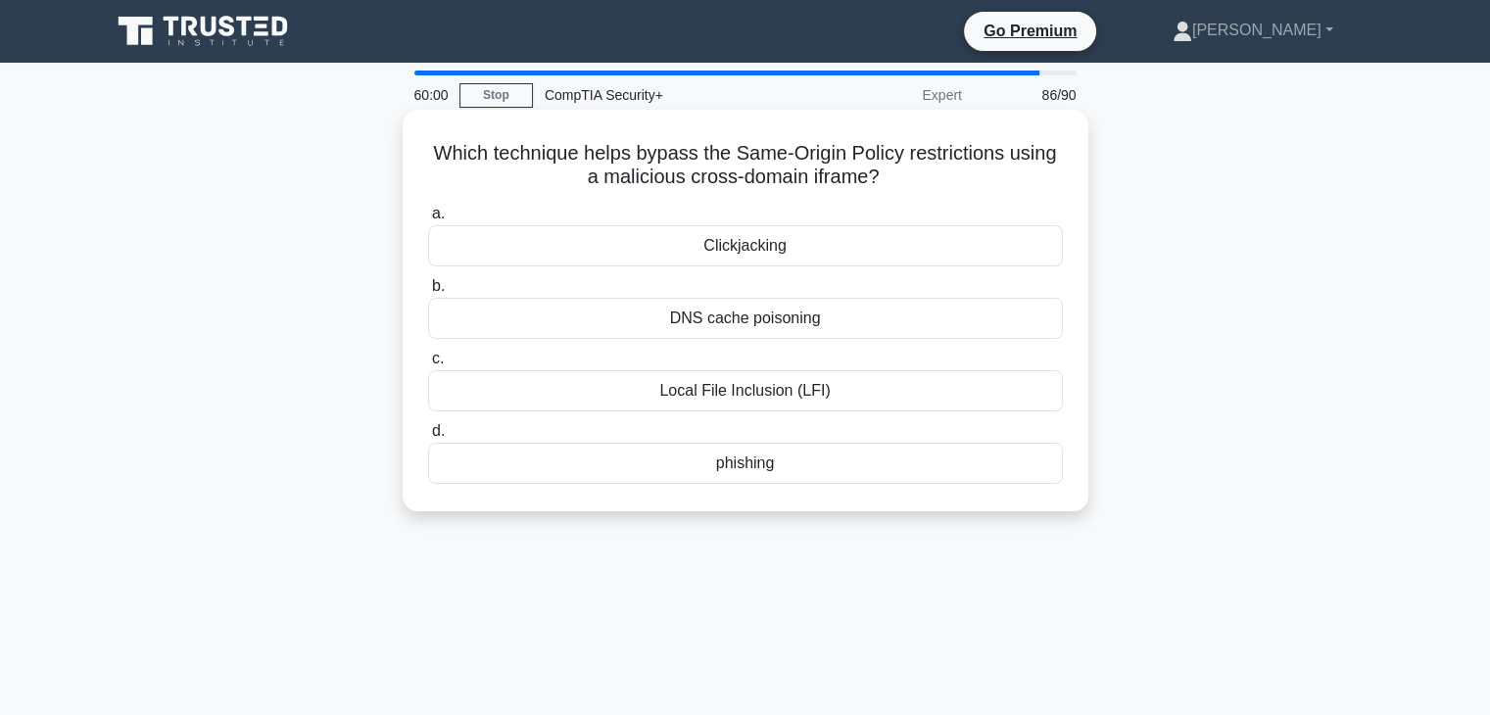
click at [986, 253] on div "Clickjacking" at bounding box center [745, 245] width 635 height 41
click at [428, 220] on input "a. Clickjacking" at bounding box center [428, 214] width 0 height 13
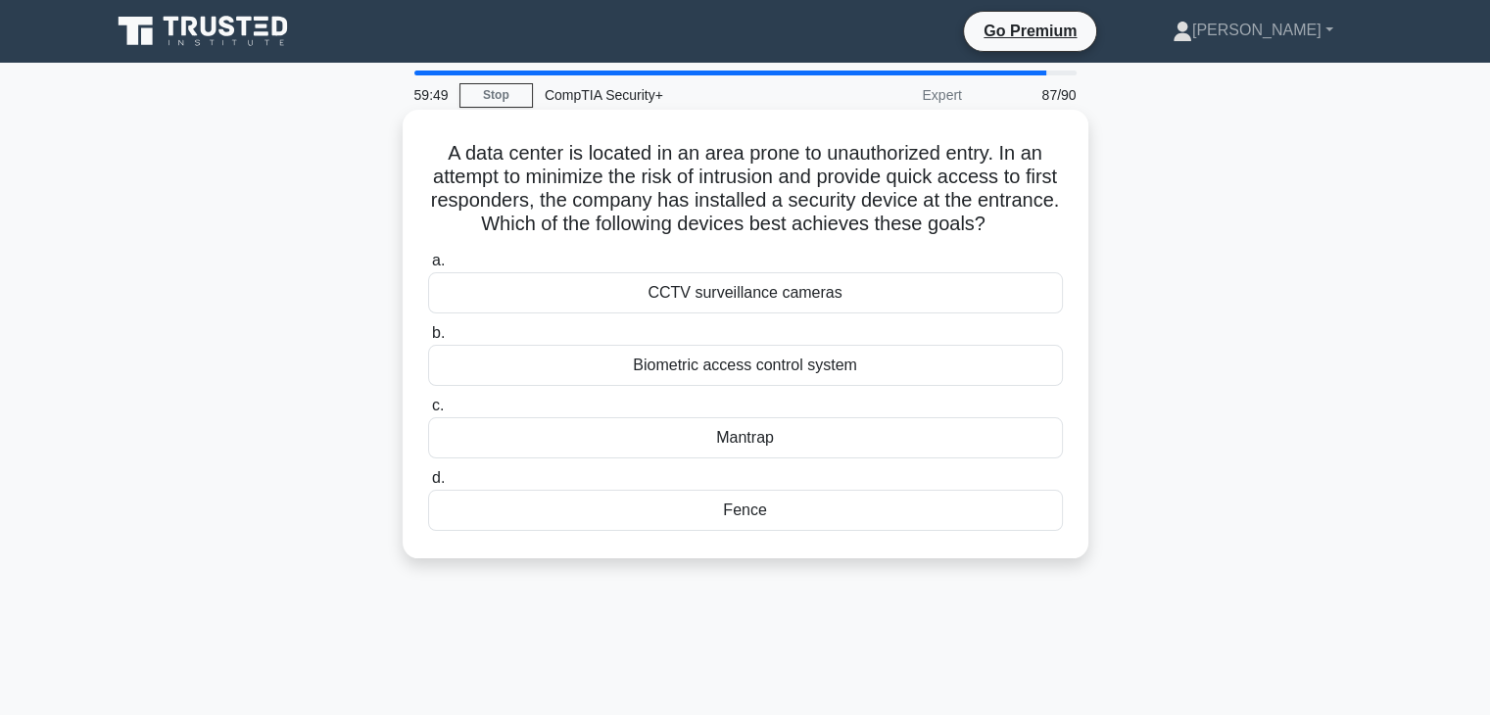
click at [860, 457] on div "Mantrap" at bounding box center [745, 437] width 635 height 41
click at [428, 412] on input "c. Mantrap" at bounding box center [428, 406] width 0 height 13
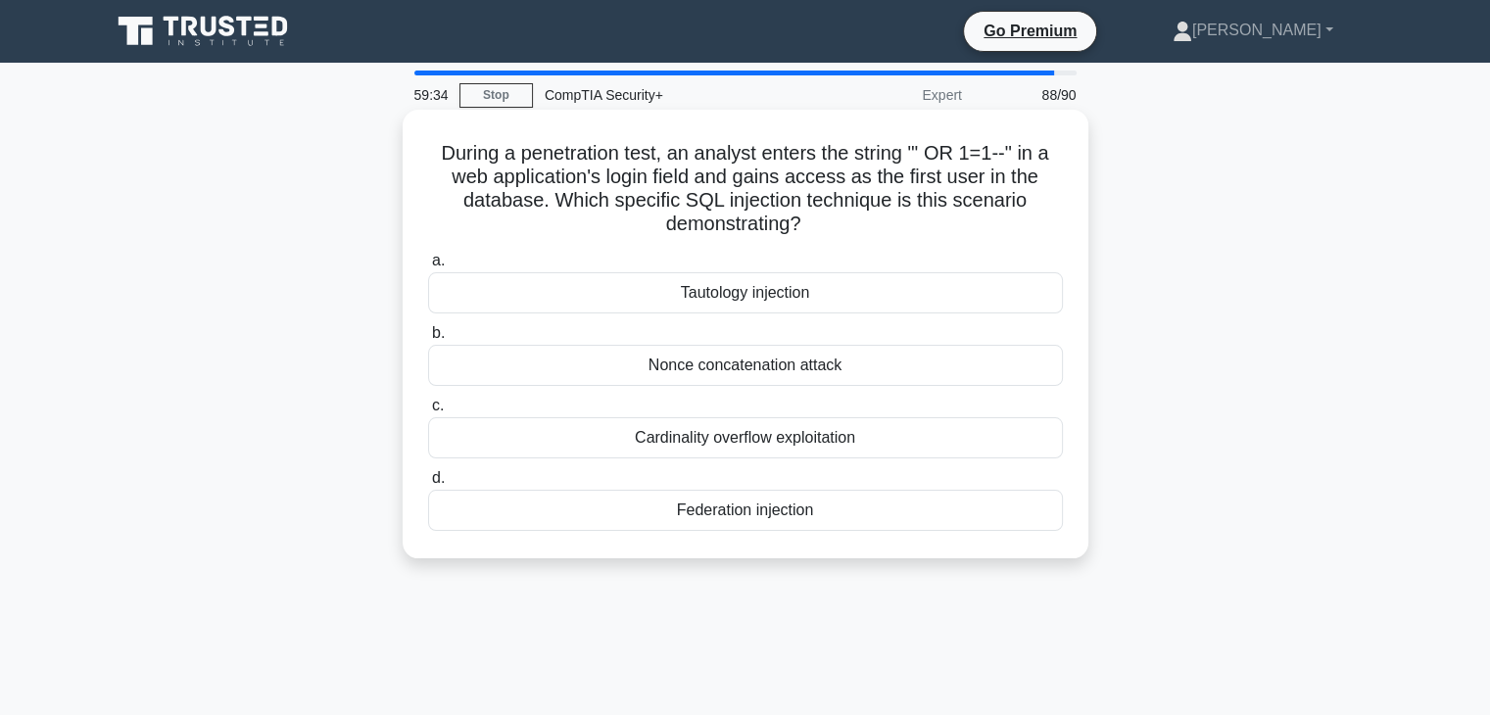
click at [917, 293] on div "Tautology injection" at bounding box center [745, 292] width 635 height 41
click at [428, 267] on input "a. Tautology injection" at bounding box center [428, 261] width 0 height 13
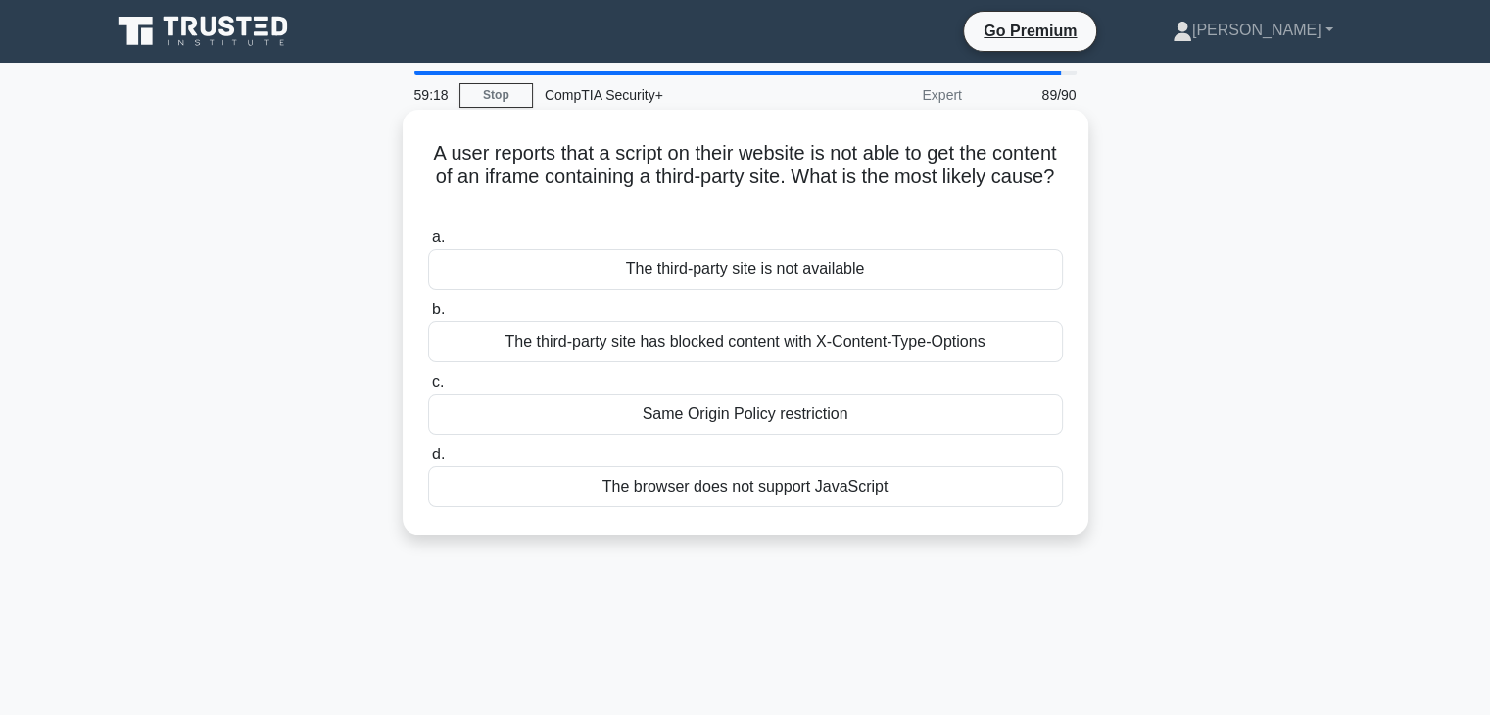
click at [554, 421] on div "Same Origin Policy restriction" at bounding box center [745, 414] width 635 height 41
click at [428, 389] on input "c. Same Origin Policy restriction" at bounding box center [428, 382] width 0 height 13
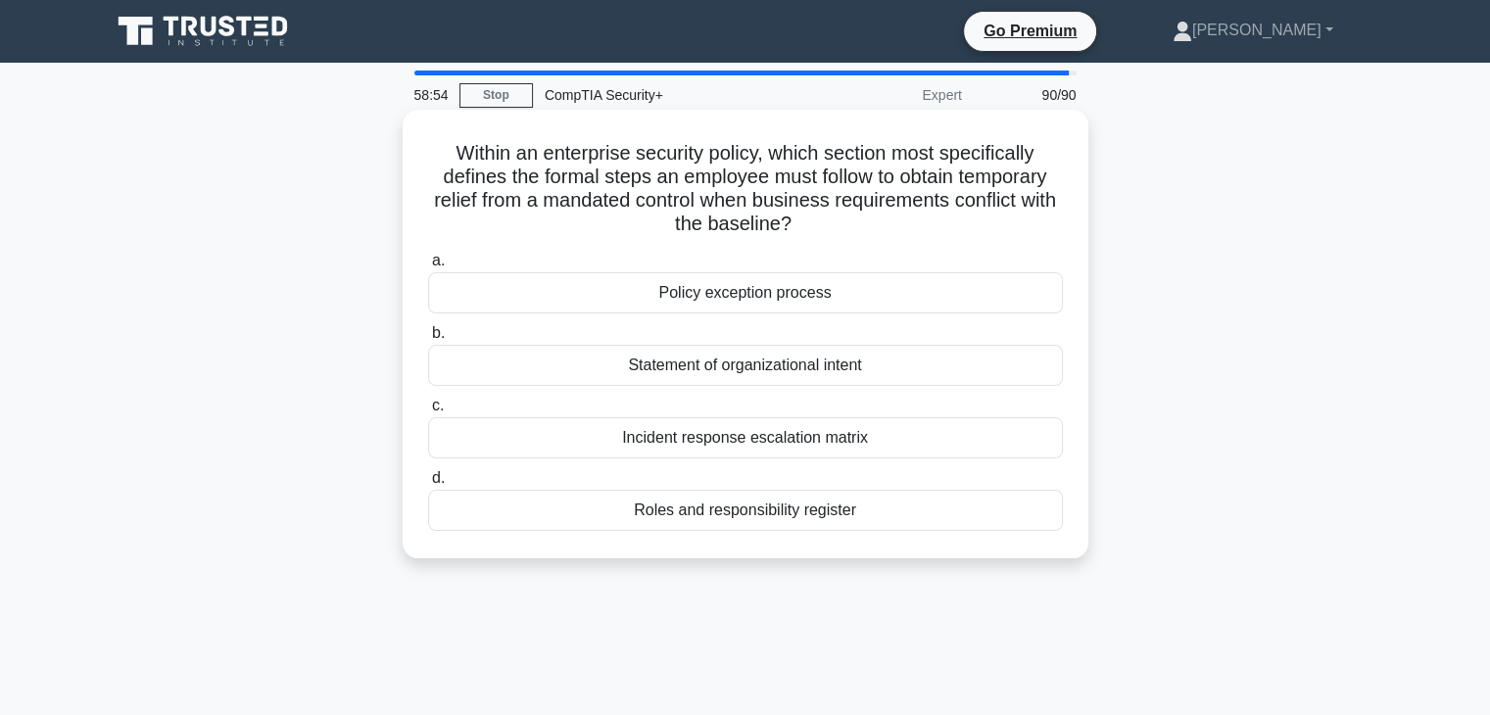
click at [513, 294] on div "Policy exception process" at bounding box center [745, 292] width 635 height 41
click at [428, 267] on input "a. Policy exception process" at bounding box center [428, 261] width 0 height 13
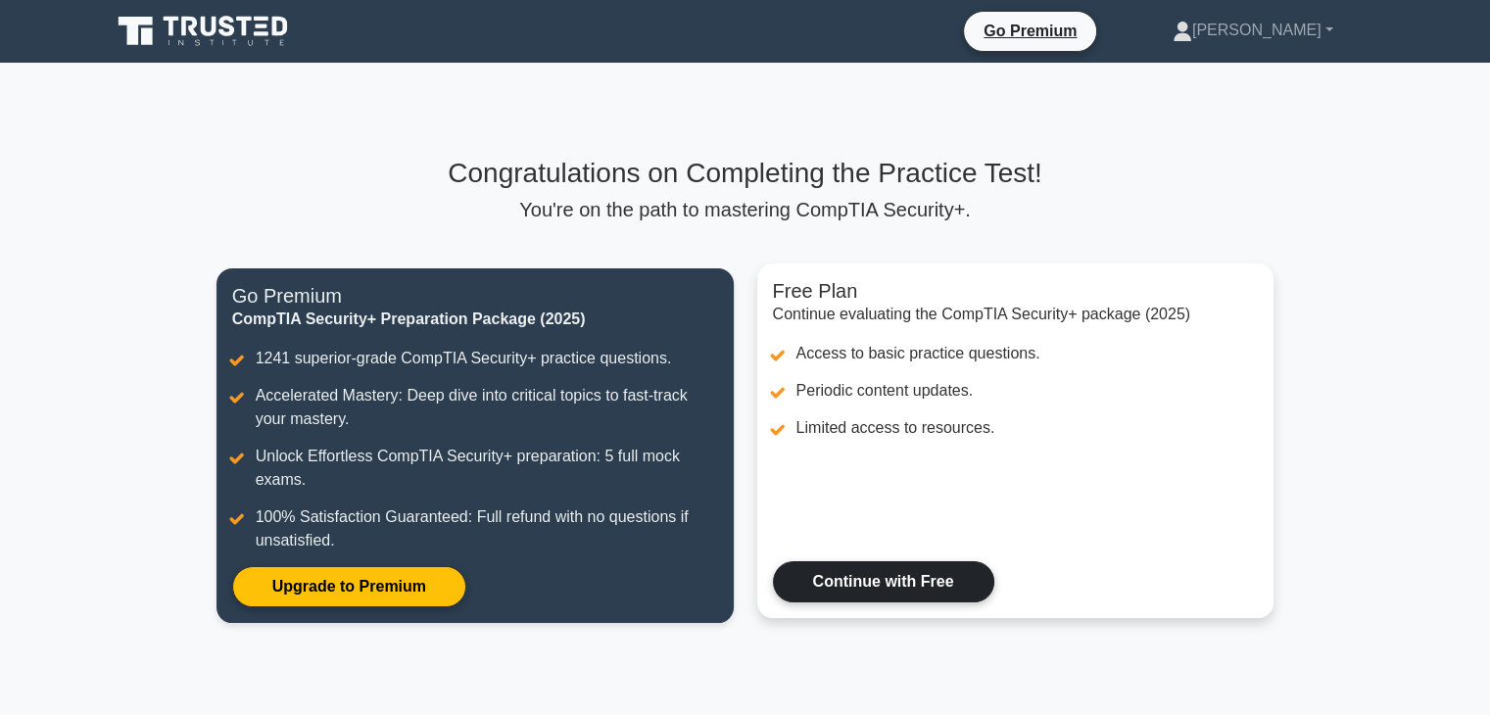
click at [877, 591] on link "Continue with Free" at bounding box center [883, 581] width 221 height 41
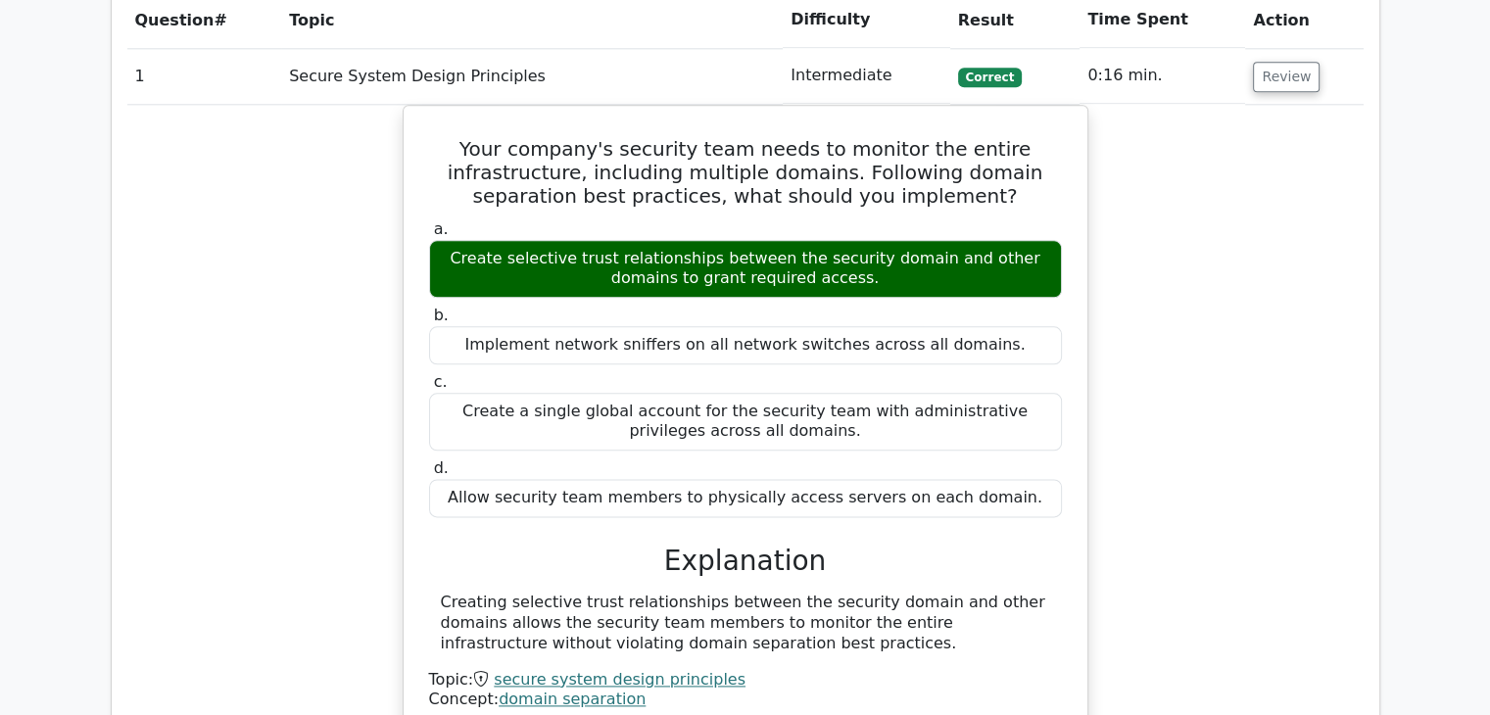
scroll to position [2322, 0]
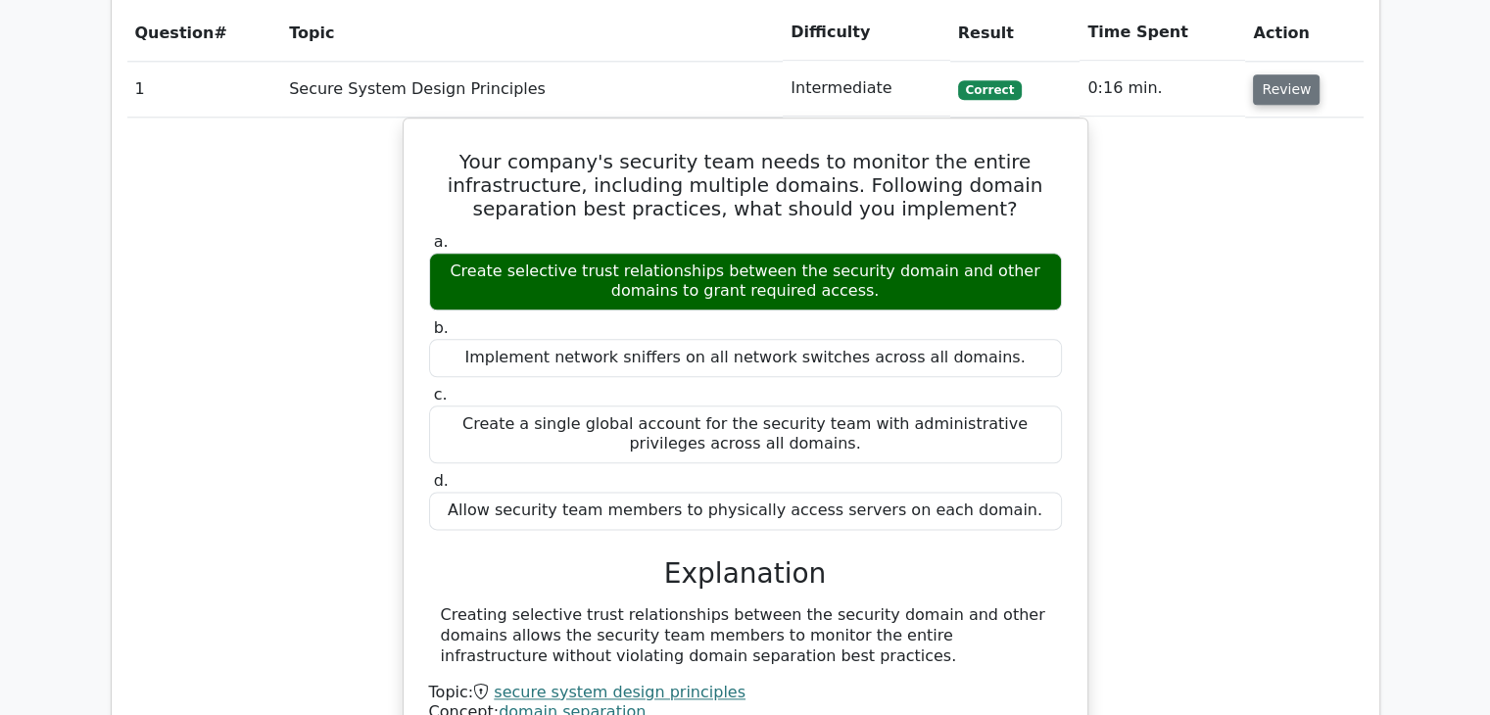
click at [1292, 74] on button "Review" at bounding box center [1286, 89] width 67 height 30
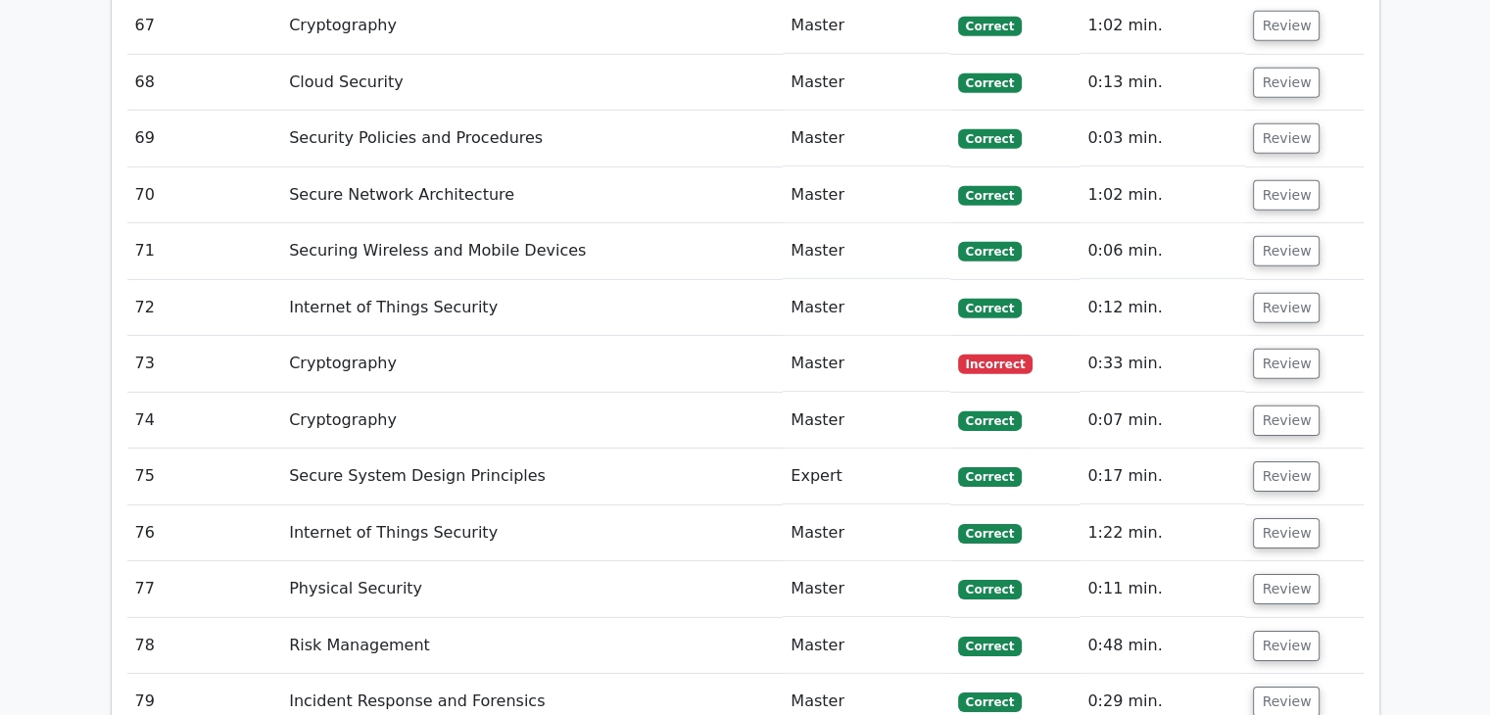
scroll to position [6093, 0]
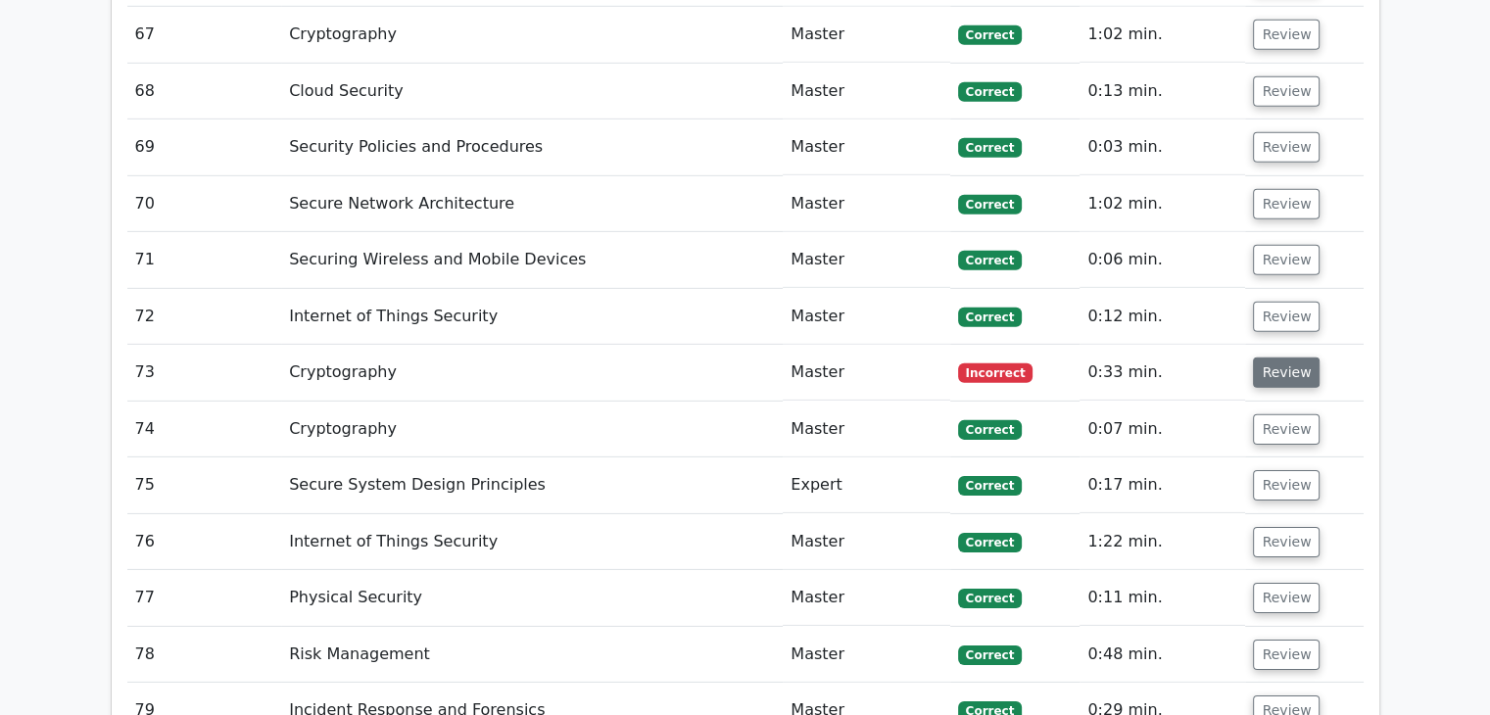
click at [1291, 358] on button "Review" at bounding box center [1286, 373] width 67 height 30
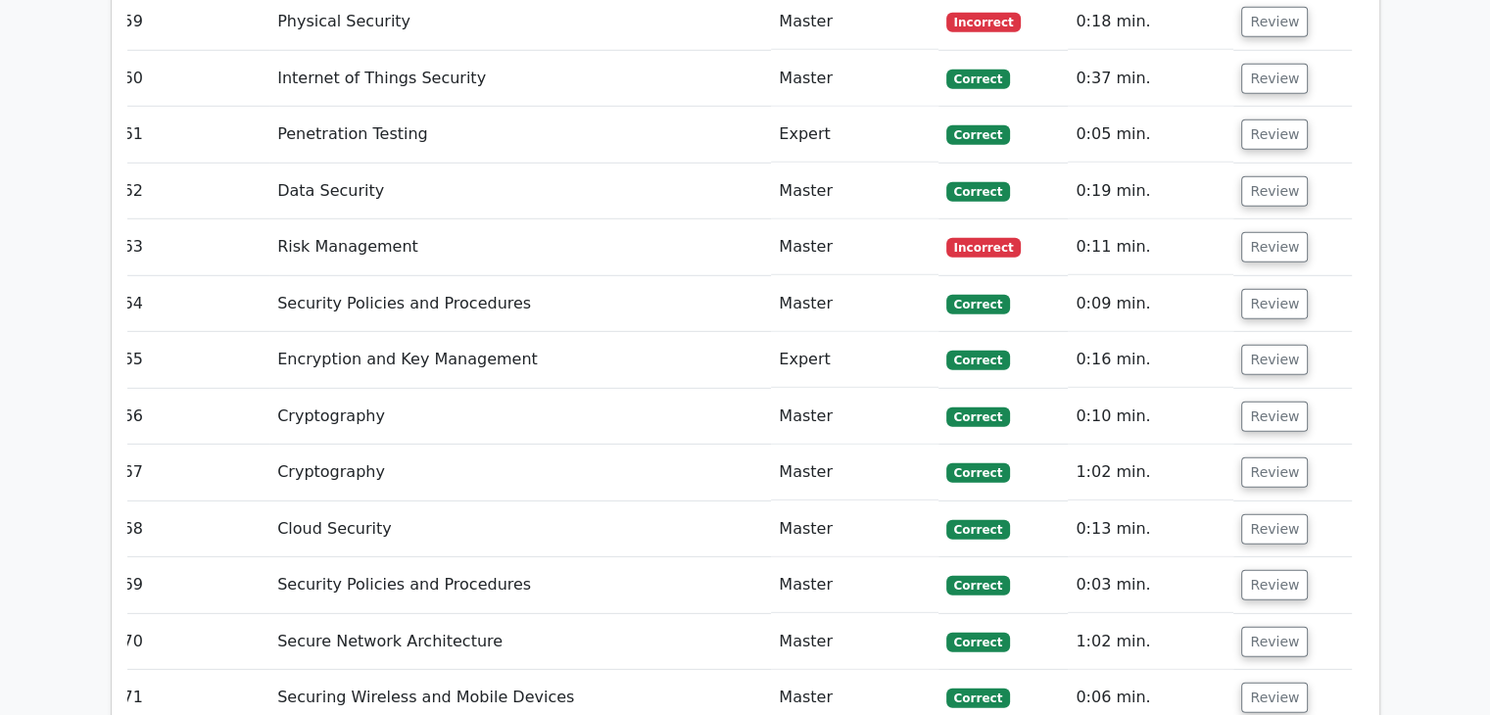
scroll to position [5630, 0]
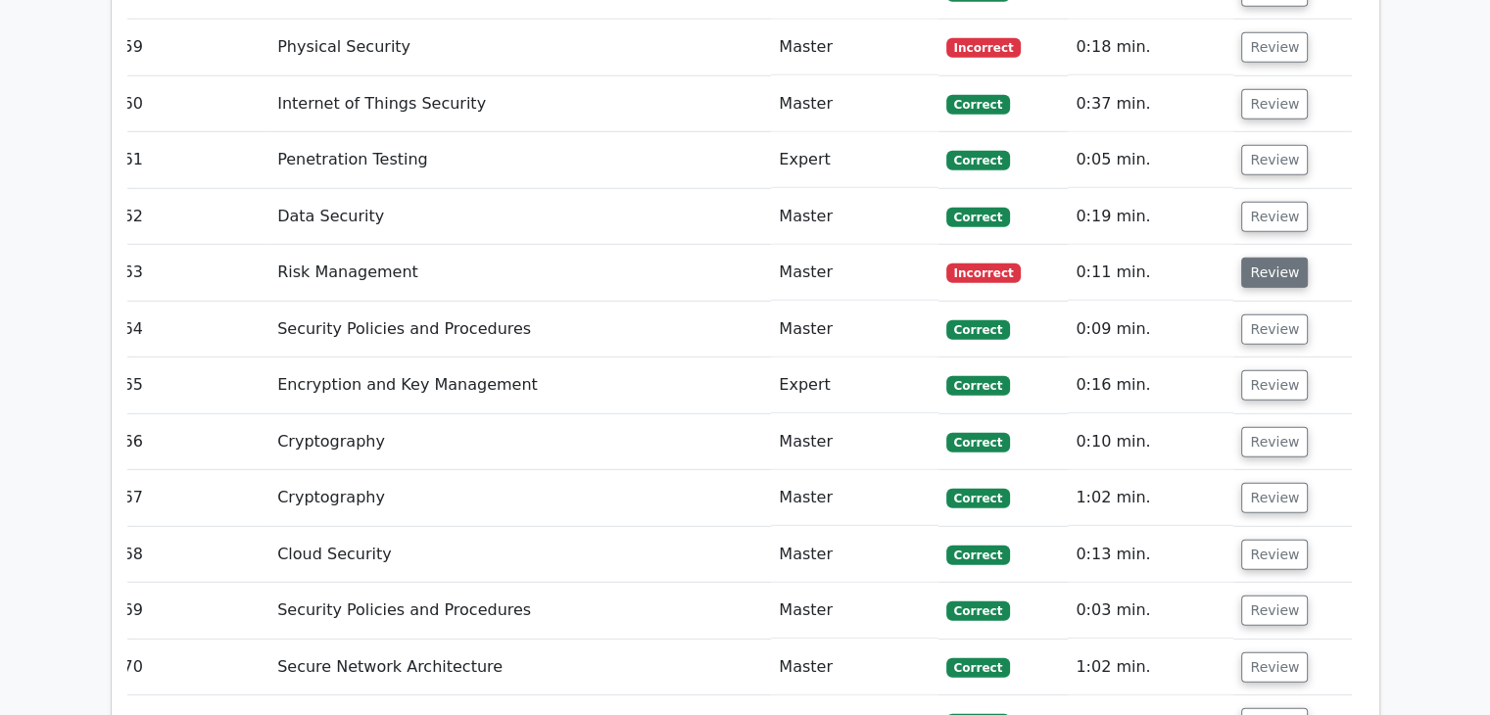
click at [1279, 258] on button "Review" at bounding box center [1274, 273] width 67 height 30
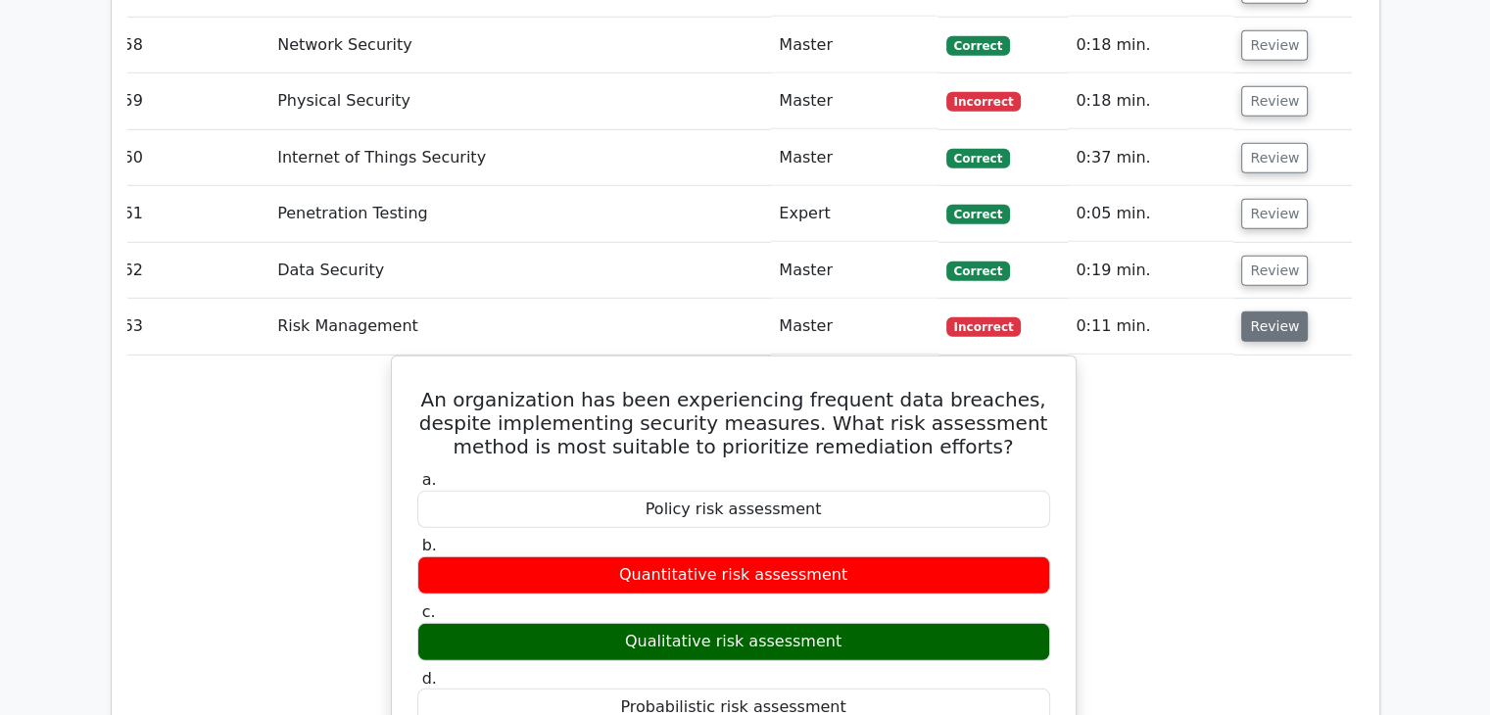
scroll to position [5469, 0]
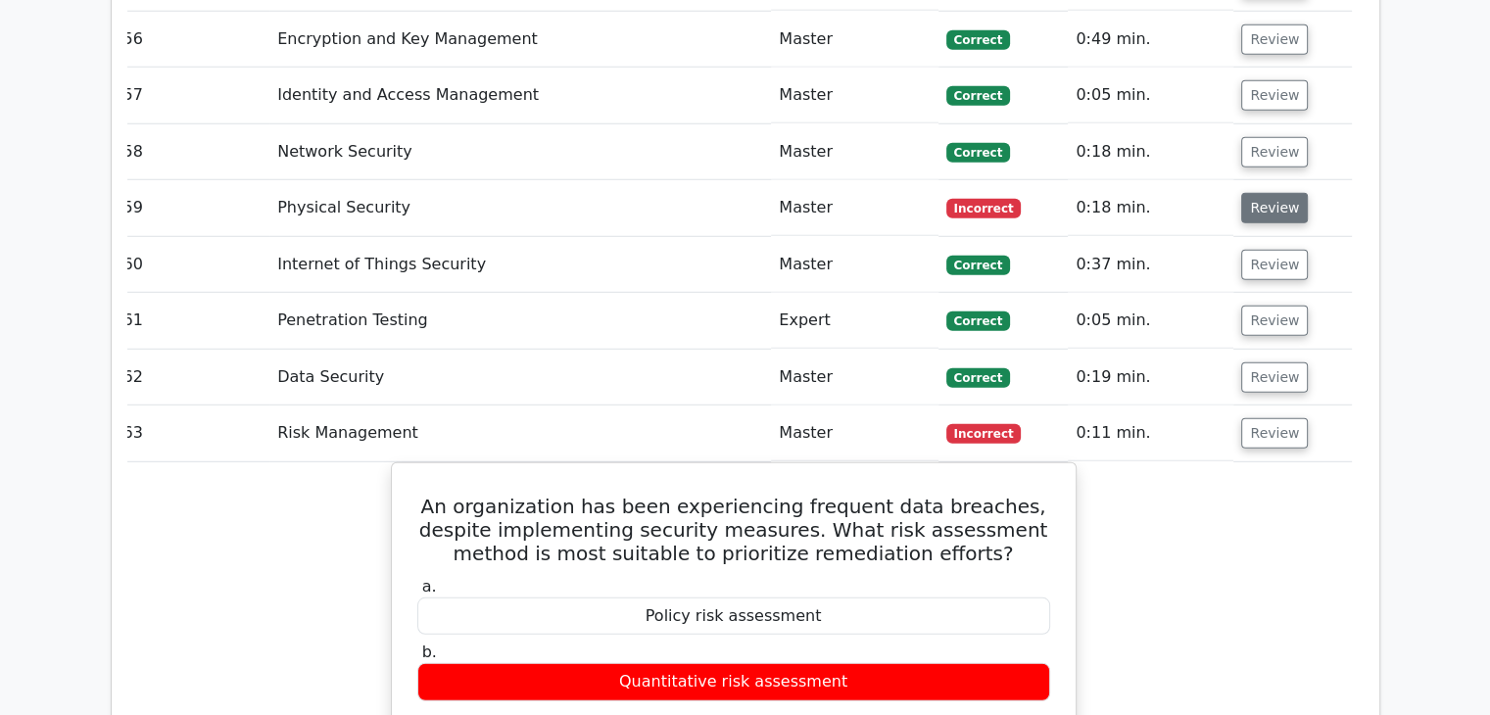
click at [1292, 193] on button "Review" at bounding box center [1274, 208] width 67 height 30
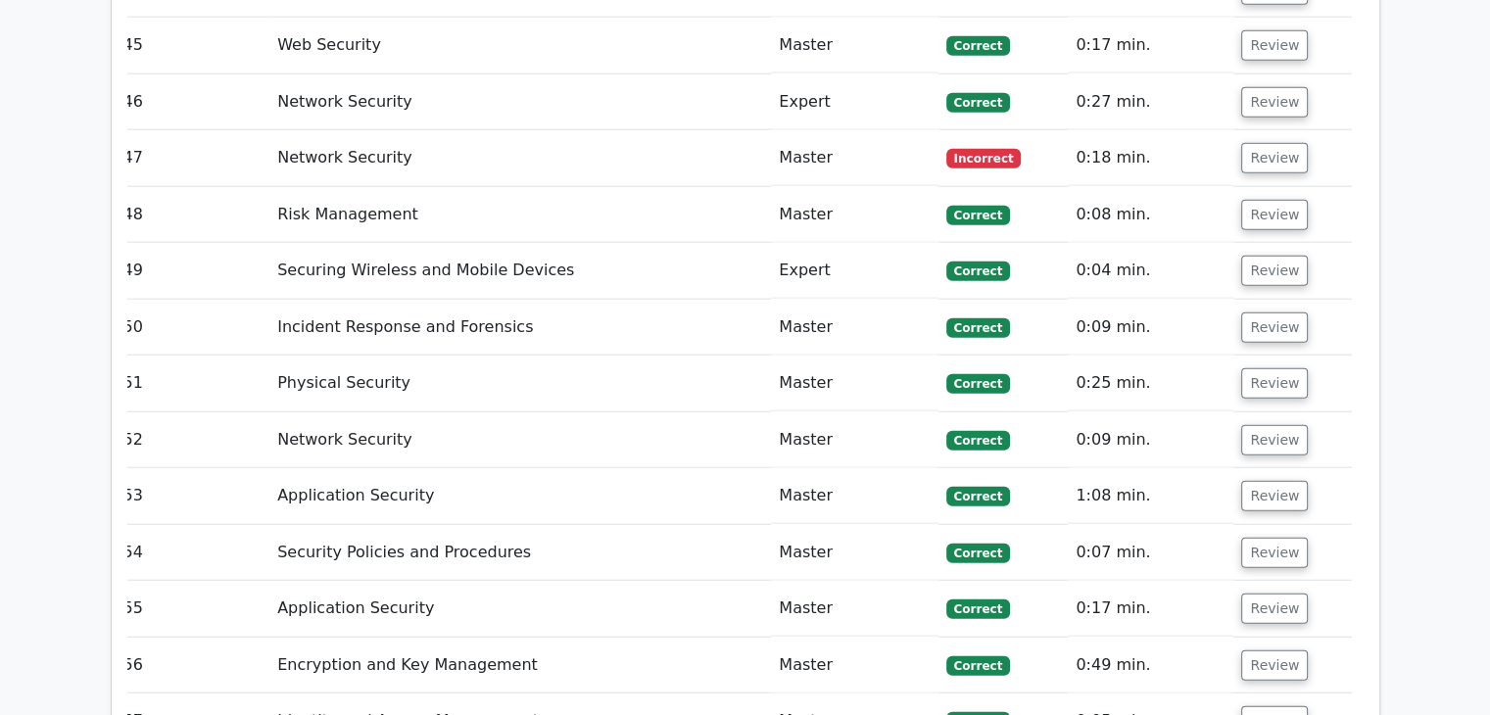
scroll to position [4833, 0]
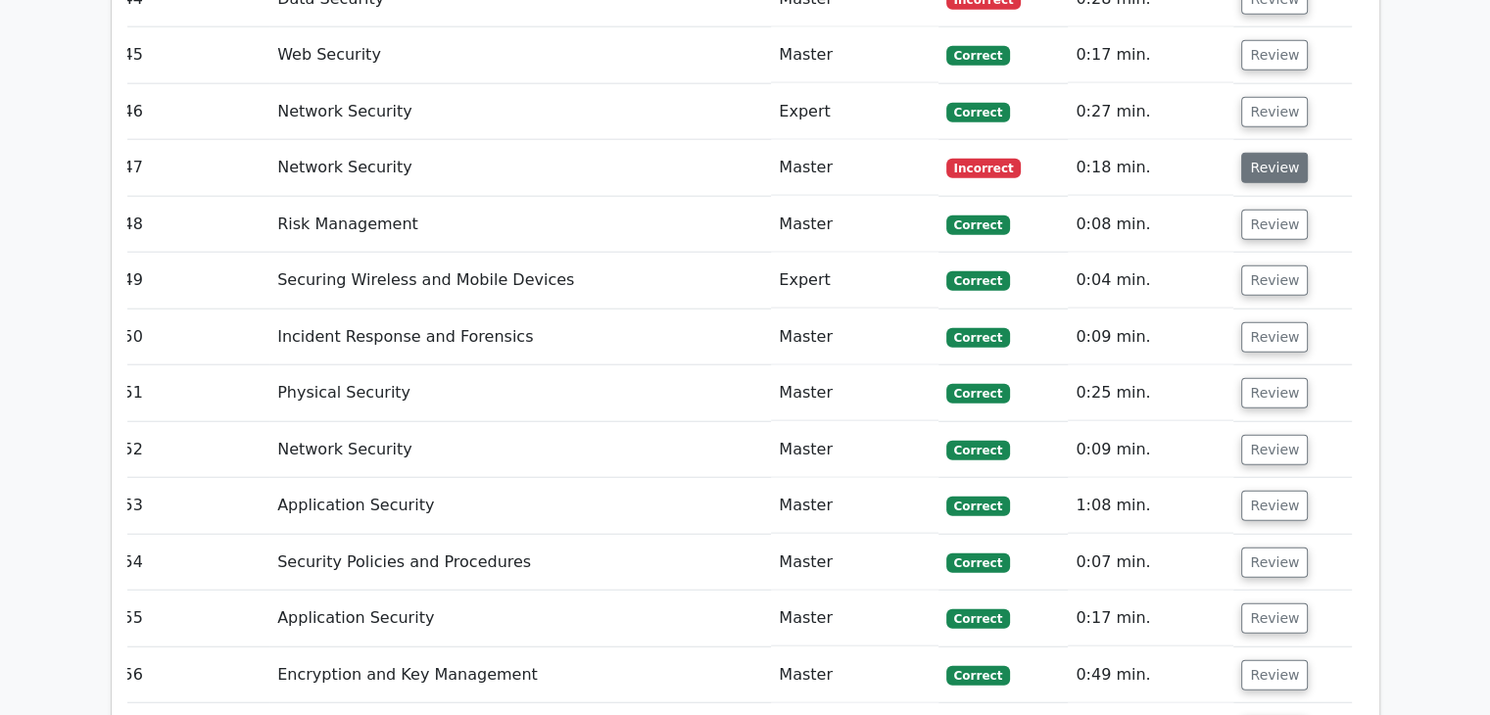
click at [1282, 153] on button "Review" at bounding box center [1274, 168] width 67 height 30
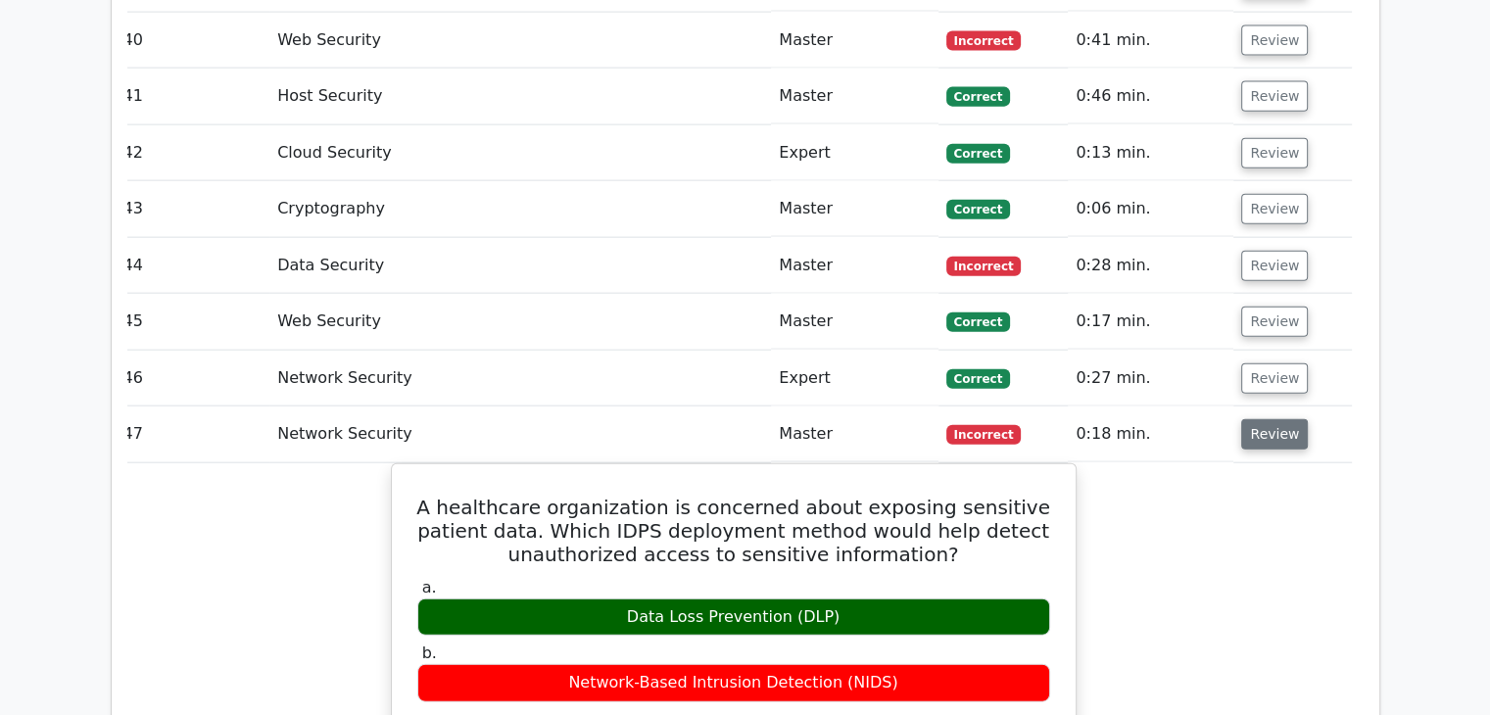
scroll to position [4565, 0]
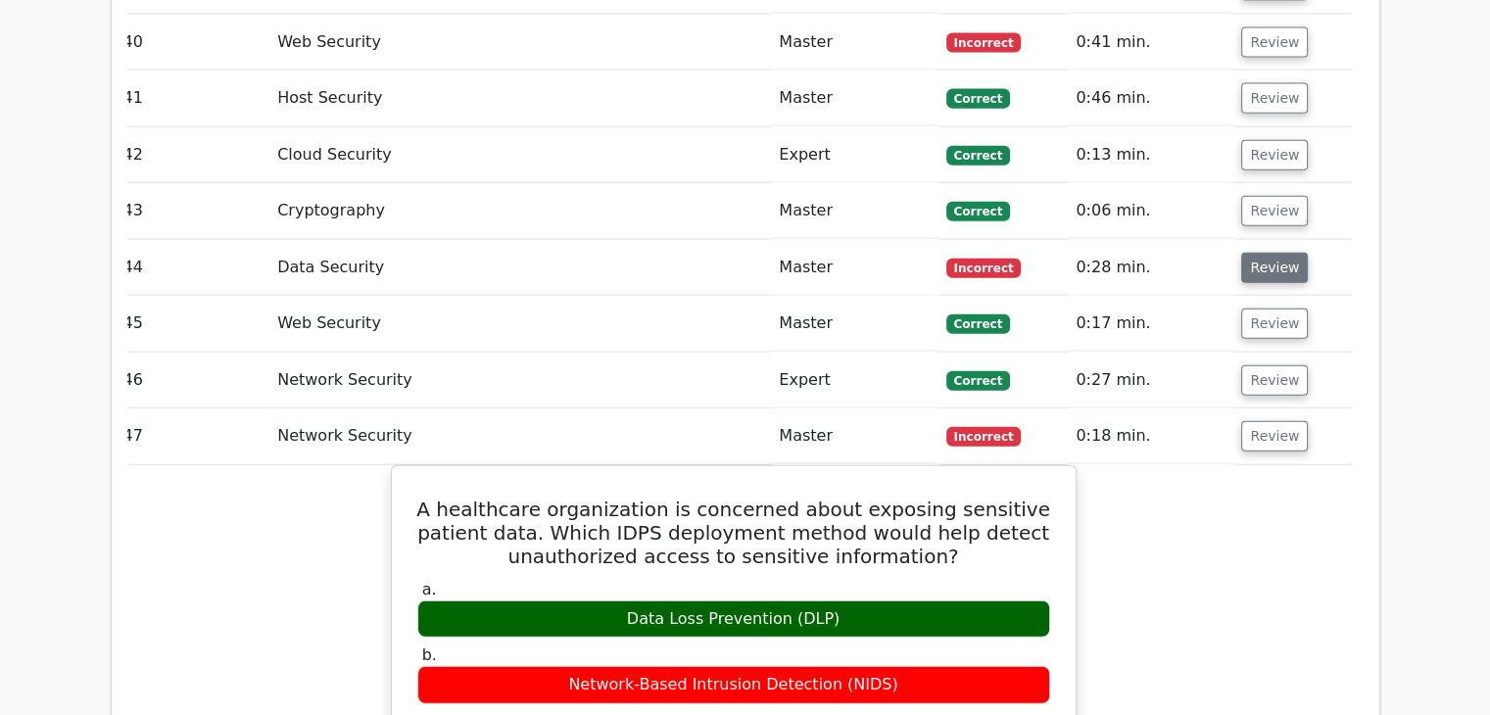
click at [1271, 253] on button "Review" at bounding box center [1274, 268] width 67 height 30
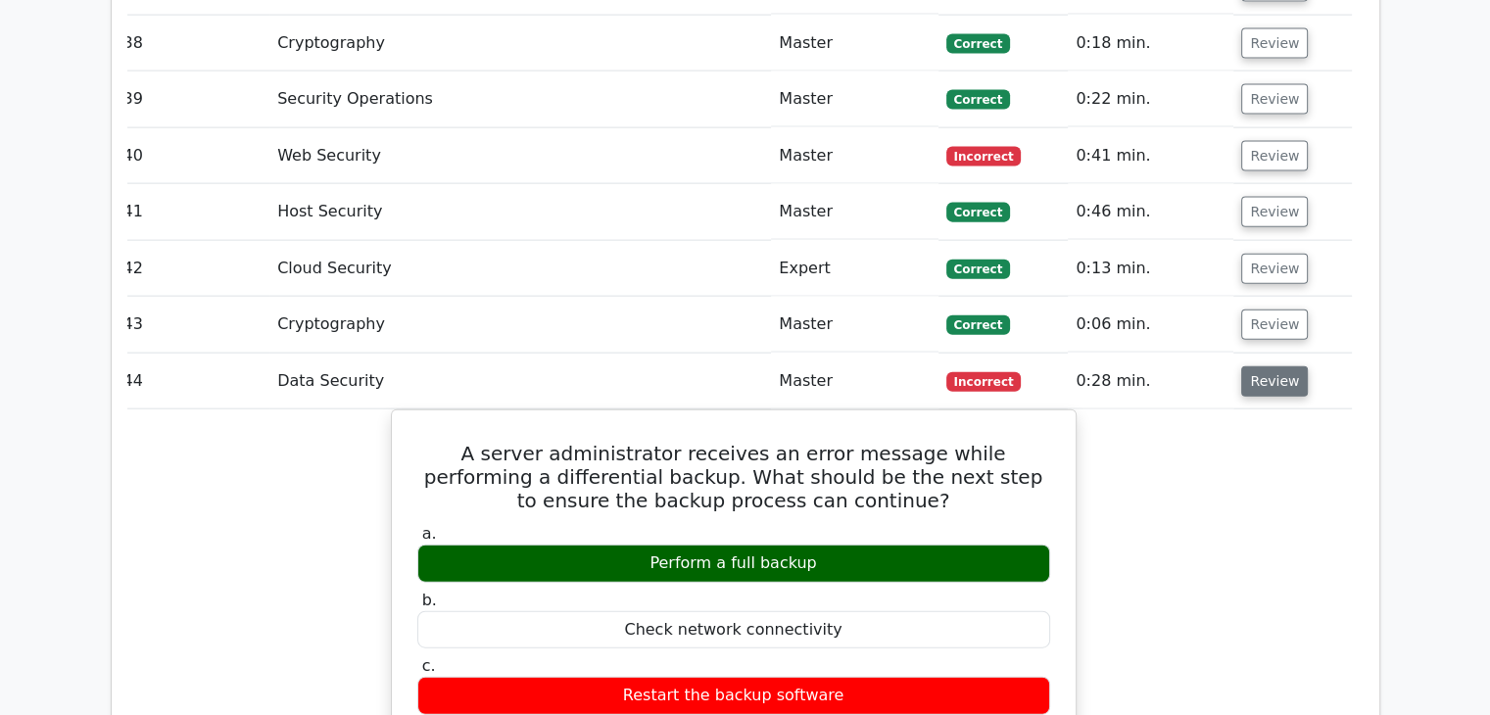
scroll to position [4445, 0]
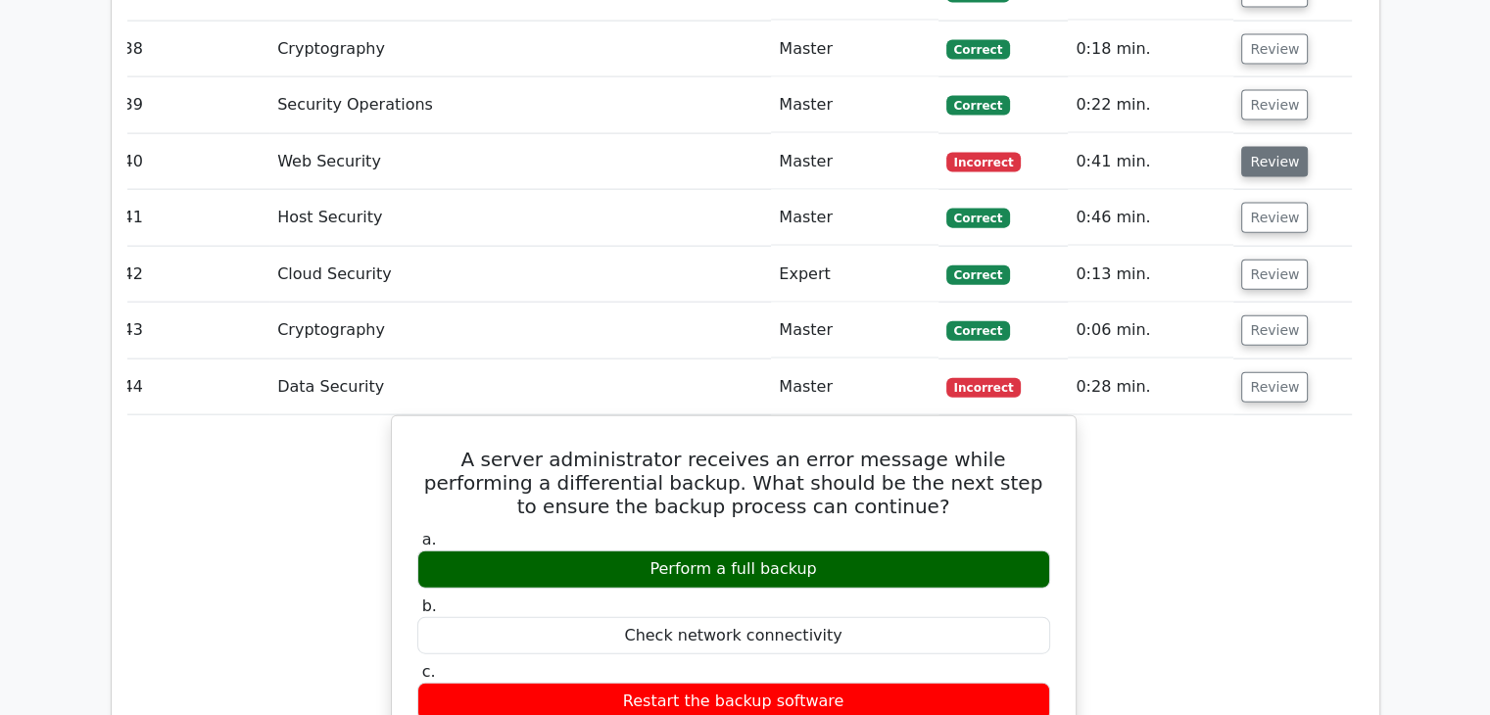
click at [1283, 147] on button "Review" at bounding box center [1274, 162] width 67 height 30
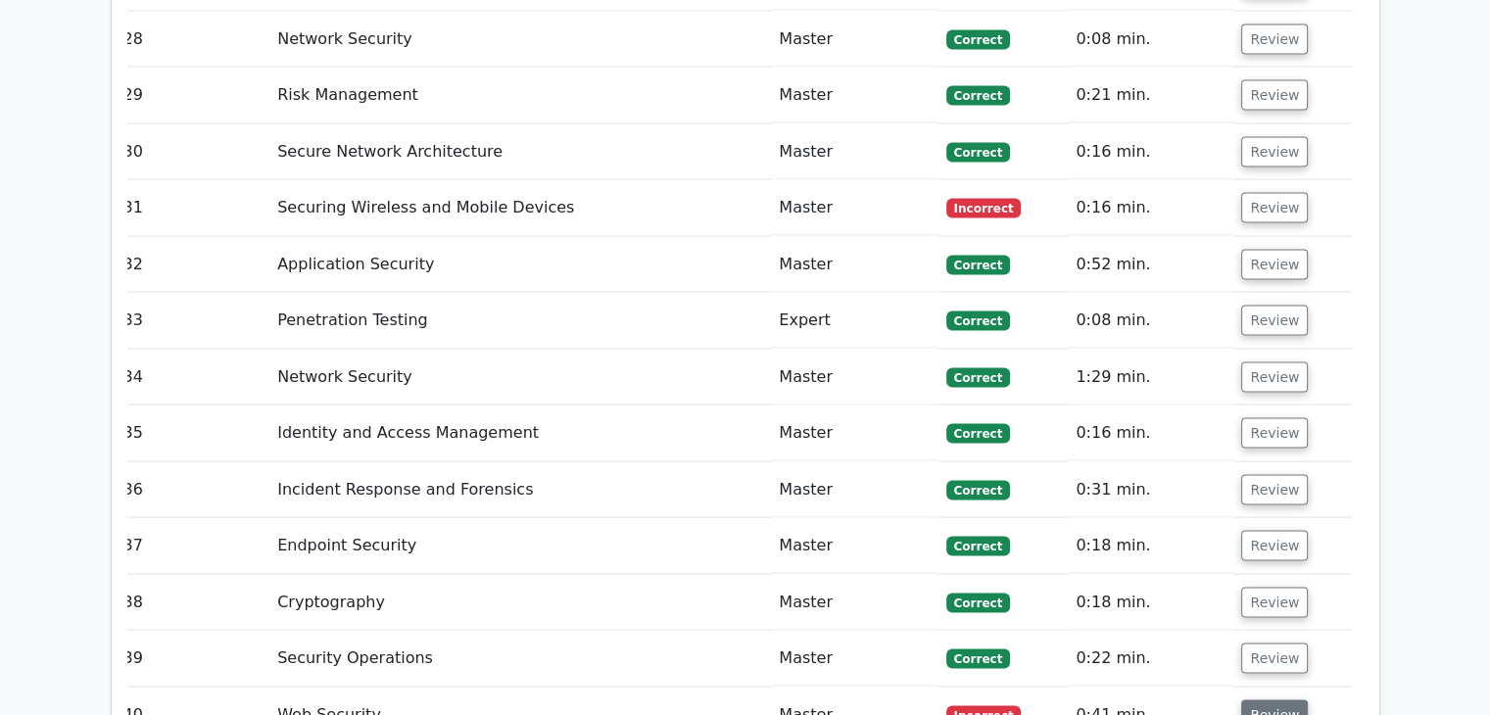
scroll to position [3882, 0]
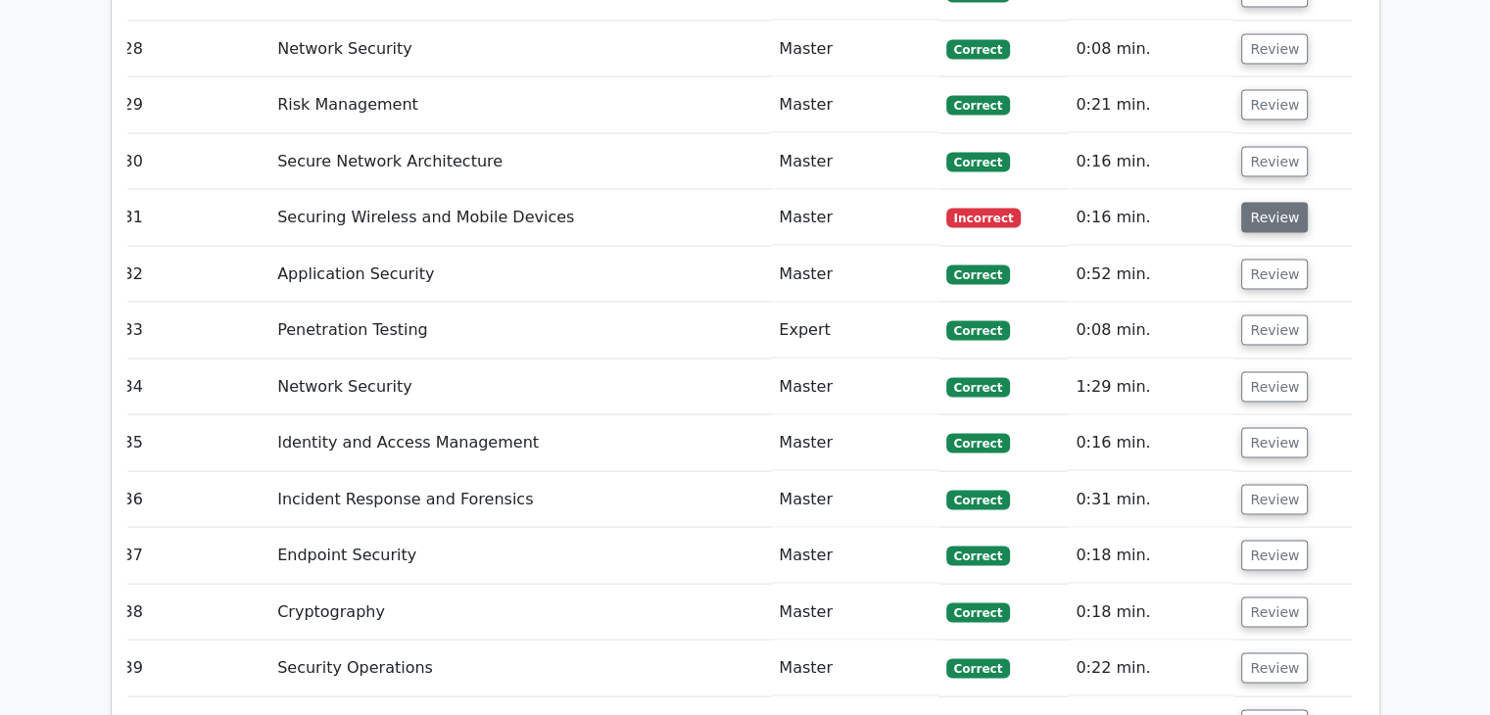
click at [1275, 203] on button "Review" at bounding box center [1274, 218] width 67 height 30
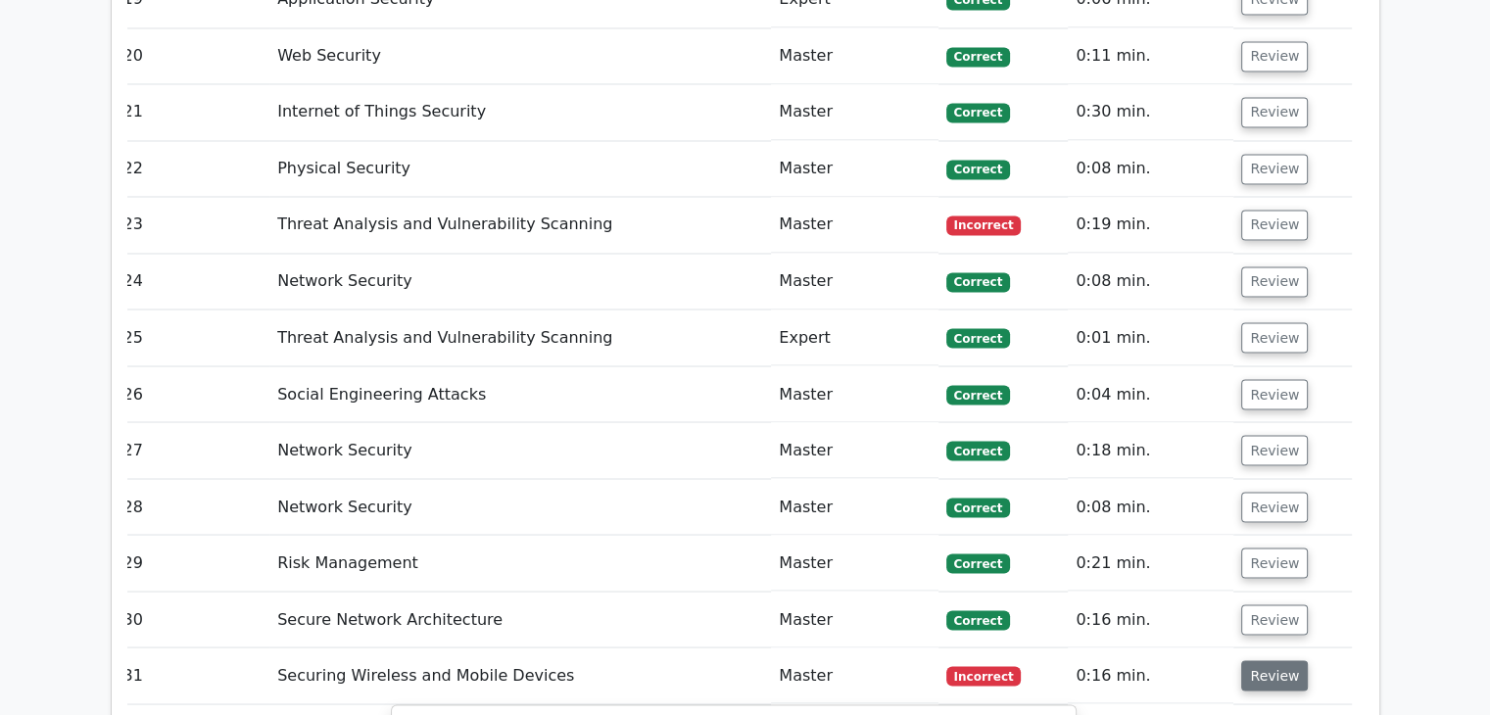
scroll to position [3417, 0]
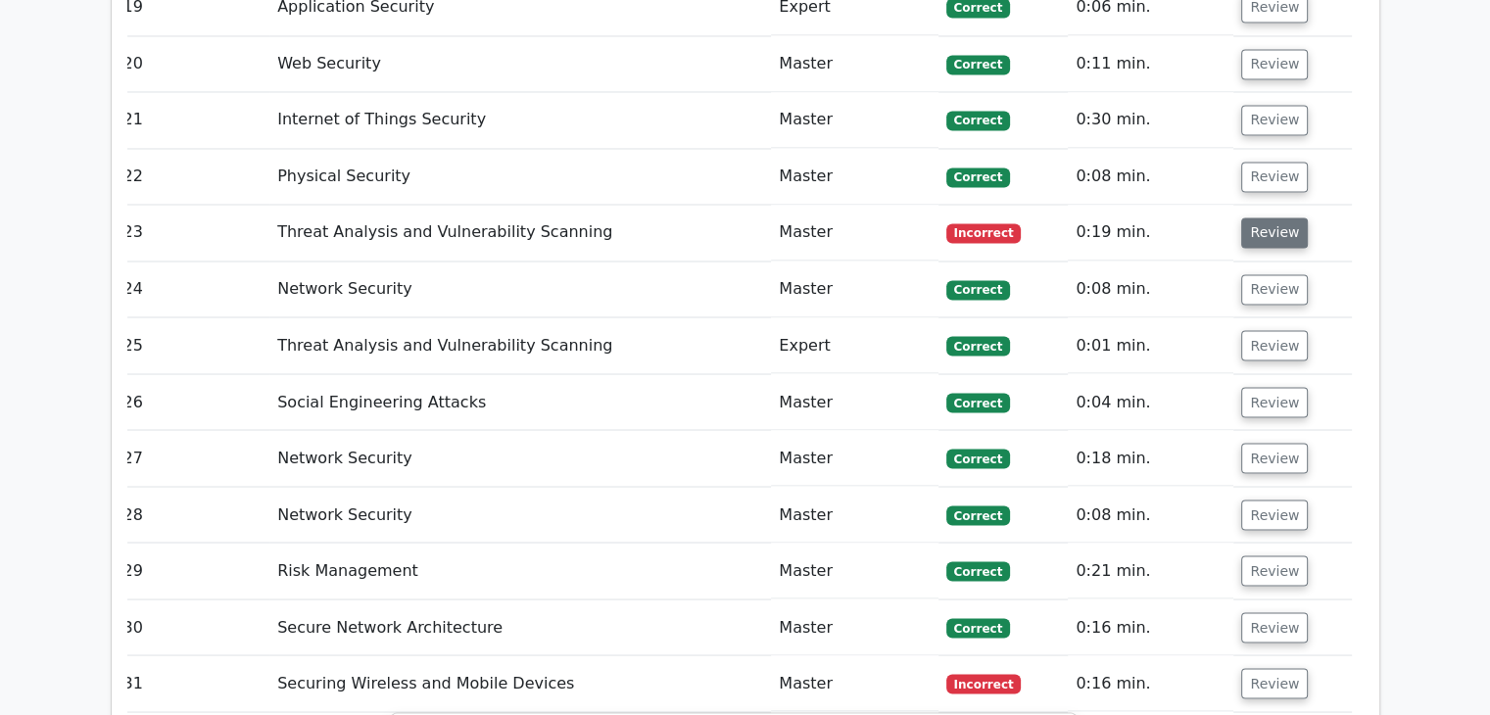
click at [1291, 217] on button "Review" at bounding box center [1274, 232] width 67 height 30
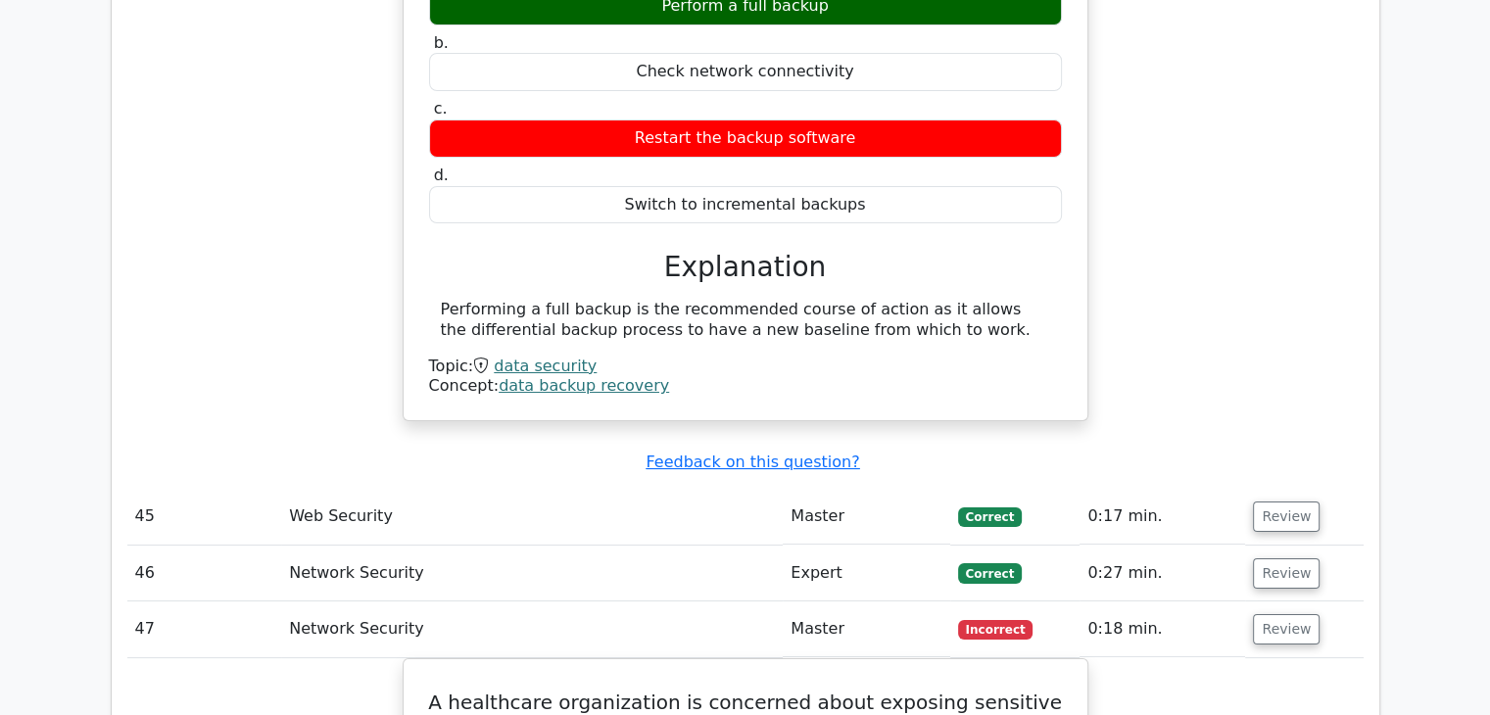
scroll to position [7393, 0]
